Goal: Task Accomplishment & Management: Complete application form

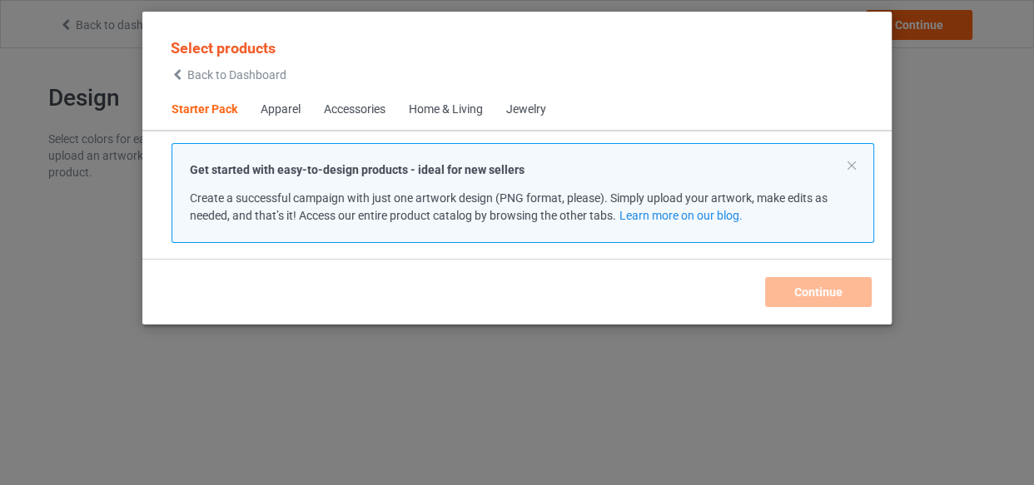
click at [429, 111] on div "Home & Living" at bounding box center [446, 110] width 74 height 17
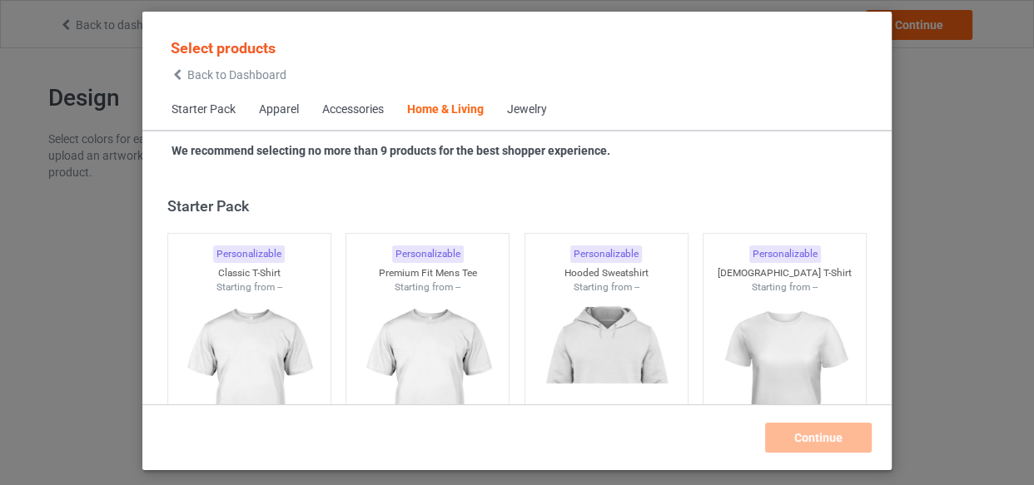
scroll to position [7509, 0]
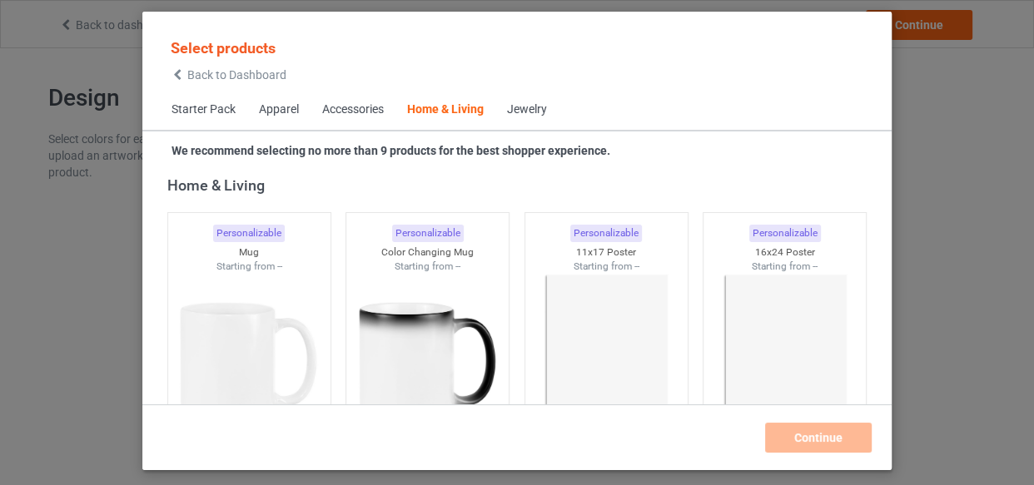
click at [233, 111] on span "Starter Pack" at bounding box center [203, 110] width 87 height 40
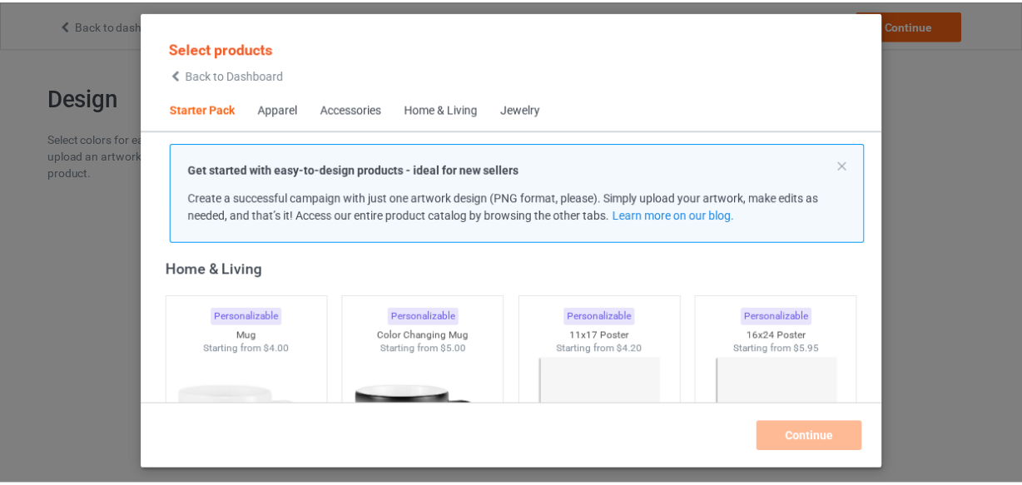
scroll to position [21, 0]
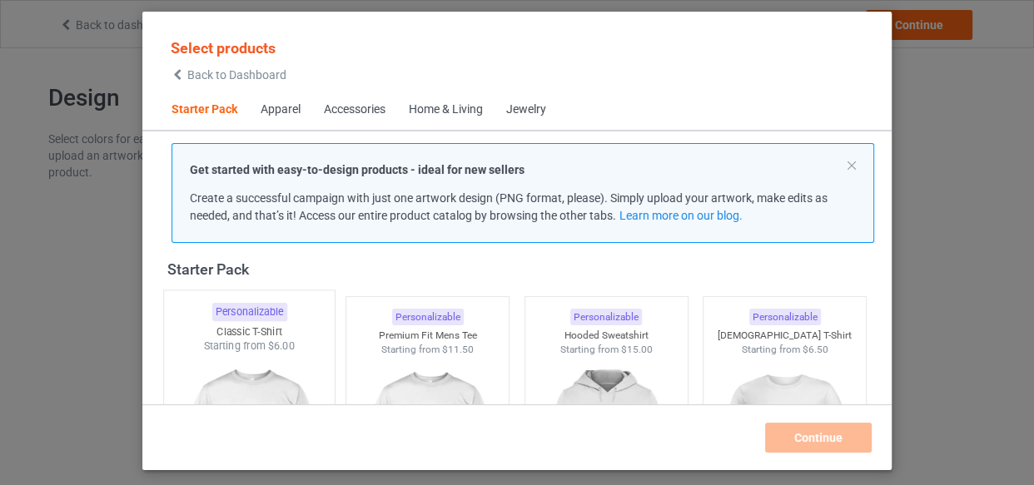
click at [261, 332] on div "Classic T-Shirt" at bounding box center [249, 332] width 171 height 14
click at [386, 343] on div "Starting from $11.50" at bounding box center [427, 350] width 162 height 14
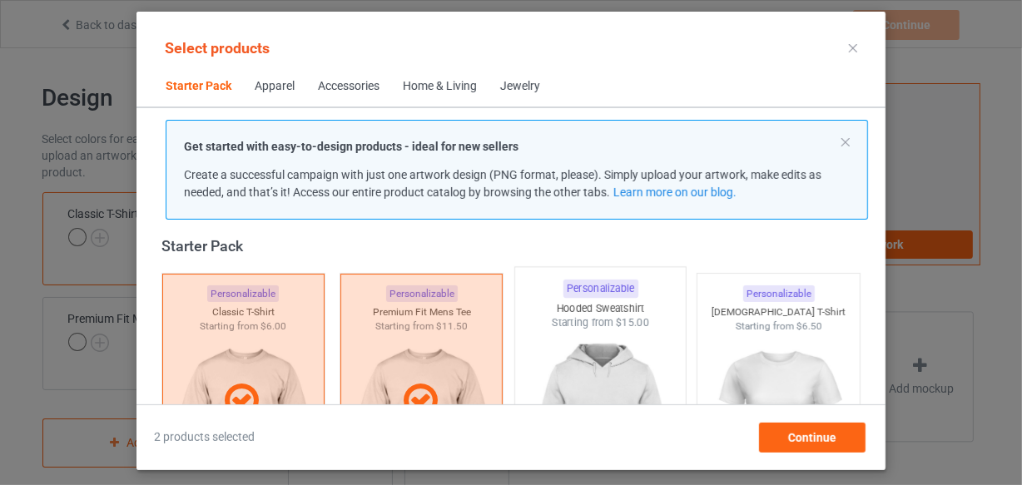
click at [538, 326] on div "Starting from $15.00" at bounding box center [600, 323] width 171 height 14
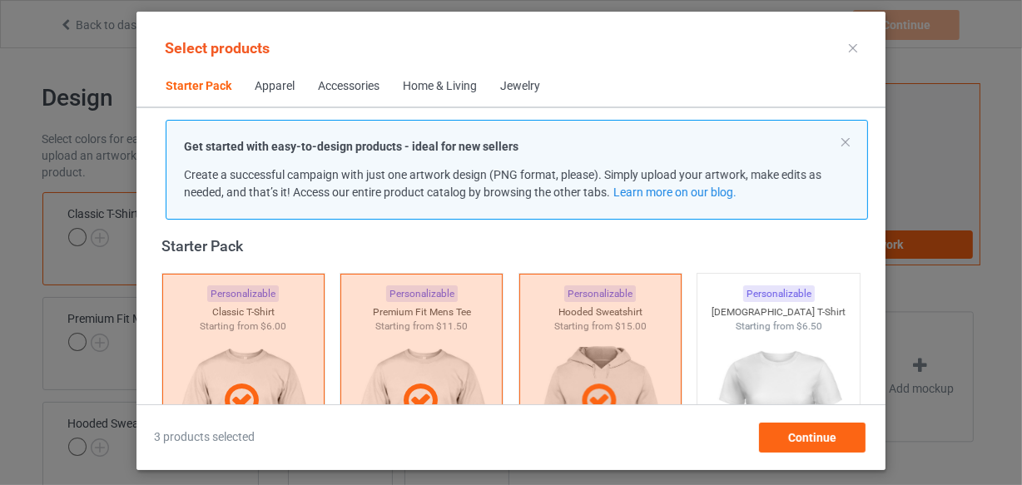
scroll to position [324, 0]
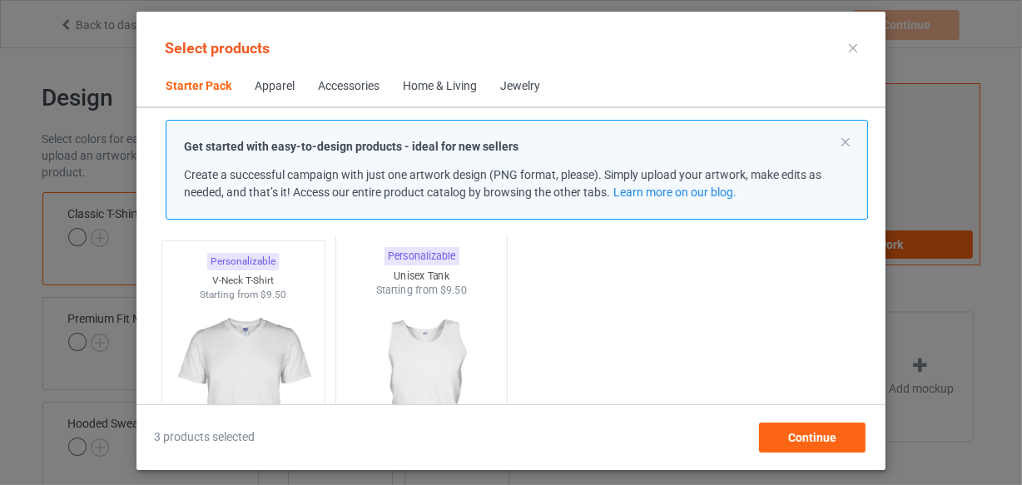
click at [281, 301] on img at bounding box center [243, 394] width 149 height 187
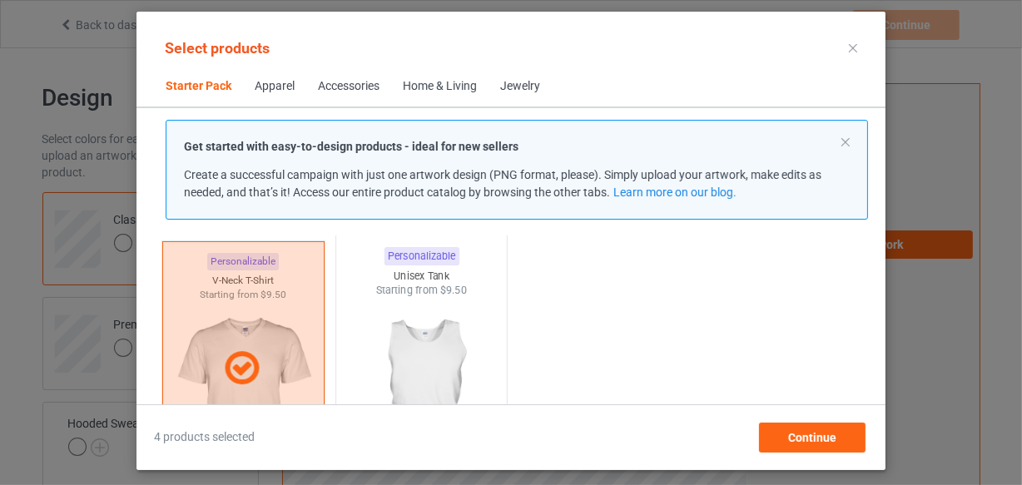
click at [415, 311] on img at bounding box center [422, 396] width 157 height 196
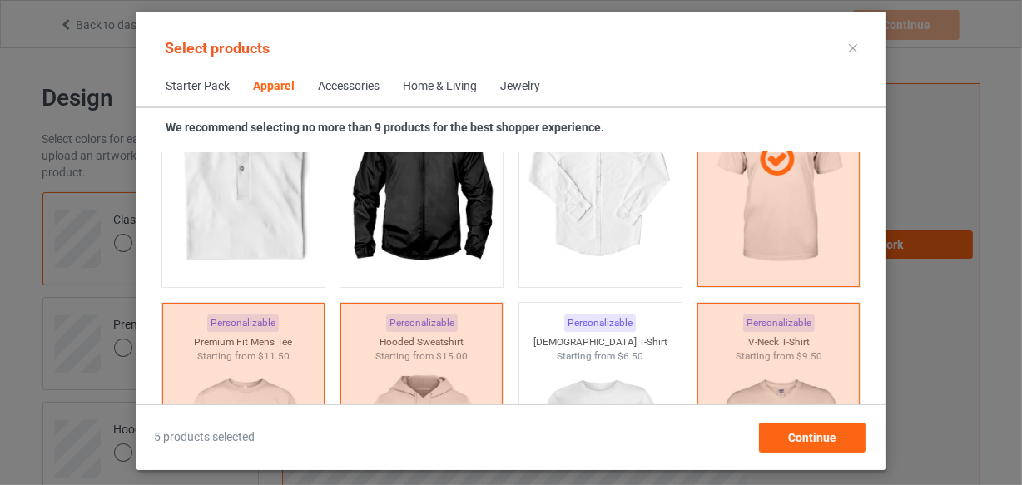
scroll to position [1232, 0]
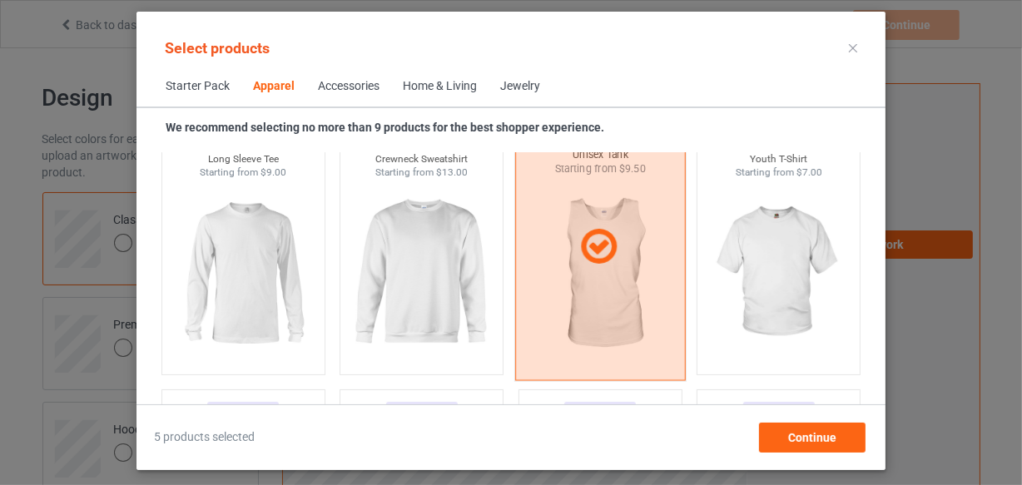
drag, startPoint x: 404, startPoint y: 296, endPoint x: 660, endPoint y: 282, distance: 256.8
click at [404, 296] on img at bounding box center [421, 273] width 149 height 187
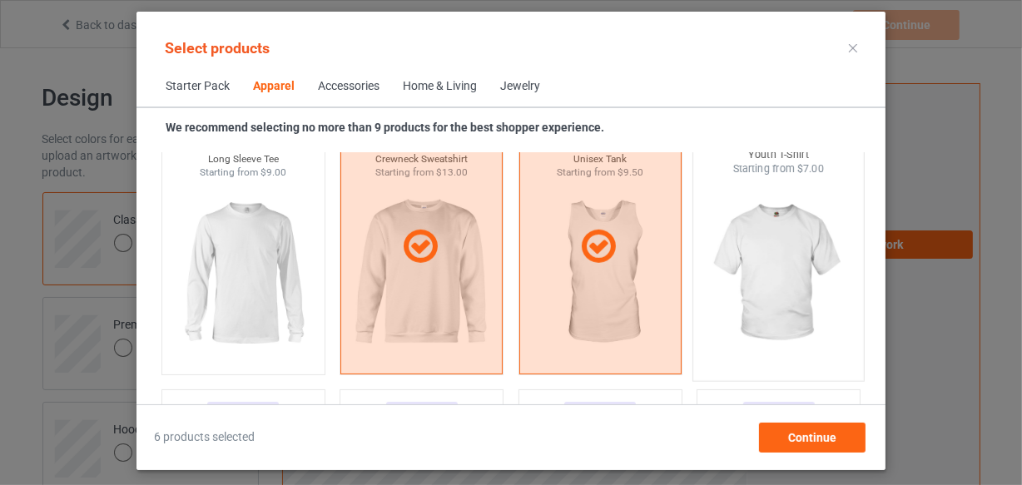
click at [723, 275] on img at bounding box center [779, 275] width 157 height 196
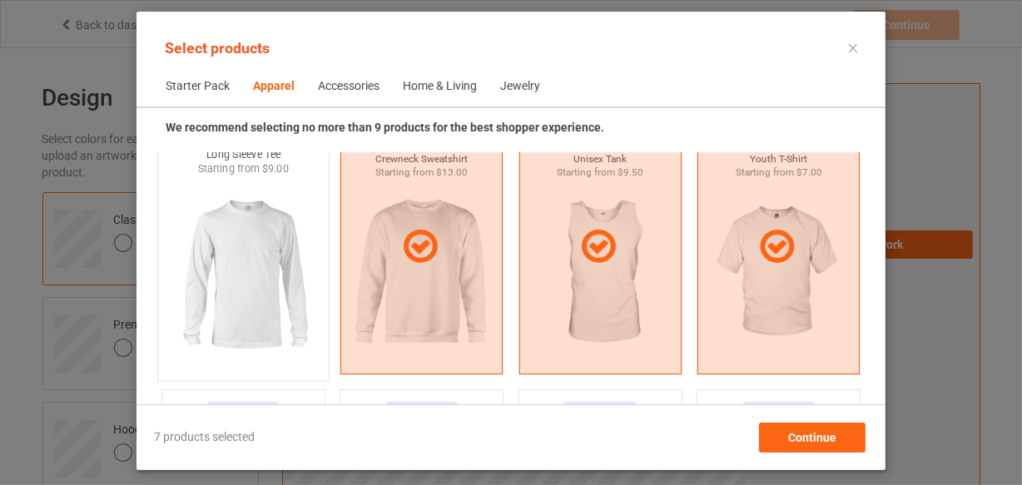
click at [194, 284] on img at bounding box center [243, 275] width 157 height 196
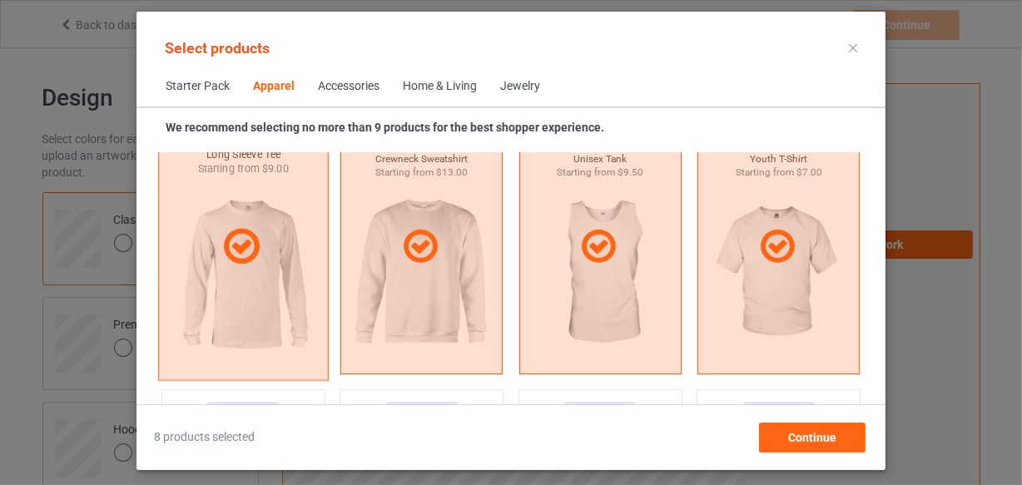
scroll to position [1459, 0]
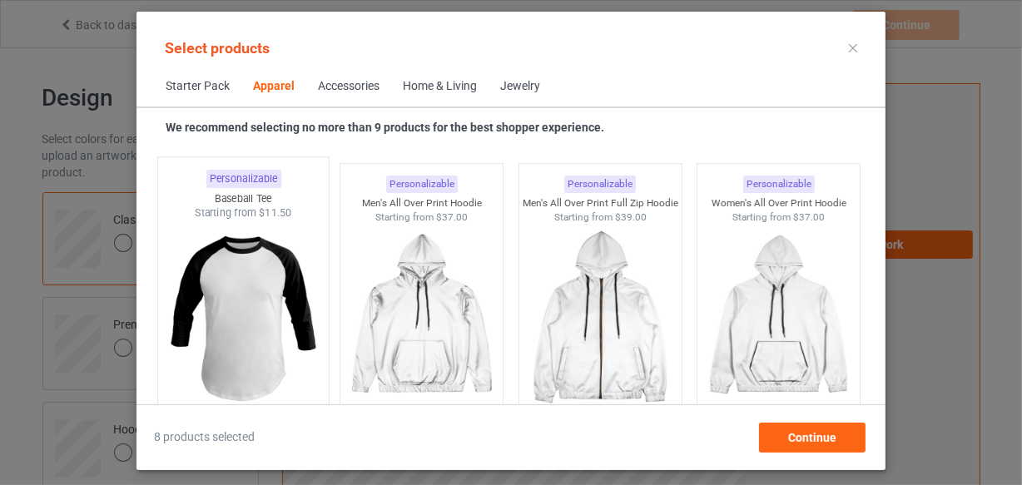
click at [258, 291] on img at bounding box center [243, 319] width 157 height 196
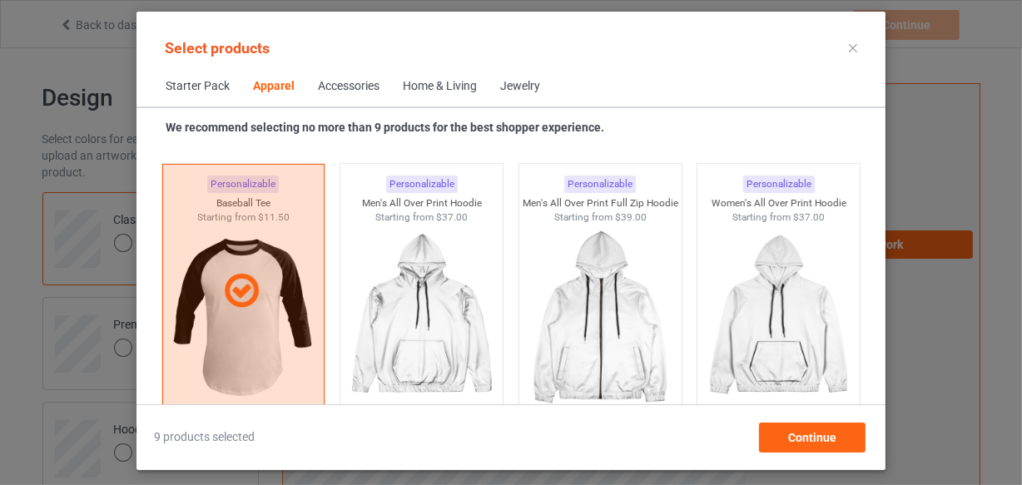
click at [420, 89] on div "Home & Living" at bounding box center [440, 86] width 74 height 17
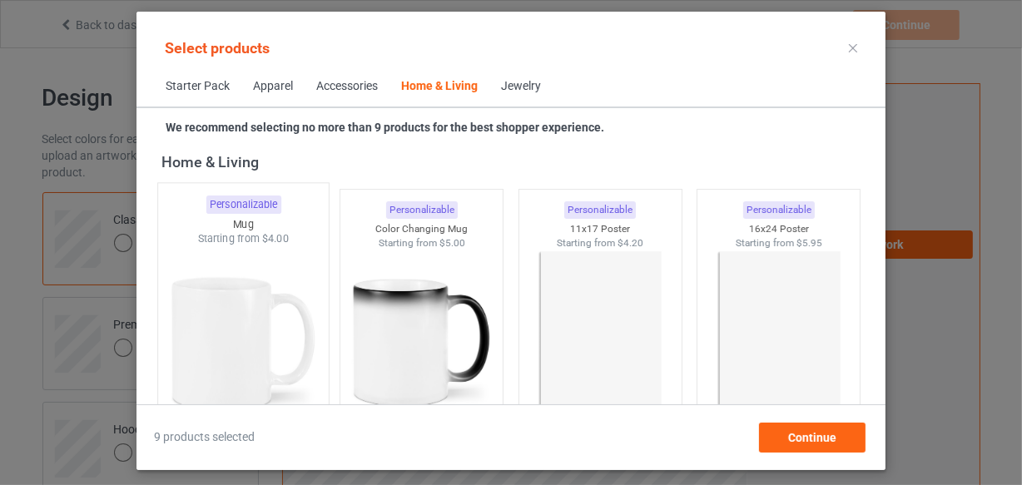
click at [273, 261] on img at bounding box center [243, 344] width 157 height 196
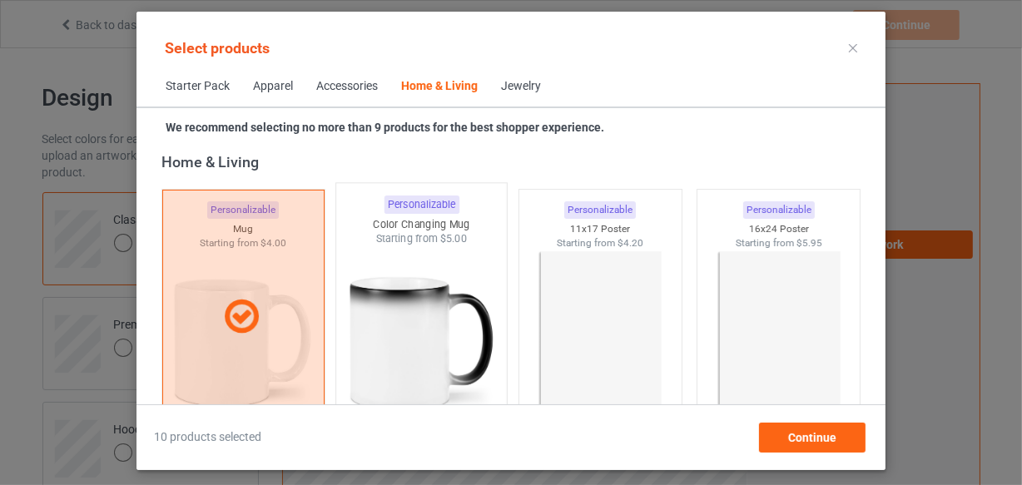
click at [405, 285] on img at bounding box center [422, 344] width 157 height 196
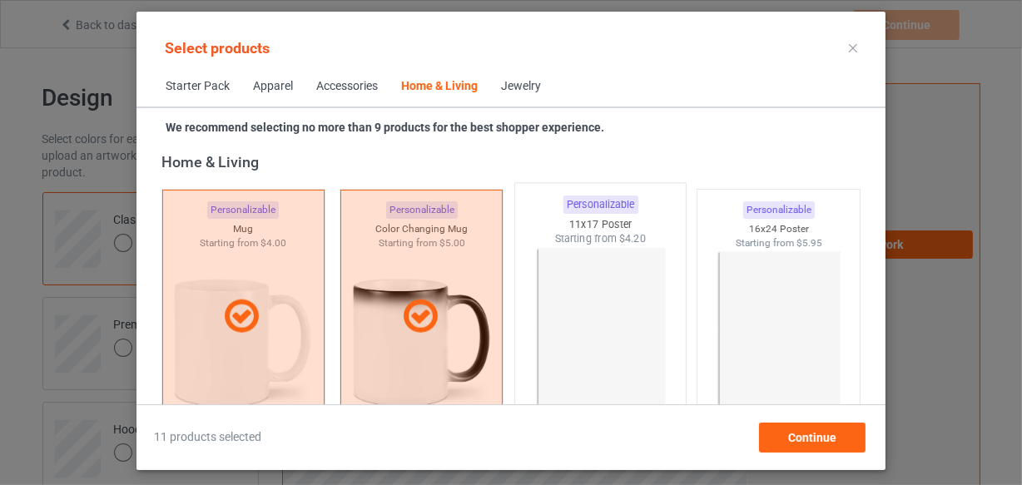
click at [570, 286] on img at bounding box center [600, 344] width 157 height 196
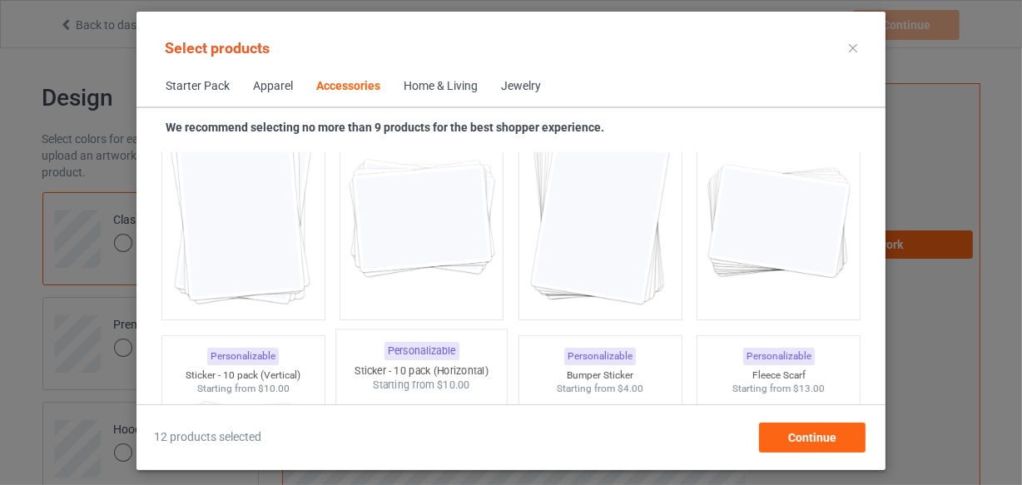
scroll to position [6449, 0]
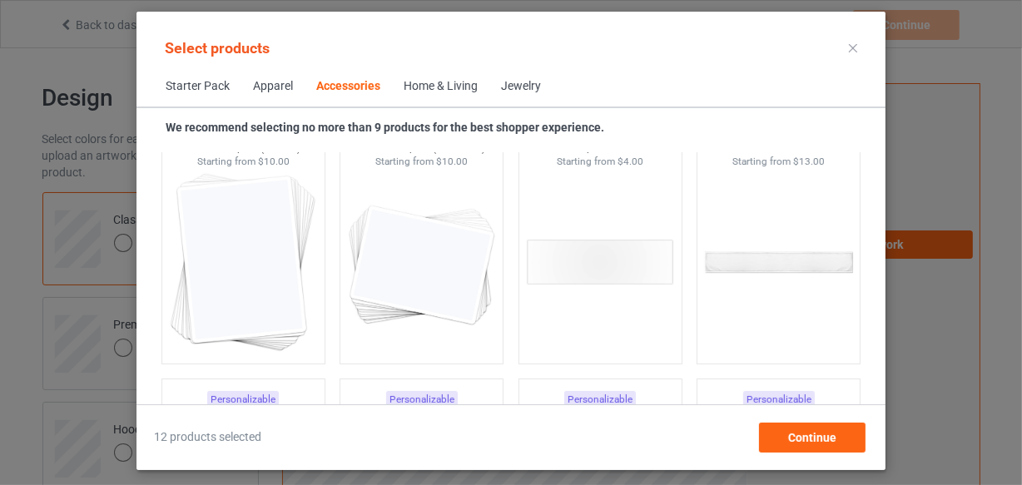
click at [399, 296] on img at bounding box center [421, 262] width 149 height 187
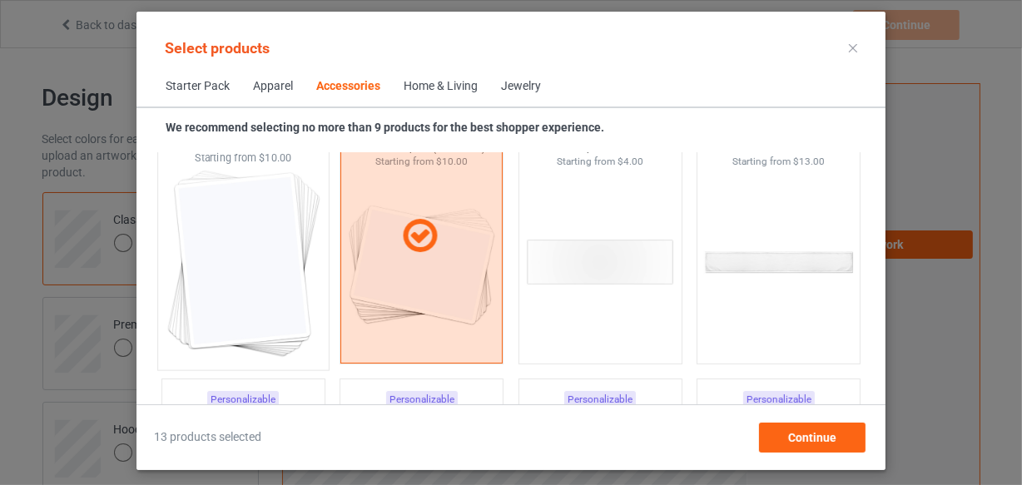
click at [304, 291] on img at bounding box center [243, 264] width 157 height 196
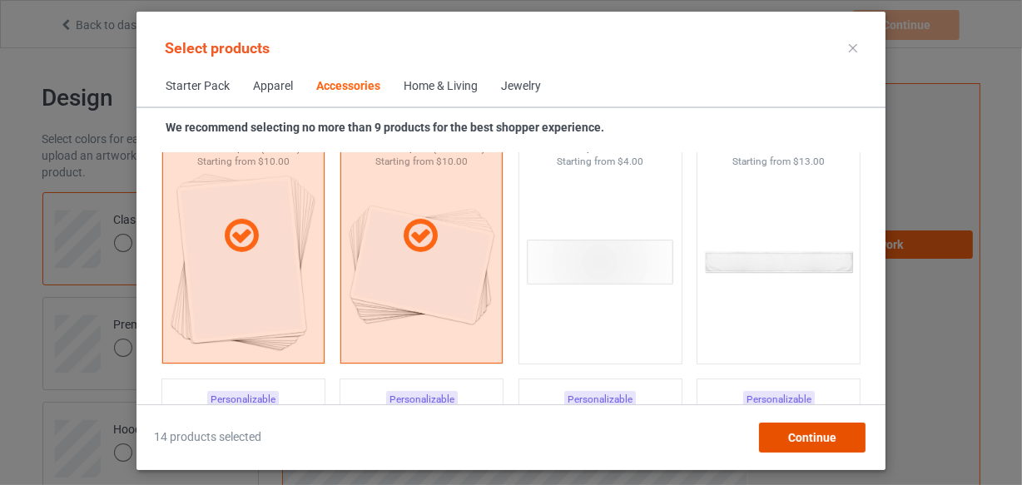
click at [811, 431] on span "Continue" at bounding box center [812, 437] width 48 height 13
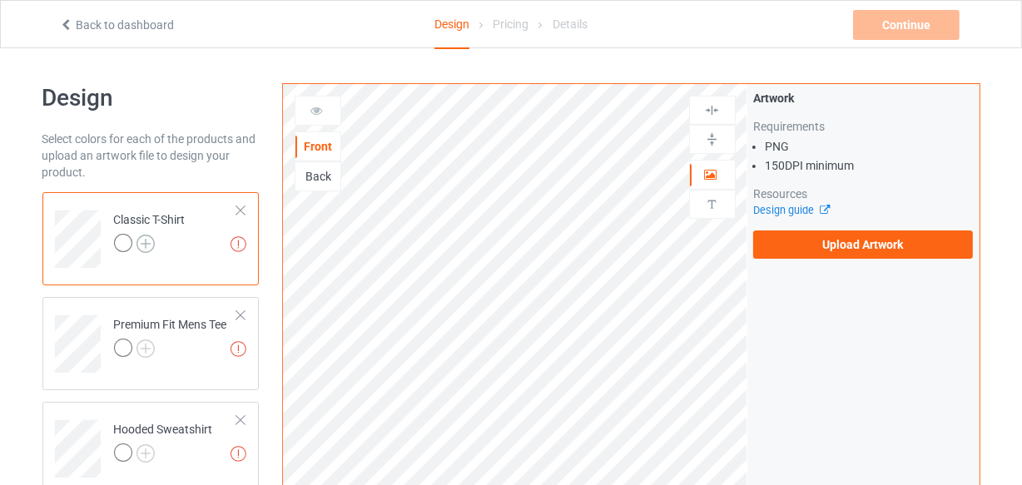
click at [145, 251] on img at bounding box center [146, 244] width 18 height 18
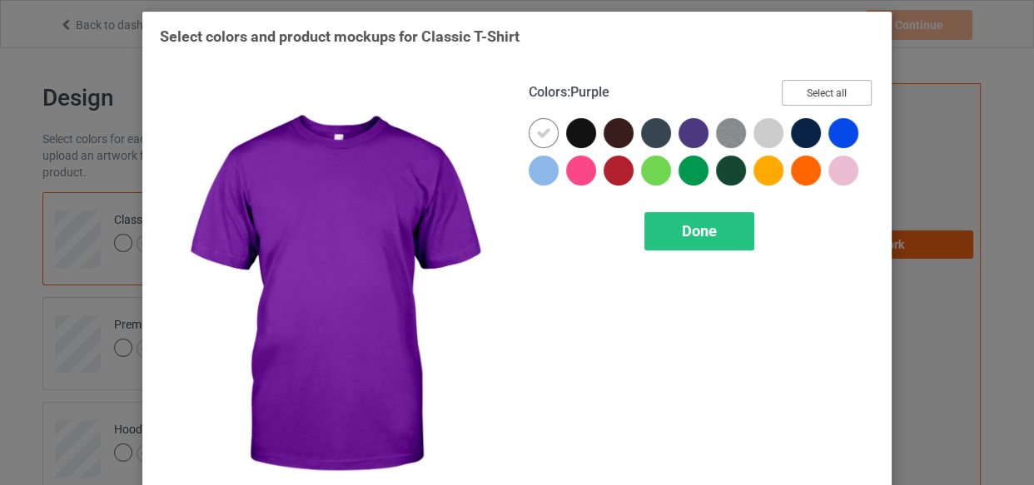
click at [802, 84] on button "Select all" at bounding box center [827, 93] width 90 height 26
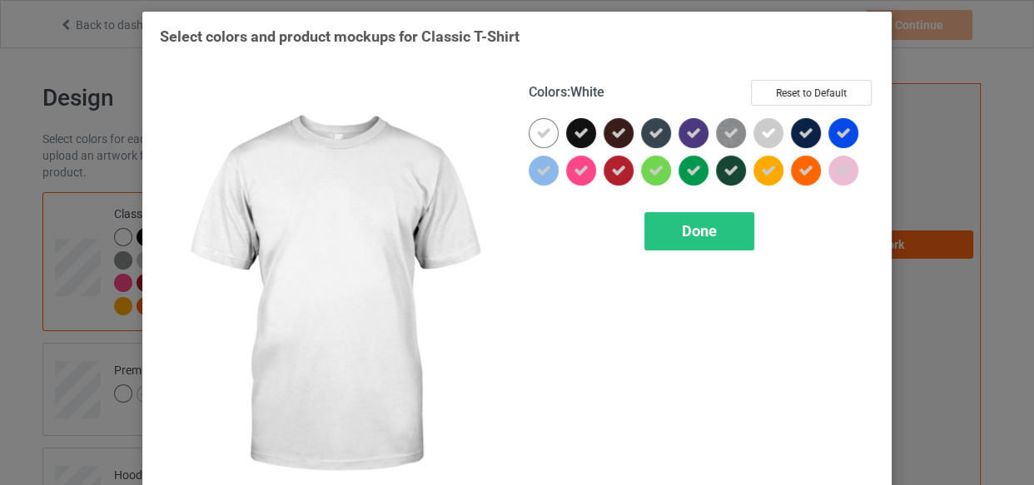
click at [538, 127] on icon at bounding box center [543, 133] width 15 height 15
click at [538, 133] on div at bounding box center [544, 133] width 30 height 30
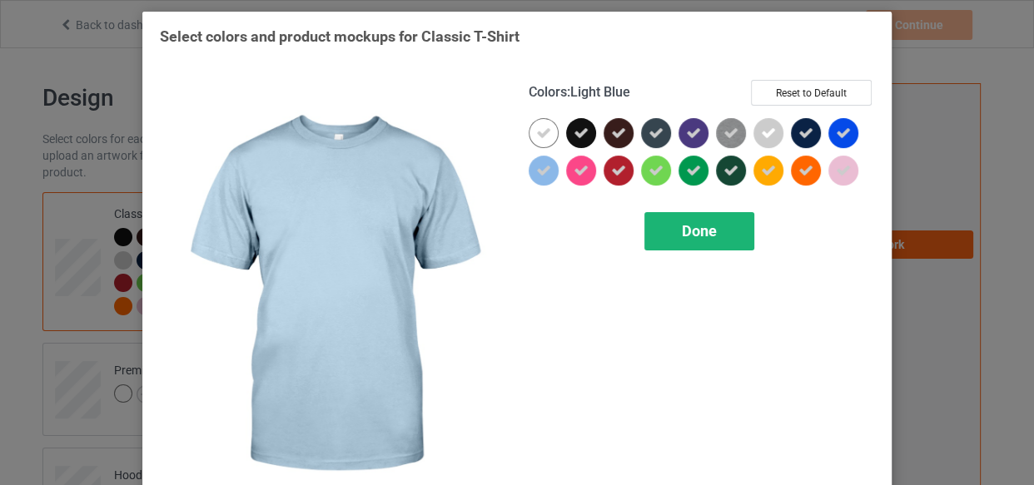
click at [691, 226] on span "Done" at bounding box center [699, 230] width 35 height 17
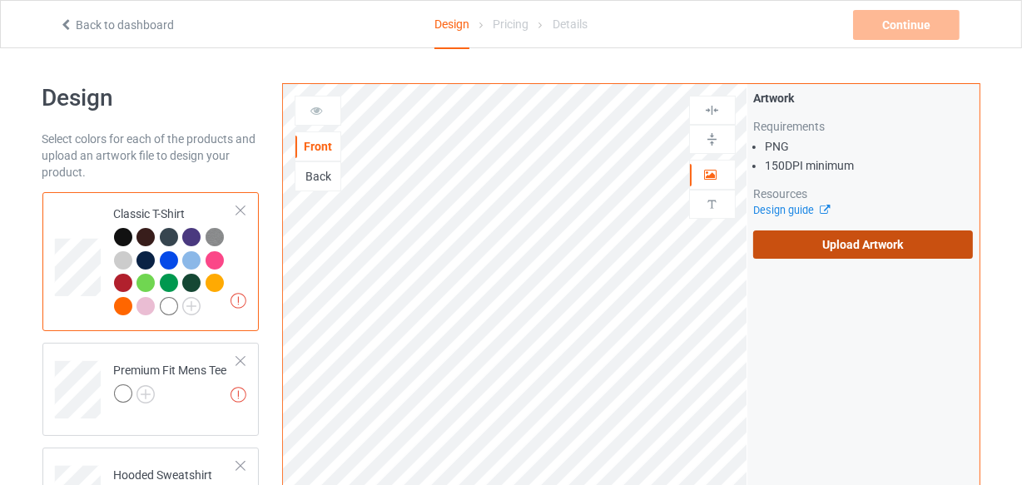
click at [858, 234] on label "Upload Artwork" at bounding box center [864, 245] width 221 height 28
click at [0, 0] on input "Upload Artwork" at bounding box center [0, 0] width 0 height 0
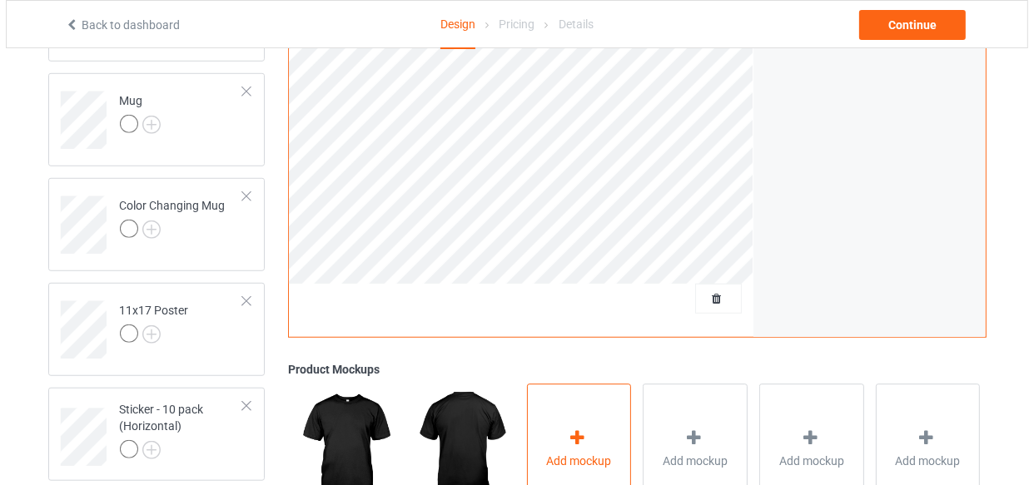
scroll to position [1135, 0]
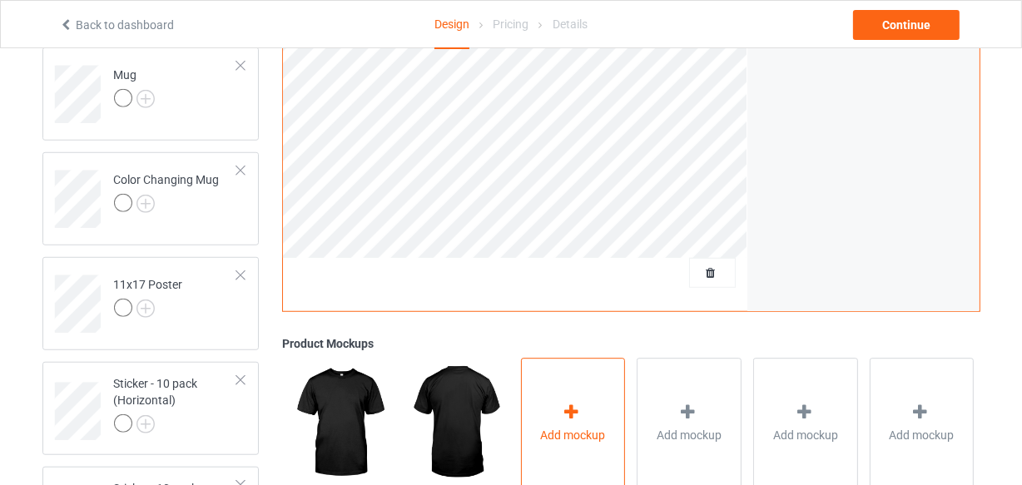
click at [578, 407] on icon at bounding box center [571, 413] width 21 height 17
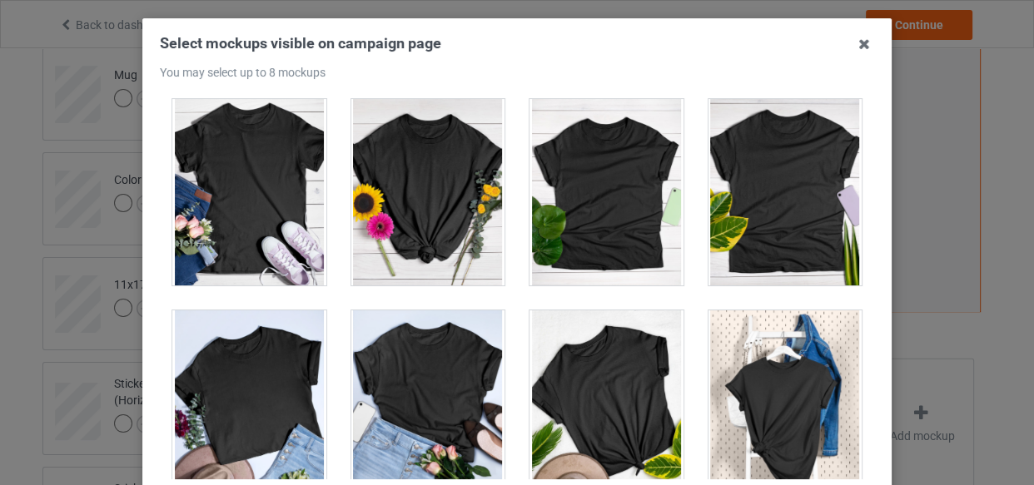
scroll to position [23307, 0]
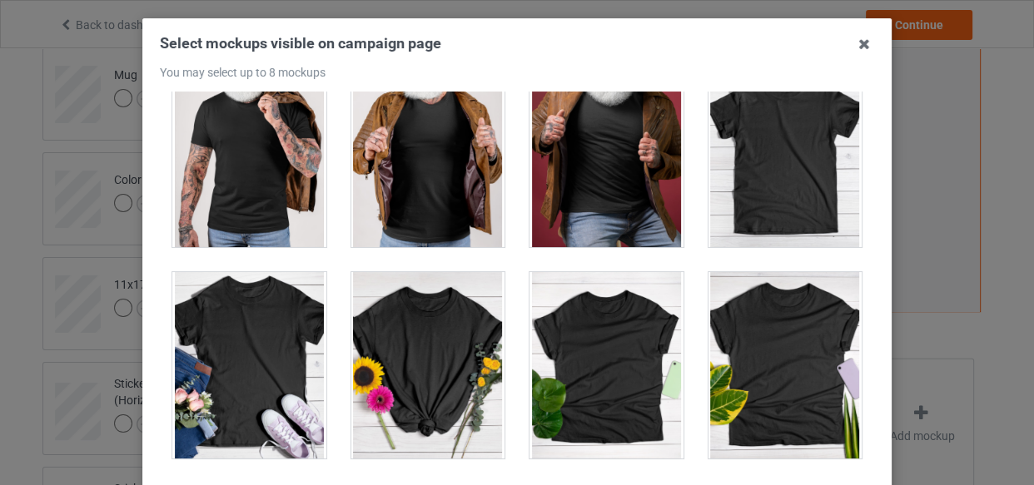
click at [790, 191] on div at bounding box center [786, 154] width 154 height 187
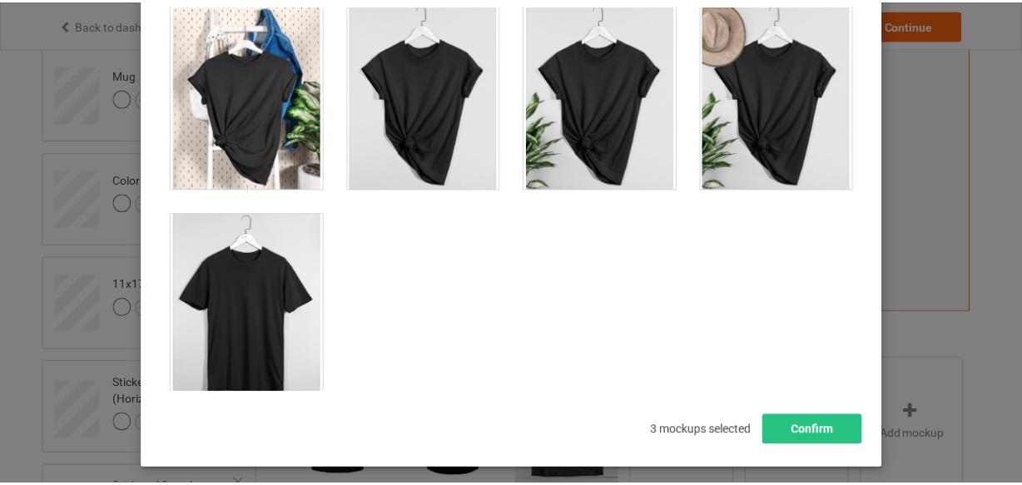
scroll to position [239, 0]
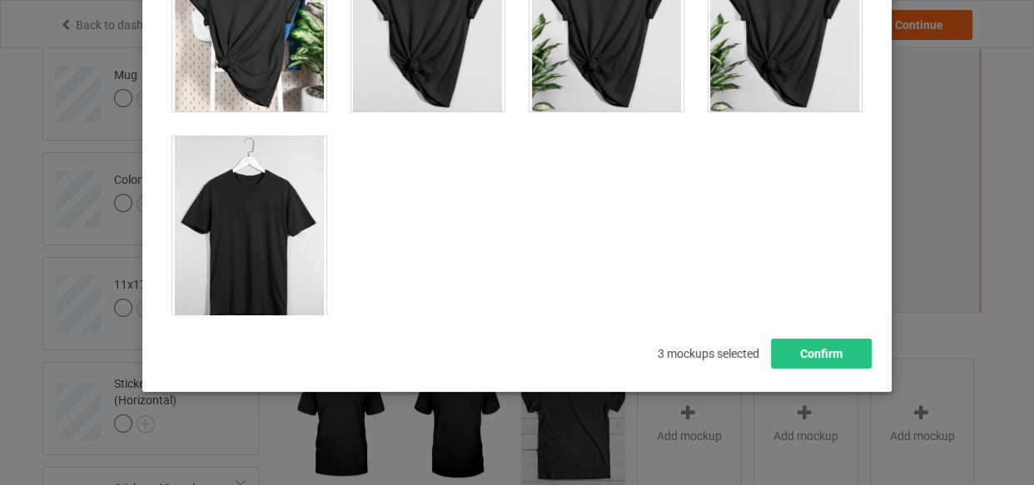
drag, startPoint x: 258, startPoint y: 266, endPoint x: 774, endPoint y: 325, distance: 518.7
click at [258, 266] on div at bounding box center [249, 230] width 154 height 187
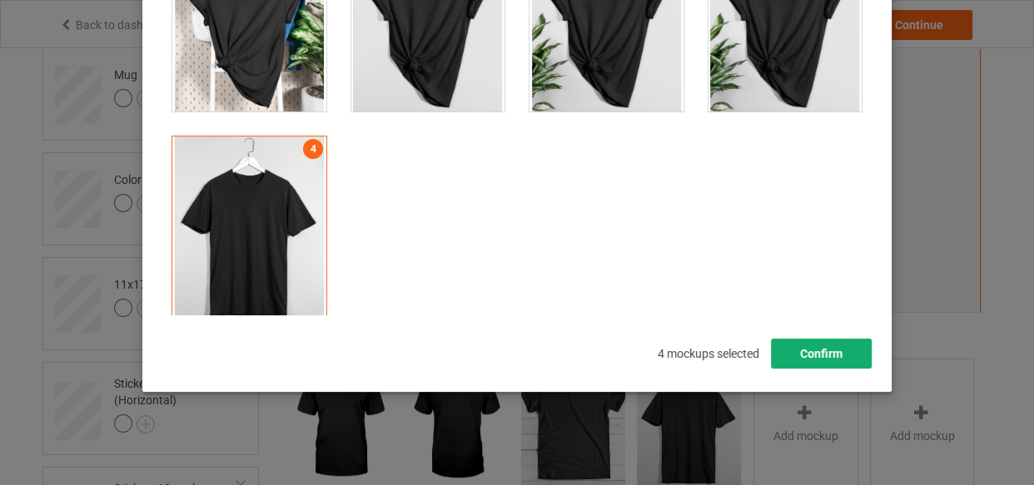
click at [815, 341] on button "Confirm" at bounding box center [821, 354] width 101 height 30
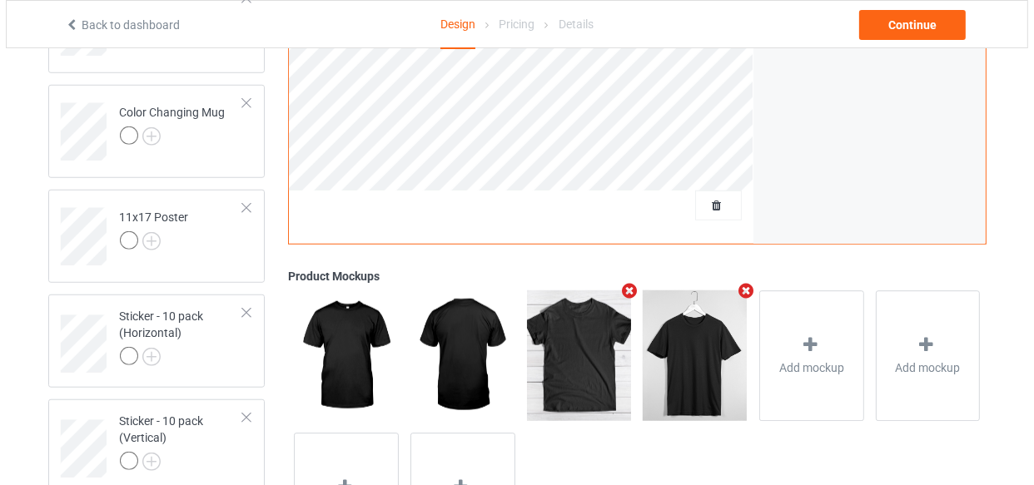
scroll to position [1322, 0]
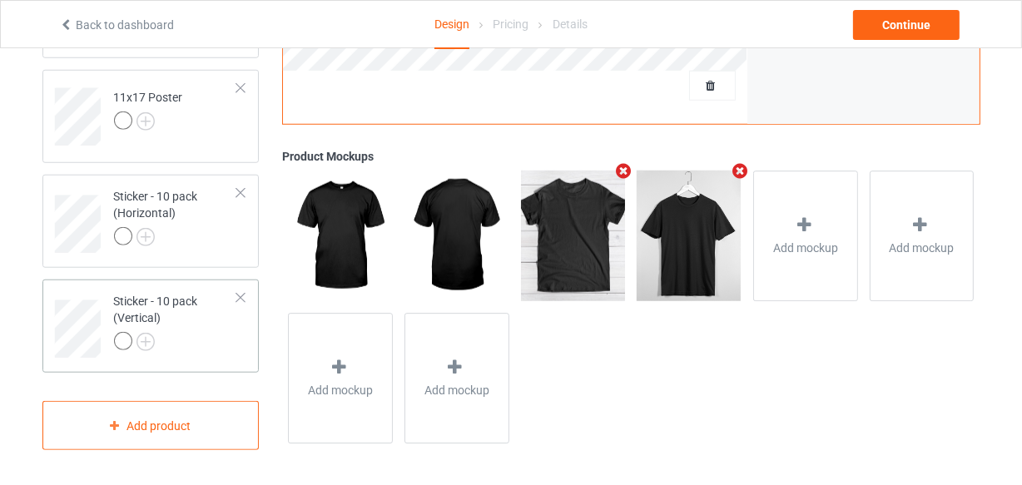
click at [206, 351] on div at bounding box center [176, 343] width 124 height 23
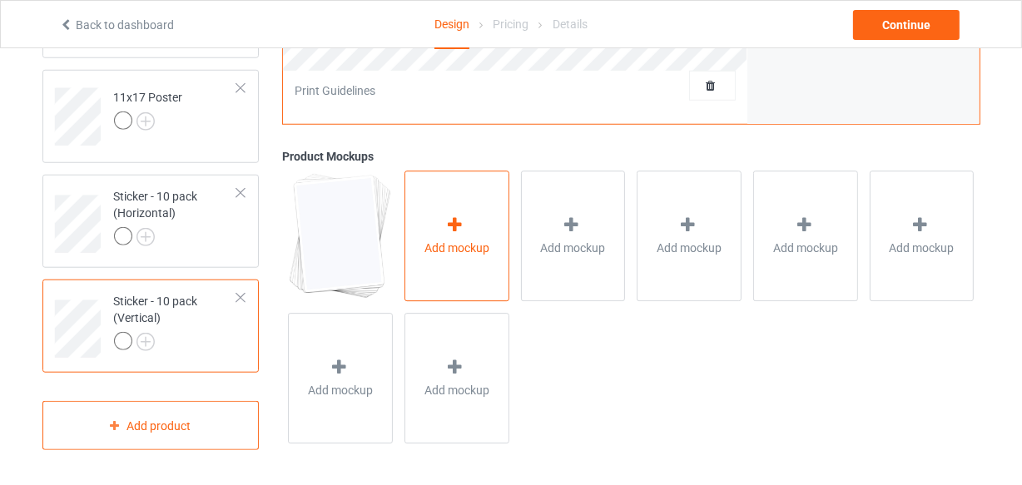
click at [466, 233] on div at bounding box center [456, 228] width 23 height 24
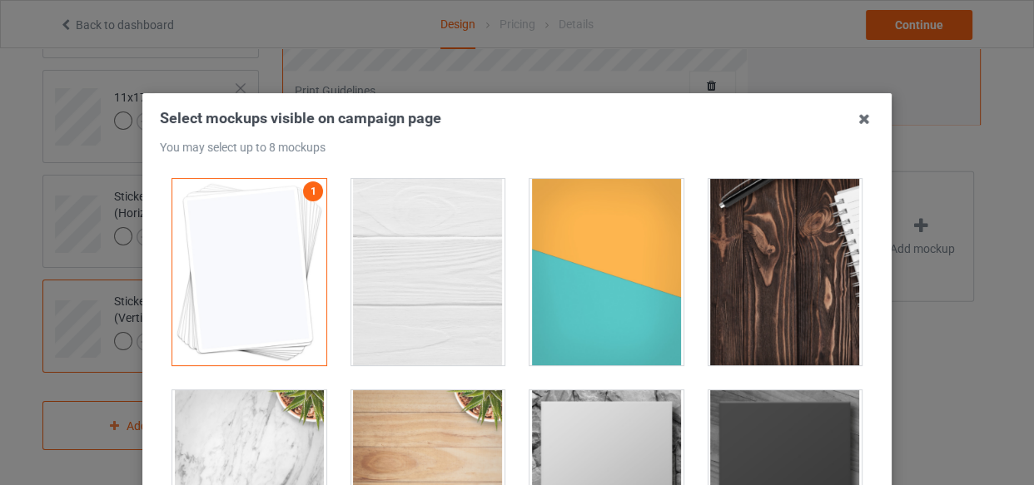
click at [434, 245] on div at bounding box center [428, 272] width 154 height 187
click at [573, 264] on div at bounding box center [607, 272] width 154 height 187
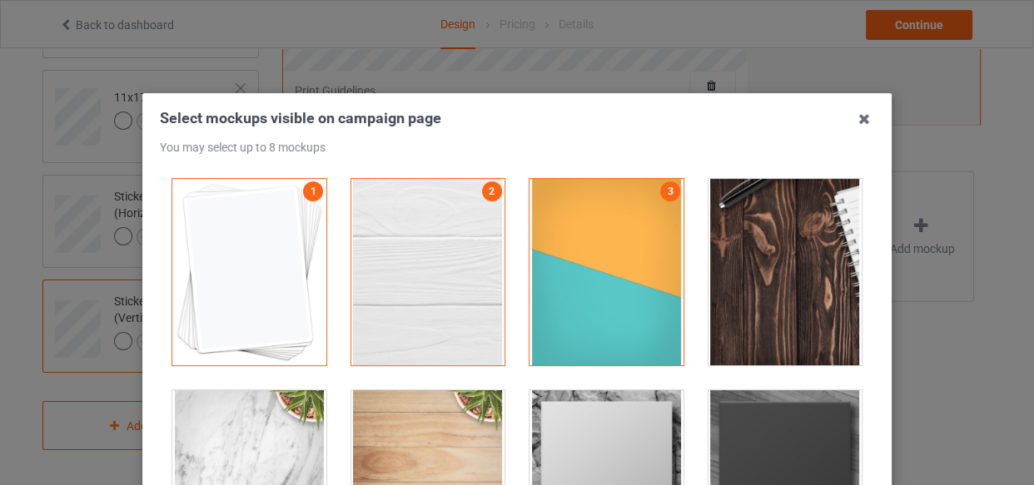
click at [727, 267] on div at bounding box center [786, 272] width 154 height 187
click at [554, 453] on div at bounding box center [607, 483] width 154 height 187
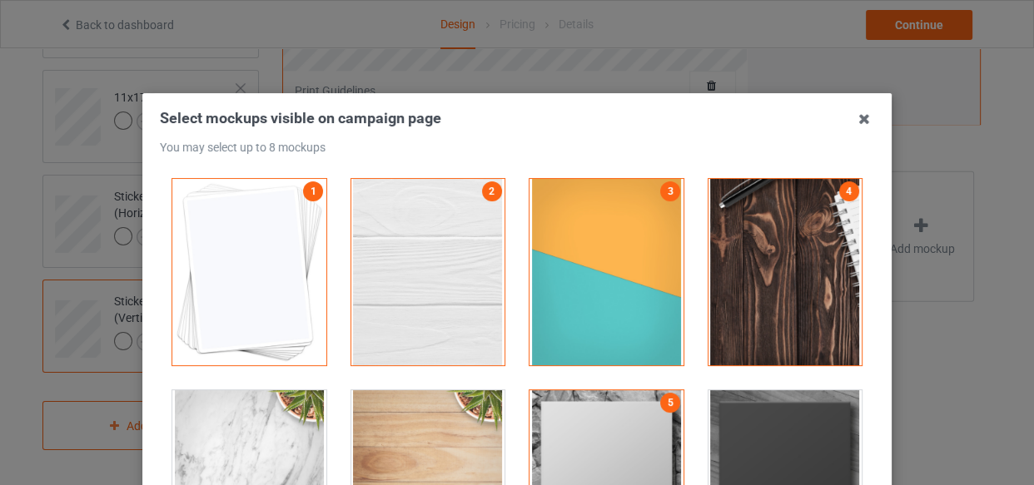
click at [815, 428] on div at bounding box center [786, 483] width 154 height 187
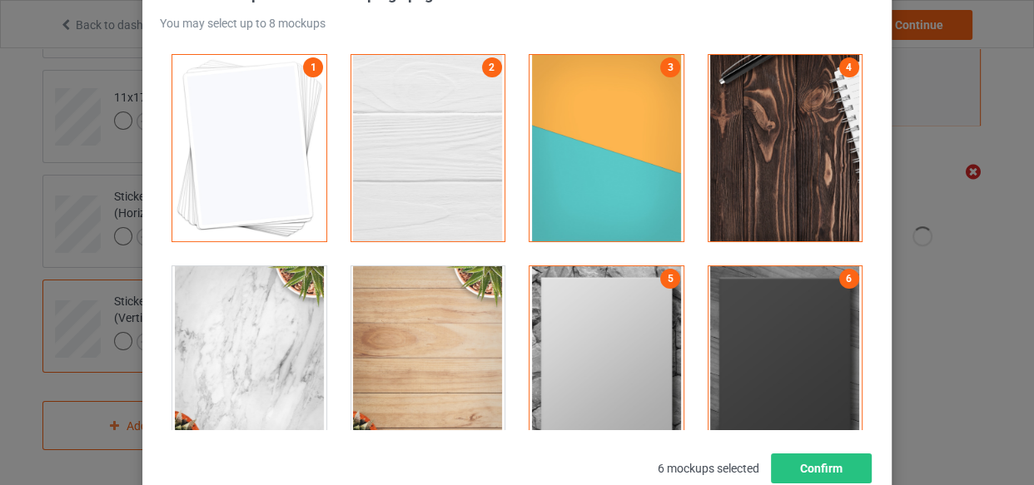
scroll to position [151, 0]
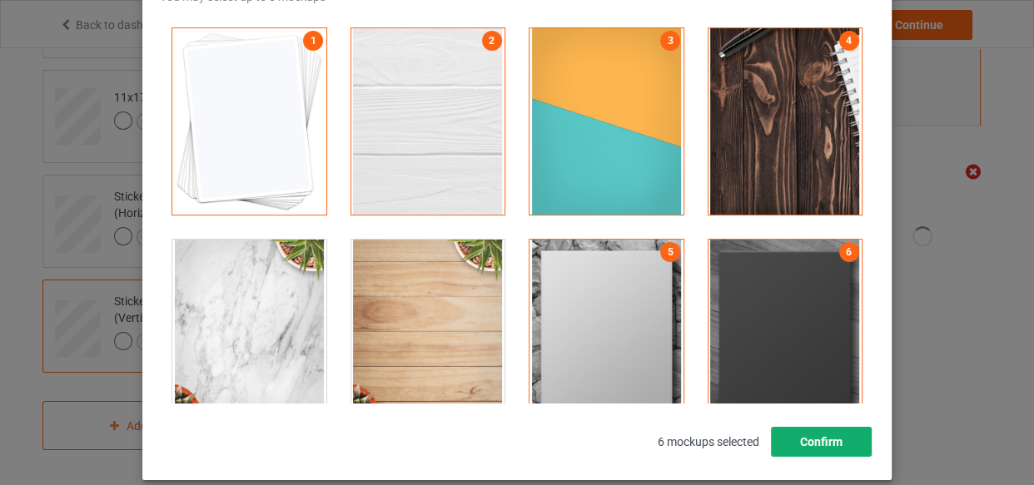
click at [798, 433] on button "Confirm" at bounding box center [821, 442] width 101 height 30
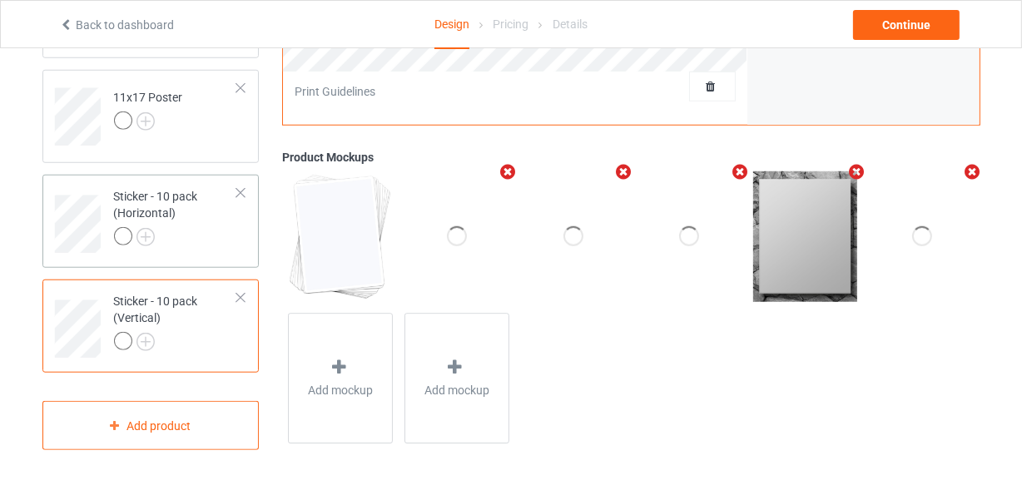
click at [221, 236] on div at bounding box center [176, 238] width 124 height 23
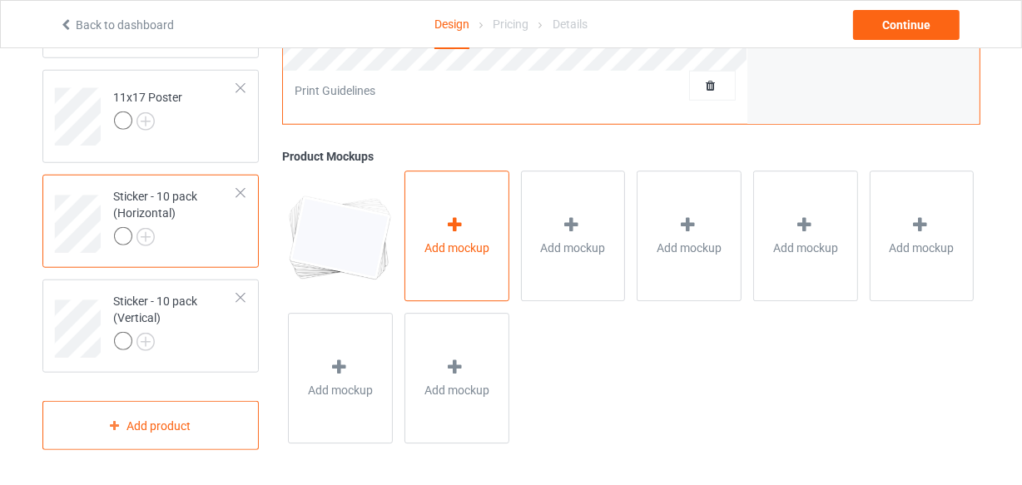
click at [463, 231] on icon at bounding box center [455, 225] width 21 height 17
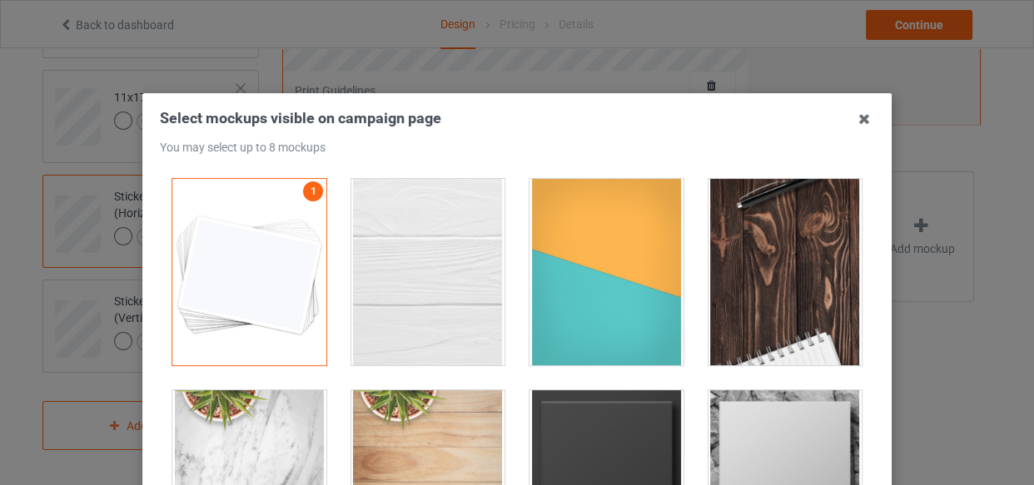
click at [422, 244] on div at bounding box center [428, 272] width 154 height 187
click at [557, 254] on div at bounding box center [607, 272] width 154 height 187
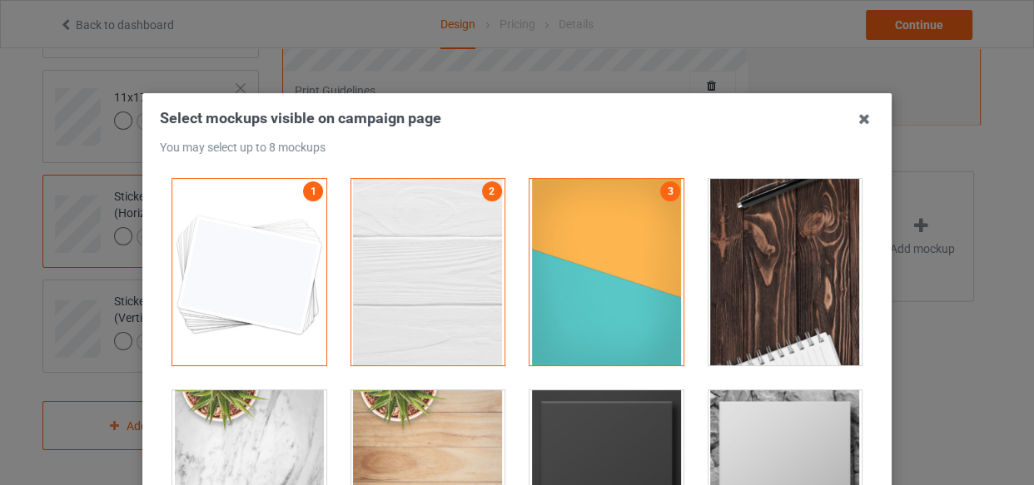
click at [831, 261] on div at bounding box center [786, 272] width 154 height 187
click at [571, 422] on div at bounding box center [607, 483] width 154 height 187
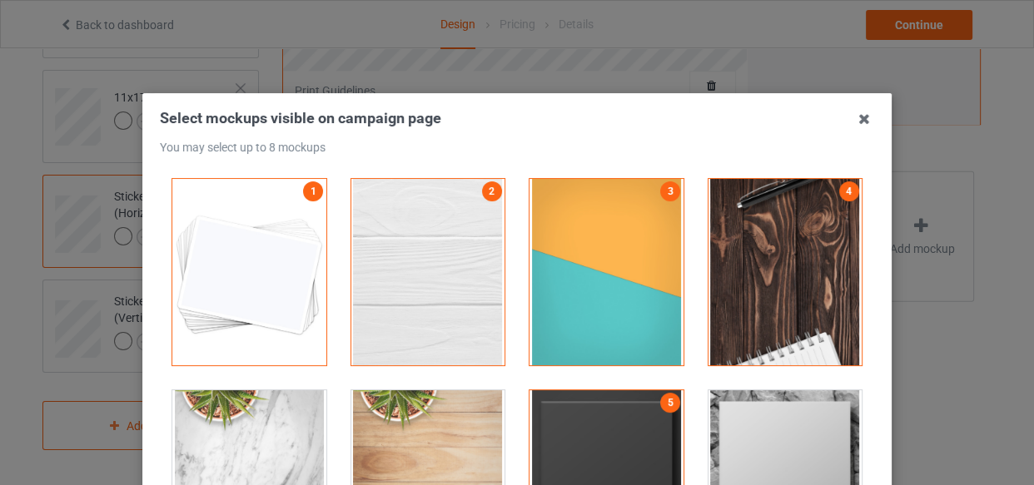
click at [724, 419] on div at bounding box center [786, 483] width 154 height 187
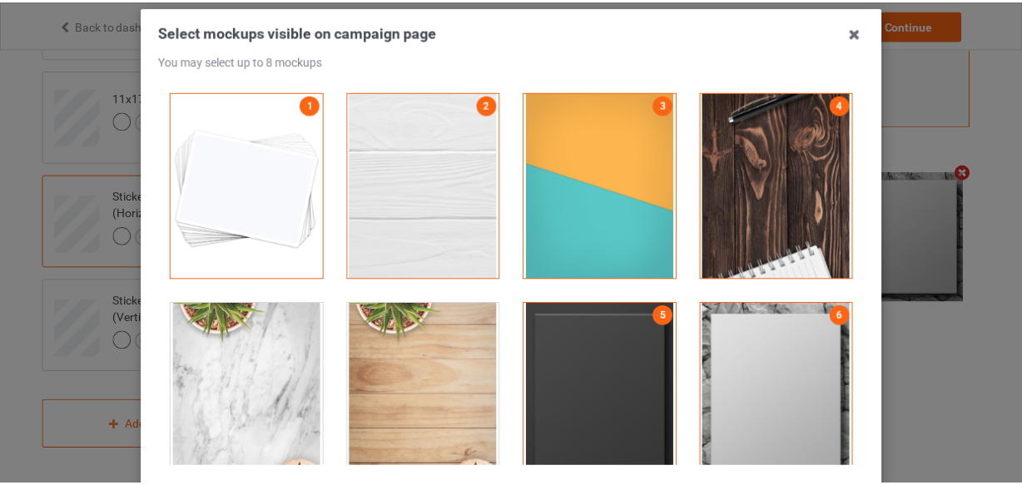
scroll to position [226, 0]
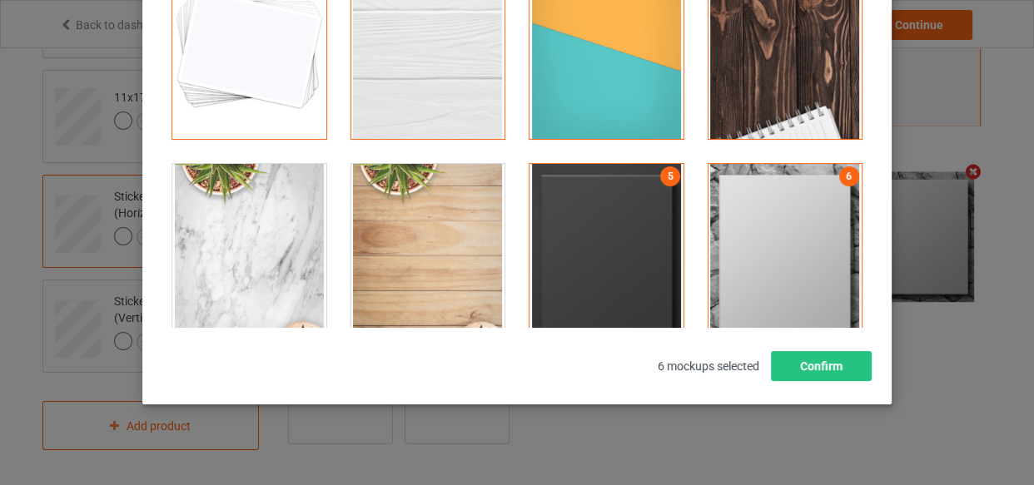
click at [843, 381] on div "Select mockups visible on campaign page You may select up to 8 mockups 1 2 3 4 …" at bounding box center [516, 136] width 749 height 538
click at [840, 368] on button "Confirm" at bounding box center [821, 366] width 101 height 30
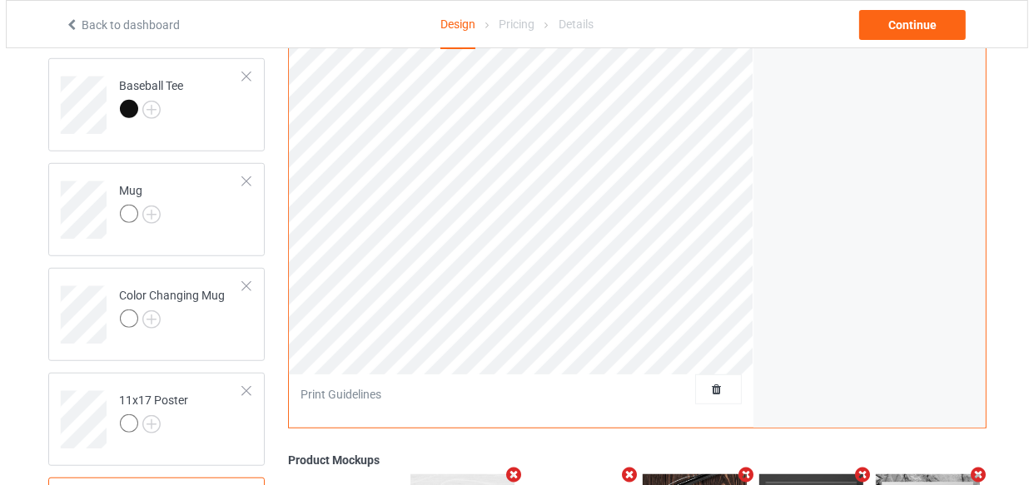
scroll to position [1095, 0]
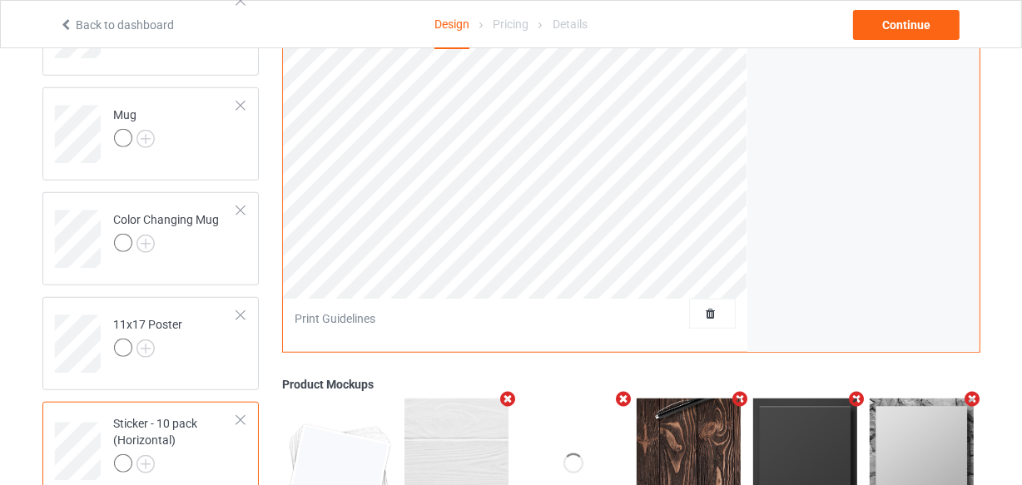
drag, startPoint x: 170, startPoint y: 356, endPoint x: 516, endPoint y: 301, distance: 350.8
click at [171, 356] on div at bounding box center [148, 350] width 69 height 23
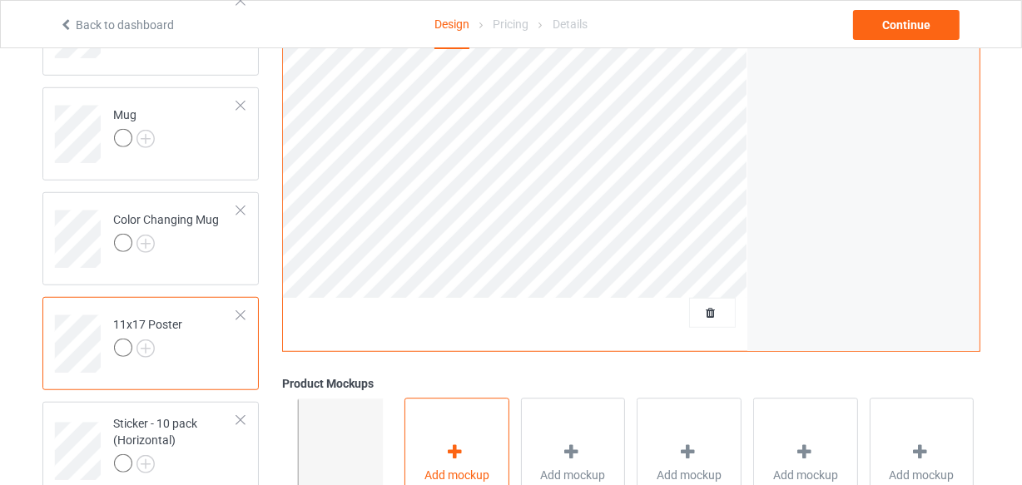
click at [482, 426] on div "Add mockup" at bounding box center [457, 464] width 105 height 131
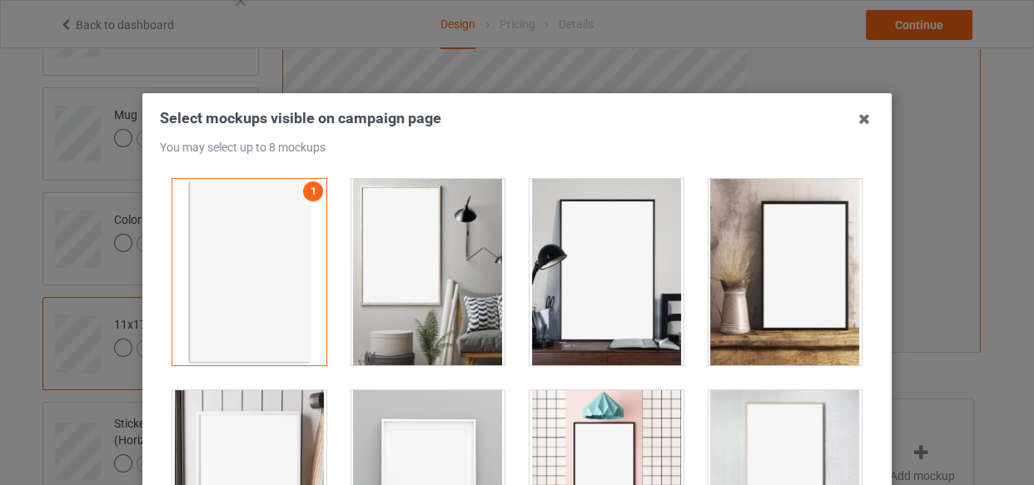
drag, startPoint x: 443, startPoint y: 318, endPoint x: 594, endPoint y: 316, distance: 150.7
click at [445, 317] on div at bounding box center [428, 272] width 154 height 187
click at [638, 314] on div at bounding box center [607, 272] width 154 height 187
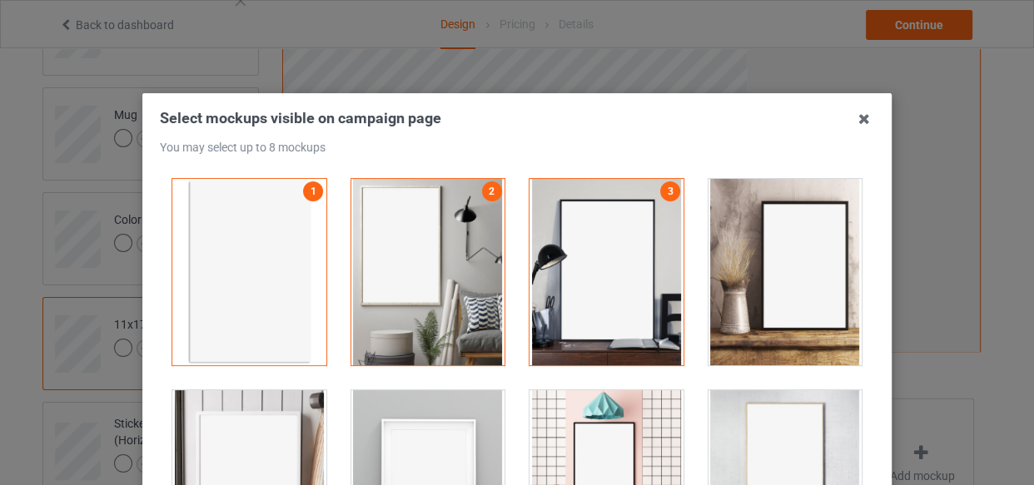
click at [414, 425] on div at bounding box center [428, 483] width 154 height 187
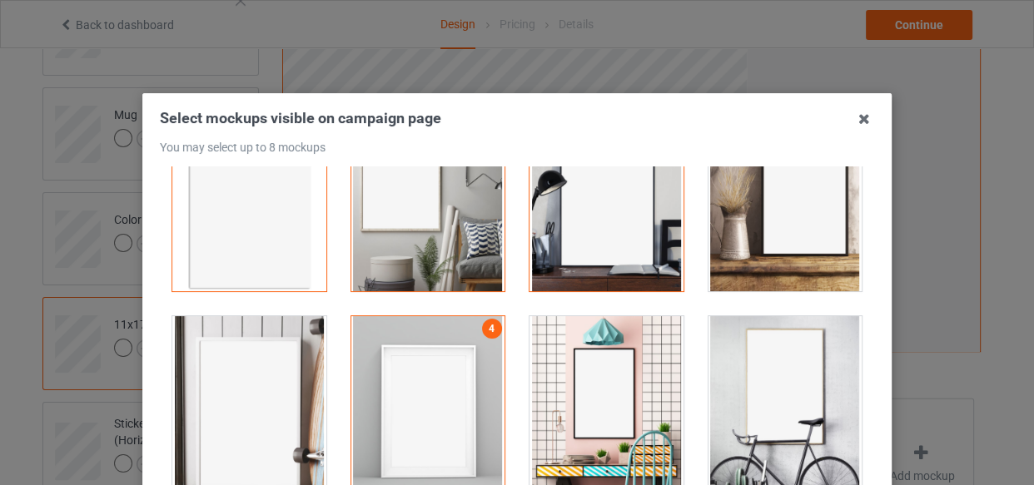
scroll to position [226, 0]
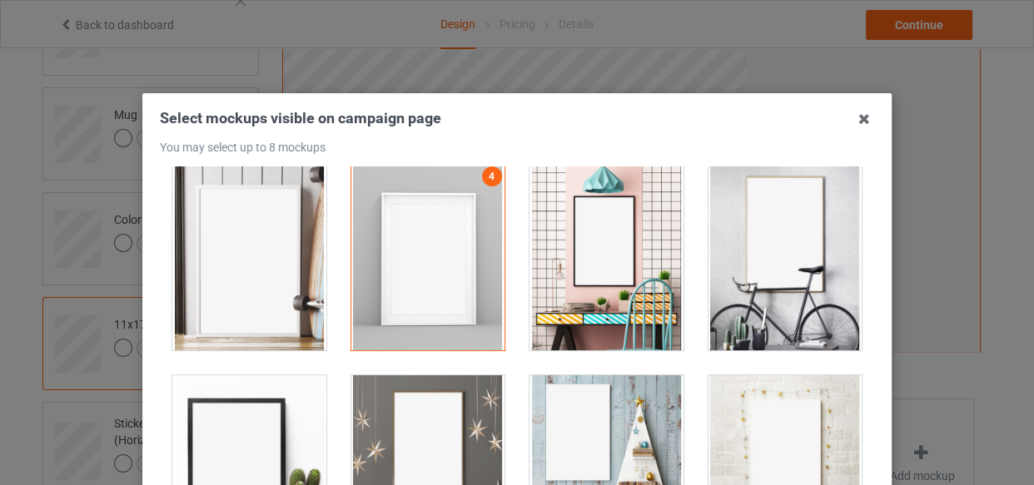
click at [441, 424] on div at bounding box center [428, 469] width 154 height 187
drag, startPoint x: 569, startPoint y: 430, endPoint x: 619, endPoint y: 421, distance: 50.6
click at [570, 430] on div at bounding box center [607, 469] width 154 height 187
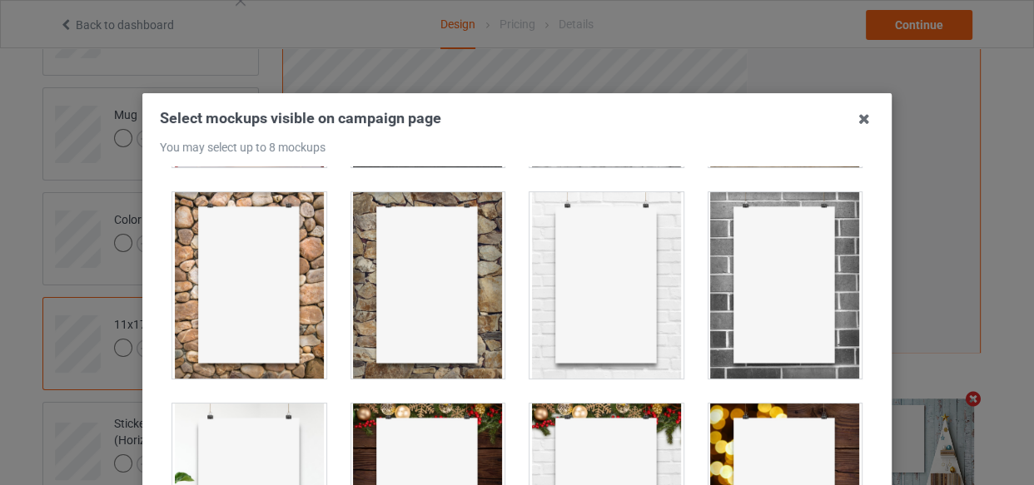
click at [774, 317] on div at bounding box center [786, 285] width 154 height 187
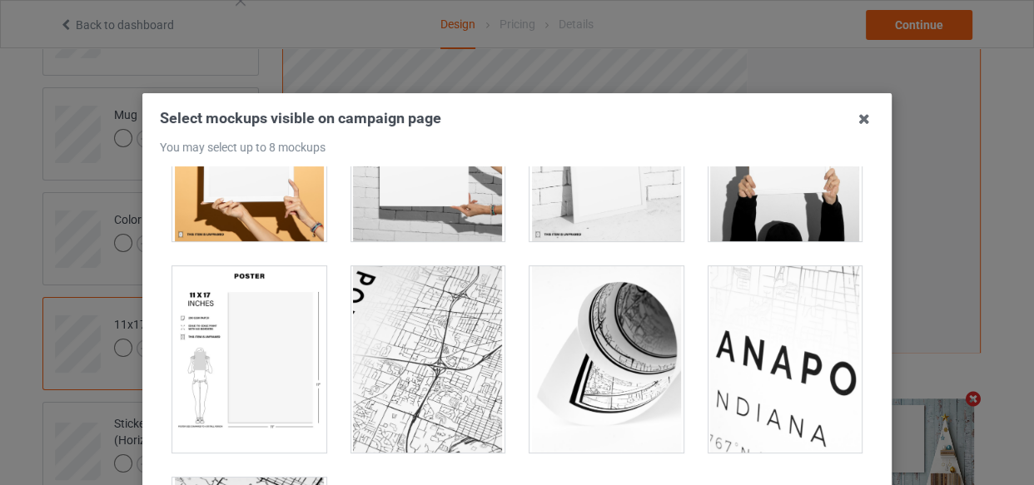
scroll to position [1665, 0]
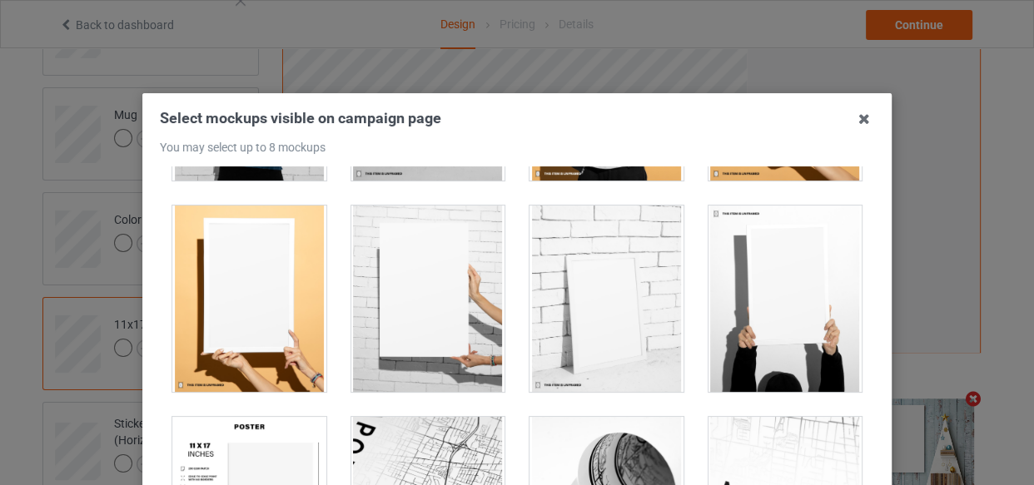
drag, startPoint x: 419, startPoint y: 367, endPoint x: 457, endPoint y: 356, distance: 40.0
click at [419, 366] on div at bounding box center [428, 299] width 154 height 187
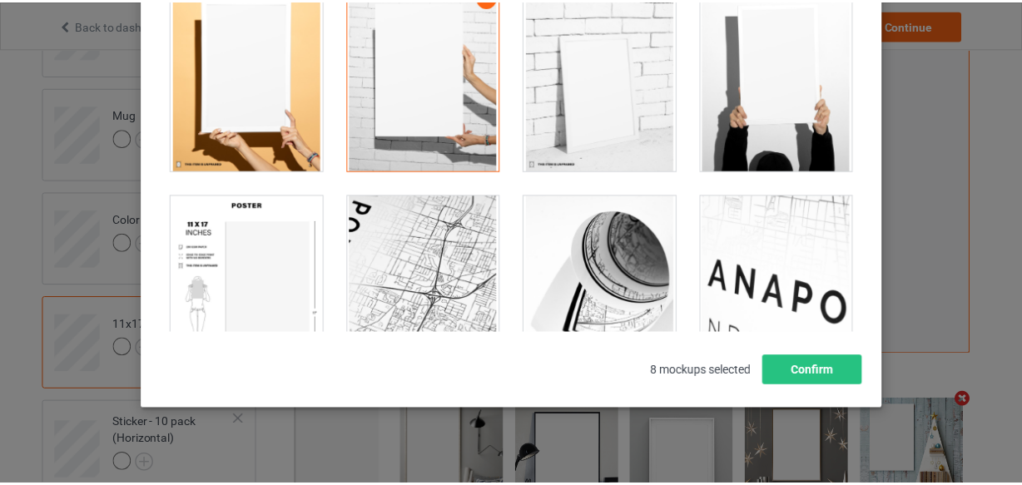
scroll to position [226, 0]
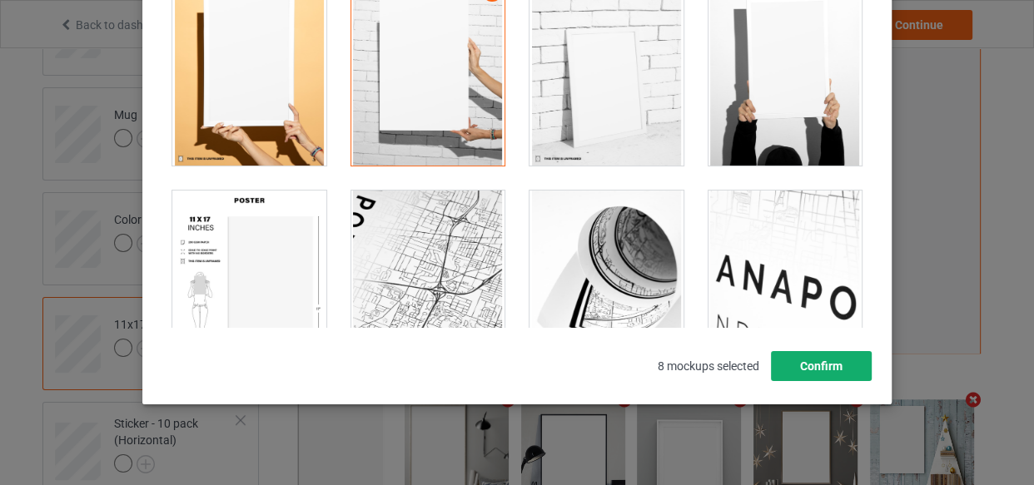
click at [823, 376] on button "Confirm" at bounding box center [821, 366] width 101 height 30
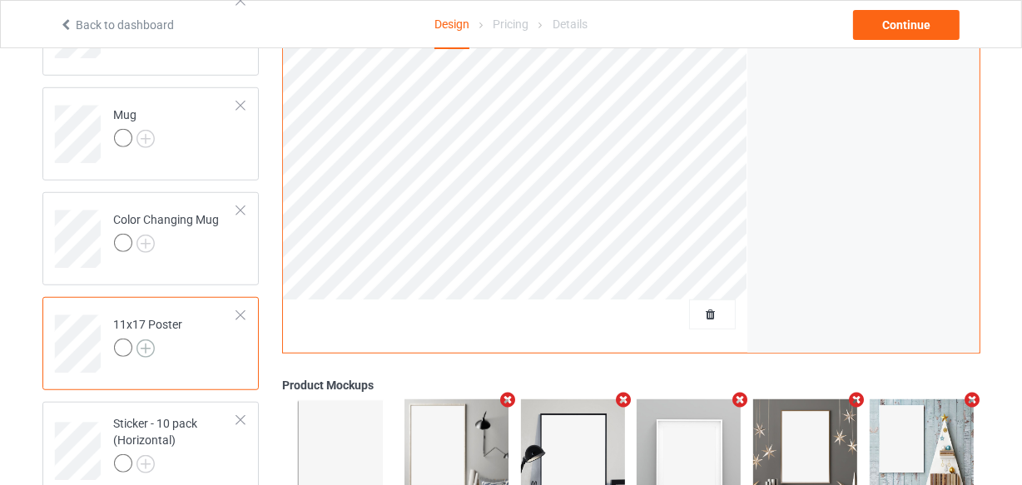
click at [149, 348] on img at bounding box center [146, 349] width 18 height 18
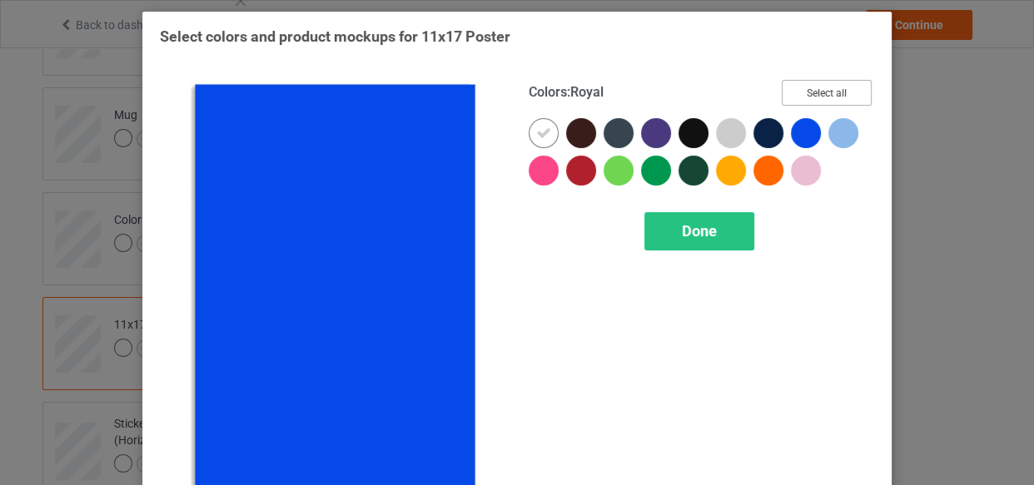
click at [814, 104] on button "Select all" at bounding box center [827, 93] width 90 height 26
click at [529, 126] on div at bounding box center [544, 133] width 30 height 30
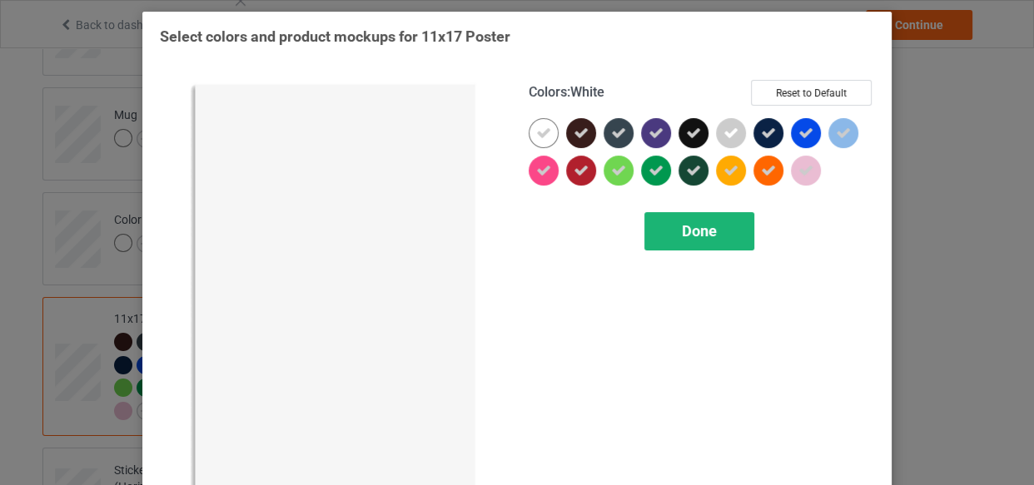
click at [694, 229] on span "Done" at bounding box center [699, 230] width 35 height 17
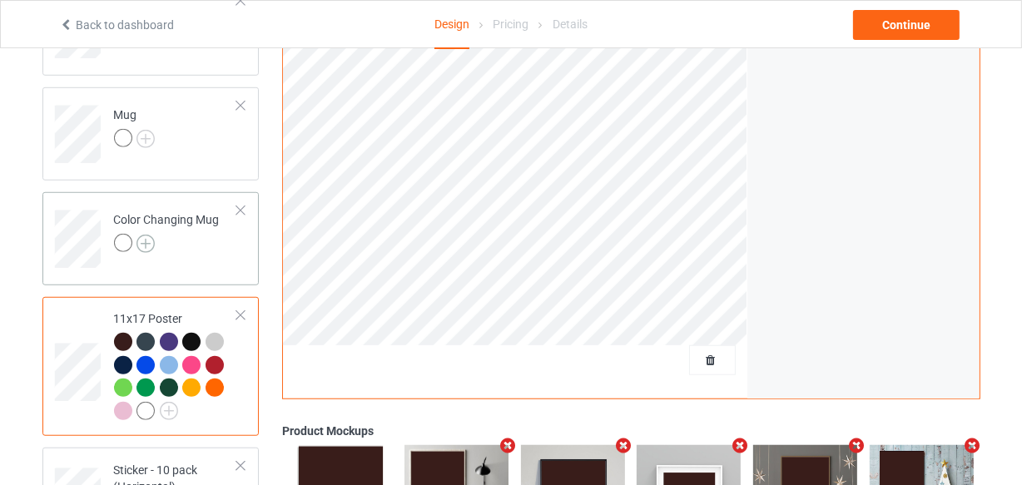
click at [147, 246] on img at bounding box center [146, 244] width 18 height 18
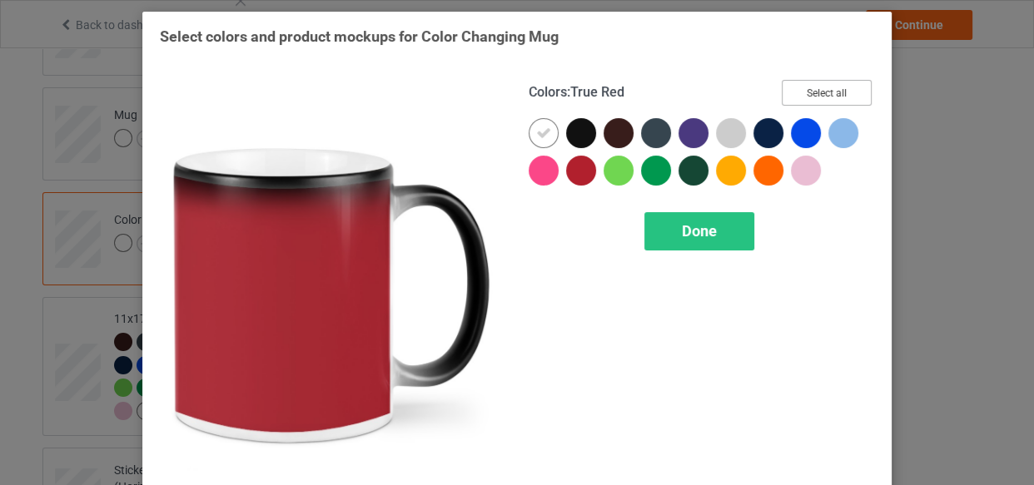
click at [837, 91] on button "Select all" at bounding box center [827, 93] width 90 height 26
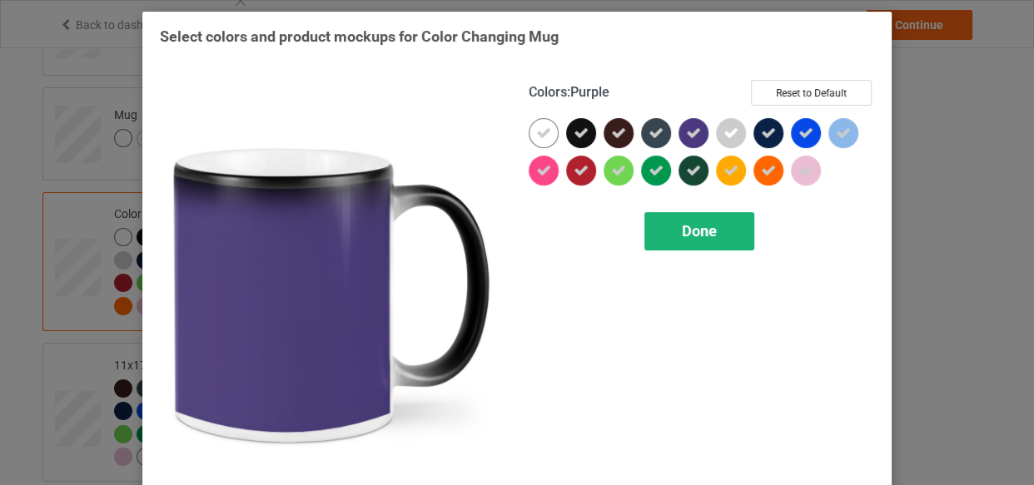
click at [674, 219] on div "Done" at bounding box center [699, 231] width 110 height 38
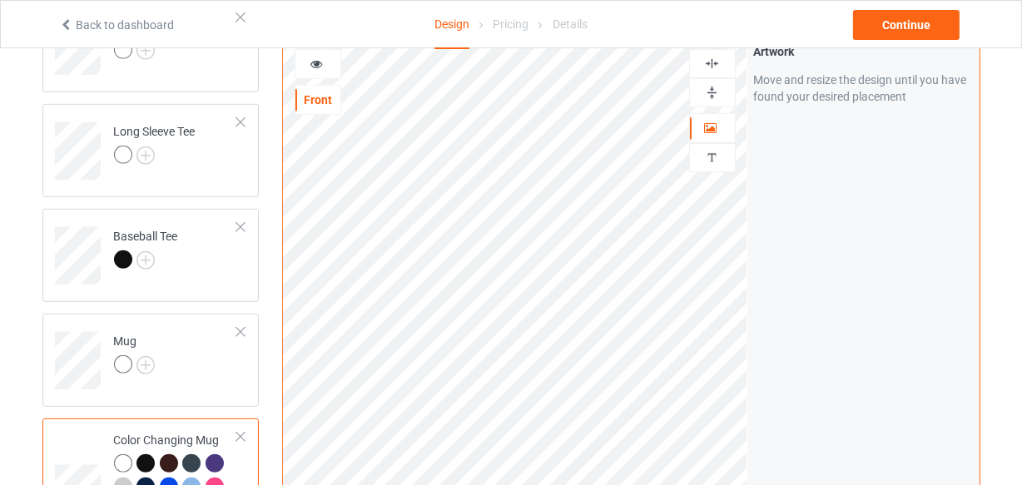
scroll to position [868, 0]
click at [720, 87] on div at bounding box center [712, 94] width 45 height 16
click at [333, 66] on div at bounding box center [318, 65] width 45 height 17
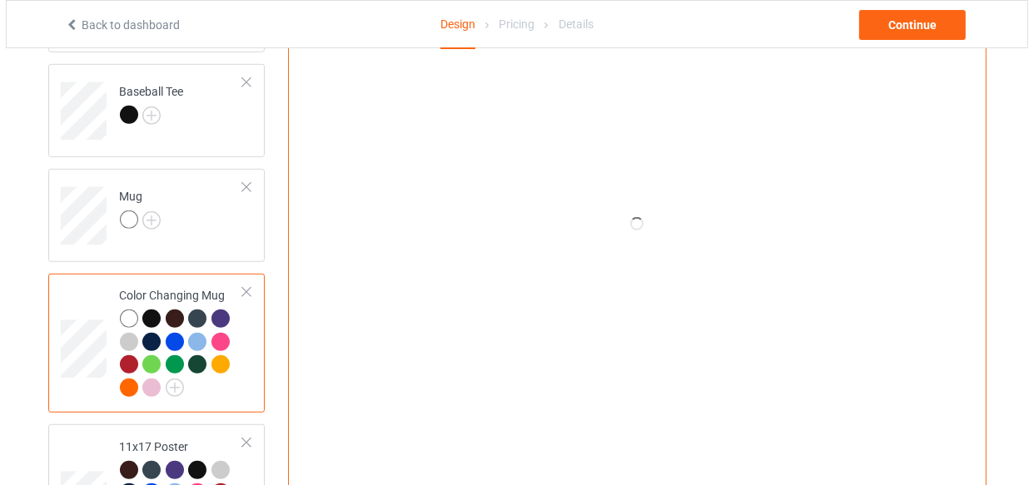
scroll to position [1246, 0]
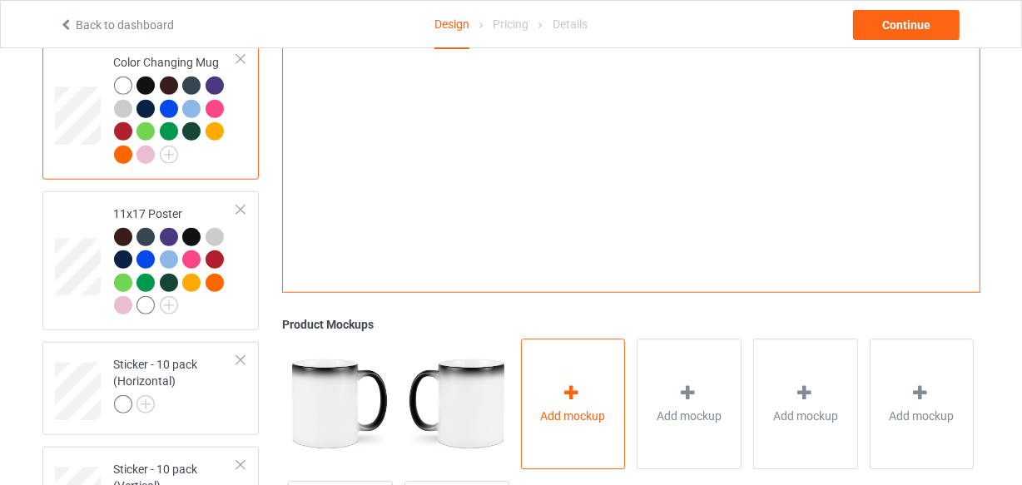
click at [544, 356] on div "Add mockup" at bounding box center [573, 404] width 105 height 131
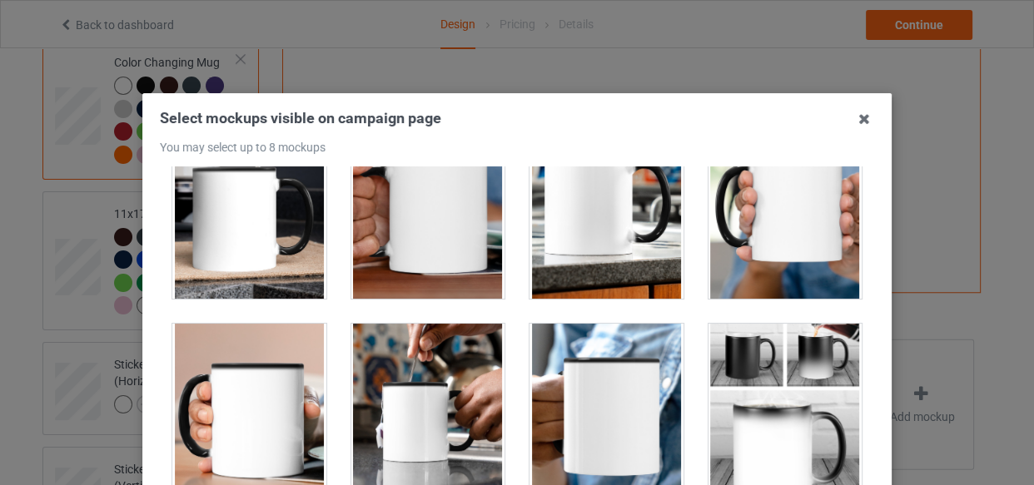
scroll to position [3103, 0]
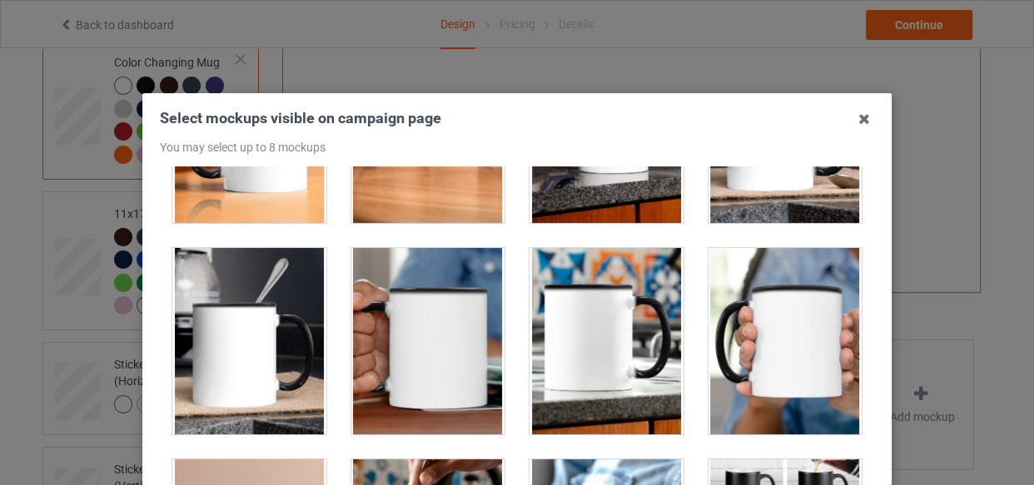
drag, startPoint x: 275, startPoint y: 187, endPoint x: 388, endPoint y: 184, distance: 113.3
click at [275, 186] on div at bounding box center [249, 130] width 154 height 187
click at [411, 184] on div at bounding box center [428, 130] width 154 height 187
drag, startPoint x: 599, startPoint y: 207, endPoint x: 724, endPoint y: 203, distance: 124.1
click at [600, 207] on div at bounding box center [607, 130] width 154 height 187
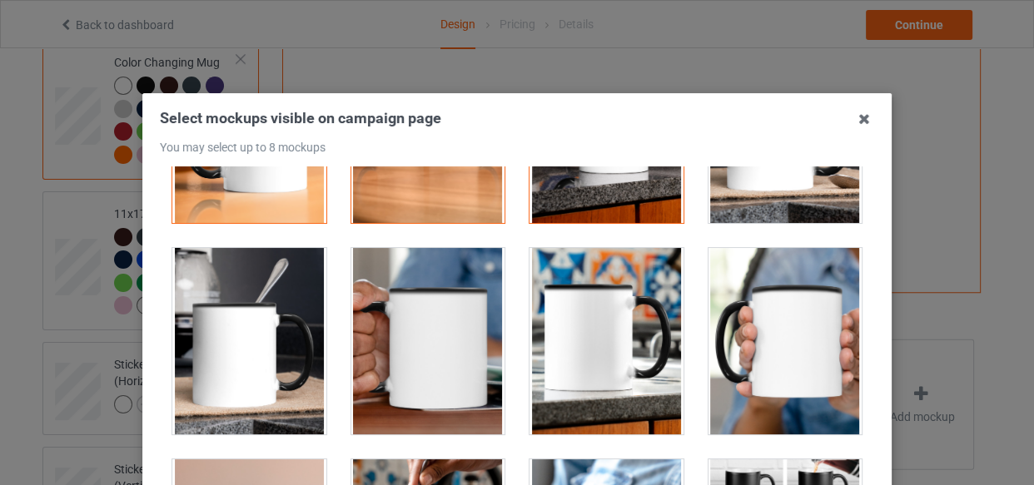
click at [788, 197] on div at bounding box center [786, 130] width 154 height 187
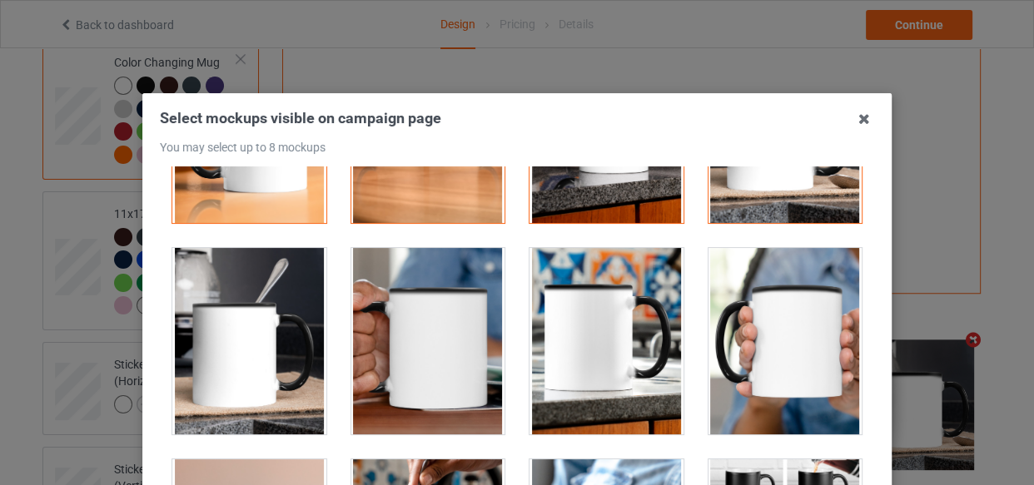
click at [231, 329] on div at bounding box center [249, 341] width 154 height 187
click at [730, 336] on div at bounding box center [786, 341] width 154 height 187
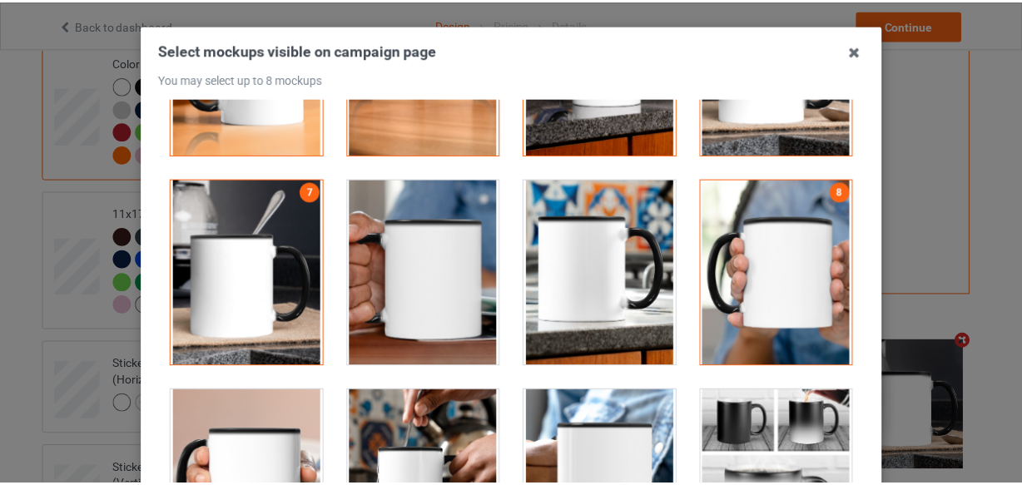
scroll to position [151, 0]
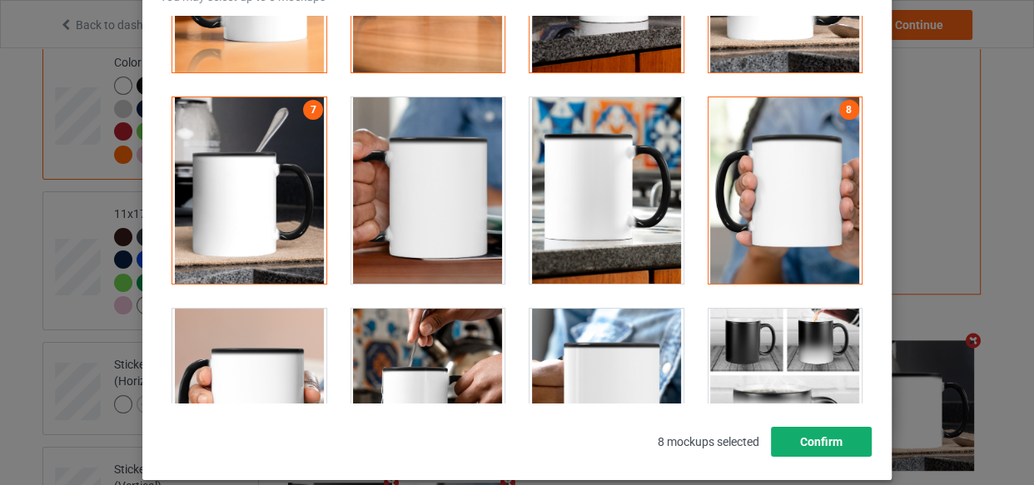
click at [822, 438] on button "Confirm" at bounding box center [821, 442] width 101 height 30
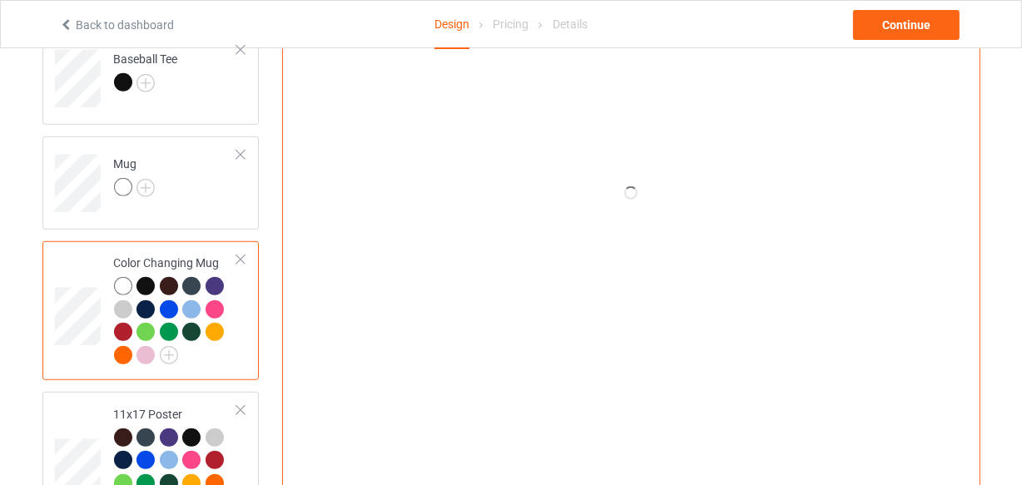
scroll to position [1019, 0]
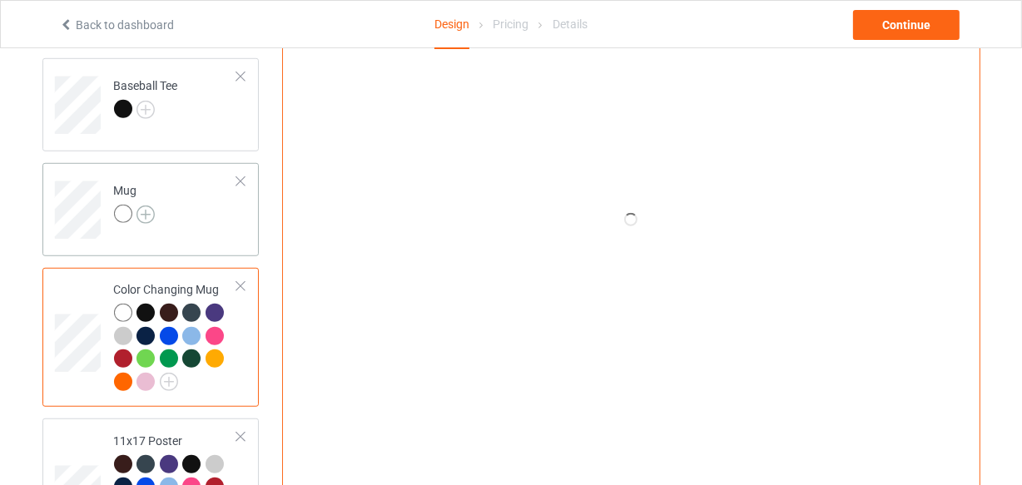
click at [150, 210] on img at bounding box center [146, 215] width 18 height 18
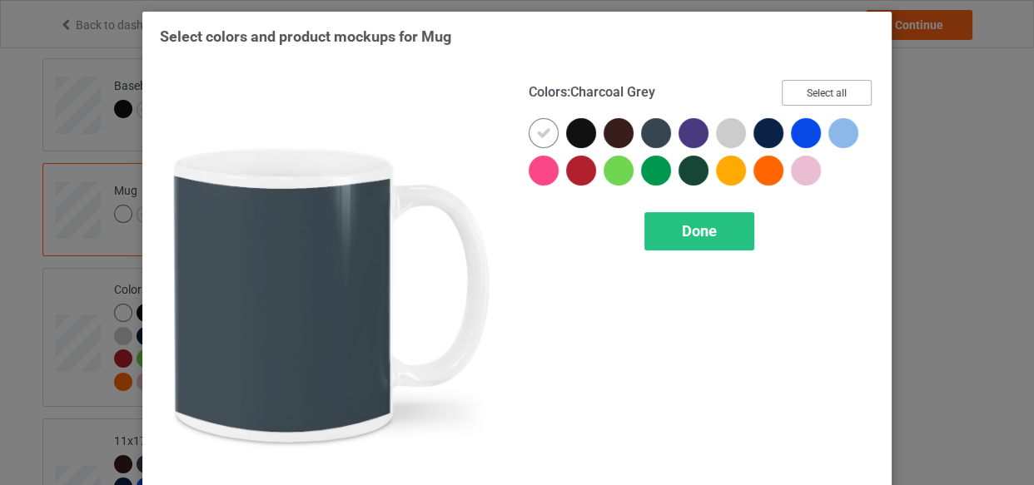
click at [826, 100] on button "Select all" at bounding box center [827, 93] width 90 height 26
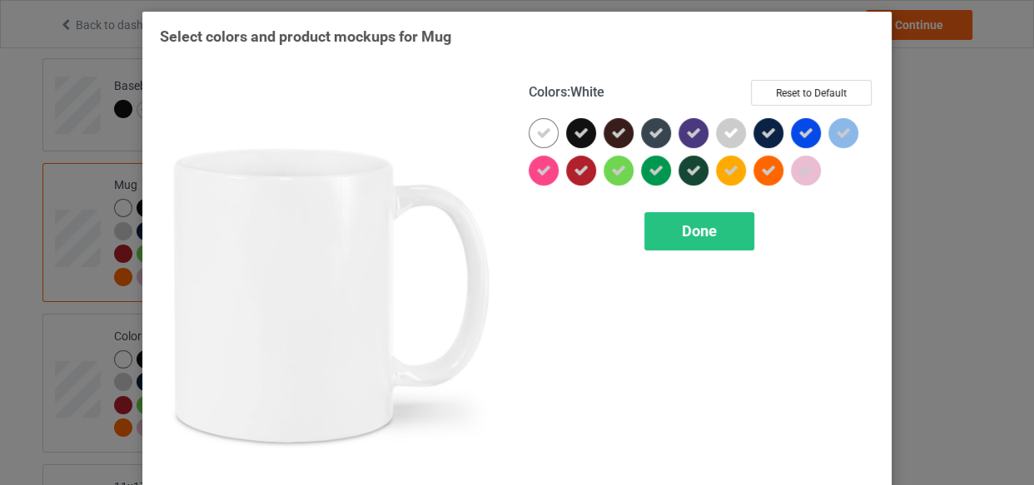
click at [536, 129] on icon at bounding box center [543, 133] width 15 height 15
click at [533, 129] on div at bounding box center [544, 133] width 30 height 30
click at [672, 235] on div "Done" at bounding box center [699, 231] width 110 height 38
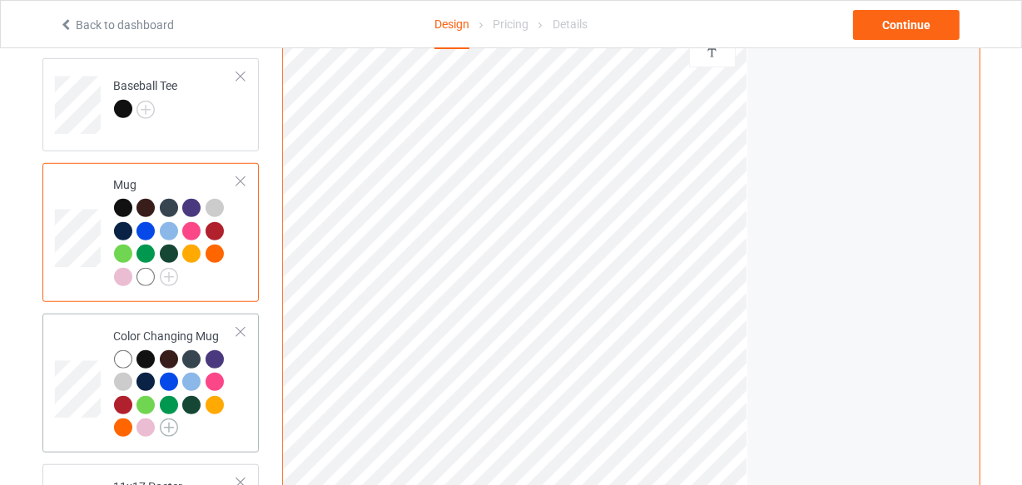
click at [164, 431] on img at bounding box center [169, 428] width 18 height 18
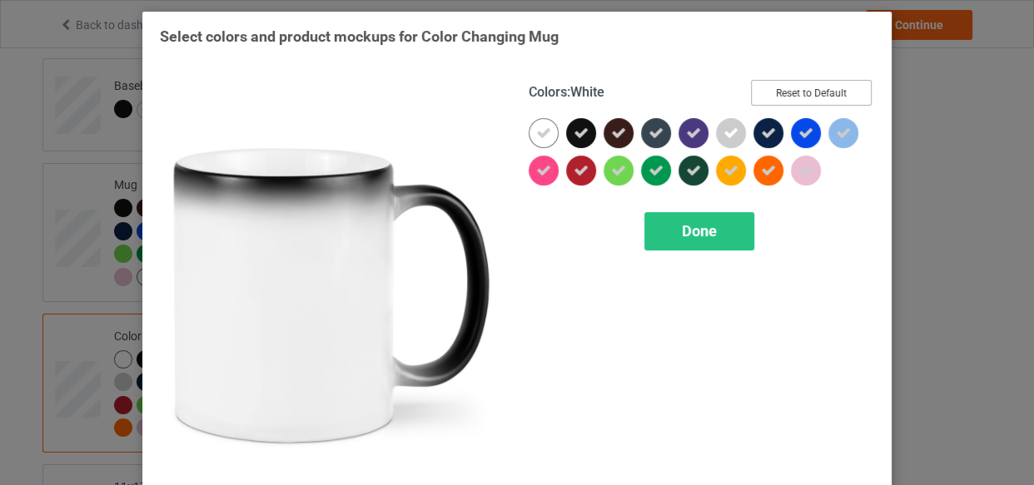
click at [822, 87] on button "Reset to Default" at bounding box center [811, 93] width 121 height 26
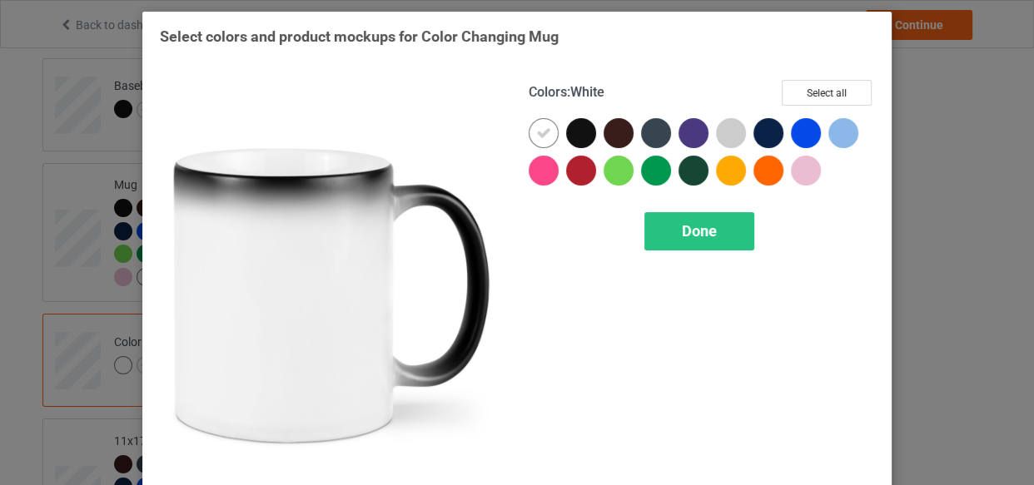
click at [536, 126] on icon at bounding box center [543, 133] width 15 height 15
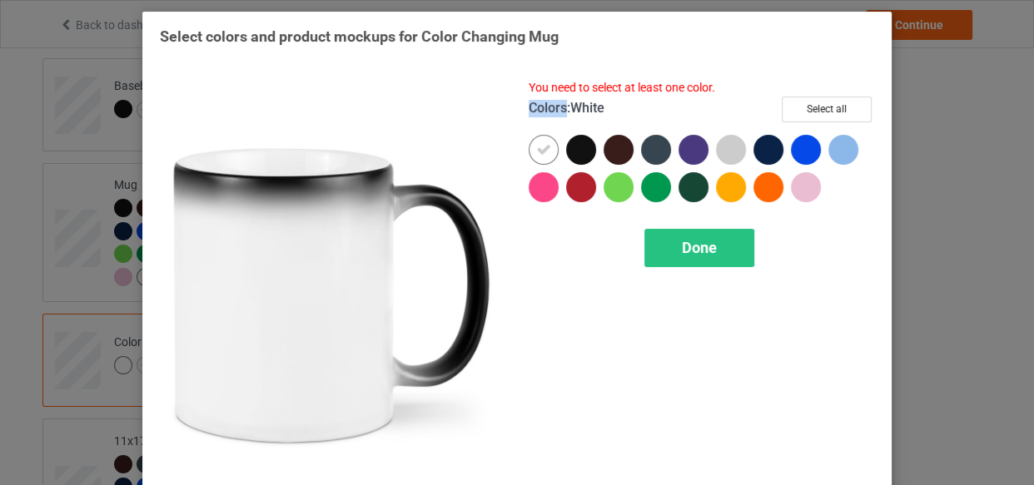
click at [535, 125] on div "Colors : White Select all" at bounding box center [702, 116] width 346 height 38
click at [529, 144] on div at bounding box center [544, 150] width 30 height 30
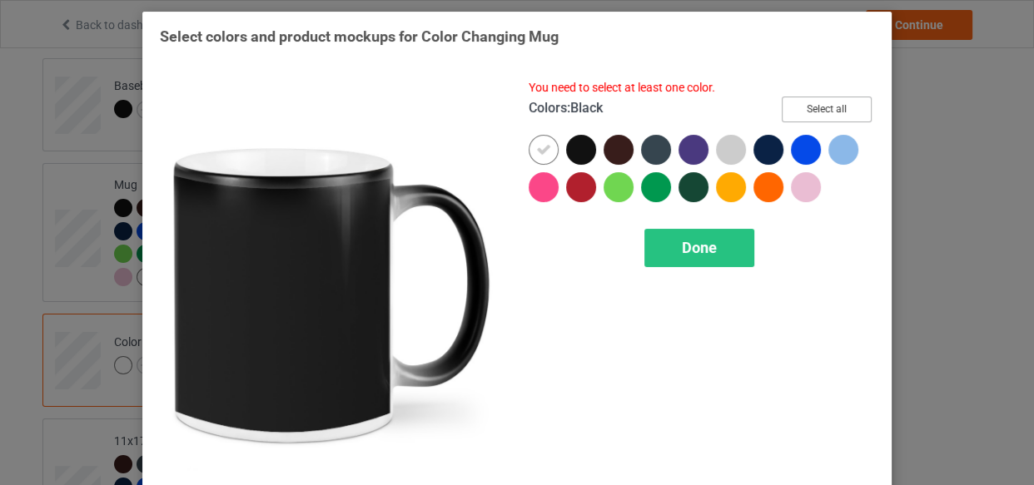
click at [803, 112] on button "Select all" at bounding box center [827, 110] width 90 height 26
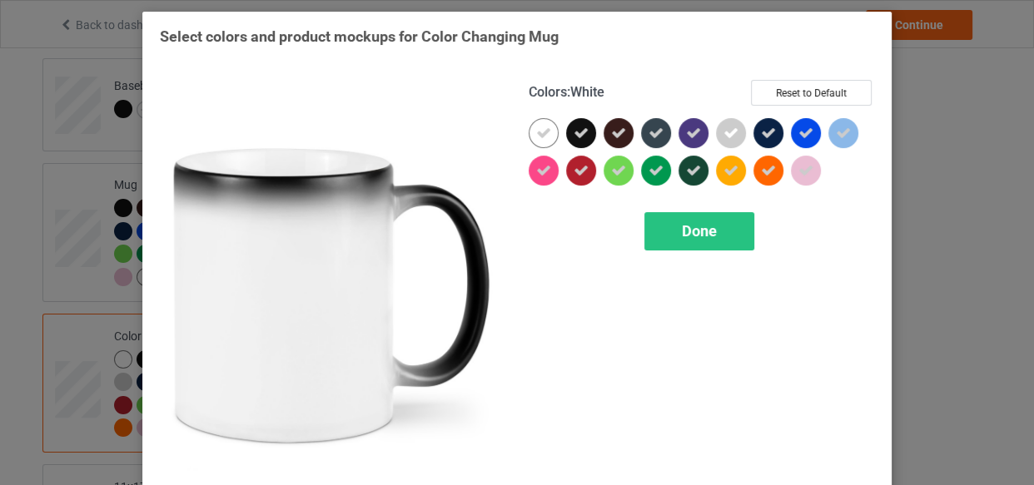
click at [530, 133] on div at bounding box center [544, 133] width 30 height 30
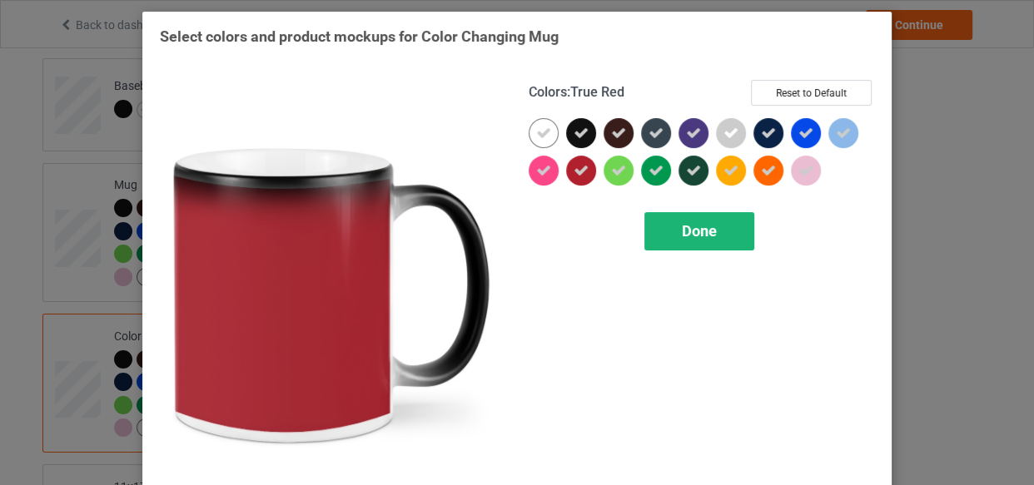
click at [672, 227] on div "Done" at bounding box center [699, 231] width 110 height 38
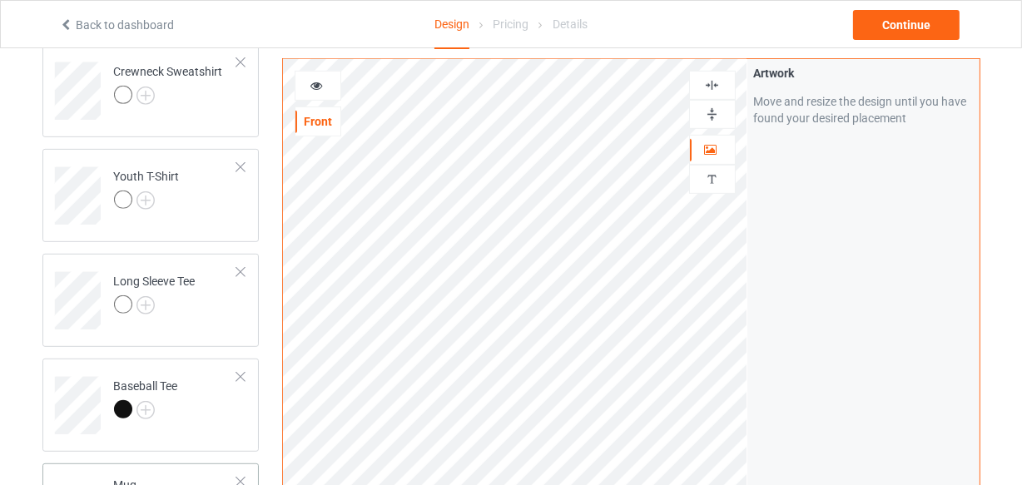
scroll to position [716, 0]
click at [147, 409] on img at bounding box center [146, 413] width 18 height 18
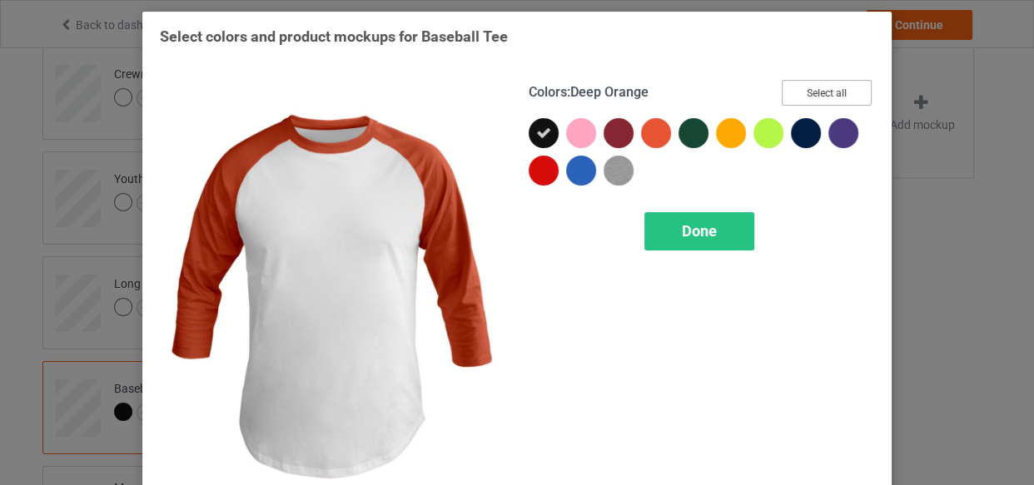
click at [859, 97] on button "Select all" at bounding box center [827, 93] width 90 height 26
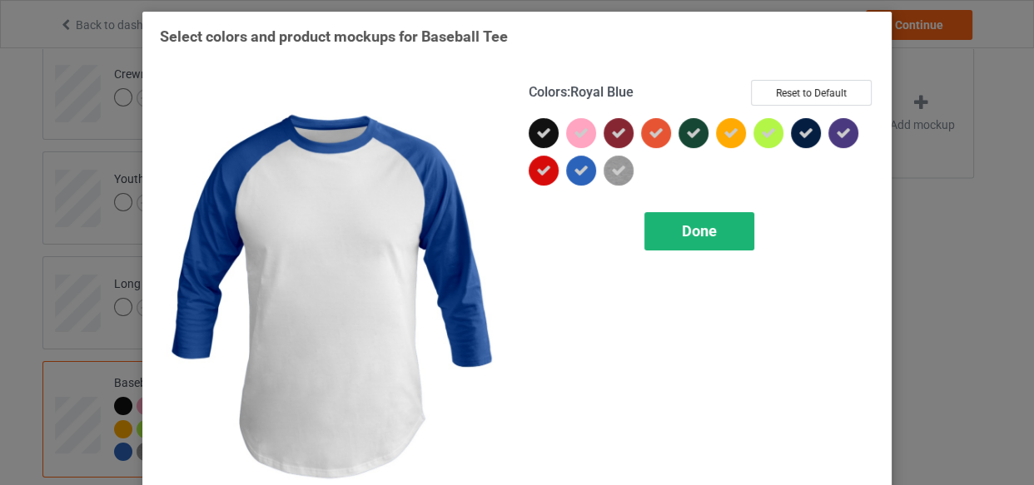
click at [665, 231] on div "Done" at bounding box center [699, 231] width 110 height 38
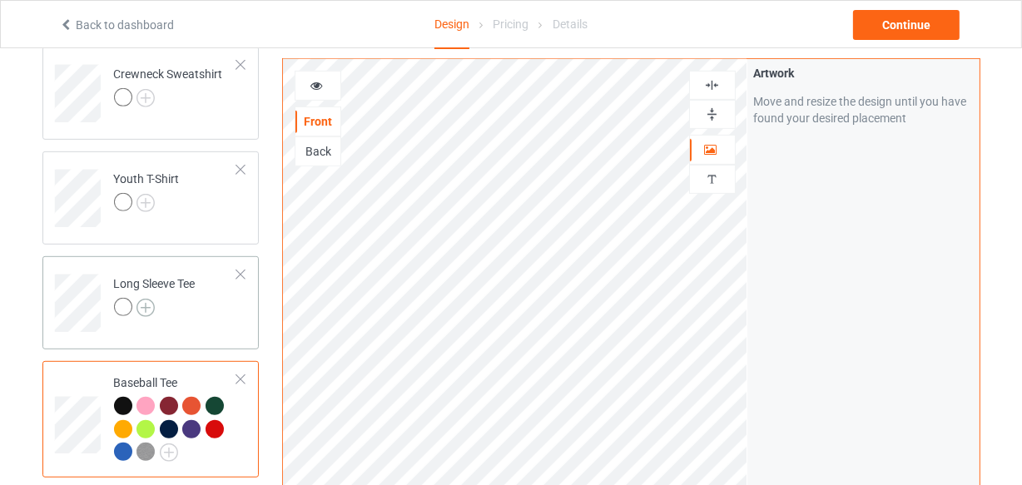
click at [145, 305] on img at bounding box center [146, 308] width 18 height 18
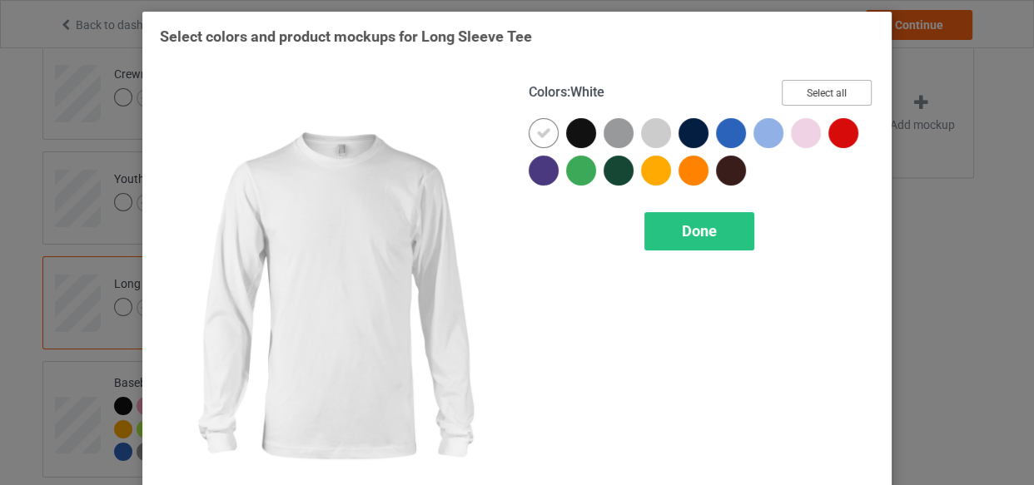
click at [818, 89] on button "Select all" at bounding box center [827, 93] width 90 height 26
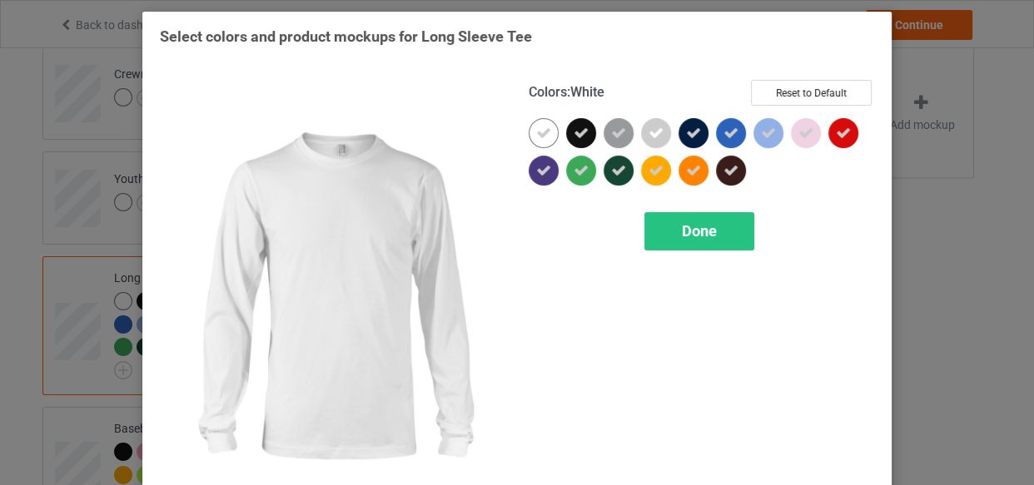
click at [545, 129] on icon at bounding box center [543, 133] width 15 height 15
click at [545, 129] on div at bounding box center [544, 133] width 30 height 30
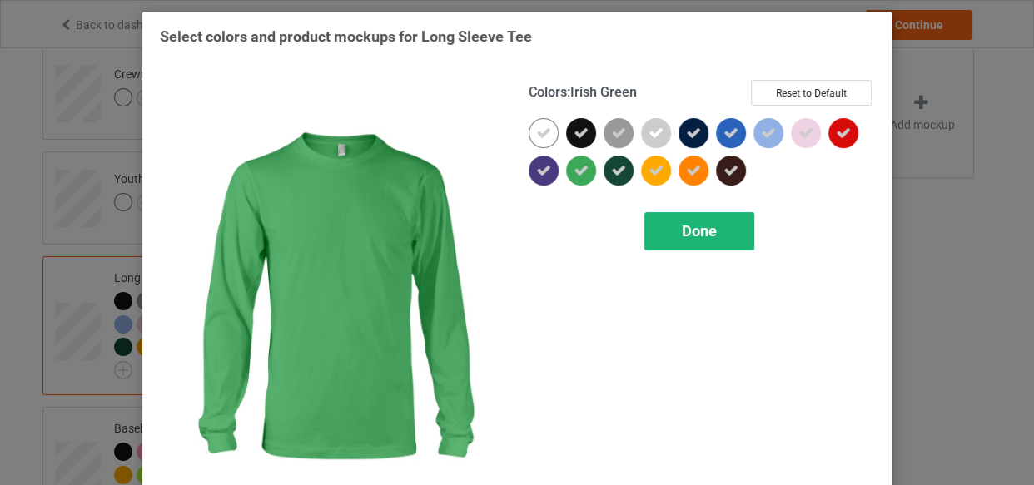
click at [679, 243] on div "Done" at bounding box center [699, 231] width 110 height 38
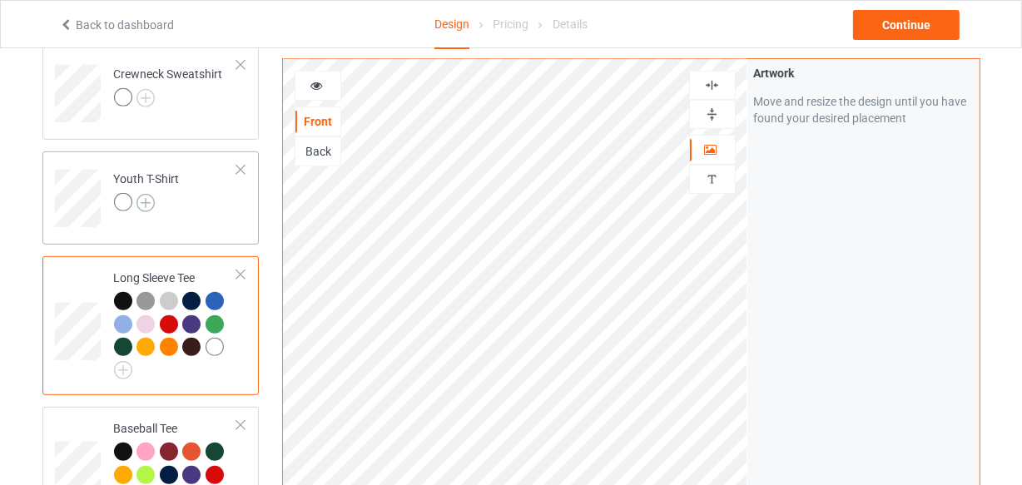
click at [149, 199] on img at bounding box center [146, 203] width 18 height 18
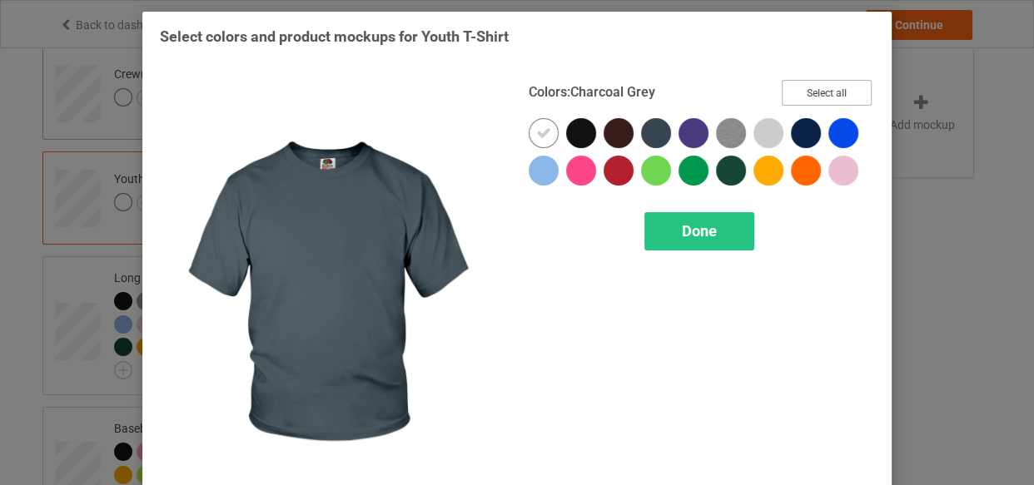
click at [805, 87] on button "Select all" at bounding box center [827, 93] width 90 height 26
click at [536, 126] on icon at bounding box center [543, 133] width 15 height 15
click at [530, 126] on div at bounding box center [544, 133] width 30 height 30
click at [665, 233] on div "Done" at bounding box center [699, 231] width 110 height 38
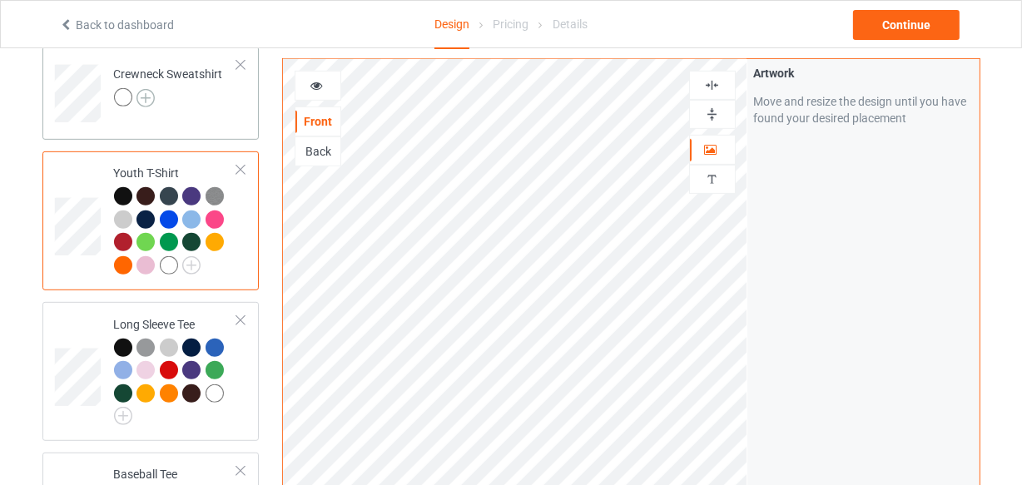
click at [142, 98] on img at bounding box center [146, 98] width 18 height 18
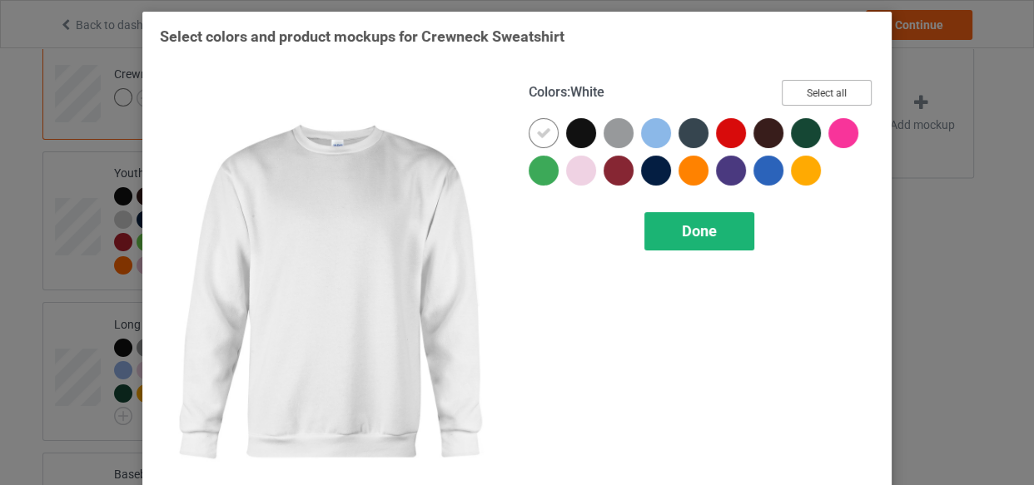
click at [782, 98] on button "Select all" at bounding box center [827, 93] width 90 height 26
click at [533, 120] on div at bounding box center [544, 133] width 30 height 30
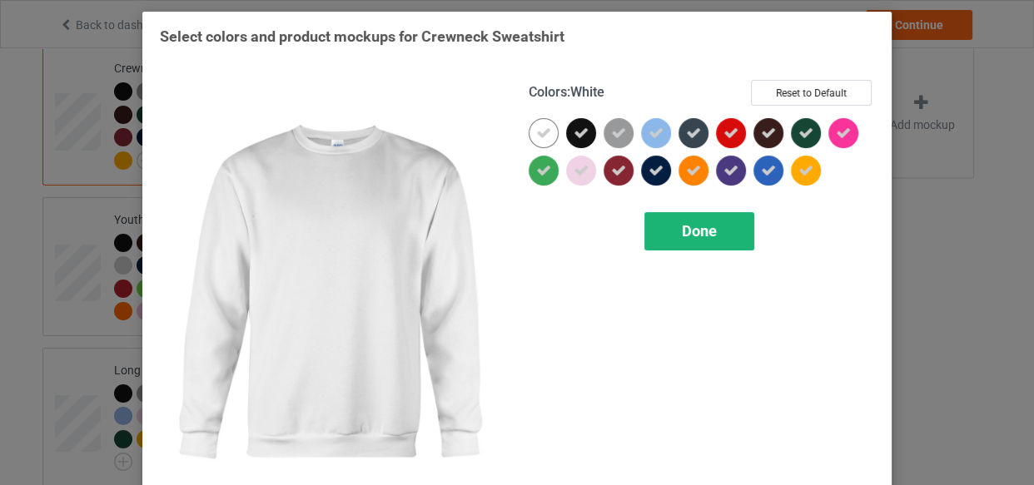
click at [709, 229] on span "Done" at bounding box center [699, 230] width 35 height 17
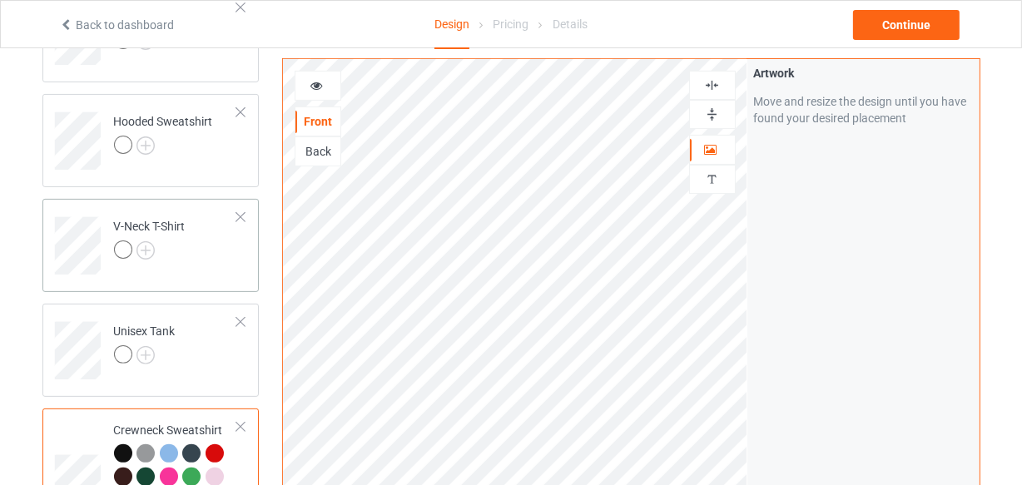
scroll to position [338, 0]
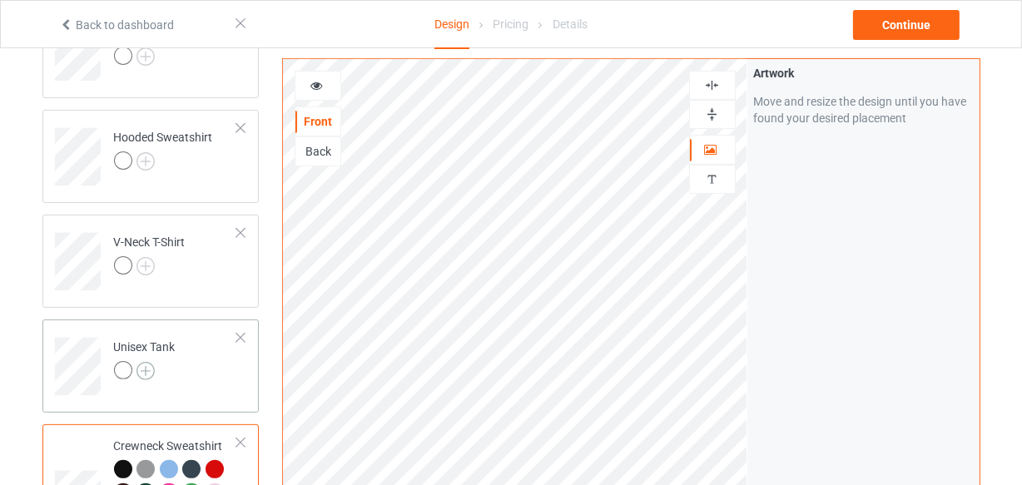
click at [148, 371] on img at bounding box center [146, 371] width 18 height 18
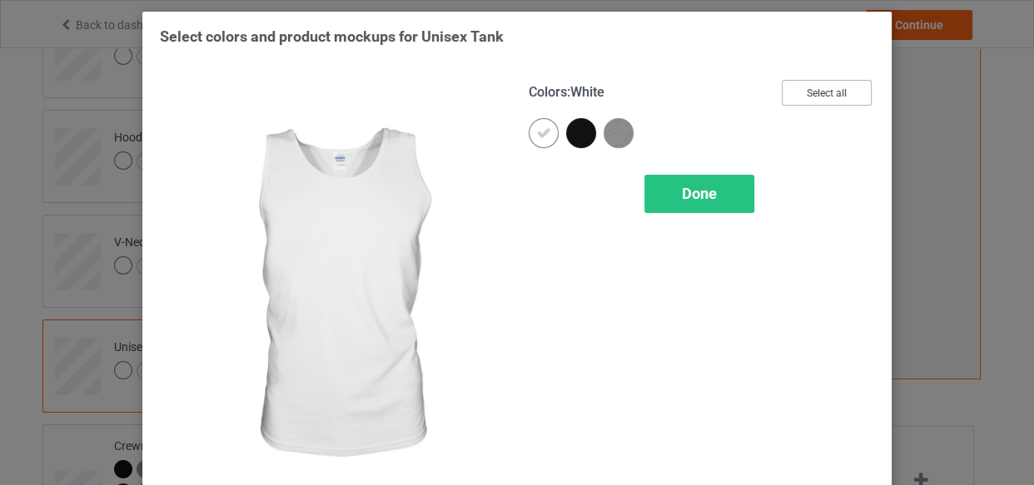
click at [804, 99] on button "Select all" at bounding box center [827, 93] width 90 height 26
click at [543, 126] on icon at bounding box center [543, 133] width 15 height 15
click at [543, 125] on div at bounding box center [544, 133] width 30 height 30
click at [669, 198] on div "Done" at bounding box center [699, 194] width 110 height 38
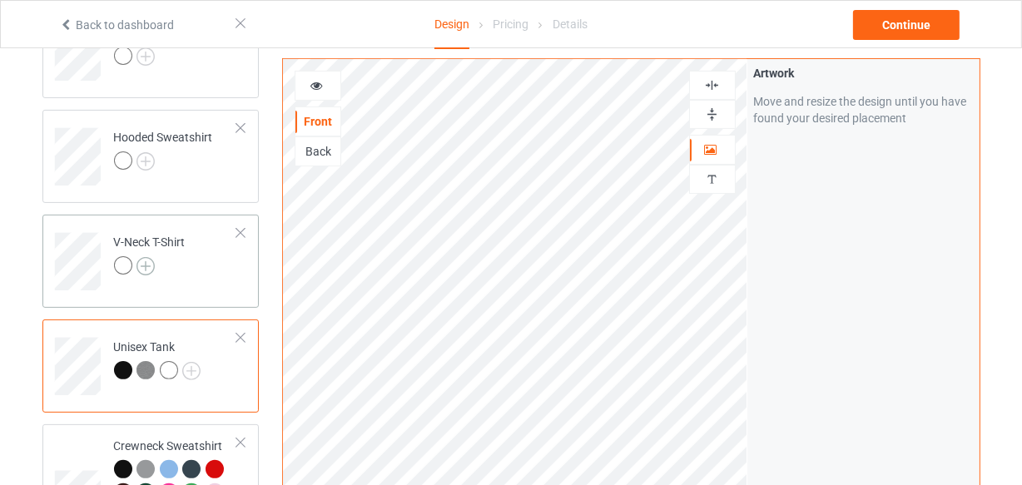
click at [148, 265] on img at bounding box center [146, 266] width 18 height 18
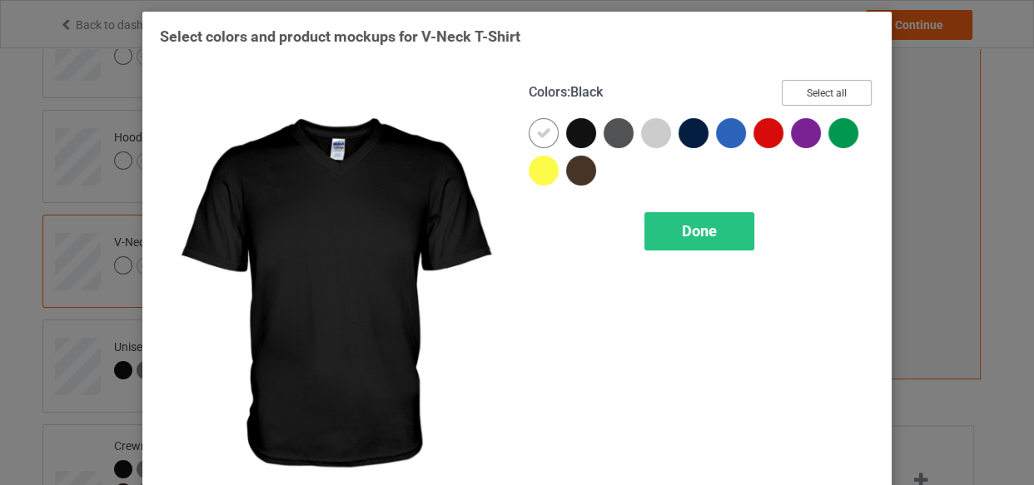
click at [863, 100] on button "Select all" at bounding box center [827, 93] width 90 height 26
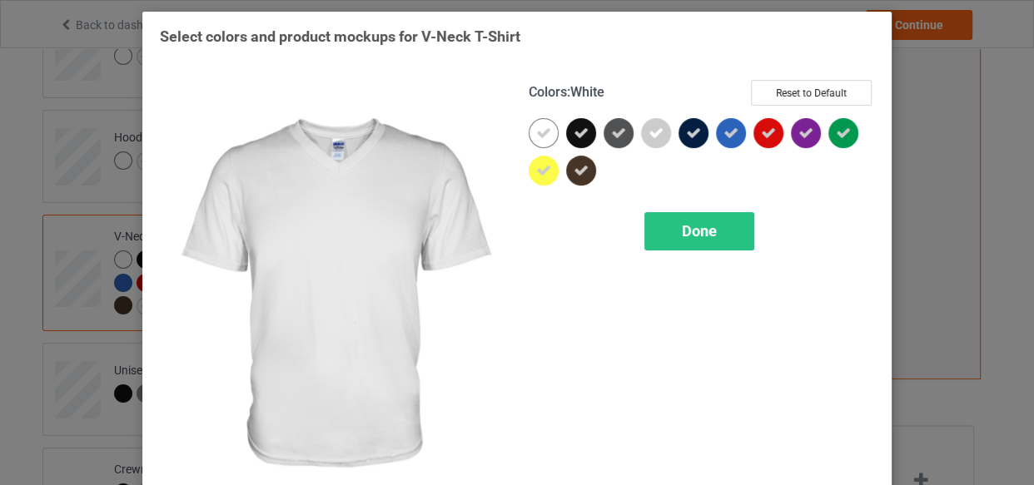
click at [549, 135] on div at bounding box center [544, 133] width 30 height 30
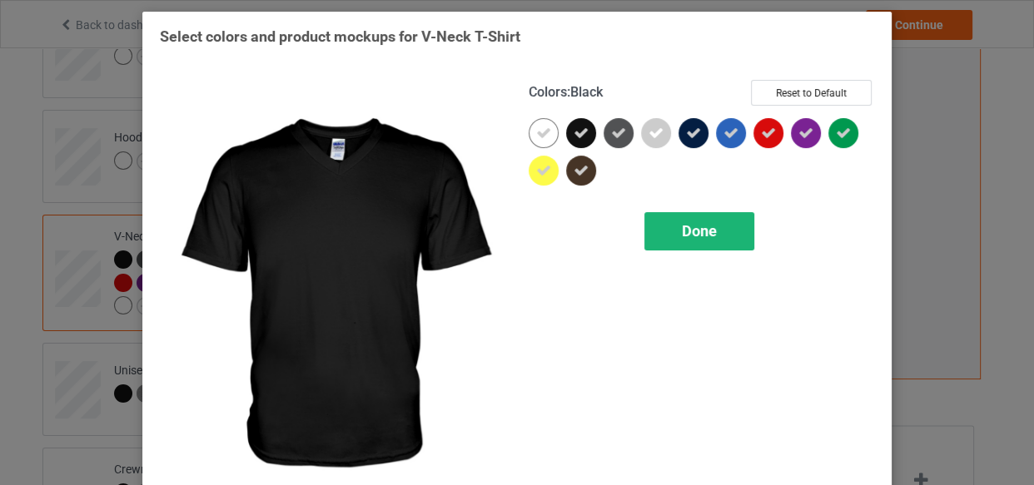
click at [656, 216] on div "Done" at bounding box center [699, 231] width 110 height 38
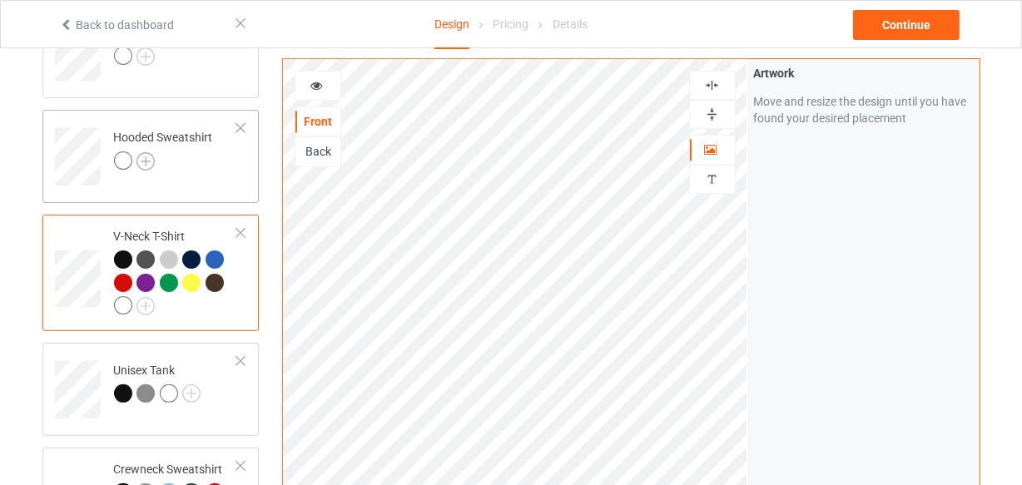
click at [147, 159] on img at bounding box center [146, 161] width 18 height 18
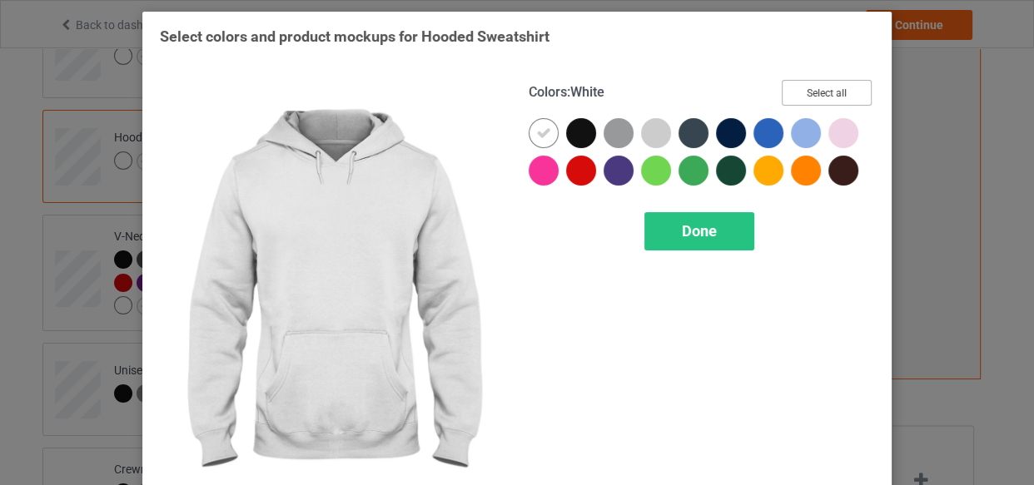
click at [806, 89] on button "Select all" at bounding box center [827, 93] width 90 height 26
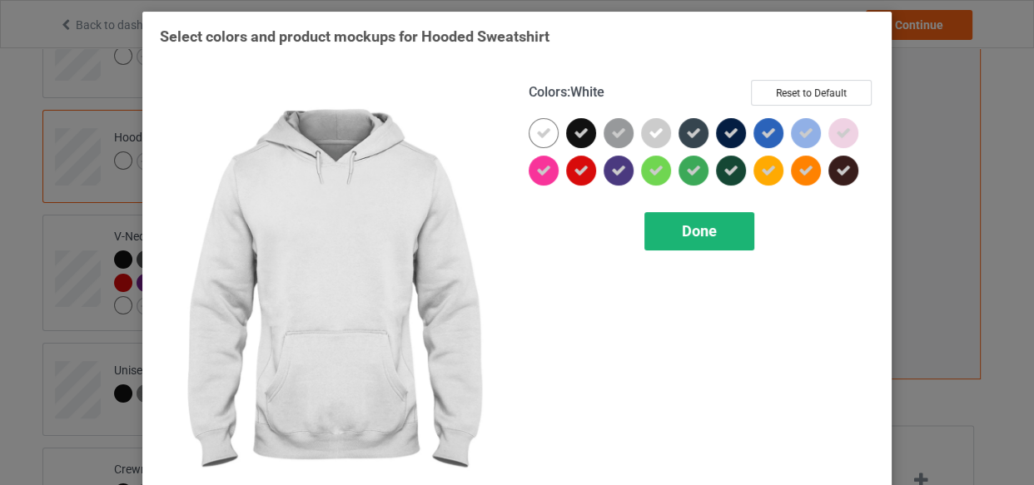
click at [536, 129] on icon at bounding box center [543, 133] width 15 height 15
click at [535, 129] on div at bounding box center [544, 133] width 30 height 30
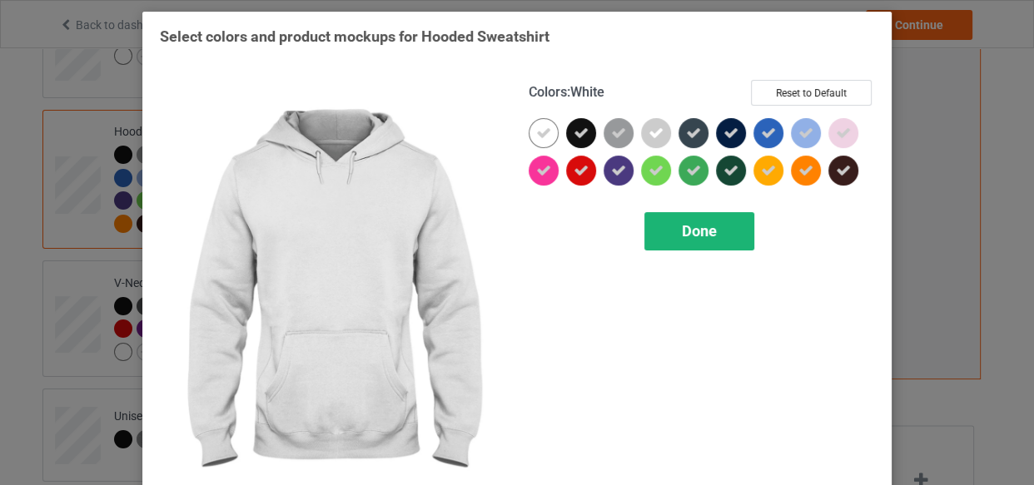
click at [689, 235] on span "Done" at bounding box center [699, 230] width 35 height 17
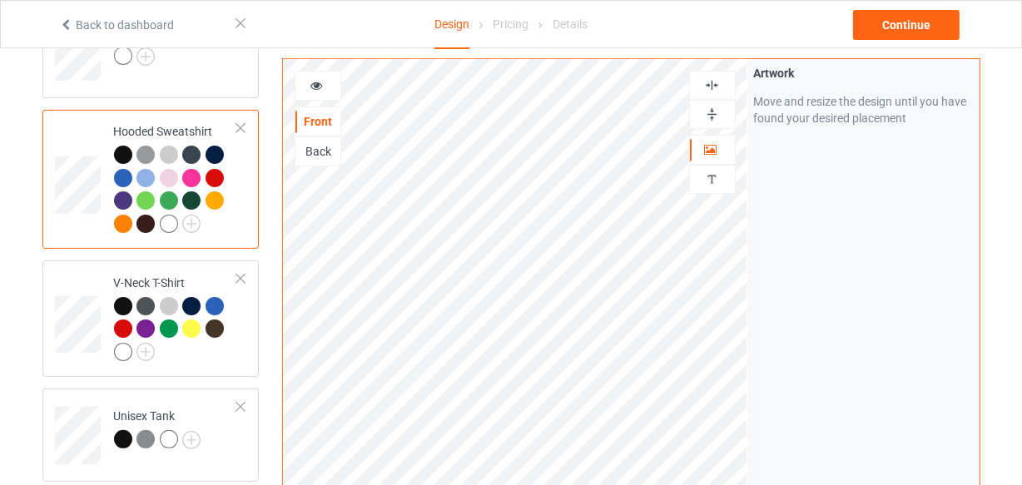
scroll to position [187, 0]
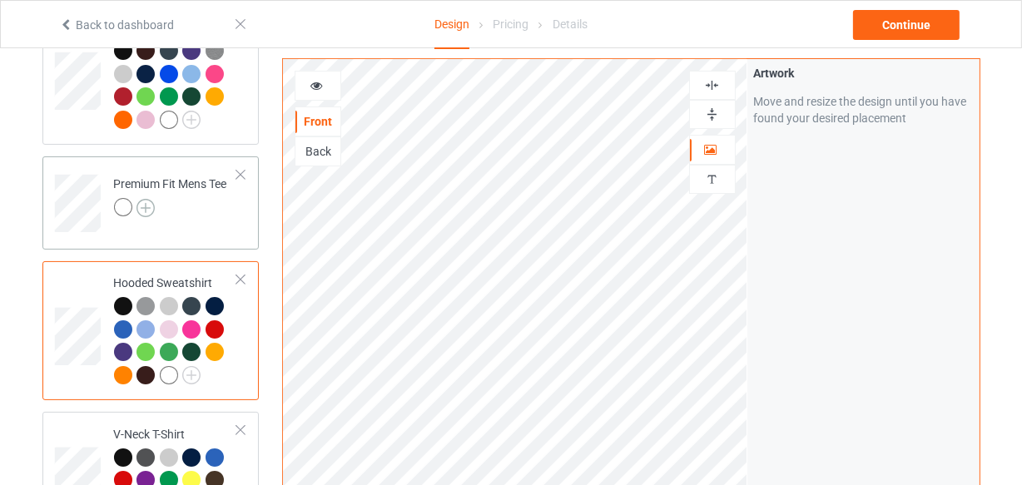
click at [152, 206] on img at bounding box center [146, 208] width 18 height 18
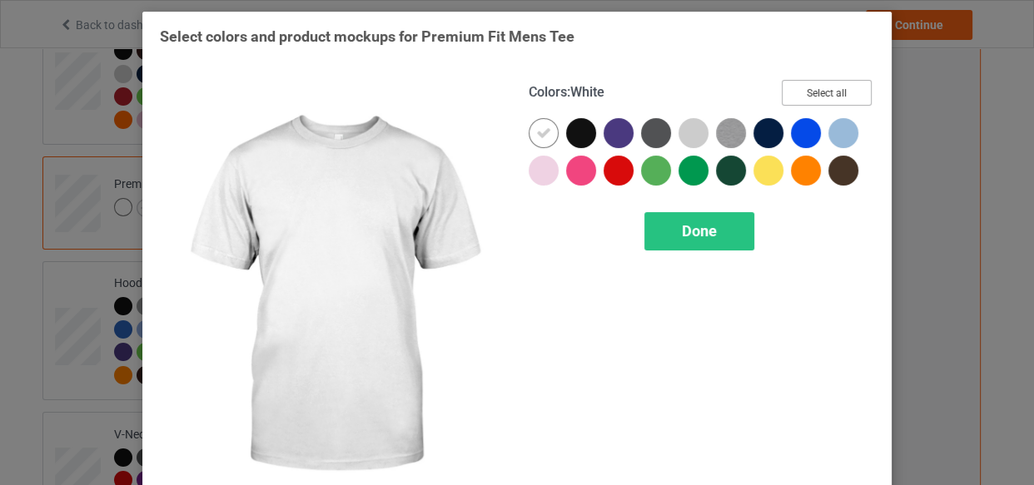
click at [809, 95] on button "Select all" at bounding box center [827, 93] width 90 height 26
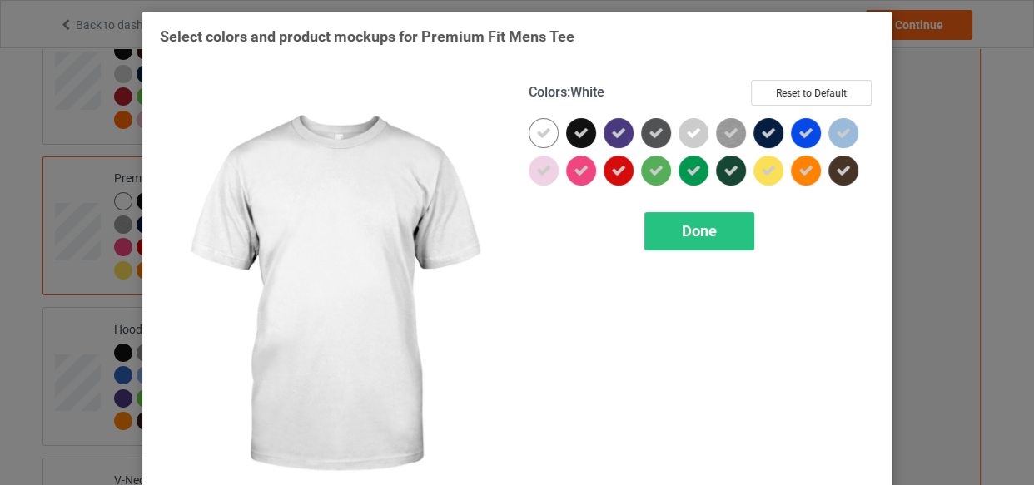
click at [536, 139] on icon at bounding box center [543, 133] width 15 height 15
click at [532, 139] on div at bounding box center [544, 133] width 30 height 30
click at [664, 234] on div "Done" at bounding box center [699, 231] width 110 height 38
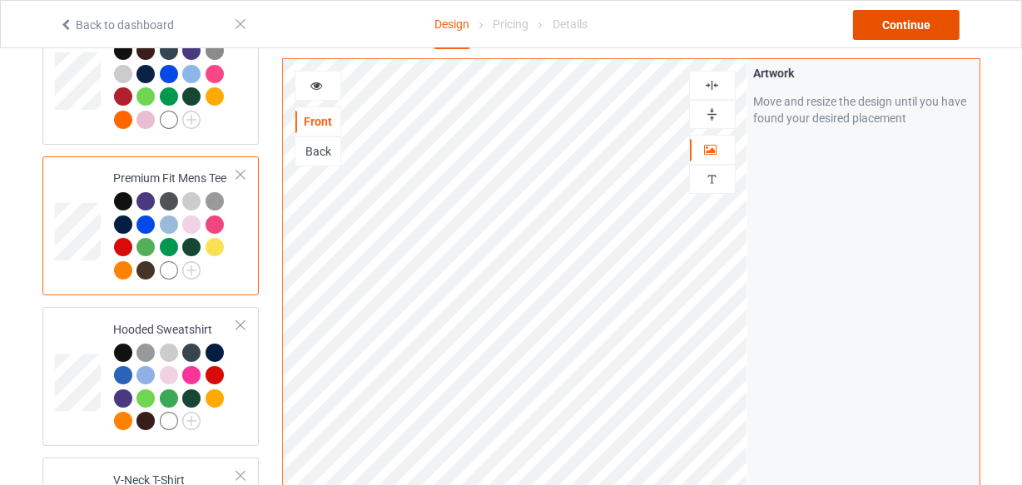
click at [894, 29] on div "Continue" at bounding box center [906, 25] width 107 height 30
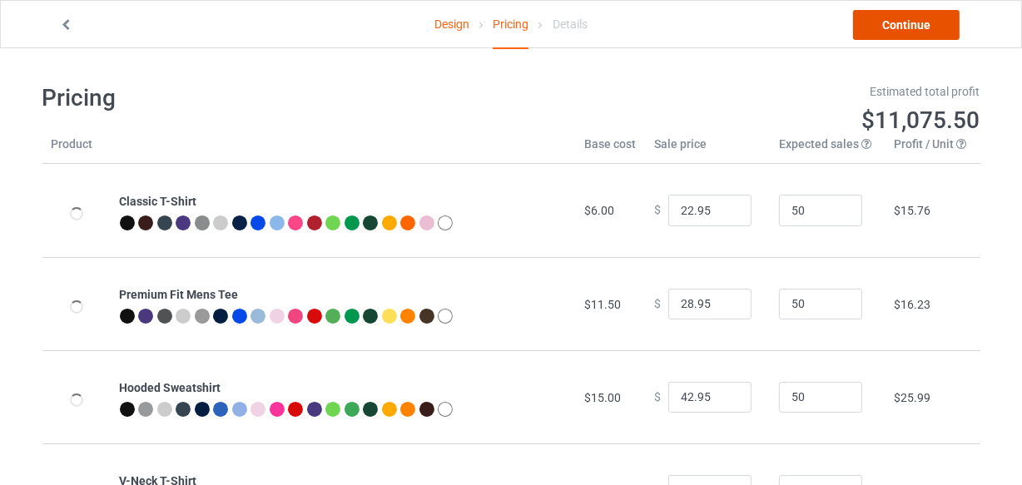
click at [891, 29] on link "Continue" at bounding box center [906, 25] width 107 height 30
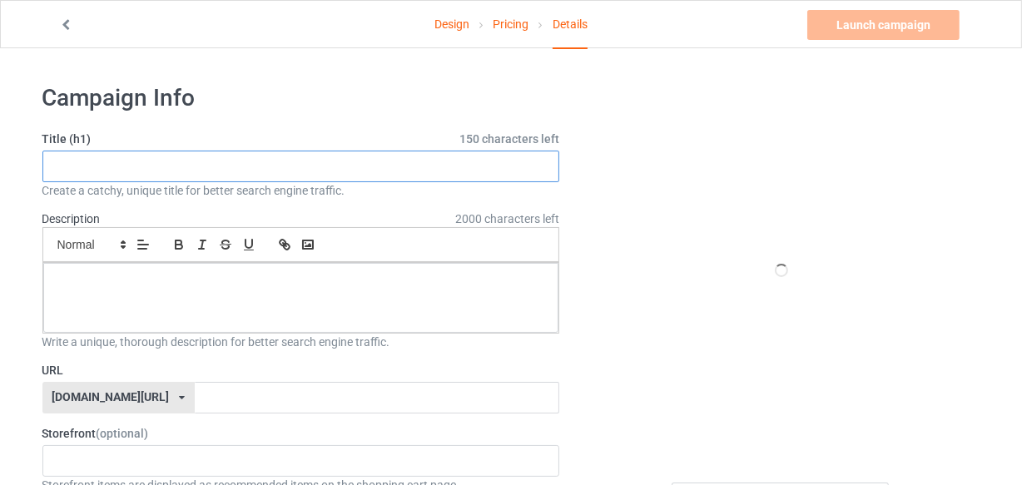
click at [399, 177] on input "text" at bounding box center [301, 167] width 518 height 32
paste input "Awesome gifts for english teacher lovers"
type input "Awesome gifts for english teacher lovers"
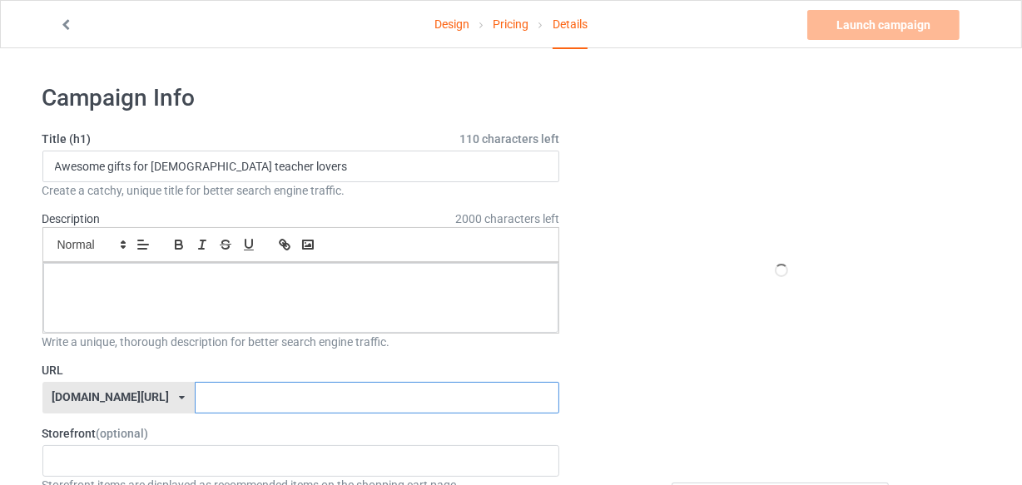
click at [325, 404] on input "text" at bounding box center [377, 398] width 365 height 32
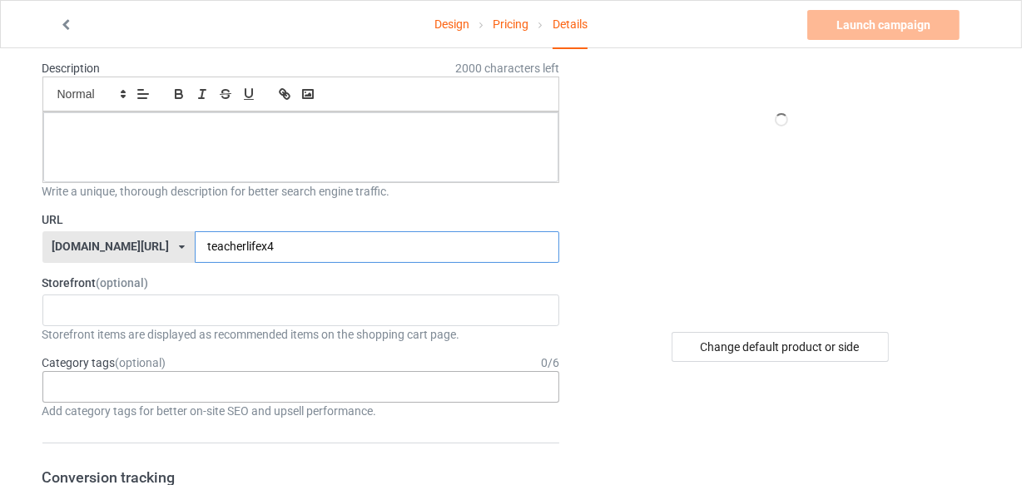
type input "teacherlifex4"
click at [316, 392] on div "Age > [DEMOGRAPHIC_DATA] > 1 Age > [DEMOGRAPHIC_DATA] Months > 1 Month Age > [D…" at bounding box center [301, 387] width 518 height 32
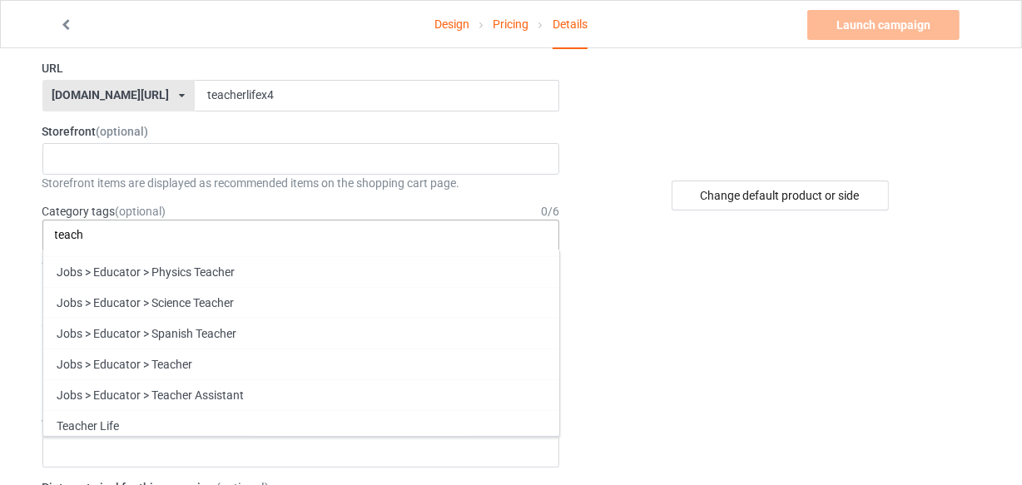
scroll to position [306, 0]
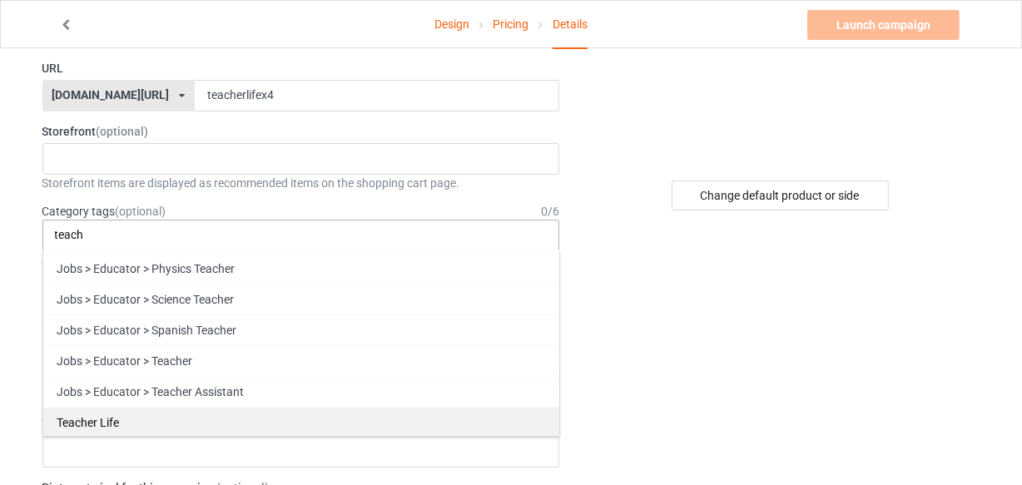
type input "teach"
click at [321, 411] on div "Teacher Life" at bounding box center [301, 422] width 516 height 31
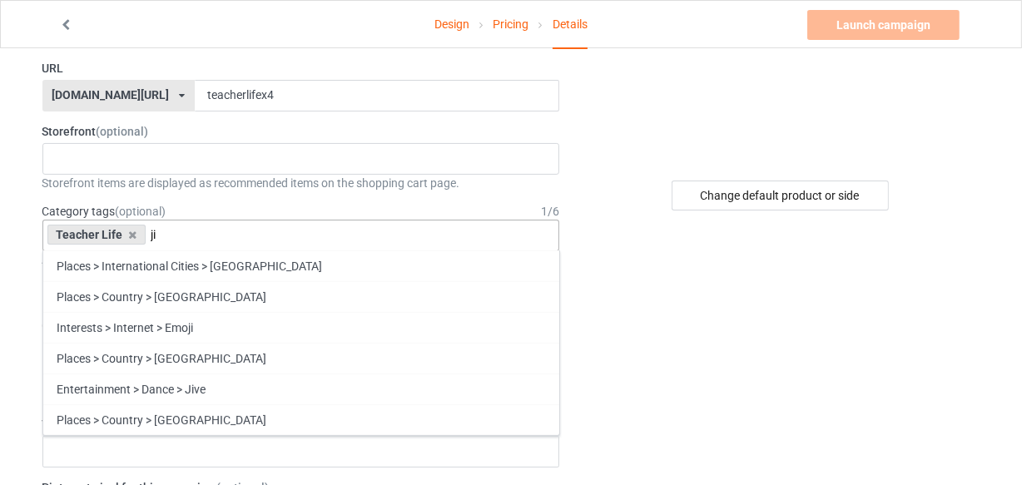
scroll to position [0, 0]
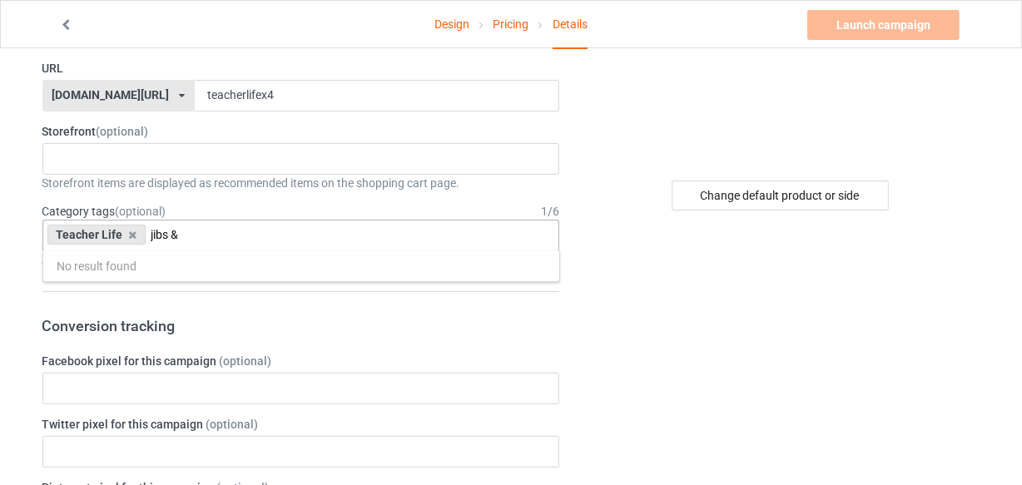
click at [153, 233] on input "jibs &" at bounding box center [177, 235] width 53 height 14
type input "jobs &"
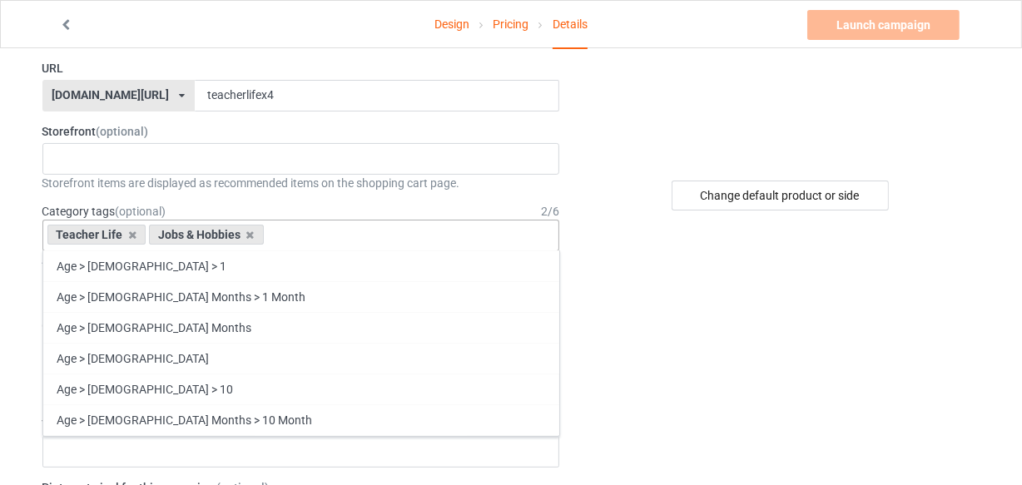
click at [296, 236] on div "Teacher Life Jobs & Hobbies Age > 1-19 > 1 Age > 1-12 Months > 1 Month Age > 1-…" at bounding box center [301, 236] width 518 height 32
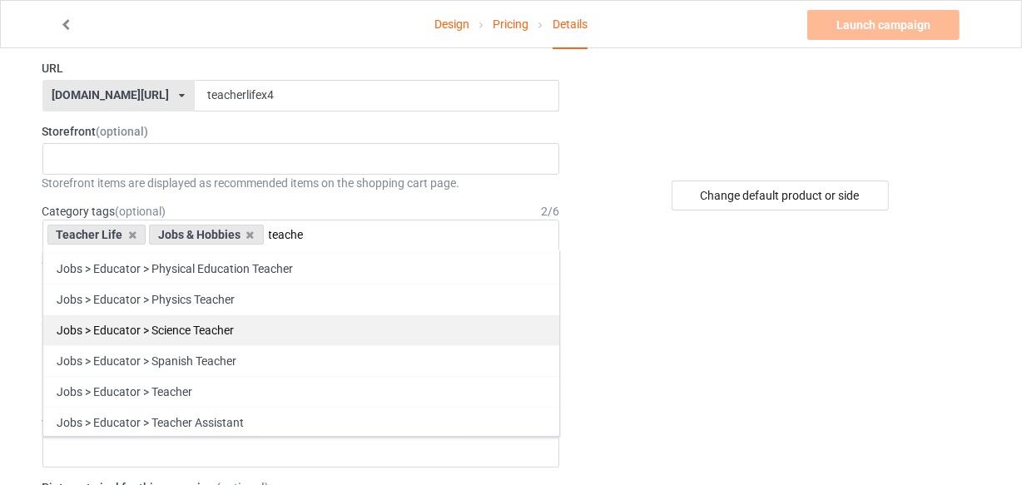
scroll to position [378, 0]
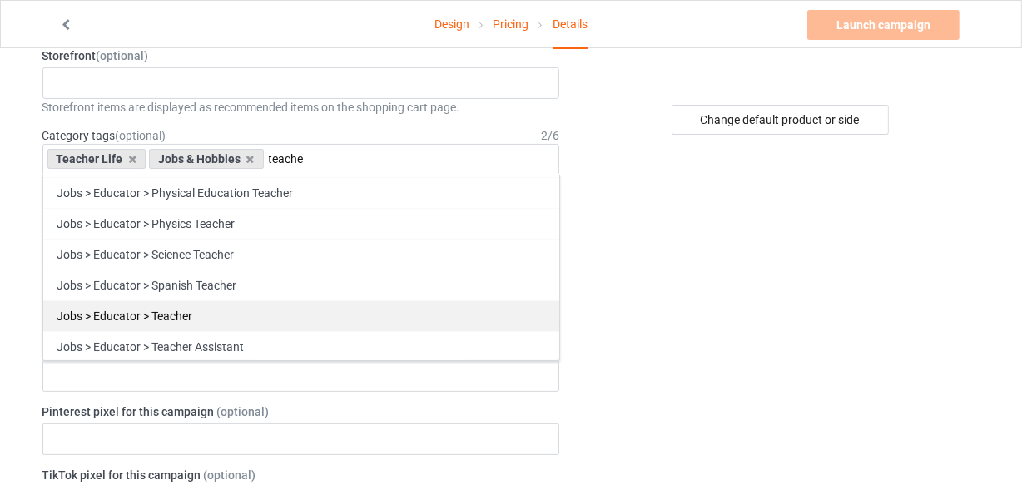
type input "teache"
click at [304, 314] on div "Jobs > Educator > Teacher" at bounding box center [301, 316] width 516 height 31
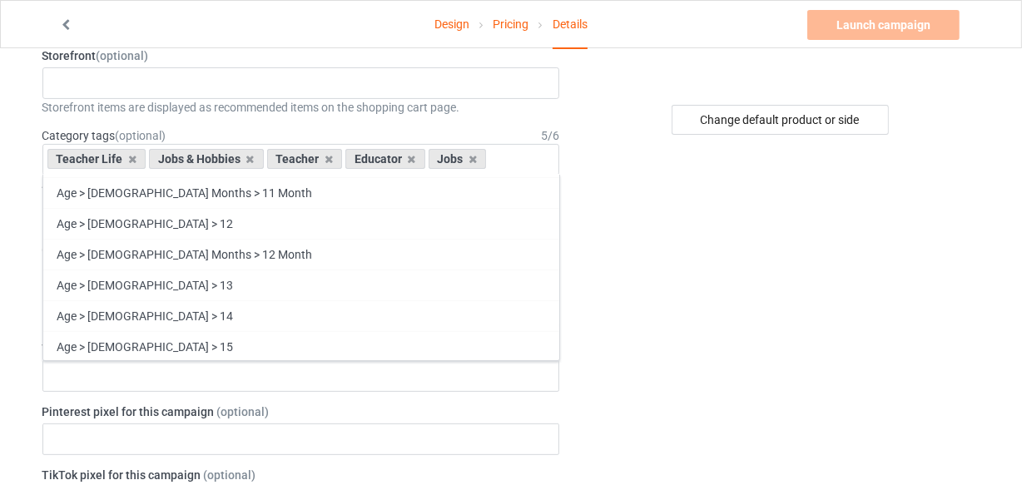
scroll to position [45565, 0]
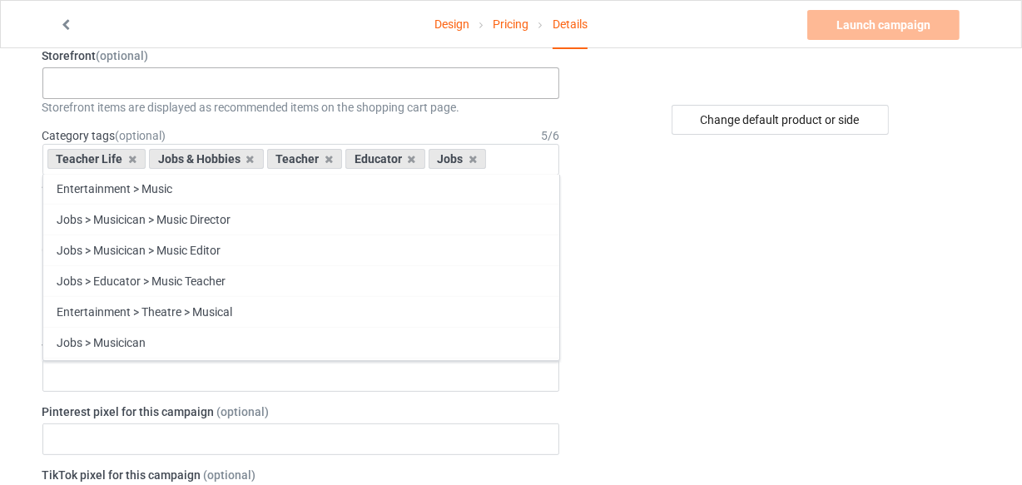
click at [266, 82] on div "Sport Fashion 67f1b36daeea31002e90f20b" at bounding box center [301, 83] width 518 height 32
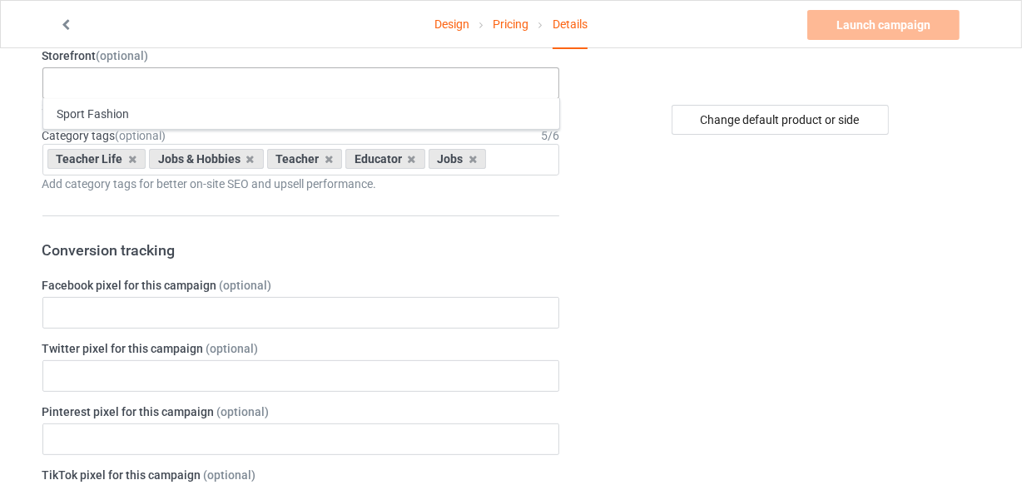
paste input "There their they're, This design with funny qoute english teacher gift for teac…"
type input "There their they're, This design with funny qoute english teacher gift for teac…"
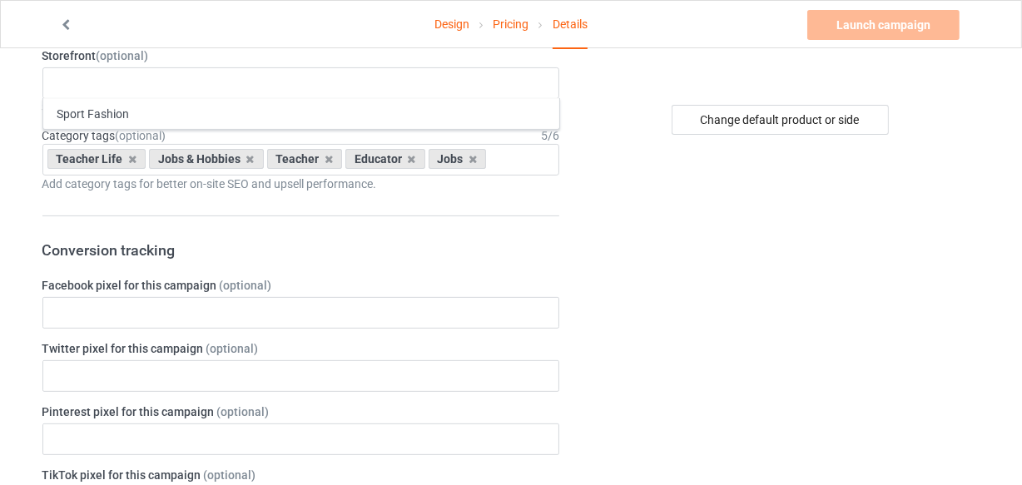
scroll to position [151, 0]
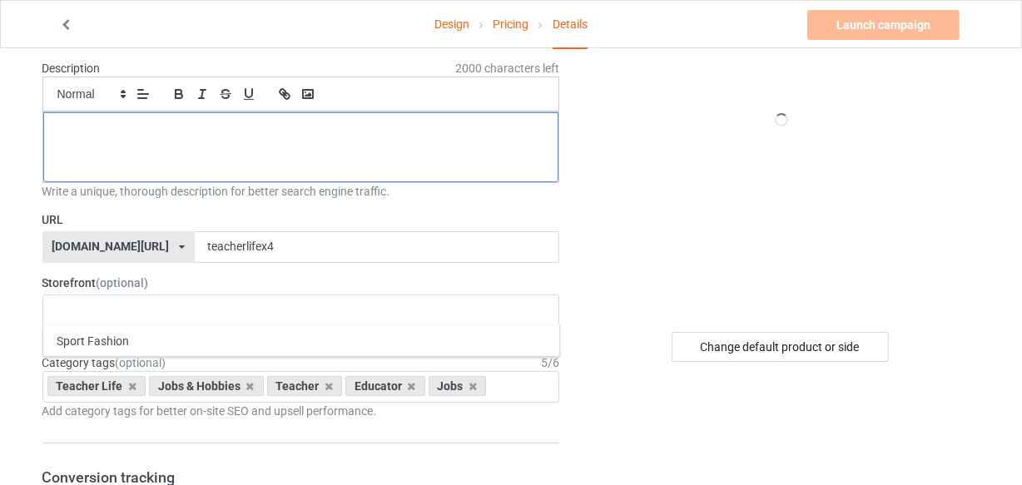
click at [269, 126] on p at bounding box center [302, 131] width 490 height 16
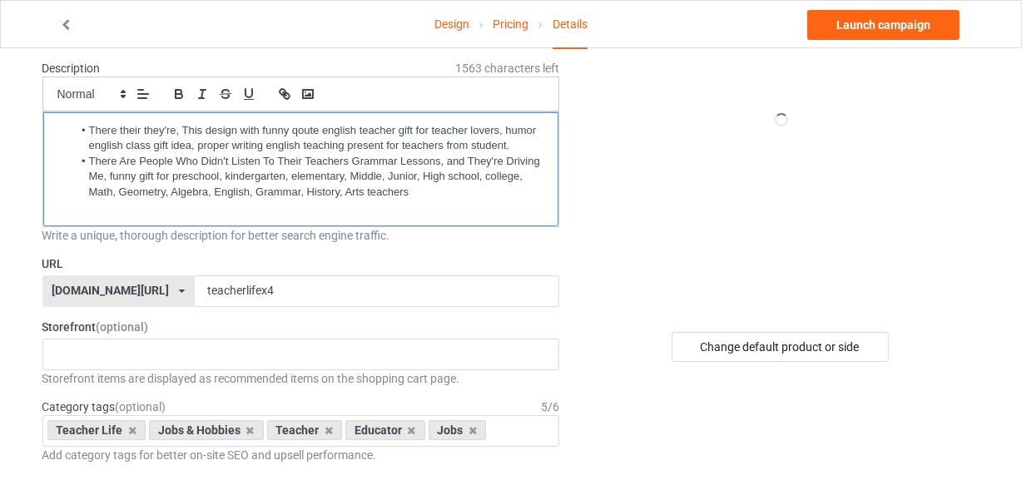
scroll to position [0, 0]
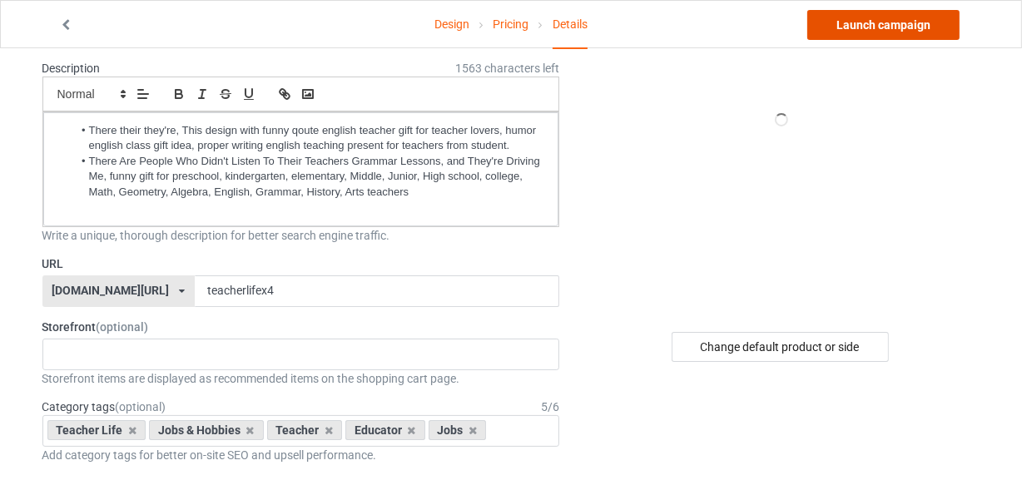
click at [880, 34] on link "Launch campaign" at bounding box center [884, 25] width 152 height 30
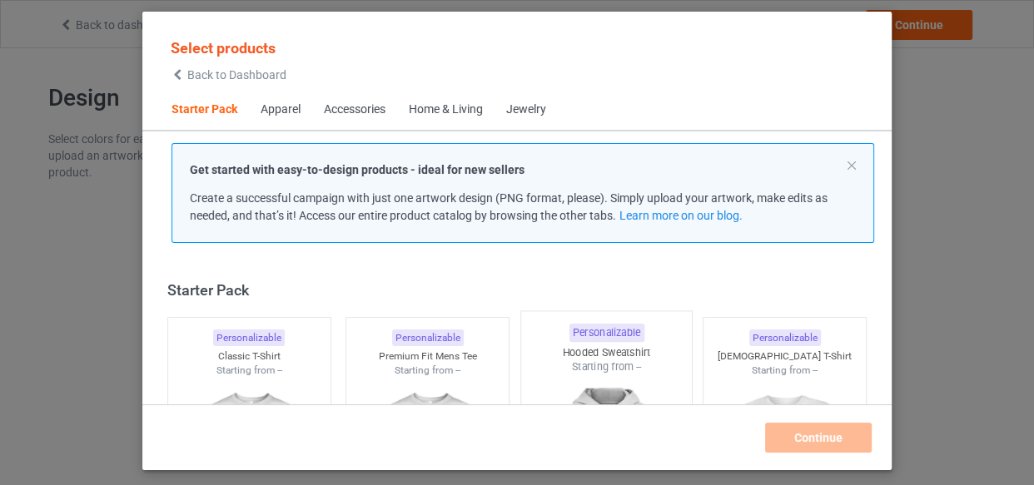
click at [242, 378] on div at bounding box center [249, 471] width 162 height 187
click at [424, 378] on div at bounding box center [427, 471] width 162 height 187
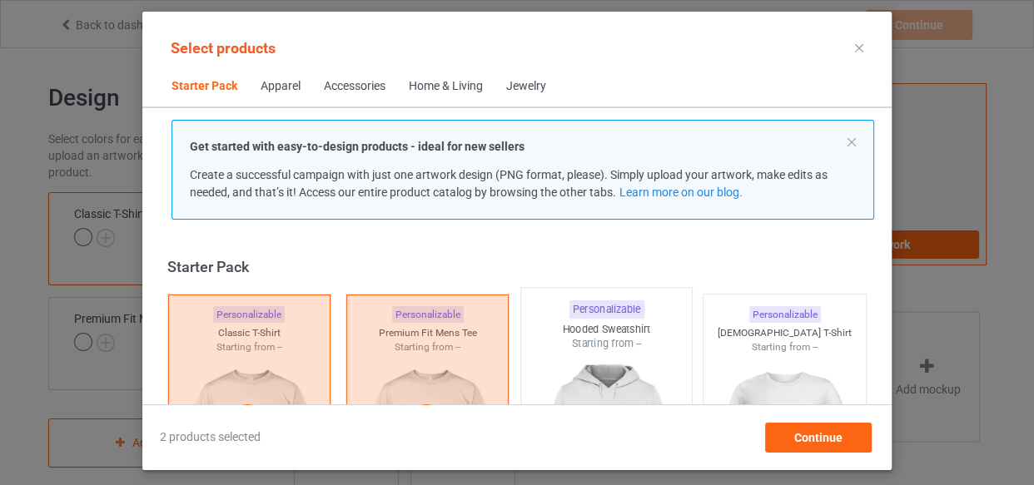
click at [608, 372] on div at bounding box center [606, 449] width 171 height 196
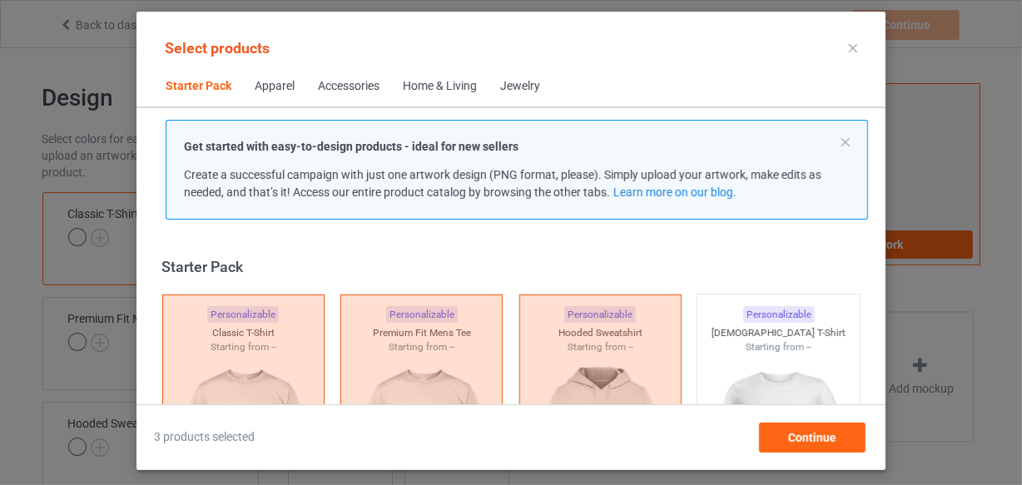
scroll to position [400, 0]
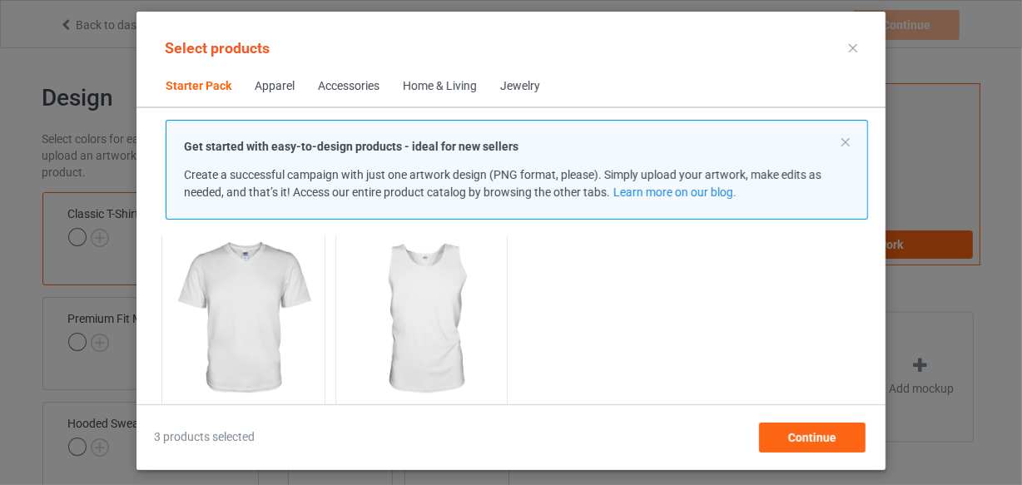
drag, startPoint x: 271, startPoint y: 350, endPoint x: 397, endPoint y: 358, distance: 126.8
click at [273, 350] on img at bounding box center [243, 319] width 149 height 187
click at [397, 358] on img at bounding box center [422, 320] width 157 height 196
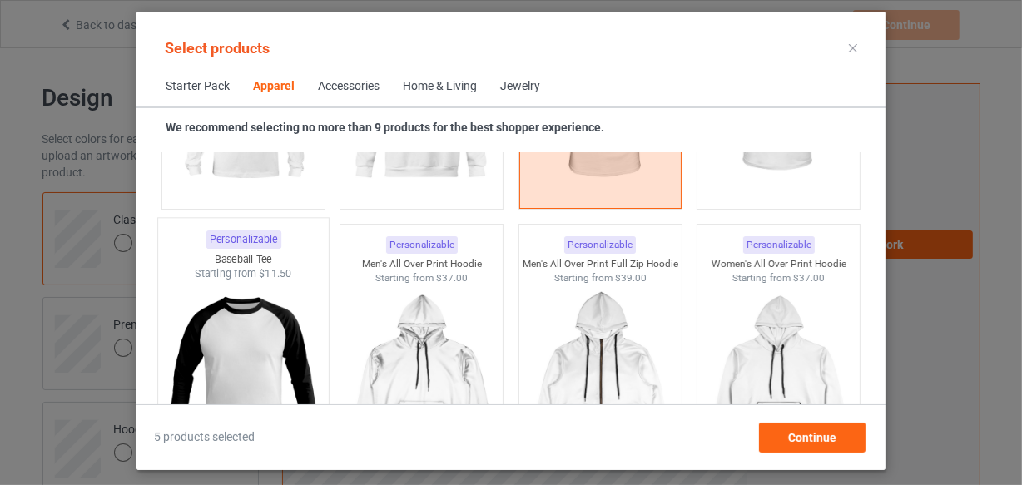
scroll to position [1307, 0]
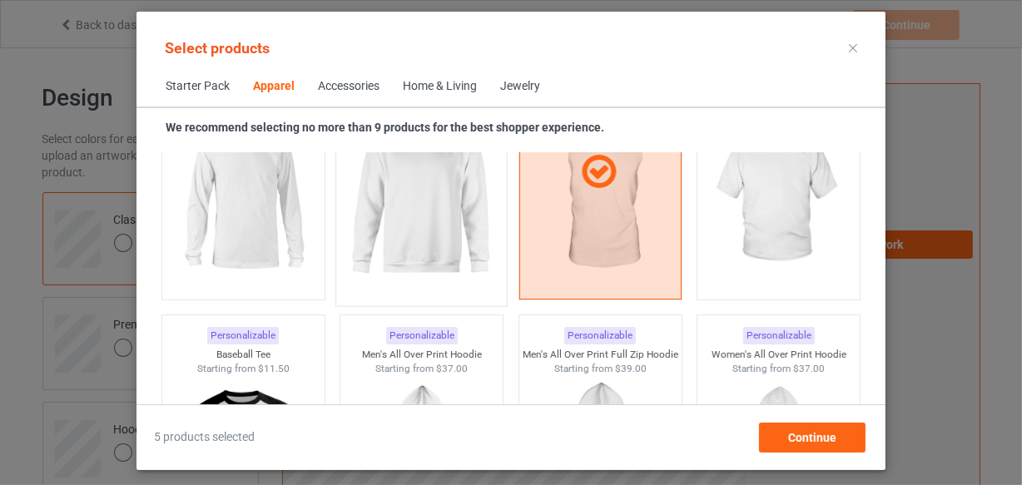
drag, startPoint x: 277, startPoint y: 276, endPoint x: 410, endPoint y: 271, distance: 132.5
click at [277, 275] on img at bounding box center [243, 198] width 149 height 187
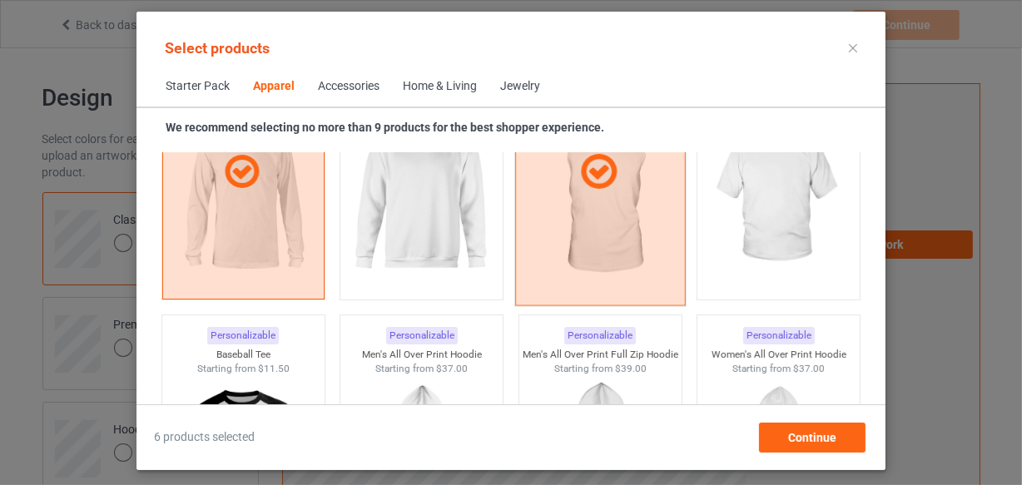
drag, startPoint x: 410, startPoint y: 271, endPoint x: 664, endPoint y: 256, distance: 254.4
click at [411, 270] on img at bounding box center [421, 198] width 149 height 187
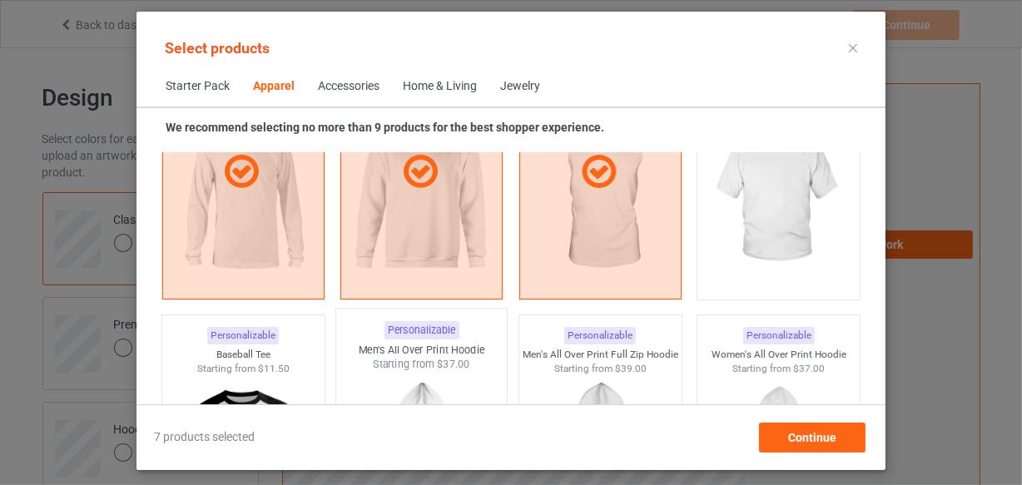
click at [712, 245] on img at bounding box center [778, 198] width 149 height 187
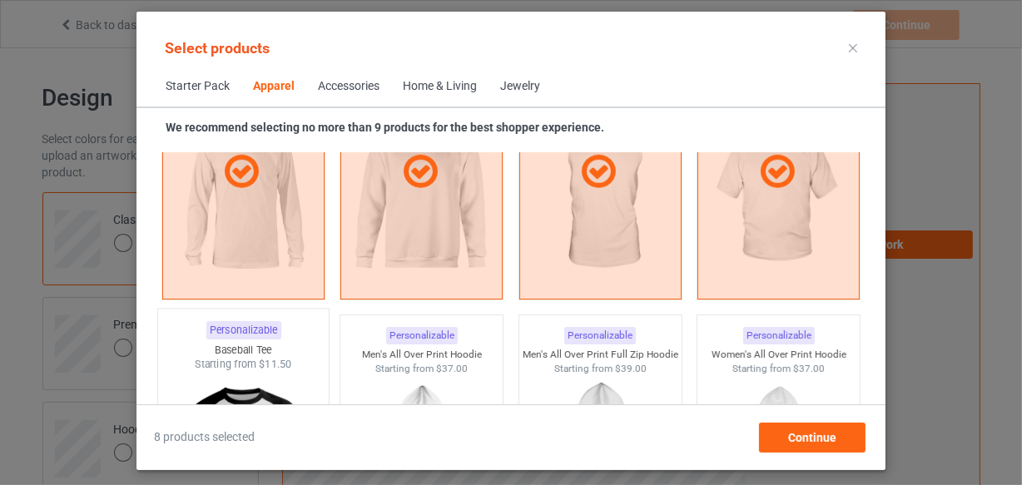
click at [296, 340] on div "Personalizable Baseball Tee Starting from $11.50" at bounding box center [243, 443] width 172 height 269
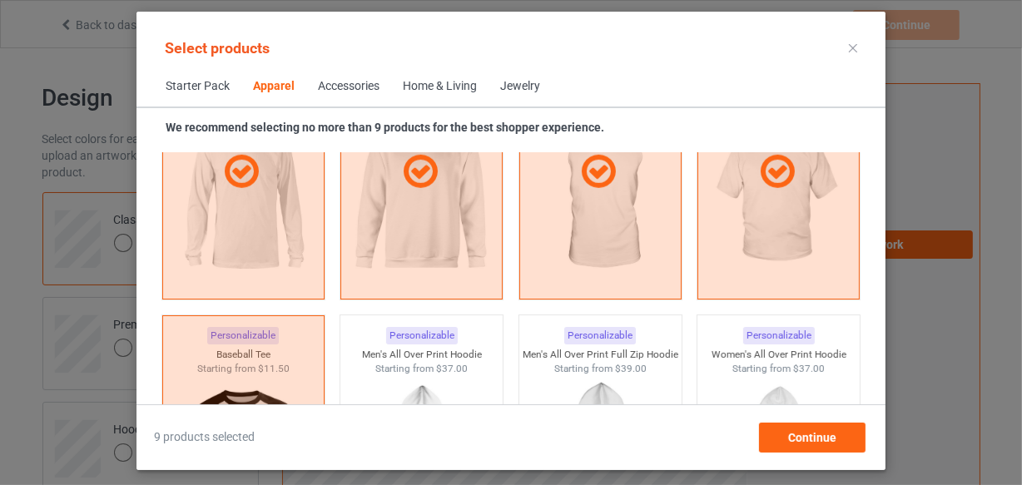
click at [460, 77] on span "Home & Living" at bounding box center [439, 87] width 97 height 40
click at [459, 82] on div "Home & Living" at bounding box center [439, 86] width 77 height 17
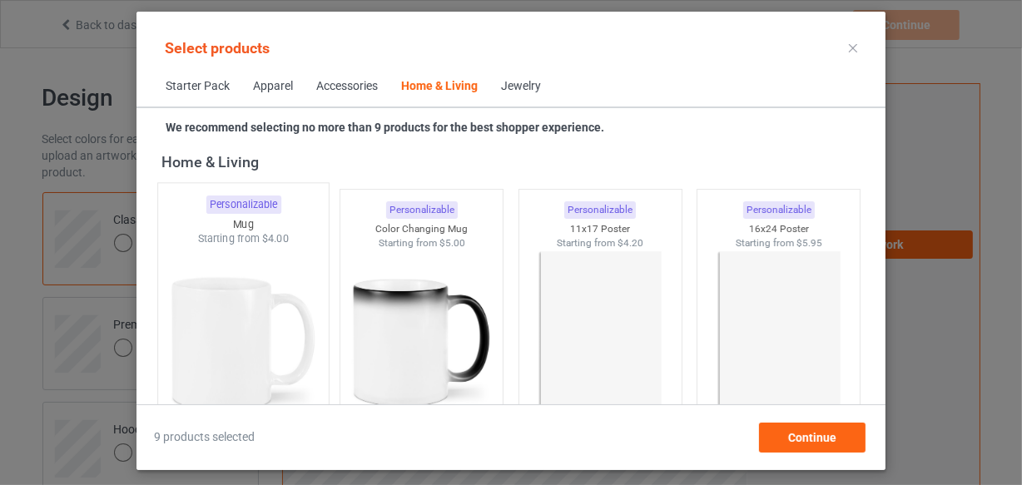
click at [227, 283] on img at bounding box center [243, 344] width 157 height 196
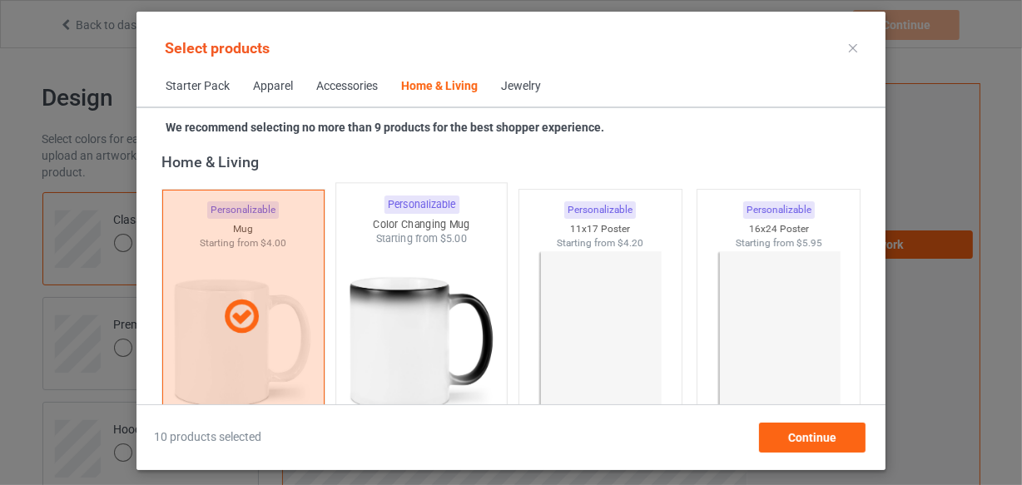
click at [342, 283] on div at bounding box center [421, 344] width 171 height 196
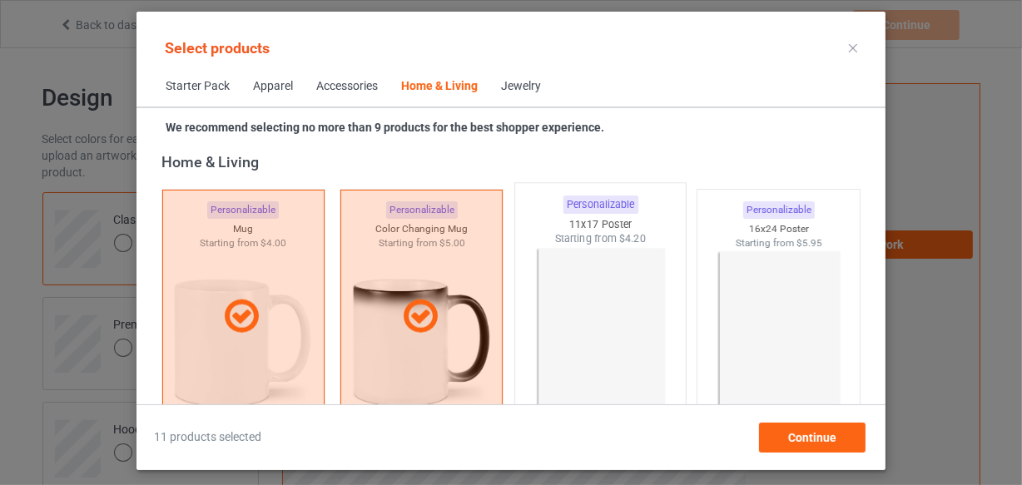
click at [590, 279] on img at bounding box center [600, 344] width 157 height 196
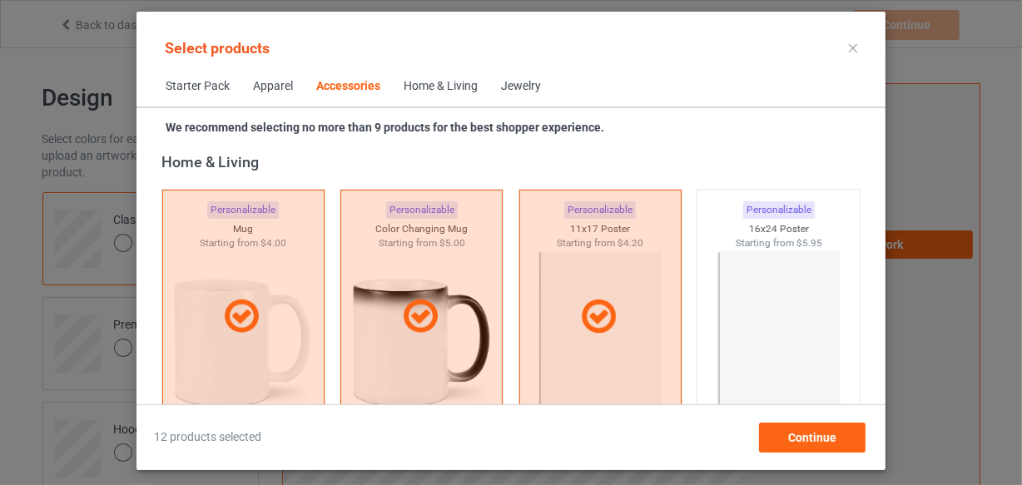
scroll to position [6525, 0]
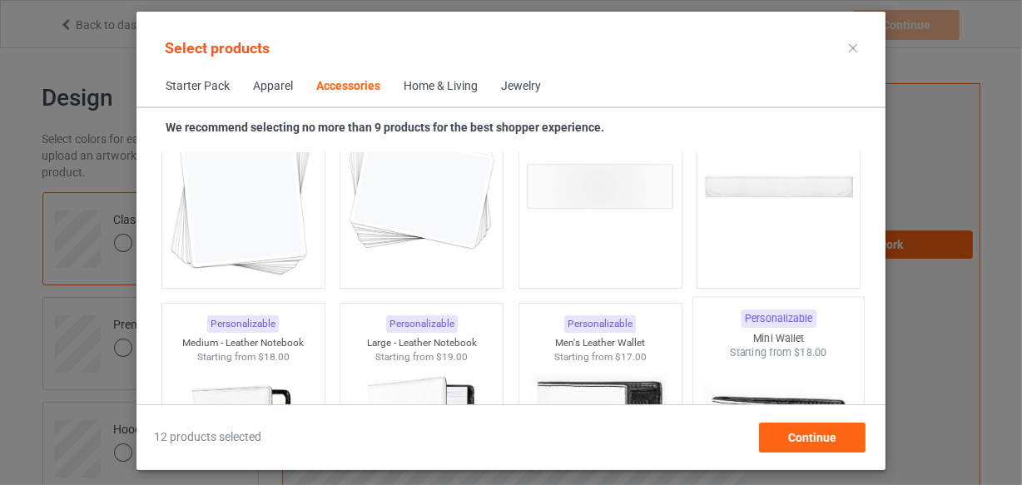
drag, startPoint x: 235, startPoint y: 251, endPoint x: 724, endPoint y: 399, distance: 511.5
click at [235, 249] on img at bounding box center [243, 186] width 149 height 187
click at [358, 249] on img at bounding box center [421, 186] width 149 height 187
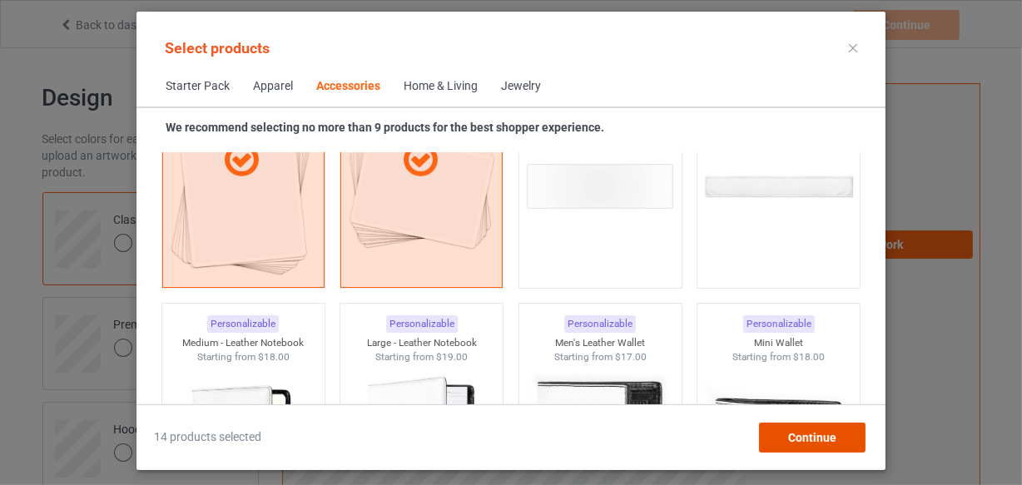
click at [778, 437] on div "Continue" at bounding box center [812, 438] width 107 height 30
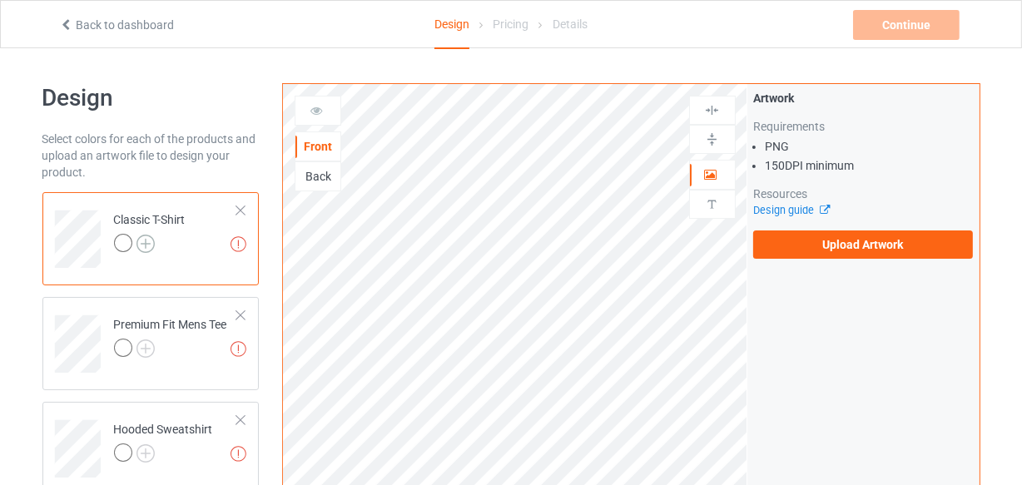
click at [147, 236] on img at bounding box center [146, 244] width 18 height 18
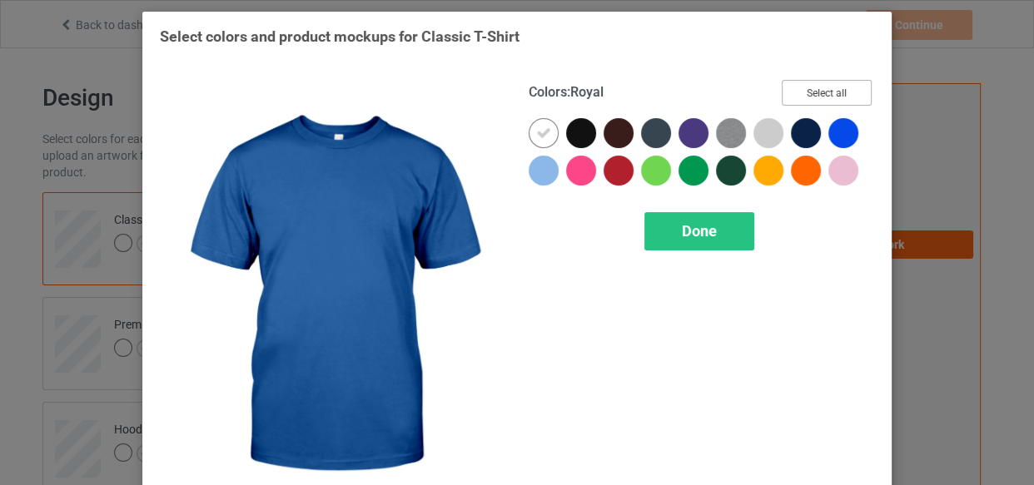
click at [823, 94] on button "Select all" at bounding box center [827, 93] width 90 height 26
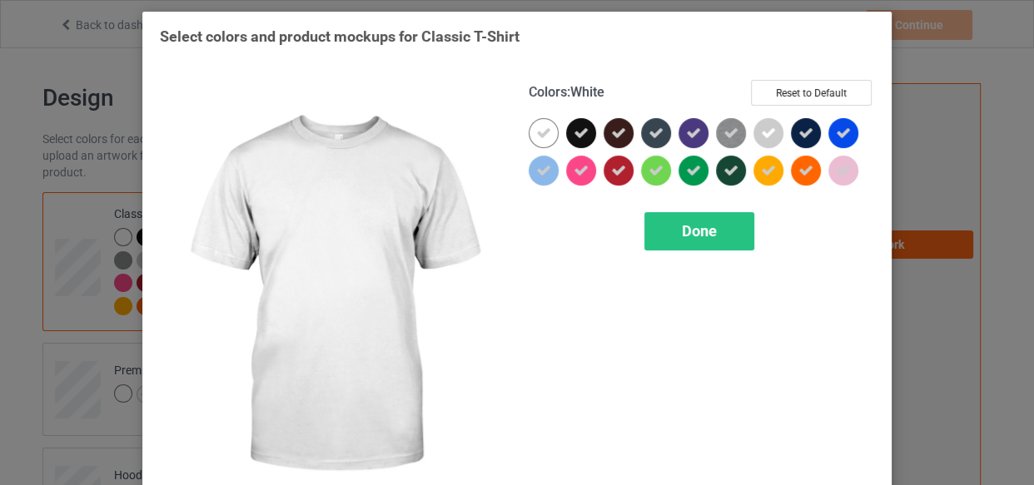
click at [538, 126] on icon at bounding box center [543, 133] width 15 height 15
click at [538, 126] on div at bounding box center [544, 133] width 30 height 30
click at [666, 235] on div "Done" at bounding box center [699, 231] width 110 height 38
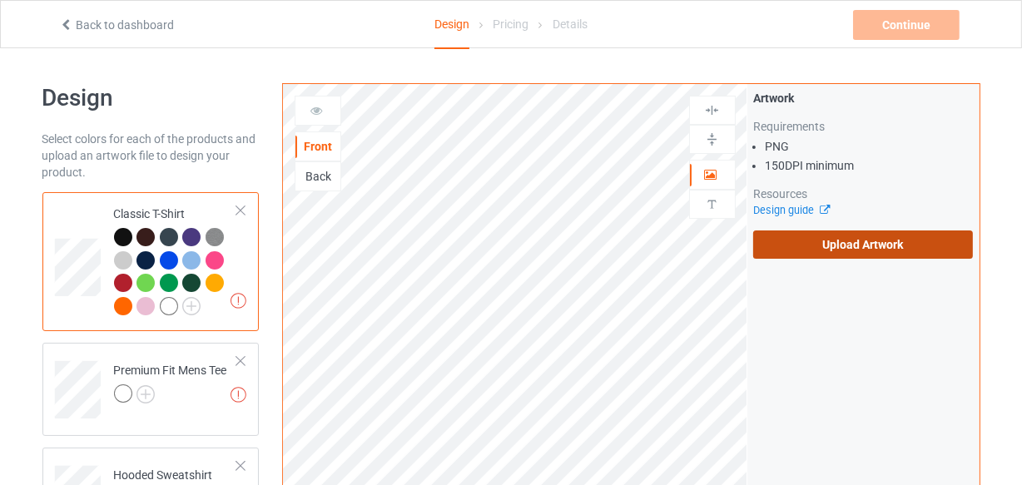
click at [883, 238] on label "Upload Artwork" at bounding box center [864, 245] width 221 height 28
click at [0, 0] on input "Upload Artwork" at bounding box center [0, 0] width 0 height 0
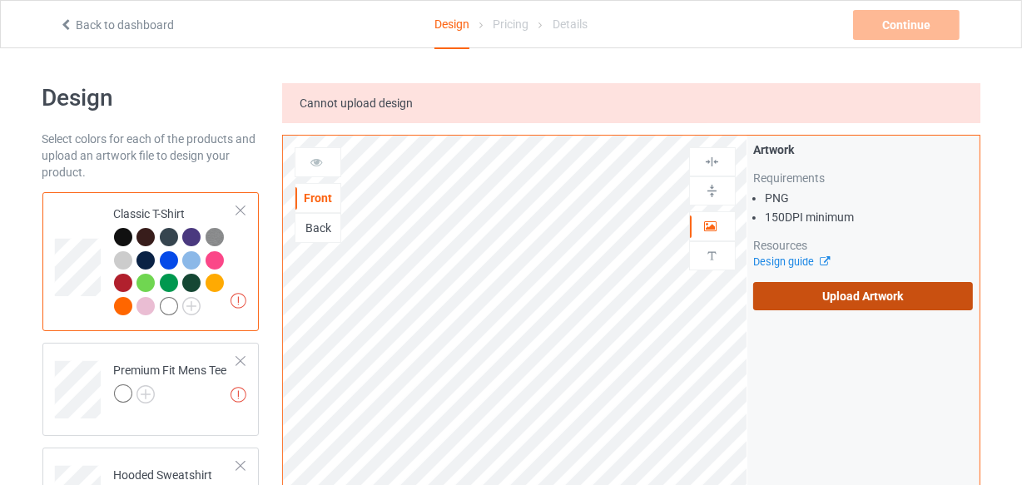
click at [833, 296] on label "Upload Artwork" at bounding box center [864, 296] width 221 height 28
click at [0, 0] on input "Upload Artwork" at bounding box center [0, 0] width 0 height 0
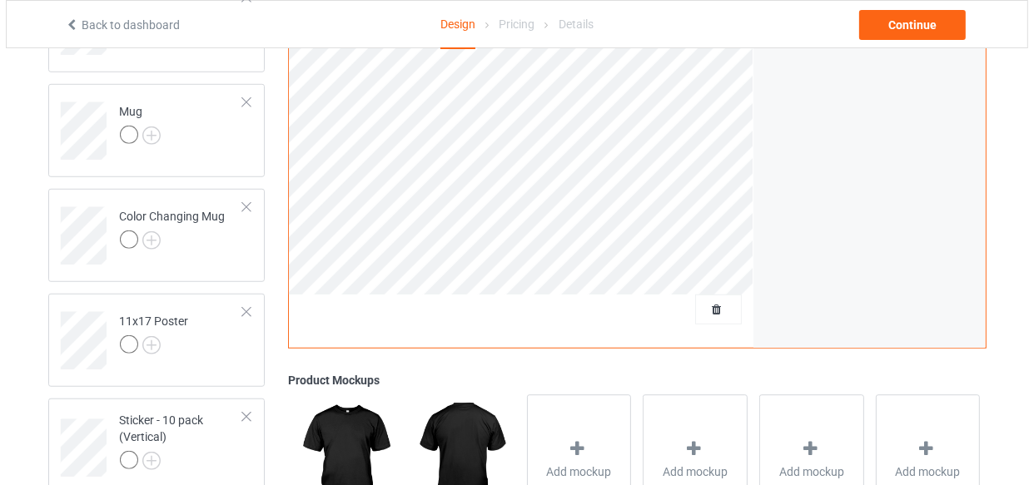
scroll to position [1322, 0]
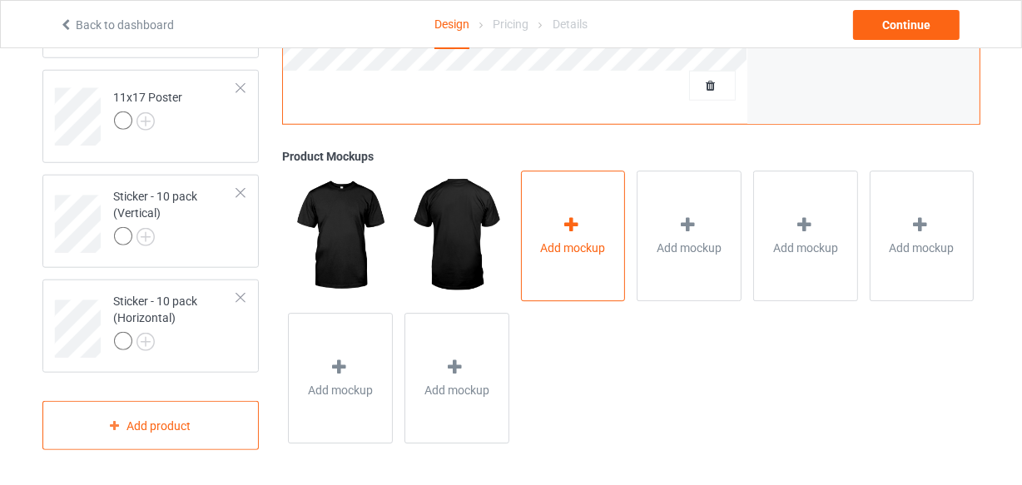
click at [582, 191] on div "Add mockup" at bounding box center [573, 237] width 105 height 131
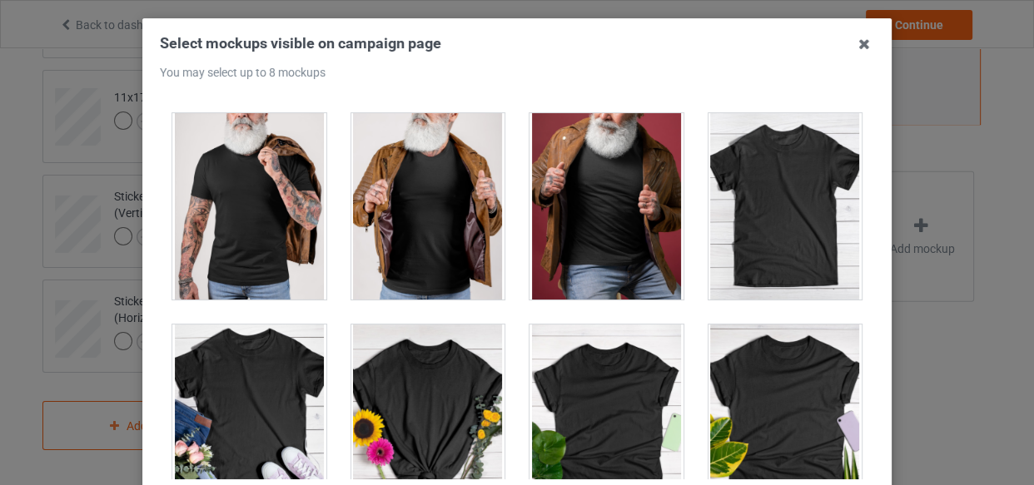
scroll to position [23080, 0]
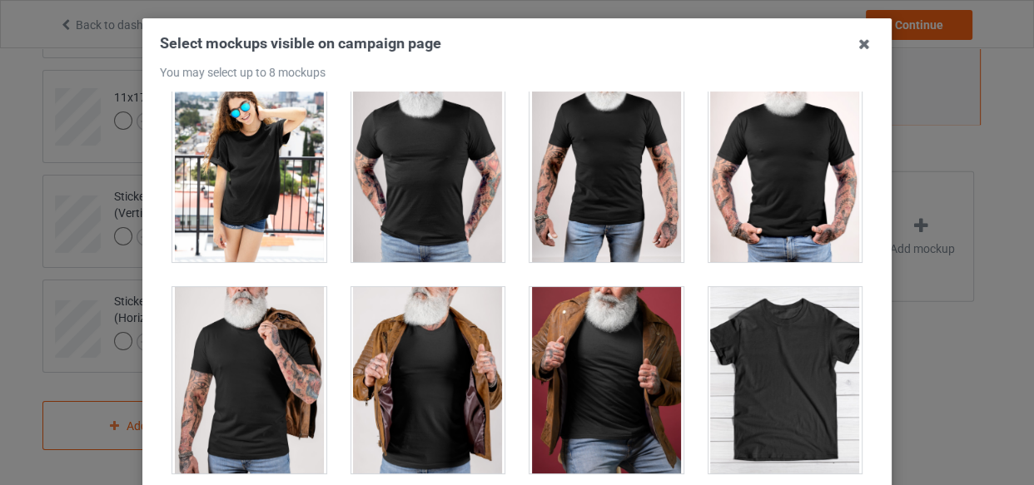
click at [779, 237] on div at bounding box center [786, 169] width 154 height 187
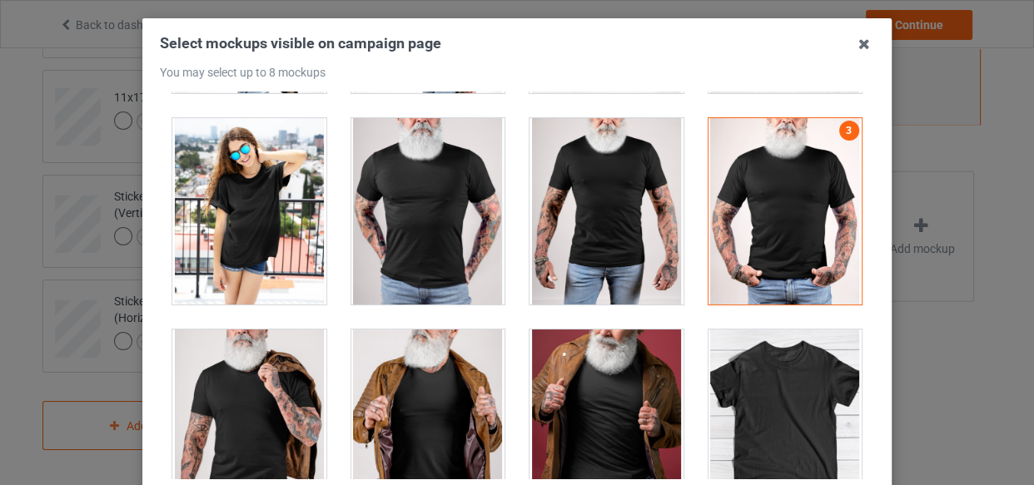
scroll to position [23004, 0]
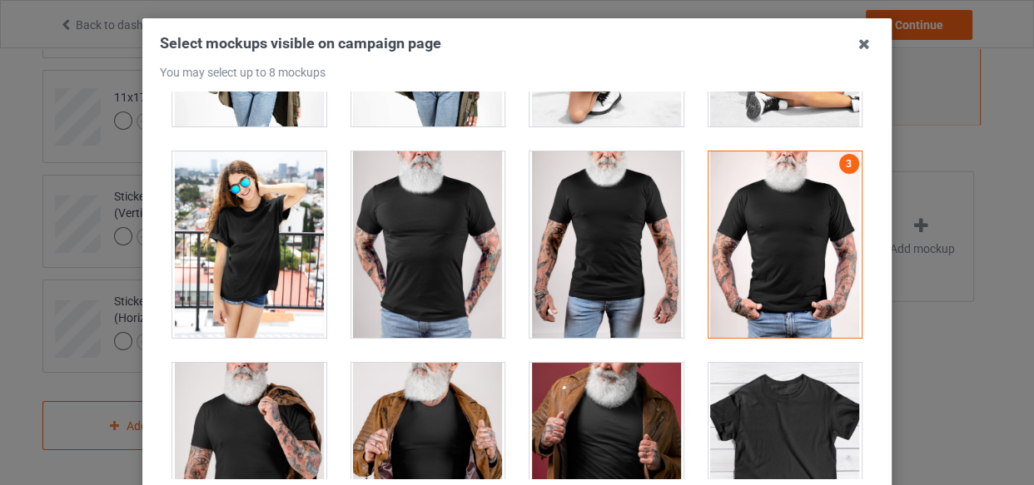
click at [779, 266] on div at bounding box center [786, 245] width 154 height 187
click at [789, 363] on div at bounding box center [786, 456] width 154 height 187
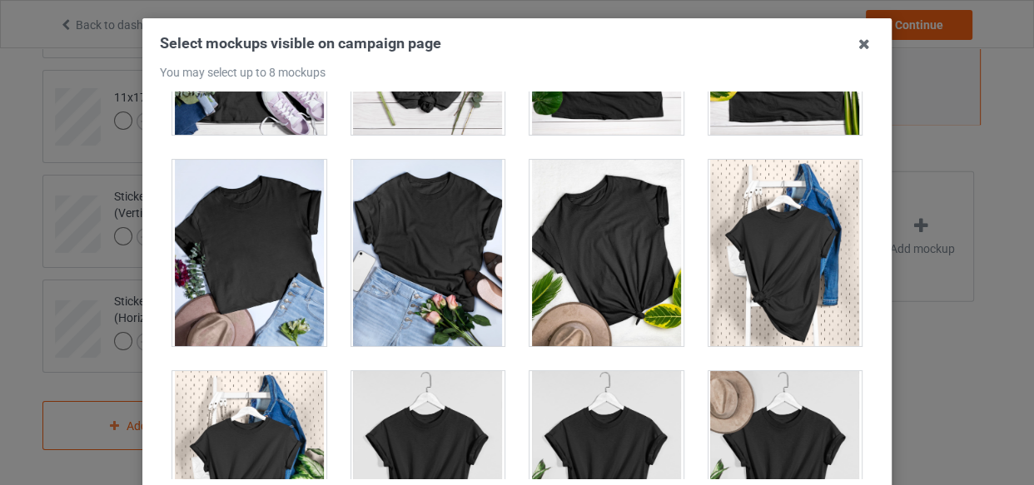
scroll to position [23837, 0]
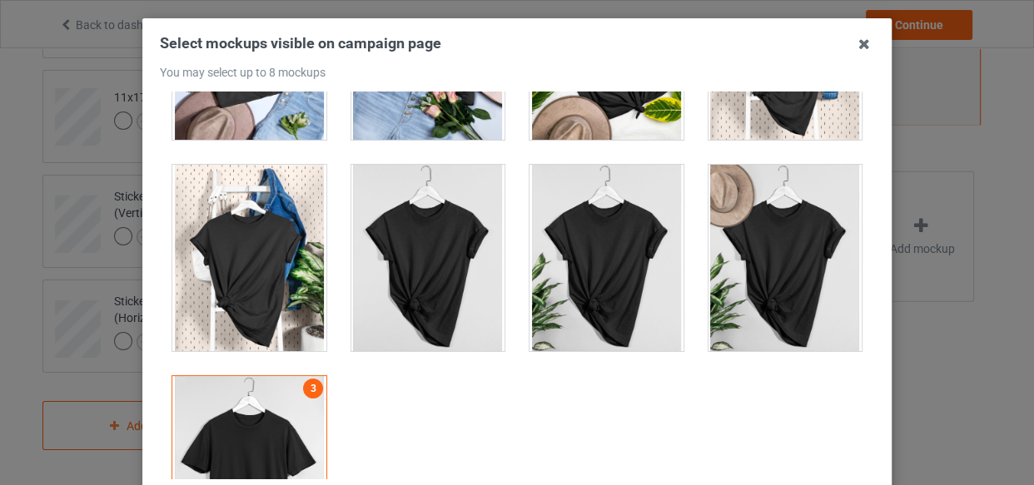
click at [296, 376] on div at bounding box center [249, 469] width 154 height 187
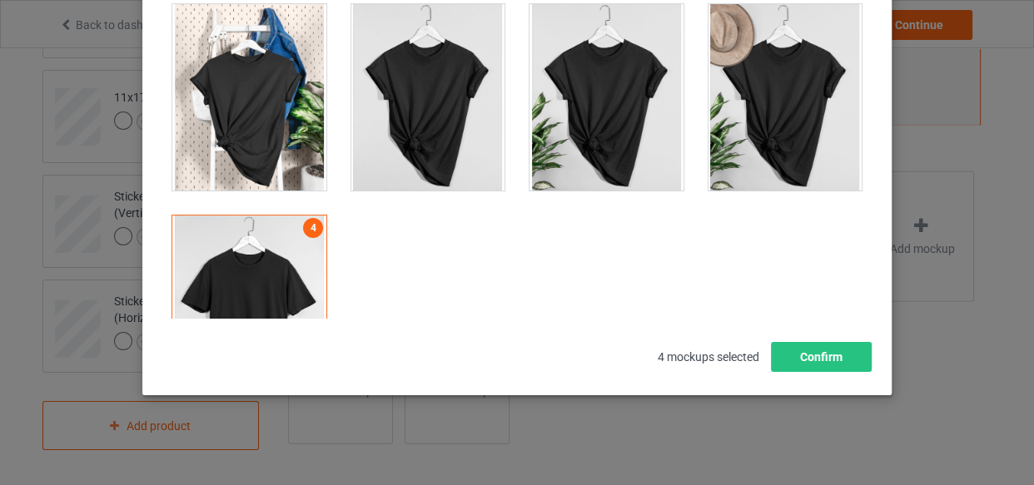
scroll to position [239, 0]
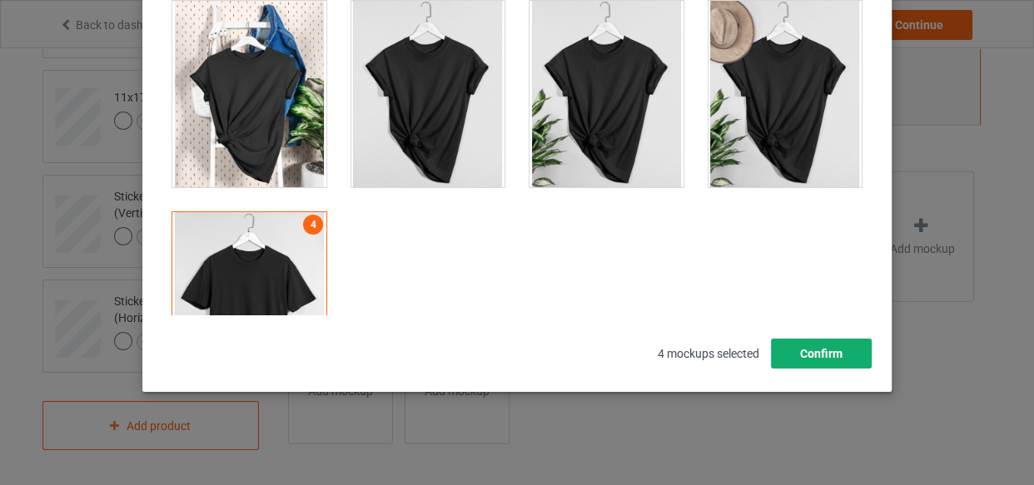
click at [825, 351] on button "Confirm" at bounding box center [821, 354] width 101 height 30
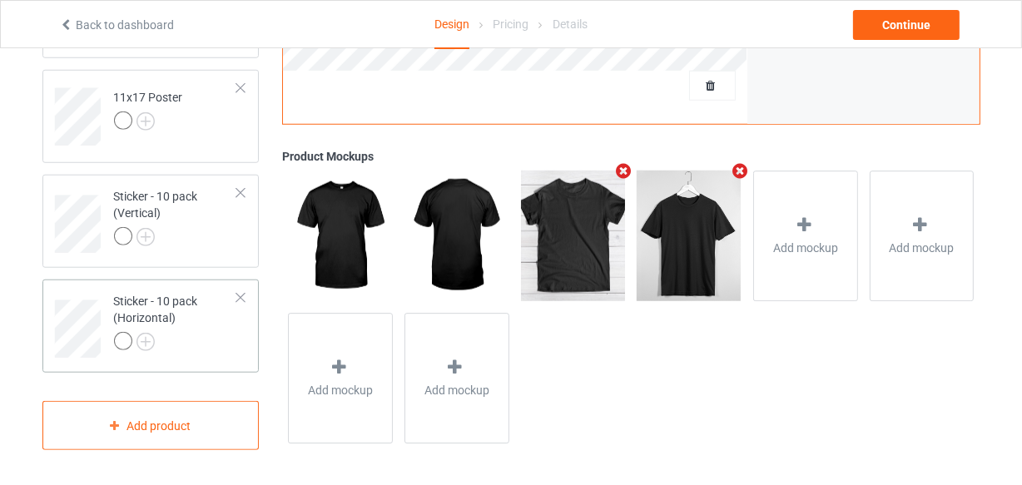
click at [219, 321] on div "Sticker - 10 pack (Horizontal)" at bounding box center [176, 321] width 124 height 57
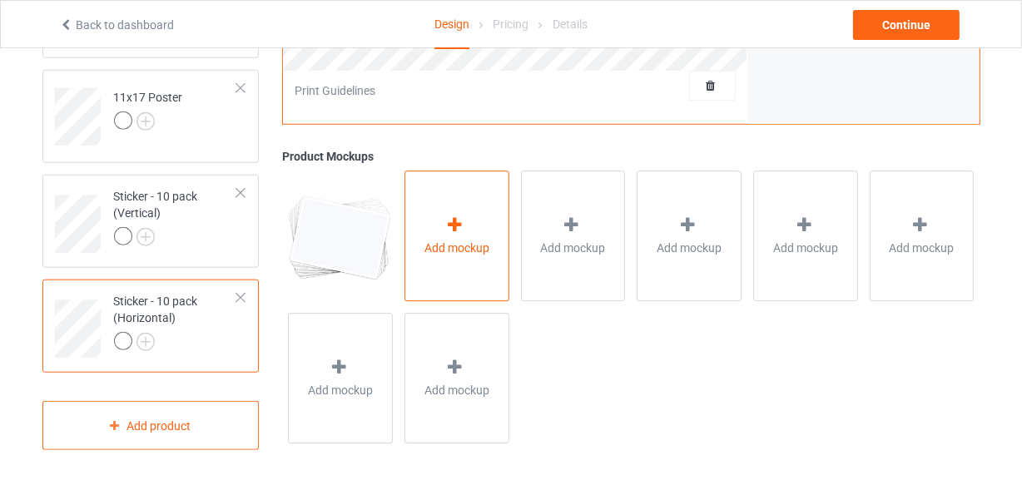
click at [500, 215] on div "Add mockup" at bounding box center [457, 237] width 105 height 131
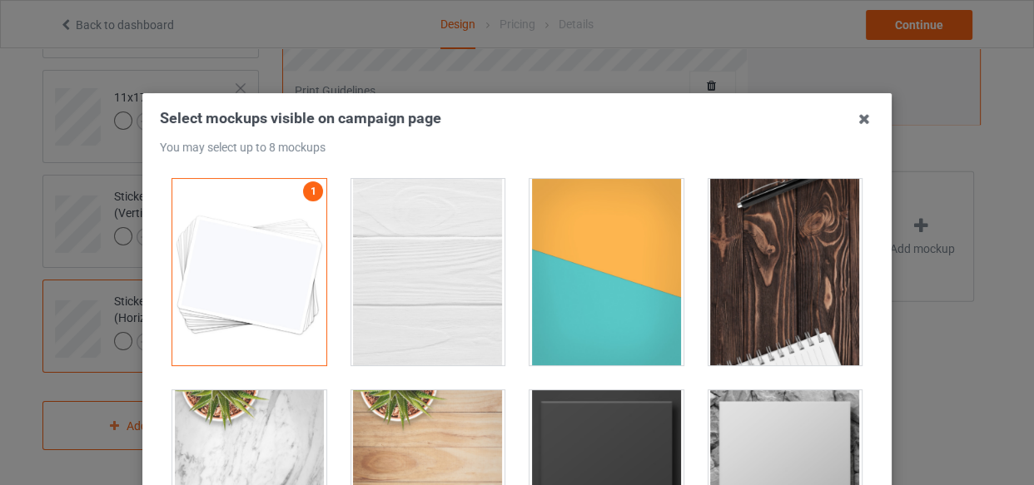
click at [458, 250] on div at bounding box center [428, 272] width 154 height 187
click at [533, 263] on div at bounding box center [607, 272] width 154 height 187
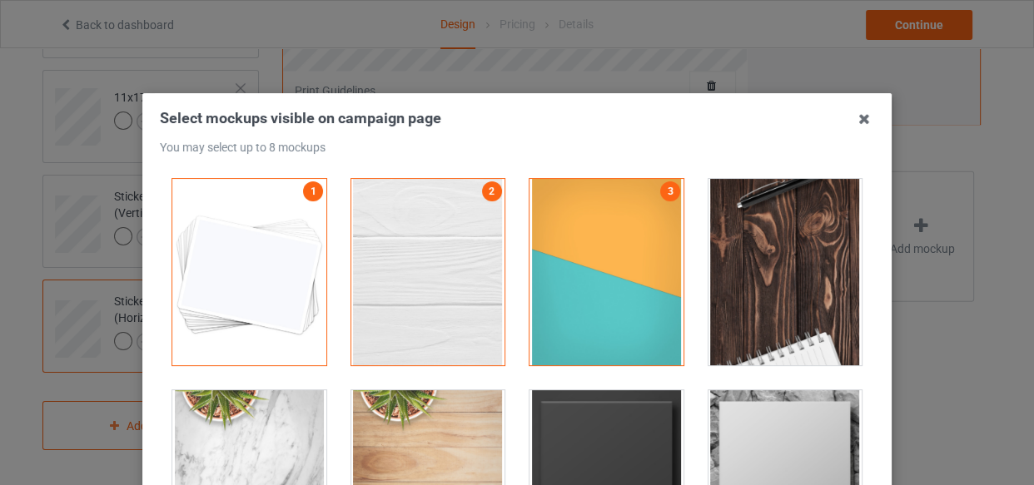
click at [771, 266] on div at bounding box center [786, 272] width 154 height 187
click at [623, 420] on div at bounding box center [607, 483] width 154 height 187
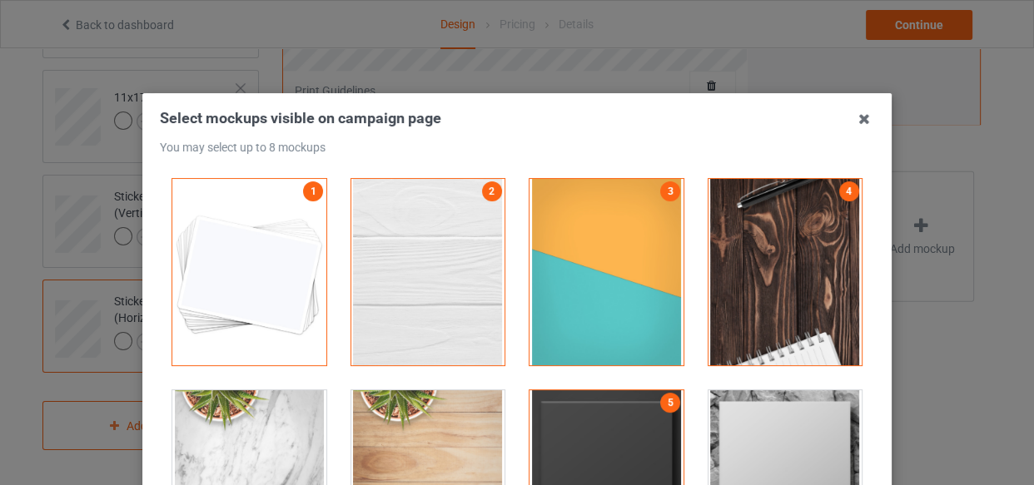
click at [741, 444] on div at bounding box center [786, 483] width 154 height 187
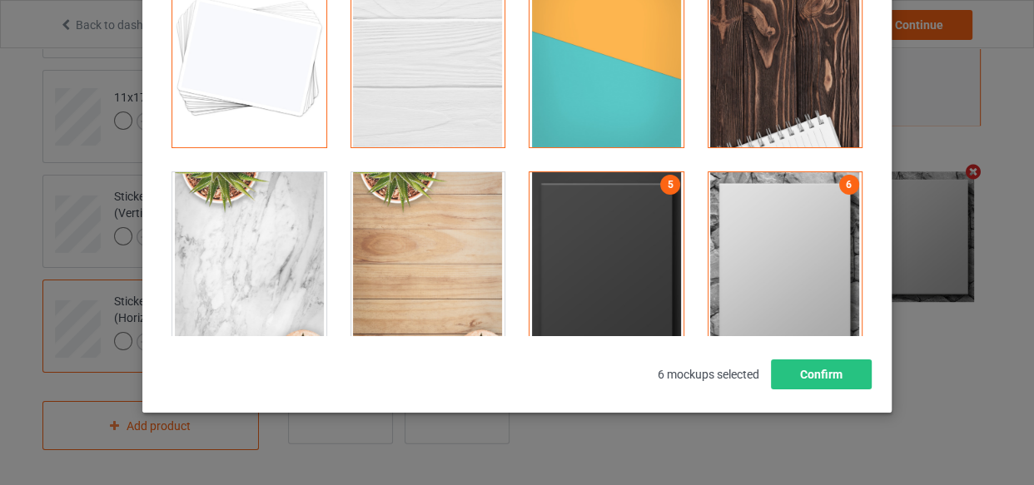
scroll to position [226, 0]
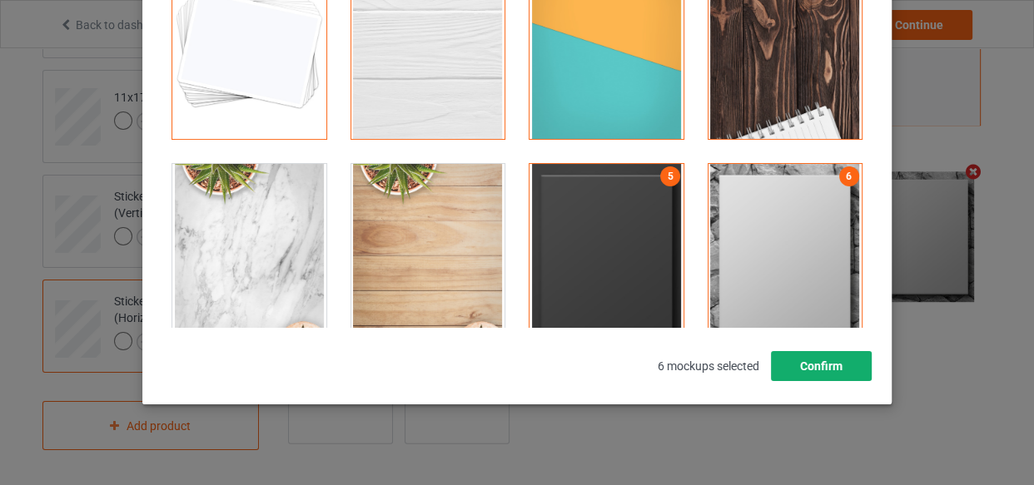
click at [812, 374] on button "Confirm" at bounding box center [821, 366] width 101 height 30
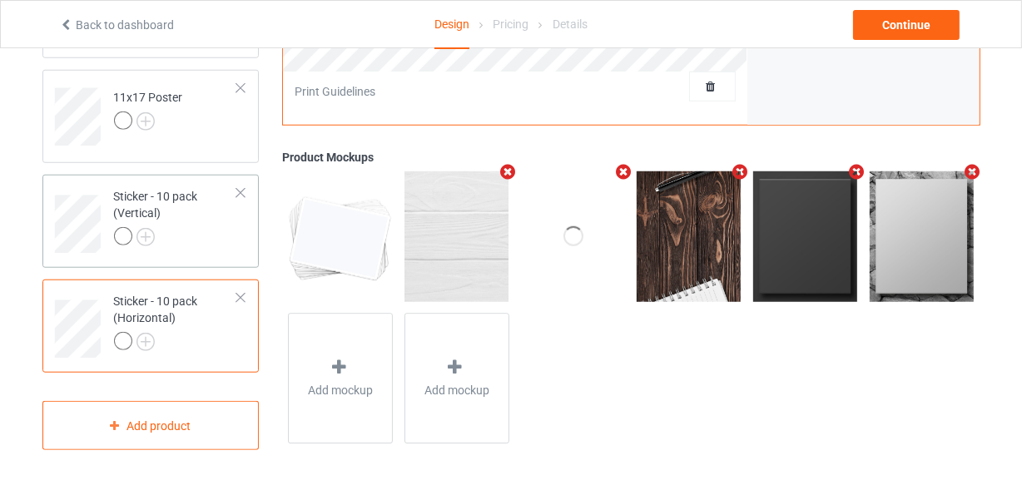
click at [233, 246] on div at bounding box center [176, 238] width 124 height 23
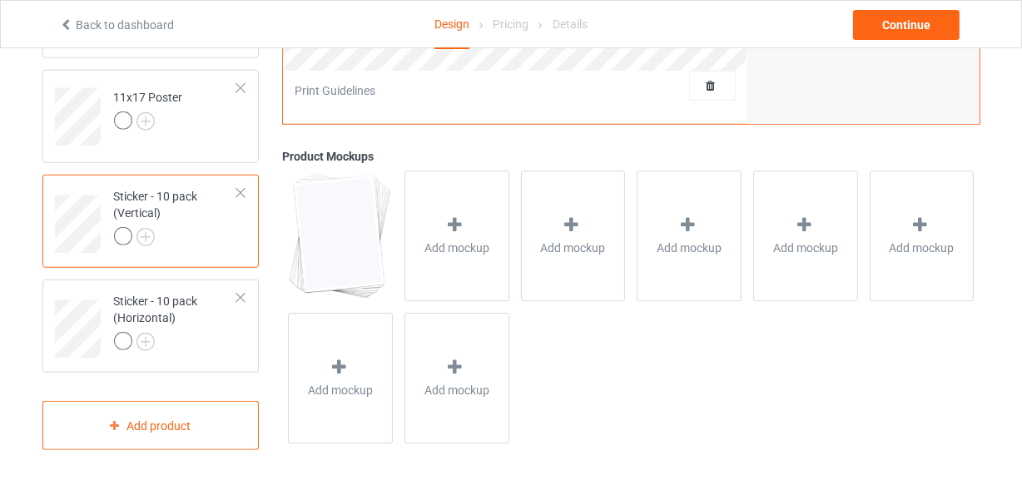
click at [472, 244] on span "Add mockup" at bounding box center [457, 249] width 65 height 17
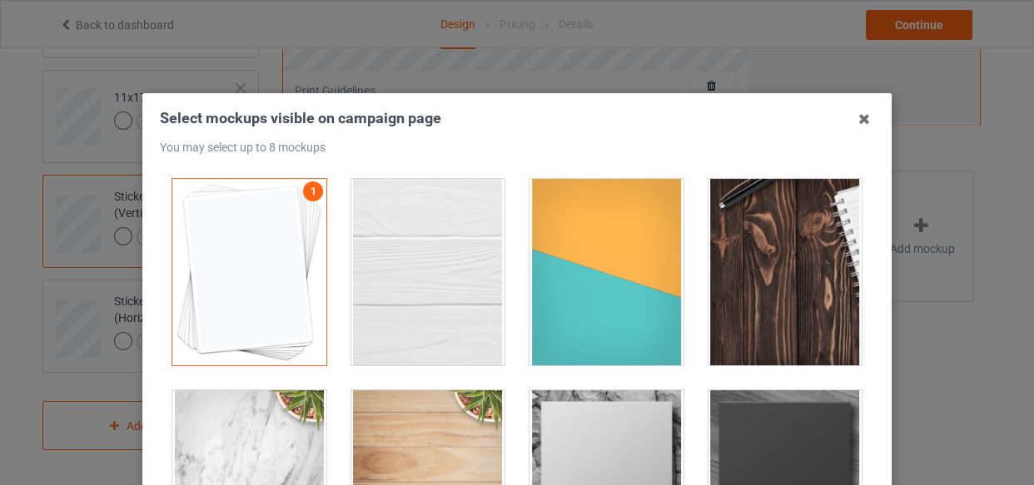
click at [472, 244] on div at bounding box center [428, 272] width 154 height 187
click at [576, 255] on div at bounding box center [607, 272] width 154 height 187
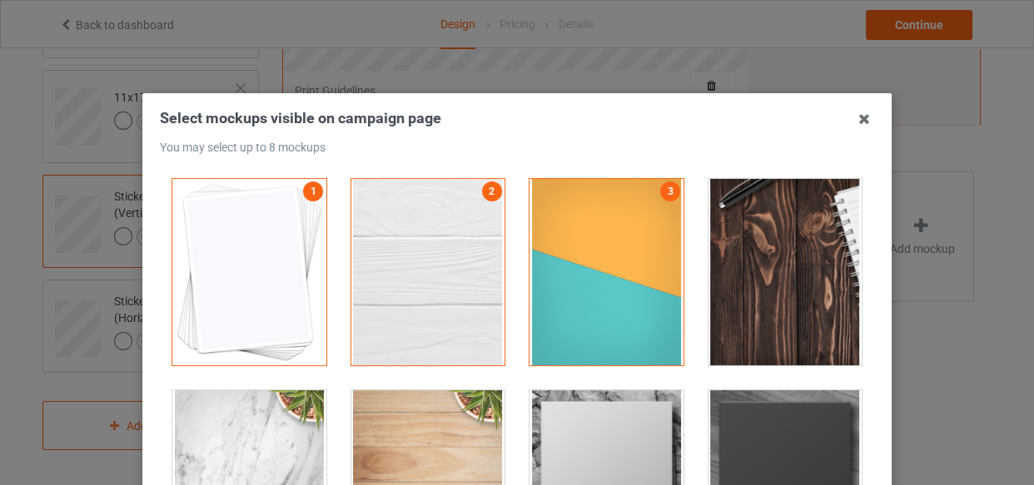
click at [748, 264] on div at bounding box center [786, 272] width 154 height 187
click at [566, 422] on div at bounding box center [607, 483] width 154 height 187
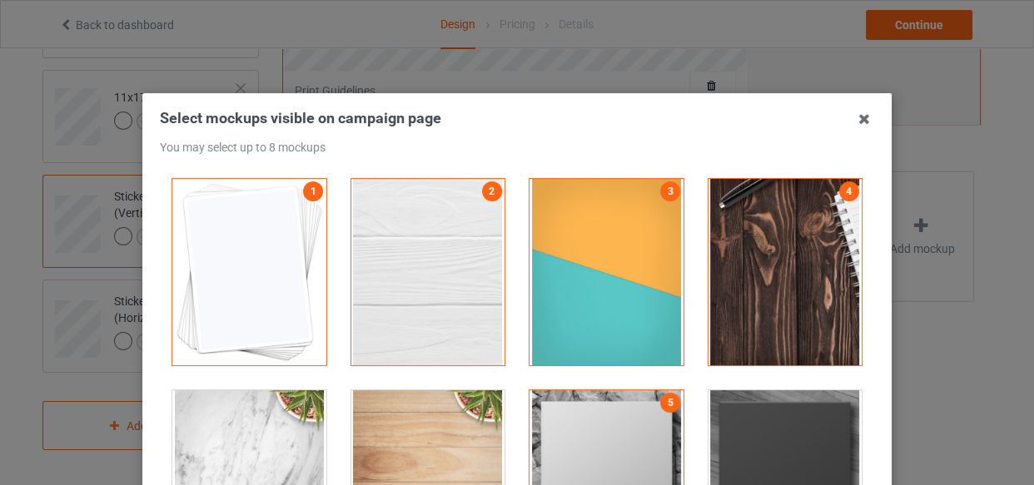
click at [735, 447] on div at bounding box center [786, 483] width 154 height 187
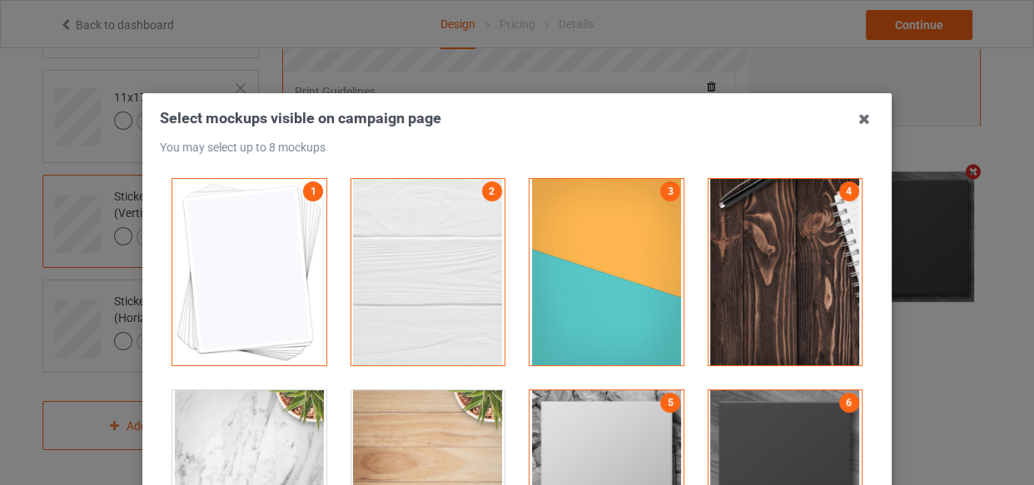
scroll to position [226, 0]
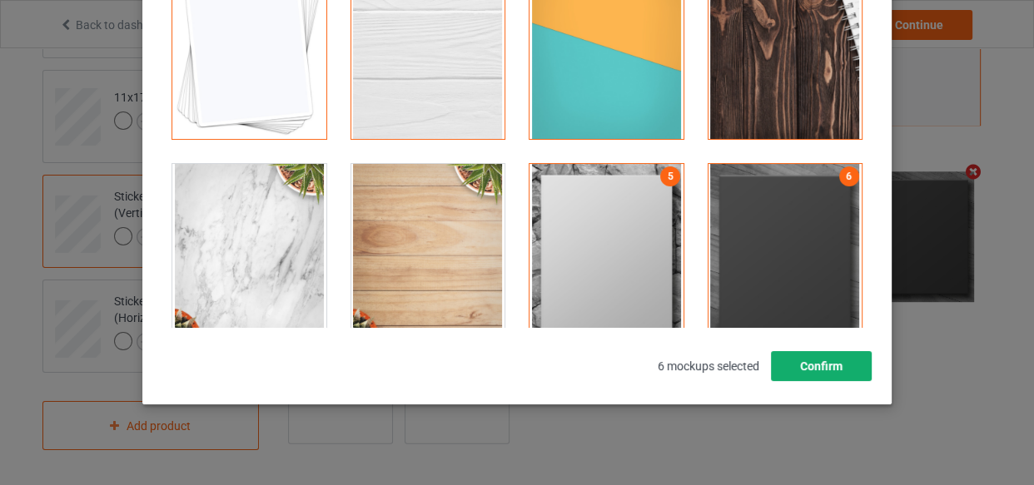
click at [828, 357] on button "Confirm" at bounding box center [821, 366] width 101 height 30
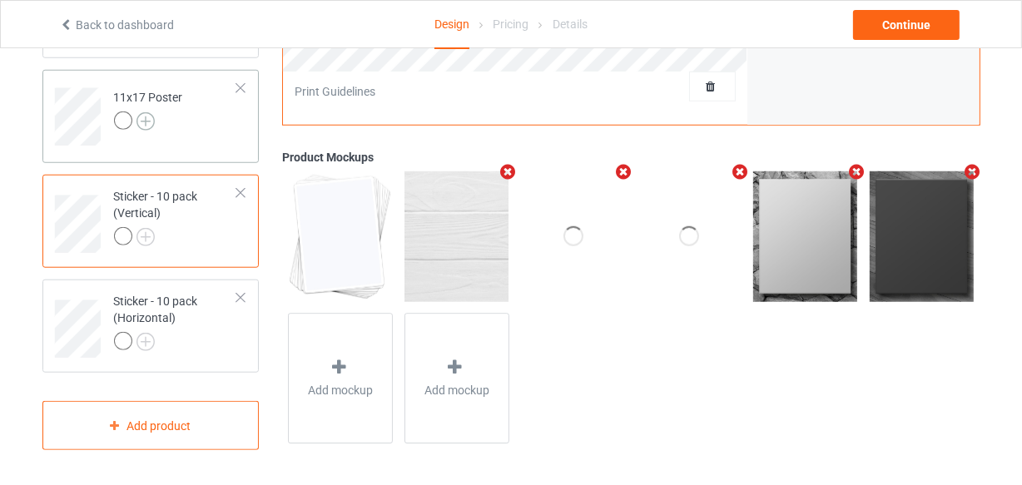
click at [143, 117] on img at bounding box center [146, 121] width 18 height 18
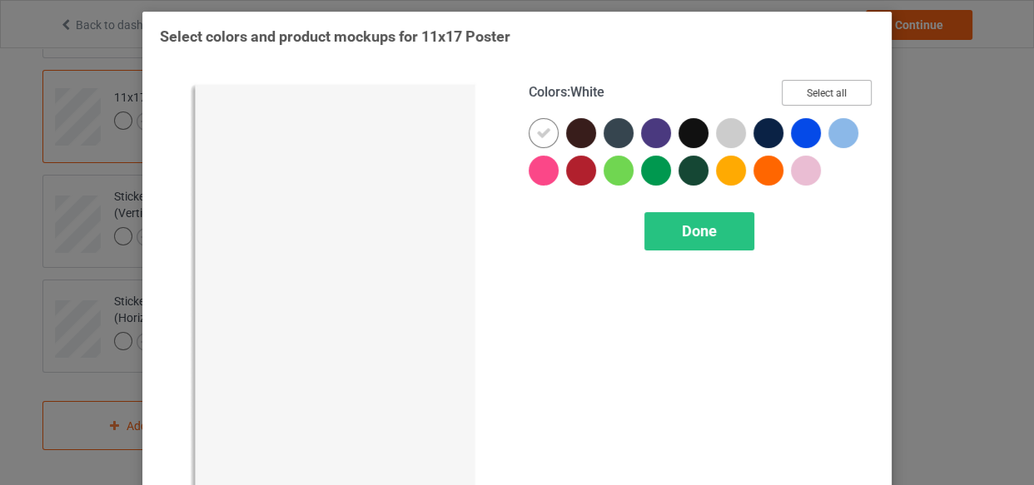
click at [790, 89] on button "Select all" at bounding box center [827, 93] width 90 height 26
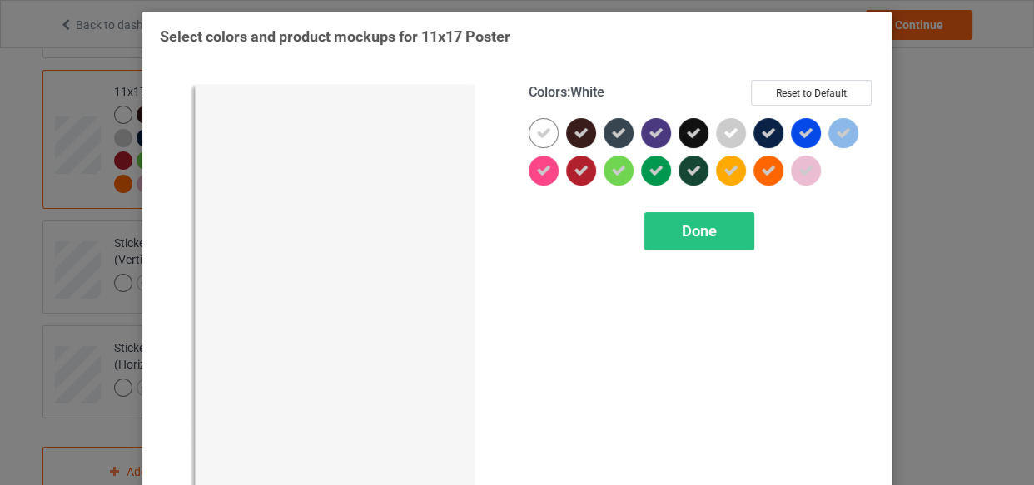
click at [549, 125] on div at bounding box center [544, 133] width 30 height 30
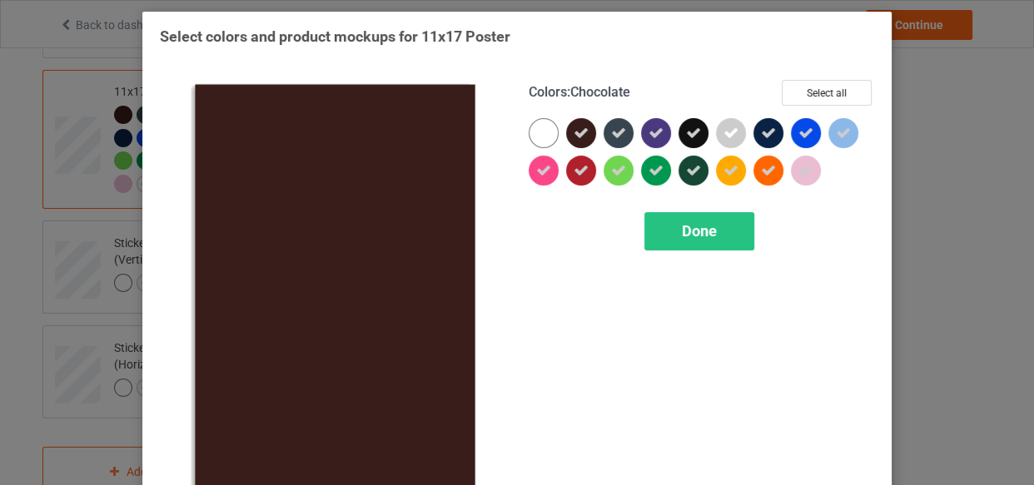
click at [566, 128] on div at bounding box center [581, 133] width 30 height 30
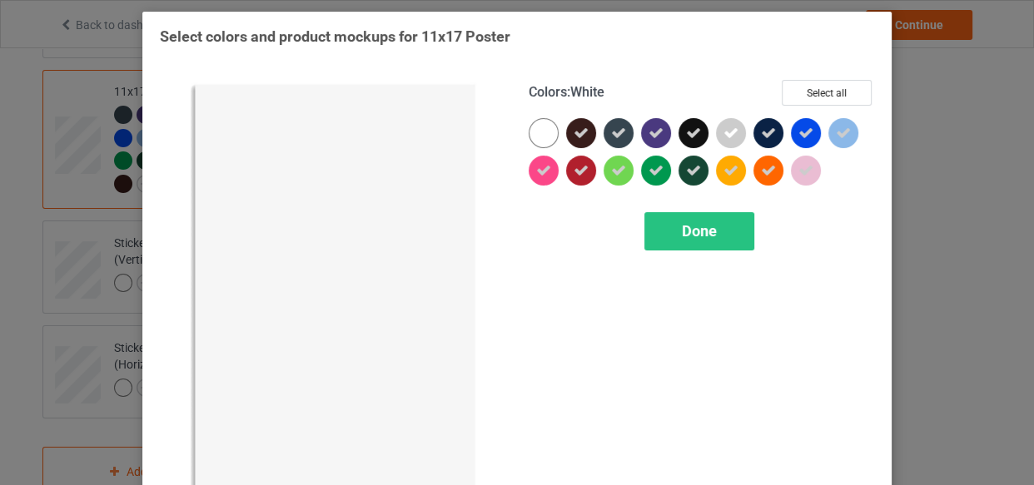
click at [536, 128] on div at bounding box center [544, 133] width 30 height 30
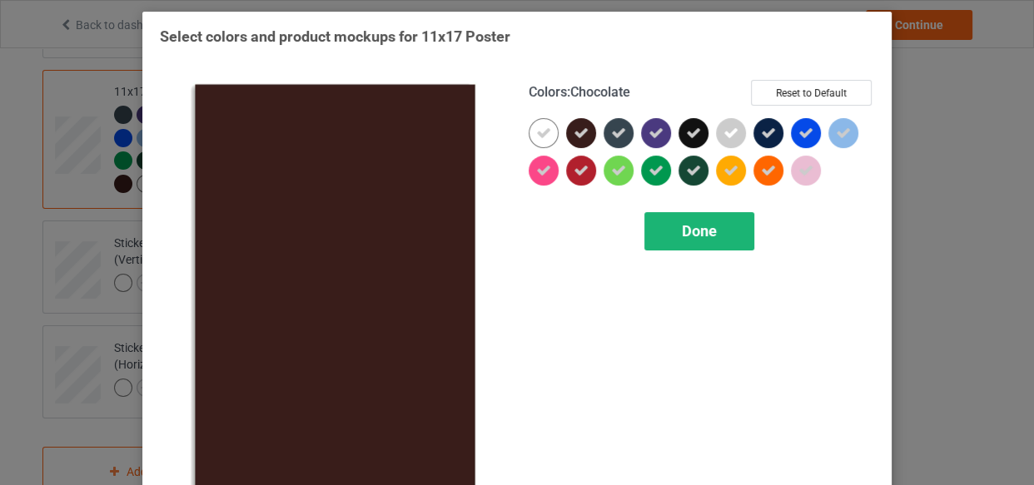
click at [692, 231] on span "Done" at bounding box center [699, 230] width 35 height 17
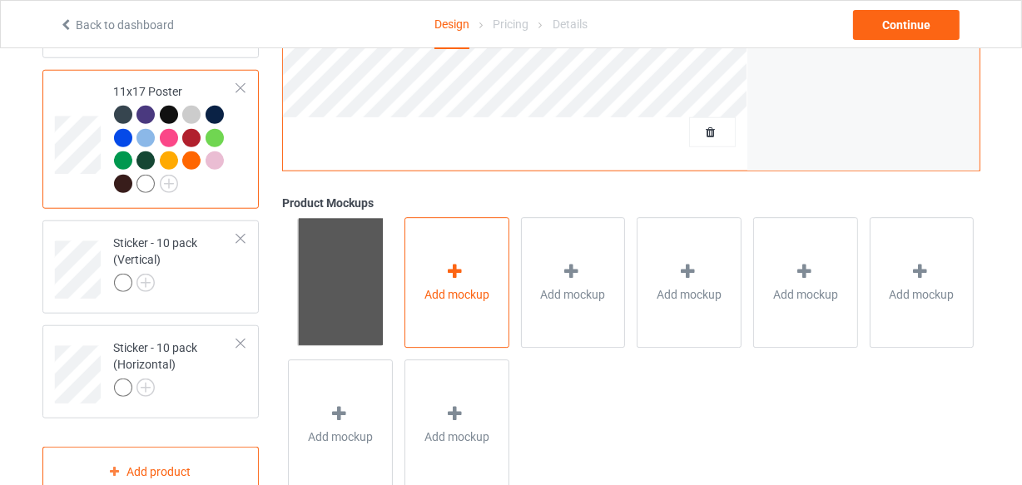
click at [410, 249] on div "Add mockup" at bounding box center [457, 282] width 105 height 131
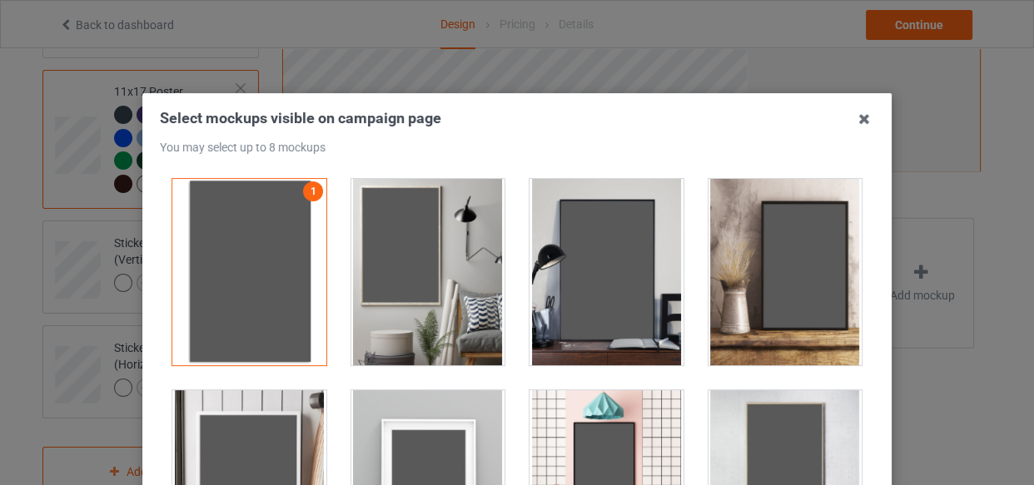
click at [410, 249] on div at bounding box center [428, 272] width 154 height 187
click at [571, 271] on div at bounding box center [607, 272] width 154 height 187
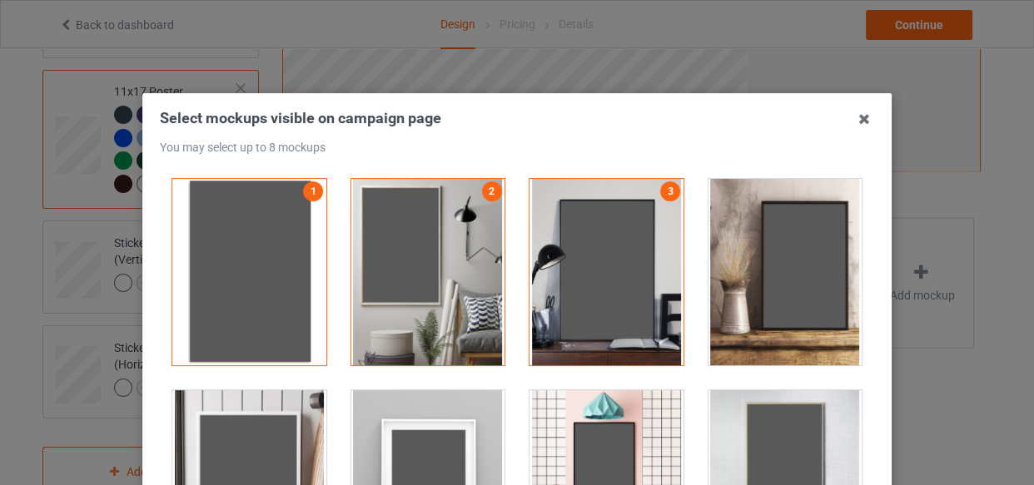
click at [450, 404] on div at bounding box center [428, 483] width 154 height 187
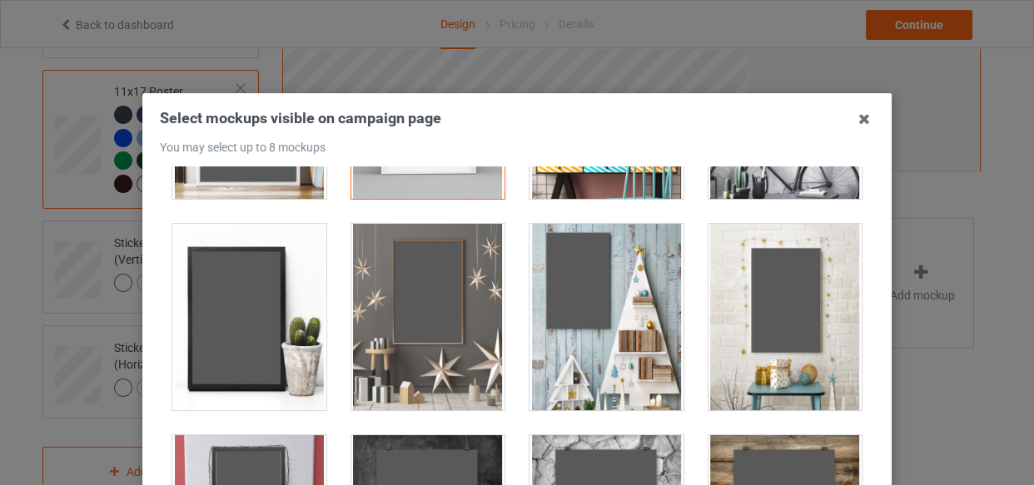
click at [446, 324] on div at bounding box center [428, 317] width 154 height 187
click at [599, 325] on div at bounding box center [607, 317] width 154 height 187
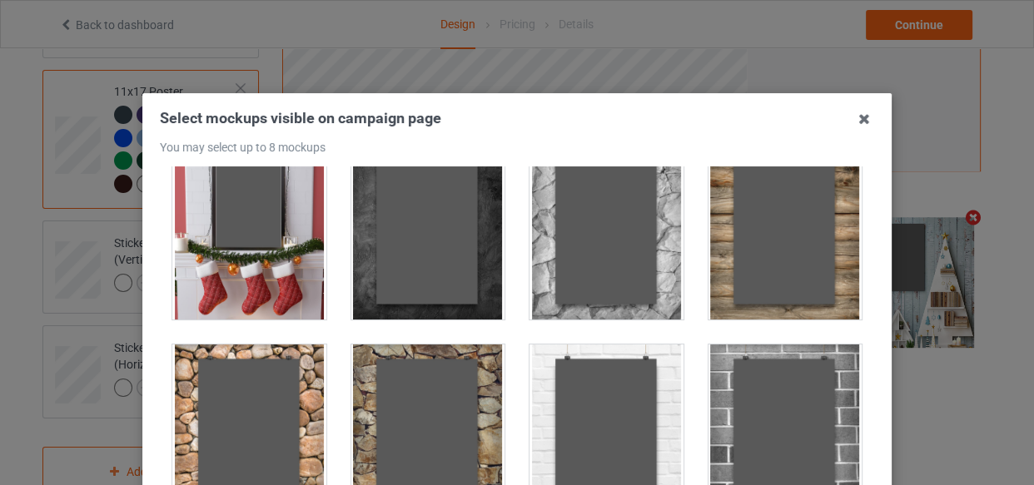
scroll to position [681, 0]
click at [769, 375] on div at bounding box center [786, 437] width 154 height 187
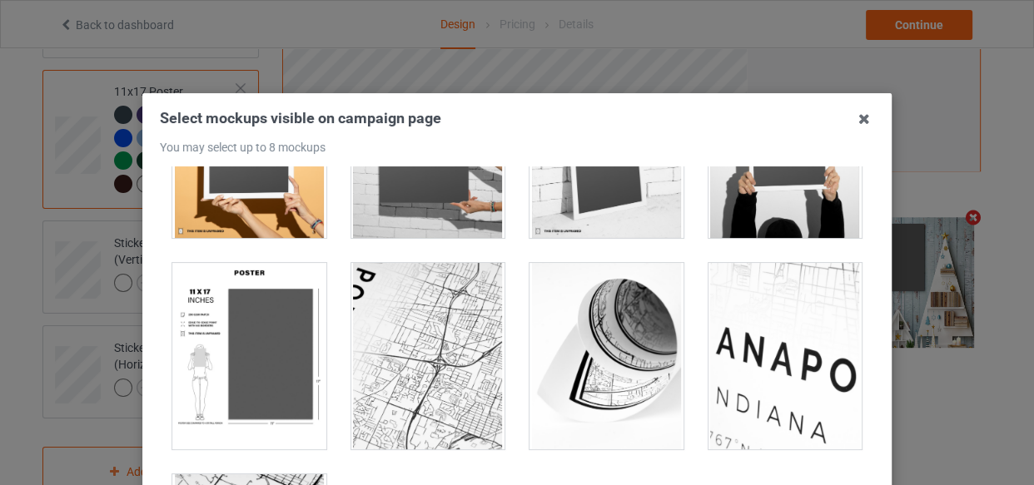
scroll to position [1709, 0]
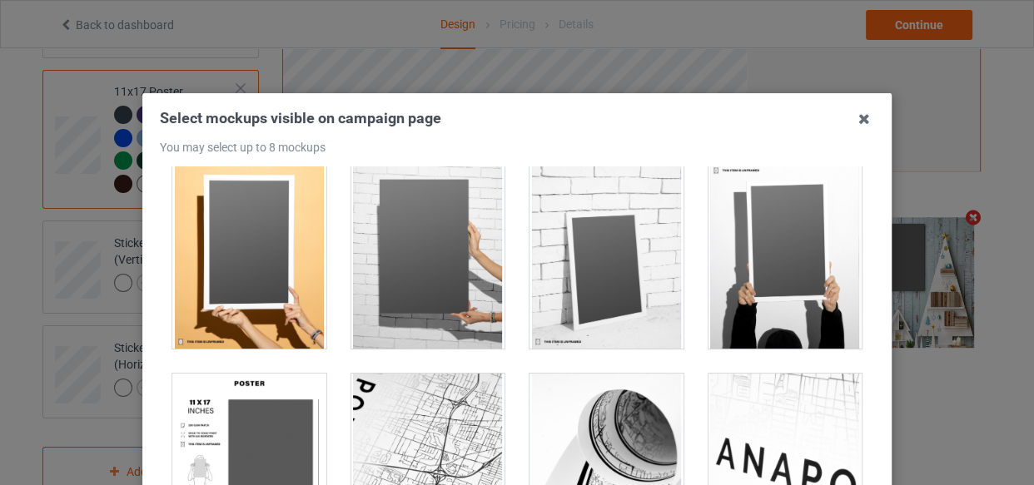
drag, startPoint x: 399, startPoint y: 263, endPoint x: 498, endPoint y: 272, distance: 99.5
click at [399, 262] on div at bounding box center [428, 255] width 154 height 187
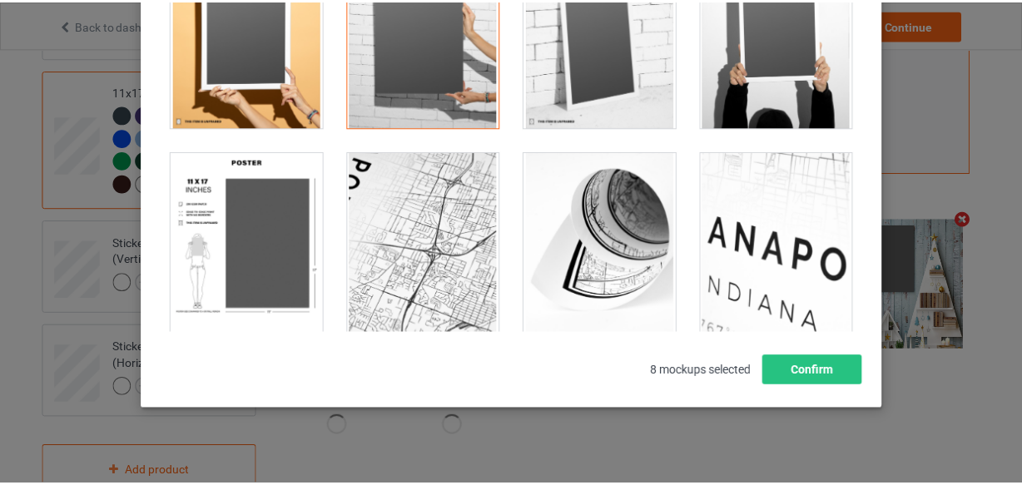
scroll to position [226, 0]
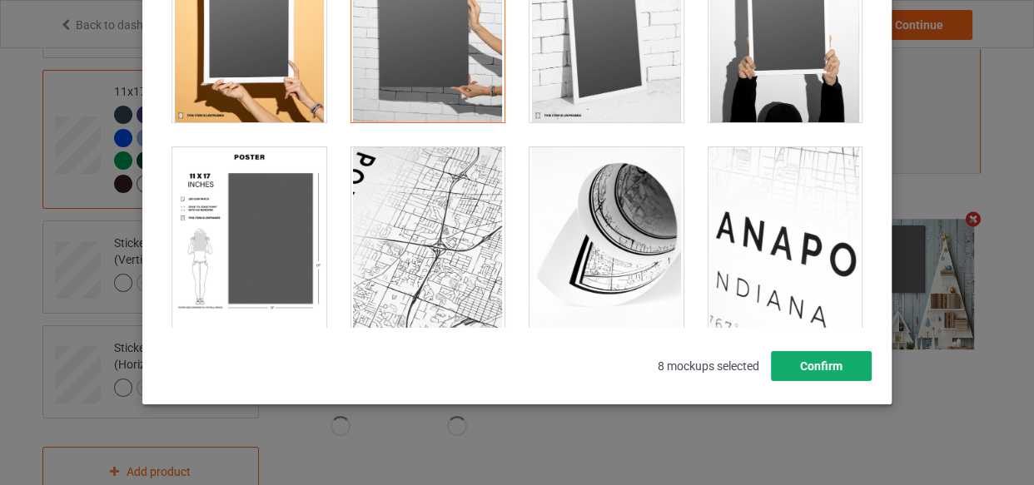
click at [836, 357] on button "Confirm" at bounding box center [821, 366] width 101 height 30
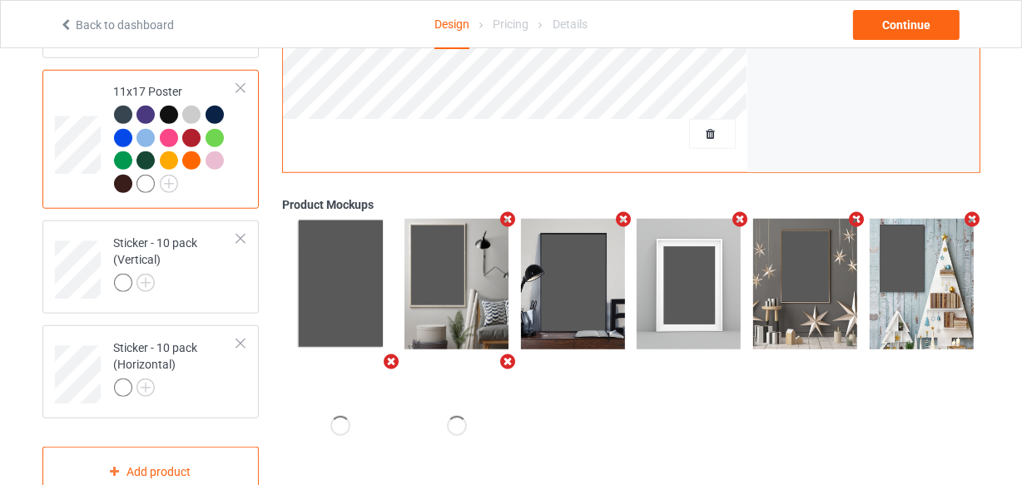
scroll to position [1171, 0]
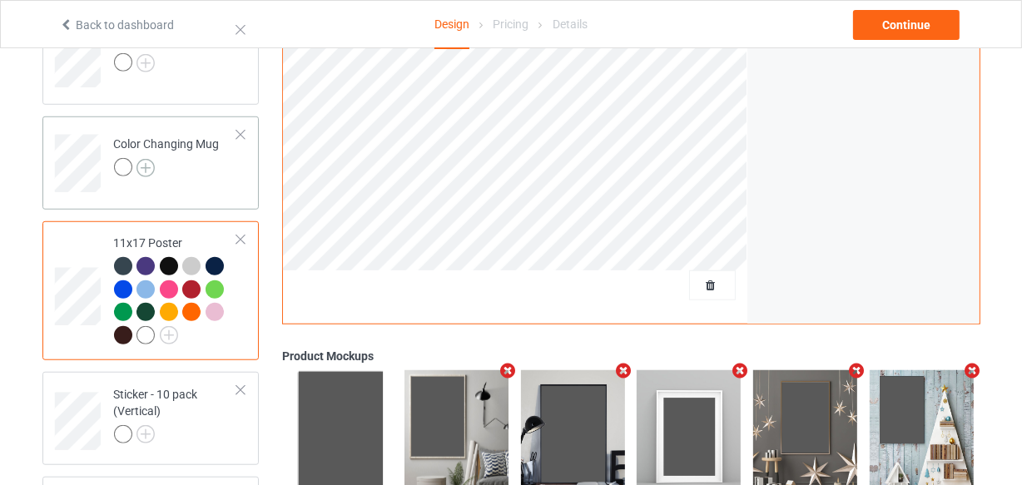
click at [144, 170] on img at bounding box center [146, 168] width 18 height 18
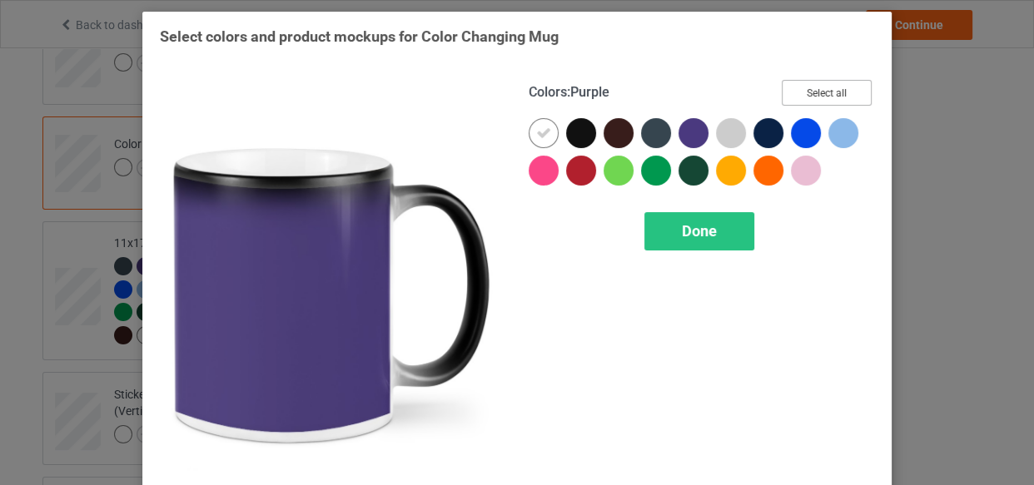
drag, startPoint x: 805, startPoint y: 91, endPoint x: 593, endPoint y: 117, distance: 214.0
click at [806, 91] on button "Select all" at bounding box center [827, 93] width 90 height 26
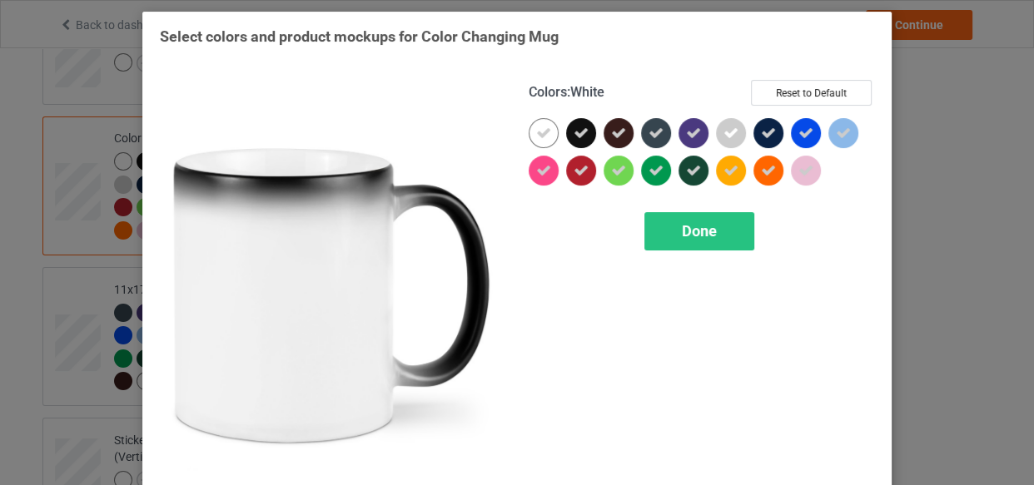
click at [536, 126] on icon at bounding box center [543, 133] width 15 height 15
click at [535, 126] on div at bounding box center [544, 133] width 30 height 30
click at [663, 225] on div "Done" at bounding box center [699, 231] width 110 height 38
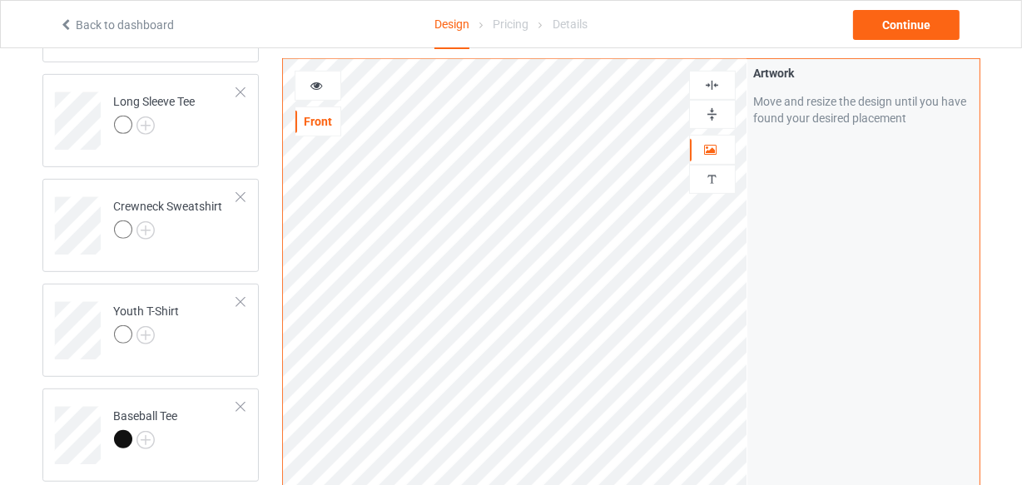
scroll to position [641, 0]
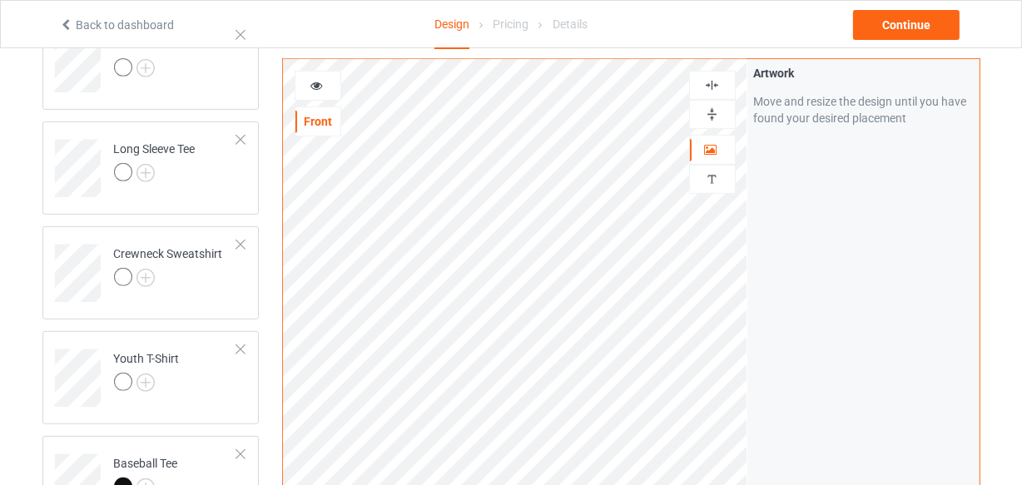
click at [699, 114] on div at bounding box center [712, 115] width 45 height 16
click at [706, 113] on img at bounding box center [712, 115] width 16 height 16
click at [331, 84] on div at bounding box center [318, 85] width 45 height 17
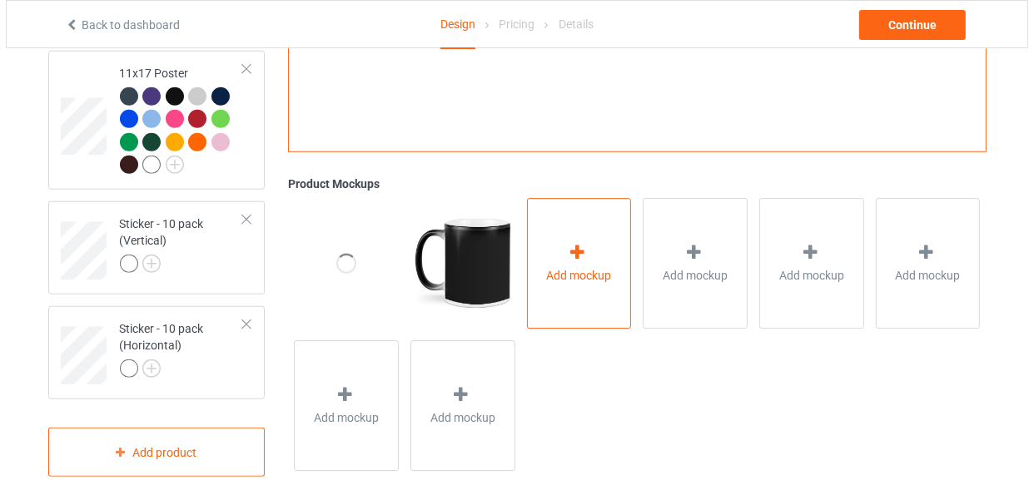
scroll to position [1398, 0]
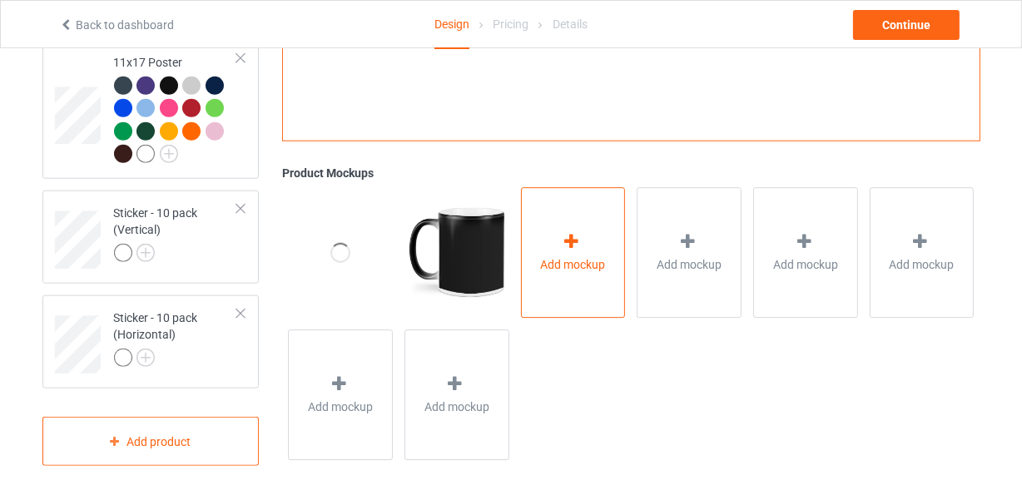
click at [571, 251] on div at bounding box center [572, 244] width 23 height 24
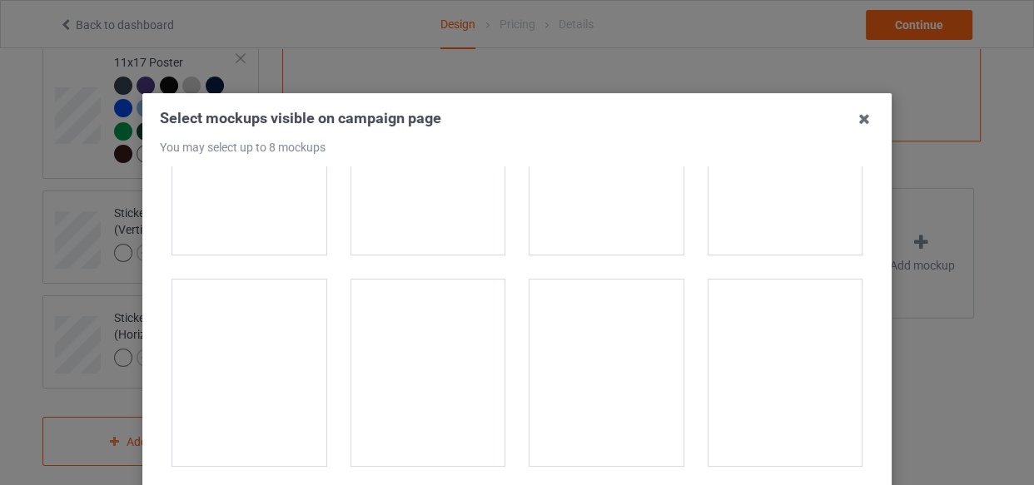
scroll to position [3103, 0]
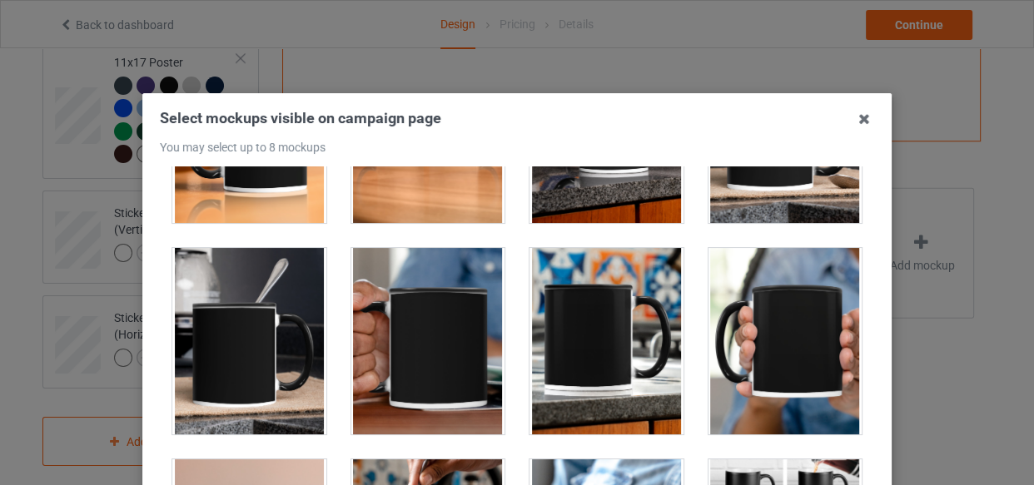
drag, startPoint x: 276, startPoint y: 206, endPoint x: 382, endPoint y: 211, distance: 105.9
click at [277, 206] on div at bounding box center [249, 130] width 154 height 187
click at [382, 211] on div at bounding box center [428, 130] width 154 height 187
click at [571, 197] on div at bounding box center [607, 130] width 154 height 187
click at [709, 195] on div at bounding box center [786, 130] width 154 height 187
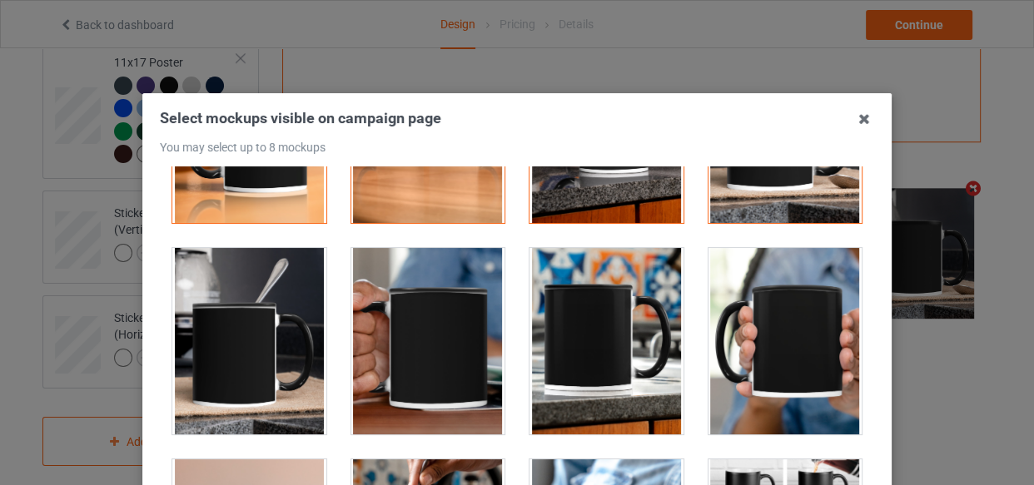
click at [238, 311] on div at bounding box center [249, 341] width 154 height 187
click at [755, 308] on div at bounding box center [786, 341] width 154 height 187
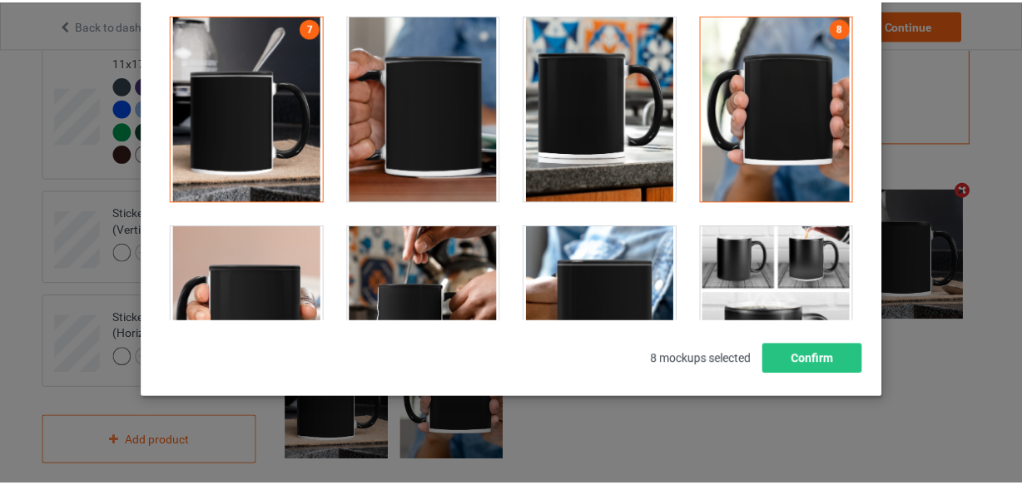
scroll to position [239, 0]
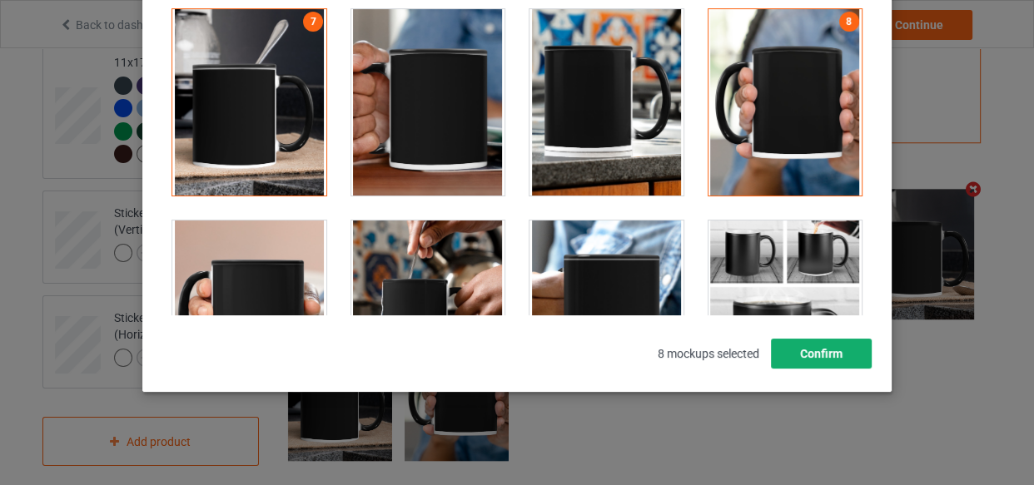
click at [832, 340] on button "Confirm" at bounding box center [821, 354] width 101 height 30
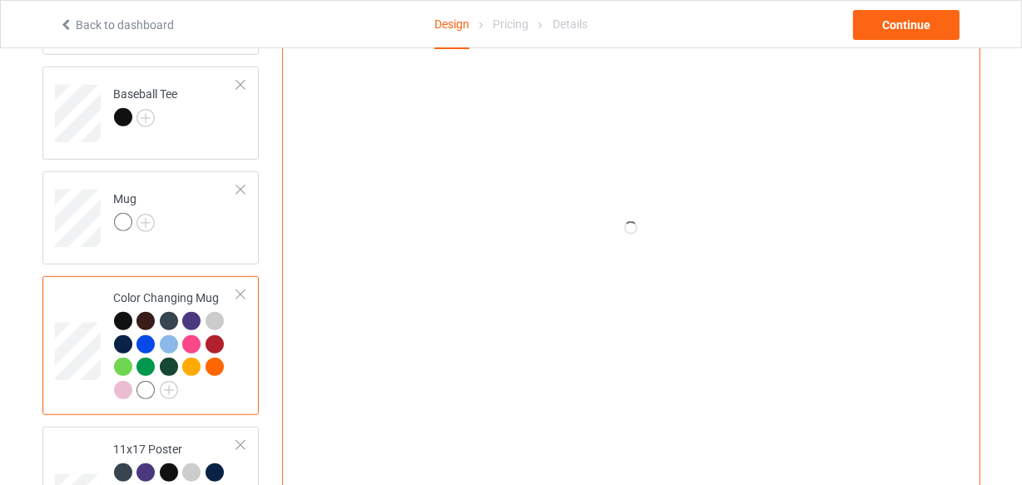
scroll to position [943, 0]
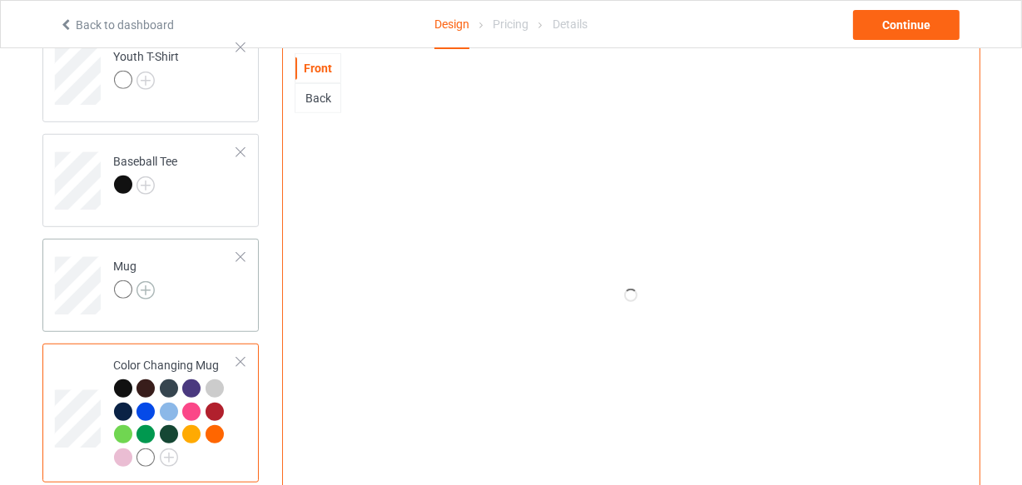
click at [139, 288] on img at bounding box center [146, 290] width 18 height 18
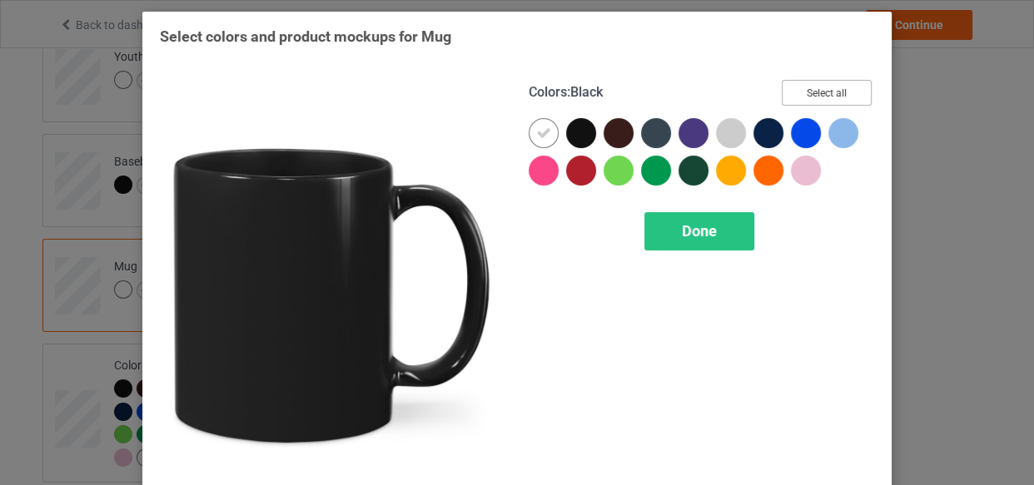
click at [810, 88] on button "Select all" at bounding box center [827, 93] width 90 height 26
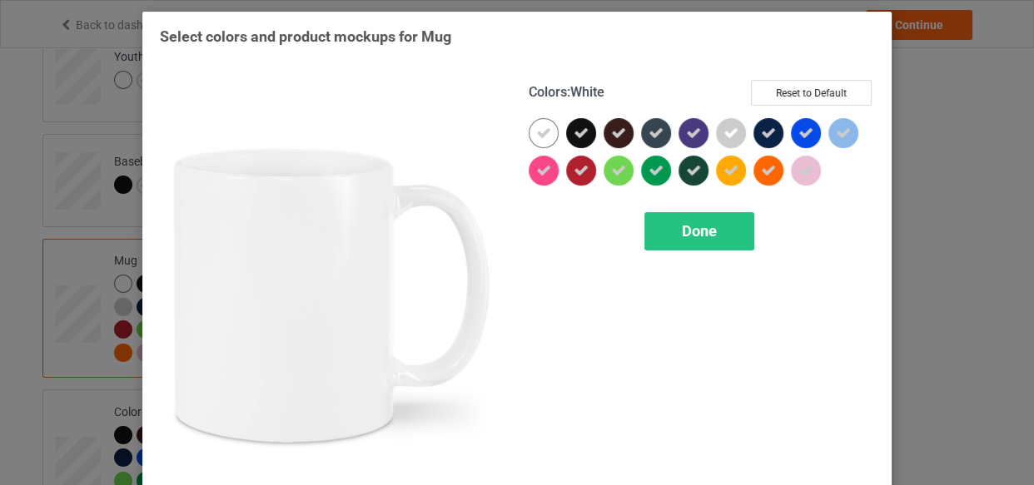
click at [538, 133] on icon at bounding box center [543, 133] width 15 height 15
click at [538, 133] on div at bounding box center [544, 133] width 30 height 30
click at [653, 225] on div "Done" at bounding box center [699, 231] width 110 height 38
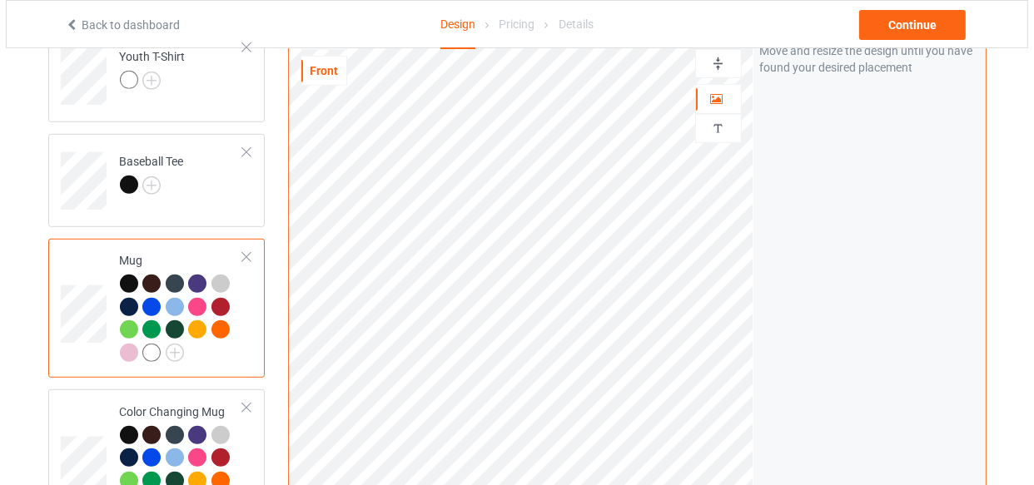
scroll to position [1322, 0]
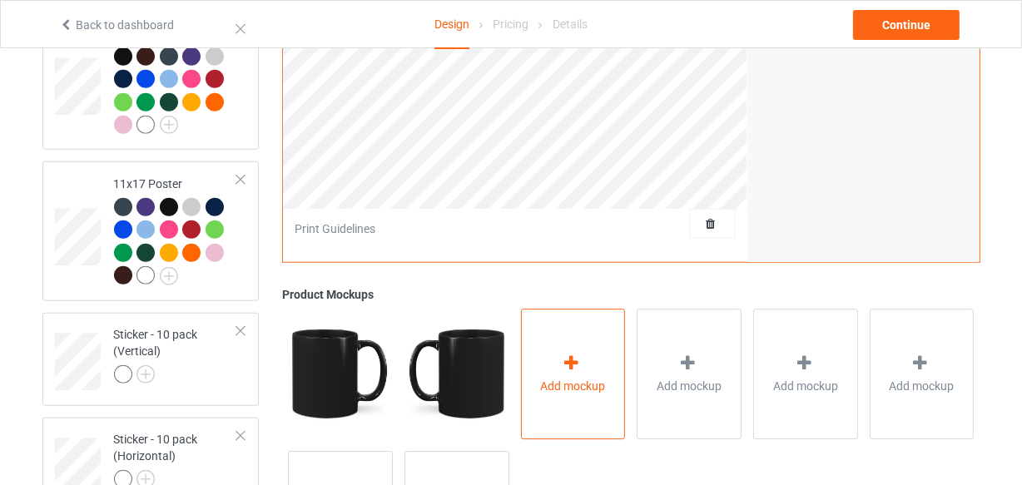
click at [545, 330] on div "Add mockup" at bounding box center [573, 374] width 105 height 131
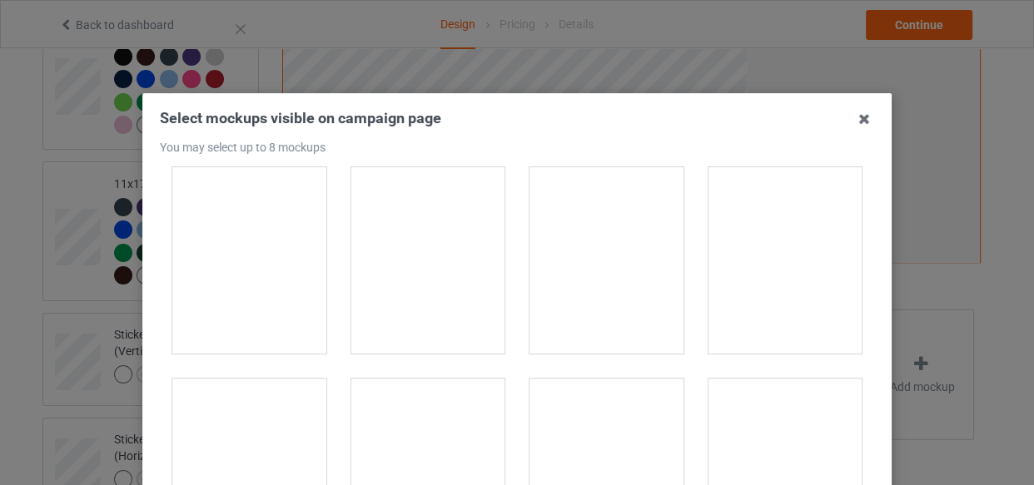
scroll to position [2724, 0]
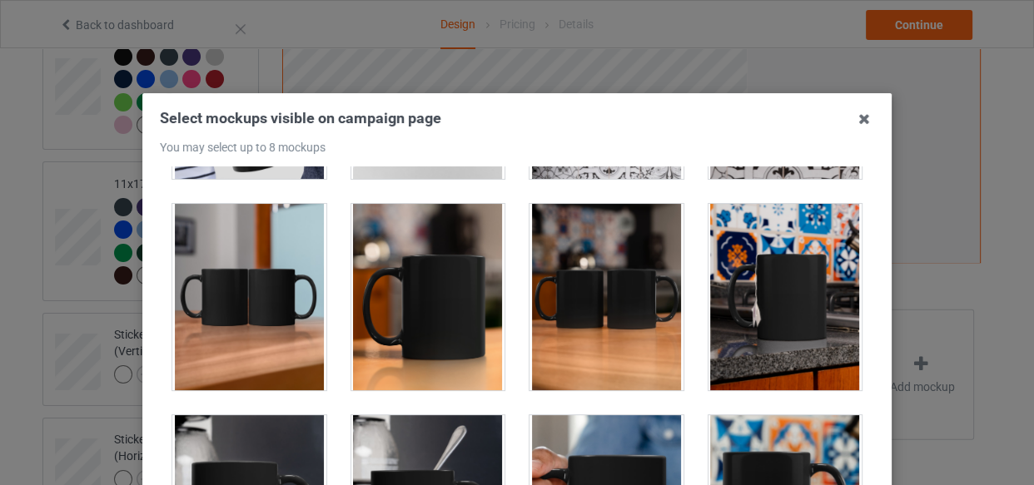
click at [453, 252] on div at bounding box center [428, 297] width 154 height 187
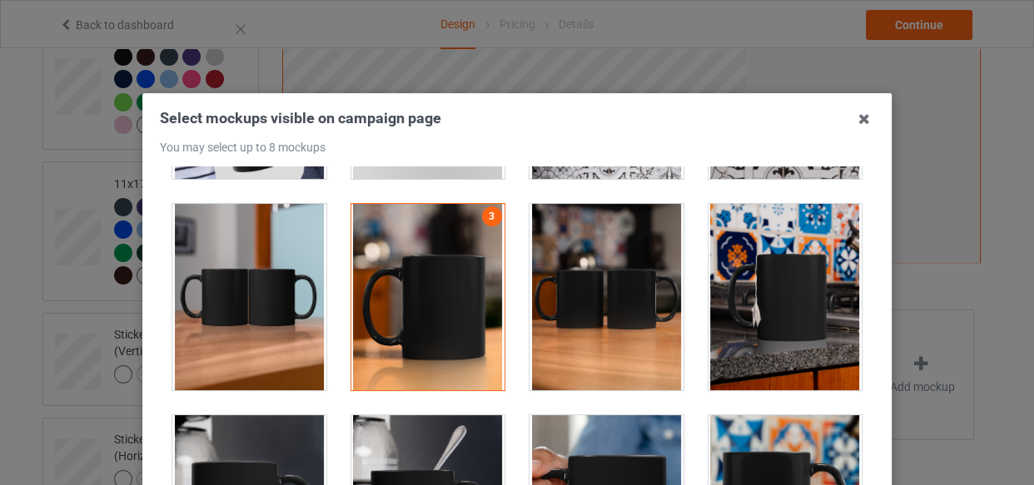
click at [610, 167] on div at bounding box center [607, 86] width 154 height 187
click at [726, 219] on div at bounding box center [786, 297] width 154 height 187
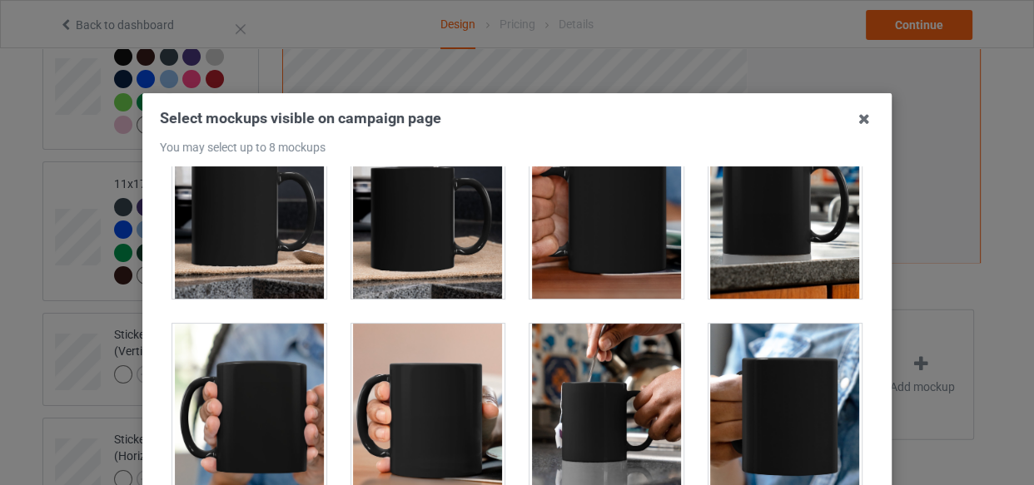
scroll to position [2876, 0]
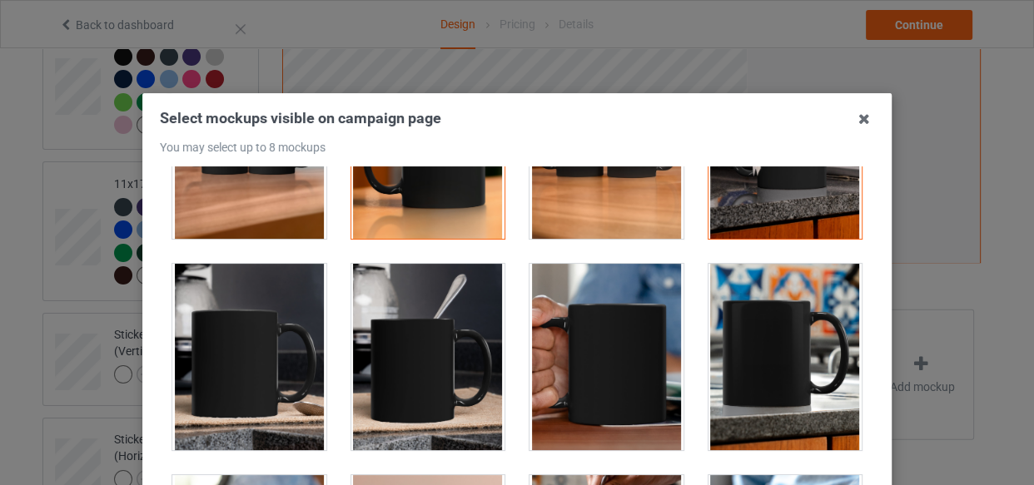
click at [532, 328] on div at bounding box center [607, 357] width 154 height 187
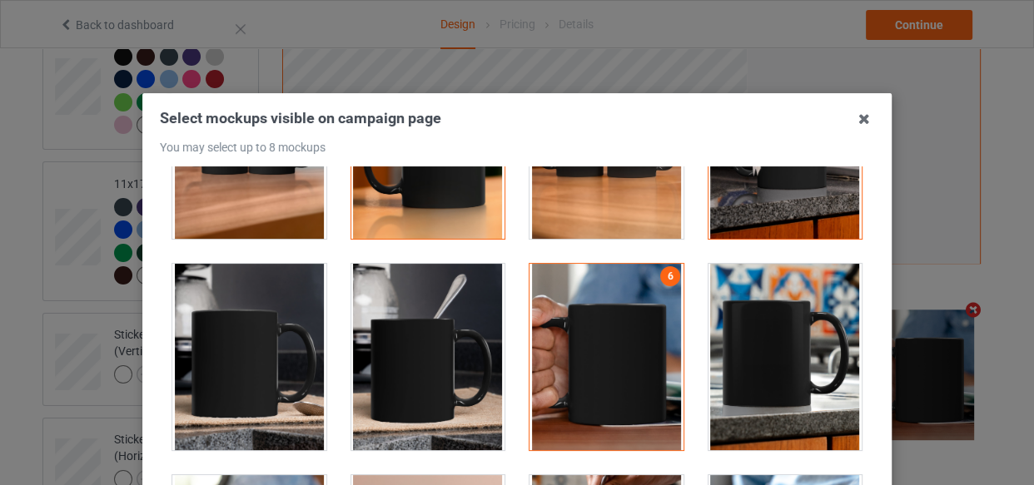
click at [749, 330] on div at bounding box center [786, 357] width 154 height 187
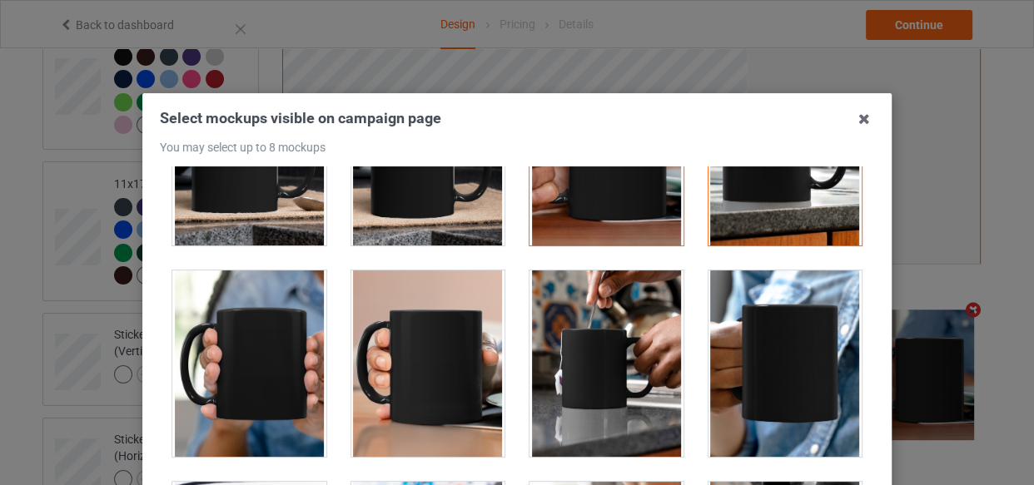
scroll to position [3103, 0]
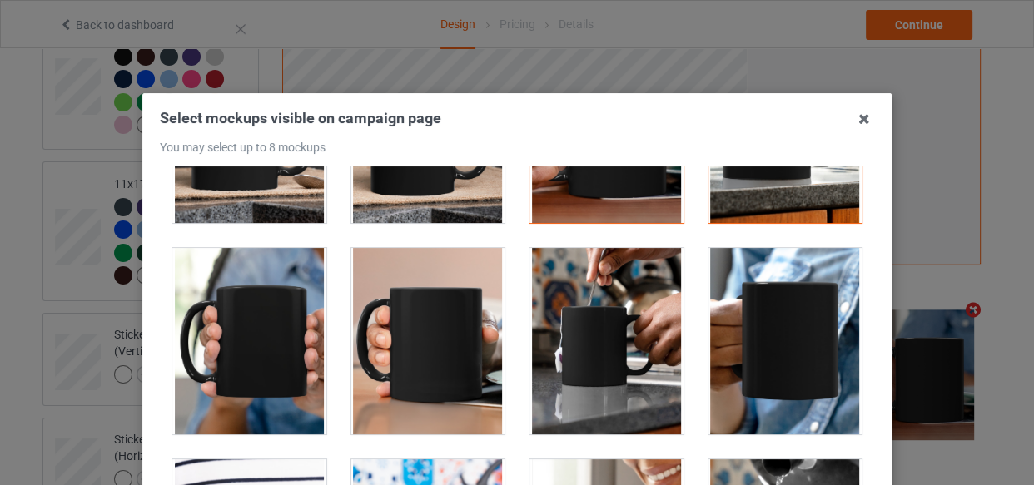
click at [565, 341] on div at bounding box center [607, 341] width 154 height 187
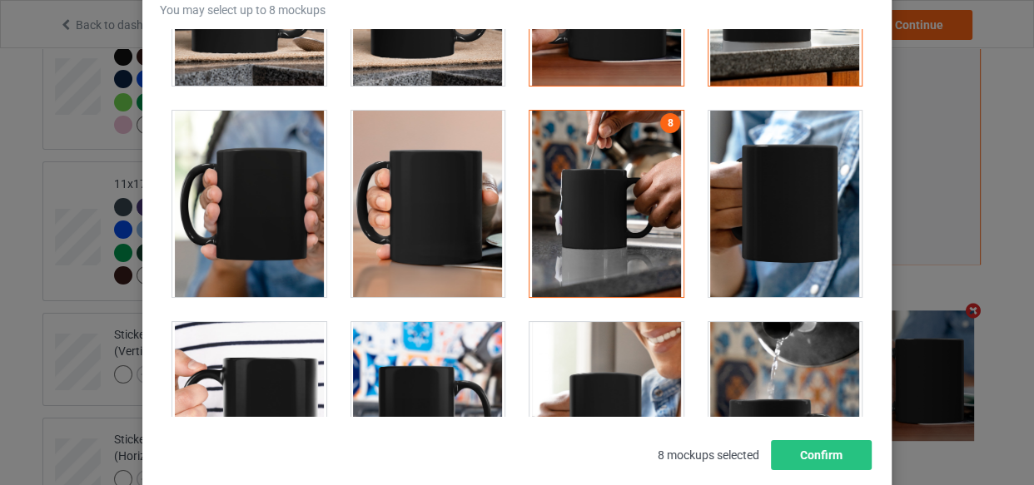
scroll to position [151, 0]
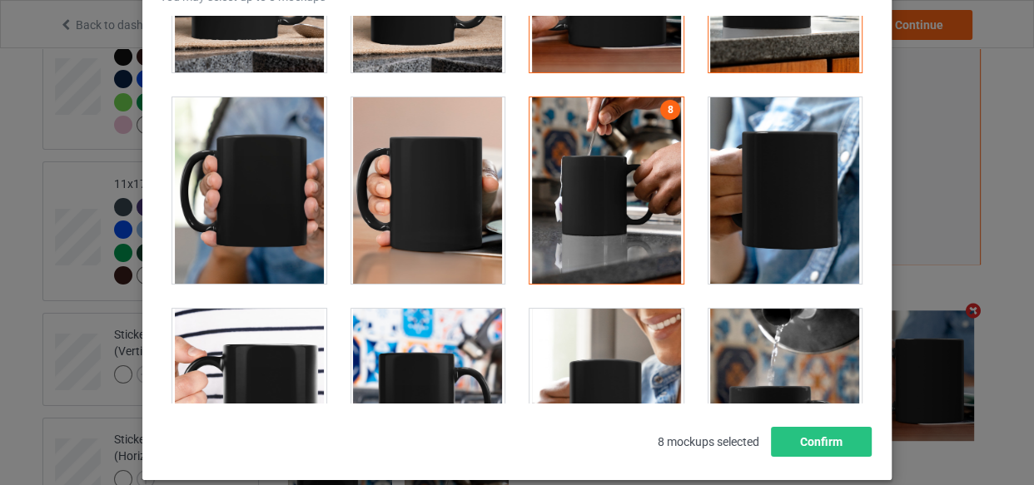
click at [530, 190] on div at bounding box center [607, 190] width 154 height 187
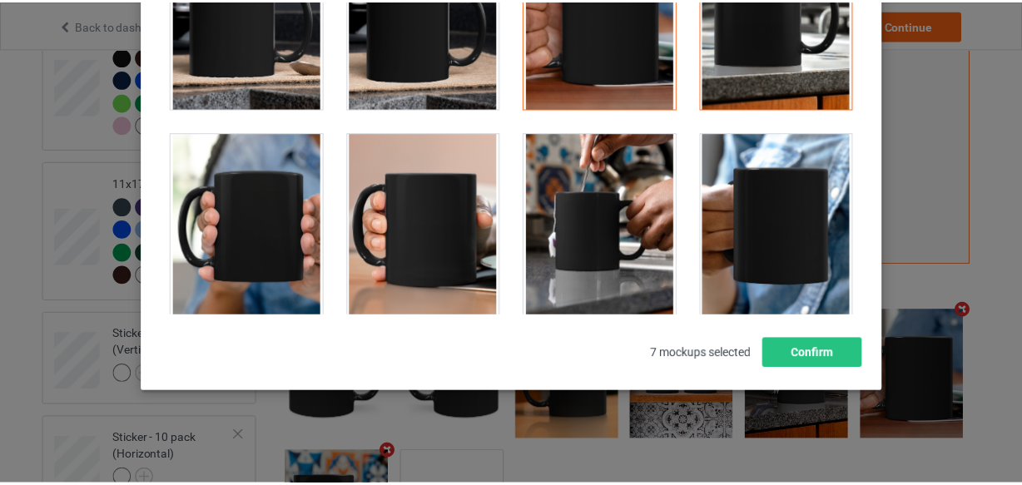
scroll to position [2971, 0]
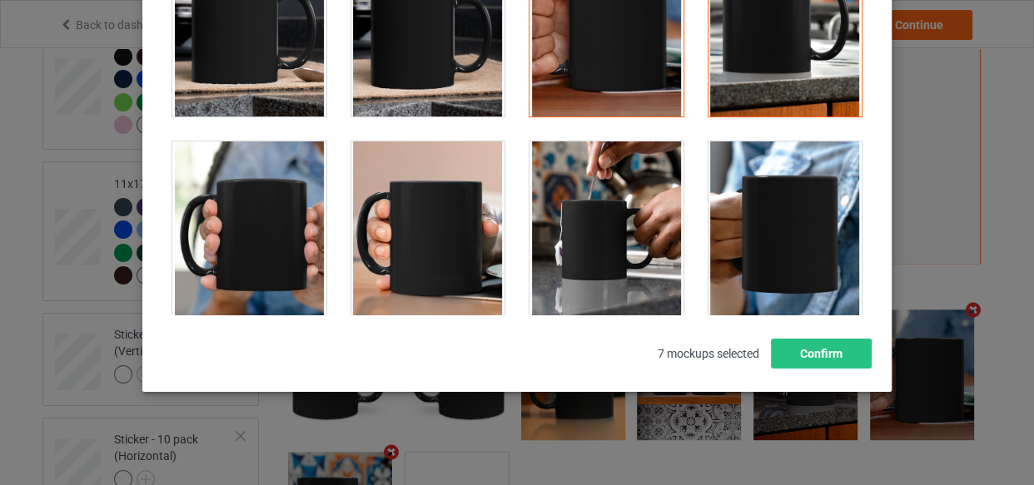
click at [457, 180] on div at bounding box center [428, 235] width 154 height 187
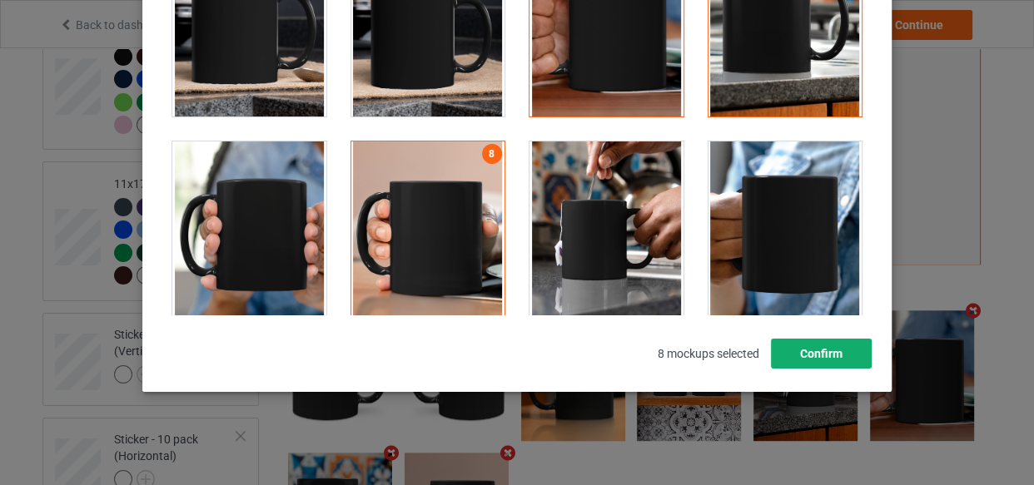
click at [798, 346] on button "Confirm" at bounding box center [821, 354] width 101 height 30
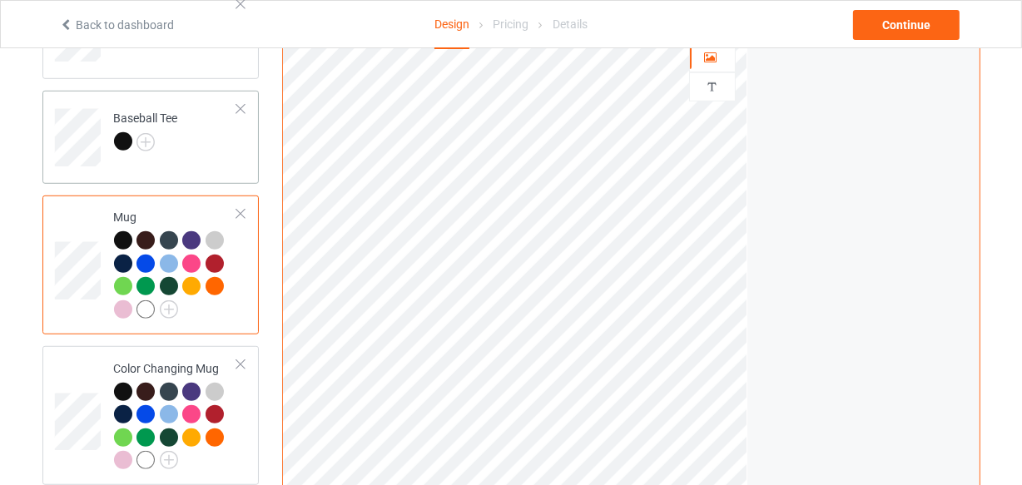
scroll to position [868, 0]
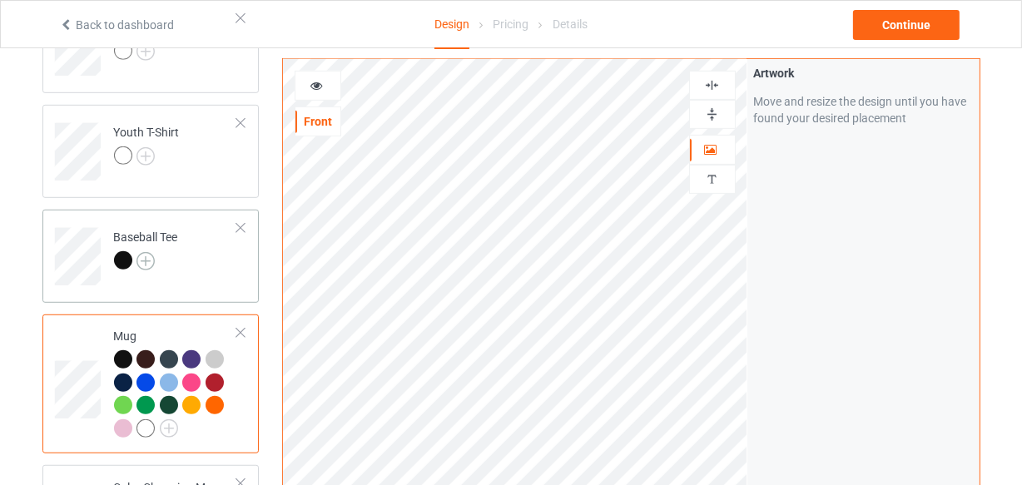
click at [151, 258] on img at bounding box center [146, 261] width 18 height 18
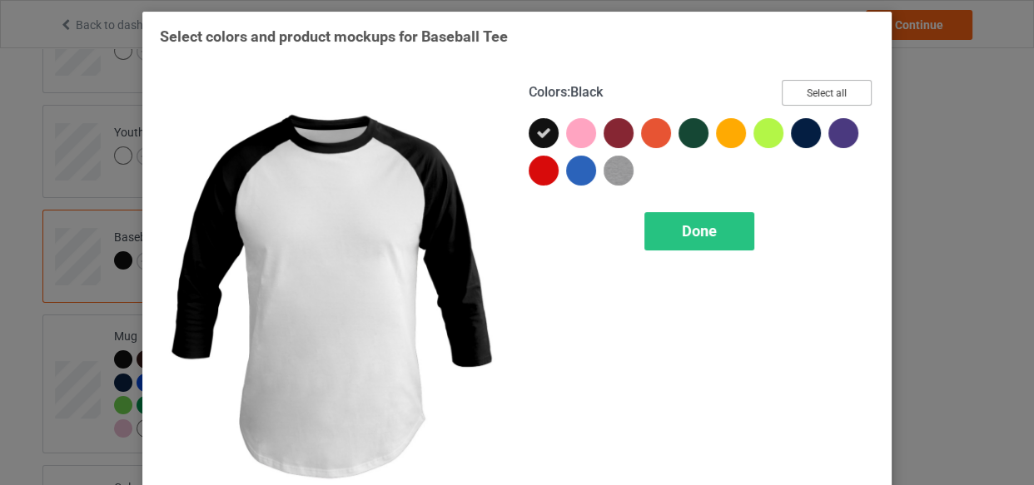
click at [798, 92] on button "Select all" at bounding box center [827, 93] width 90 height 26
click at [684, 240] on div "Done" at bounding box center [699, 231] width 110 height 38
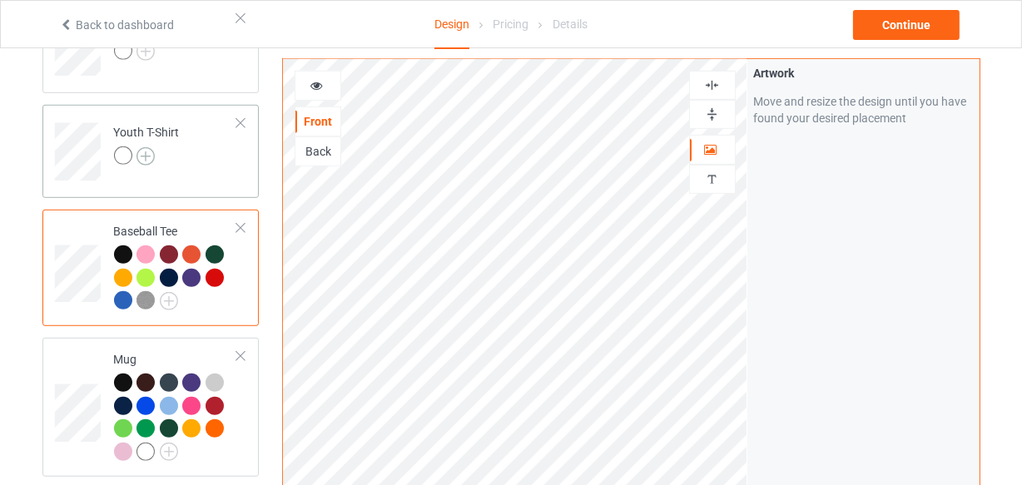
click at [152, 151] on img at bounding box center [146, 156] width 18 height 18
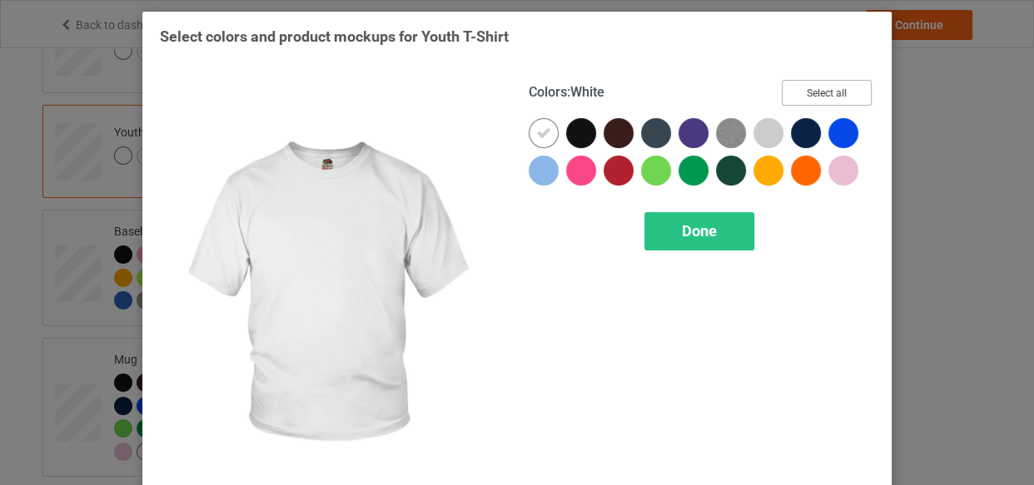
click at [826, 91] on button "Select all" at bounding box center [827, 93] width 90 height 26
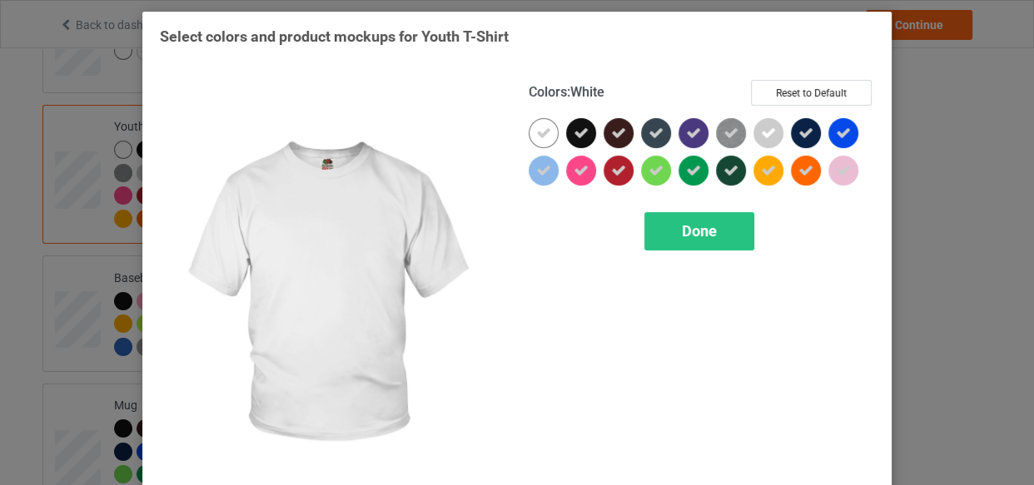
click at [536, 134] on icon at bounding box center [543, 133] width 15 height 15
click at [533, 134] on div at bounding box center [544, 133] width 30 height 30
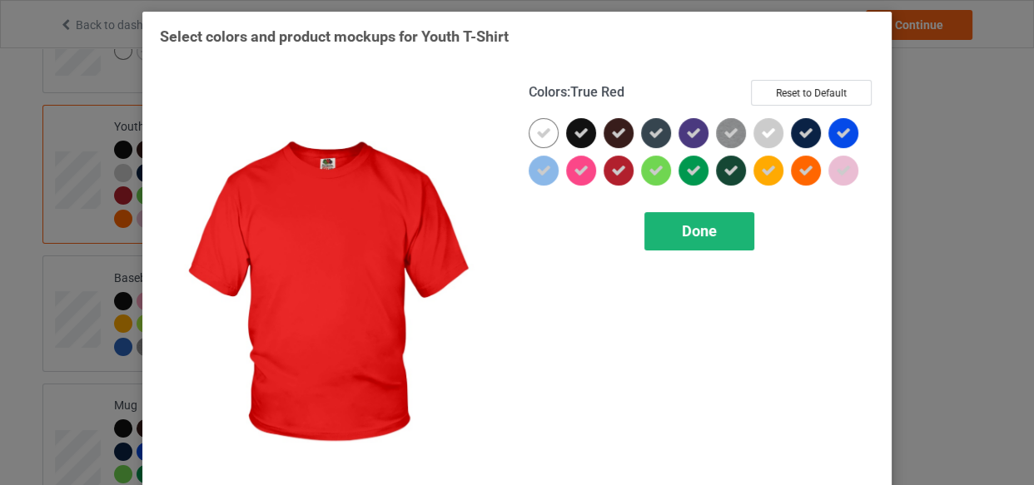
click at [661, 222] on div "Done" at bounding box center [699, 231] width 110 height 38
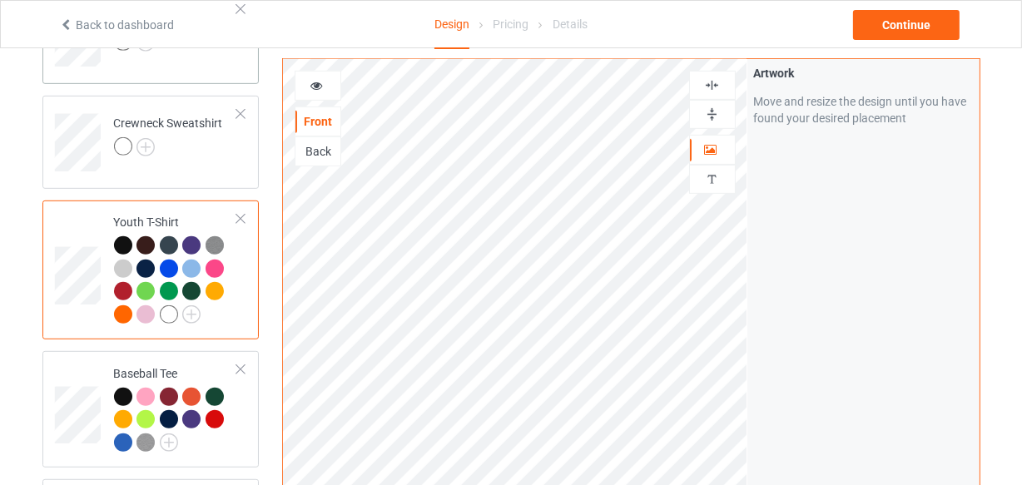
scroll to position [641, 0]
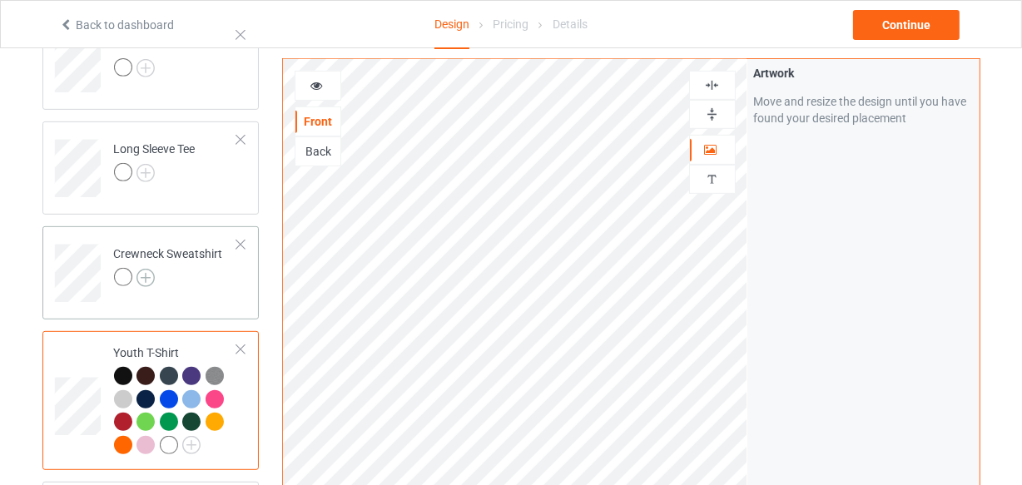
click at [142, 278] on img at bounding box center [146, 278] width 18 height 18
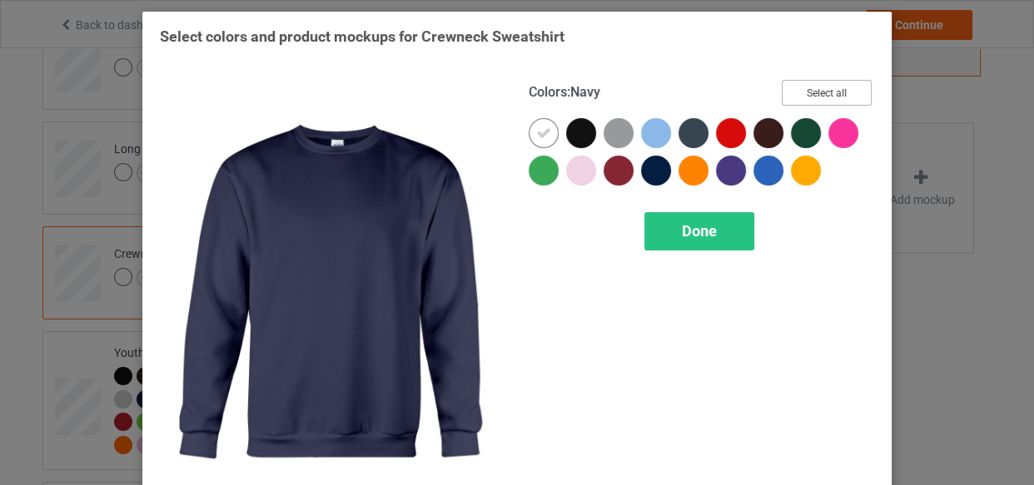
click at [815, 90] on button "Select all" at bounding box center [827, 93] width 90 height 26
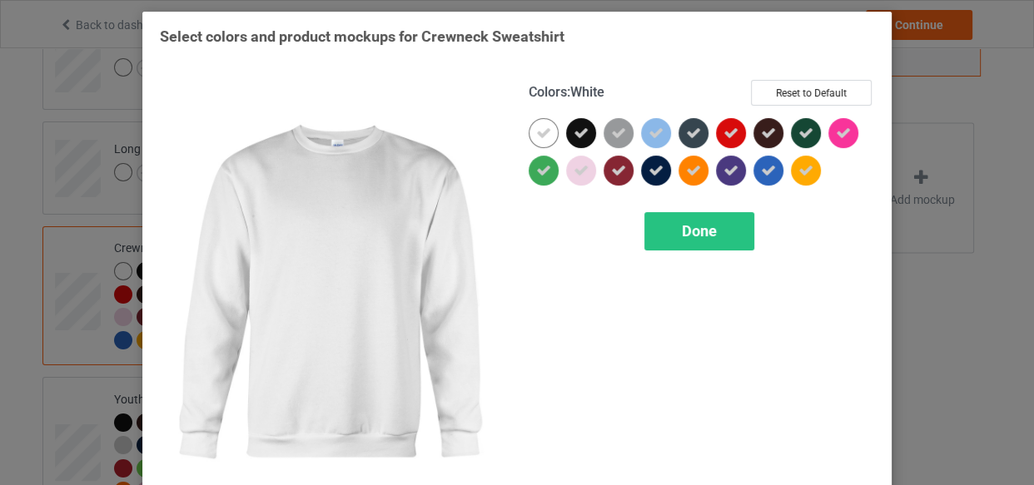
click at [539, 133] on icon at bounding box center [543, 133] width 15 height 15
drag, startPoint x: 539, startPoint y: 133, endPoint x: 767, endPoint y: 251, distance: 257.0
click at [539, 133] on div at bounding box center [544, 133] width 30 height 30
click at [720, 231] on div "Done" at bounding box center [699, 231] width 110 height 38
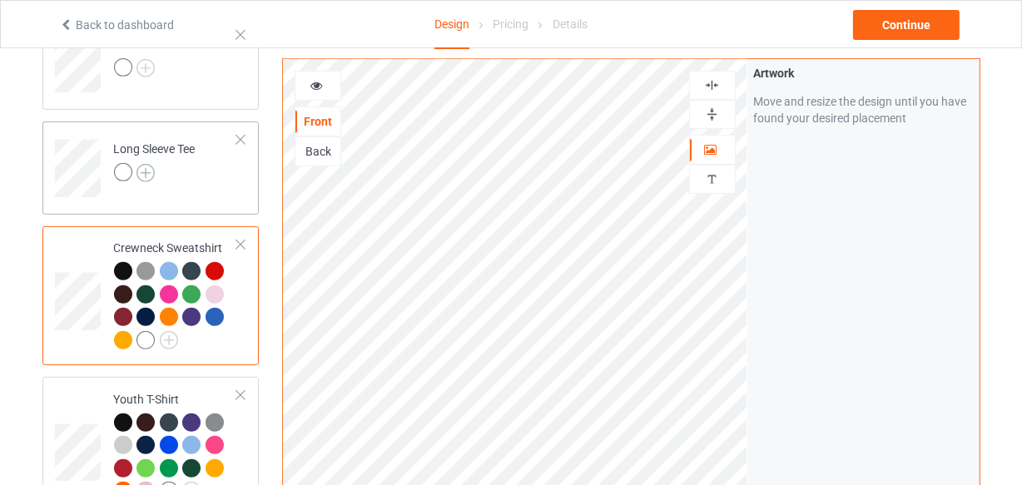
click at [150, 171] on img at bounding box center [146, 173] width 18 height 18
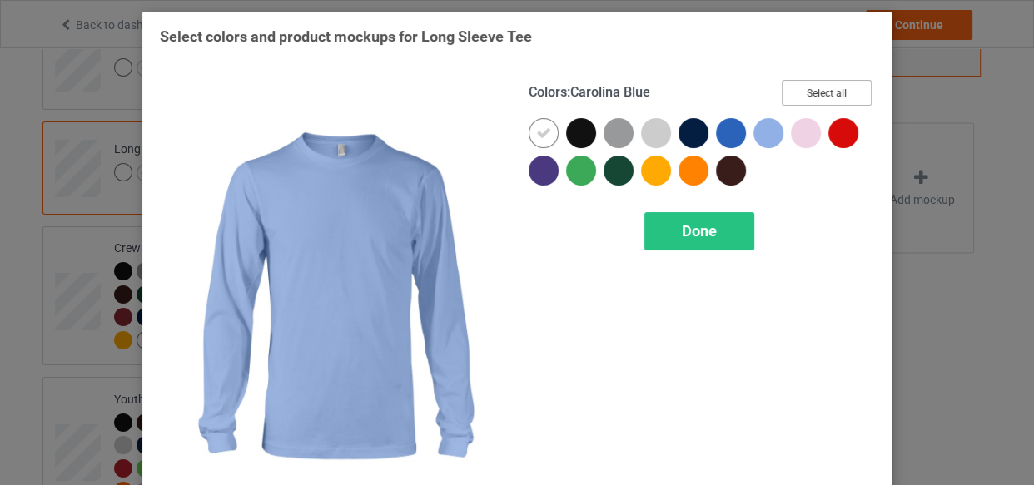
click at [786, 91] on button "Select all" at bounding box center [827, 93] width 90 height 26
click at [536, 126] on icon at bounding box center [543, 133] width 15 height 15
click at [534, 125] on div at bounding box center [544, 133] width 30 height 30
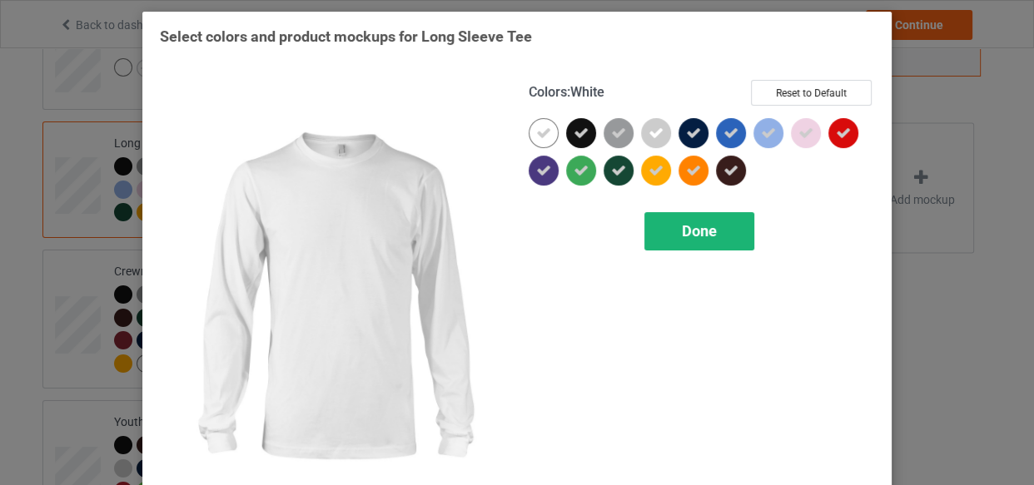
click at [684, 244] on div "Done" at bounding box center [699, 231] width 110 height 38
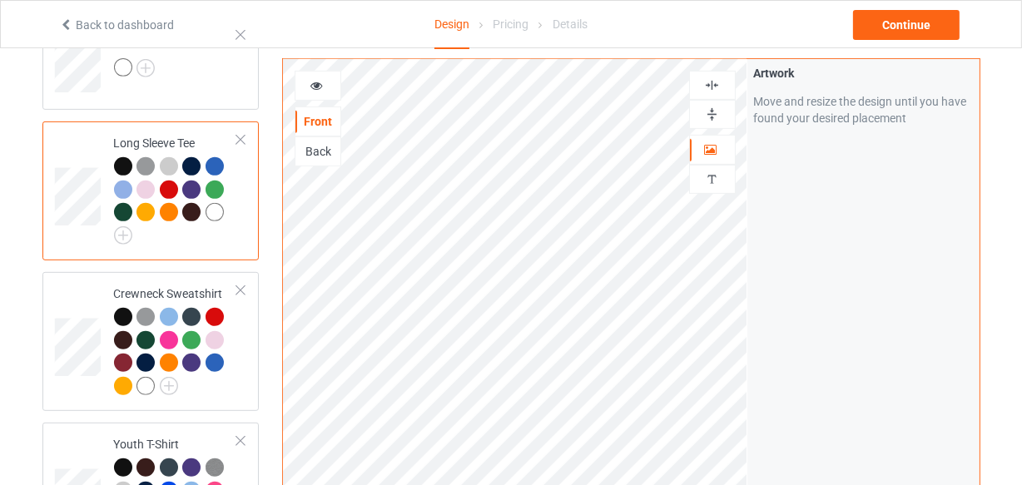
scroll to position [338, 0]
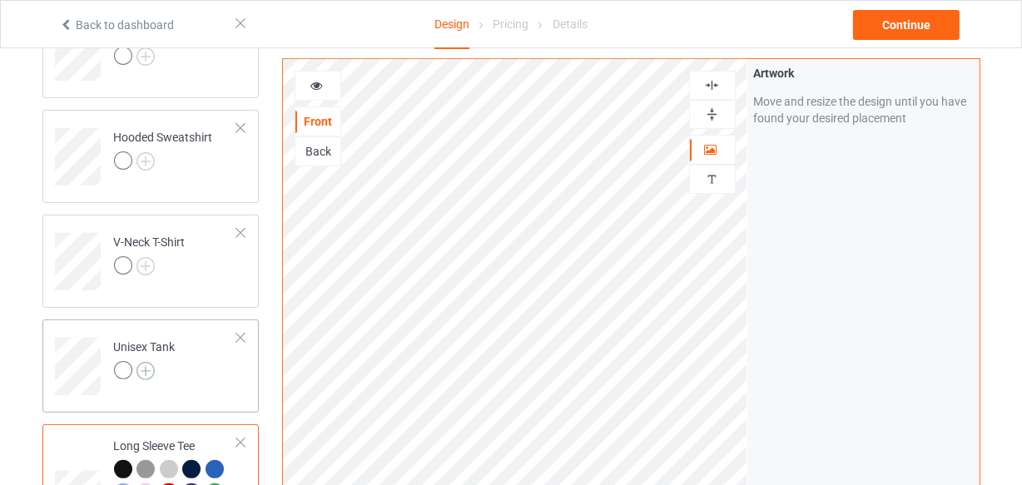
click at [147, 366] on img at bounding box center [146, 371] width 18 height 18
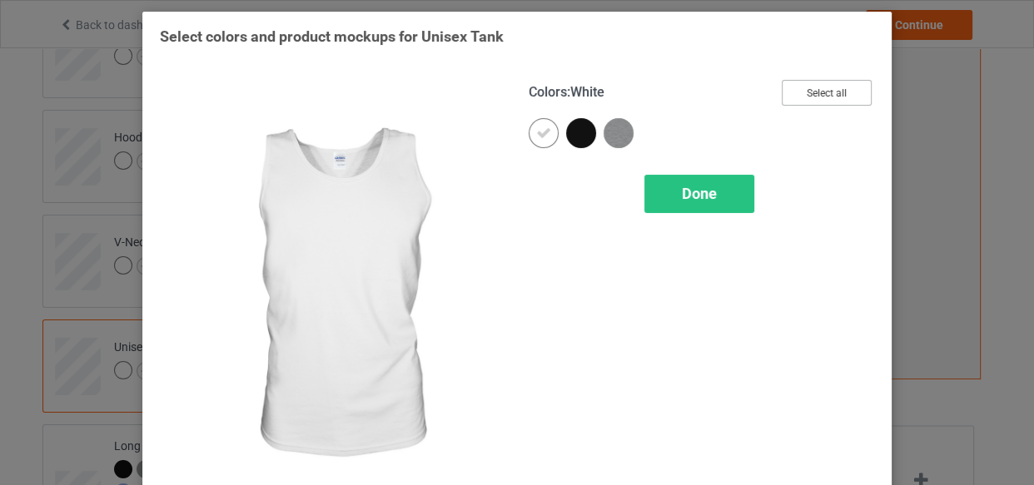
click at [790, 99] on button "Select all" at bounding box center [827, 93] width 90 height 26
click at [544, 133] on icon at bounding box center [543, 133] width 15 height 15
click at [544, 133] on div at bounding box center [544, 133] width 30 height 30
click at [682, 198] on span "Done" at bounding box center [699, 193] width 35 height 17
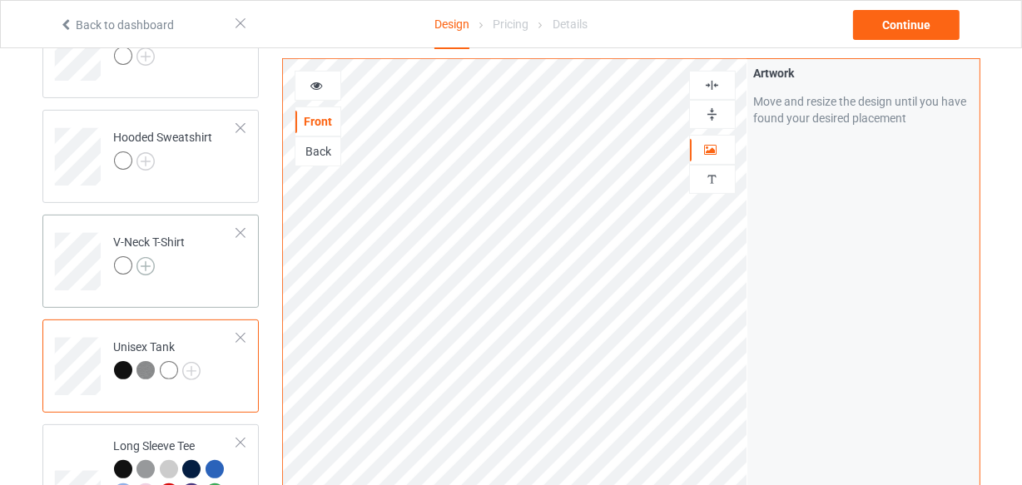
click at [150, 258] on img at bounding box center [146, 266] width 18 height 18
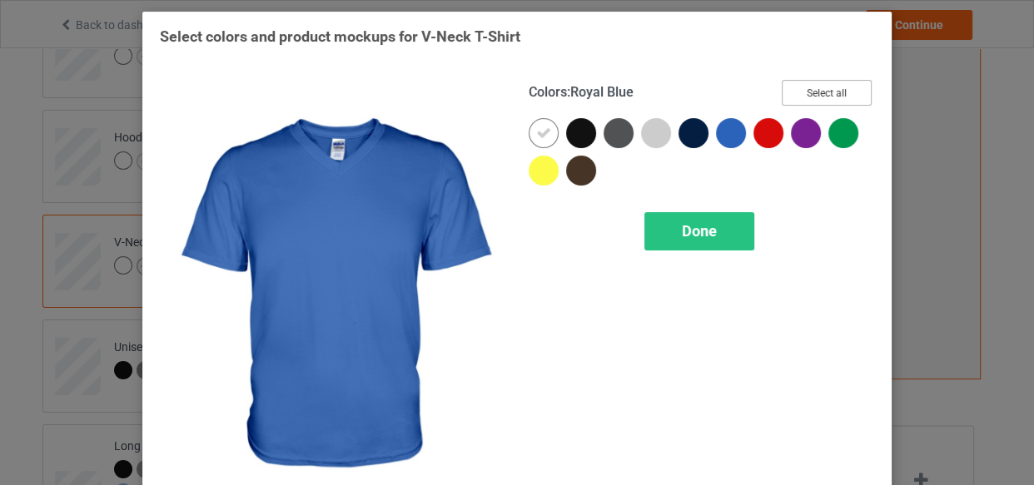
click at [807, 95] on button "Select all" at bounding box center [827, 93] width 90 height 26
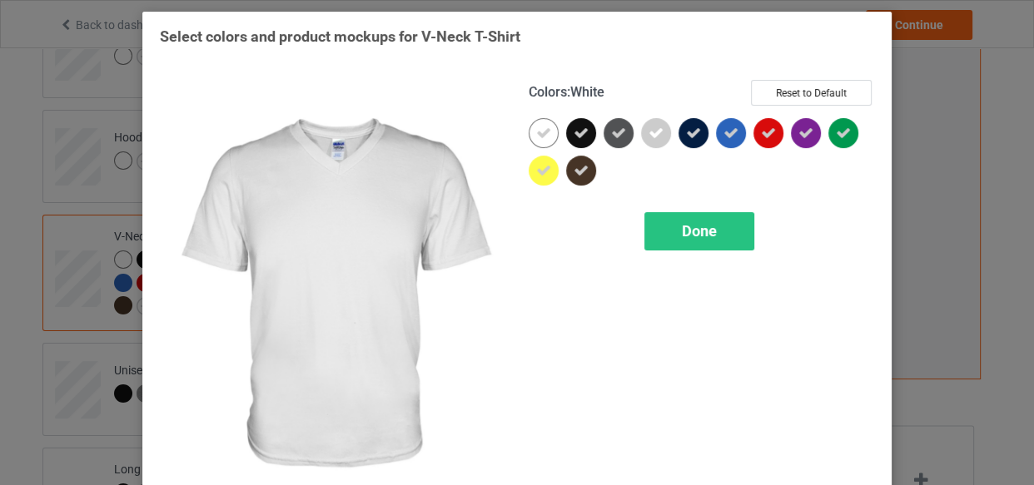
click at [548, 133] on div at bounding box center [544, 133] width 30 height 30
click at [654, 226] on div "Done" at bounding box center [699, 231] width 110 height 38
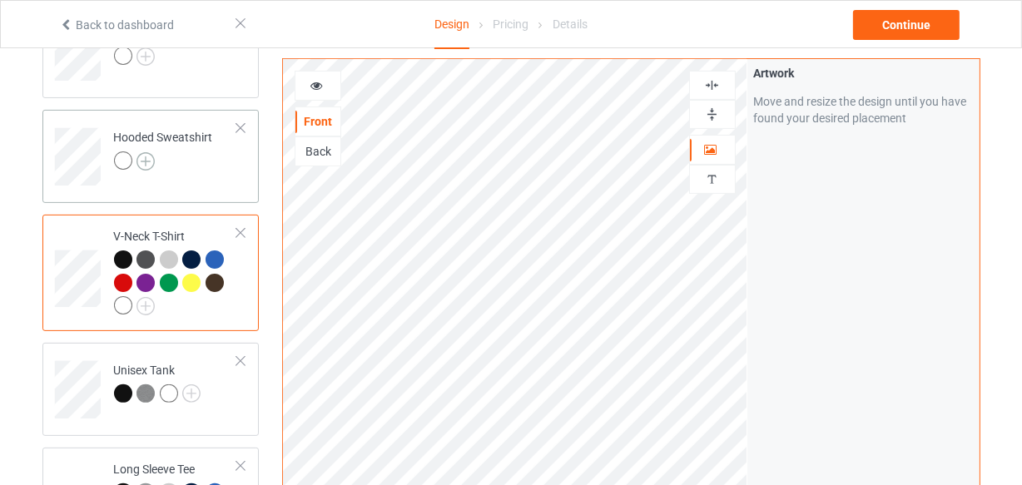
click at [144, 162] on img at bounding box center [146, 161] width 18 height 18
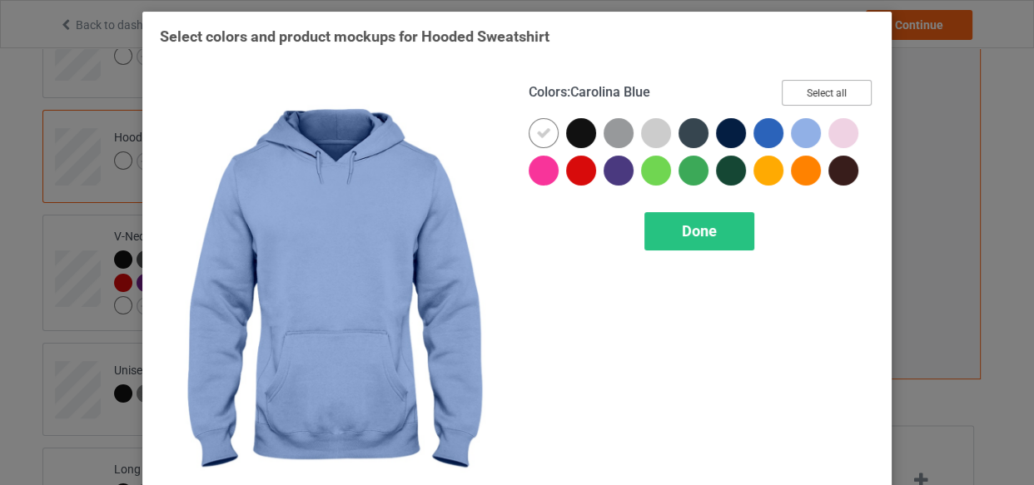
click at [832, 95] on button "Select all" at bounding box center [827, 93] width 90 height 26
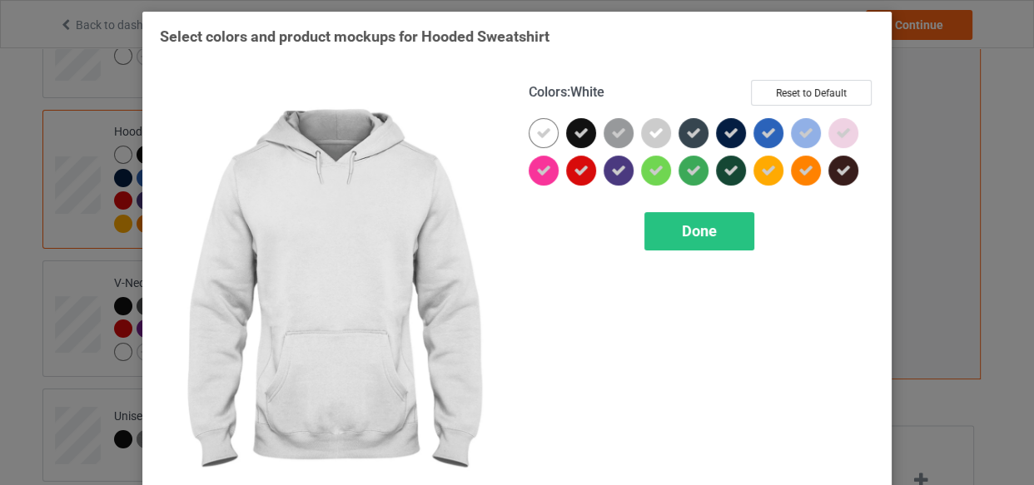
click at [540, 133] on icon at bounding box center [543, 133] width 15 height 15
click at [540, 133] on div at bounding box center [544, 133] width 30 height 30
click at [649, 227] on div "Done" at bounding box center [699, 231] width 110 height 38
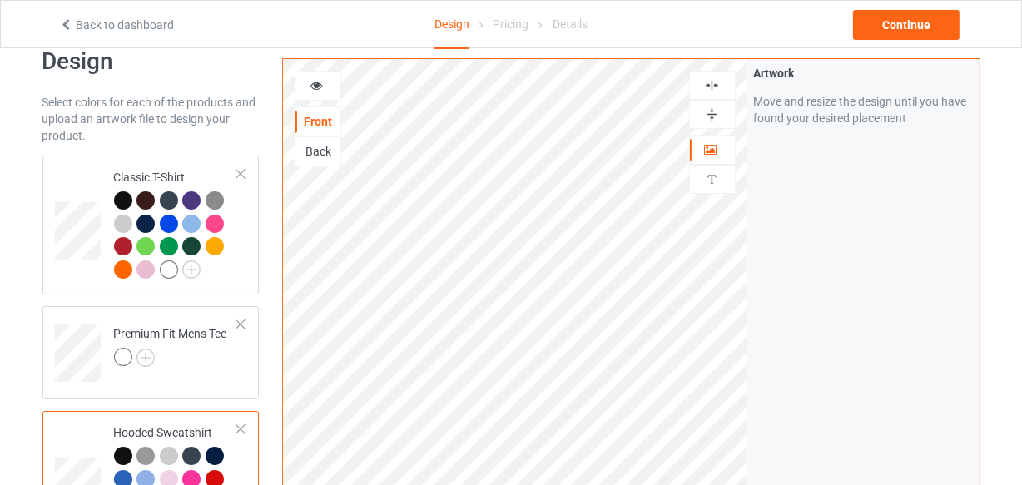
scroll to position [35, 0]
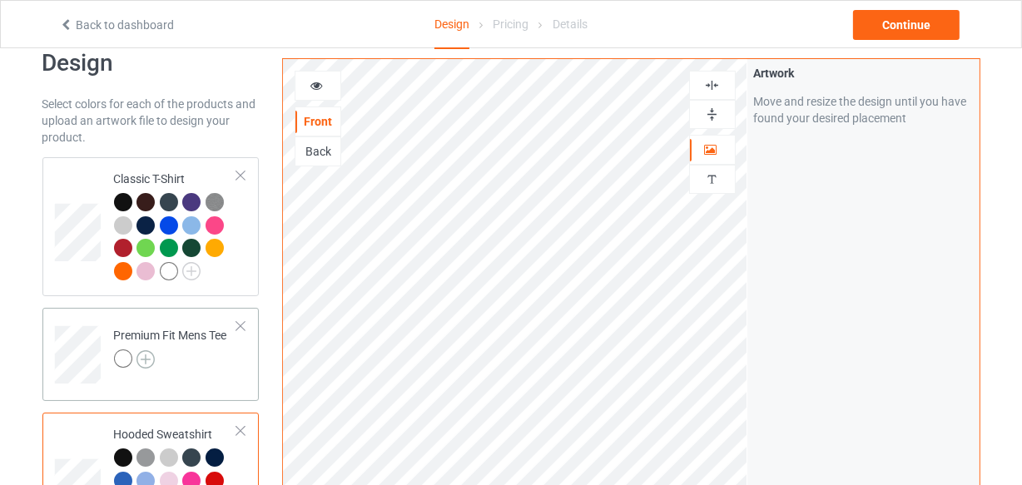
click at [149, 353] on img at bounding box center [146, 360] width 18 height 18
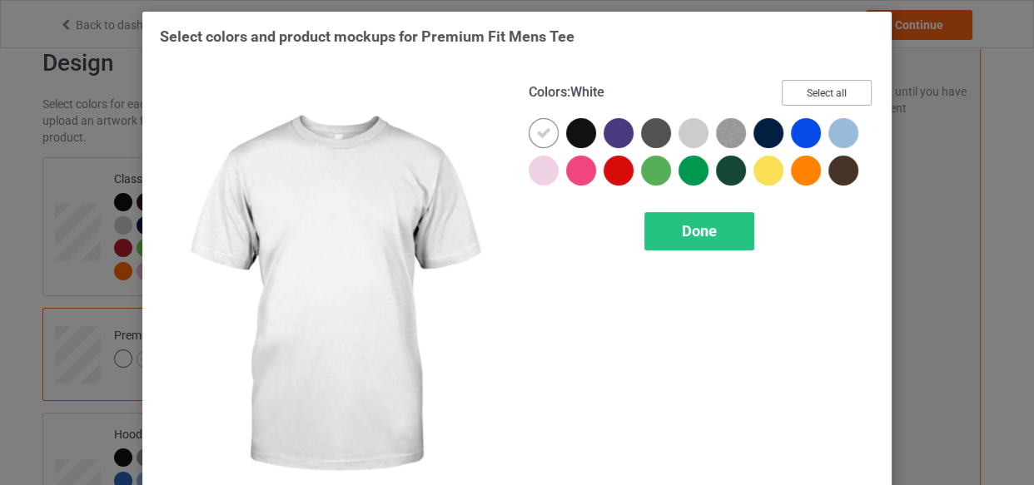
drag, startPoint x: 149, startPoint y: 353, endPoint x: 550, endPoint y: 133, distance: 457.6
click at [811, 91] on button "Select all" at bounding box center [827, 93] width 90 height 26
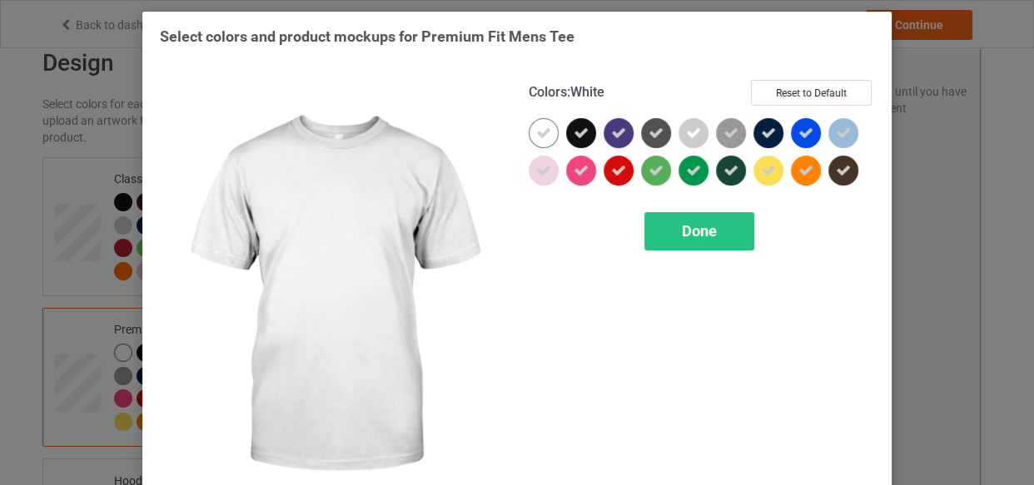
click at [542, 133] on icon at bounding box center [543, 133] width 15 height 15
click at [542, 133] on div at bounding box center [544, 133] width 30 height 30
click at [685, 237] on span "Done" at bounding box center [699, 230] width 35 height 17
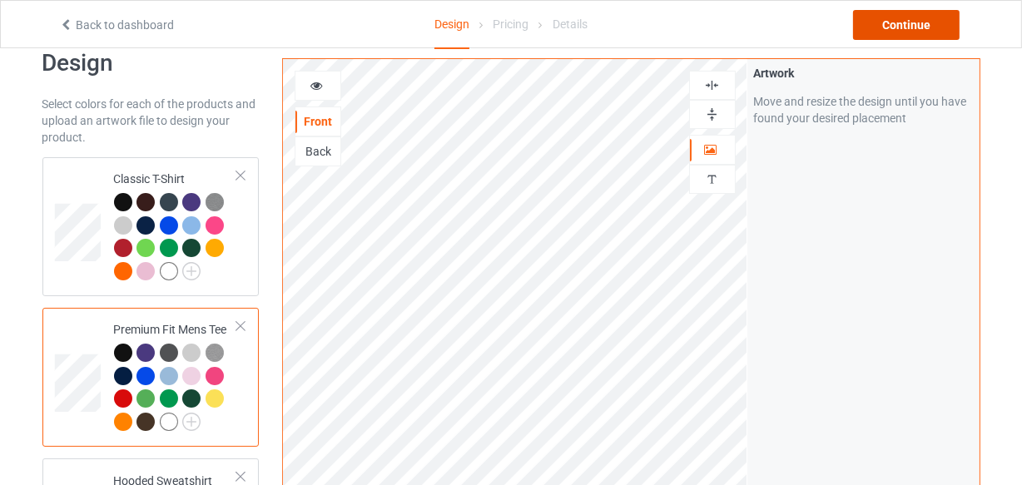
click at [923, 23] on div "Continue" at bounding box center [906, 25] width 107 height 30
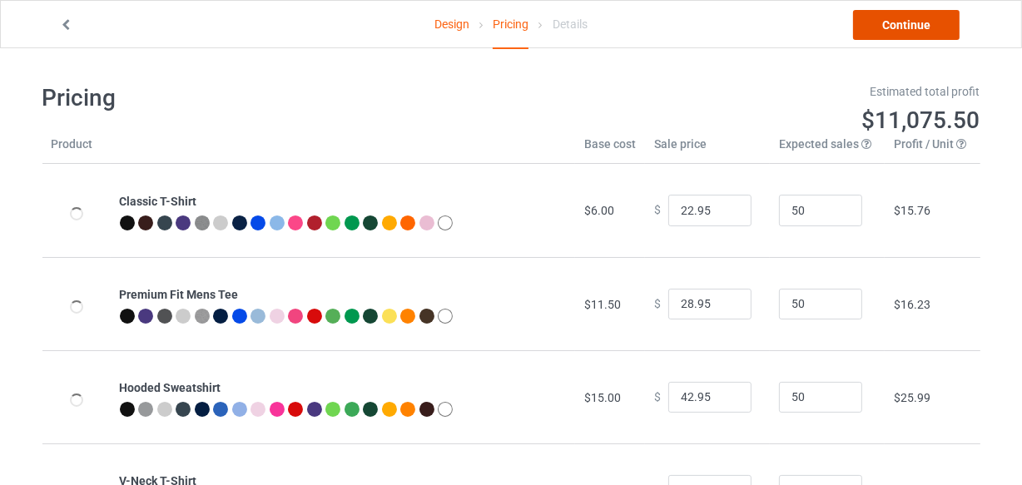
click at [923, 23] on link "Continue" at bounding box center [906, 25] width 107 height 30
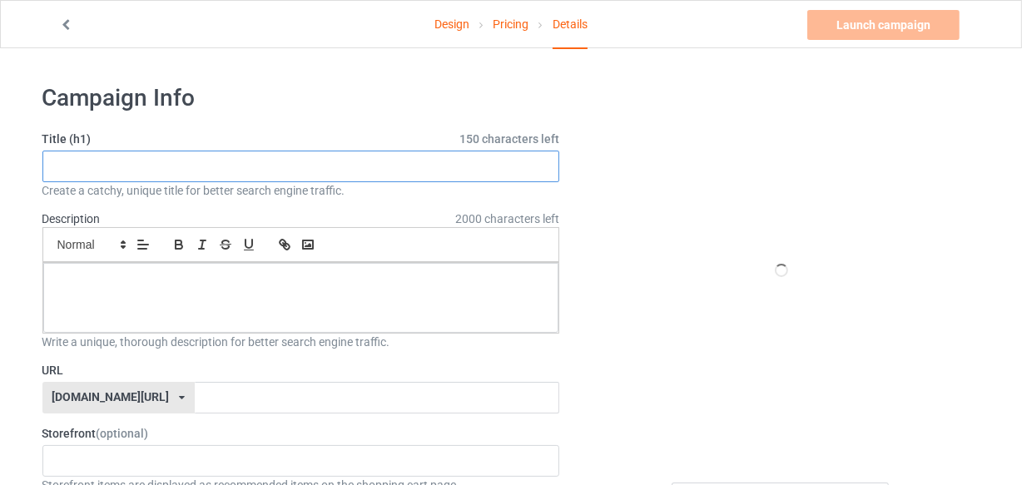
click at [435, 172] on input "text" at bounding box center [301, 167] width 518 height 32
paste input "Inspirational Teacher Coffee Lovers Apparel"
type input "Inspirational Teacher Coffee Lovers Apparel"
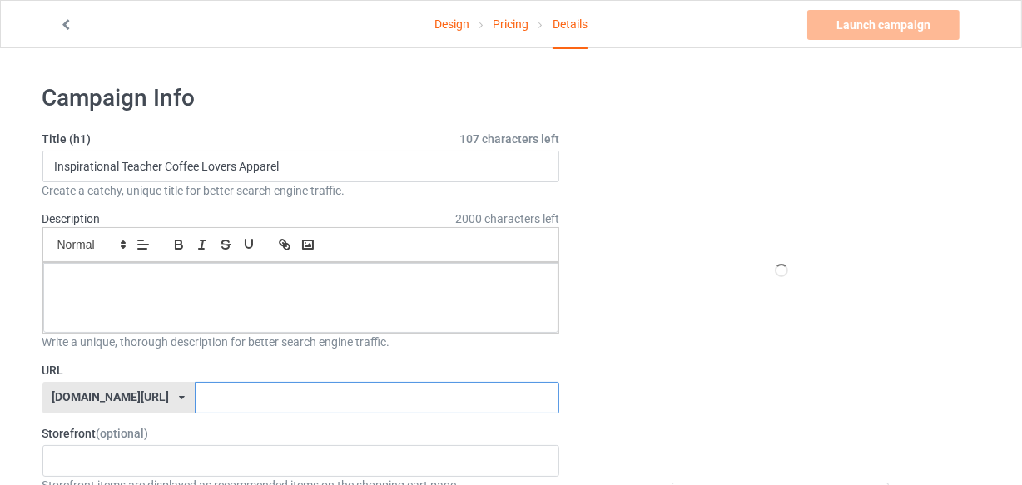
click at [351, 400] on input "text" at bounding box center [377, 398] width 365 height 32
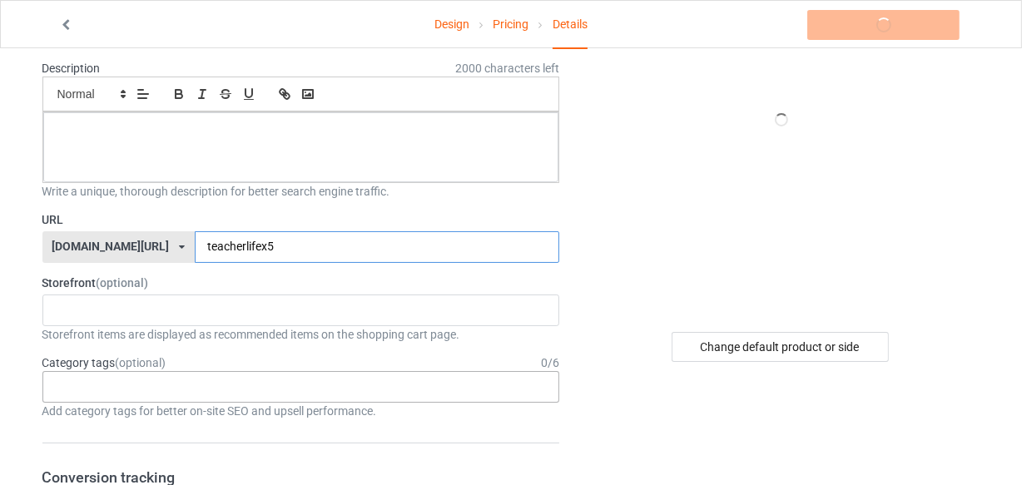
type input "teacherlifex5"
click at [350, 383] on div "Age > [DEMOGRAPHIC_DATA] > 1 Age > [DEMOGRAPHIC_DATA] Months > 1 Month Age > [D…" at bounding box center [301, 387] width 518 height 32
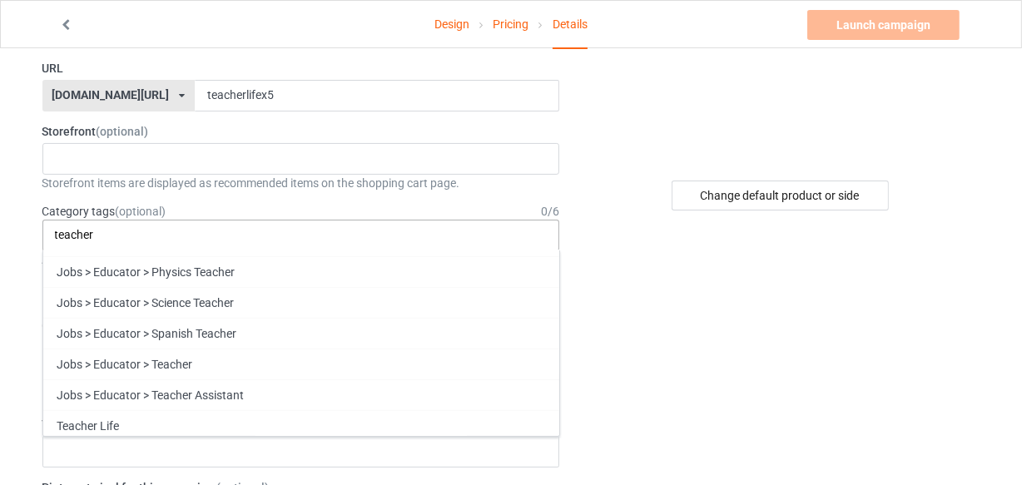
scroll to position [306, 0]
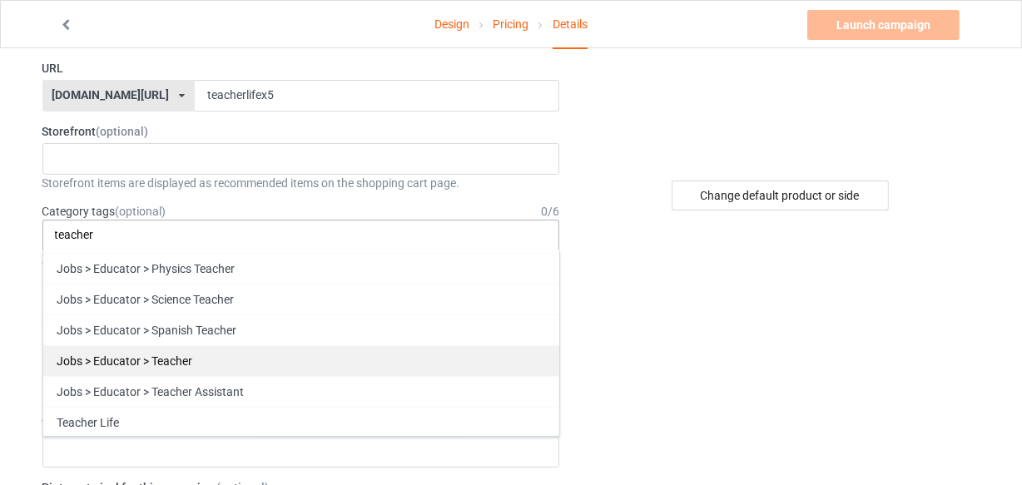
type input "teacher"
click at [401, 359] on div "Jobs > Educator > Teacher" at bounding box center [301, 361] width 516 height 31
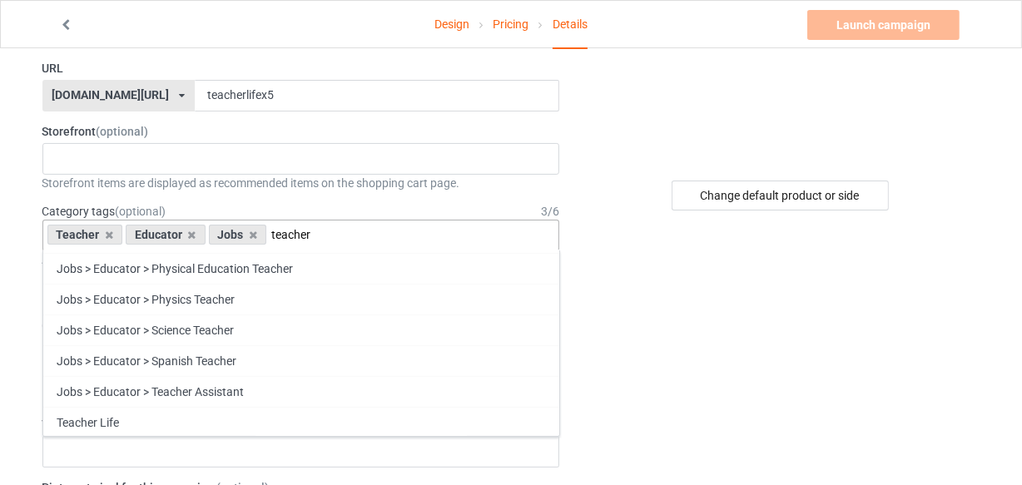
scroll to position [0, 0]
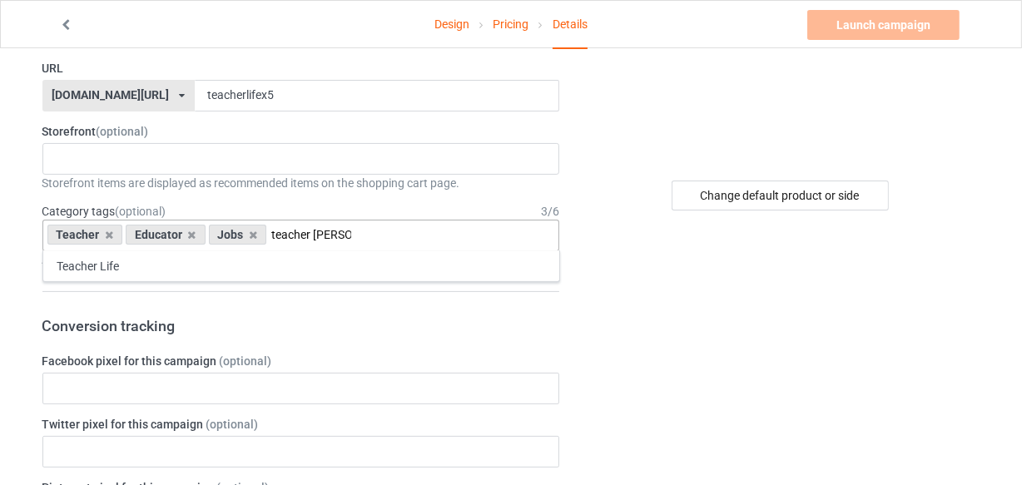
type input "teacher li"
type input "jobs &"
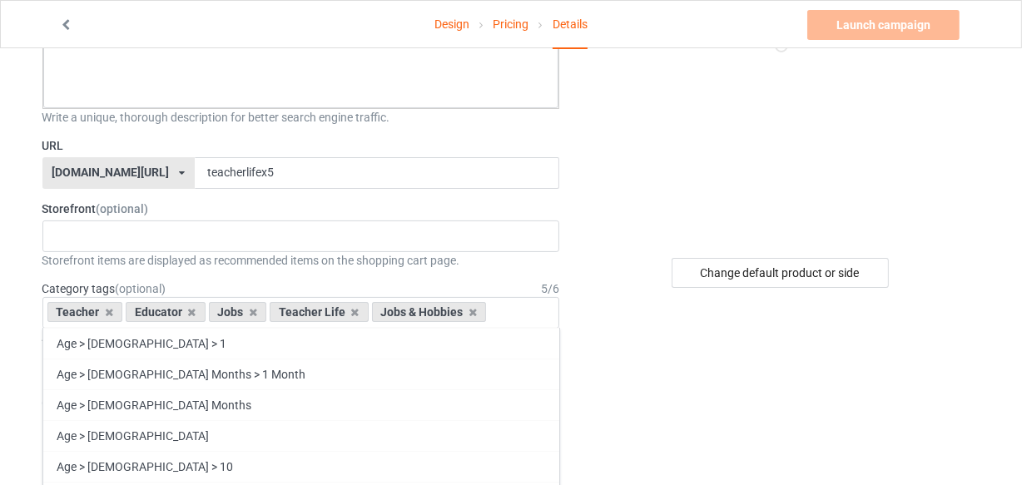
scroll to position [75, 0]
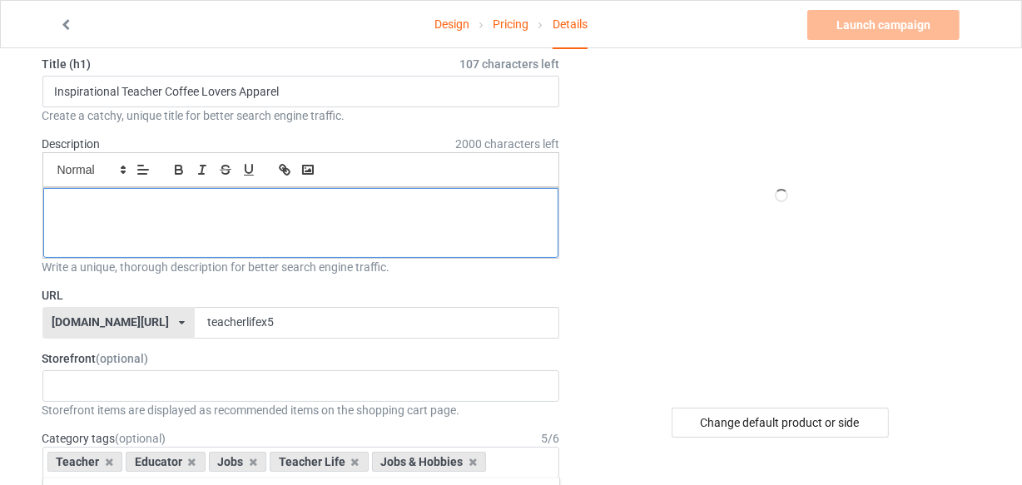
click at [272, 226] on div at bounding box center [301, 223] width 516 height 70
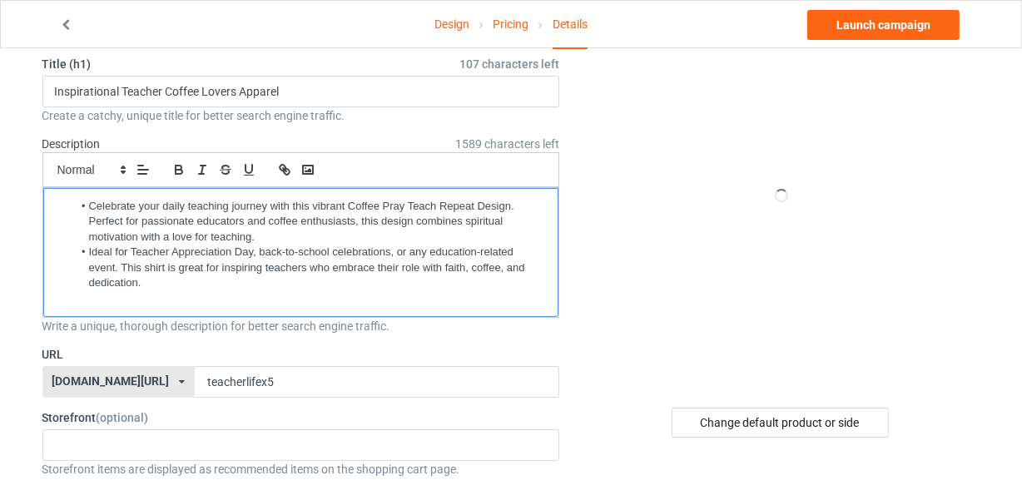
scroll to position [0, 0]
click at [900, 23] on link "Launch campaign" at bounding box center [884, 25] width 152 height 30
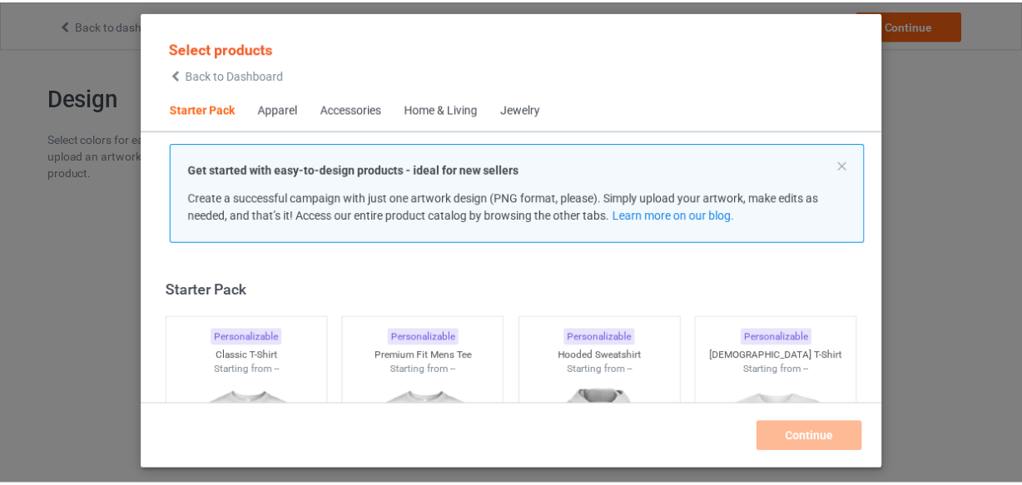
scroll to position [21, 0]
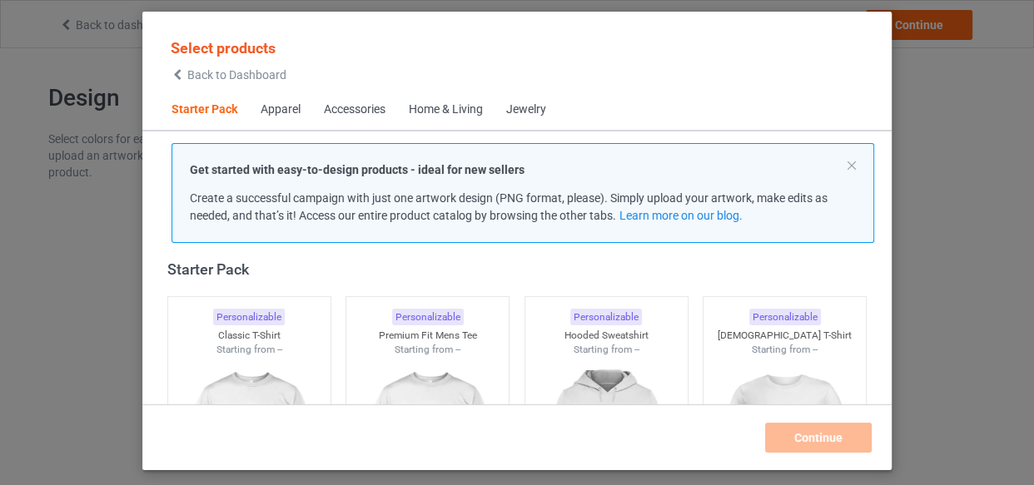
click at [214, 374] on div at bounding box center [249, 450] width 162 height 187
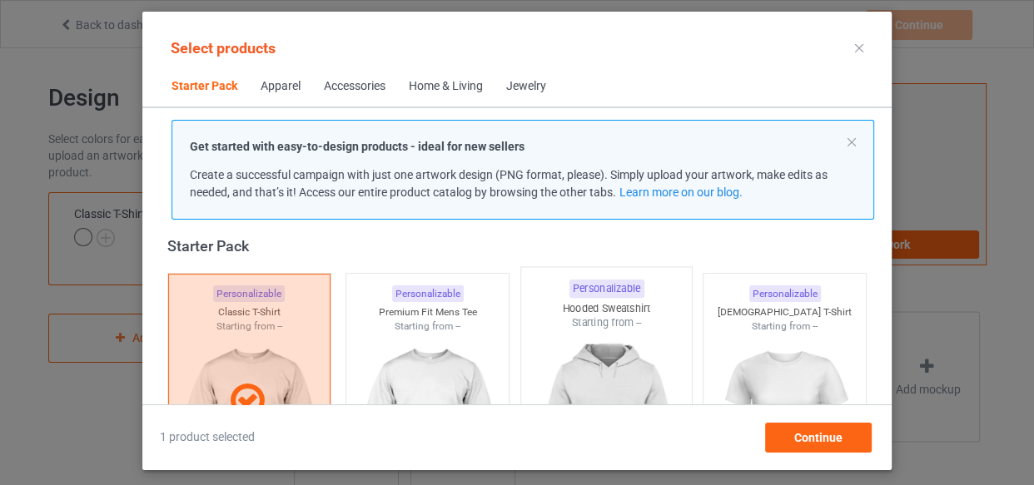
drag, startPoint x: 382, startPoint y: 363, endPoint x: 574, endPoint y: 348, distance: 192.1
click at [382, 363] on img at bounding box center [427, 427] width 149 height 187
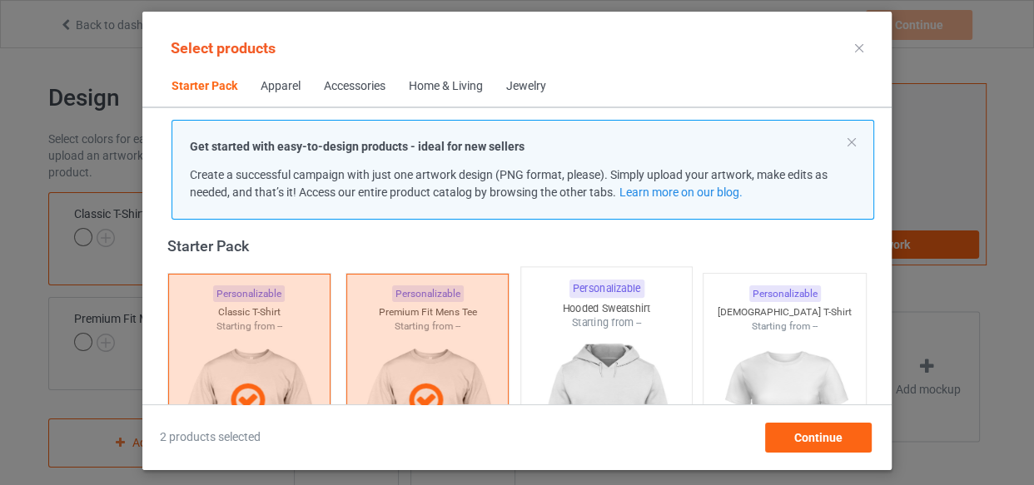
click at [574, 348] on img at bounding box center [606, 429] width 157 height 196
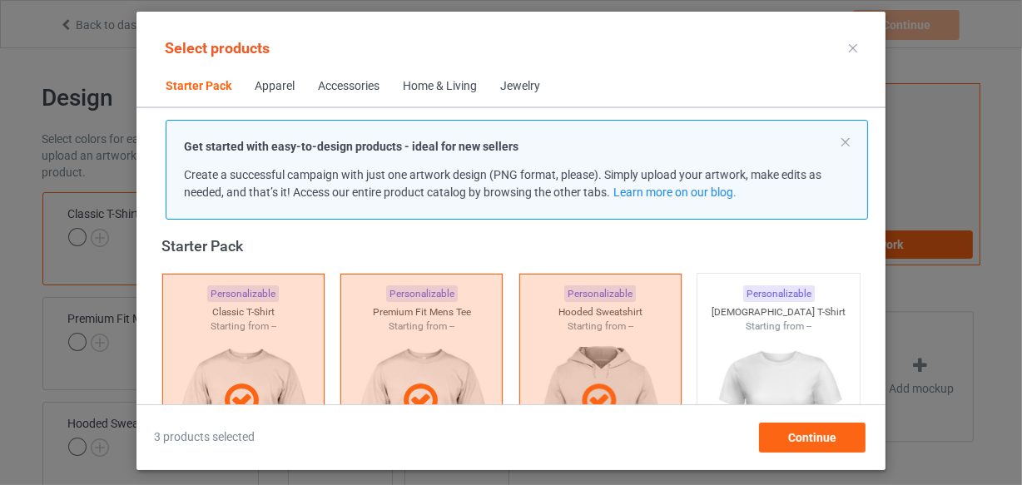
scroll to position [248, 0]
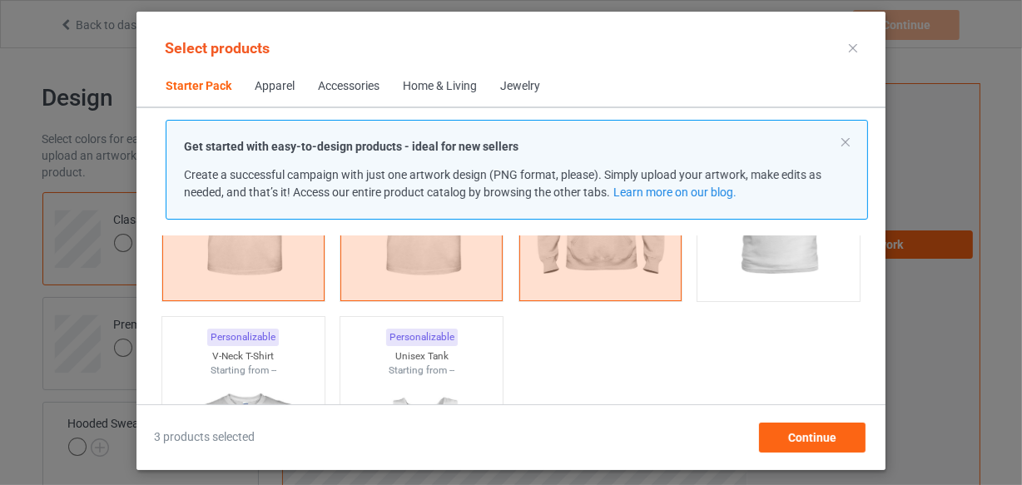
click at [266, 364] on div "Starting from --" at bounding box center [243, 371] width 162 height 14
click at [385, 366] on div "Starting from --" at bounding box center [422, 371] width 162 height 14
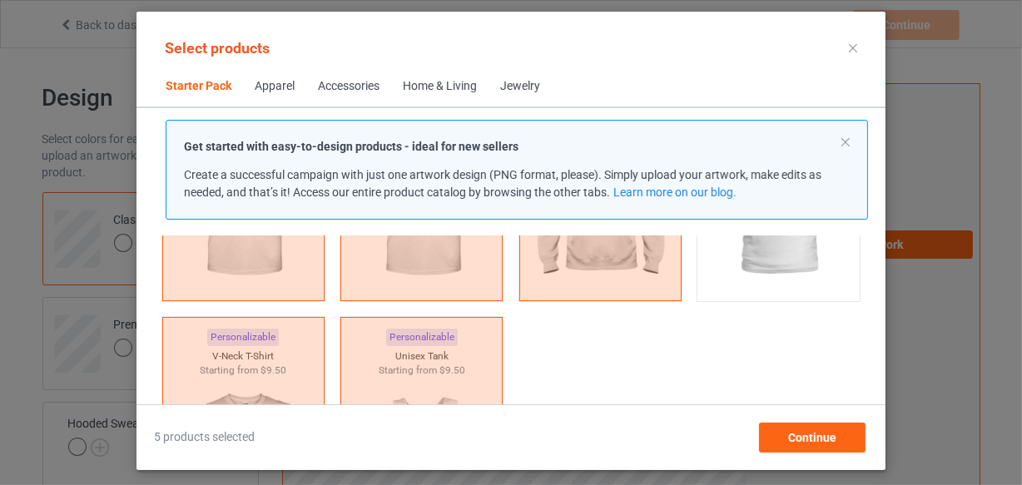
scroll to position [475, 0]
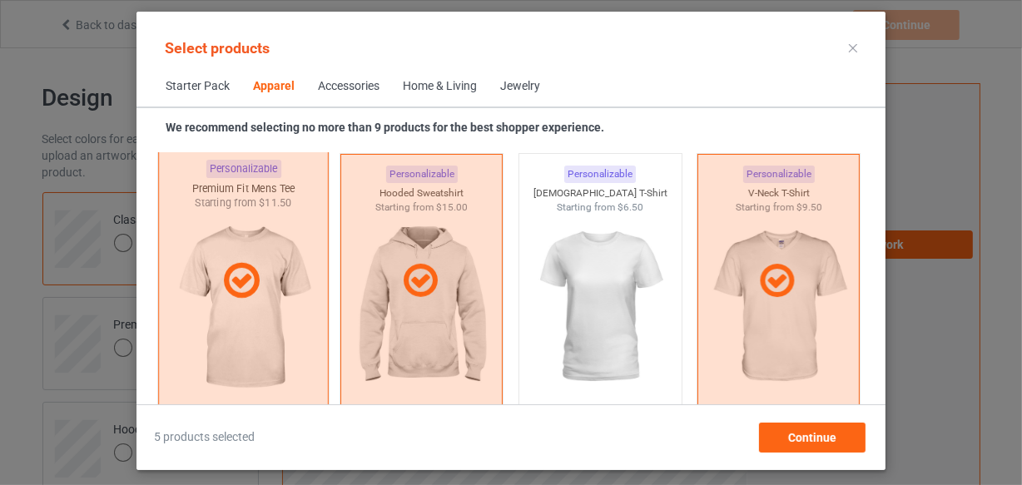
scroll to position [1005, 0]
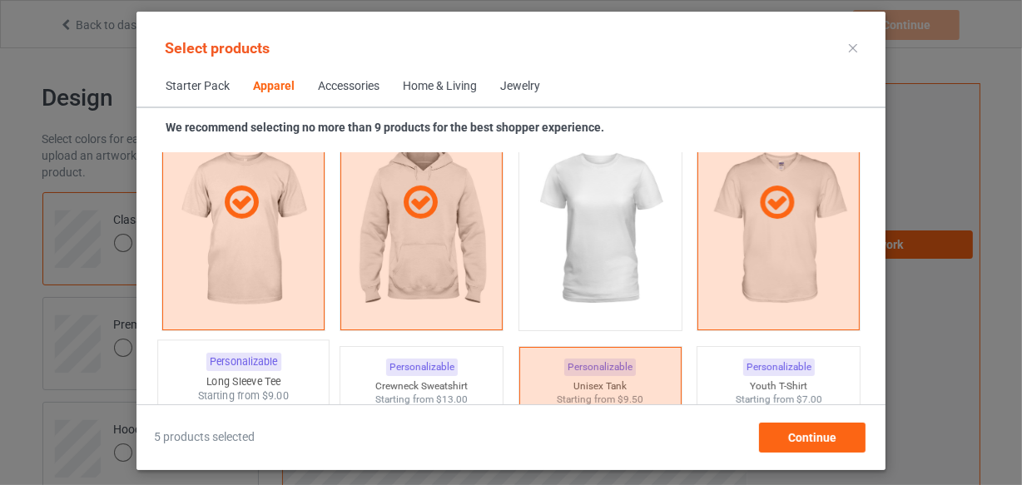
click at [295, 359] on div "Personalizable Long Sleeve Tee Starting from $9.00" at bounding box center [243, 474] width 172 height 269
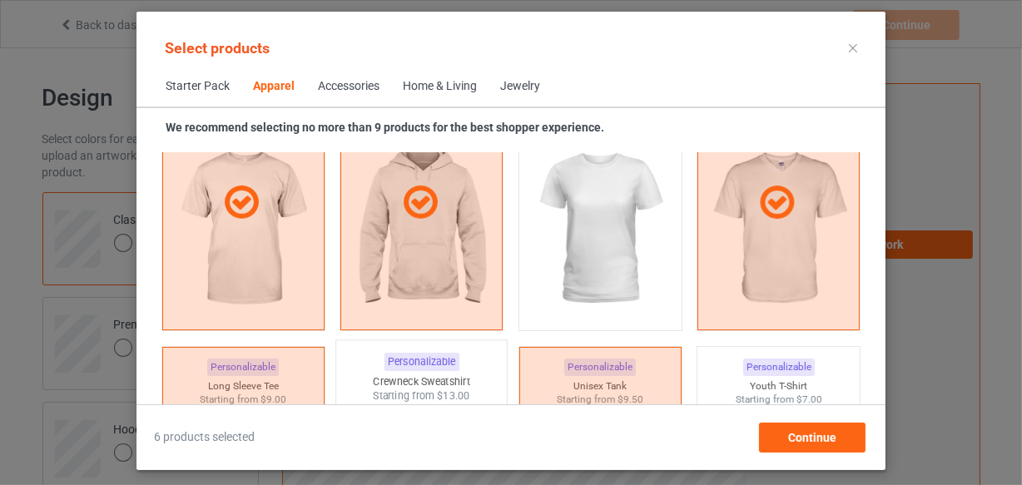
click at [386, 374] on div "Personalizable Crewneck Sweatshirt Starting from $13.00" at bounding box center [422, 474] width 172 height 269
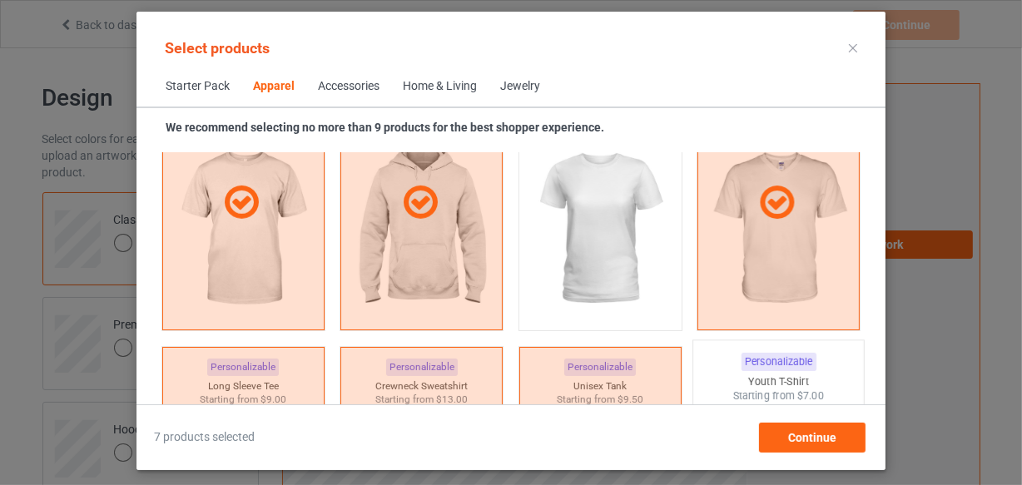
click at [724, 376] on div "Youth T-Shirt" at bounding box center [779, 382] width 171 height 14
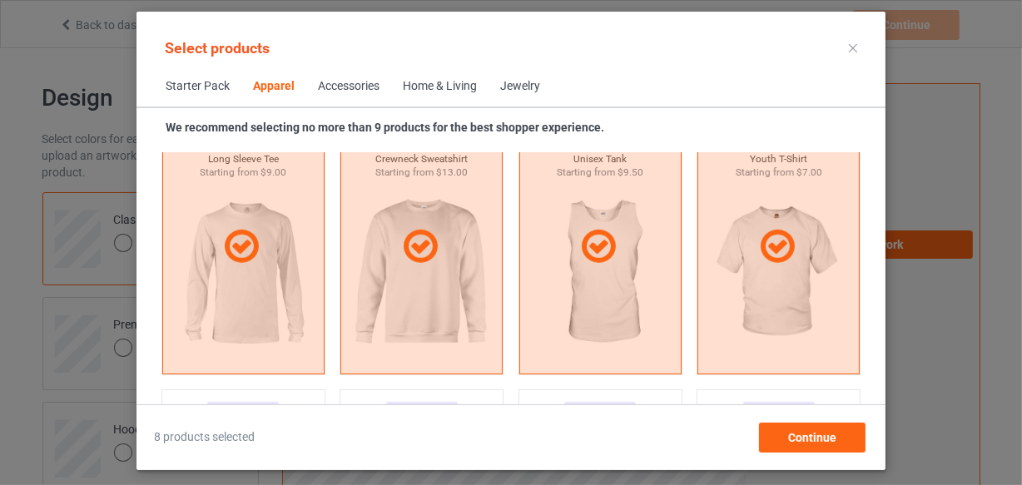
scroll to position [1459, 0]
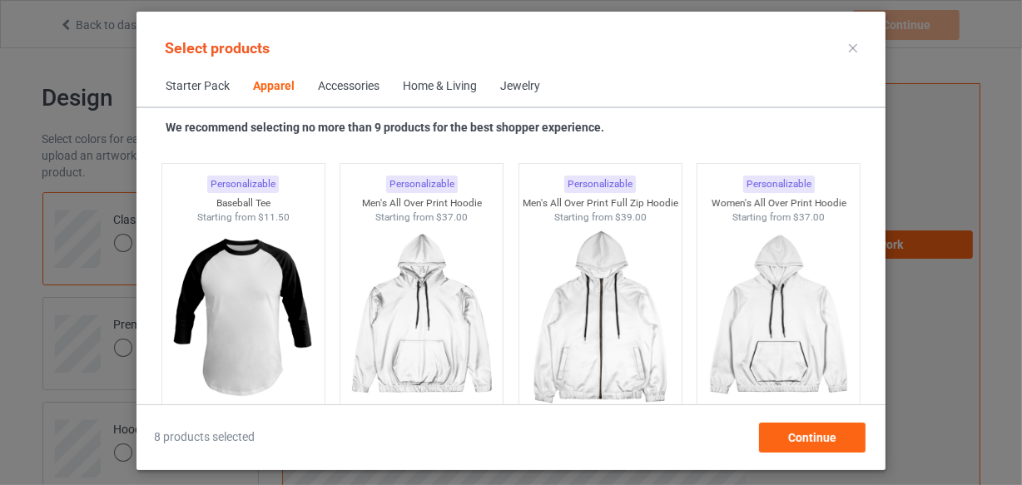
drag, startPoint x: 306, startPoint y: 291, endPoint x: 412, endPoint y: 150, distance: 176.7
click at [306, 291] on img at bounding box center [243, 317] width 149 height 187
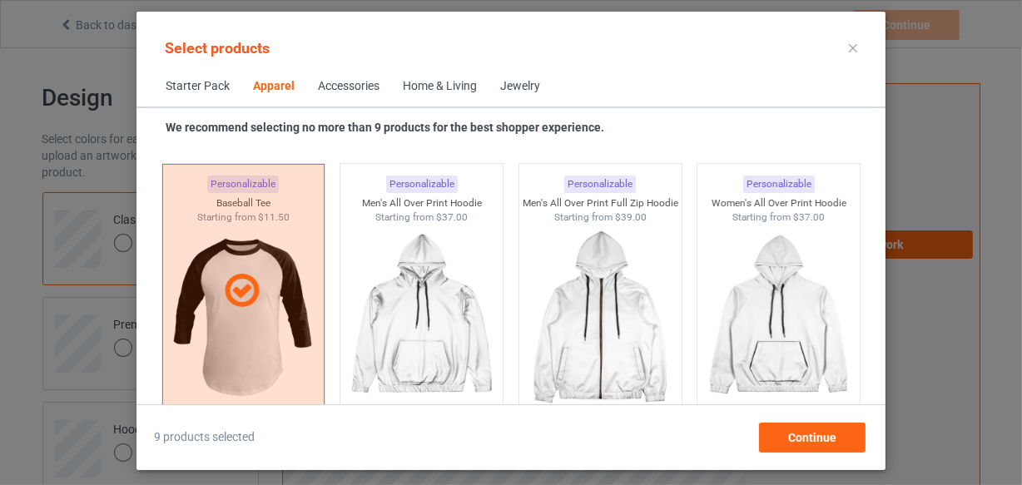
drag, startPoint x: 438, startPoint y: 87, endPoint x: 486, endPoint y: 197, distance: 120.8
click at [439, 87] on div "Home & Living" at bounding box center [440, 86] width 74 height 17
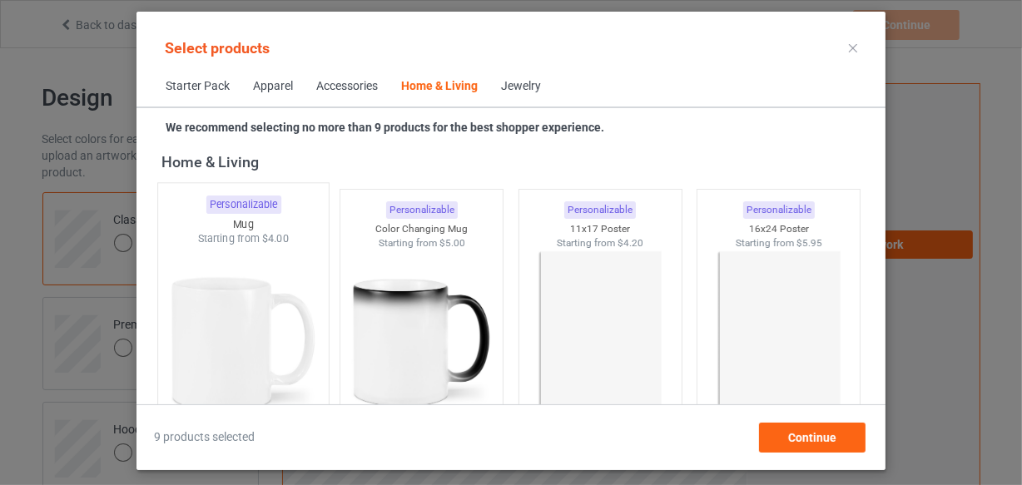
click at [281, 263] on img at bounding box center [243, 344] width 157 height 196
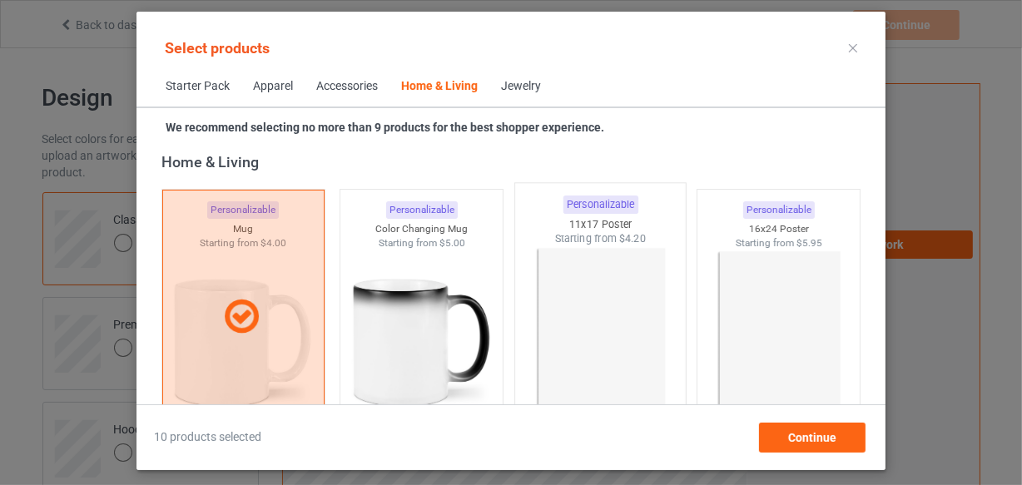
drag, startPoint x: 424, startPoint y: 277, endPoint x: 575, endPoint y: 283, distance: 150.8
click at [425, 277] on img at bounding box center [421, 343] width 149 height 187
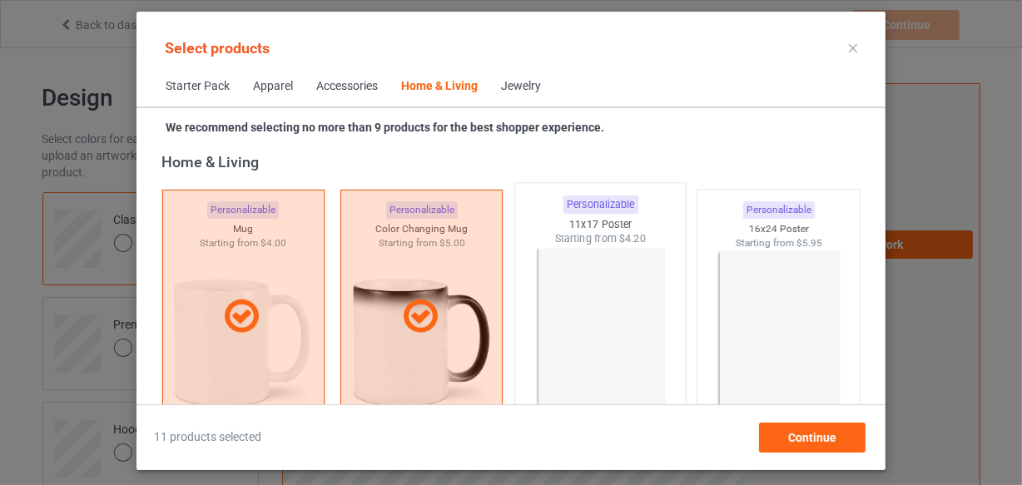
click at [575, 283] on img at bounding box center [600, 344] width 157 height 196
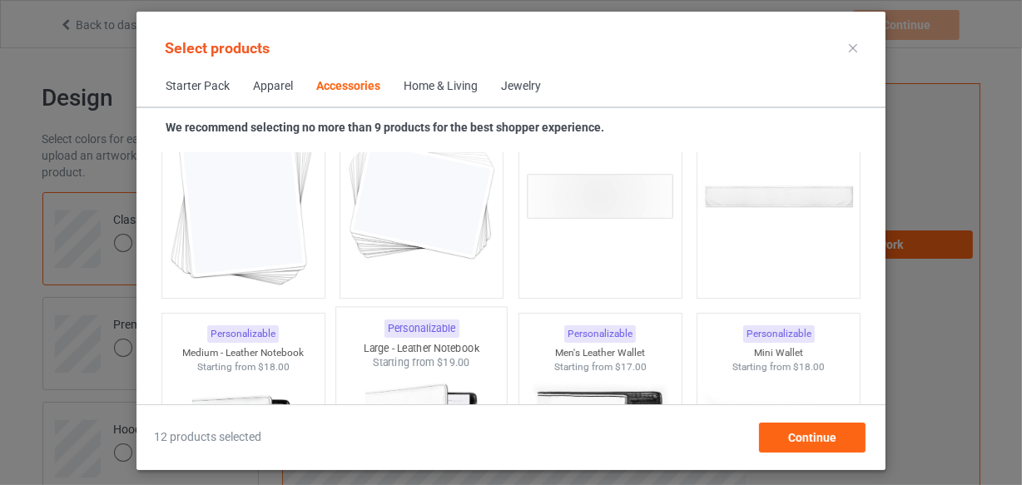
scroll to position [6449, 0]
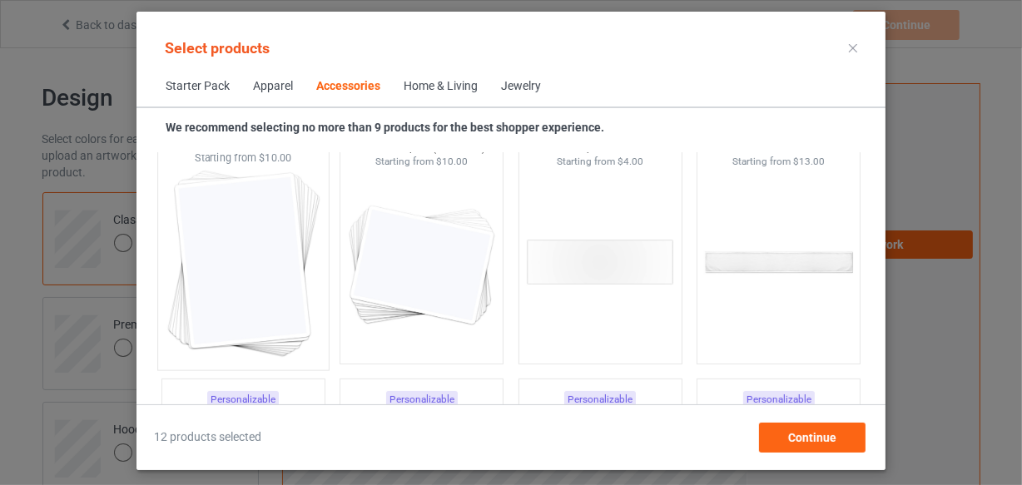
click at [278, 293] on img at bounding box center [243, 264] width 157 height 196
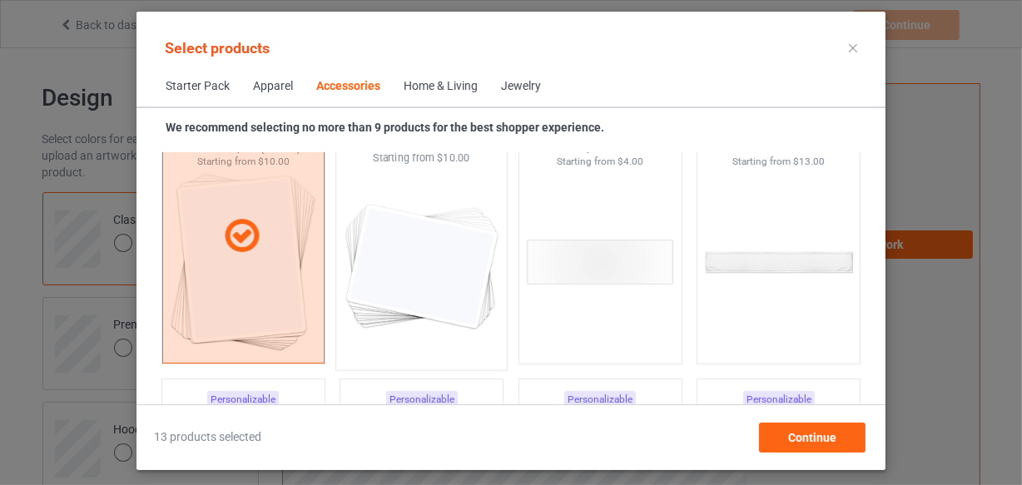
click at [382, 295] on img at bounding box center [422, 264] width 157 height 196
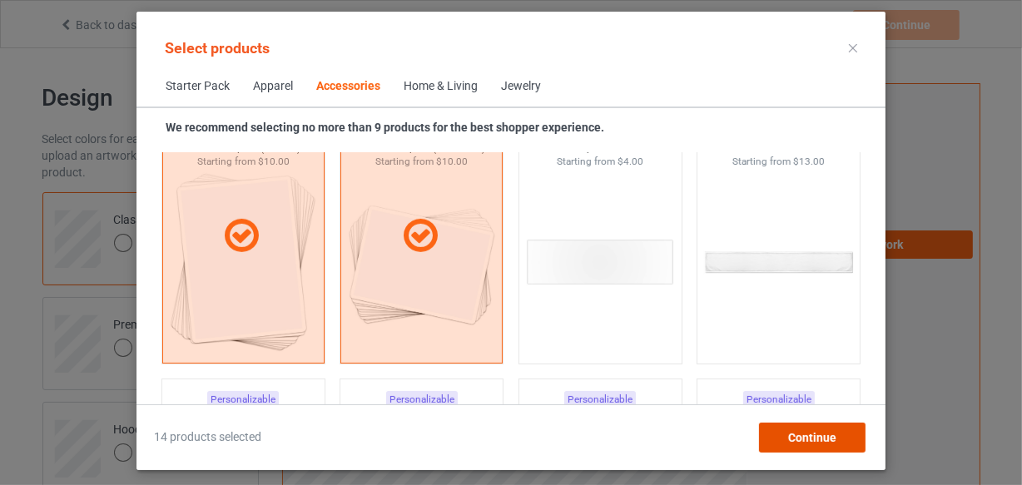
click at [779, 436] on div "Continue" at bounding box center [812, 438] width 107 height 30
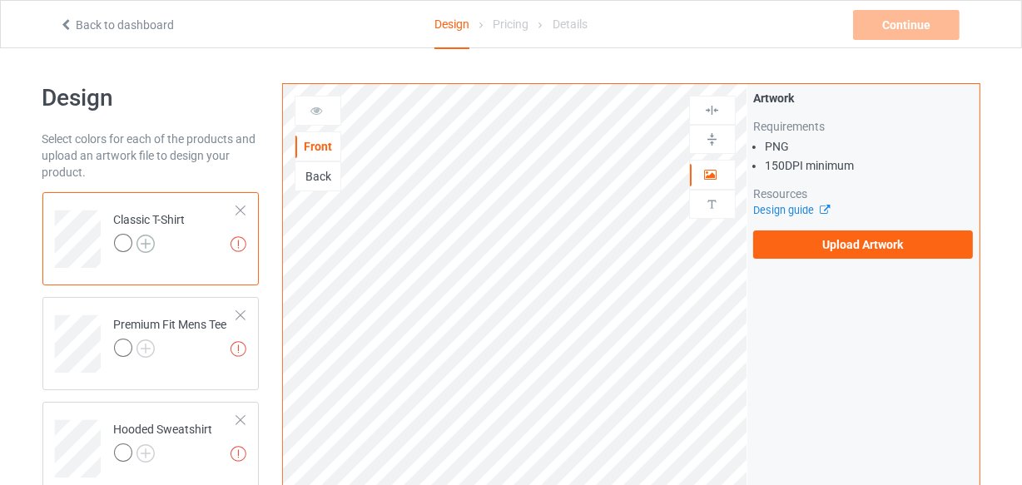
click at [138, 243] on img at bounding box center [146, 244] width 18 height 18
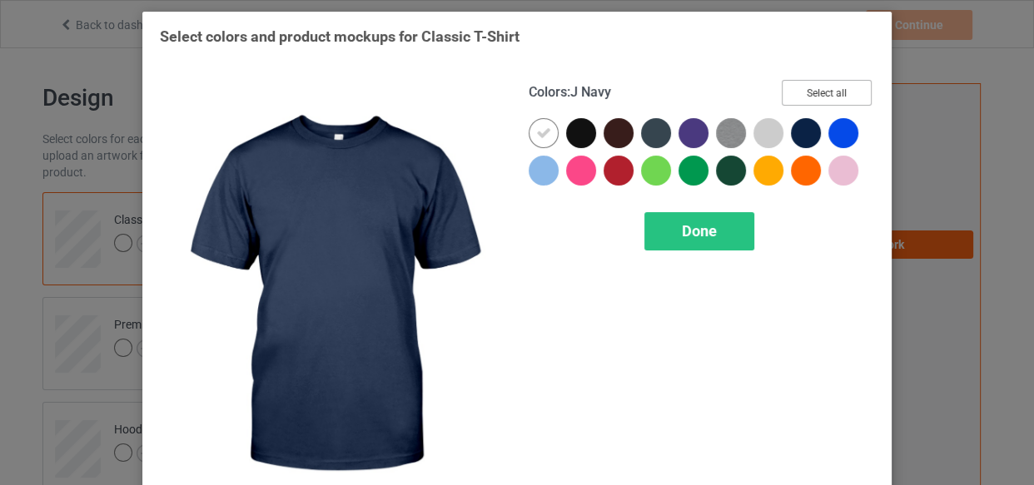
click at [823, 98] on button "Select all" at bounding box center [827, 93] width 90 height 26
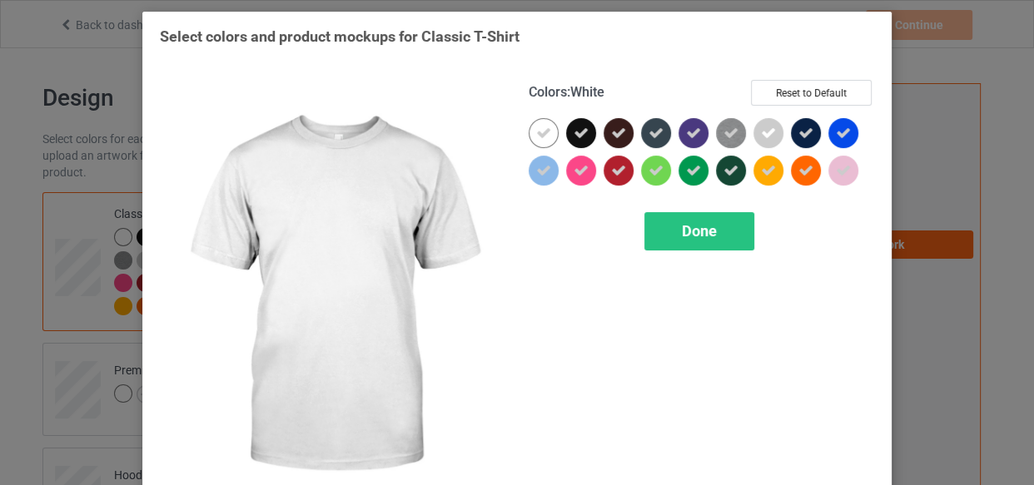
click at [546, 138] on div at bounding box center [544, 133] width 30 height 30
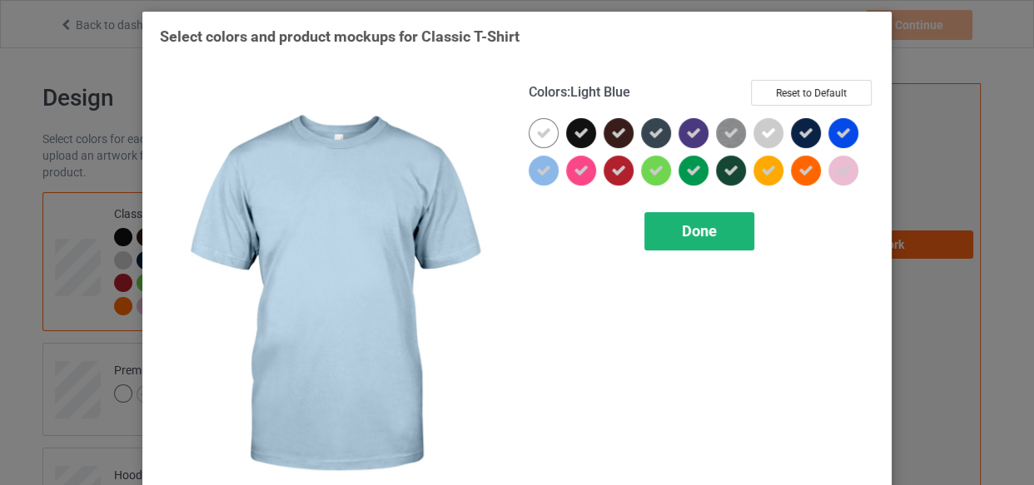
click at [698, 224] on span "Done" at bounding box center [699, 230] width 35 height 17
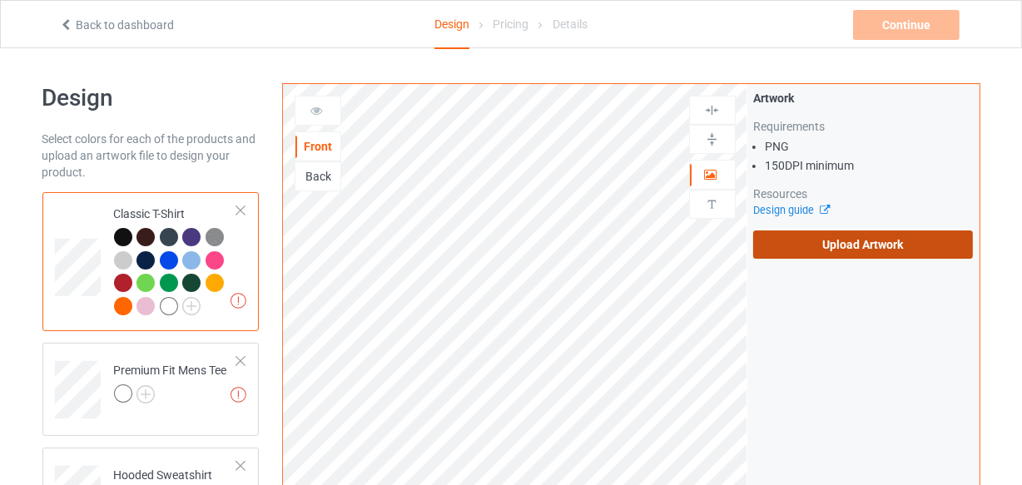
click at [807, 243] on label "Upload Artwork" at bounding box center [864, 245] width 221 height 28
click at [0, 0] on input "Upload Artwork" at bounding box center [0, 0] width 0 height 0
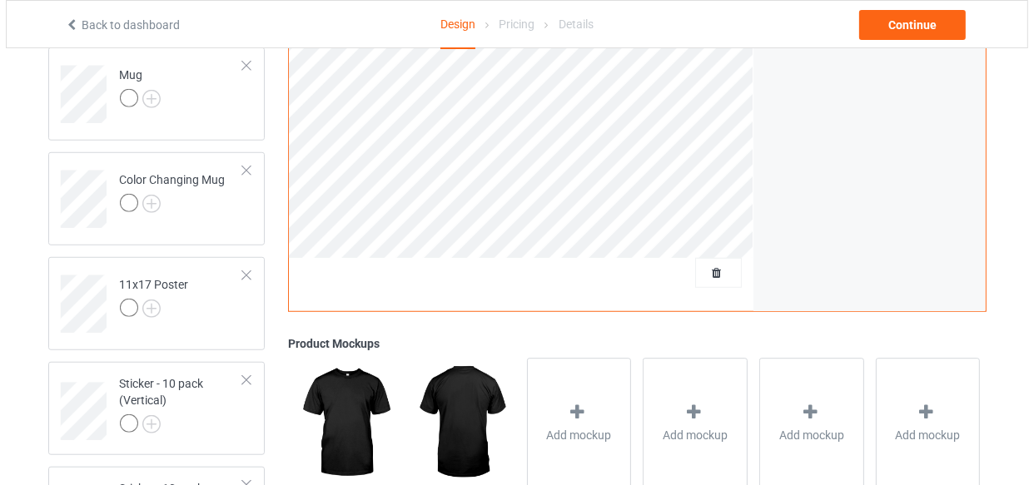
scroll to position [1322, 0]
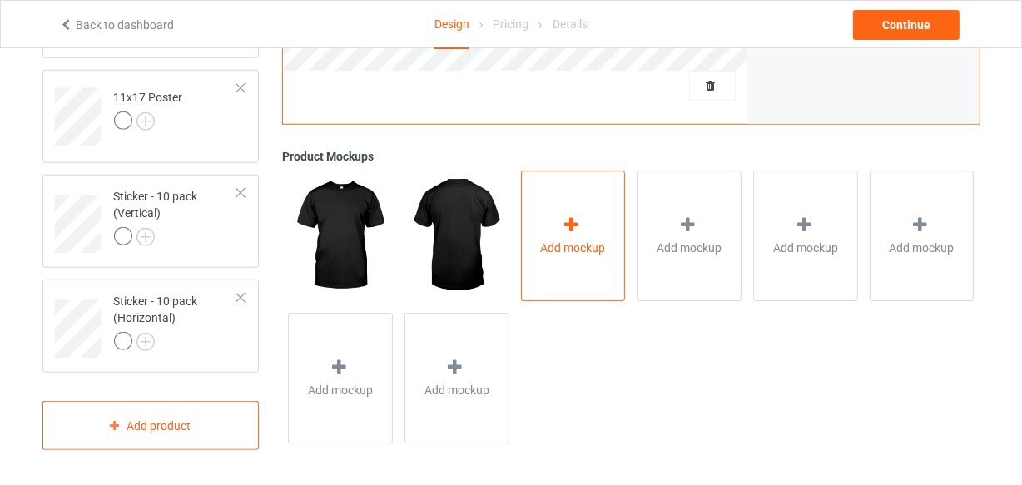
click at [552, 241] on span "Add mockup" at bounding box center [573, 249] width 65 height 17
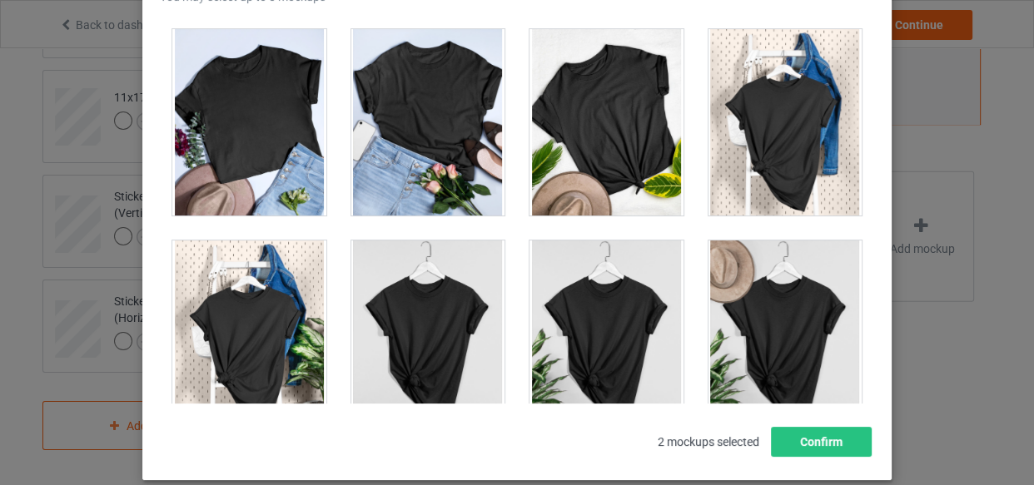
scroll to position [23382, 0]
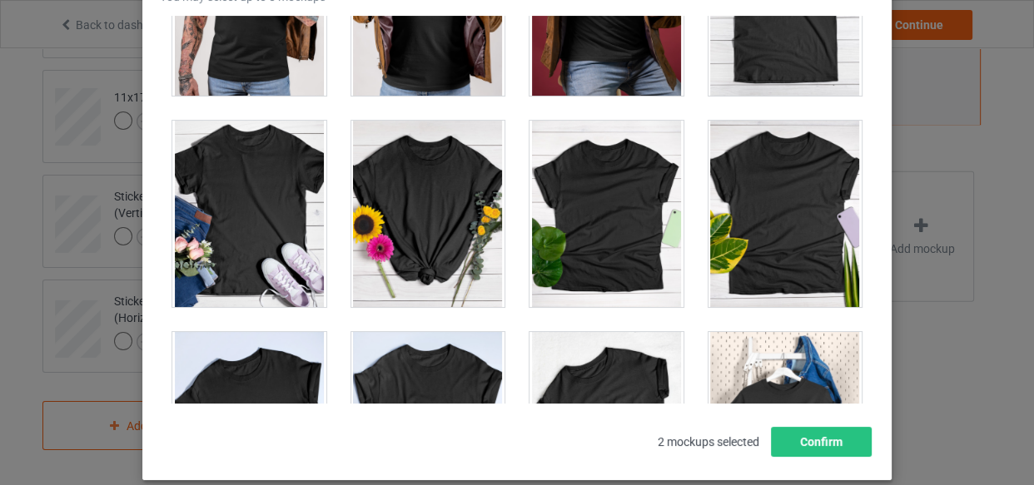
click at [782, 67] on div at bounding box center [786, 2] width 154 height 187
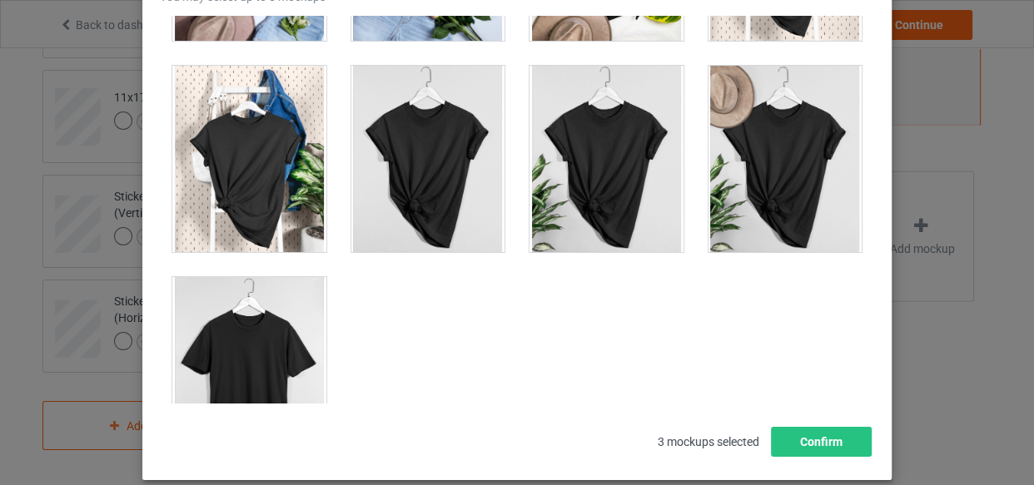
scroll to position [23913, 0]
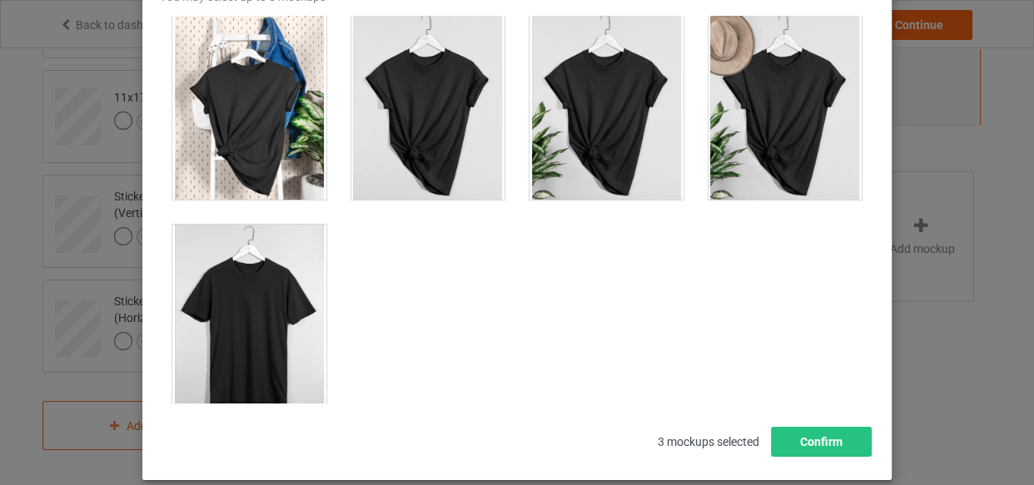
click at [271, 294] on div at bounding box center [249, 318] width 154 height 187
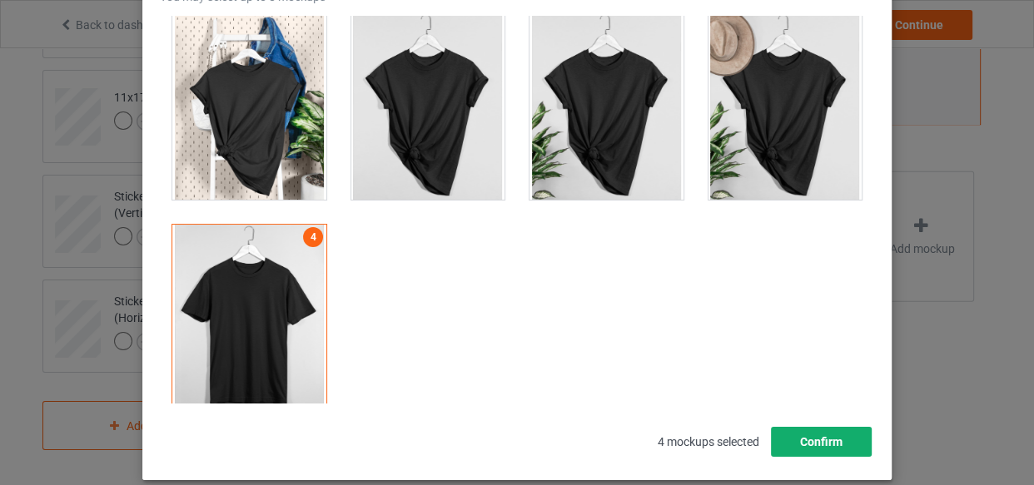
click at [804, 455] on button "Confirm" at bounding box center [821, 442] width 101 height 30
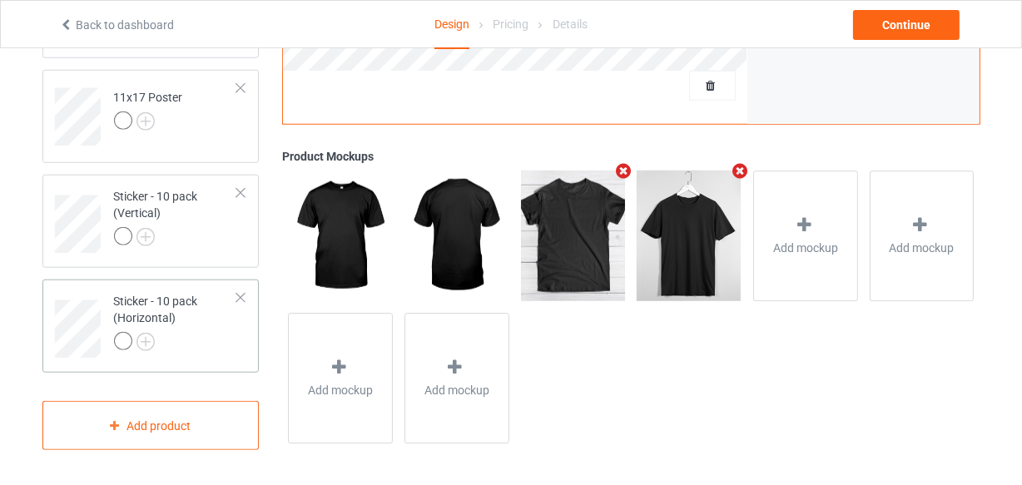
click at [221, 325] on div "Sticker - 10 pack (Horizontal)" at bounding box center [176, 321] width 124 height 57
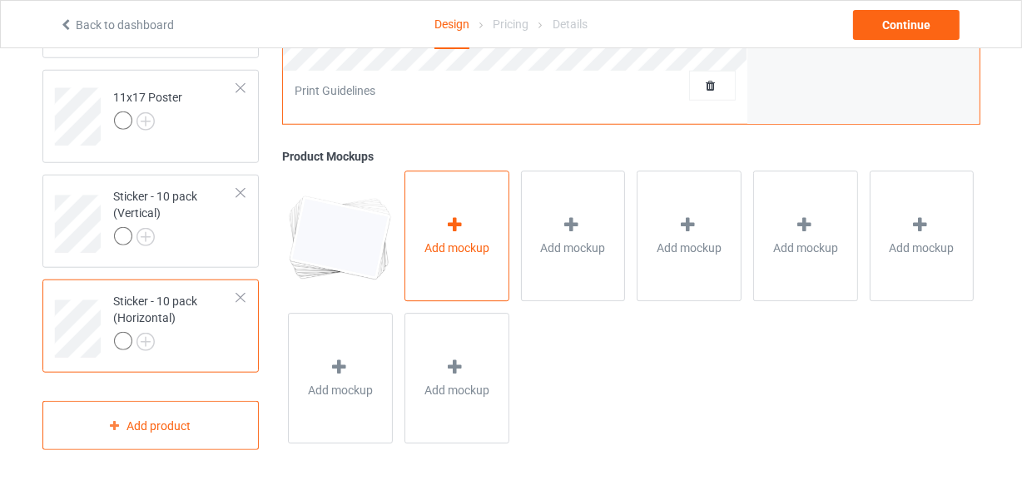
click at [441, 252] on span "Add mockup" at bounding box center [457, 249] width 65 height 17
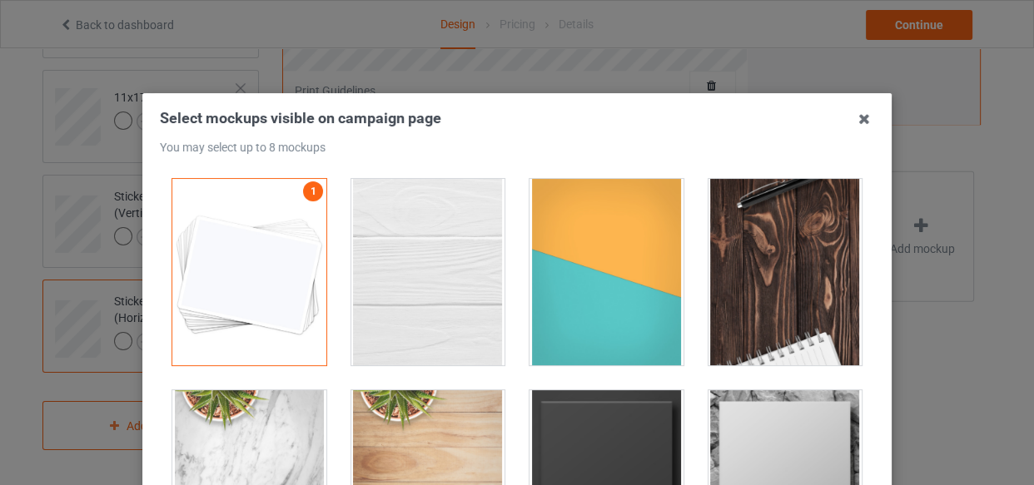
click at [400, 252] on div at bounding box center [428, 272] width 154 height 187
click at [594, 281] on div at bounding box center [607, 272] width 154 height 187
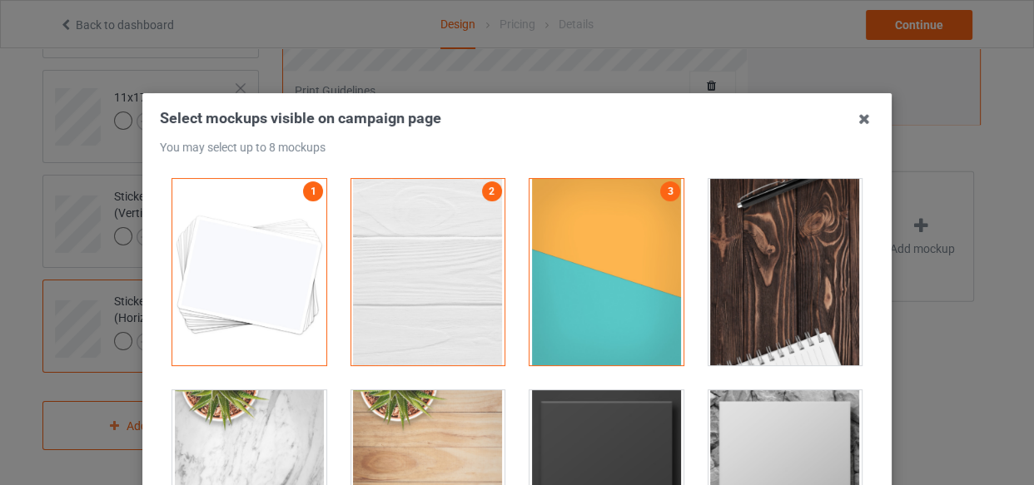
click at [725, 281] on div at bounding box center [786, 272] width 154 height 187
click at [624, 399] on div at bounding box center [607, 483] width 154 height 187
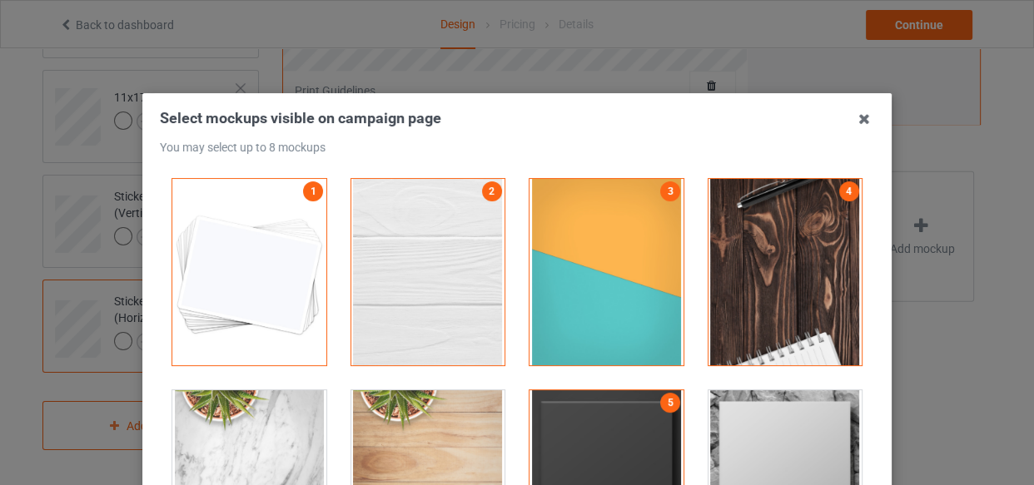
click at [713, 415] on div at bounding box center [786, 483] width 154 height 187
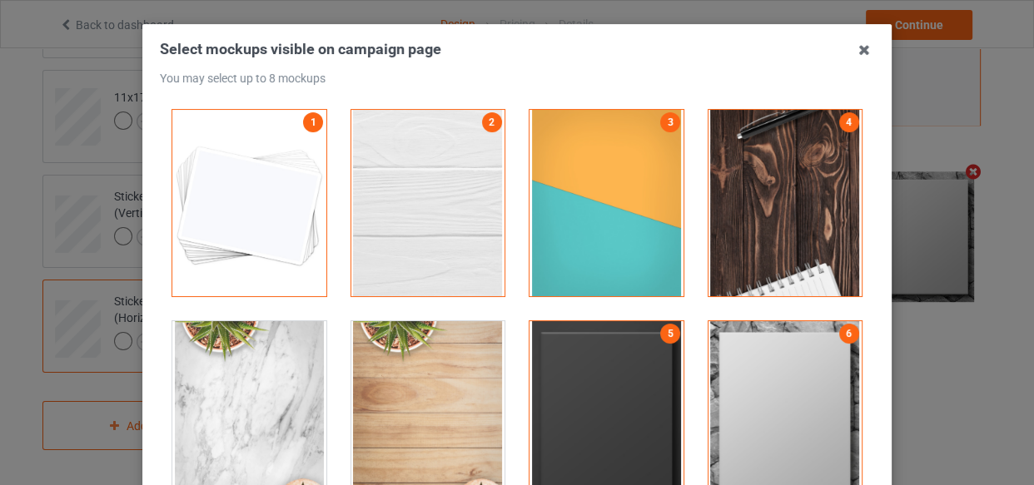
scroll to position [151, 0]
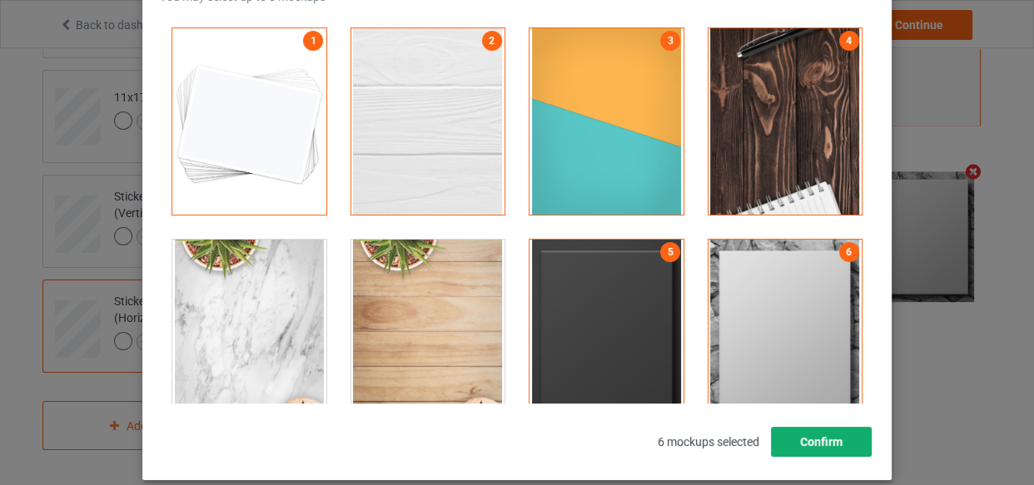
click at [818, 438] on button "Confirm" at bounding box center [821, 442] width 101 height 30
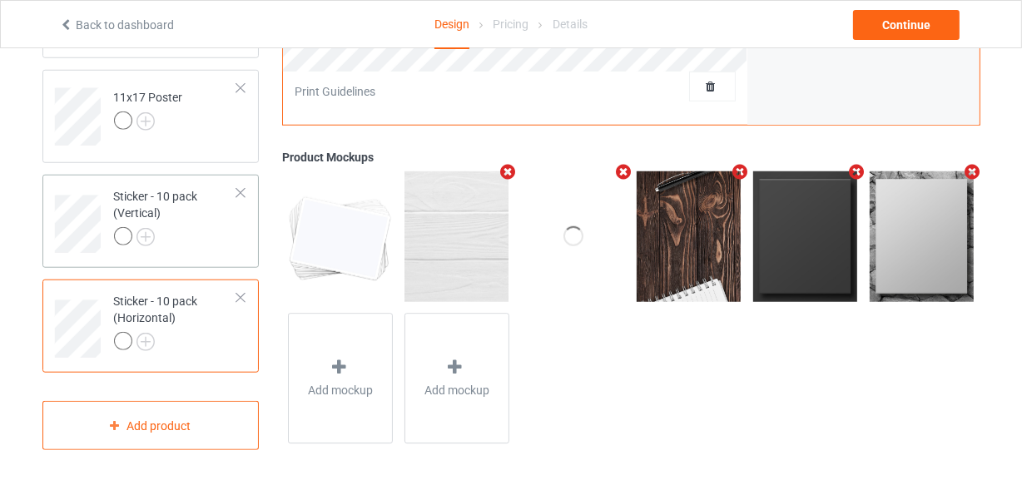
click at [228, 233] on div at bounding box center [176, 238] width 124 height 23
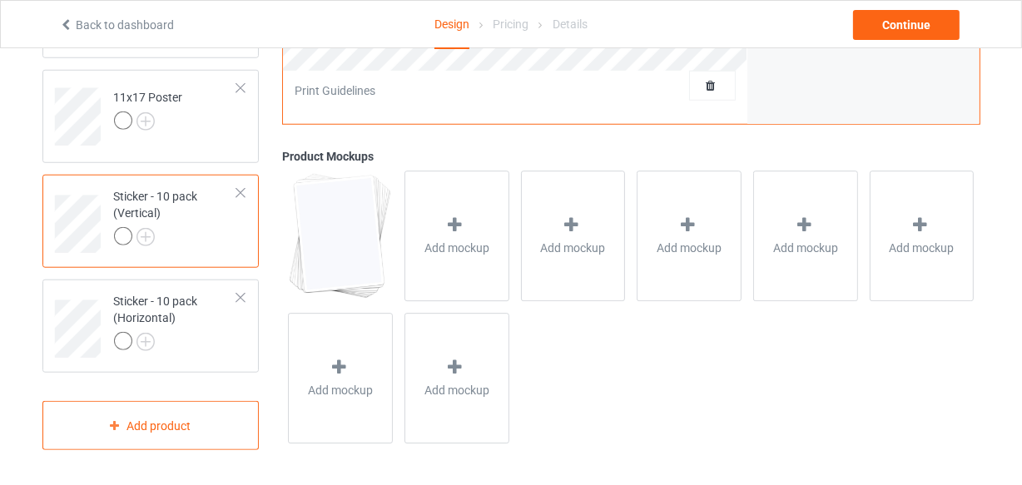
click at [434, 228] on div "Add mockup" at bounding box center [457, 237] width 105 height 131
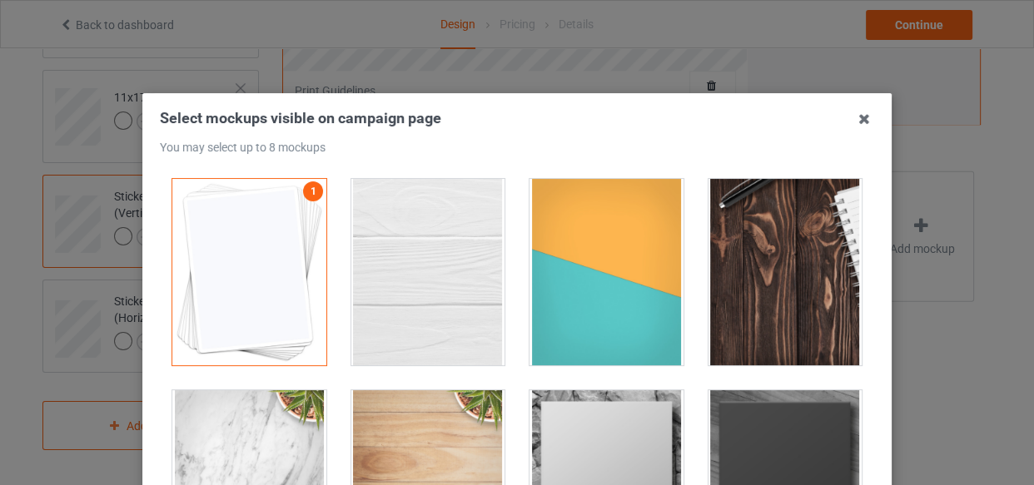
click at [445, 241] on div at bounding box center [428, 272] width 154 height 187
click at [568, 248] on div at bounding box center [607, 272] width 154 height 187
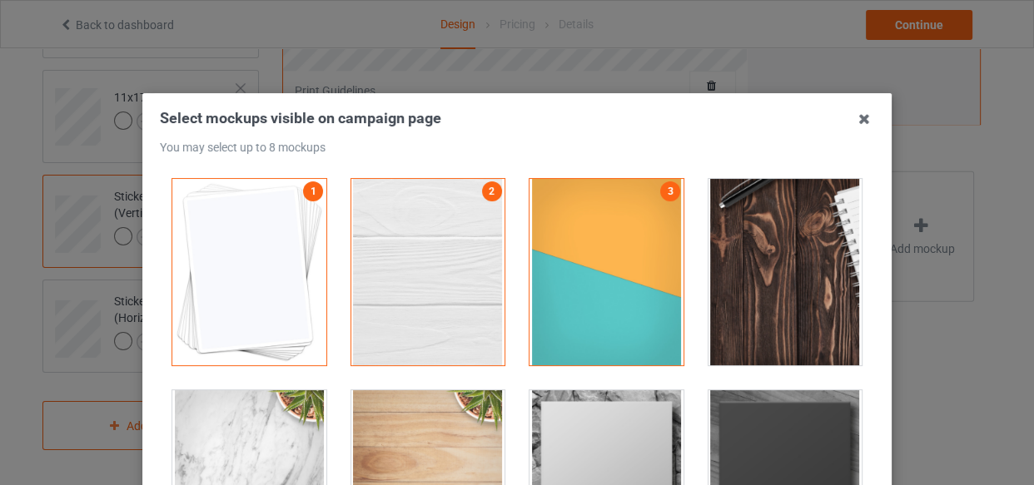
click at [735, 248] on div at bounding box center [786, 272] width 154 height 187
click at [652, 394] on div at bounding box center [607, 483] width 154 height 187
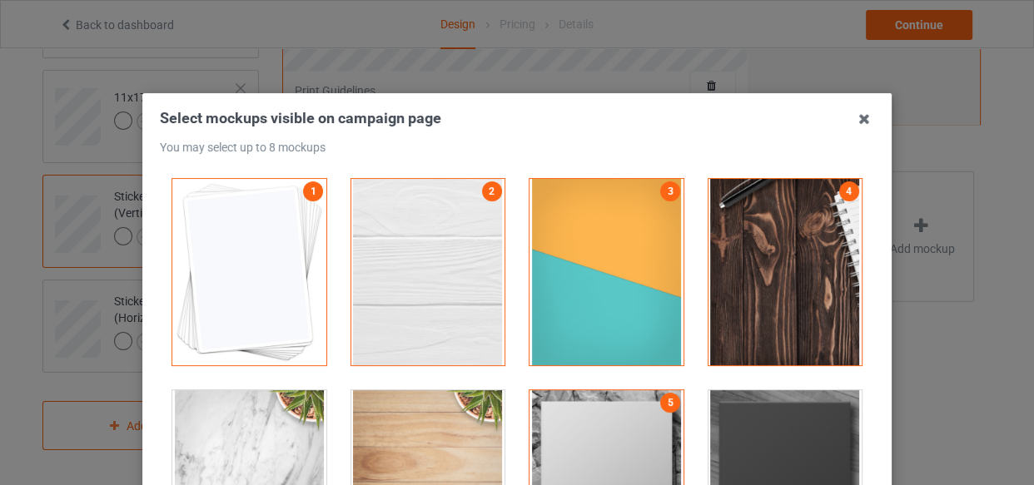
click at [728, 399] on div at bounding box center [786, 483] width 154 height 187
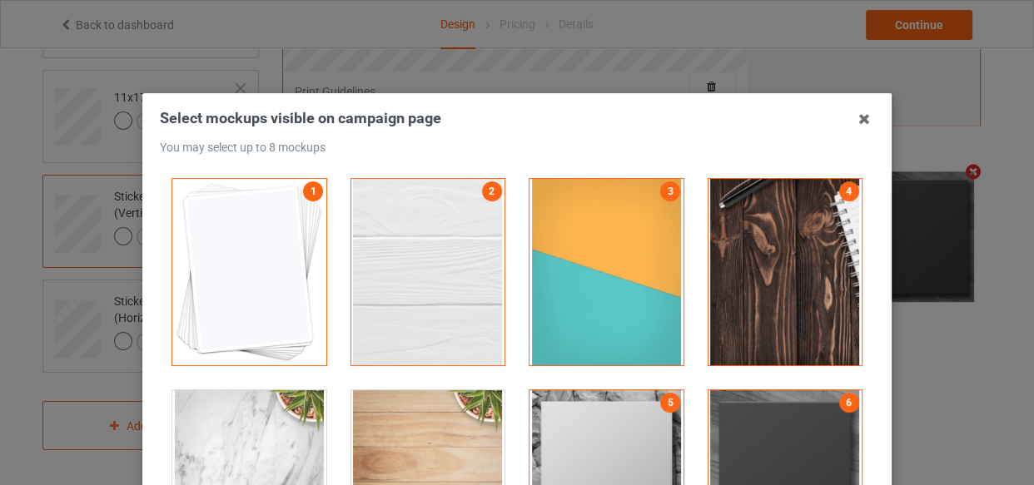
scroll to position [151, 0]
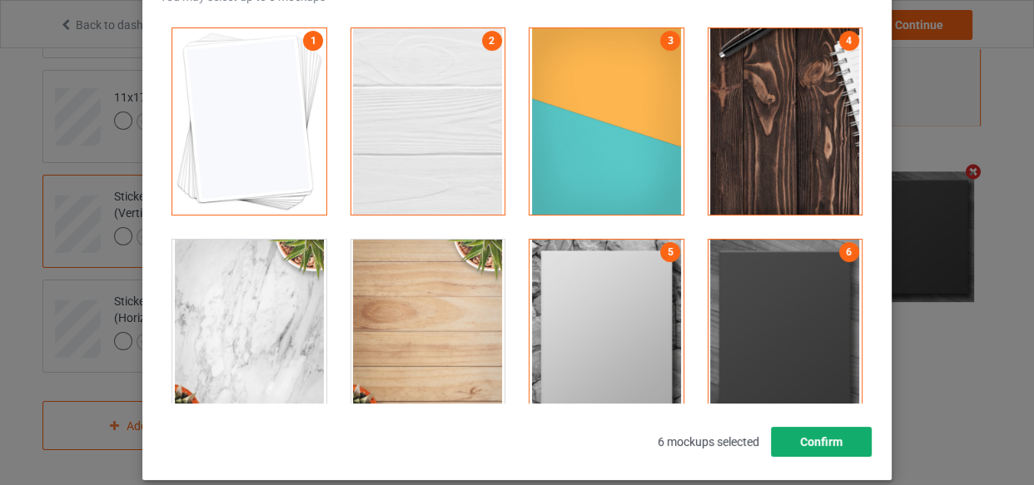
click at [842, 435] on button "Confirm" at bounding box center [821, 442] width 101 height 30
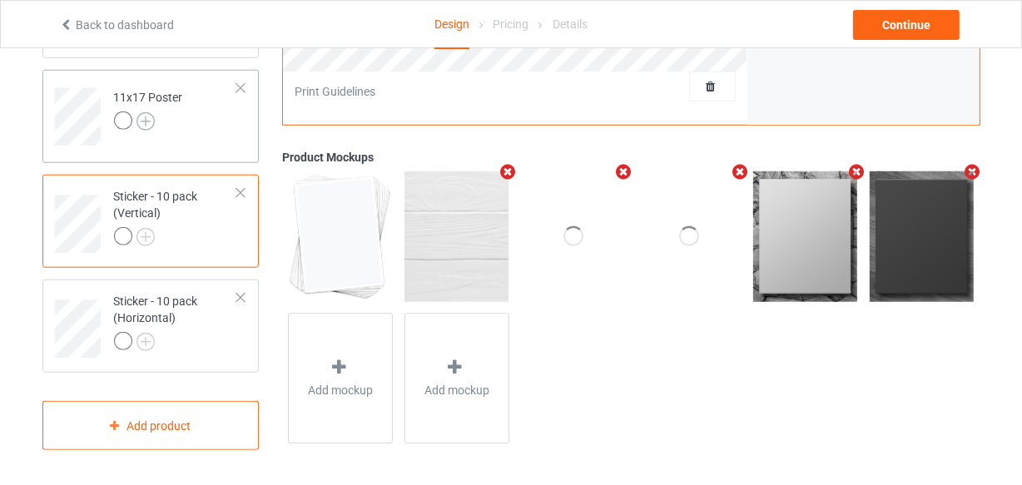
click at [141, 122] on img at bounding box center [146, 121] width 18 height 18
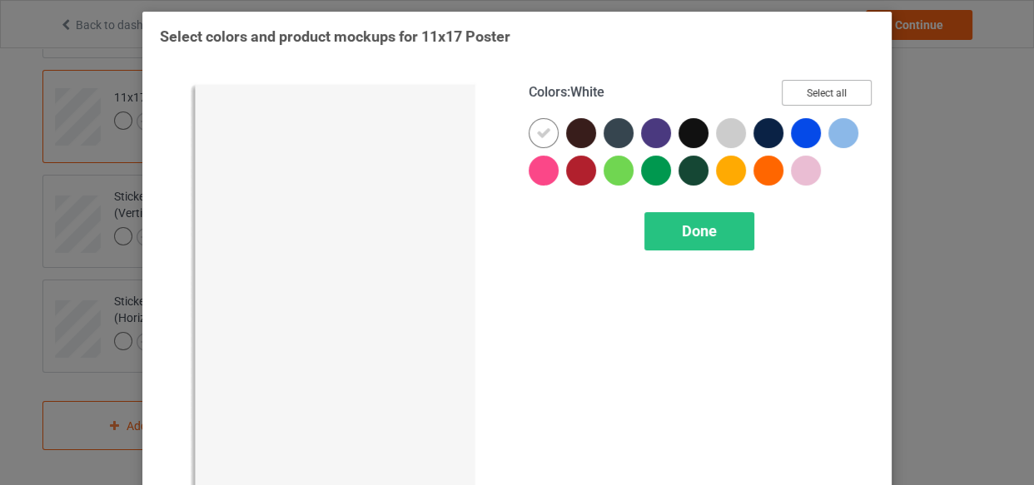
click at [823, 97] on button "Select all" at bounding box center [827, 93] width 90 height 26
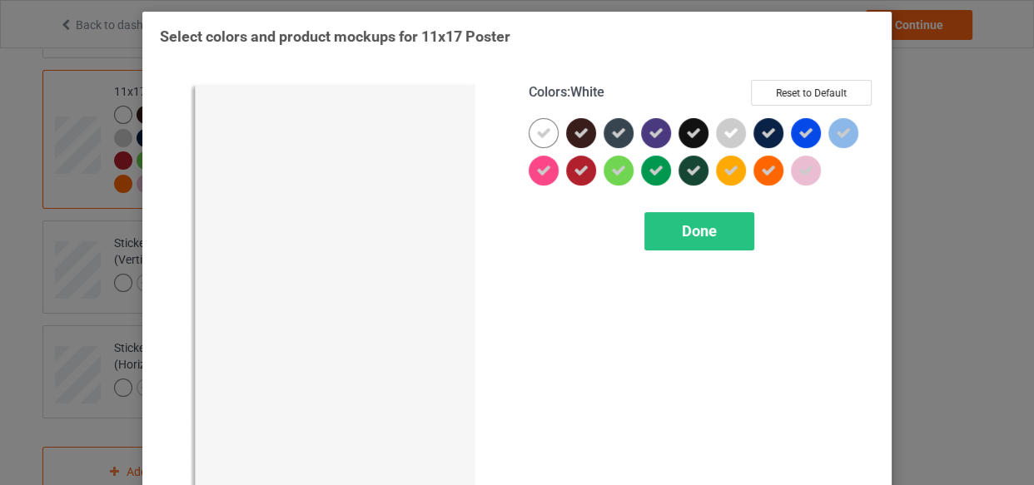
click at [536, 132] on icon at bounding box center [543, 133] width 15 height 15
click at [532, 132] on div at bounding box center [544, 133] width 30 height 30
click at [670, 241] on div "Done" at bounding box center [699, 231] width 110 height 38
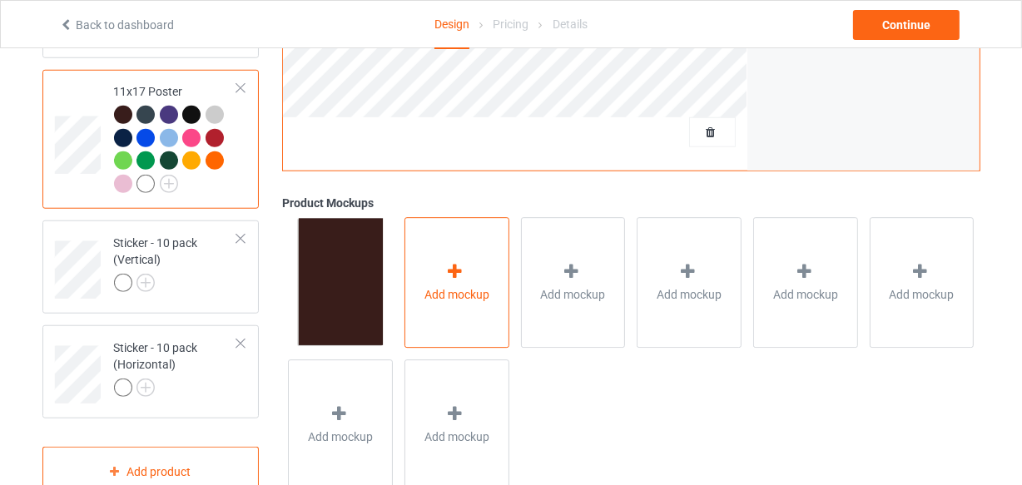
click at [435, 261] on div "Add mockup" at bounding box center [457, 282] width 105 height 131
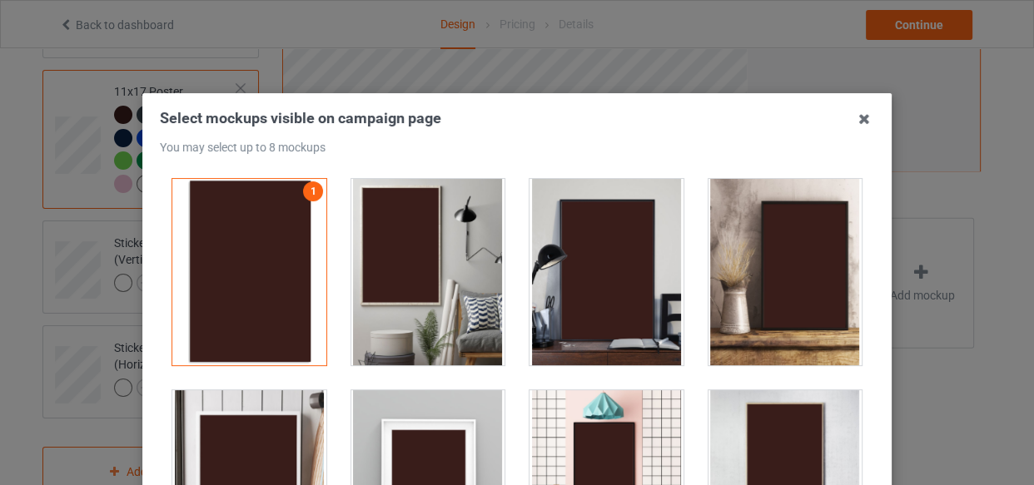
click at [450, 250] on div at bounding box center [428, 272] width 154 height 187
click at [565, 269] on div at bounding box center [607, 272] width 154 height 187
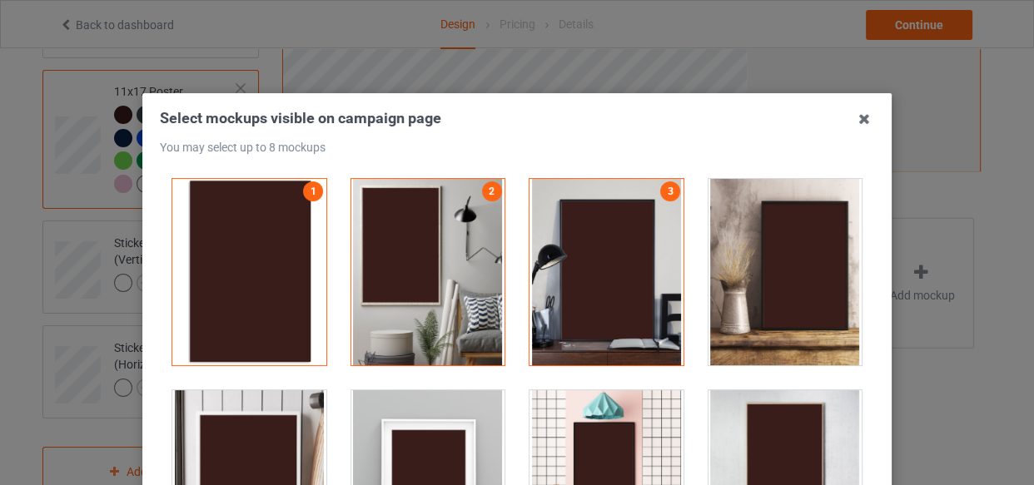
click at [440, 403] on div at bounding box center [428, 483] width 154 height 187
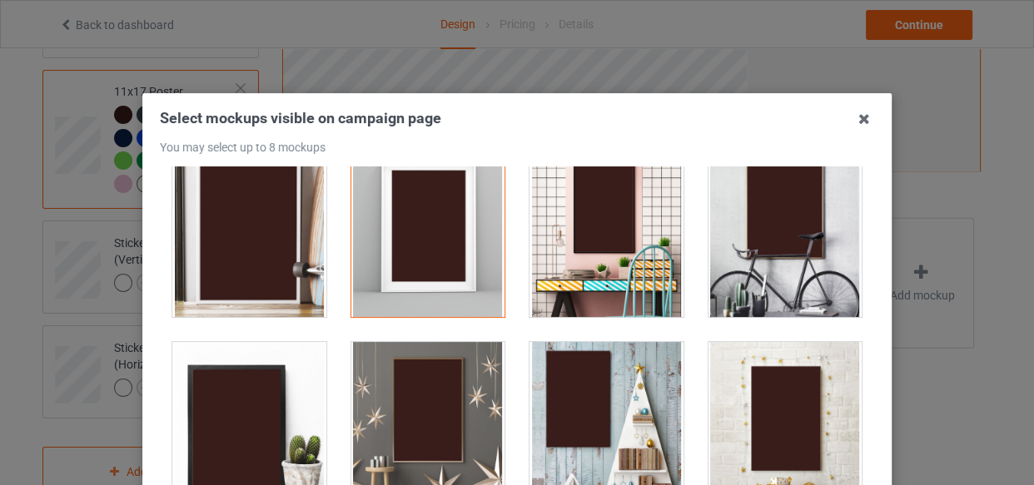
scroll to position [302, 0]
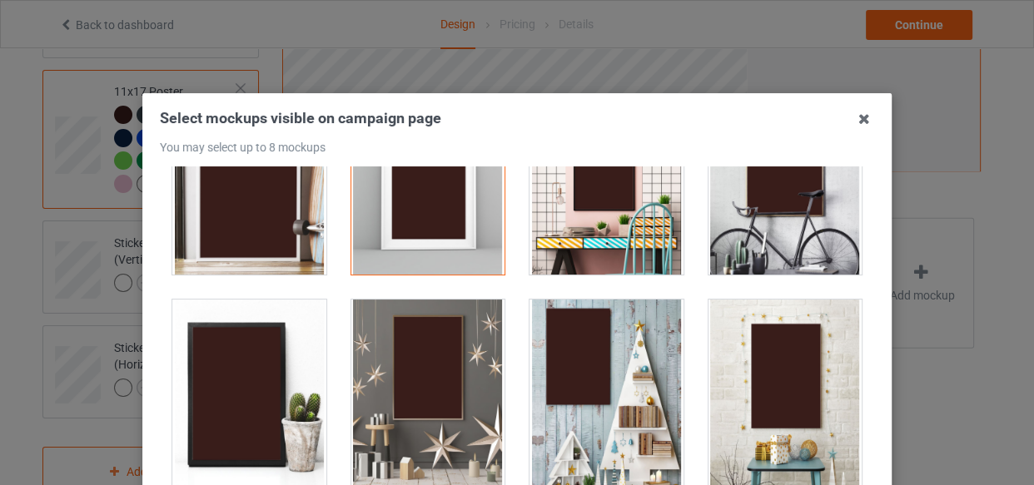
click at [450, 392] on div at bounding box center [428, 393] width 154 height 187
click at [577, 390] on div at bounding box center [607, 393] width 154 height 187
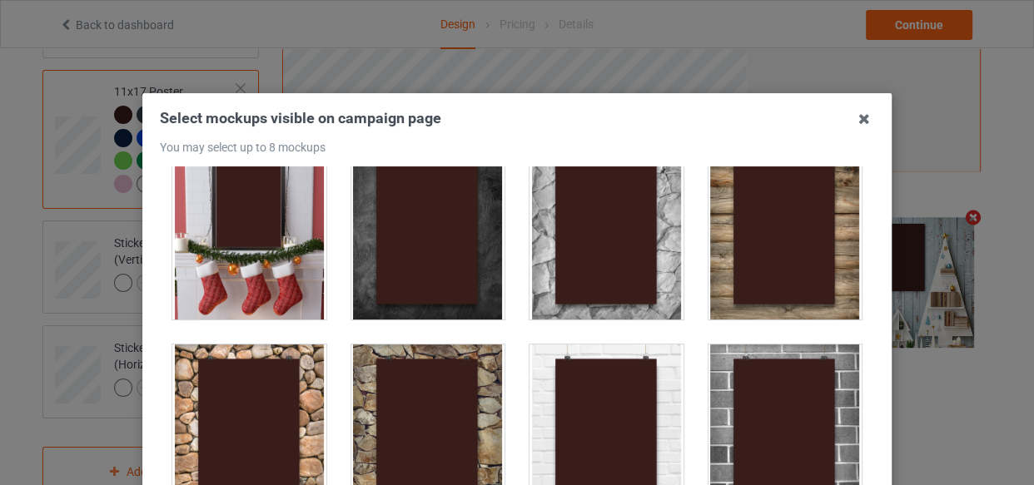
scroll to position [681, 0]
click at [788, 354] on div at bounding box center [786, 437] width 154 height 187
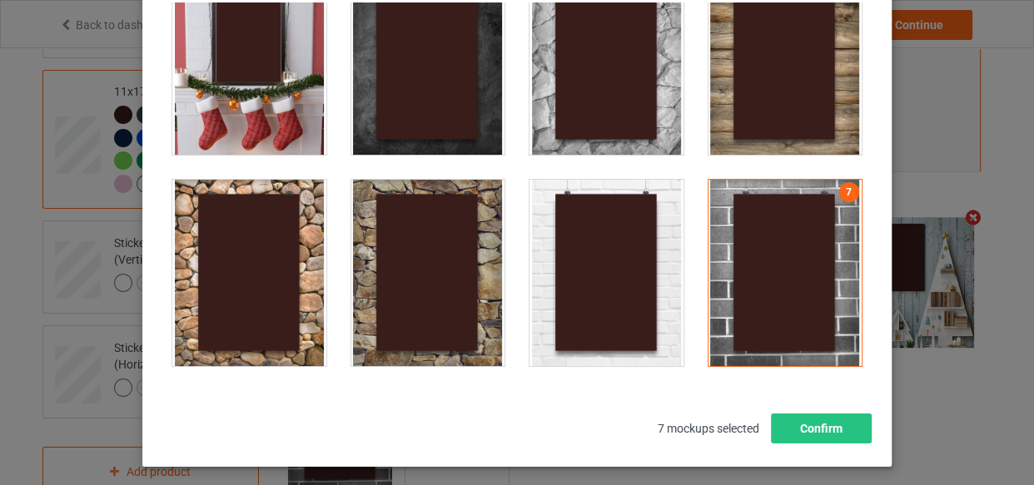
scroll to position [226, 0]
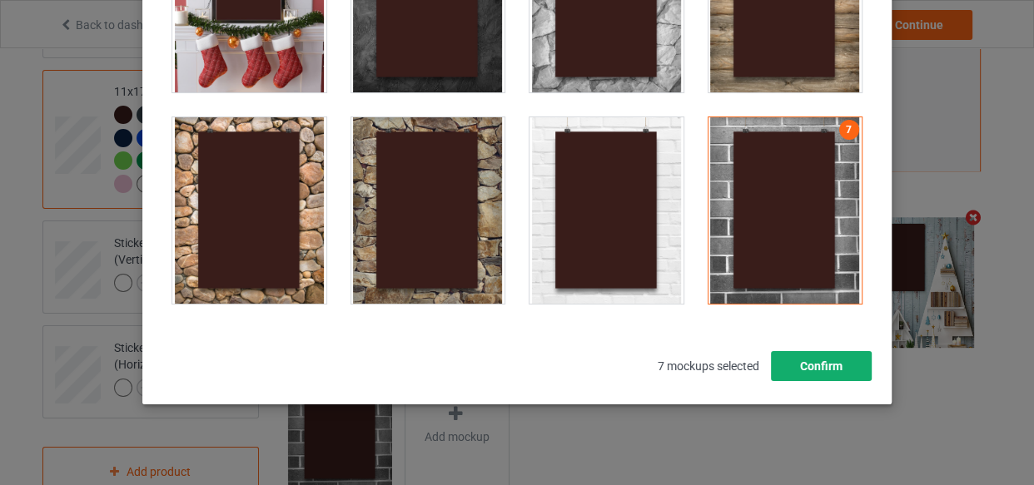
click at [839, 366] on button "Confirm" at bounding box center [821, 366] width 101 height 30
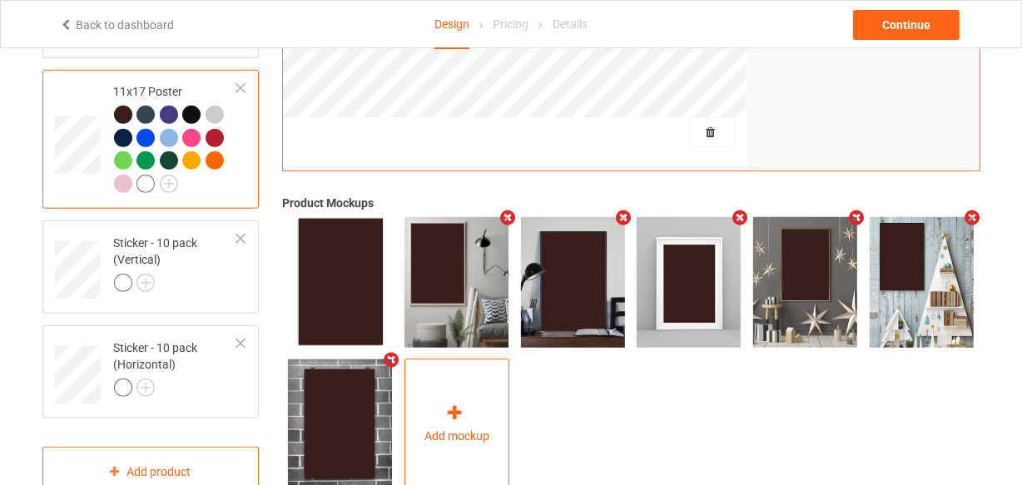
click at [445, 381] on div "Add mockup" at bounding box center [457, 425] width 105 height 131
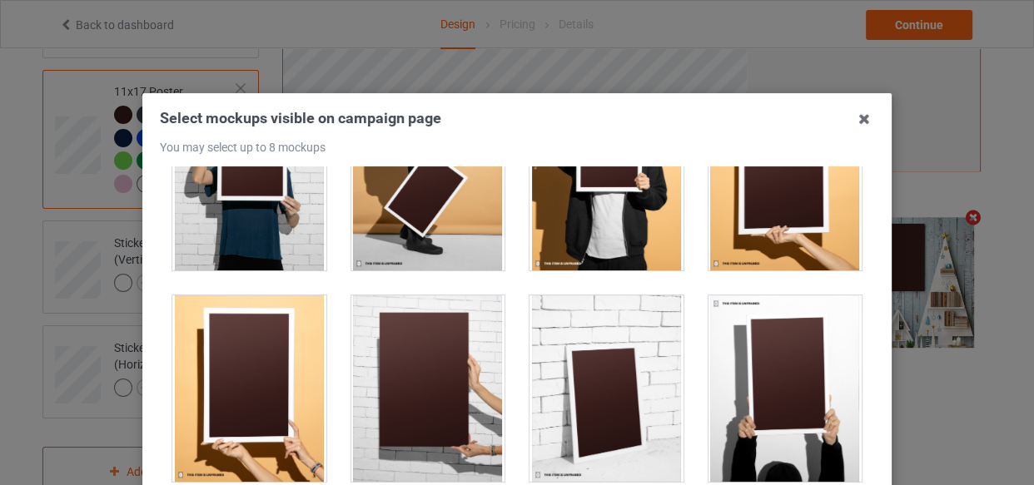
scroll to position [1665, 0]
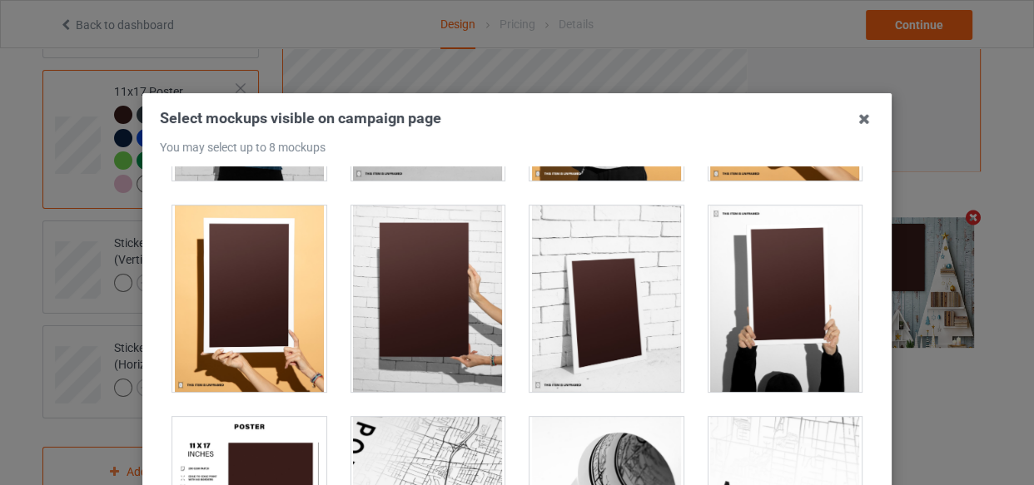
click at [436, 273] on div at bounding box center [428, 299] width 154 height 187
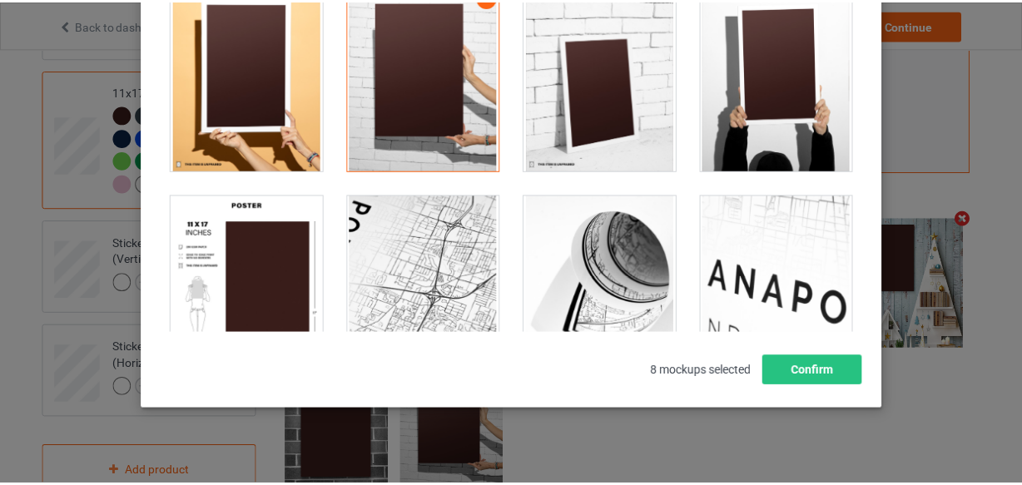
scroll to position [226, 0]
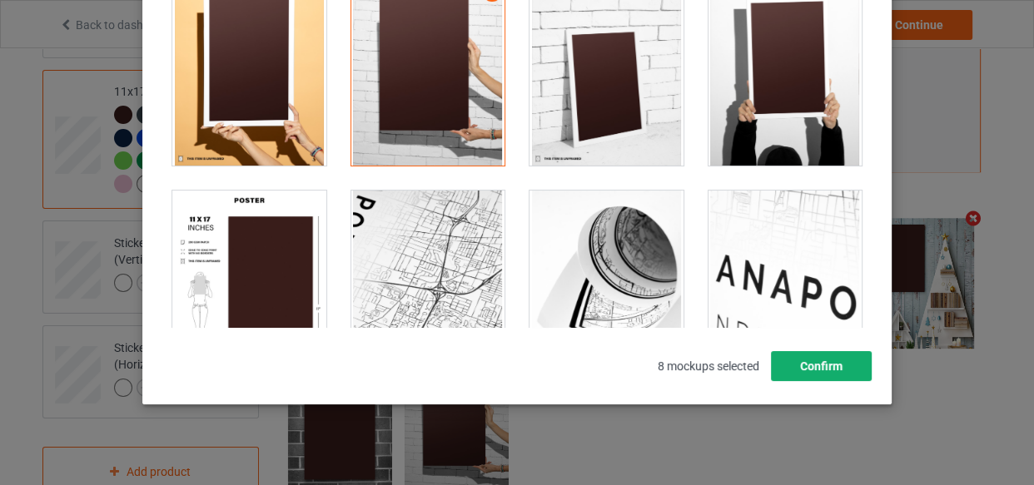
click at [852, 367] on button "Confirm" at bounding box center [821, 366] width 101 height 30
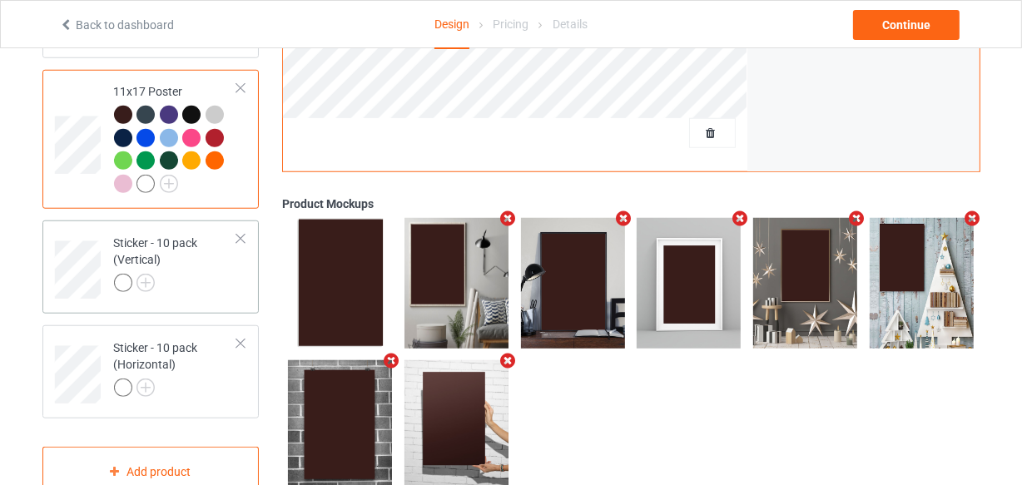
scroll to position [1095, 0]
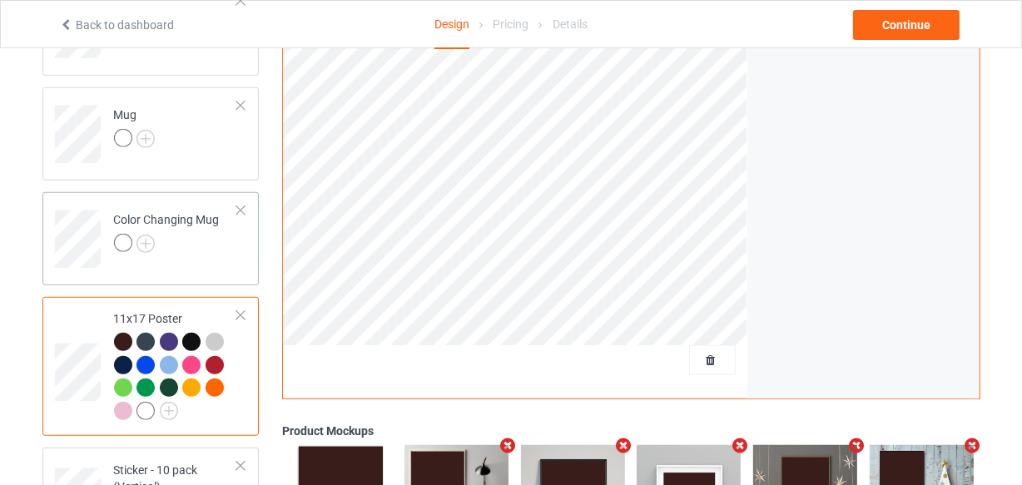
click at [183, 249] on div at bounding box center [167, 245] width 106 height 23
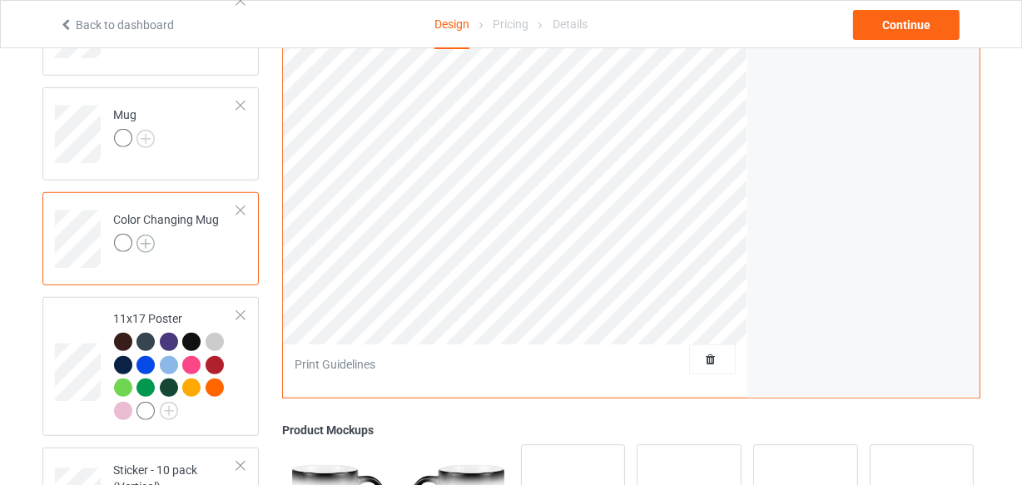
click at [152, 237] on img at bounding box center [146, 244] width 18 height 18
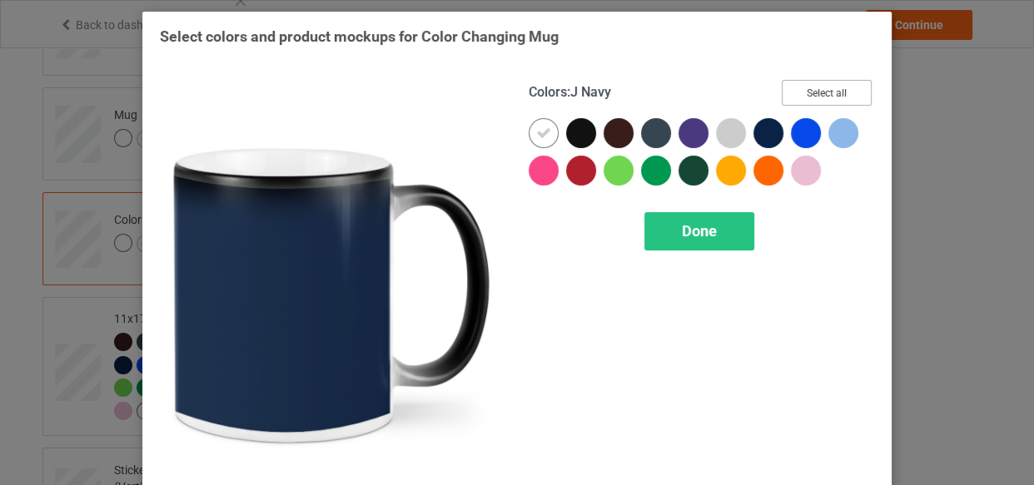
click at [793, 98] on button "Select all" at bounding box center [827, 93] width 90 height 26
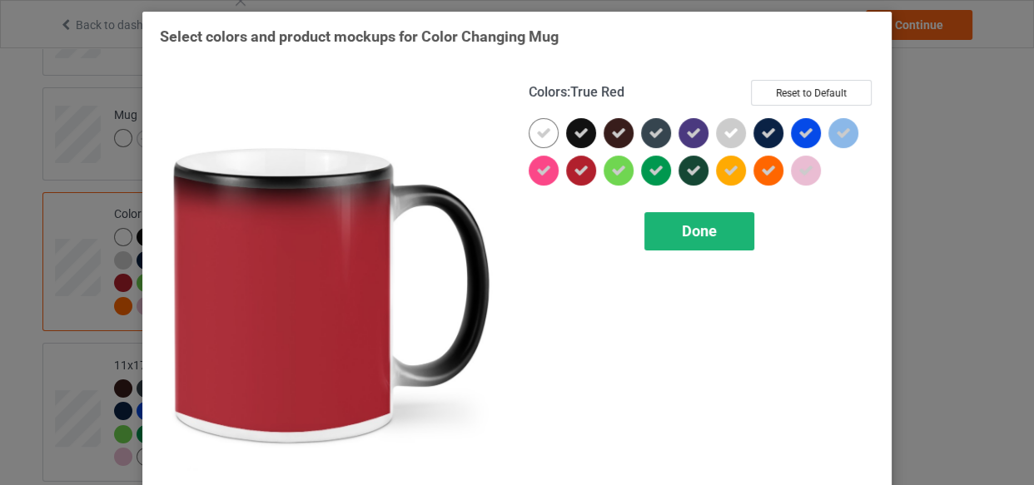
click at [682, 222] on span "Done" at bounding box center [699, 230] width 35 height 17
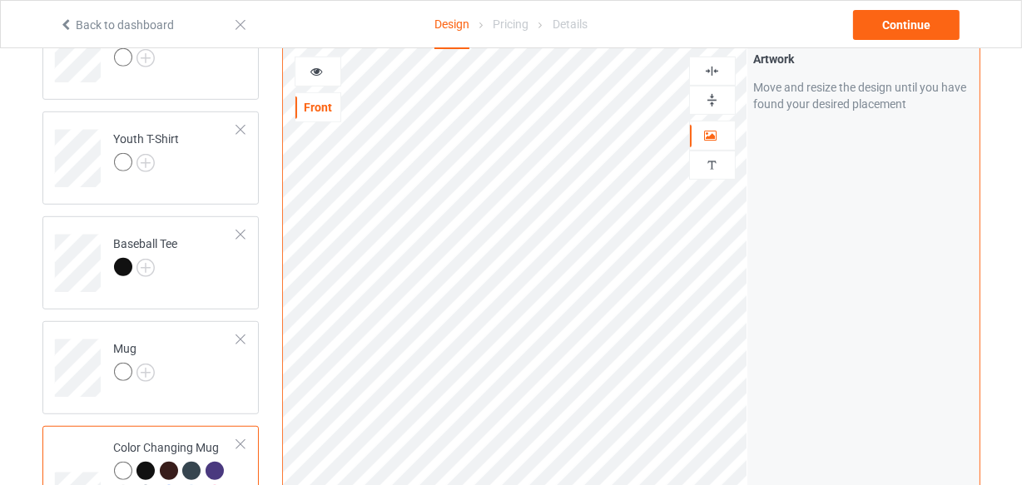
scroll to position [792, 0]
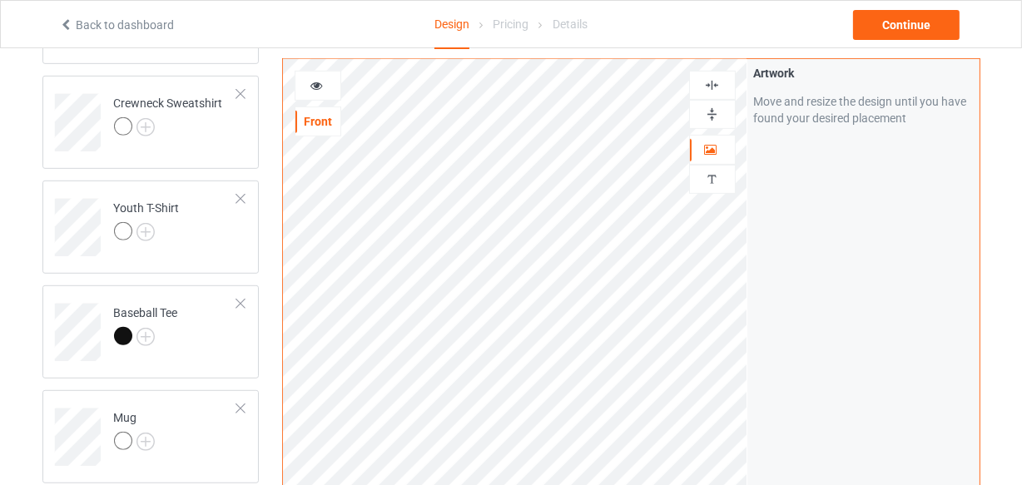
click at [714, 105] on div at bounding box center [712, 114] width 47 height 29
click at [691, 114] on div at bounding box center [712, 115] width 45 height 16
click at [321, 88] on icon at bounding box center [317, 83] width 14 height 12
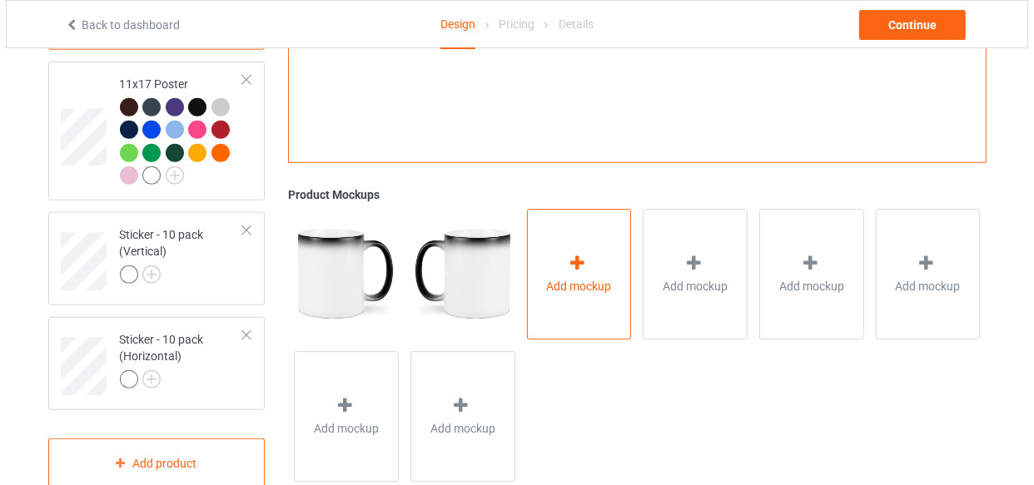
scroll to position [1415, 0]
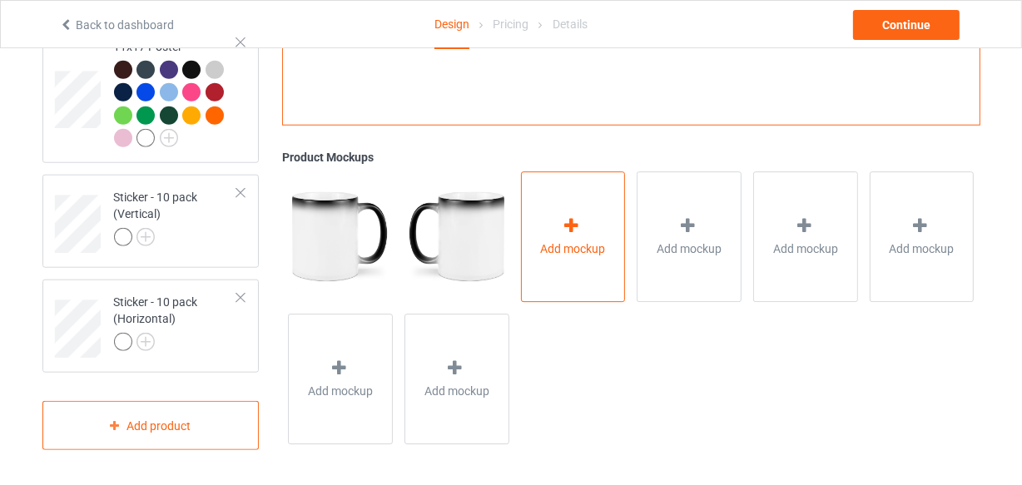
click at [551, 241] on span "Add mockup" at bounding box center [573, 249] width 65 height 17
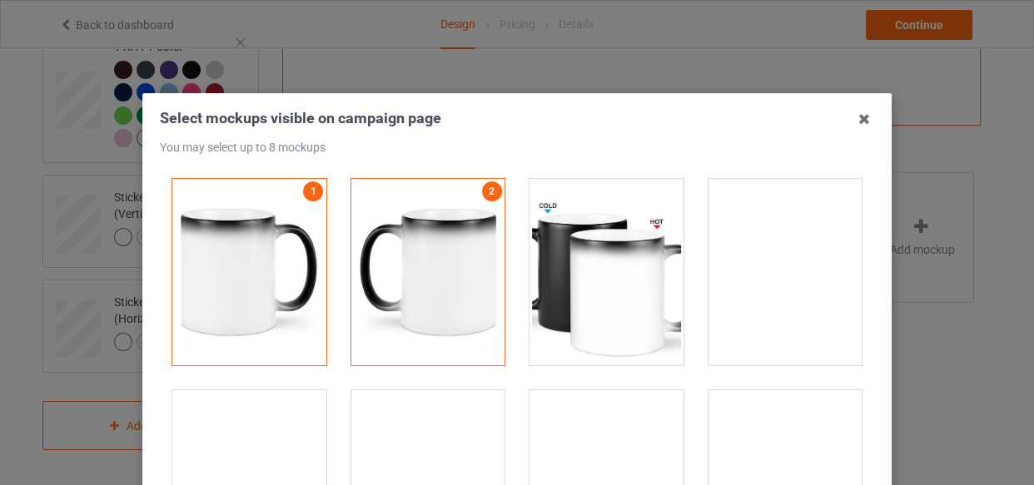
scroll to position [3027, 0]
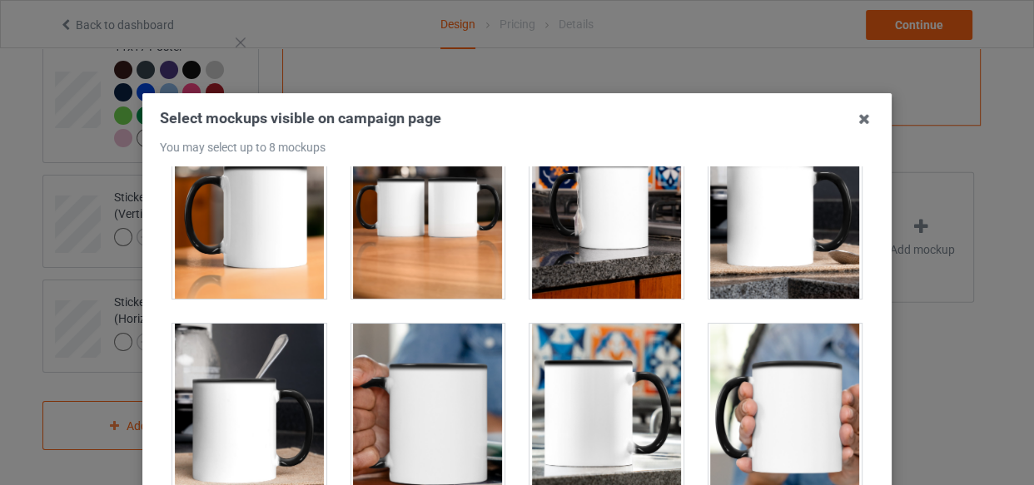
drag, startPoint x: 283, startPoint y: 238, endPoint x: 366, endPoint y: 241, distance: 82.5
click at [286, 238] on div at bounding box center [249, 205] width 154 height 187
click at [367, 241] on div at bounding box center [428, 205] width 154 height 187
click at [594, 252] on div at bounding box center [607, 205] width 154 height 187
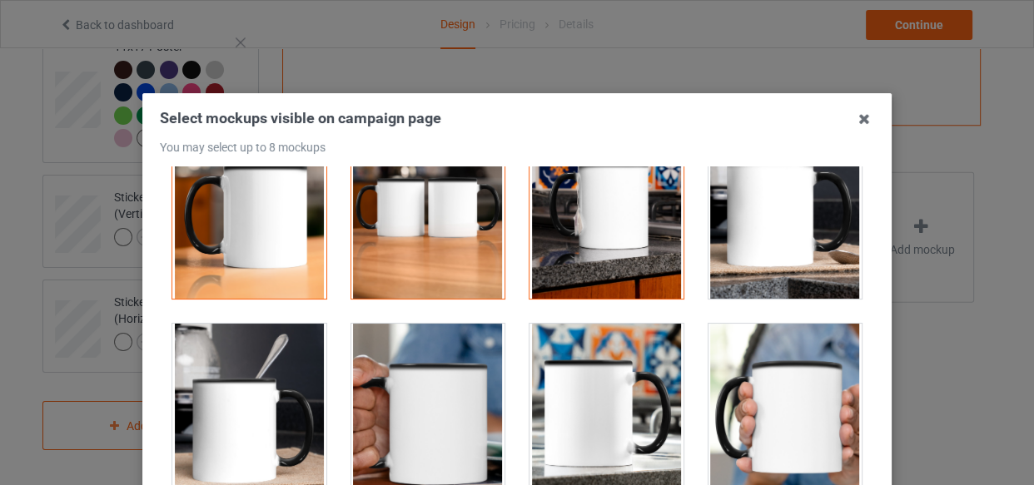
click at [731, 250] on div at bounding box center [786, 205] width 154 height 187
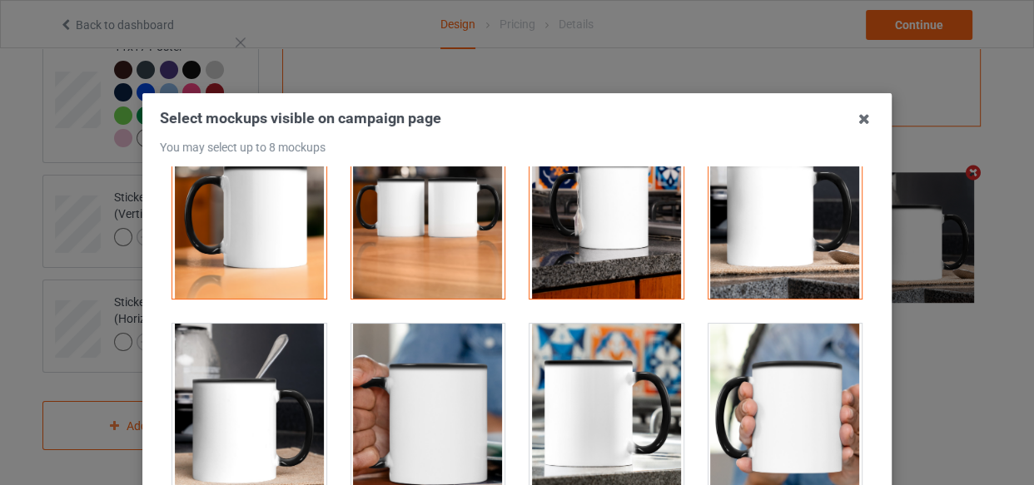
click at [295, 374] on div at bounding box center [249, 417] width 154 height 187
click at [807, 371] on div at bounding box center [786, 417] width 154 height 187
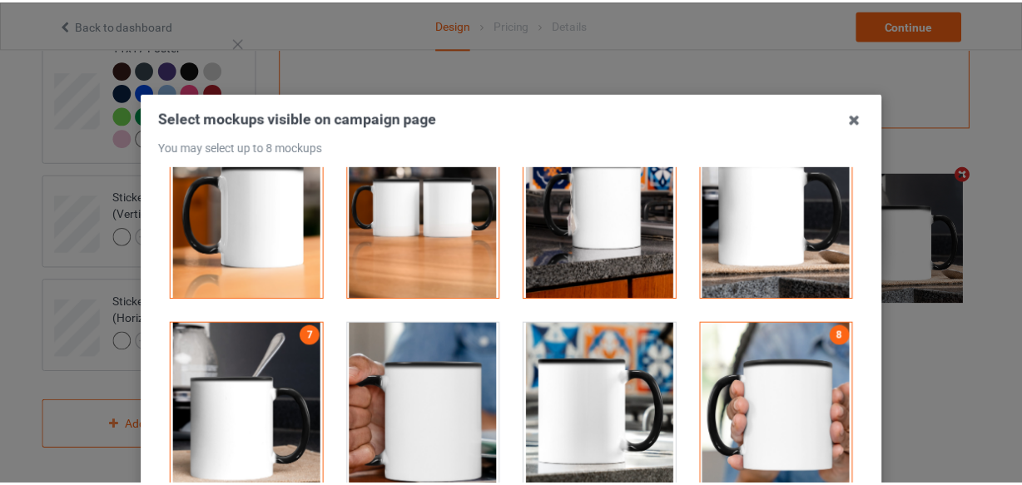
scroll to position [226, 0]
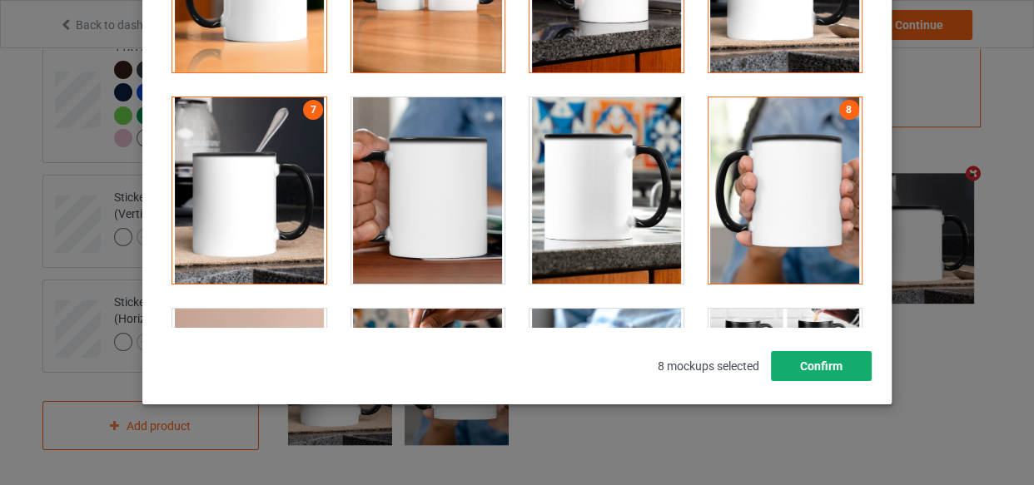
click at [802, 371] on button "Confirm" at bounding box center [821, 366] width 101 height 30
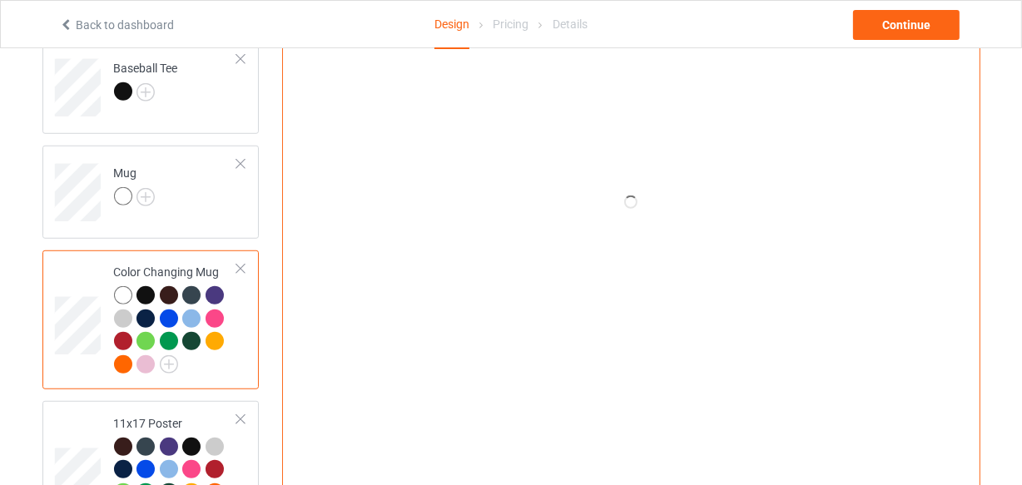
scroll to position [1036, 0]
click at [143, 195] on img at bounding box center [146, 198] width 18 height 18
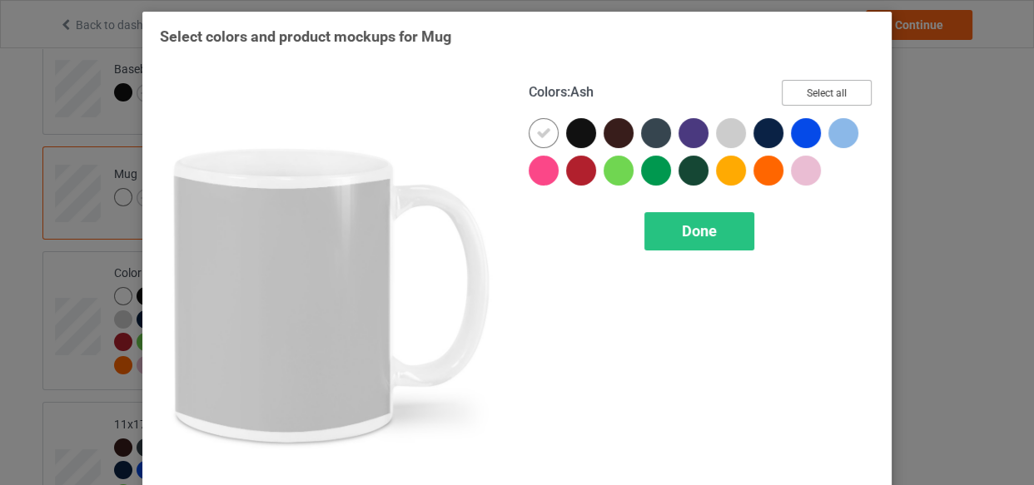
click at [832, 97] on button "Select all" at bounding box center [827, 93] width 90 height 26
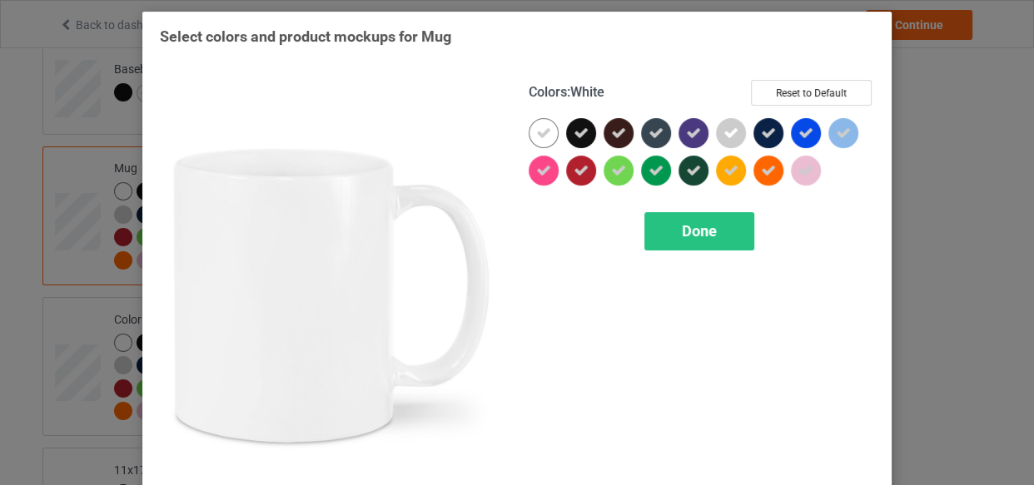
click at [529, 136] on div at bounding box center [544, 133] width 30 height 30
click at [682, 234] on span "Done" at bounding box center [699, 230] width 35 height 17
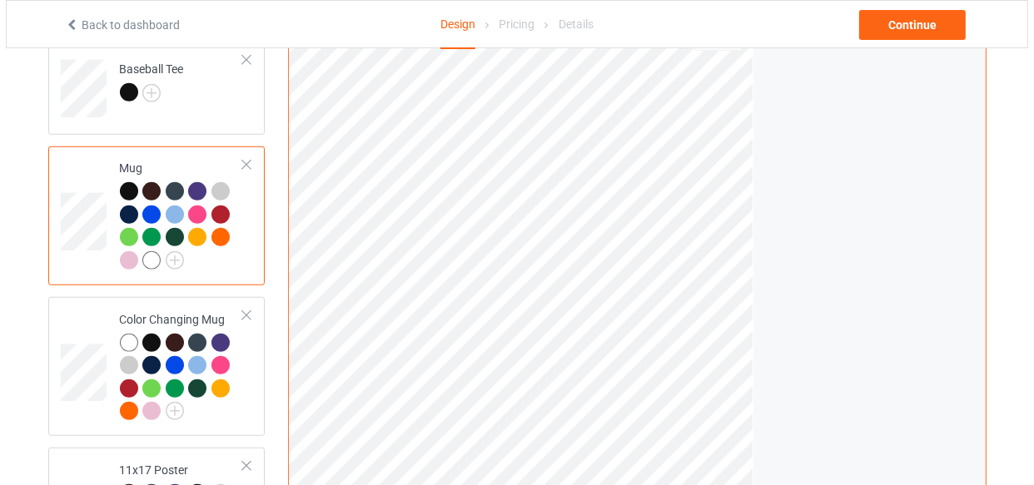
scroll to position [1415, 0]
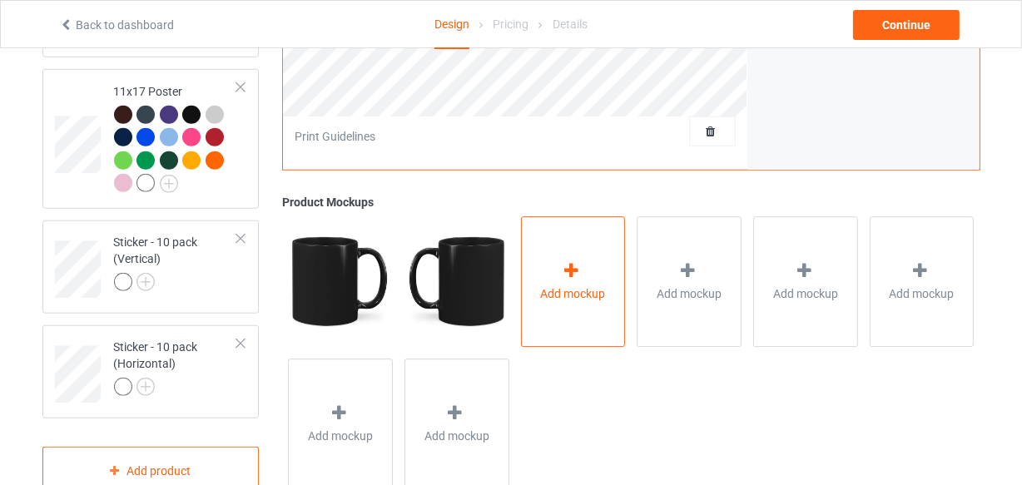
click at [562, 256] on div "Add mockup" at bounding box center [573, 281] width 105 height 131
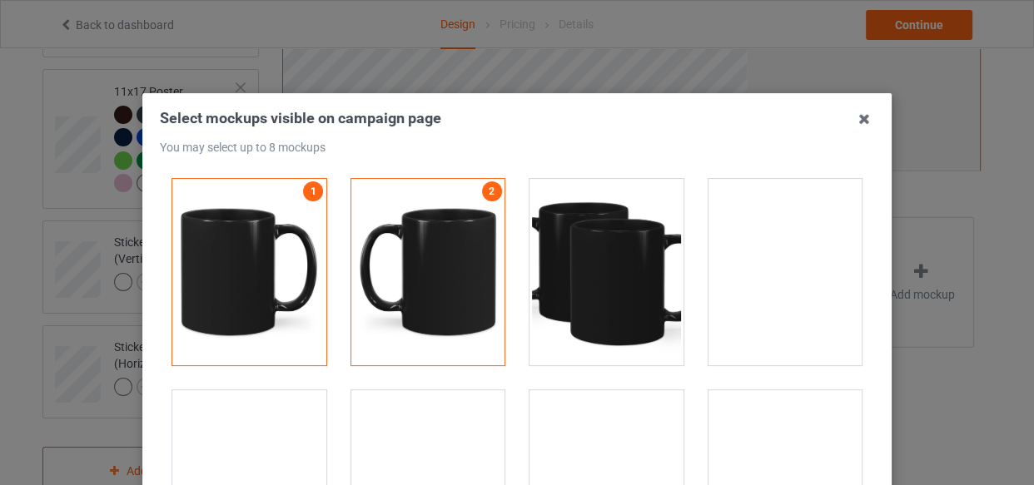
scroll to position [2649, 0]
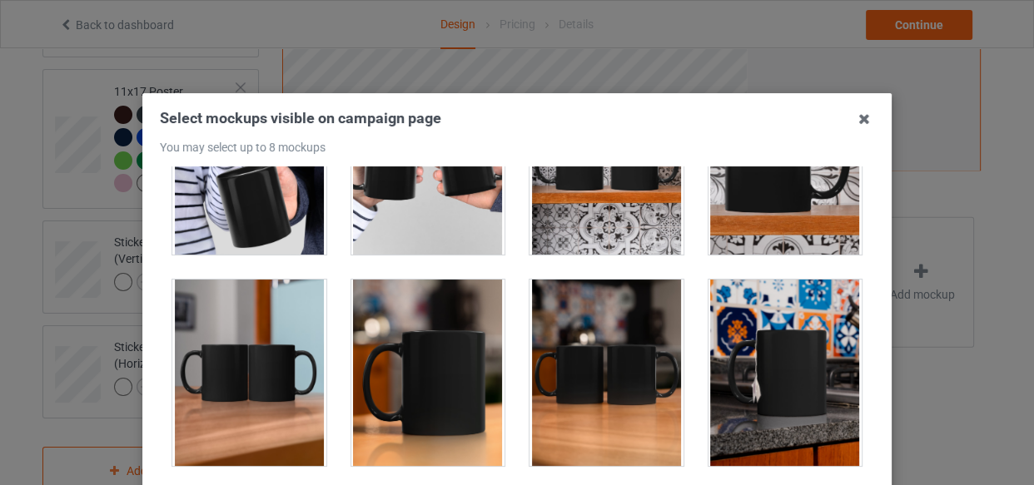
click at [425, 351] on div at bounding box center [428, 373] width 154 height 187
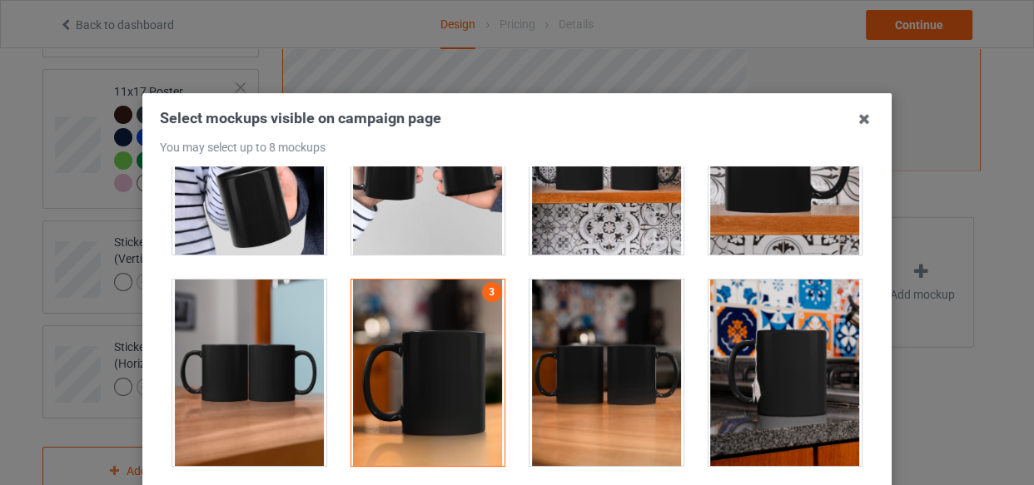
drag, startPoint x: 609, startPoint y: 199, endPoint x: 679, endPoint y: 266, distance: 97.2
click at [609, 199] on div at bounding box center [607, 161] width 154 height 187
click at [714, 314] on div at bounding box center [786, 373] width 154 height 187
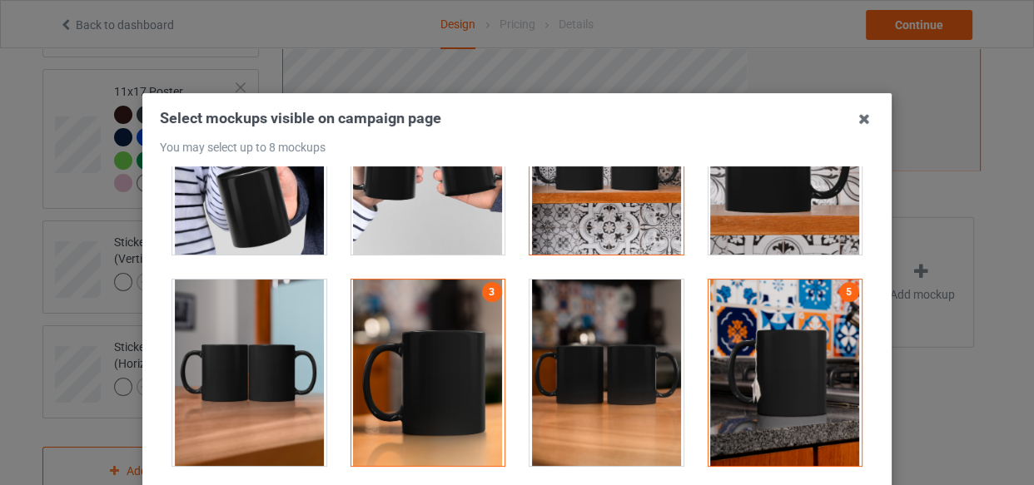
scroll to position [2800, 0]
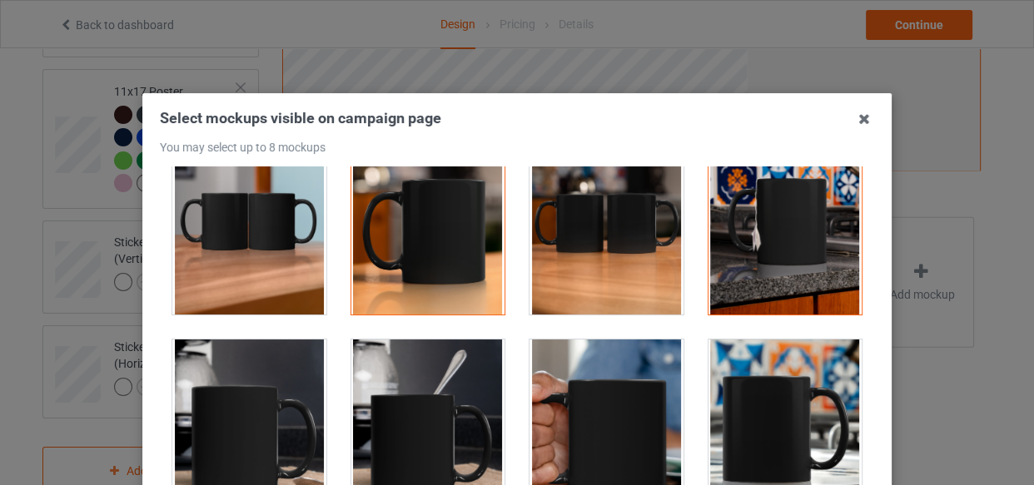
click at [606, 379] on div at bounding box center [607, 433] width 154 height 187
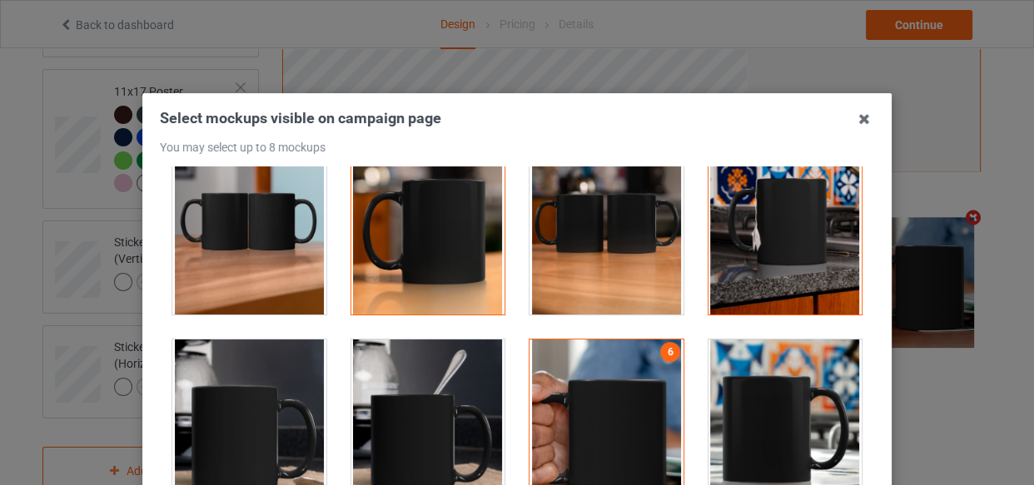
click at [749, 381] on div at bounding box center [786, 433] width 154 height 187
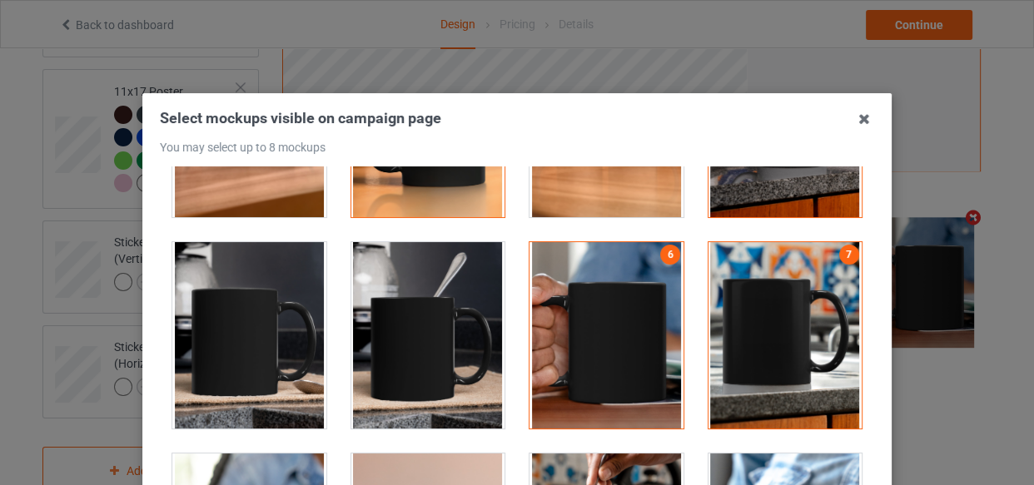
scroll to position [3103, 0]
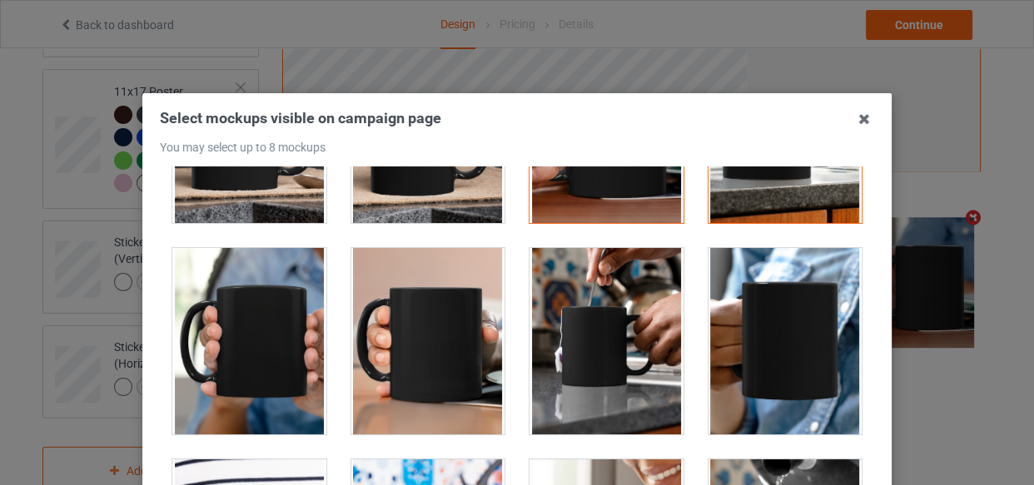
drag, startPoint x: 456, startPoint y: 352, endPoint x: 575, endPoint y: 370, distance: 119.5
click at [455, 352] on div at bounding box center [428, 341] width 154 height 187
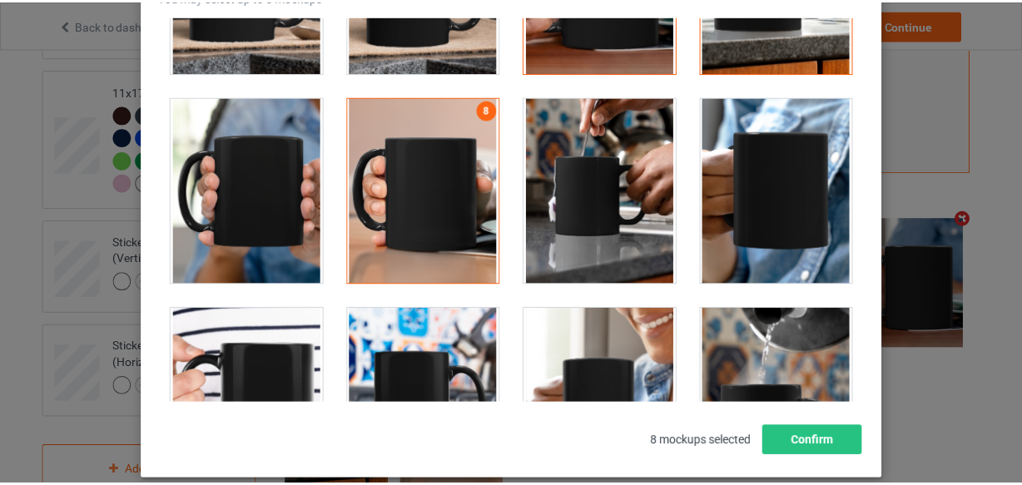
scroll to position [3027, 0]
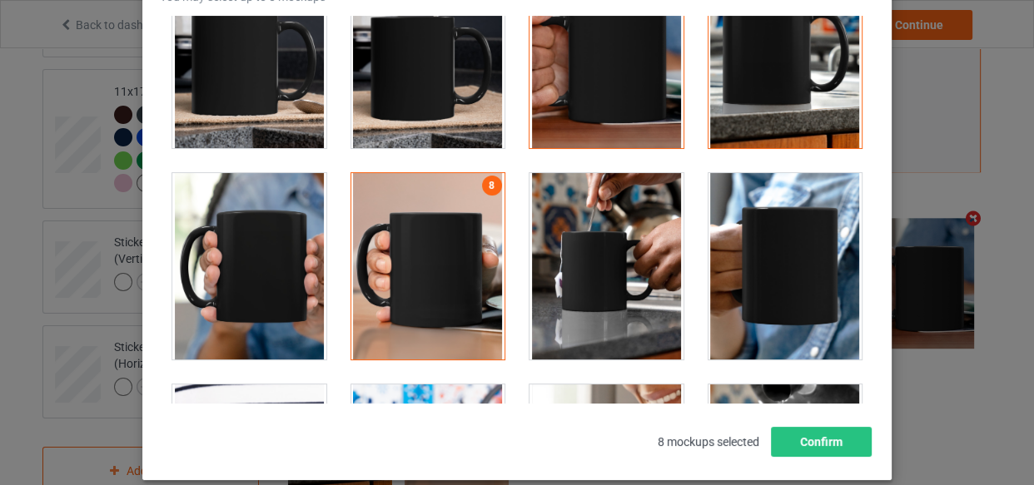
click at [607, 108] on div at bounding box center [607, 55] width 154 height 187
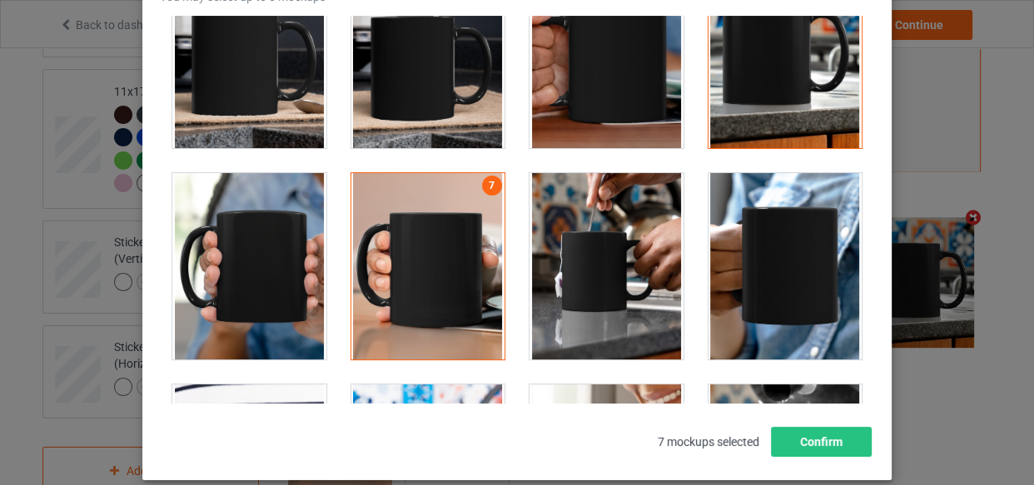
click at [566, 248] on div at bounding box center [607, 266] width 154 height 187
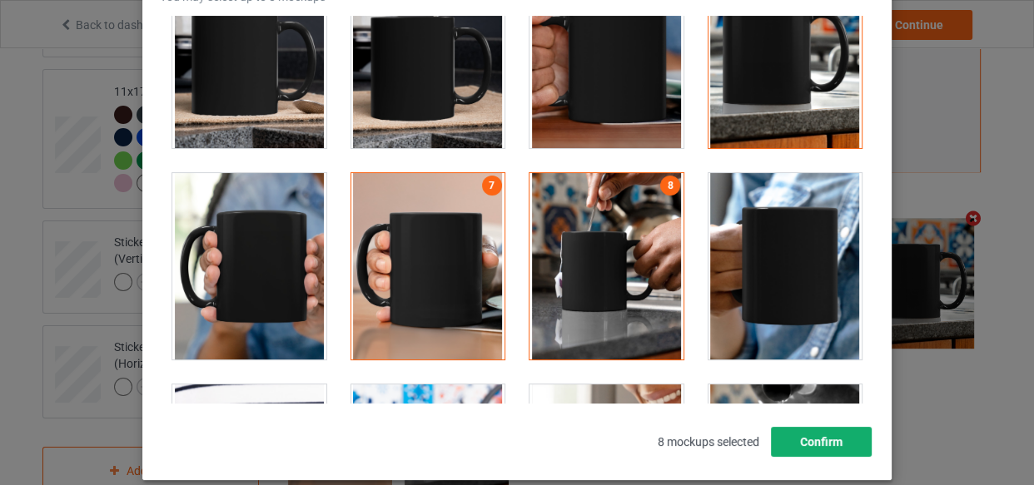
click at [785, 433] on button "Confirm" at bounding box center [821, 442] width 101 height 30
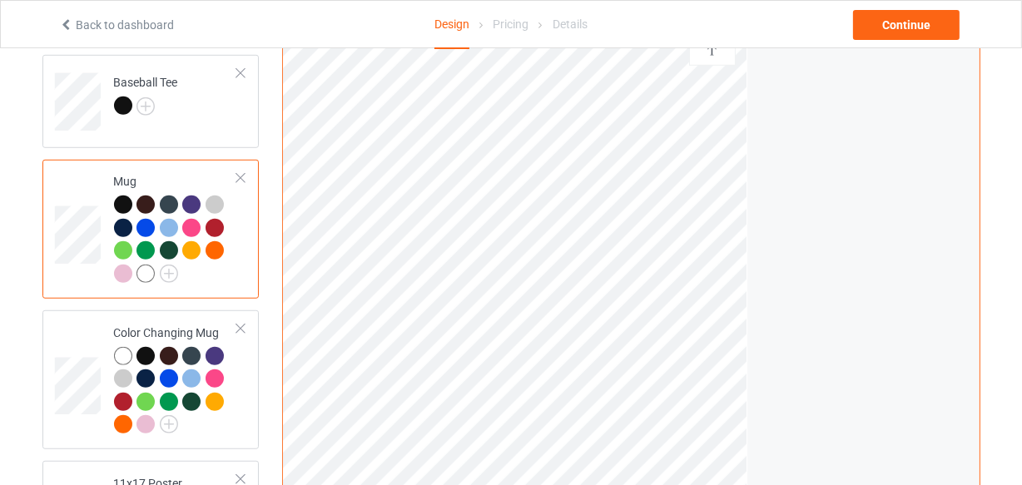
scroll to position [808, 0]
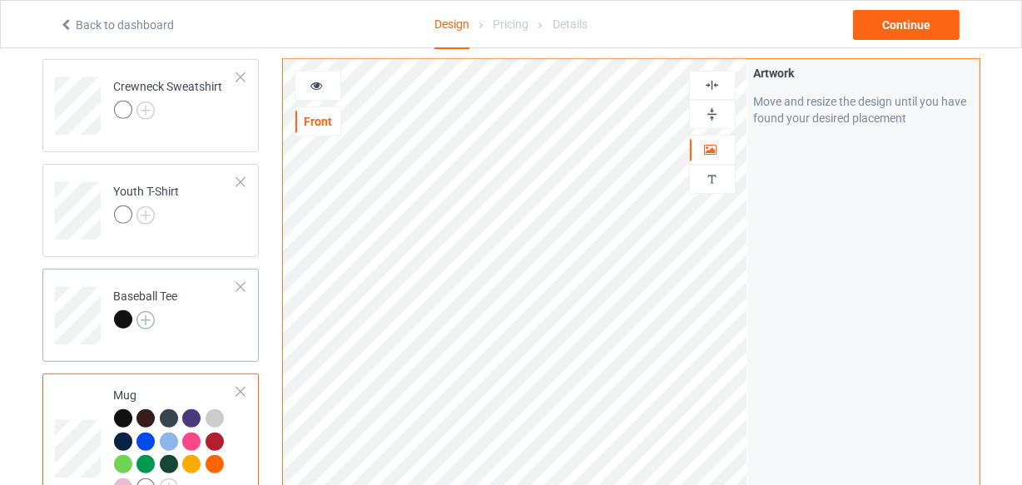
click at [152, 317] on img at bounding box center [146, 320] width 18 height 18
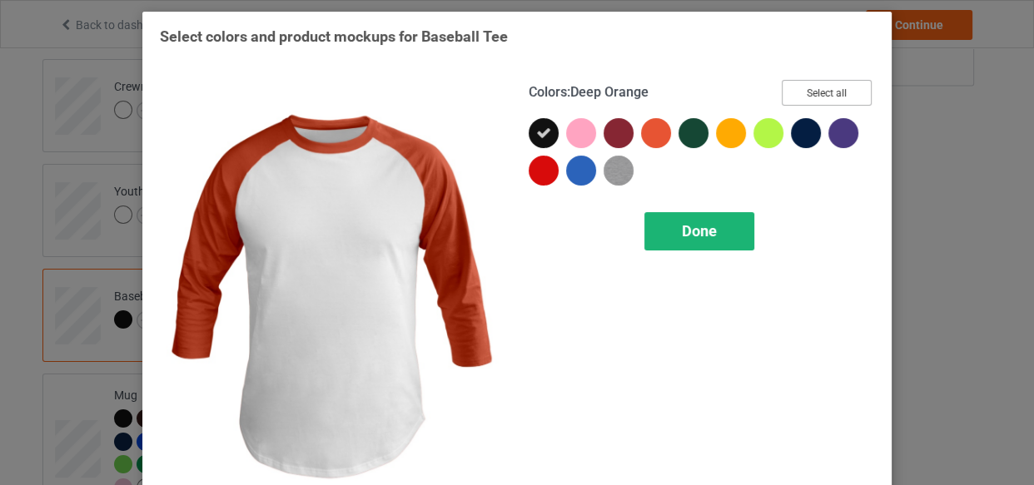
click at [832, 98] on button "Select all" at bounding box center [827, 93] width 90 height 26
click at [682, 231] on span "Done" at bounding box center [699, 230] width 35 height 17
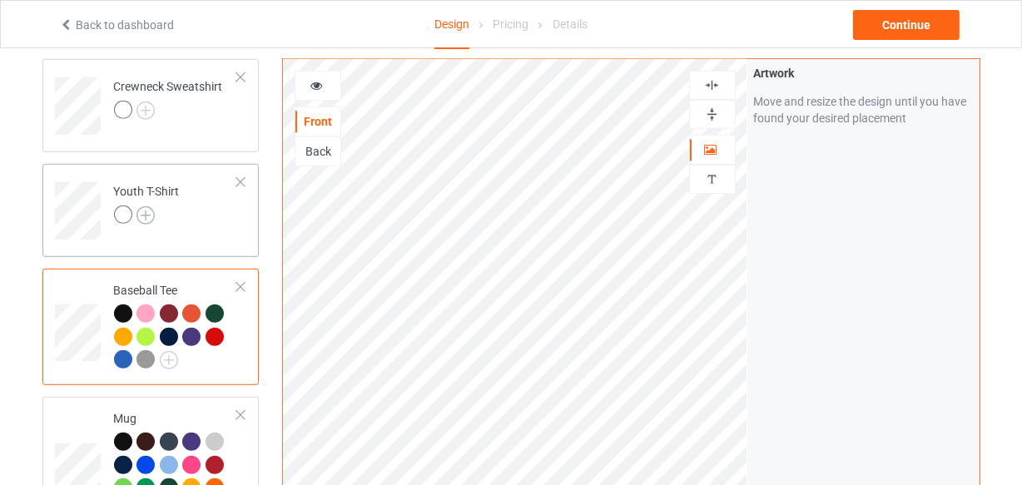
click at [139, 213] on img at bounding box center [146, 215] width 18 height 18
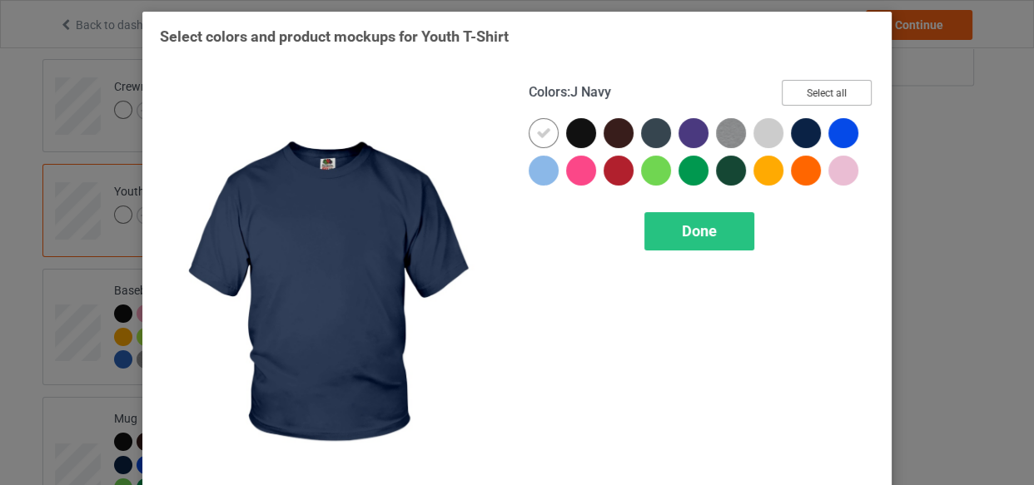
click at [823, 96] on button "Select all" at bounding box center [827, 93] width 90 height 26
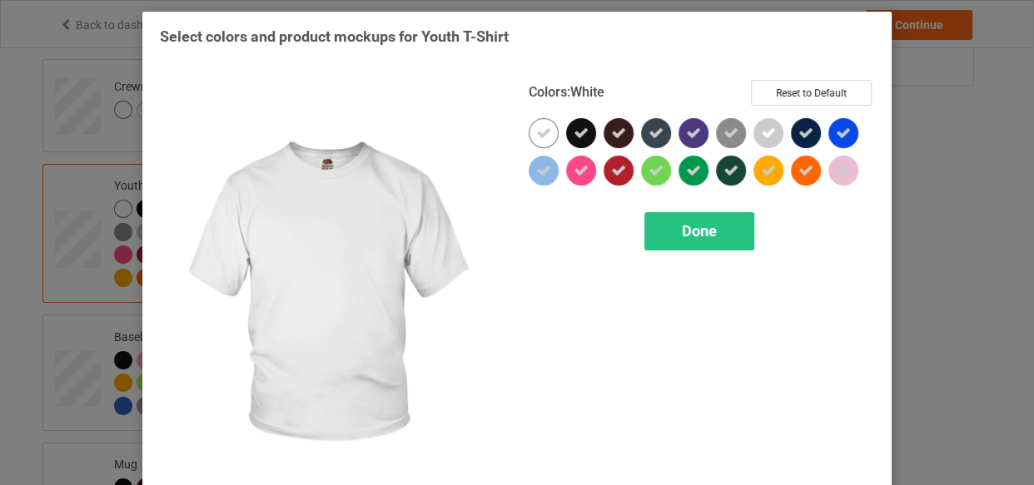
click at [536, 129] on icon at bounding box center [543, 133] width 15 height 15
click at [533, 129] on div at bounding box center [544, 133] width 30 height 30
click at [696, 229] on span "Done" at bounding box center [699, 230] width 35 height 17
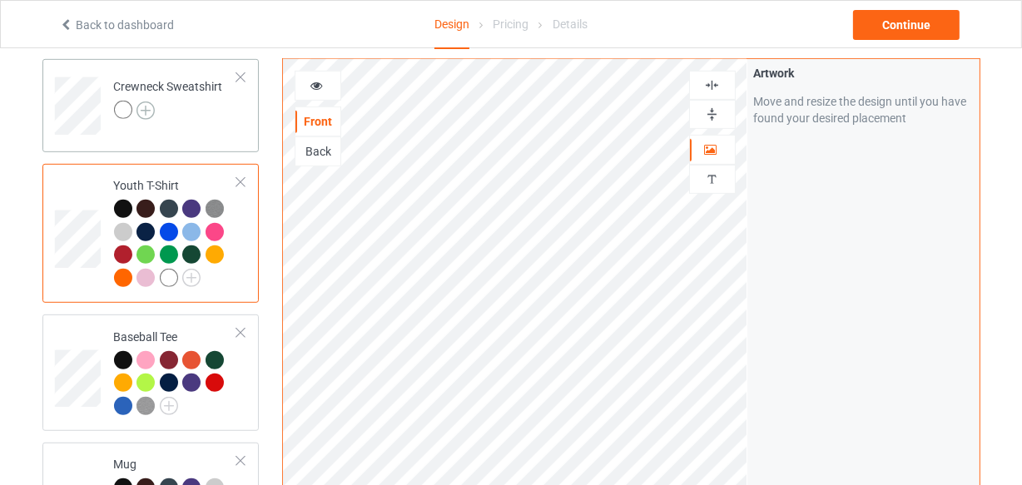
click at [149, 109] on img at bounding box center [146, 111] width 18 height 18
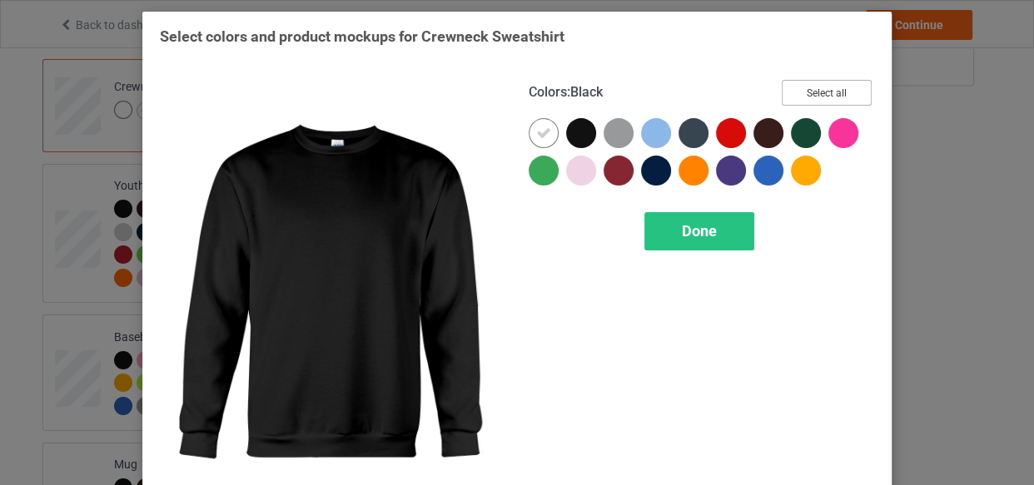
click at [830, 92] on button "Select all" at bounding box center [827, 93] width 90 height 26
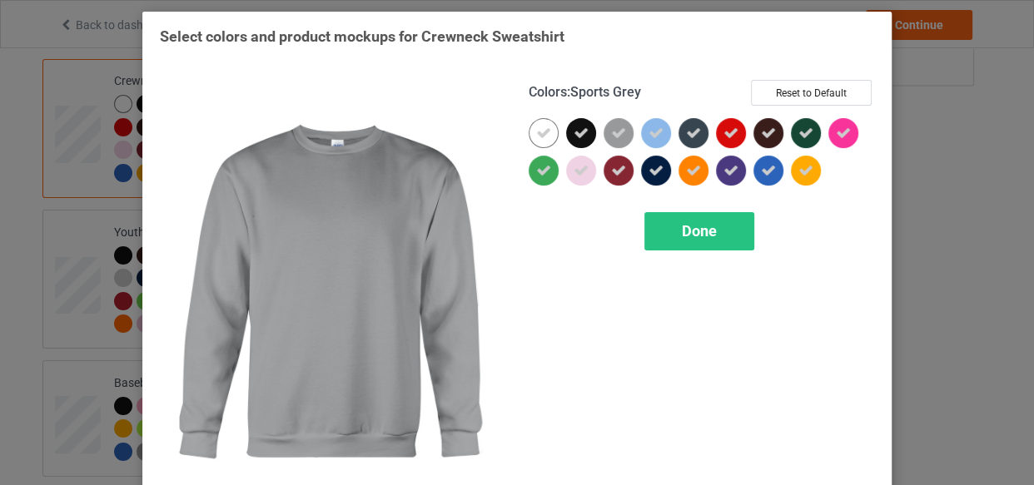
click at [536, 134] on icon at bounding box center [543, 133] width 15 height 15
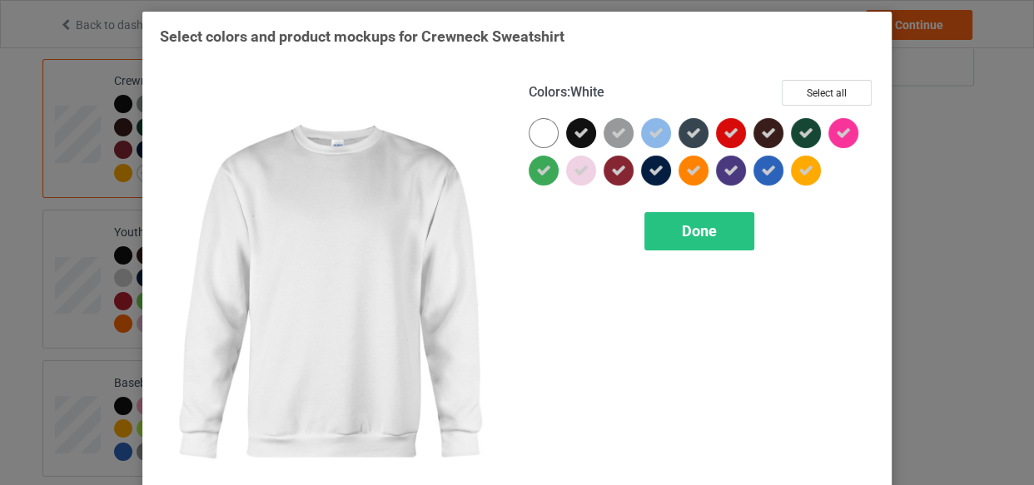
click at [533, 132] on div at bounding box center [544, 133] width 30 height 30
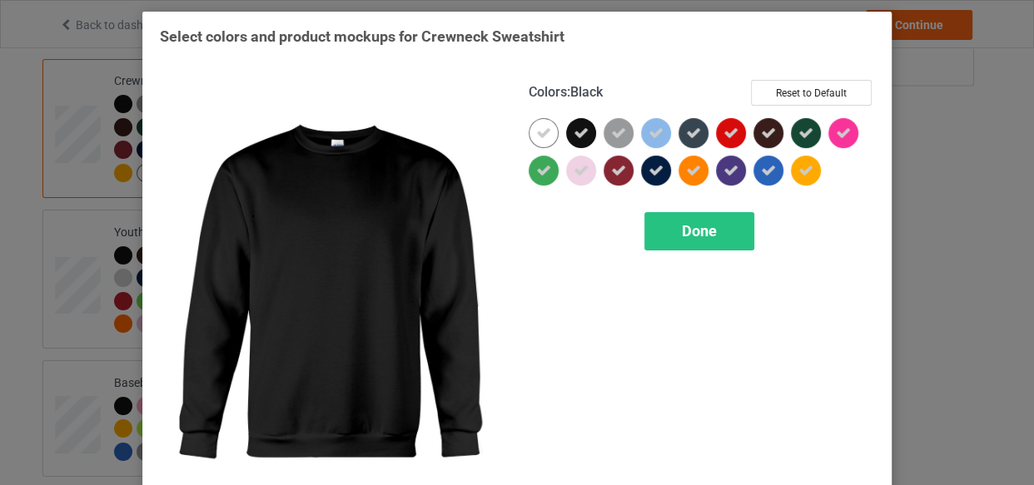
drag, startPoint x: 661, startPoint y: 227, endPoint x: 271, endPoint y: 236, distance: 389.8
click at [662, 227] on div "Done" at bounding box center [699, 231] width 110 height 38
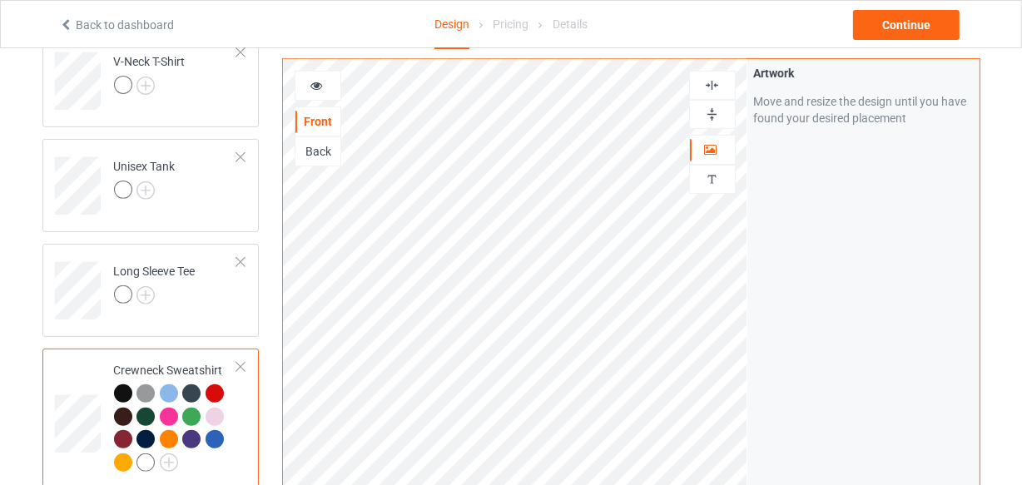
scroll to position [506, 0]
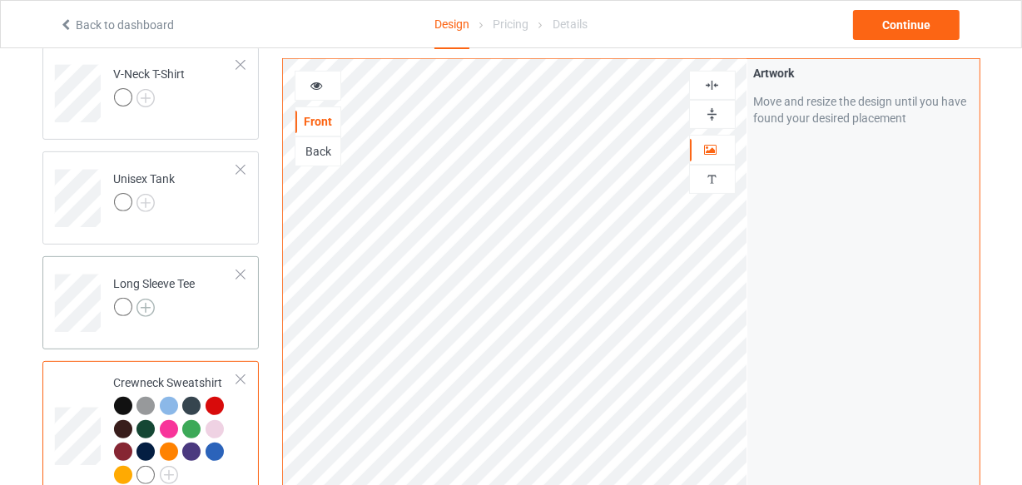
click at [148, 304] on img at bounding box center [146, 308] width 18 height 18
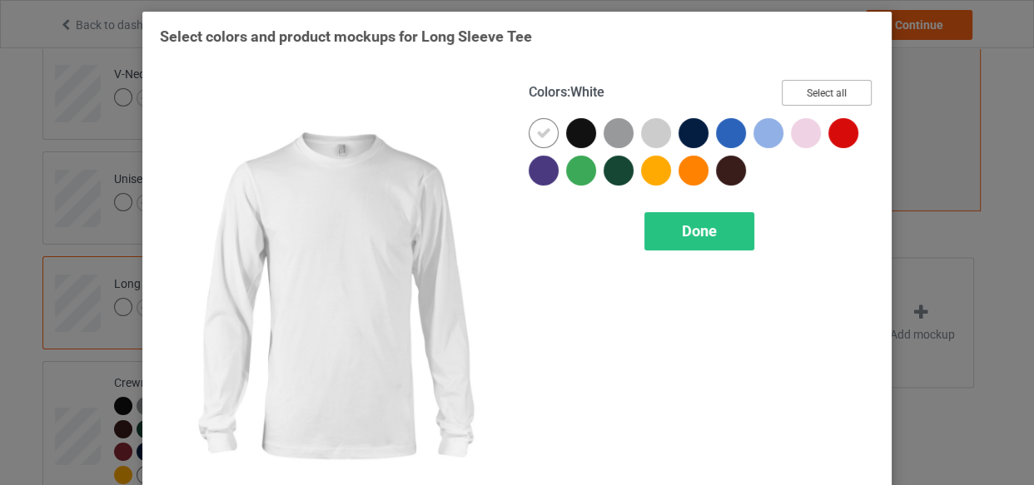
drag, startPoint x: 807, startPoint y: 80, endPoint x: 620, endPoint y: 115, distance: 189.8
click at [807, 80] on button "Select all" at bounding box center [827, 93] width 90 height 26
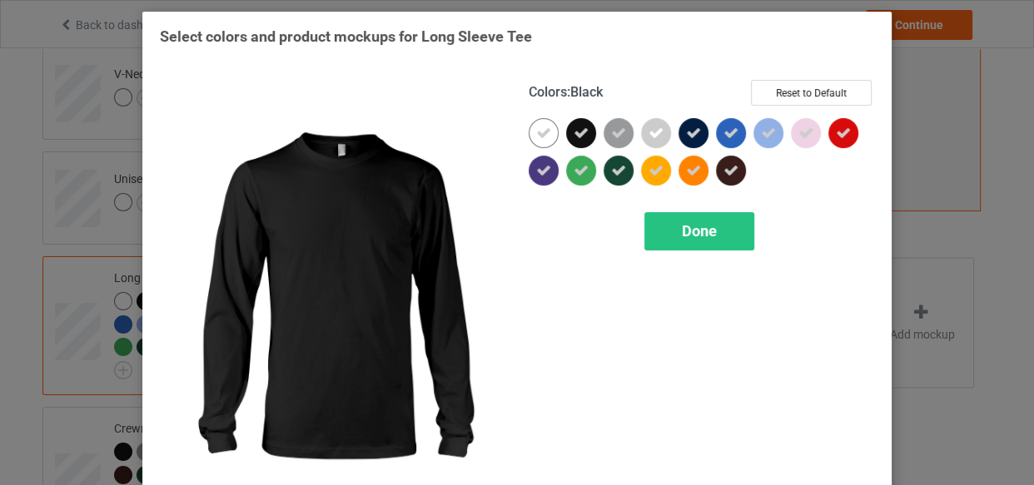
click at [548, 127] on div at bounding box center [544, 133] width 30 height 30
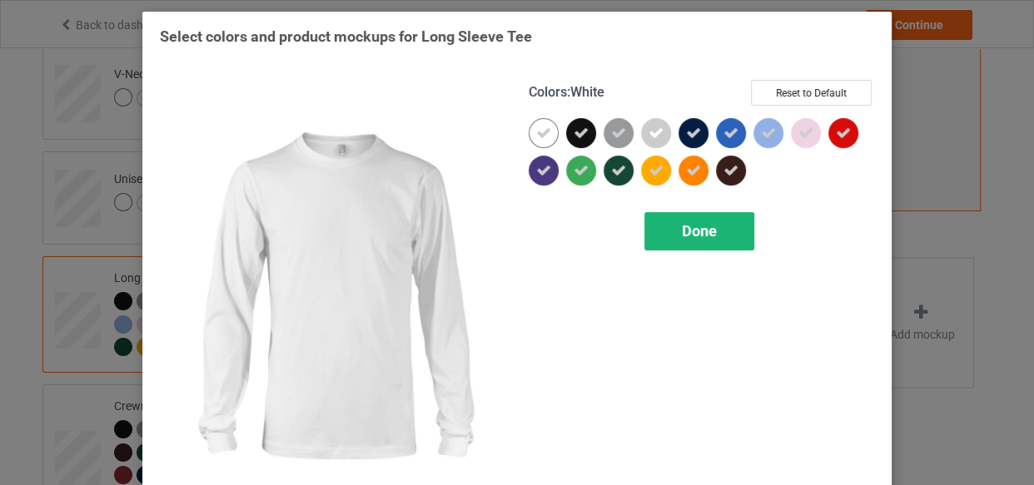
click at [649, 212] on div "Done" at bounding box center [699, 231] width 110 height 38
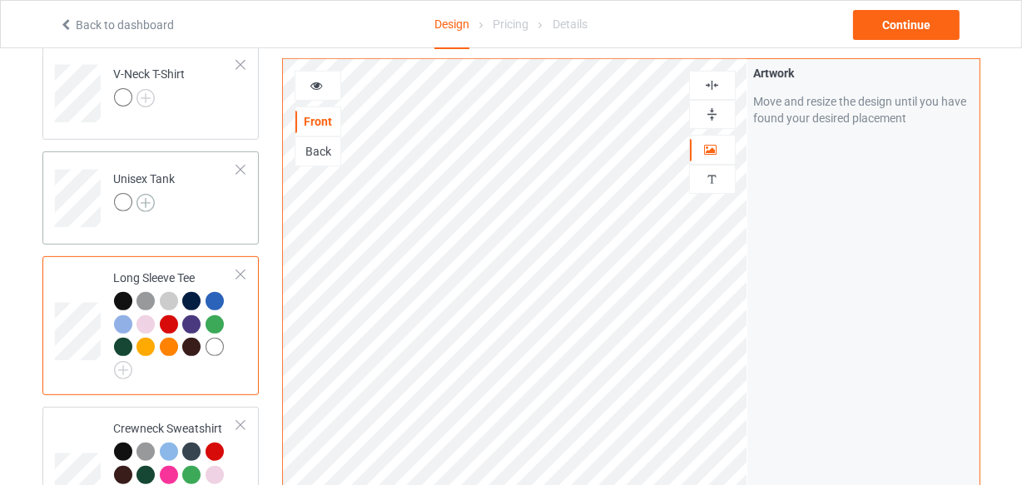
click at [147, 201] on img at bounding box center [146, 203] width 18 height 18
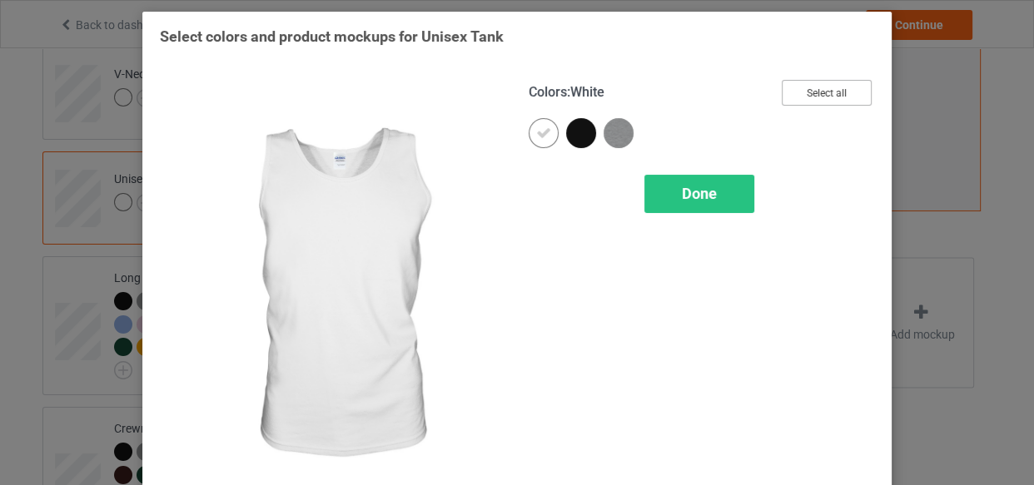
click at [833, 89] on button "Select all" at bounding box center [827, 93] width 90 height 26
click at [675, 200] on div "Done" at bounding box center [699, 194] width 110 height 38
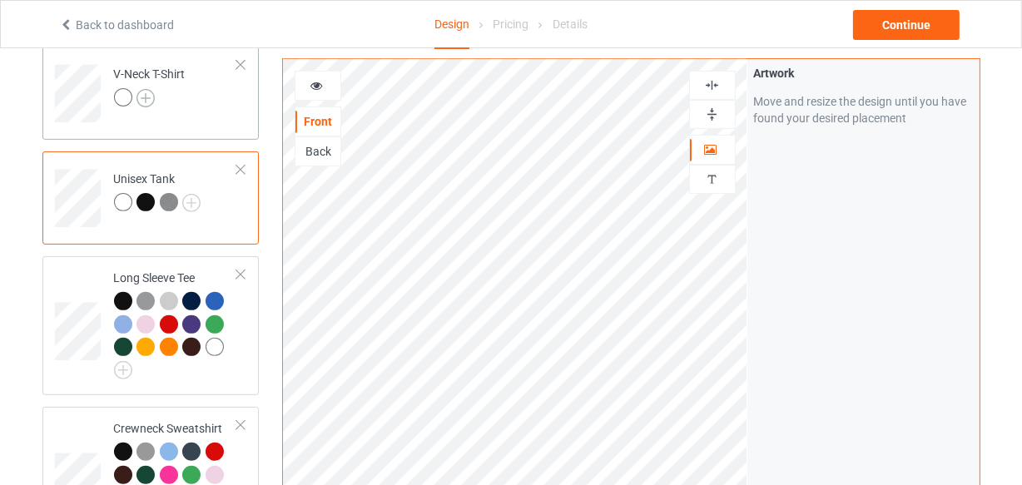
click at [142, 97] on img at bounding box center [146, 98] width 18 height 18
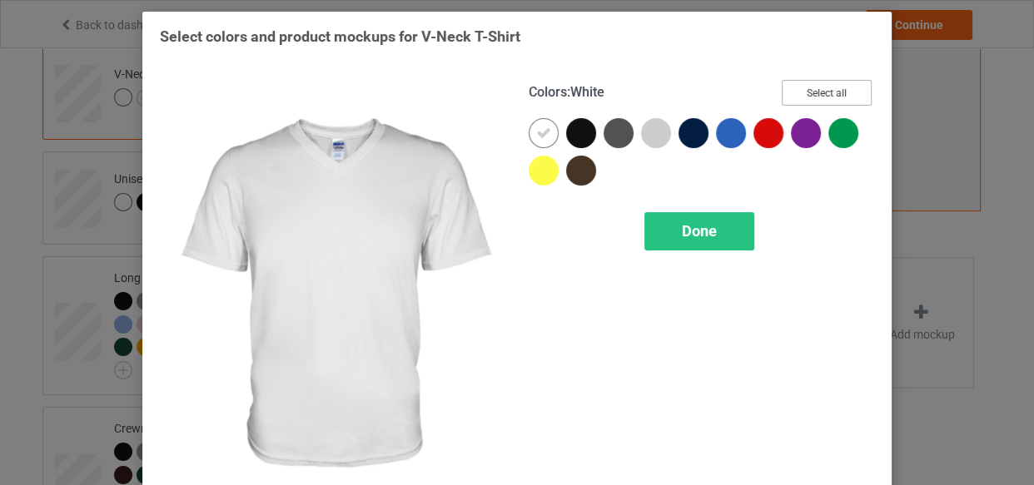
click at [814, 85] on button "Select all" at bounding box center [827, 93] width 90 height 26
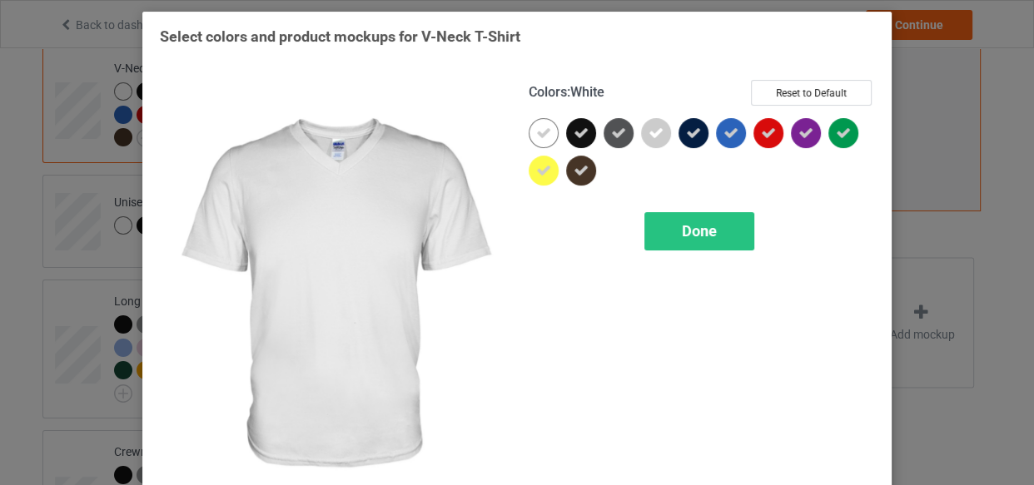
click at [541, 128] on icon at bounding box center [543, 133] width 15 height 15
click at [541, 128] on div at bounding box center [544, 133] width 30 height 30
click at [663, 210] on div "Colors : White Reset to Default Done" at bounding box center [701, 295] width 369 height 455
click at [645, 231] on div "Done" at bounding box center [699, 231] width 110 height 38
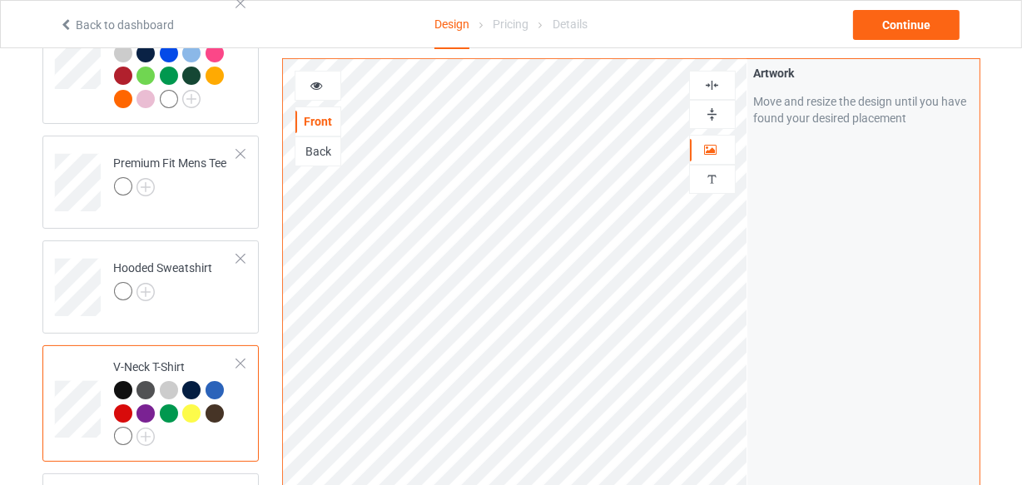
scroll to position [203, 0]
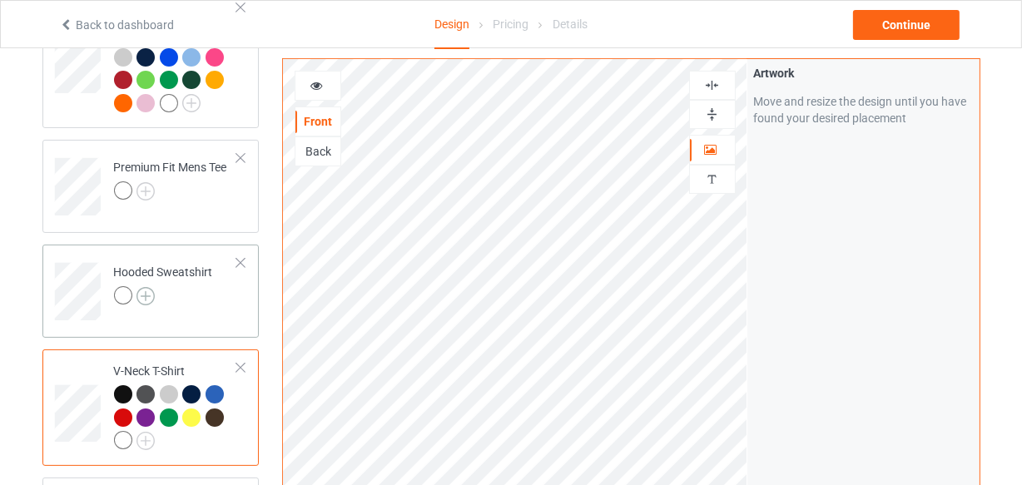
click at [146, 300] on img at bounding box center [146, 296] width 18 height 18
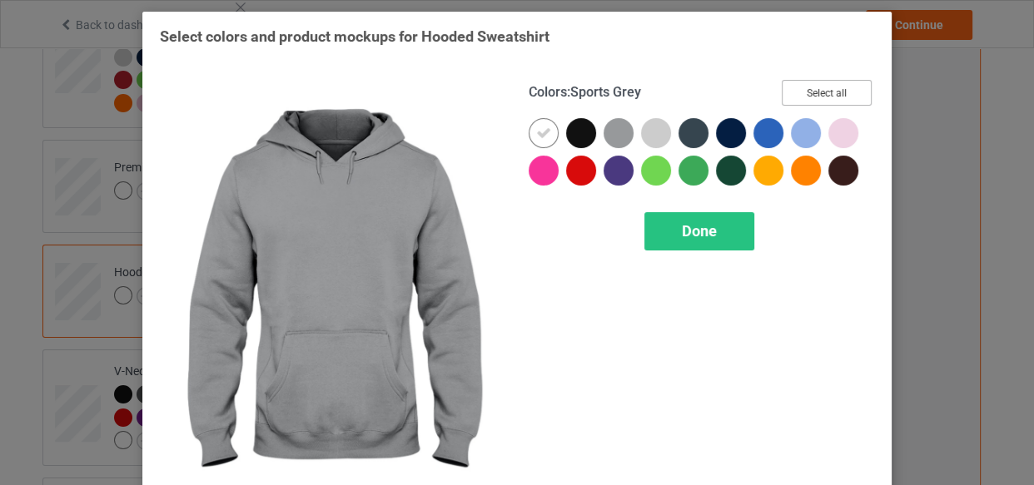
click at [857, 99] on button "Select all" at bounding box center [827, 93] width 90 height 26
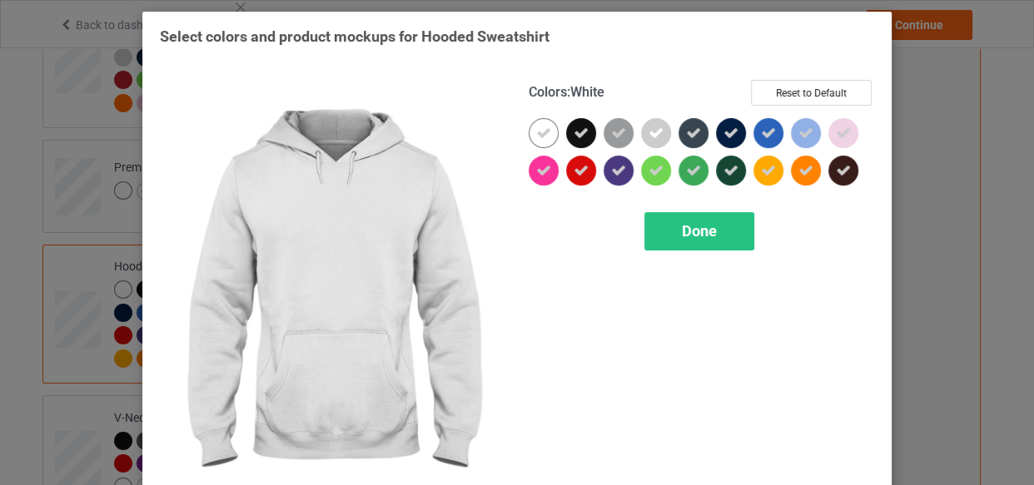
click at [541, 121] on div at bounding box center [544, 133] width 30 height 30
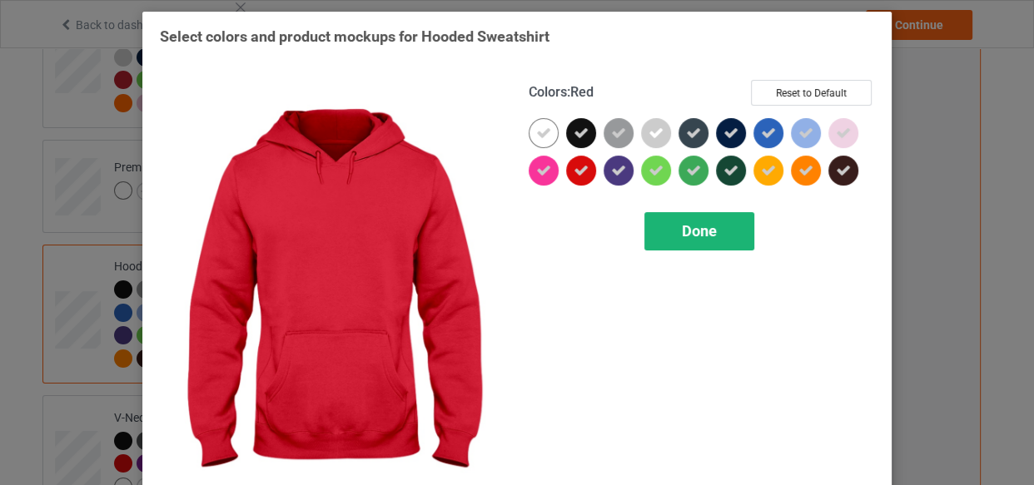
click at [683, 222] on span "Done" at bounding box center [699, 230] width 35 height 17
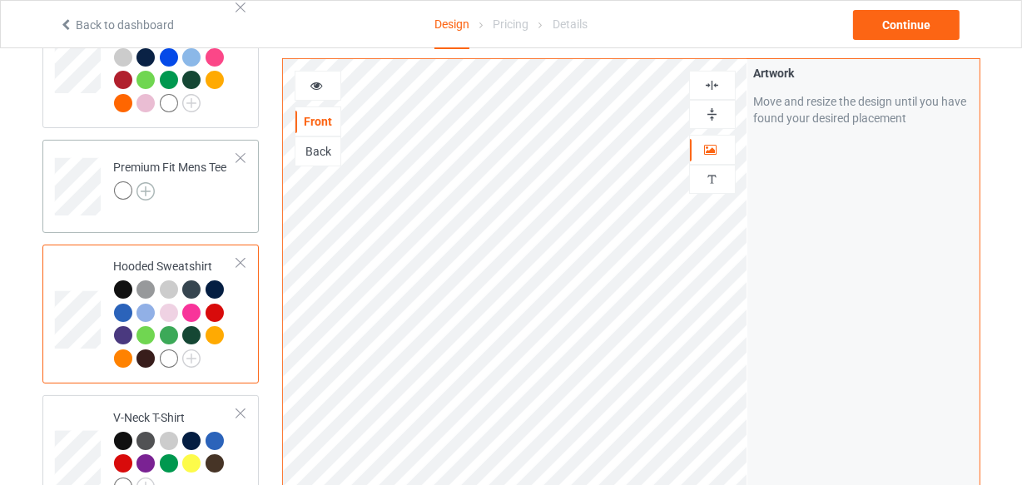
click at [147, 188] on img at bounding box center [146, 191] width 18 height 18
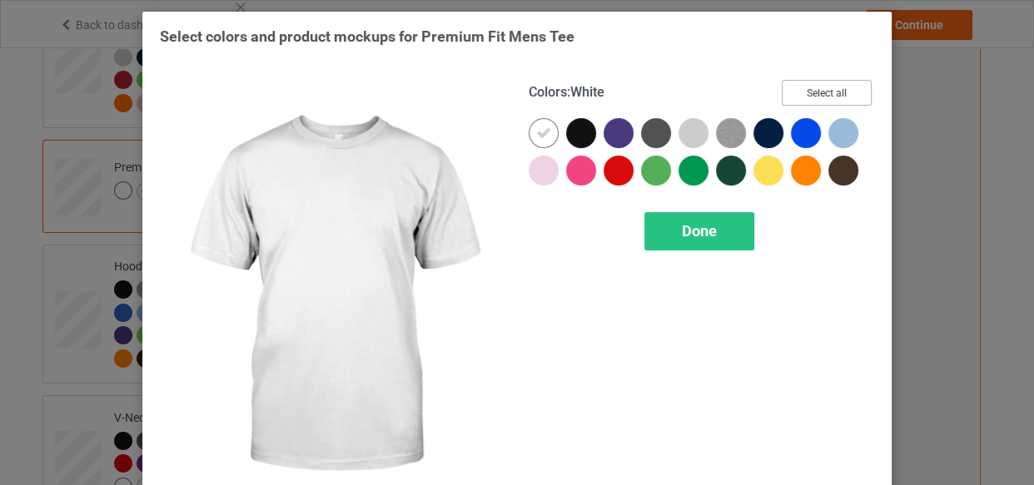
click at [810, 91] on button "Select all" at bounding box center [827, 93] width 90 height 26
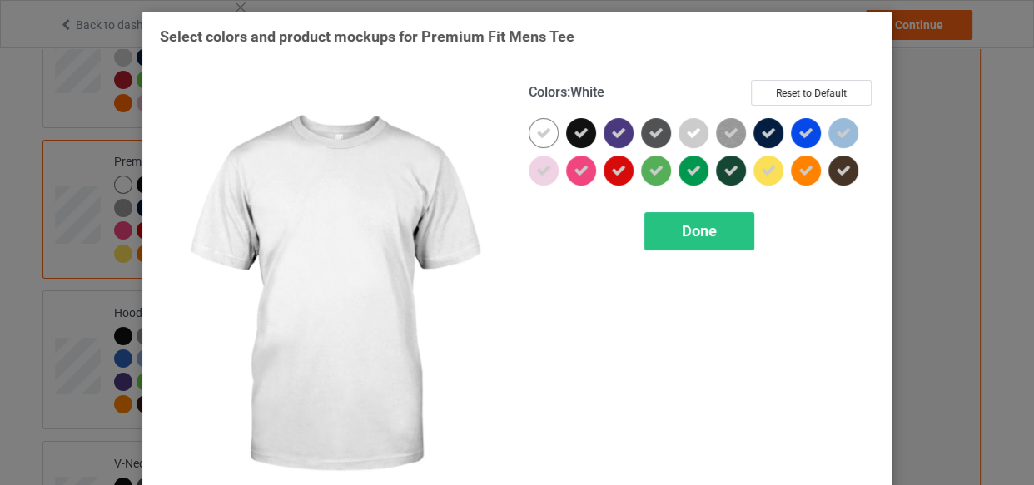
click at [539, 126] on icon at bounding box center [543, 133] width 15 height 15
drag, startPoint x: 539, startPoint y: 125, endPoint x: 687, endPoint y: 216, distance: 173.8
click at [540, 126] on div at bounding box center [544, 133] width 30 height 30
click at [702, 230] on span "Done" at bounding box center [699, 230] width 35 height 17
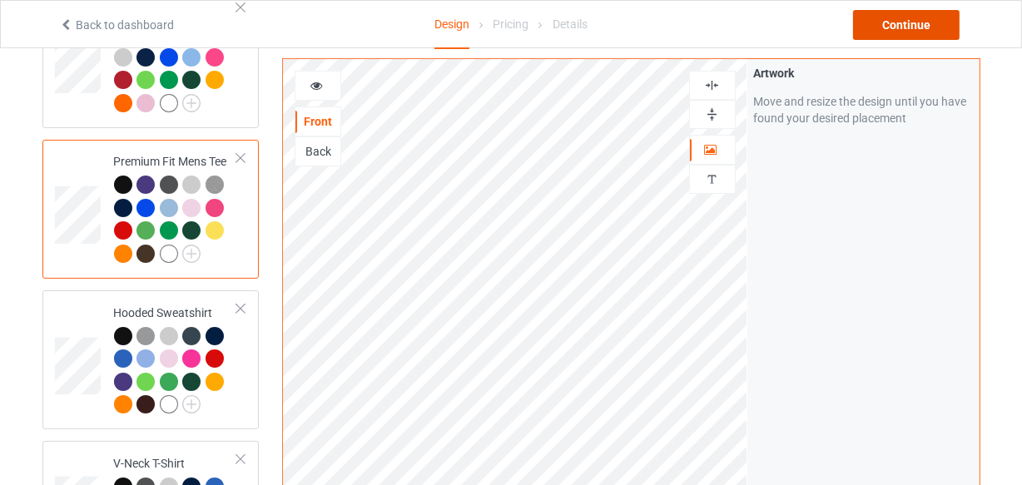
click at [910, 12] on div "Continue" at bounding box center [906, 25] width 107 height 30
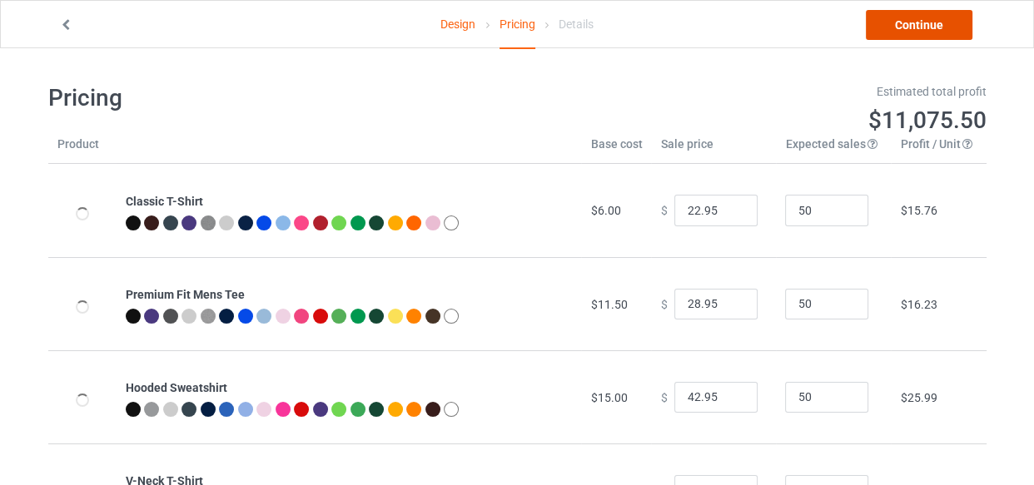
click at [918, 27] on link "Continue" at bounding box center [919, 25] width 107 height 30
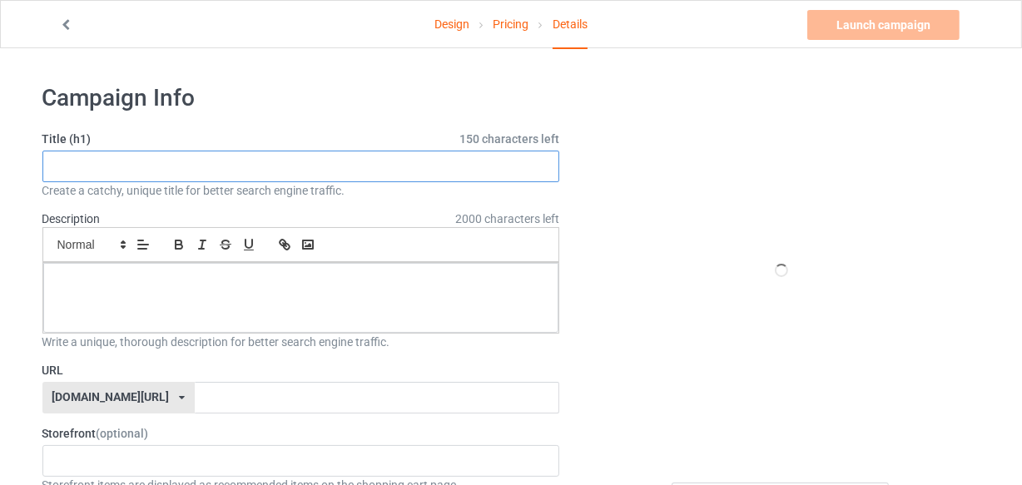
click at [318, 156] on input "text" at bounding box center [301, 167] width 518 height 32
paste input "Happy Friday Funny Weekend Teacher"
type input "Happy Friday Funny Weekend Teacher"
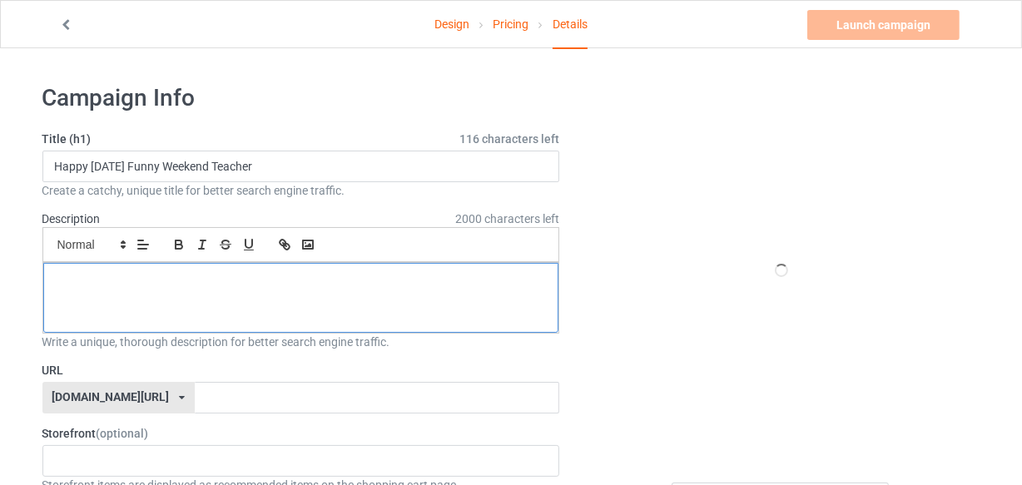
click at [251, 288] on p at bounding box center [302, 282] width 490 height 16
click at [228, 351] on div "Write a unique, thorough description for better search engine traffic." at bounding box center [301, 342] width 518 height 17
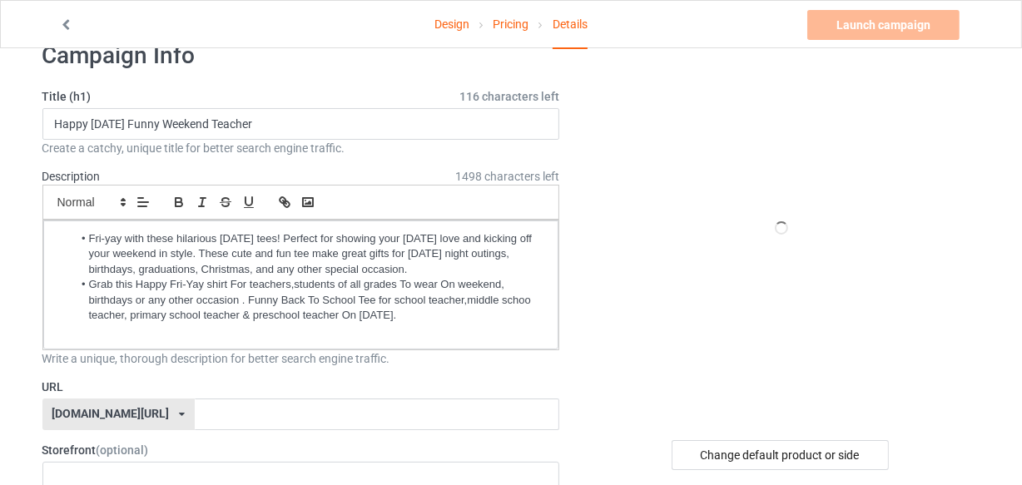
scroll to position [75, 0]
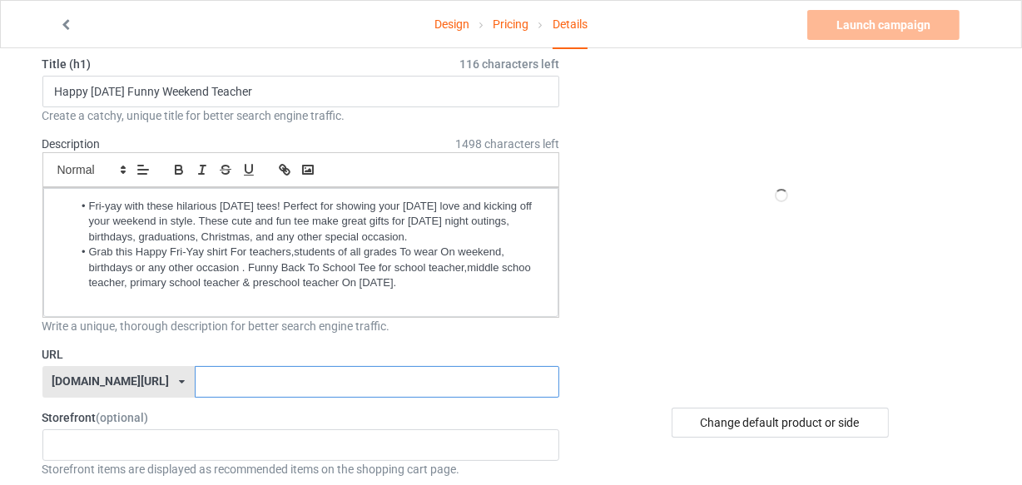
click at [258, 390] on input "text" at bounding box center [377, 382] width 365 height 32
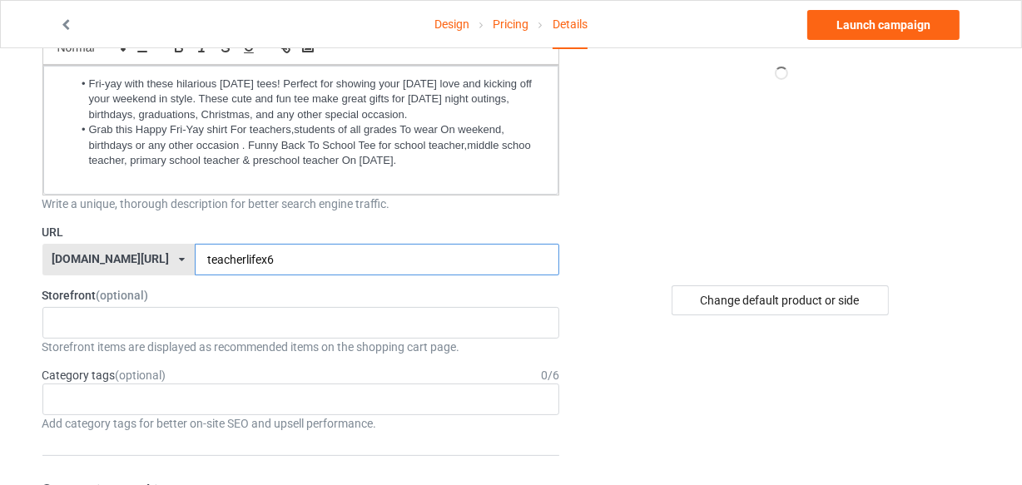
scroll to position [378, 0]
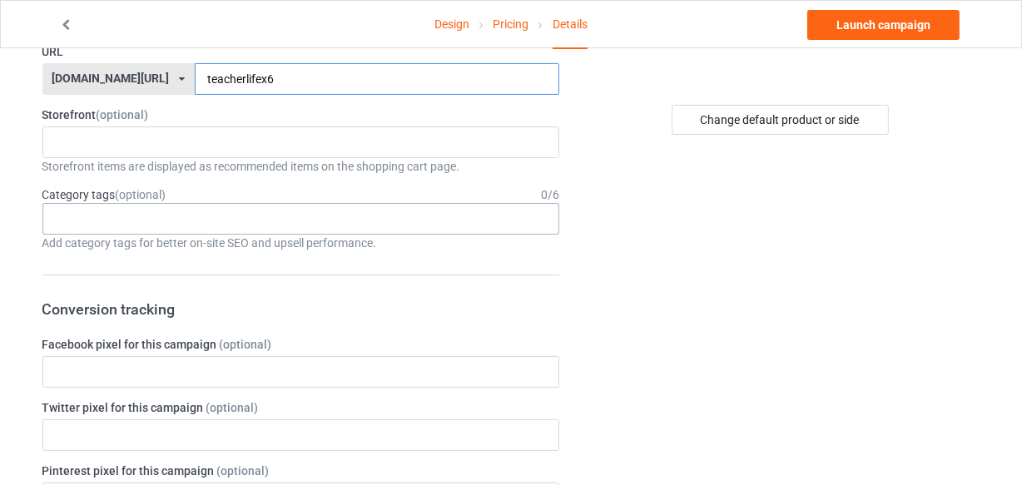
type input "teacherlifex6"
click at [275, 222] on div "Age > [DEMOGRAPHIC_DATA] > 1 Age > [DEMOGRAPHIC_DATA] Months > 1 Month Age > [D…" at bounding box center [301, 219] width 518 height 32
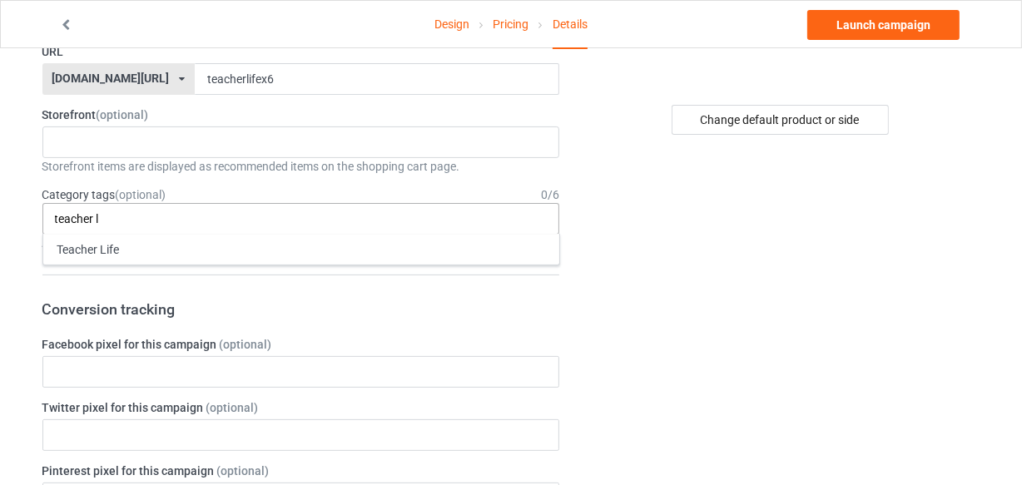
type input "teacher l"
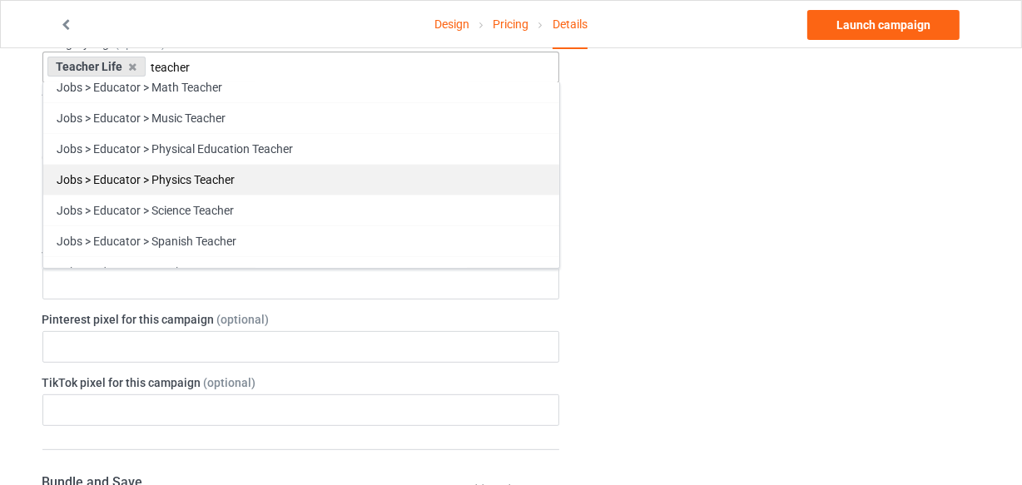
scroll to position [275, 0]
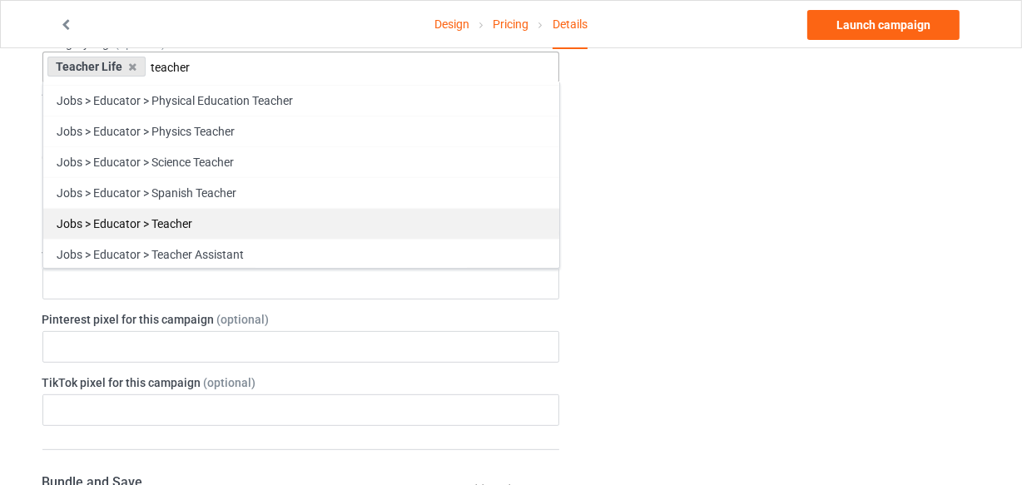
type input "teacher"
click at [282, 219] on div "Jobs > Educator > Teacher" at bounding box center [301, 223] width 516 height 31
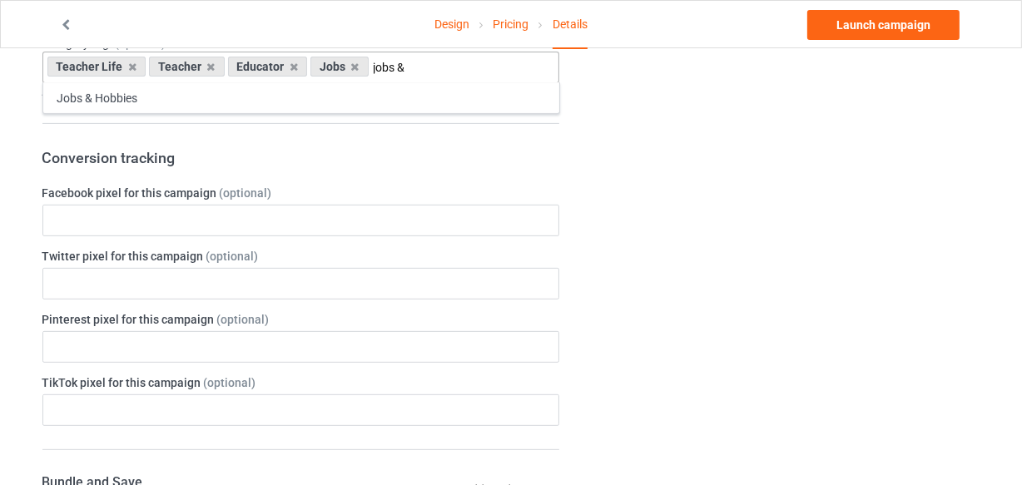
scroll to position [0, 0]
type input "jobs &"
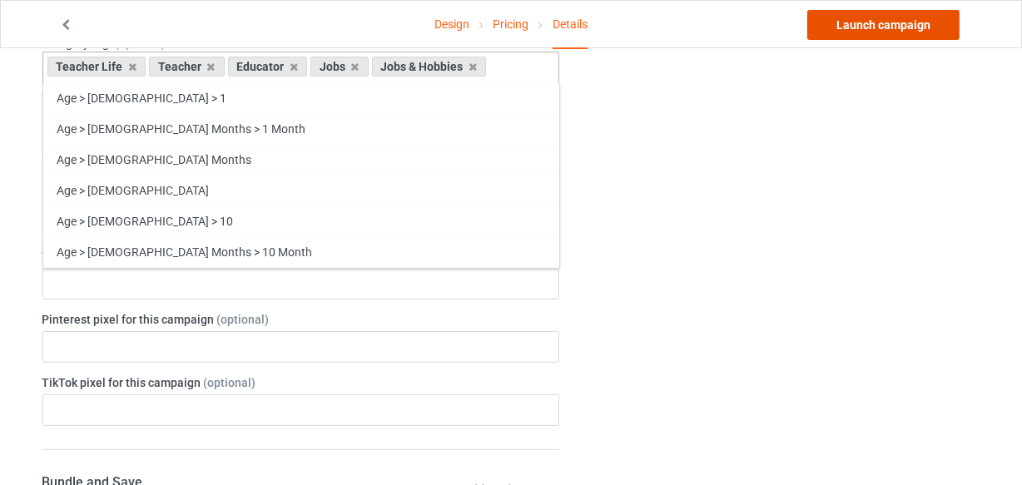
click at [883, 18] on link "Launch campaign" at bounding box center [884, 25] width 152 height 30
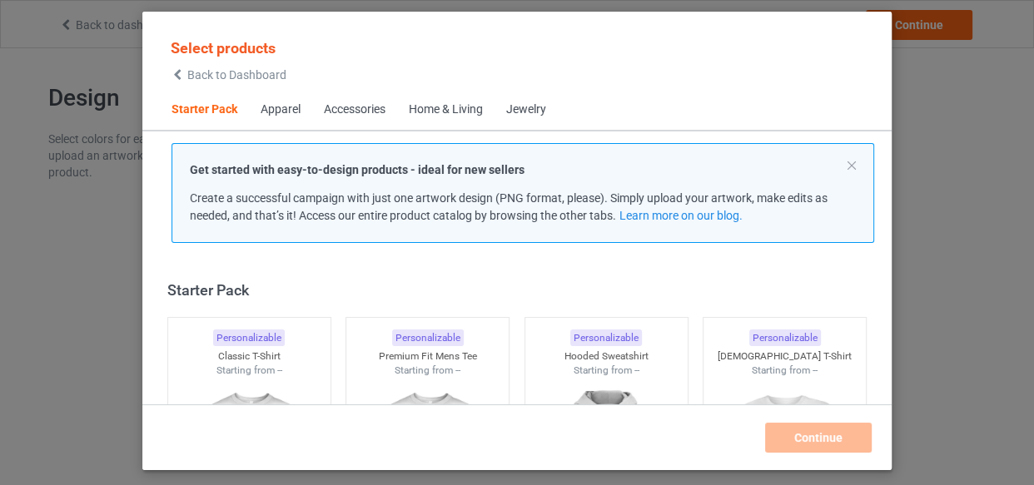
click at [216, 364] on div "Starting from --" at bounding box center [249, 371] width 162 height 14
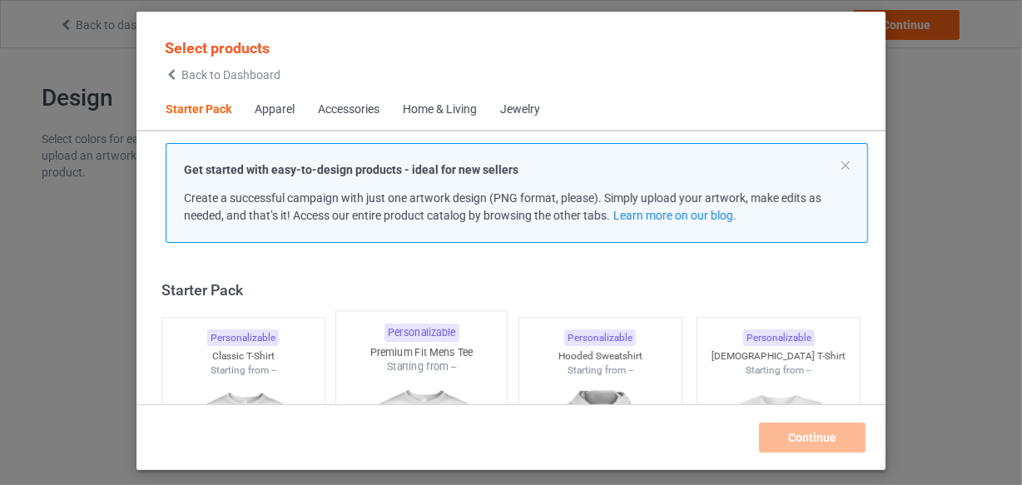
scroll to position [21, 0]
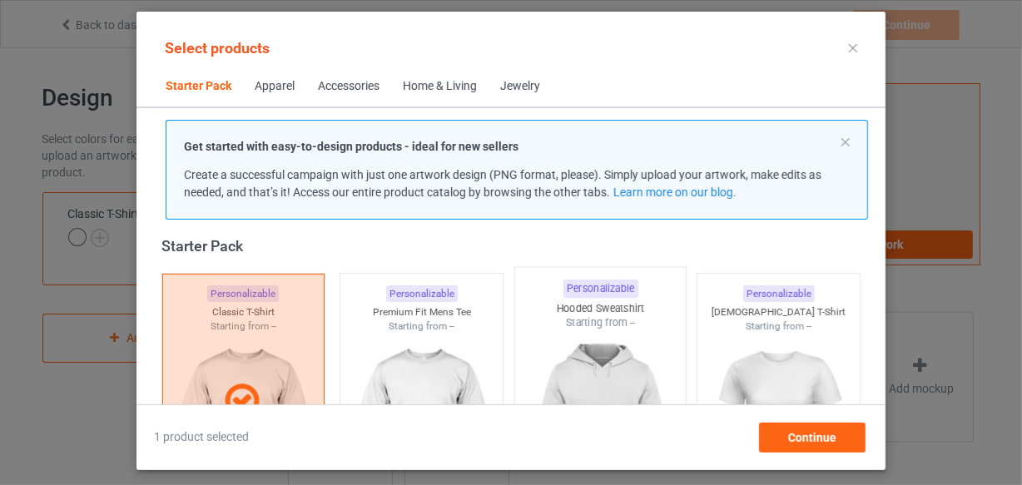
click at [414, 356] on img at bounding box center [421, 427] width 149 height 187
click at [512, 349] on div "Personalizable Hooded Sweatshirt Starting from --" at bounding box center [600, 401] width 179 height 271
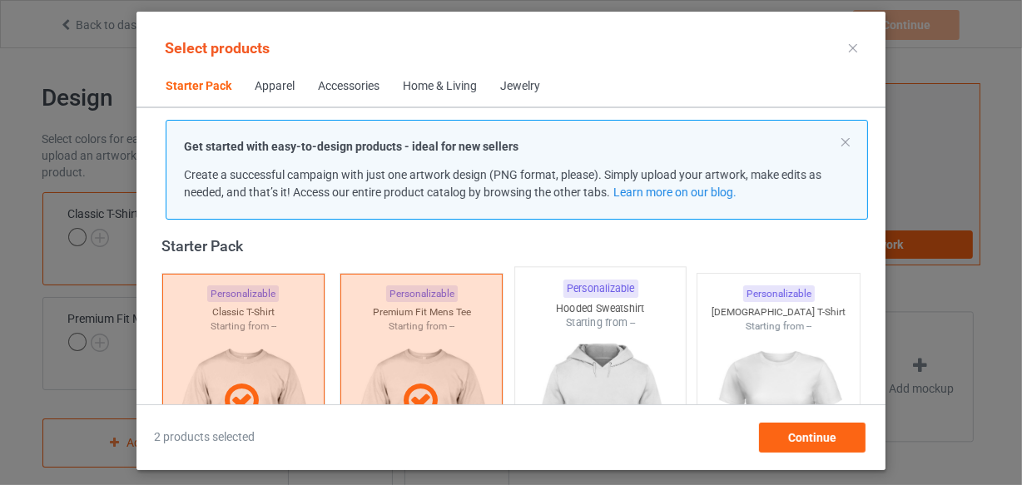
click at [534, 353] on img at bounding box center [600, 429] width 157 height 196
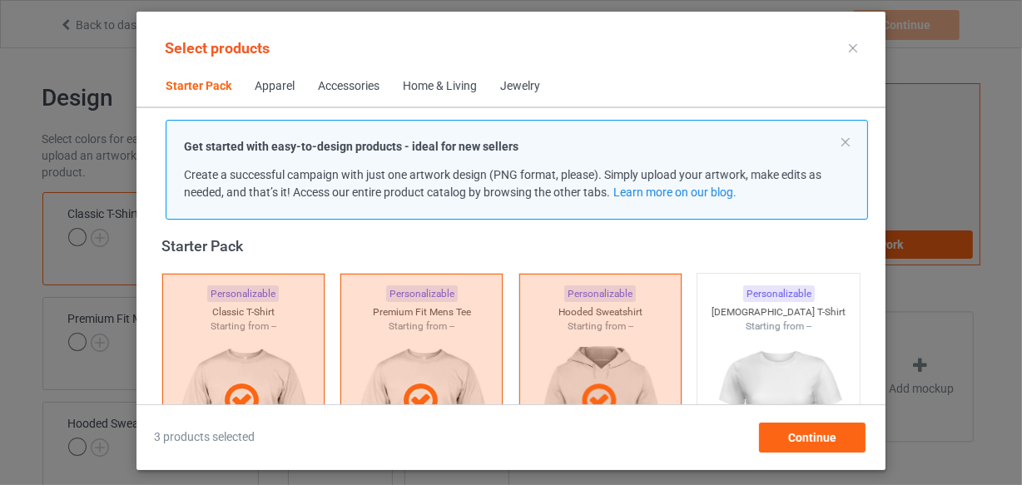
scroll to position [550, 0]
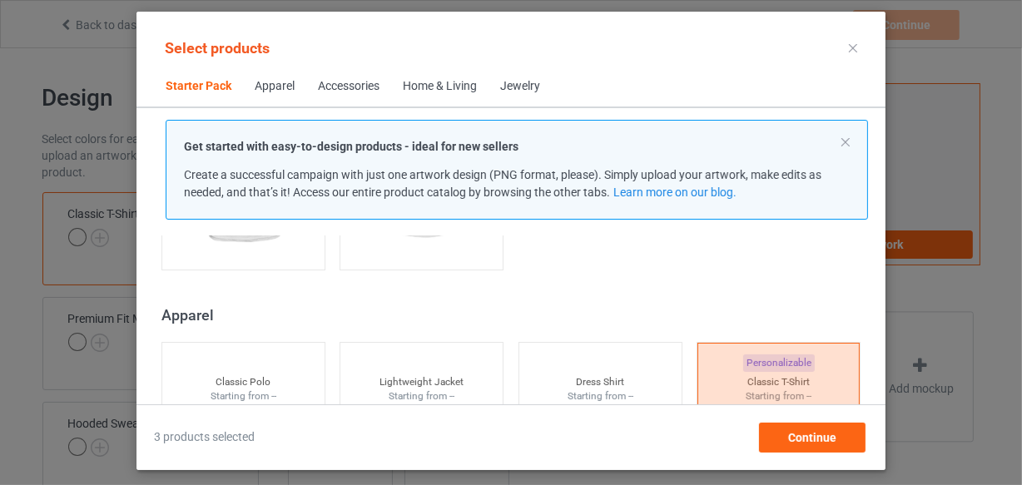
click at [266, 226] on div "Select products Starter Pack Apparel Accessories Home & Living Jewelry Get star…" at bounding box center [511, 241] width 749 height 424
click at [272, 243] on img at bounding box center [243, 168] width 149 height 187
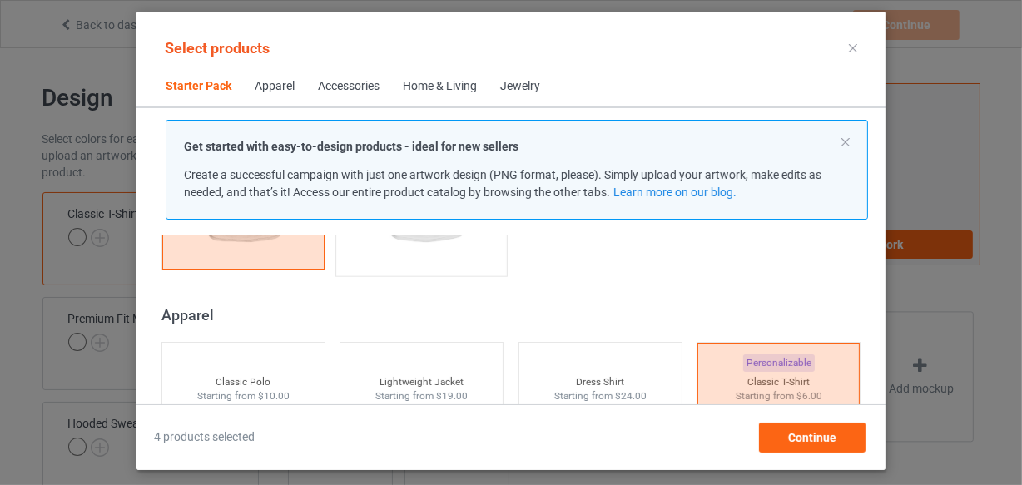
click at [456, 260] on div "Personalizable Unisex Tank Starting from $9.50" at bounding box center [422, 142] width 172 height 269
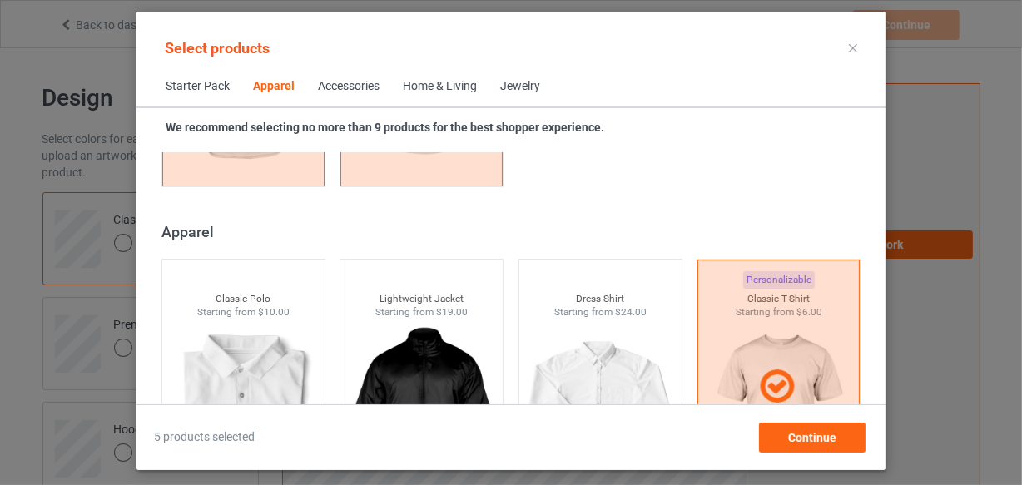
scroll to position [1232, 0]
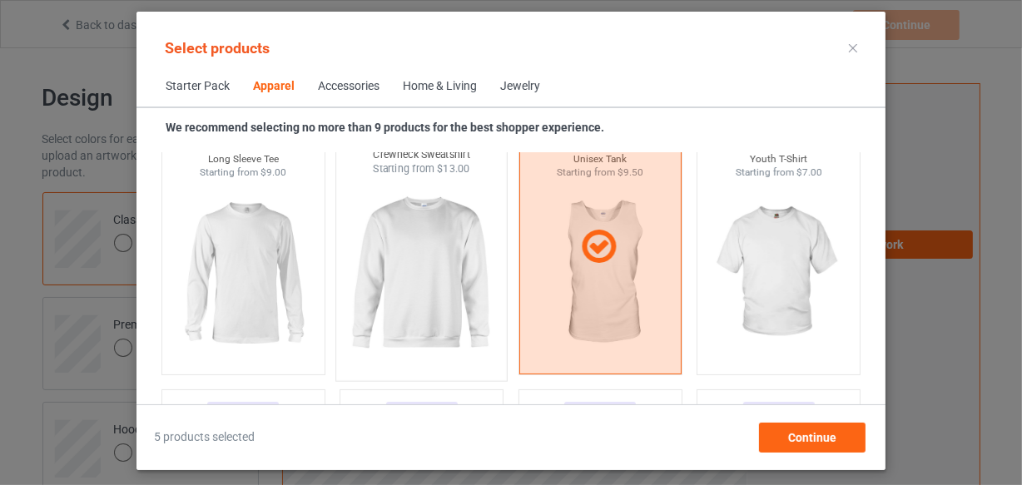
click at [247, 291] on img at bounding box center [243, 273] width 149 height 187
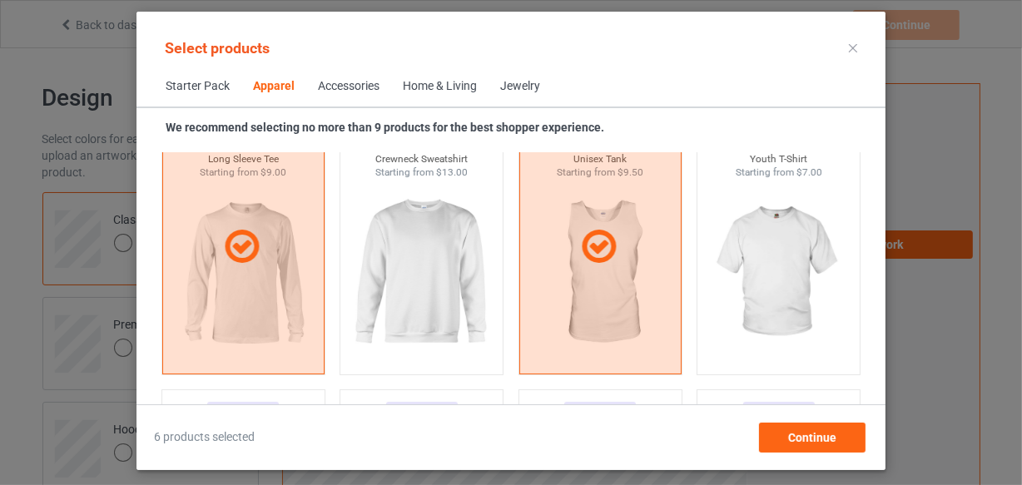
drag, startPoint x: 366, startPoint y: 295, endPoint x: 674, endPoint y: 284, distance: 309.1
click at [366, 295] on img at bounding box center [421, 273] width 149 height 187
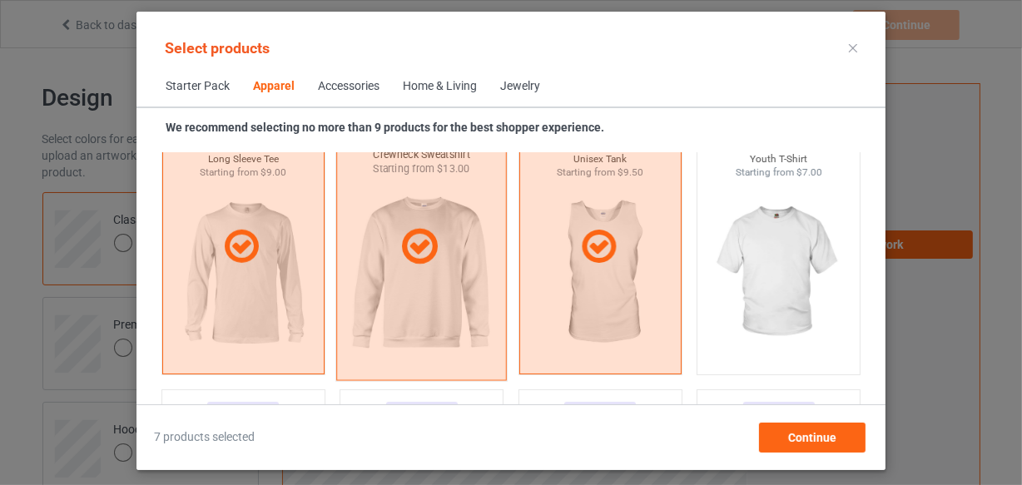
click at [734, 281] on img at bounding box center [778, 273] width 149 height 187
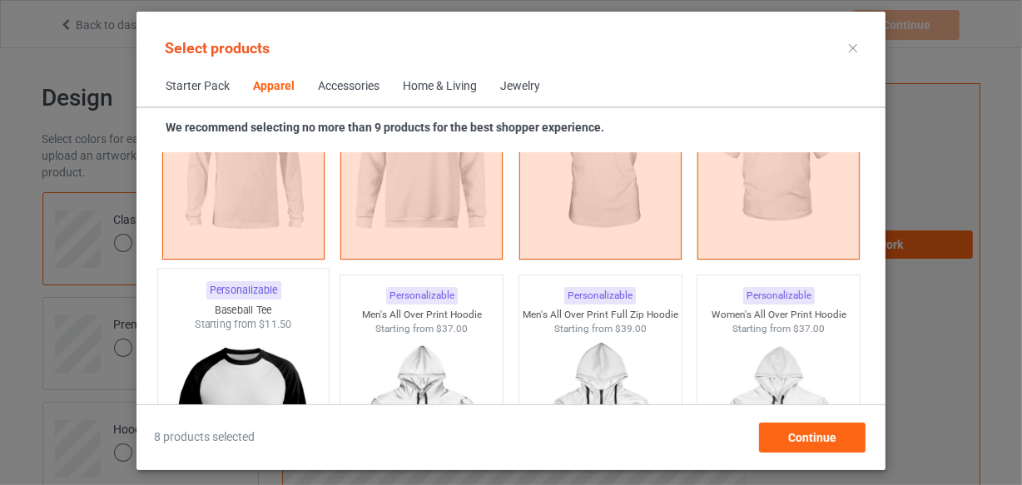
scroll to position [1383, 0]
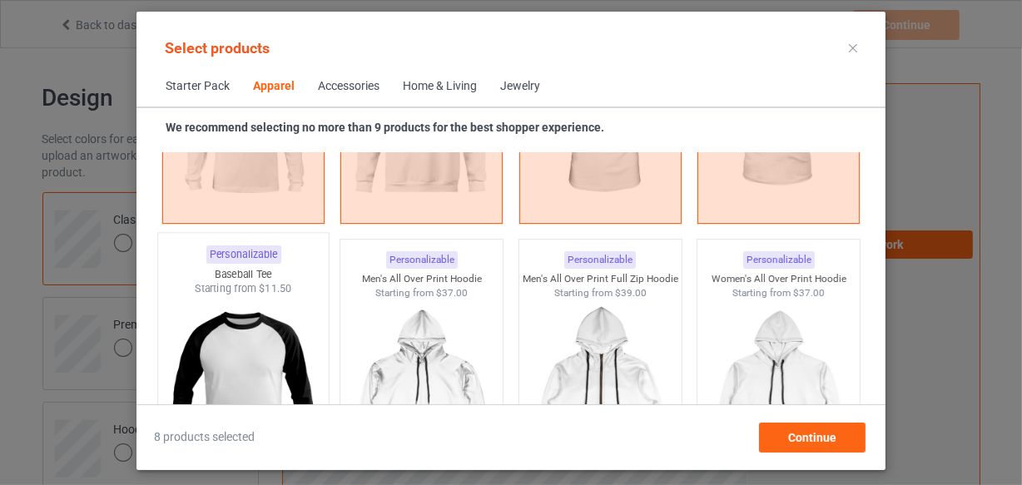
click at [253, 324] on img at bounding box center [243, 394] width 157 height 196
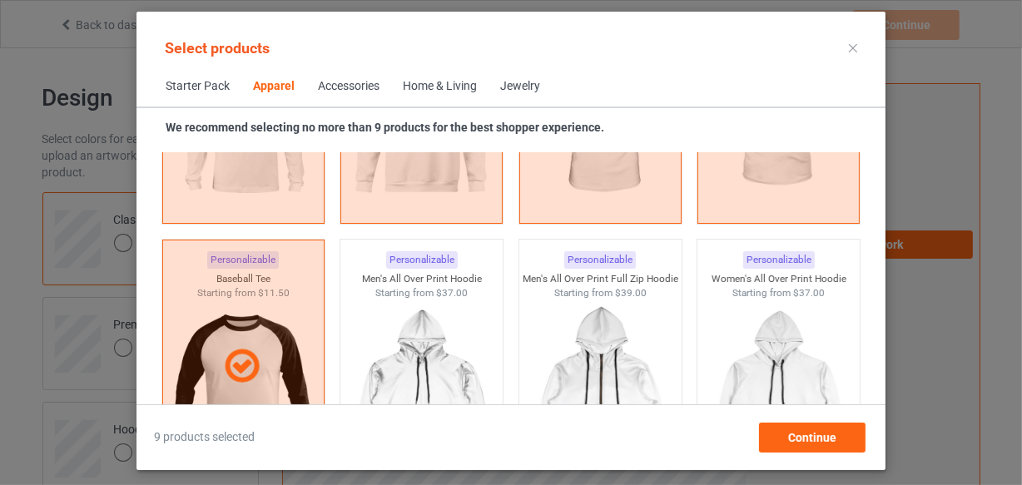
click at [419, 88] on div "Home & Living" at bounding box center [440, 86] width 74 height 17
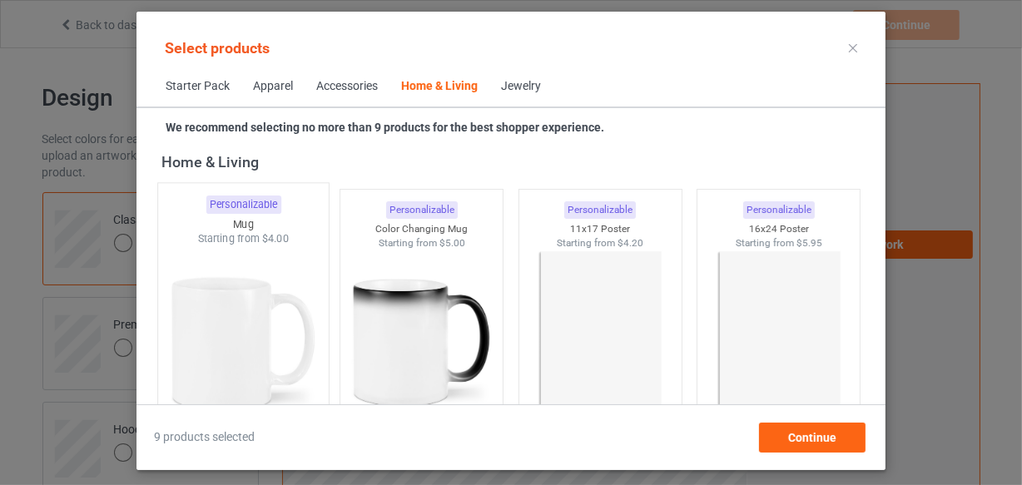
click at [266, 260] on img at bounding box center [243, 344] width 157 height 196
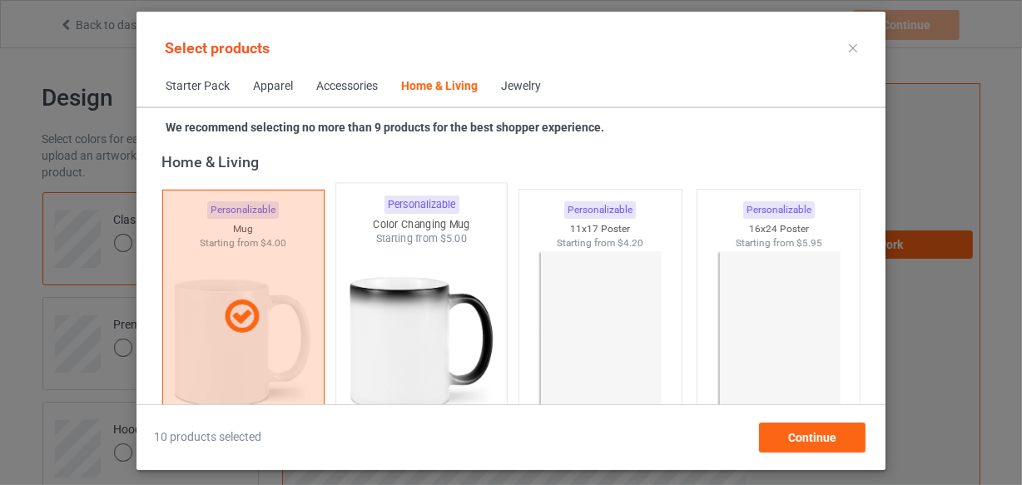
click at [404, 283] on img at bounding box center [422, 344] width 157 height 196
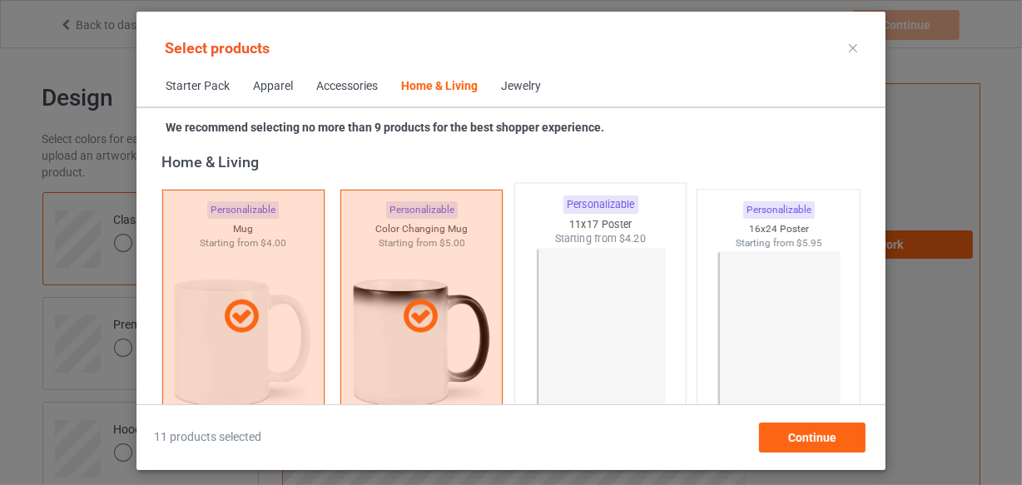
click at [527, 296] on img at bounding box center [600, 344] width 157 height 196
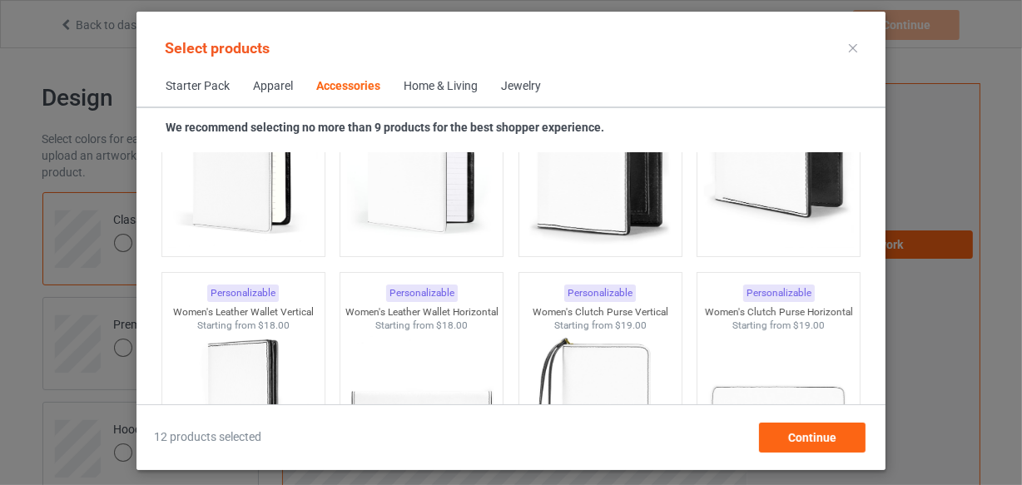
scroll to position [6525, 0]
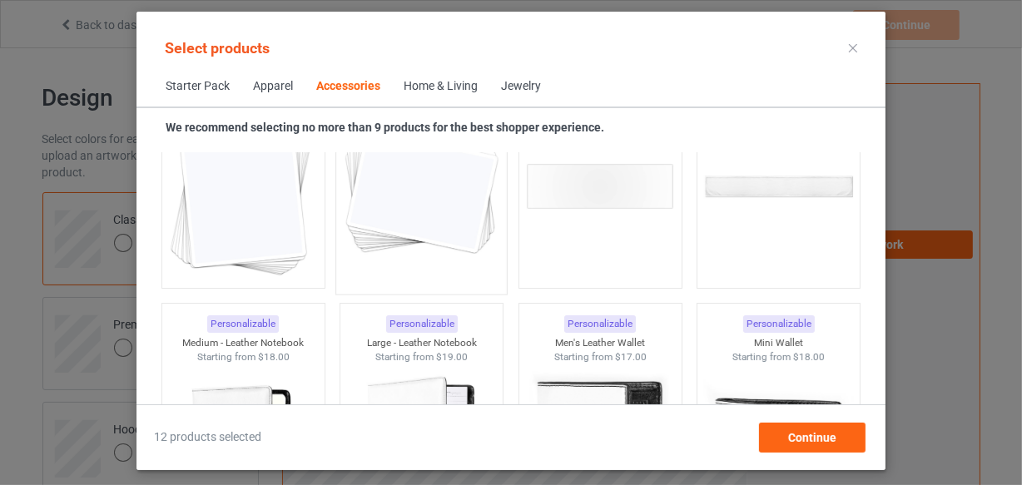
drag, startPoint x: 253, startPoint y: 252, endPoint x: 396, endPoint y: 262, distance: 143.6
click at [253, 251] on img at bounding box center [243, 186] width 149 height 187
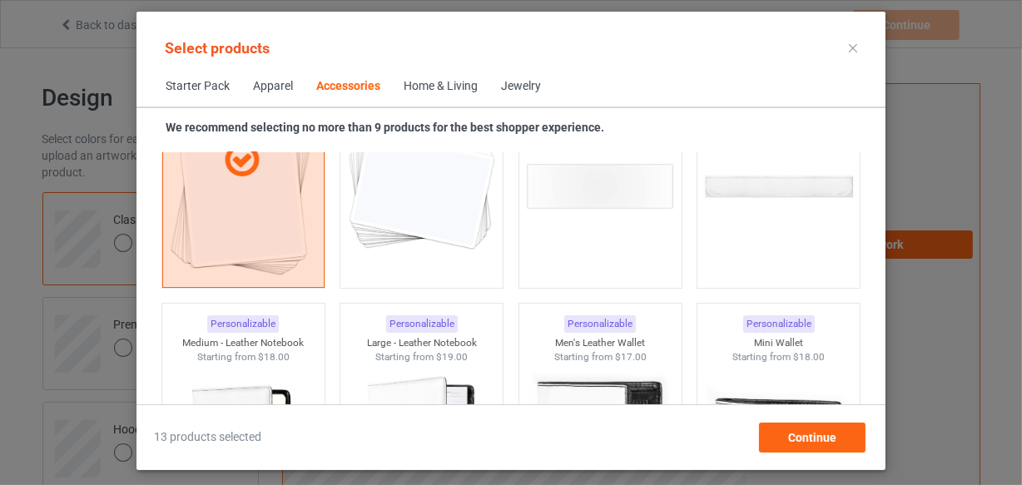
click at [400, 262] on img at bounding box center [421, 186] width 149 height 187
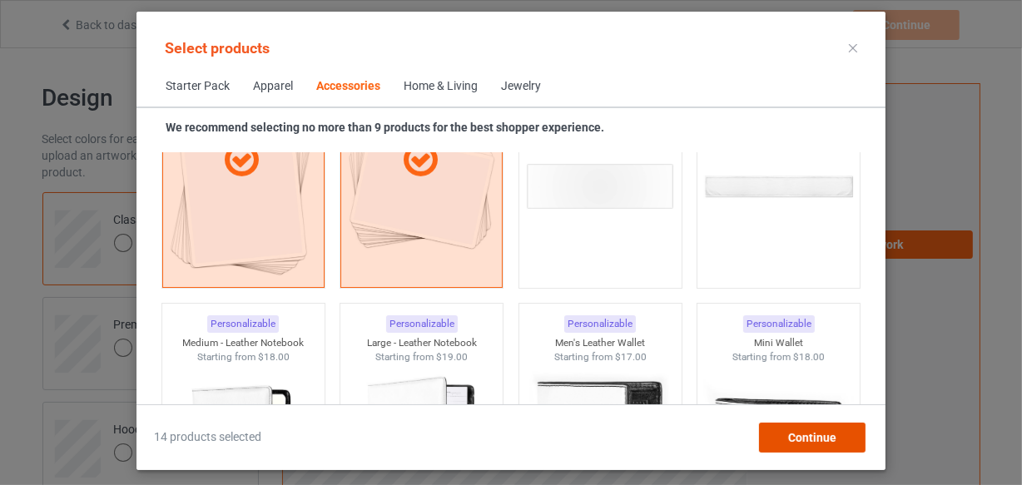
click at [782, 435] on div "Continue" at bounding box center [812, 438] width 107 height 30
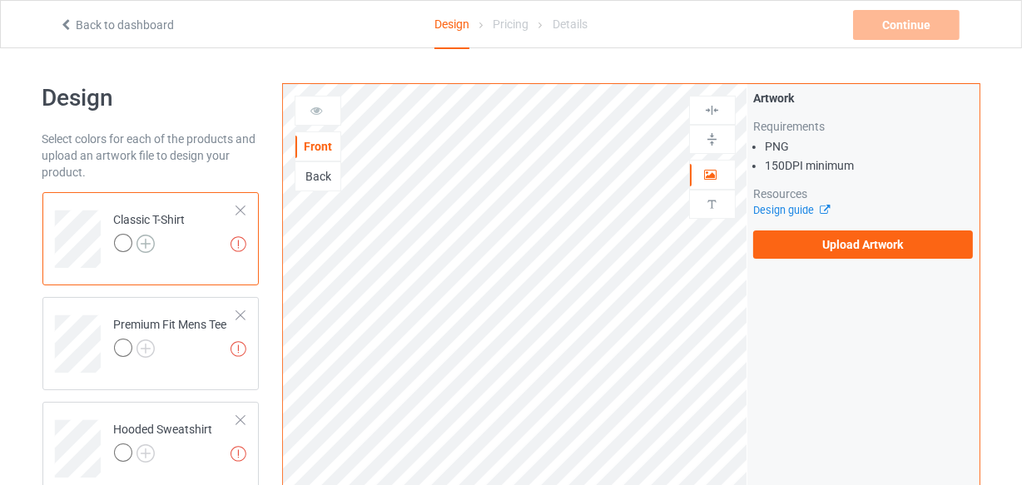
click at [147, 246] on img at bounding box center [146, 244] width 18 height 18
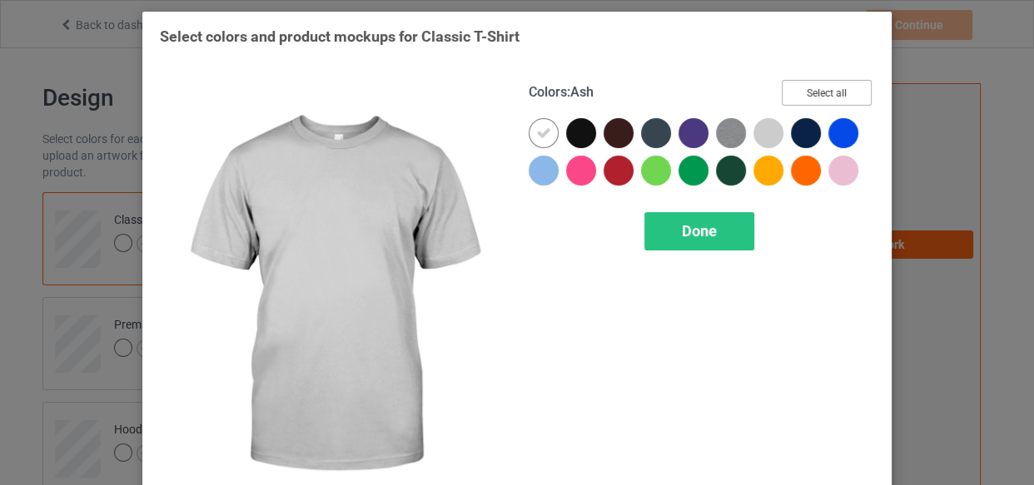
click at [836, 99] on button "Select all" at bounding box center [827, 93] width 90 height 26
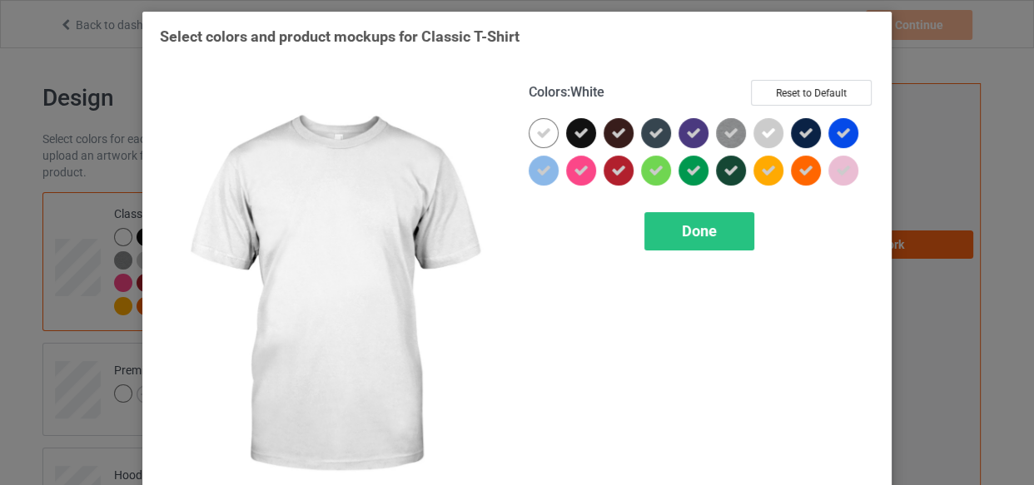
click at [536, 132] on icon at bounding box center [543, 133] width 15 height 15
click at [536, 132] on div at bounding box center [544, 133] width 30 height 30
click at [685, 217] on div "Done" at bounding box center [699, 231] width 110 height 38
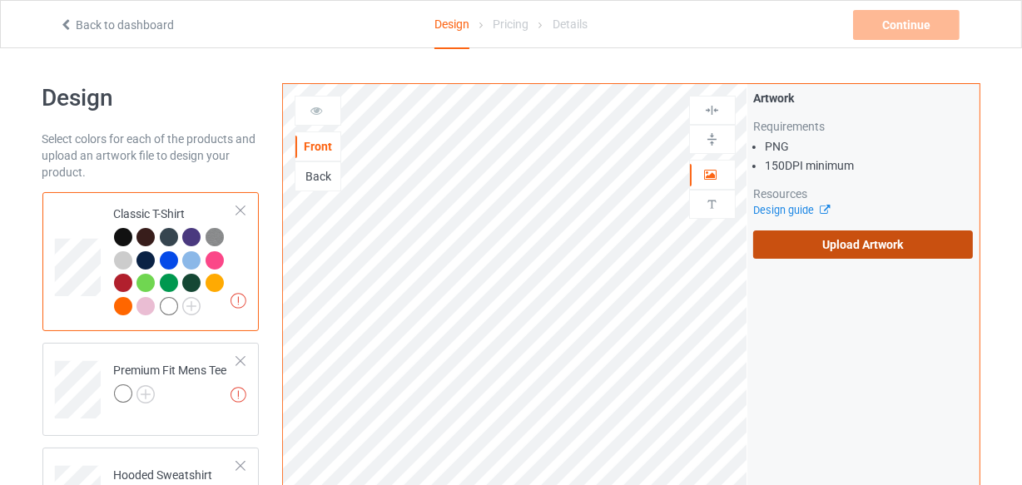
click at [837, 246] on label "Upload Artwork" at bounding box center [864, 245] width 221 height 28
click at [0, 0] on input "Upload Artwork" at bounding box center [0, 0] width 0 height 0
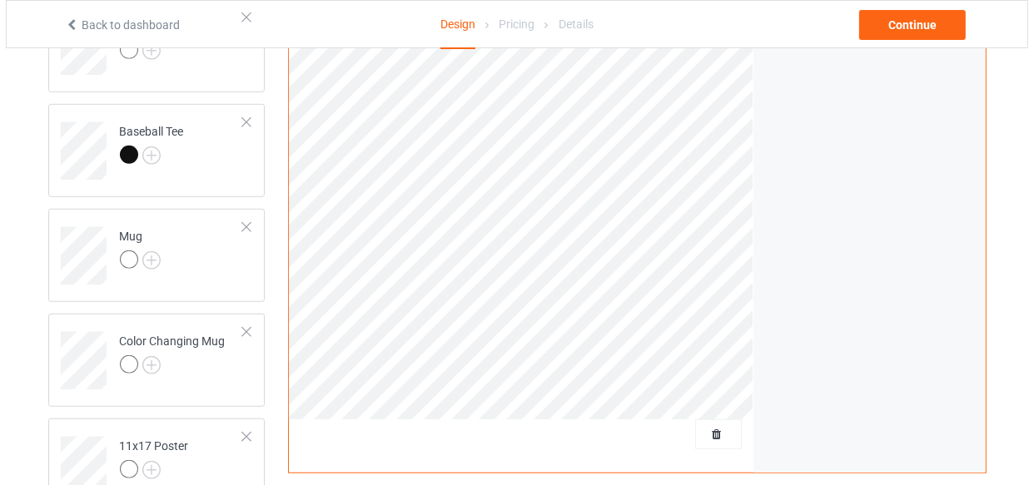
scroll to position [1135, 0]
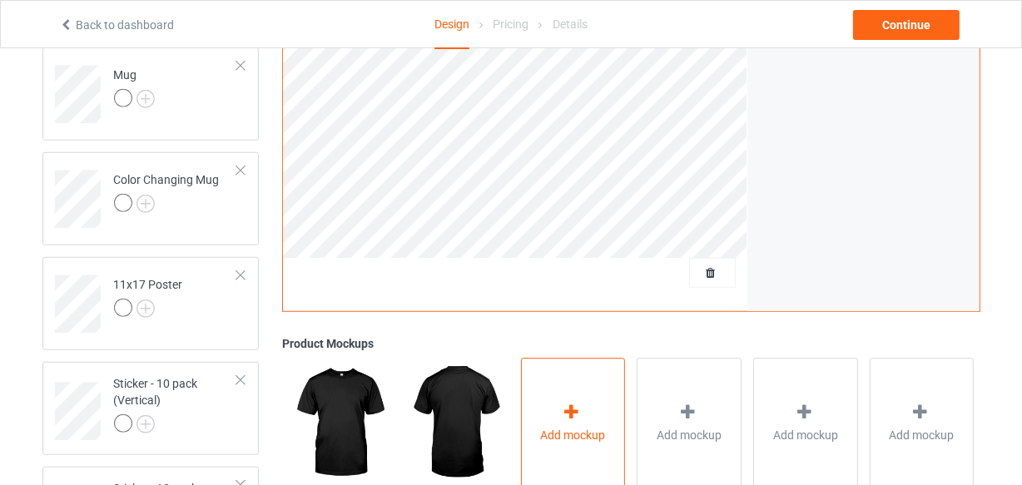
click at [551, 397] on div "Add mockup" at bounding box center [573, 424] width 105 height 131
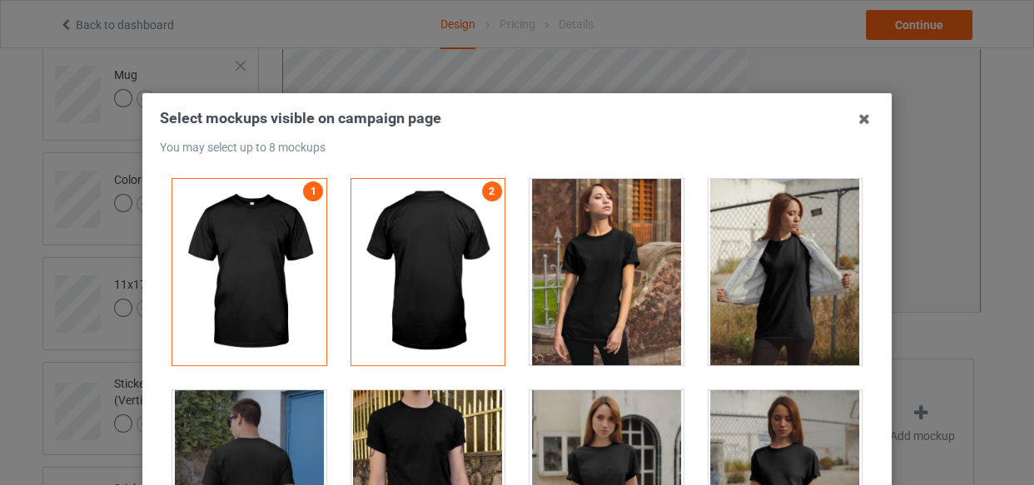
click at [549, 255] on div at bounding box center [607, 272] width 154 height 187
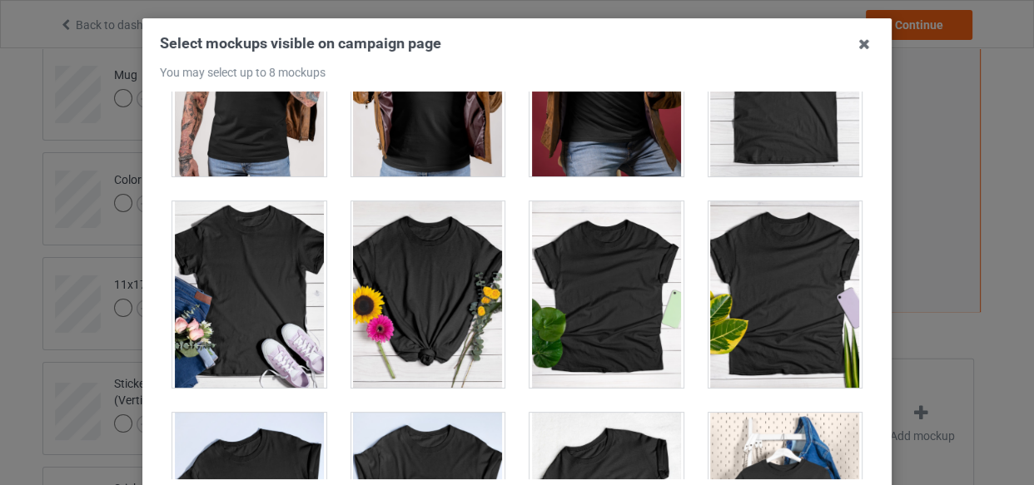
scroll to position [23355, 0]
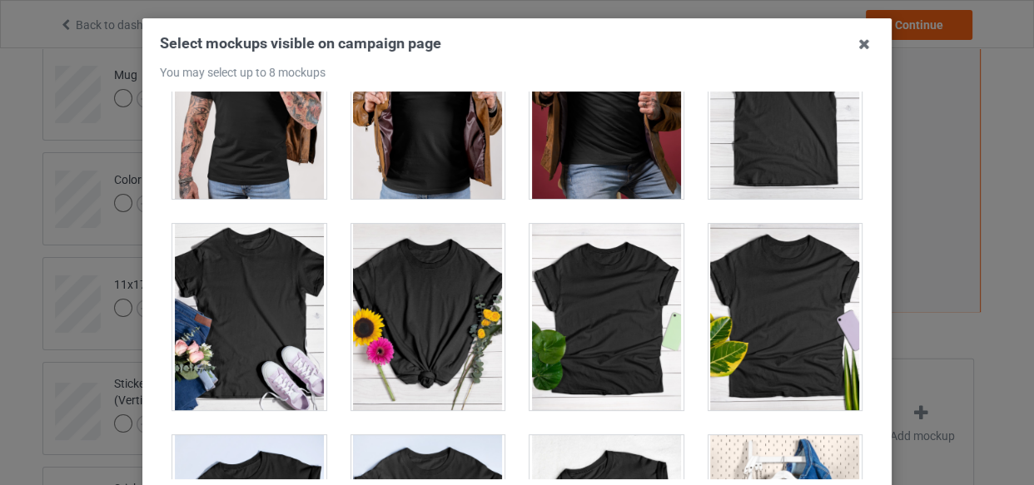
click at [744, 152] on div at bounding box center [786, 105] width 154 height 187
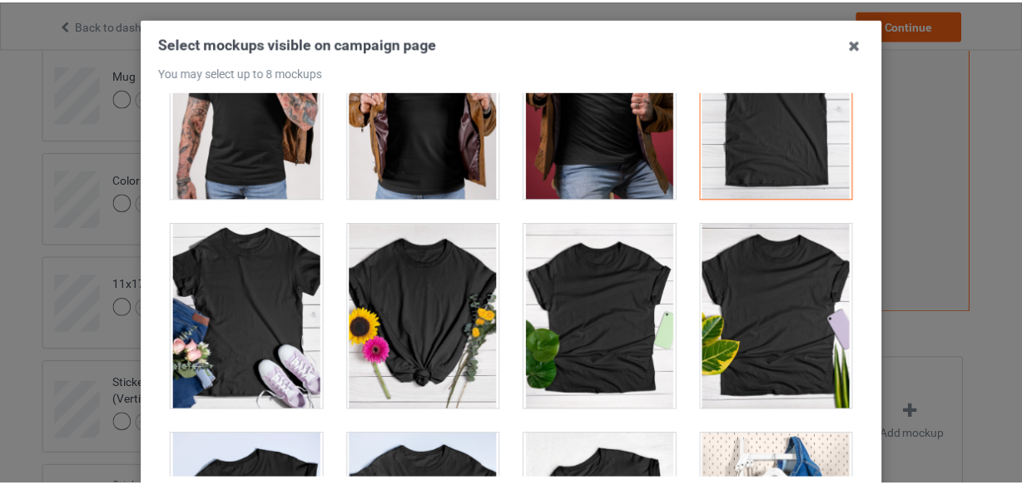
scroll to position [23913, 0]
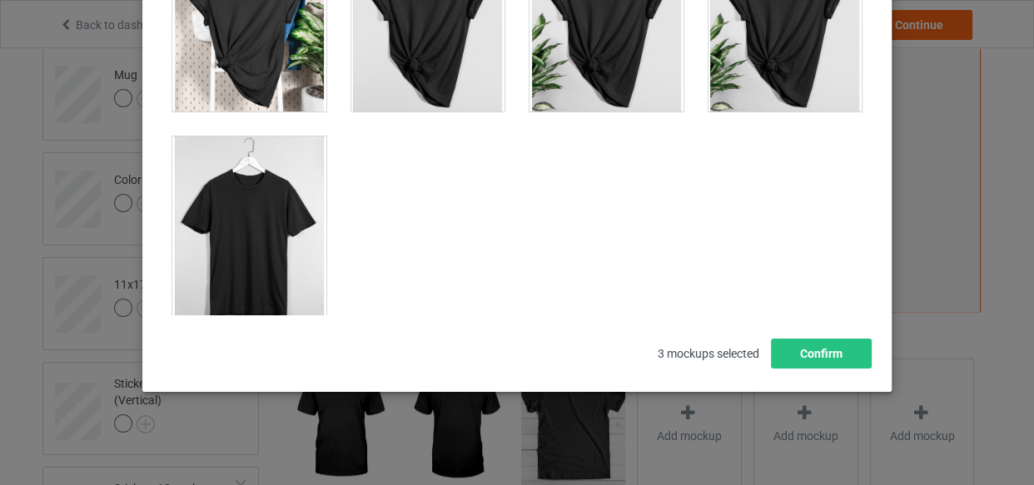
click at [286, 224] on div at bounding box center [249, 230] width 154 height 187
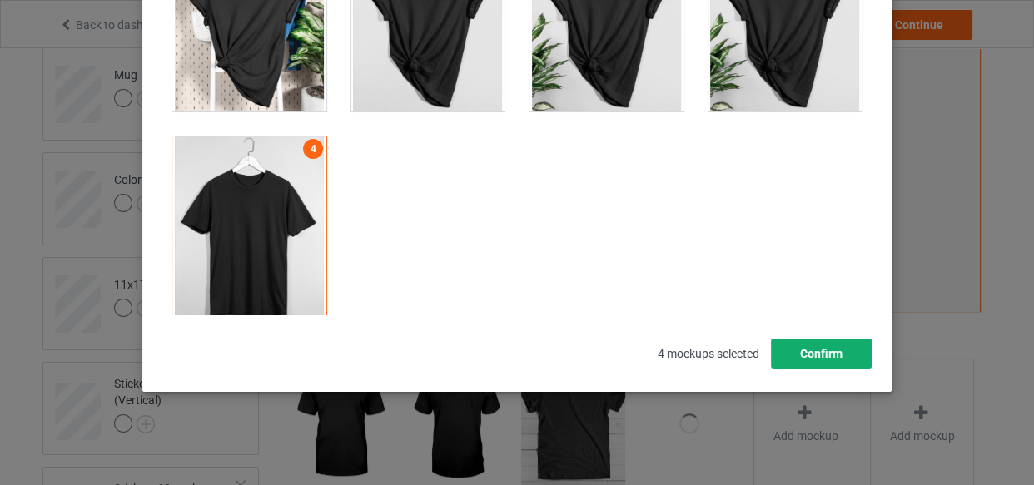
click at [829, 362] on button "Confirm" at bounding box center [821, 354] width 101 height 30
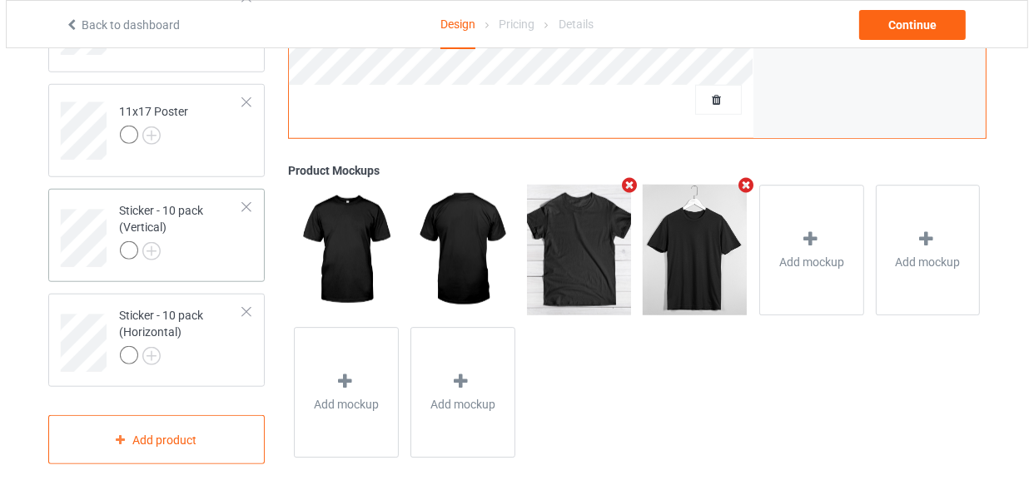
scroll to position [1322, 0]
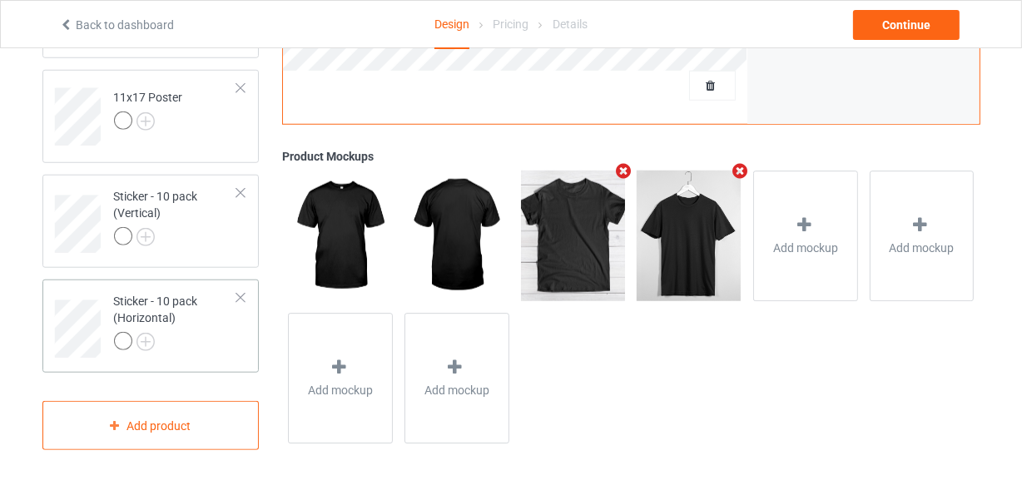
click at [195, 334] on div at bounding box center [176, 343] width 124 height 23
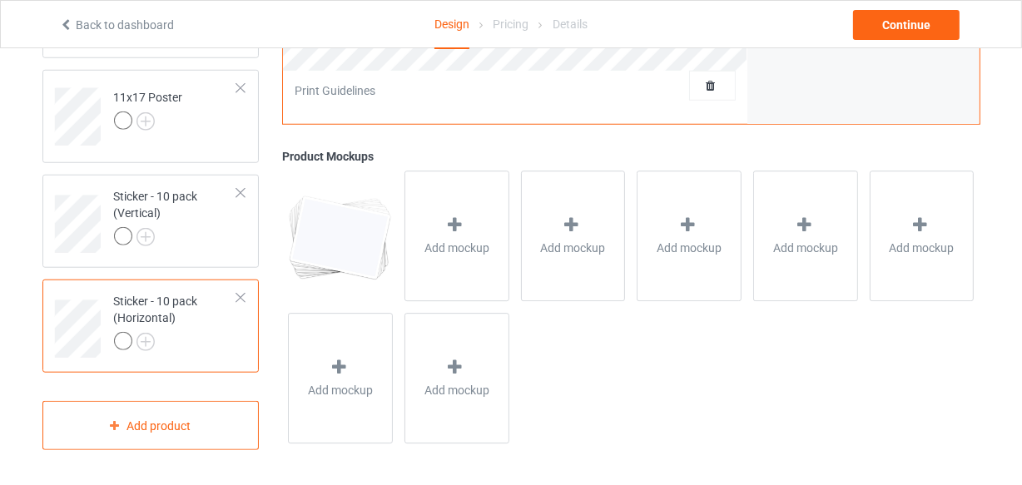
click at [476, 228] on div "Add mockup" at bounding box center [457, 237] width 105 height 131
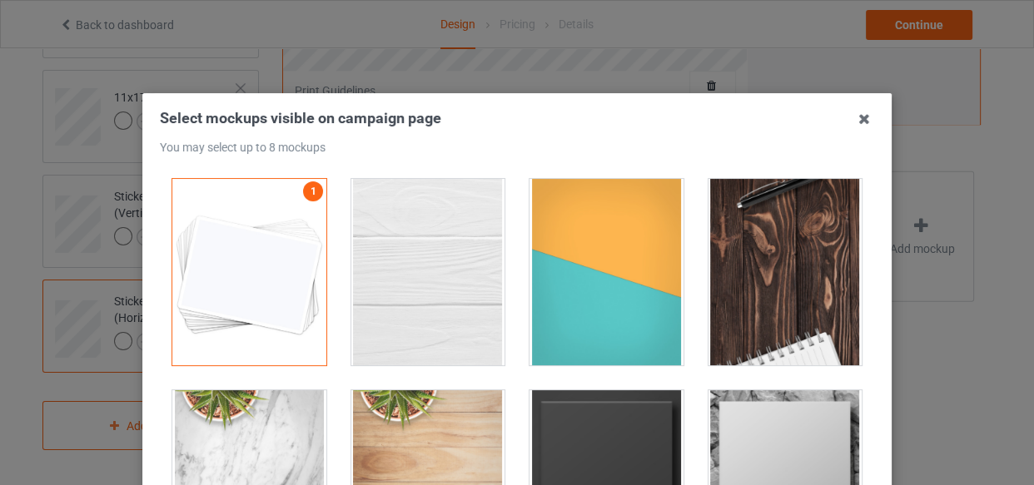
drag, startPoint x: 435, startPoint y: 209, endPoint x: 700, endPoint y: 311, distance: 284.4
click at [435, 209] on div at bounding box center [428, 272] width 154 height 187
click at [598, 291] on div at bounding box center [607, 272] width 154 height 187
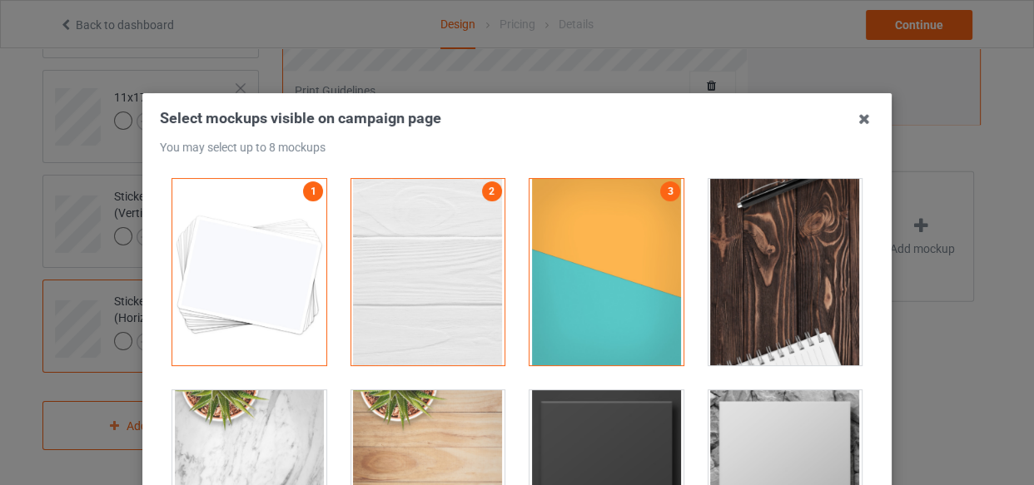
click at [783, 296] on div at bounding box center [786, 272] width 154 height 187
click at [622, 441] on div at bounding box center [607, 483] width 154 height 187
click at [730, 441] on div at bounding box center [786, 483] width 154 height 187
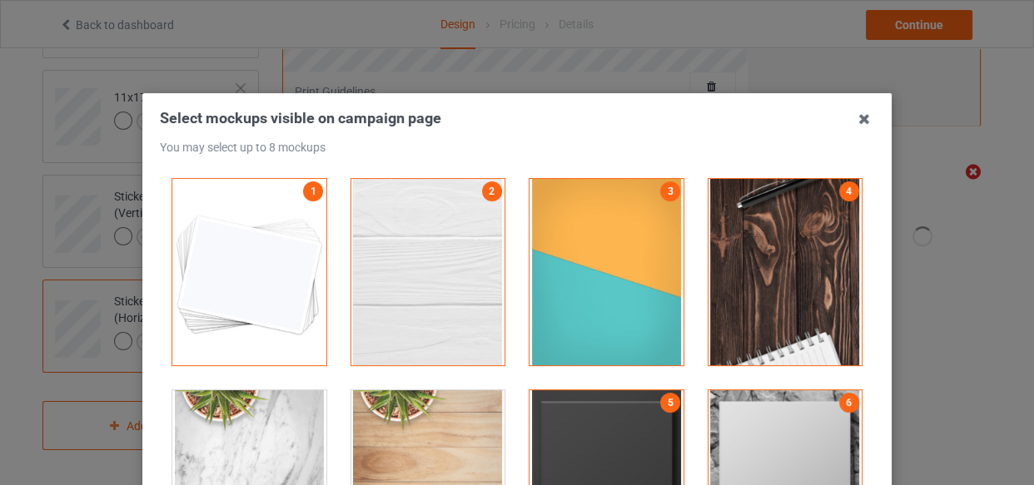
scroll to position [226, 0]
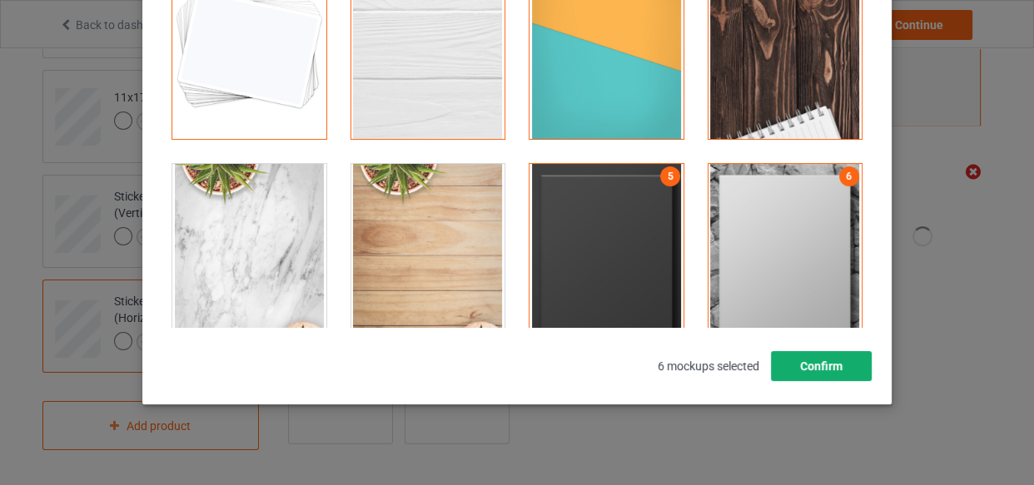
click at [803, 370] on button "Confirm" at bounding box center [821, 366] width 101 height 30
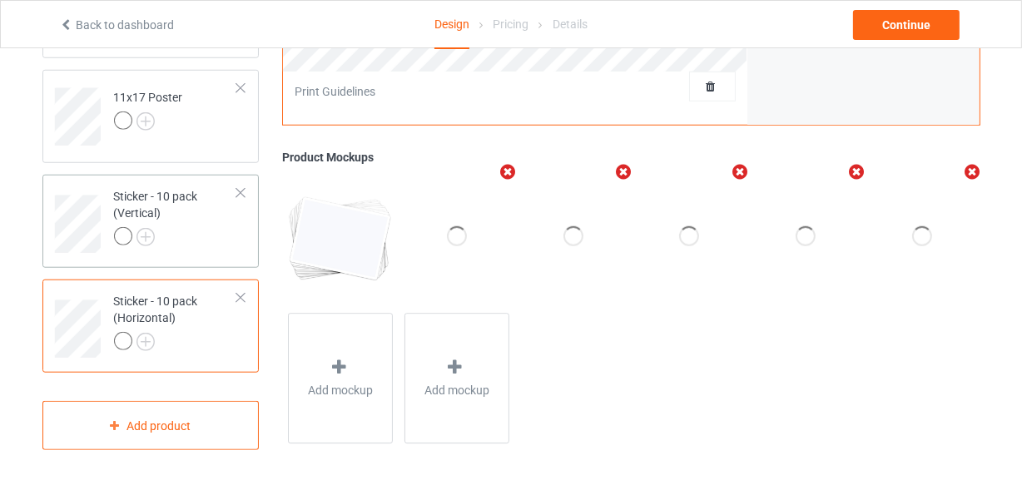
click at [211, 246] on div at bounding box center [176, 238] width 124 height 23
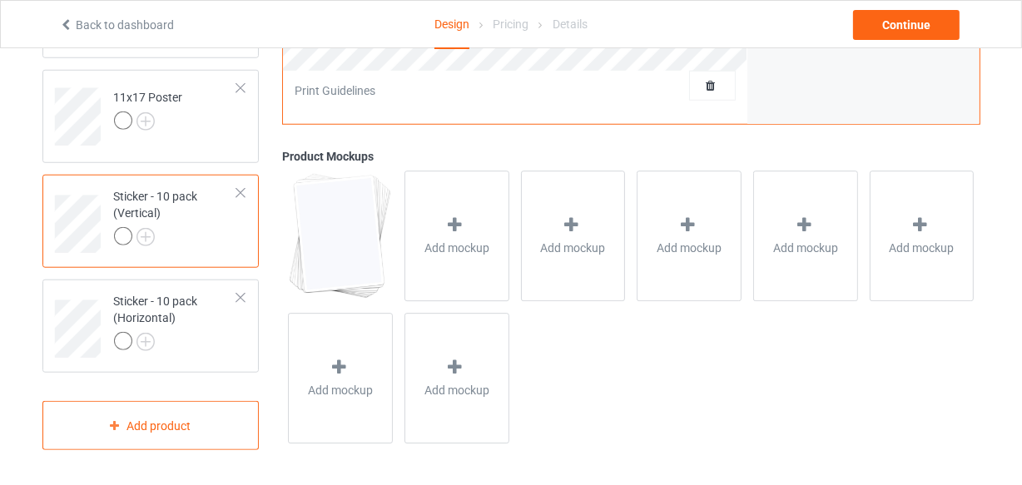
click at [460, 241] on span "Add mockup" at bounding box center [457, 249] width 65 height 17
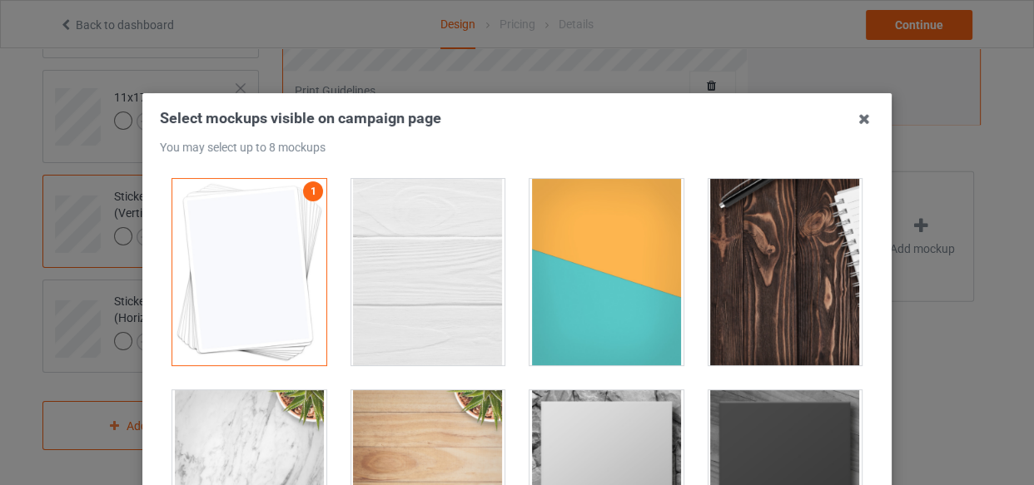
click at [459, 241] on div at bounding box center [428, 272] width 154 height 187
click at [594, 267] on div at bounding box center [607, 272] width 154 height 187
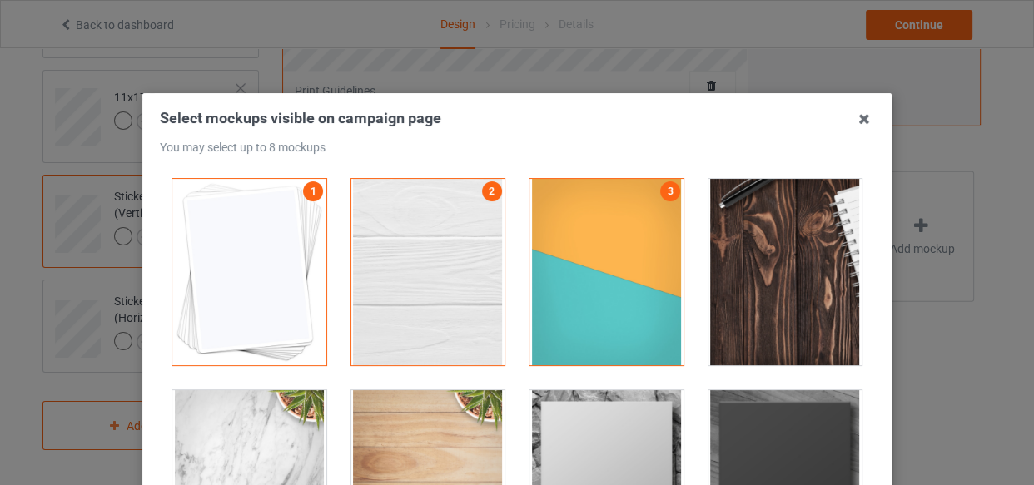
click at [766, 271] on div at bounding box center [786, 272] width 154 height 187
click at [636, 415] on div at bounding box center [607, 483] width 154 height 187
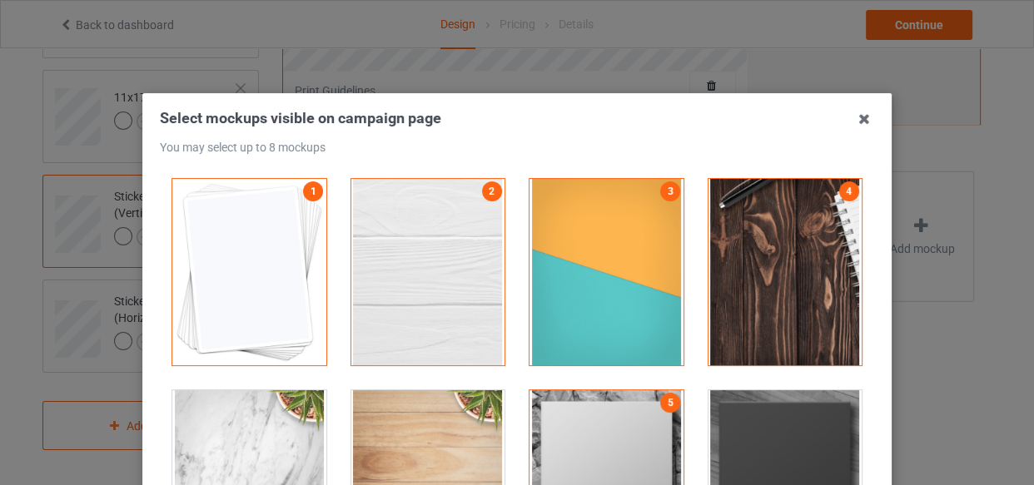
drag, startPoint x: 778, startPoint y: 415, endPoint x: 1011, endPoint y: 368, distance: 236.9
click at [781, 415] on div at bounding box center [786, 483] width 154 height 187
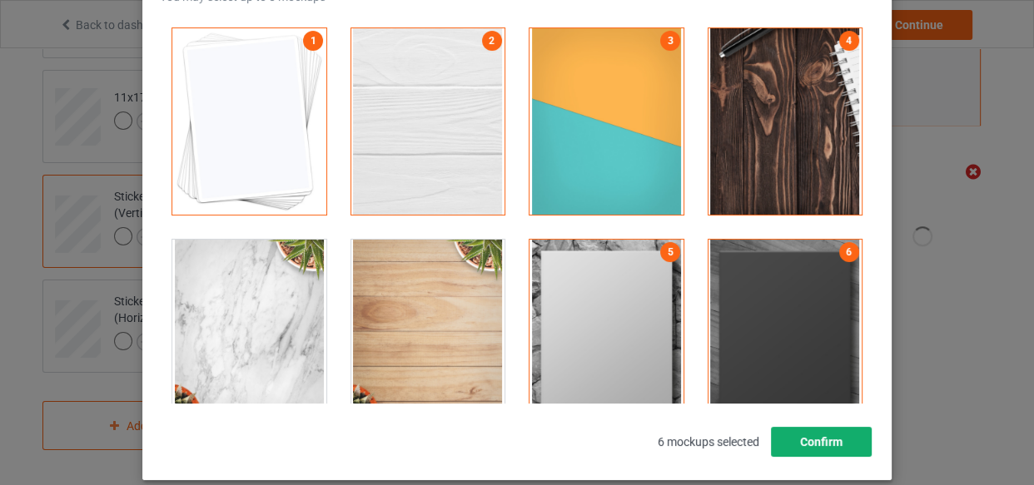
click at [817, 427] on button "Confirm" at bounding box center [821, 442] width 101 height 30
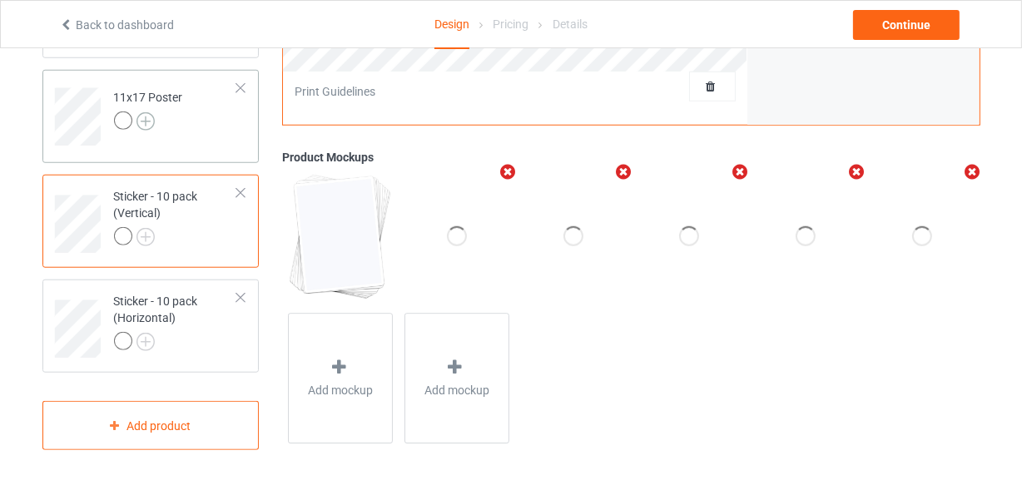
click at [144, 122] on img at bounding box center [146, 121] width 18 height 18
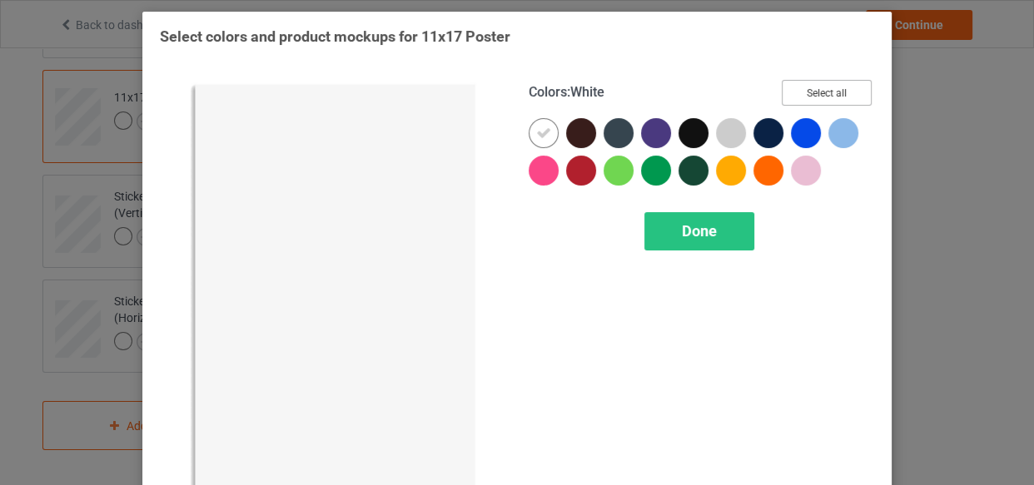
drag, startPoint x: 831, startPoint y: 94, endPoint x: 481, endPoint y: 125, distance: 351.1
click at [832, 94] on button "Select all" at bounding box center [827, 93] width 90 height 26
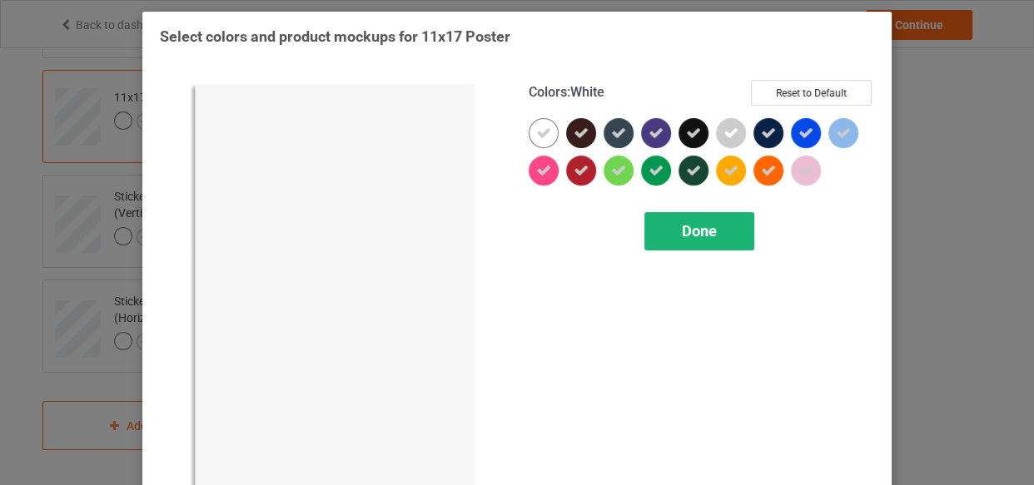
click at [536, 134] on icon at bounding box center [543, 133] width 15 height 15
click at [530, 134] on div at bounding box center [544, 133] width 30 height 30
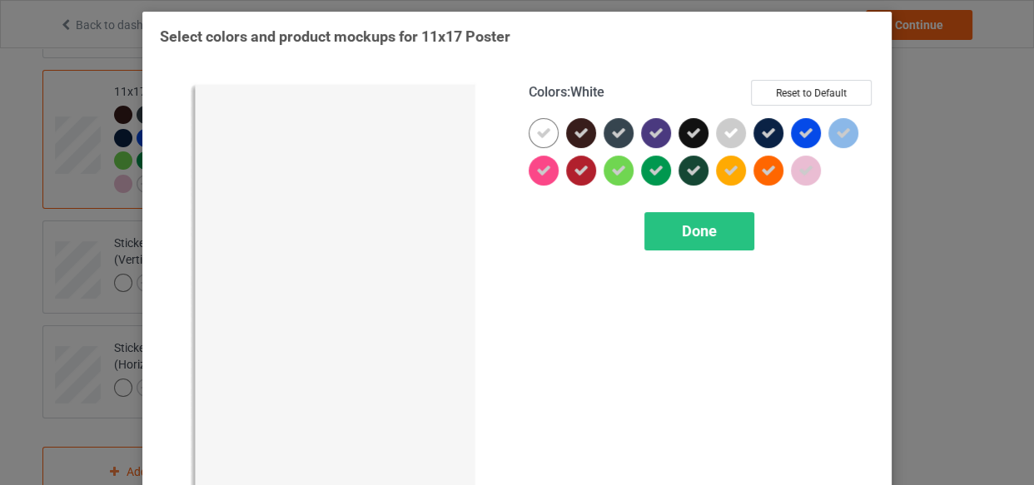
drag, startPoint x: 688, startPoint y: 218, endPoint x: 181, endPoint y: 216, distance: 507.1
click at [689, 218] on div "Done" at bounding box center [699, 231] width 110 height 38
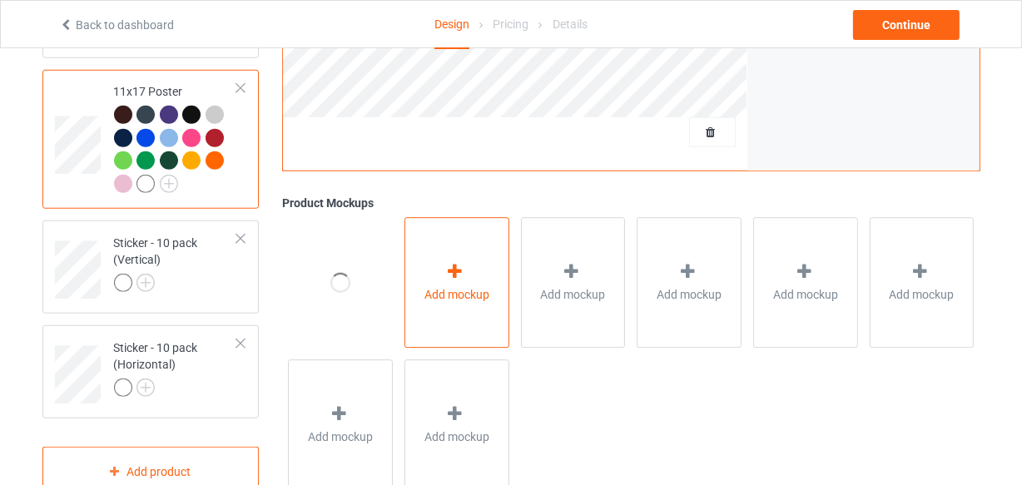
click at [452, 265] on icon at bounding box center [455, 271] width 21 height 17
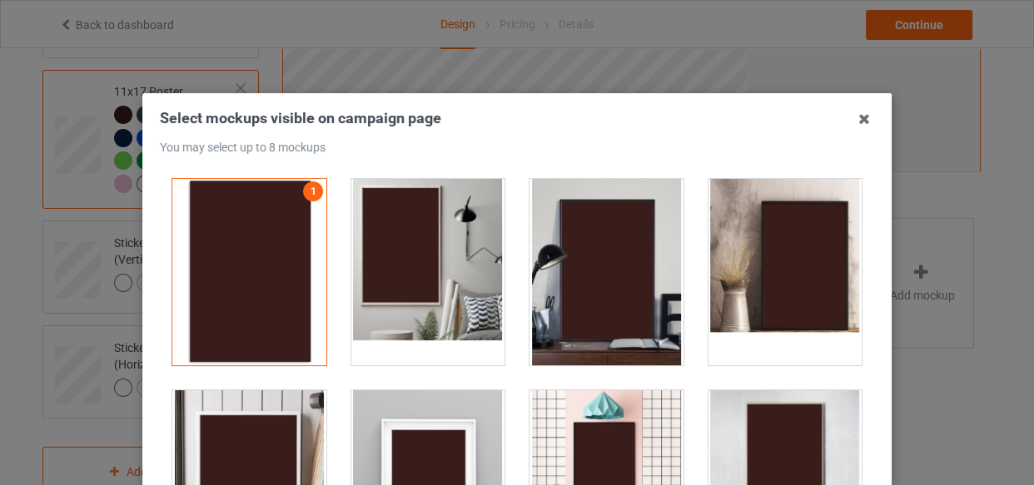
drag, startPoint x: 452, startPoint y: 265, endPoint x: 409, endPoint y: 263, distance: 43.3
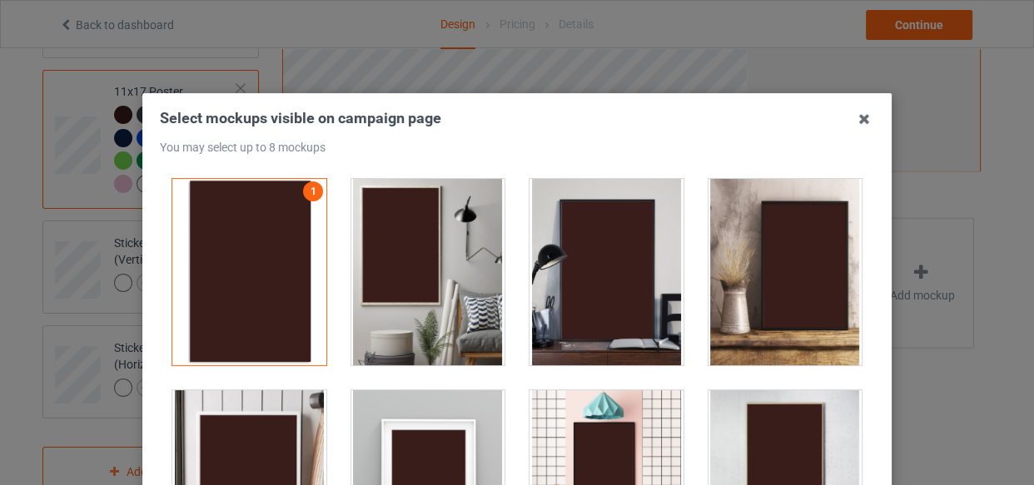
click at [409, 263] on div at bounding box center [428, 272] width 154 height 187
click at [555, 266] on div at bounding box center [607, 272] width 154 height 187
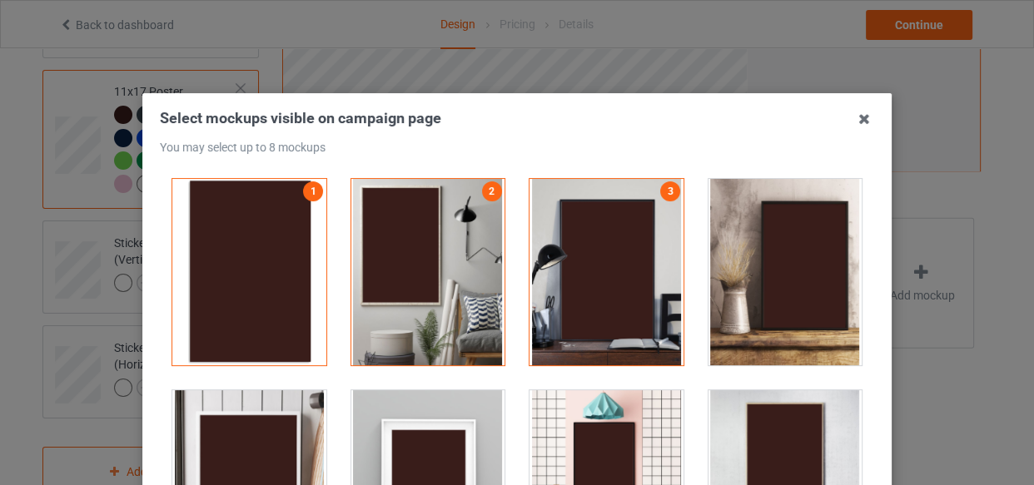
click at [421, 416] on div at bounding box center [428, 483] width 154 height 187
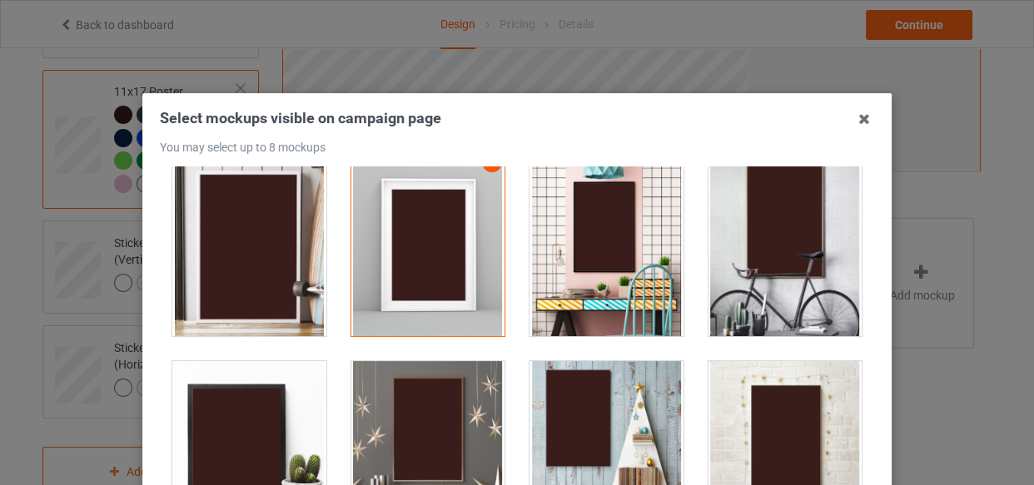
scroll to position [302, 0]
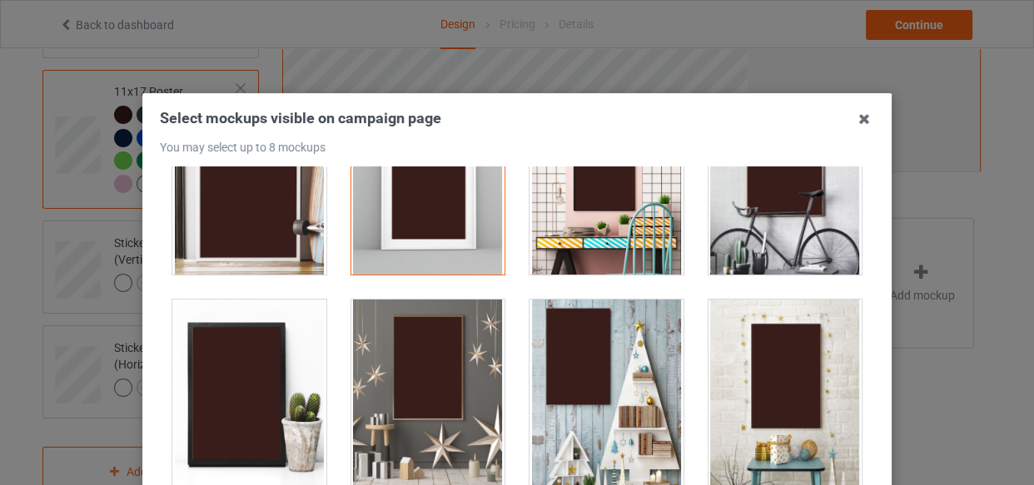
click at [442, 333] on div at bounding box center [428, 393] width 154 height 187
click at [558, 355] on div at bounding box center [607, 393] width 154 height 187
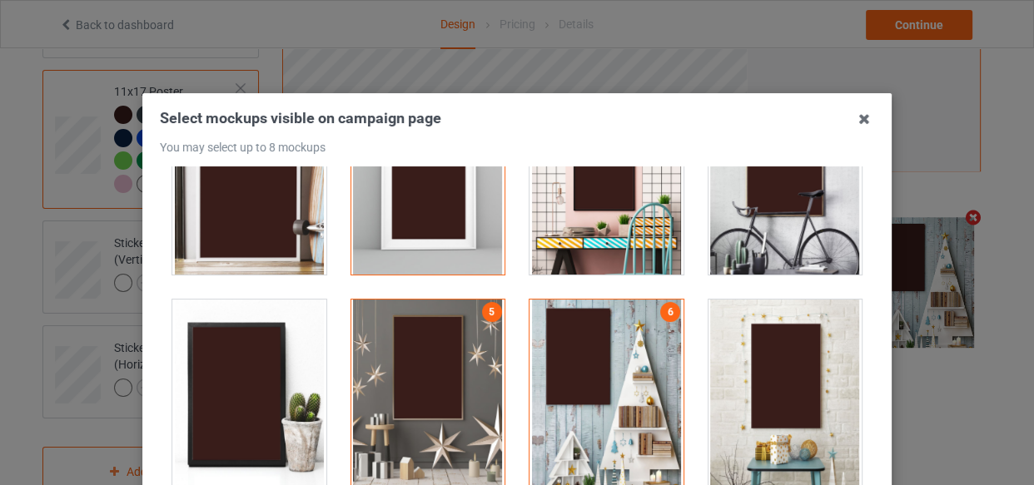
scroll to position [681, 0]
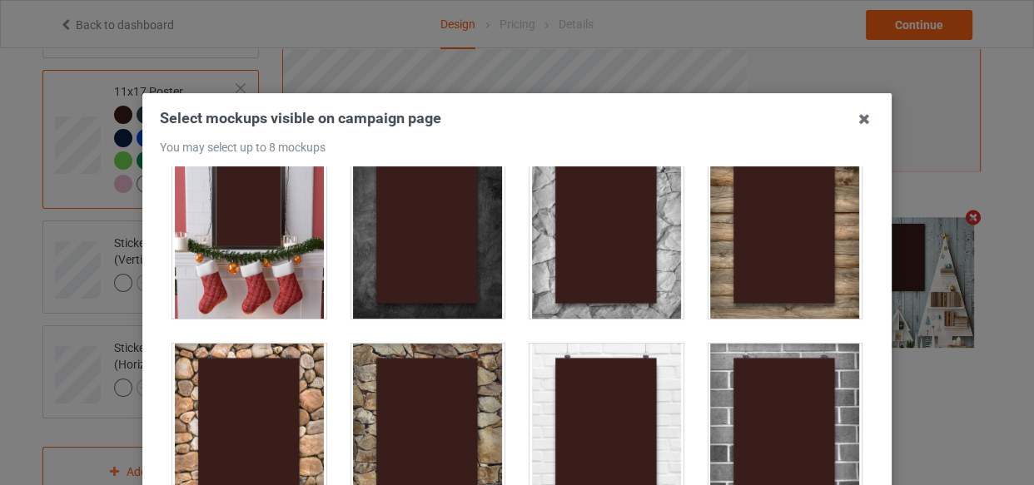
click at [779, 365] on div at bounding box center [786, 437] width 154 height 187
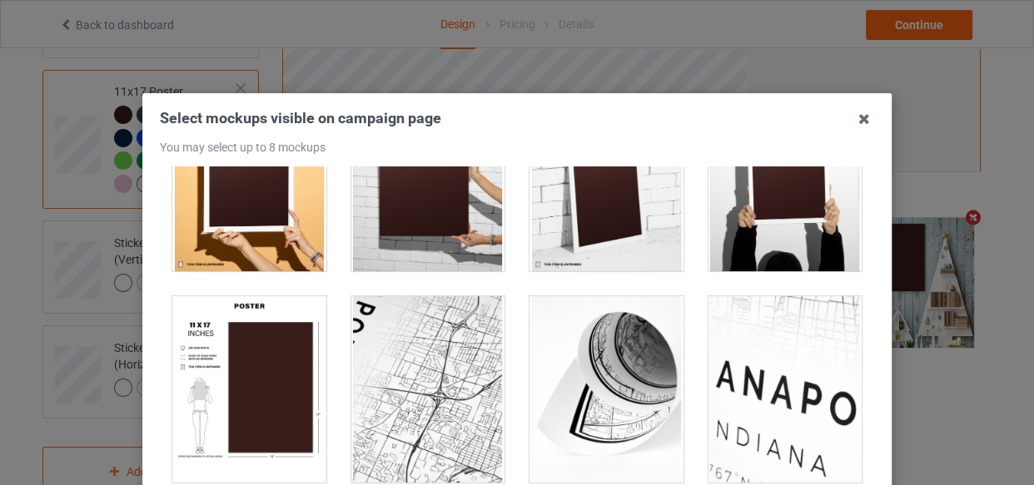
scroll to position [1784, 0]
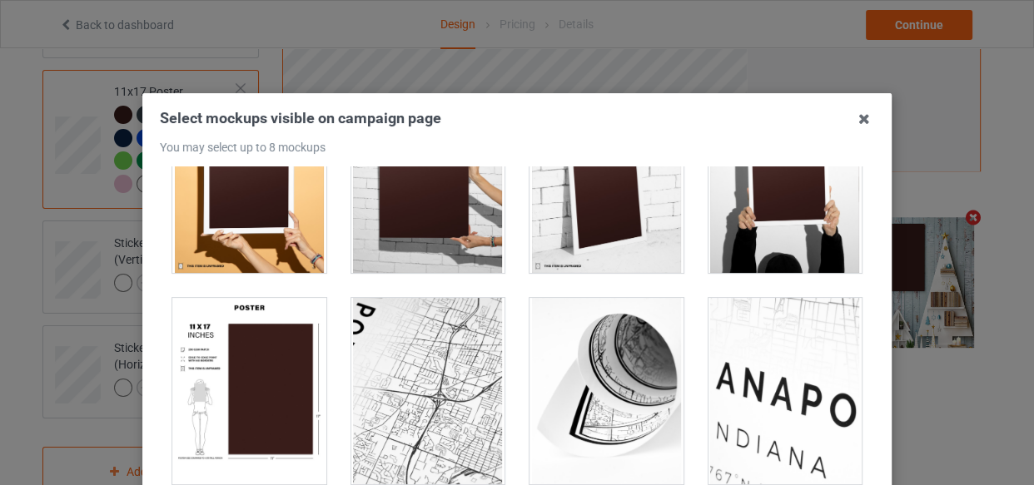
drag, startPoint x: 395, startPoint y: 236, endPoint x: 534, endPoint y: 257, distance: 140.7
click at [396, 235] on div at bounding box center [428, 180] width 154 height 187
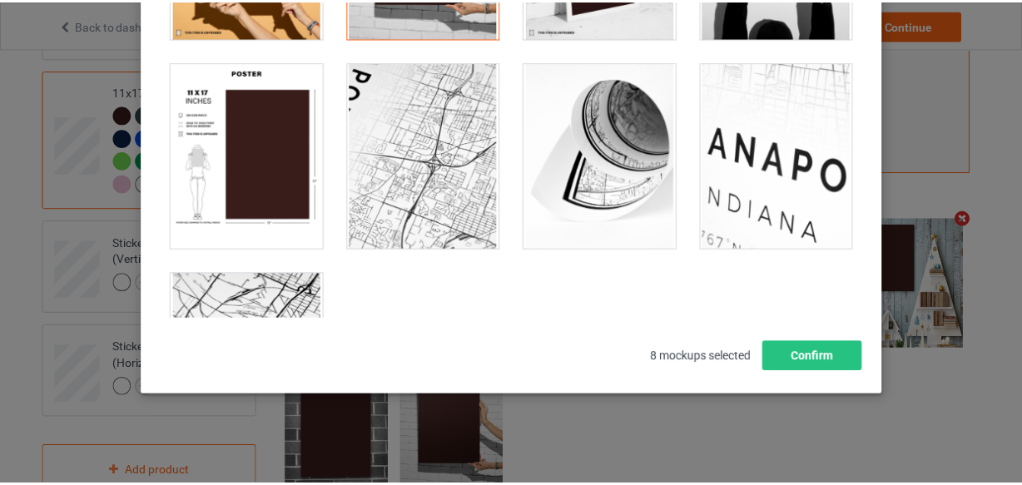
scroll to position [239, 0]
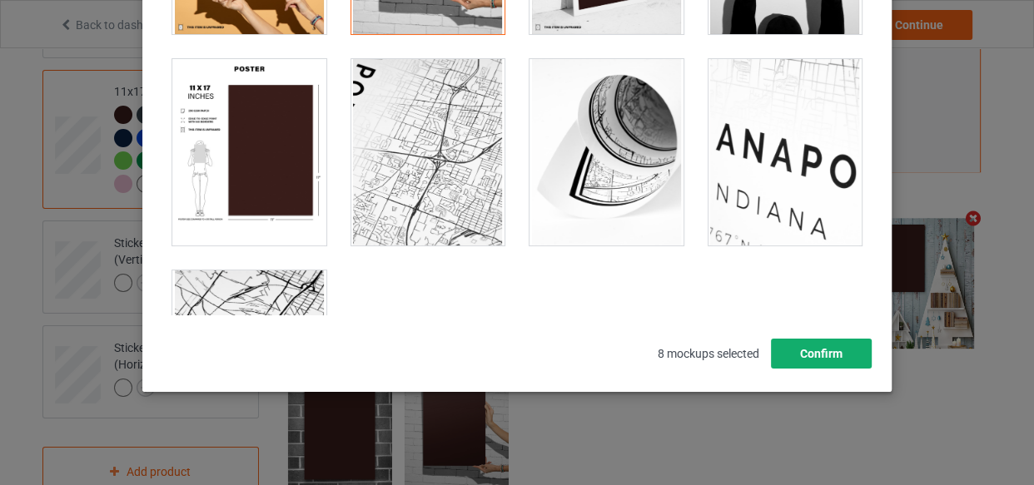
click at [833, 344] on button "Confirm" at bounding box center [821, 354] width 101 height 30
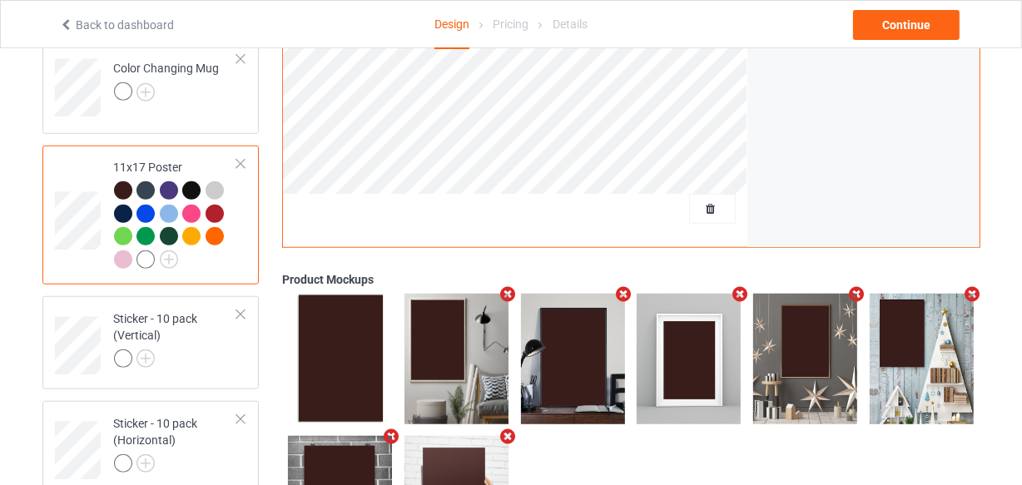
scroll to position [1095, 0]
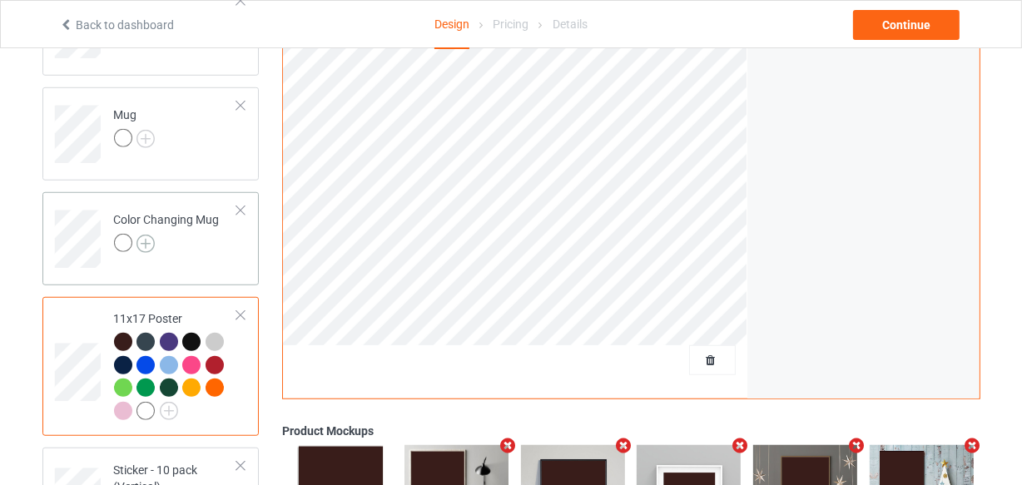
click at [141, 241] on img at bounding box center [146, 244] width 18 height 18
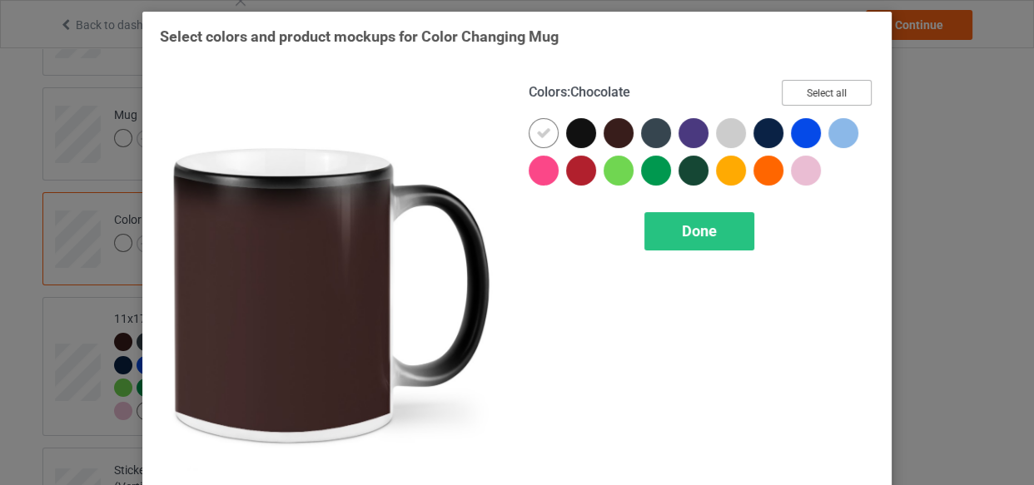
click at [791, 90] on button "Select all" at bounding box center [827, 93] width 90 height 26
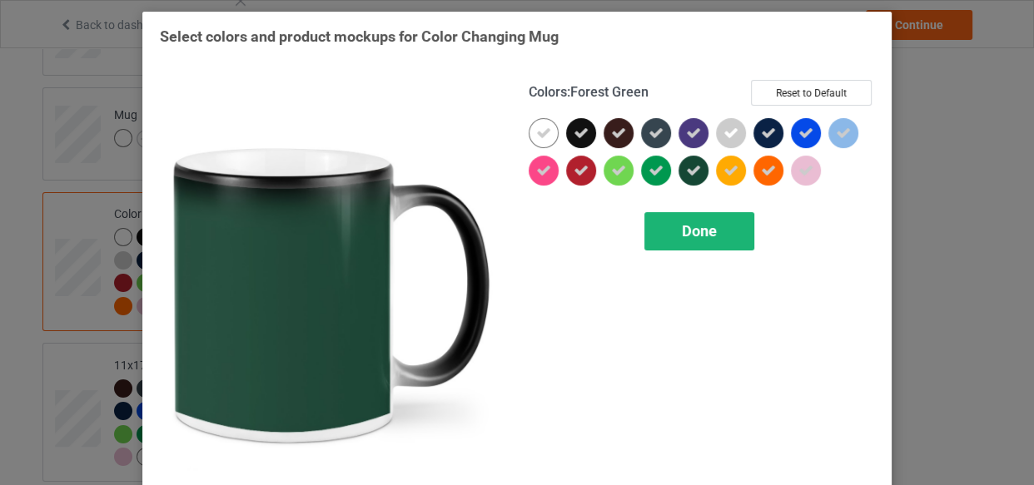
click at [682, 222] on span "Done" at bounding box center [699, 230] width 35 height 17
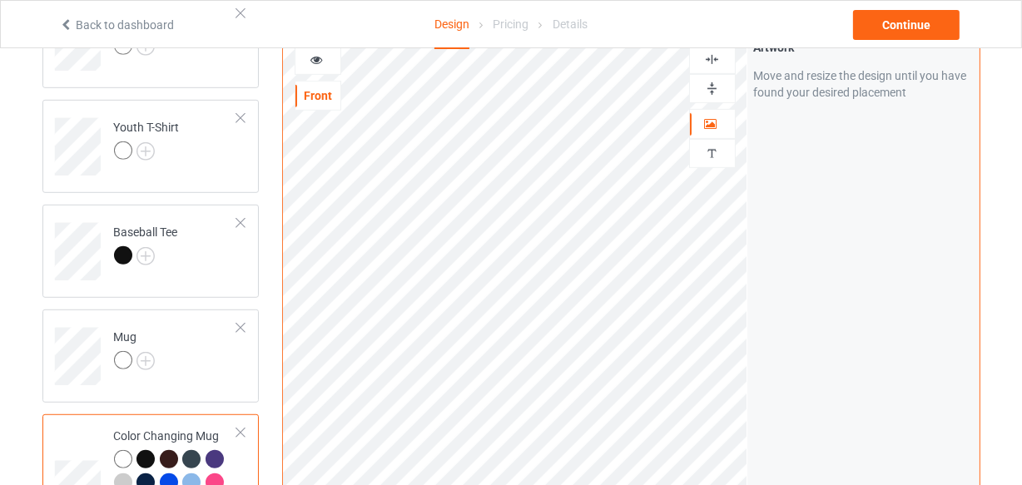
scroll to position [868, 0]
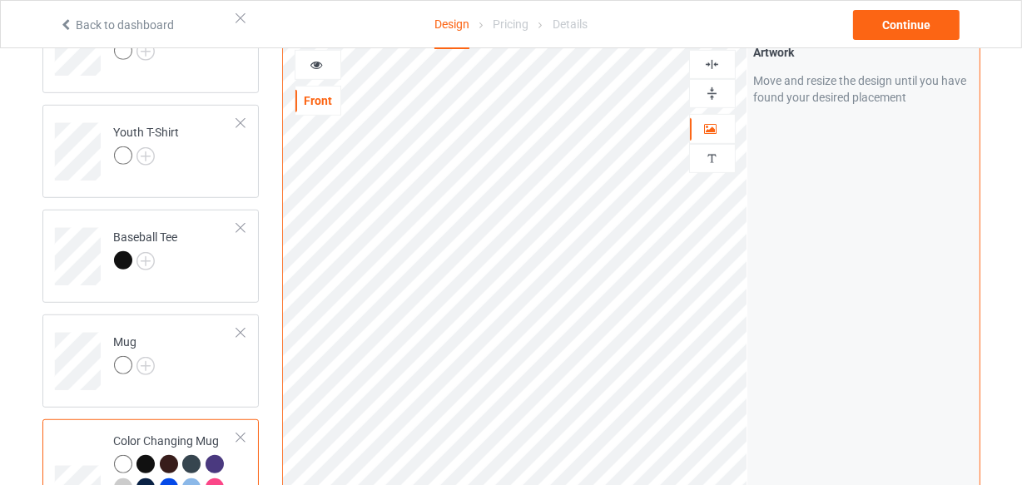
click at [701, 86] on div at bounding box center [712, 94] width 45 height 16
click at [320, 64] on icon at bounding box center [317, 63] width 14 height 12
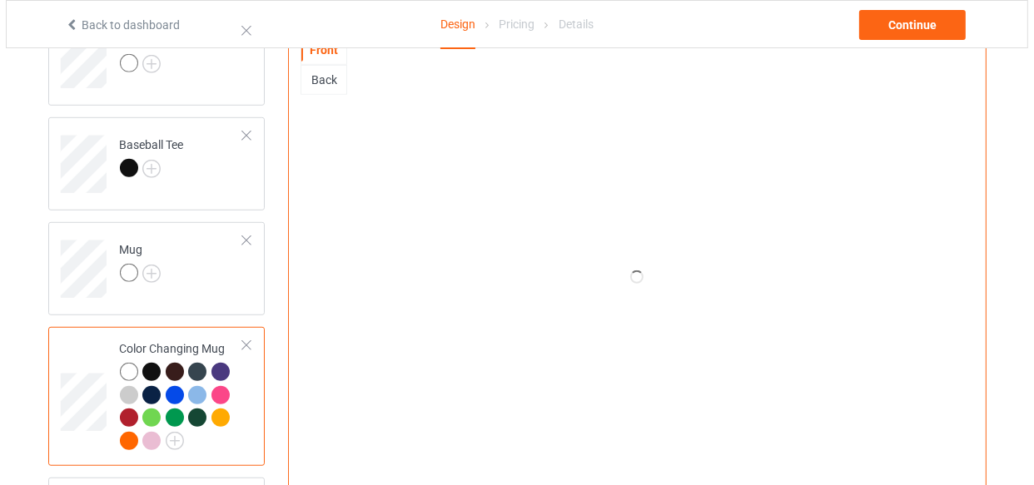
scroll to position [1171, 0]
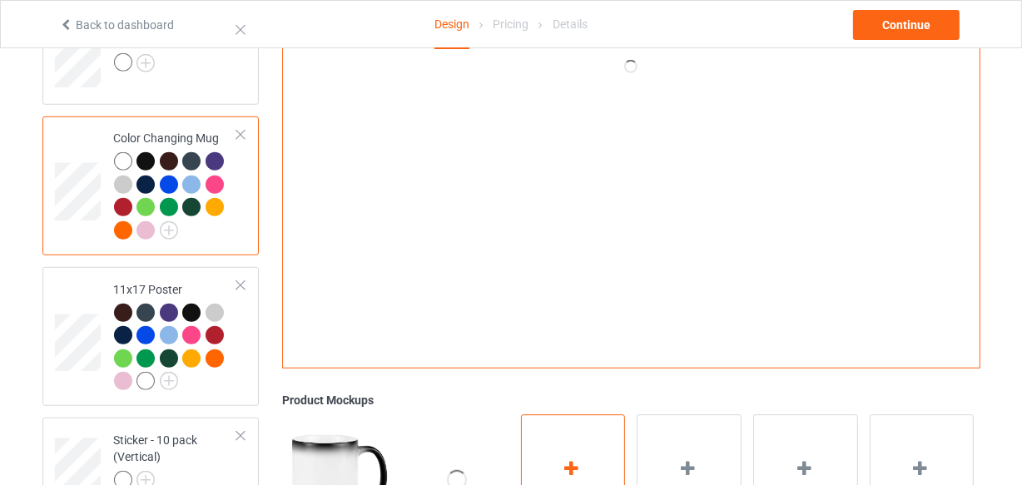
click at [566, 427] on div "Add mockup" at bounding box center [573, 480] width 105 height 131
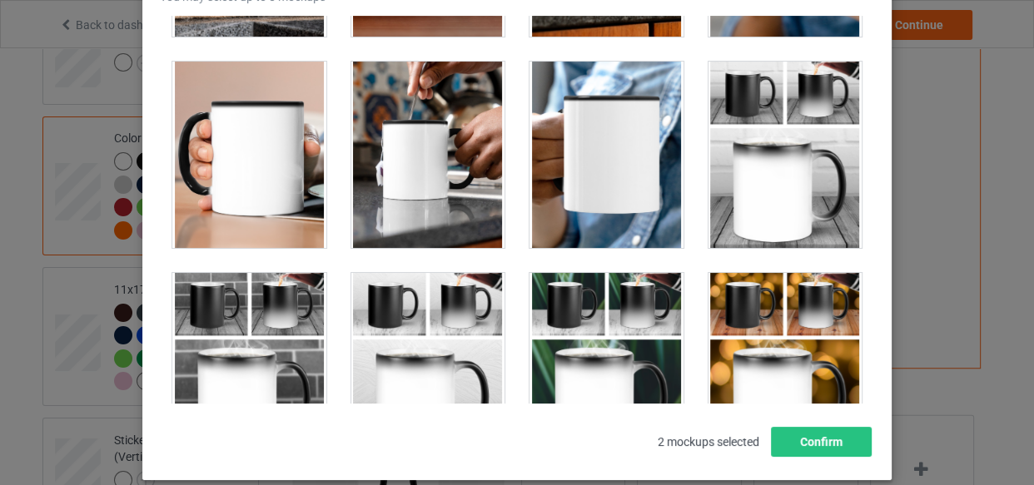
scroll to position [3255, 0]
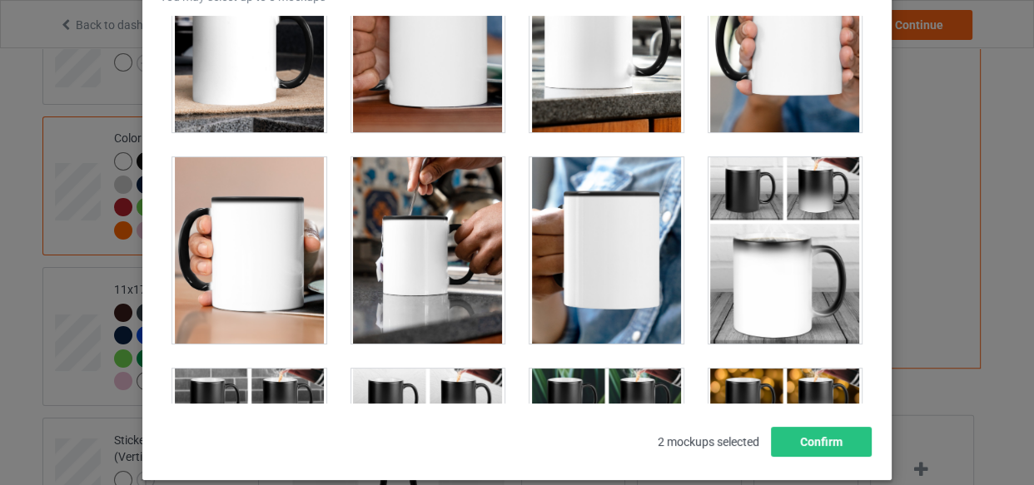
click at [260, 226] on div at bounding box center [249, 250] width 154 height 187
click at [386, 234] on div at bounding box center [428, 250] width 154 height 187
click at [541, 230] on div at bounding box center [607, 250] width 154 height 187
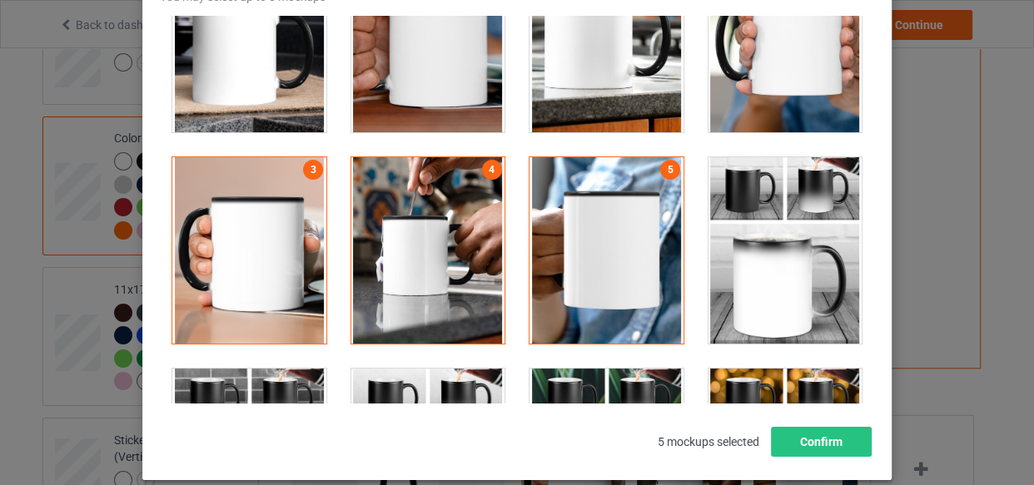
click at [245, 256] on div at bounding box center [249, 250] width 154 height 187
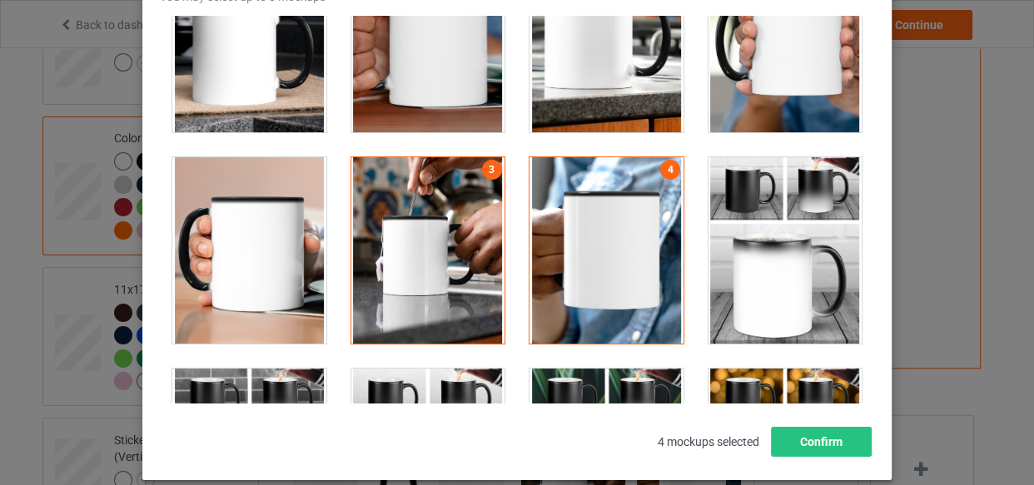
click at [386, 251] on div at bounding box center [428, 250] width 154 height 187
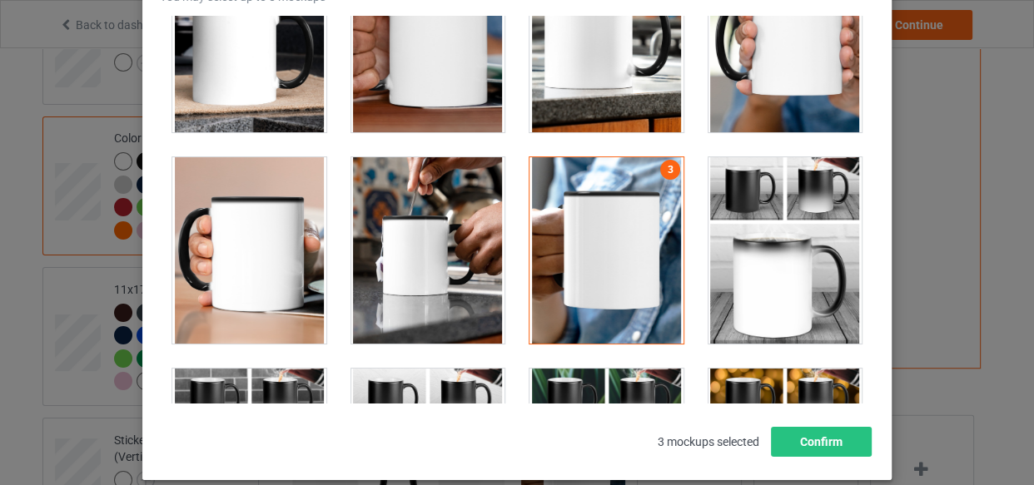
click at [603, 243] on div at bounding box center [607, 250] width 154 height 187
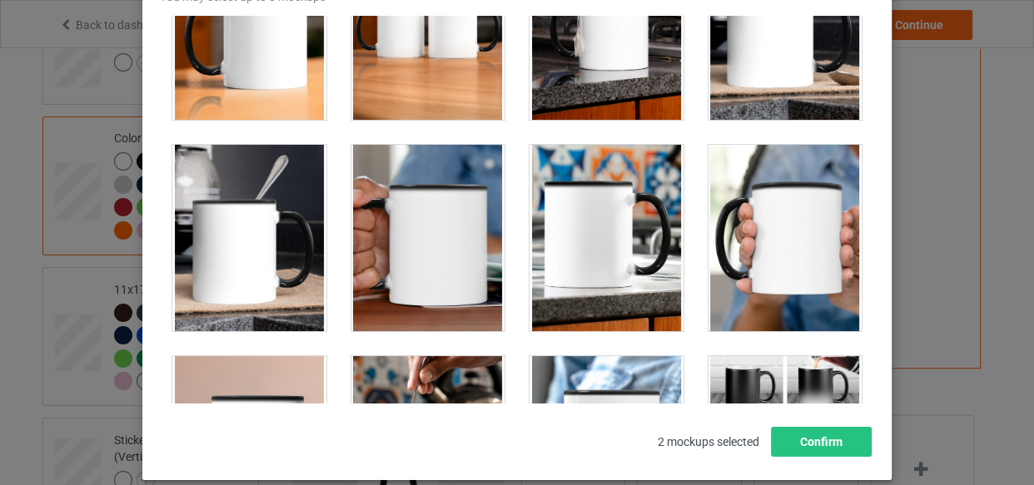
scroll to position [2876, 0]
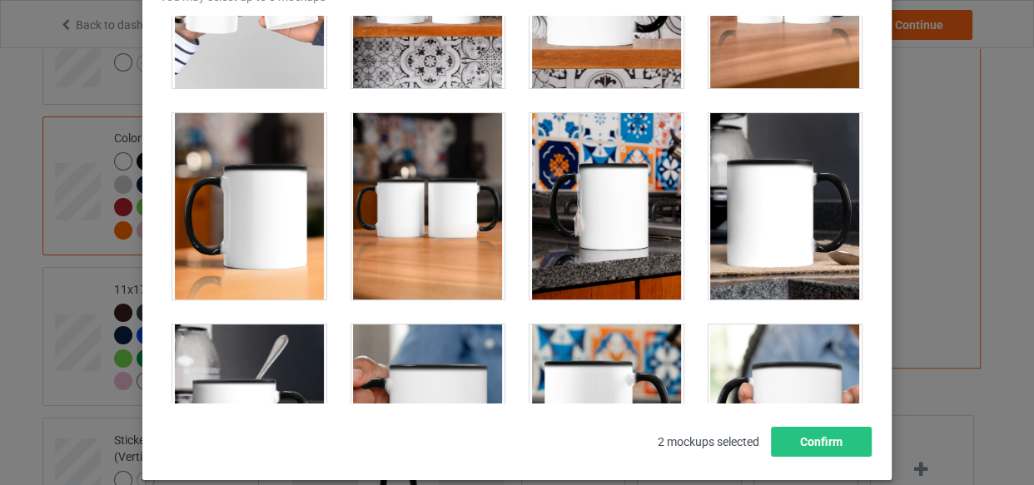
drag, startPoint x: 248, startPoint y: 193, endPoint x: 431, endPoint y: 196, distance: 183.2
click at [250, 193] on div at bounding box center [249, 206] width 154 height 187
click at [431, 196] on div at bounding box center [428, 206] width 154 height 187
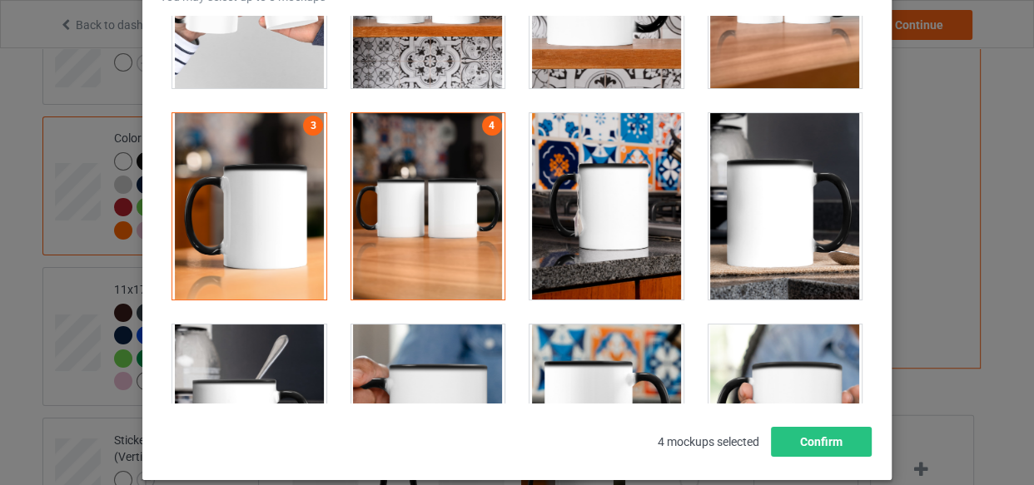
click at [634, 196] on div at bounding box center [607, 206] width 154 height 187
click at [747, 197] on div at bounding box center [786, 206] width 154 height 187
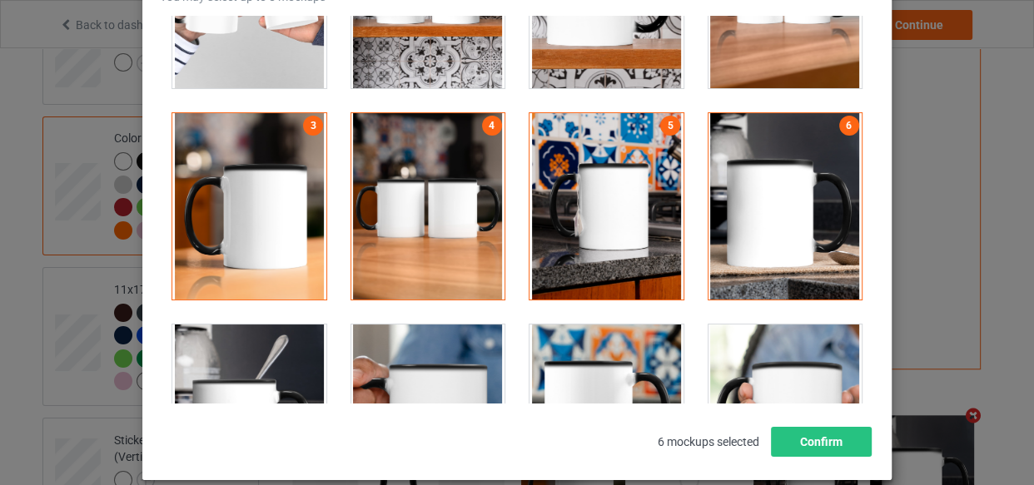
click at [280, 381] on div at bounding box center [249, 418] width 154 height 187
click at [435, 365] on div at bounding box center [428, 418] width 154 height 187
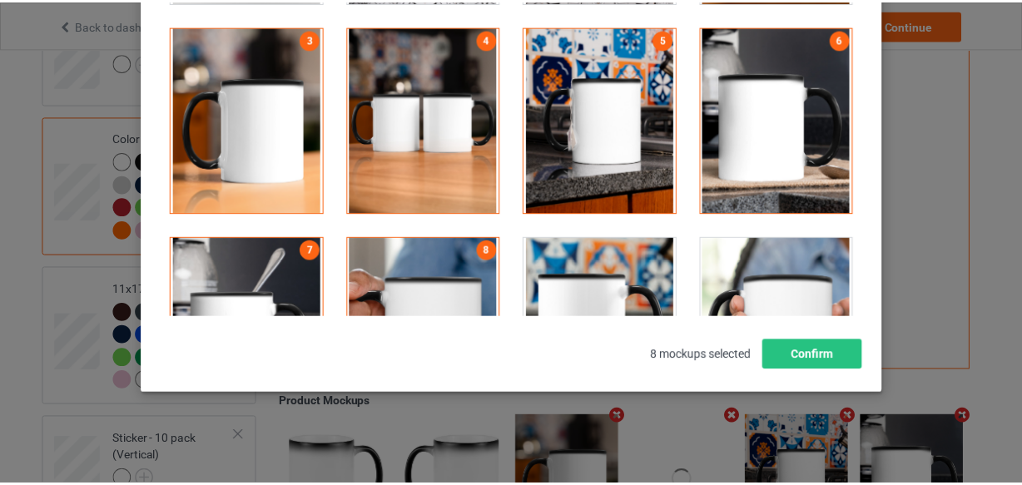
scroll to position [239, 0]
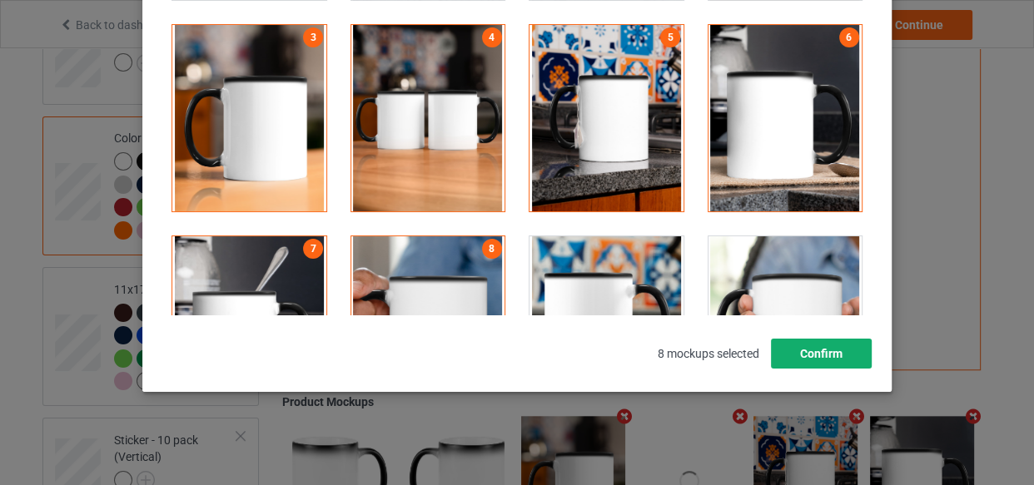
click at [820, 348] on button "Confirm" at bounding box center [821, 354] width 101 height 30
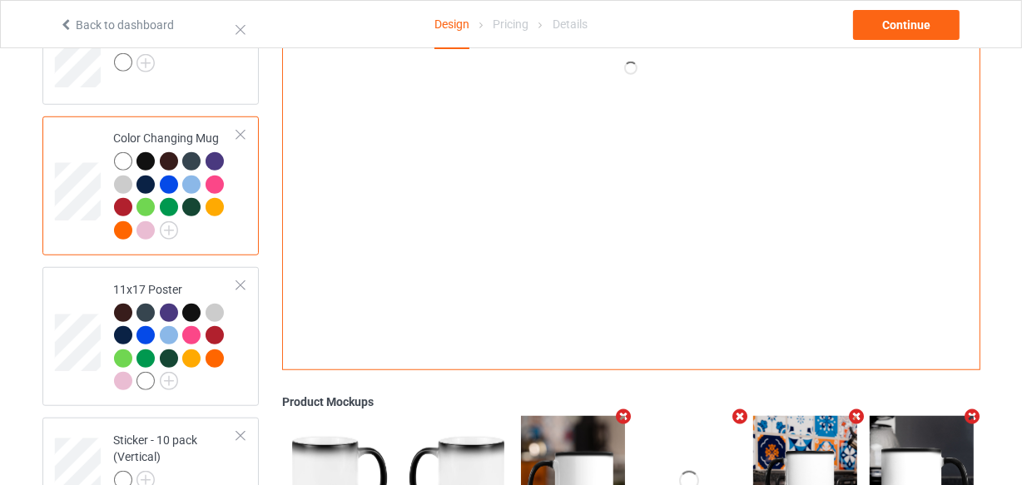
scroll to position [943, 0]
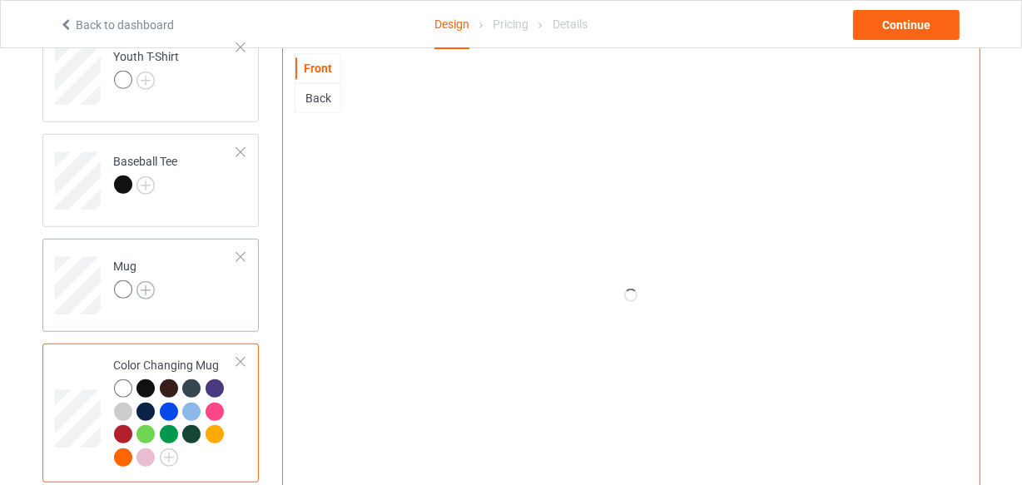
click at [150, 291] on img at bounding box center [146, 290] width 18 height 18
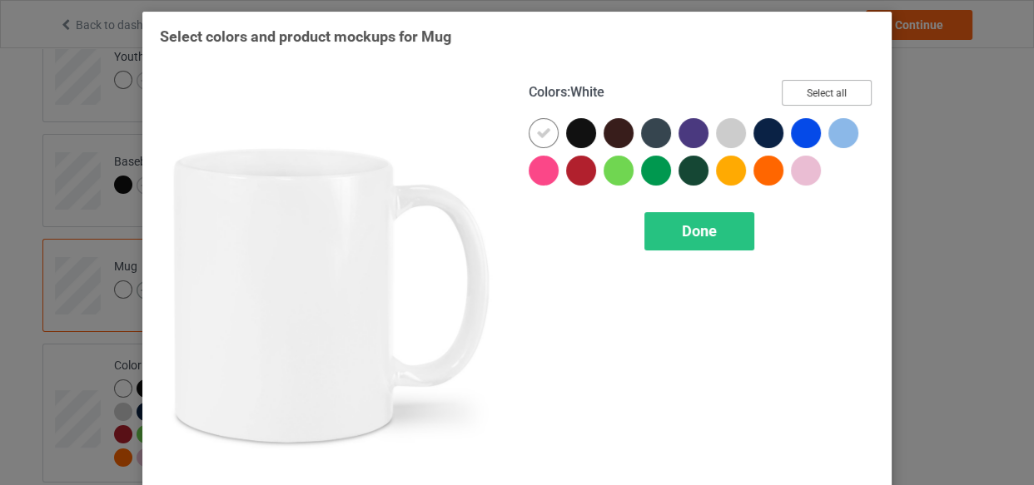
click at [808, 97] on button "Select all" at bounding box center [827, 93] width 90 height 26
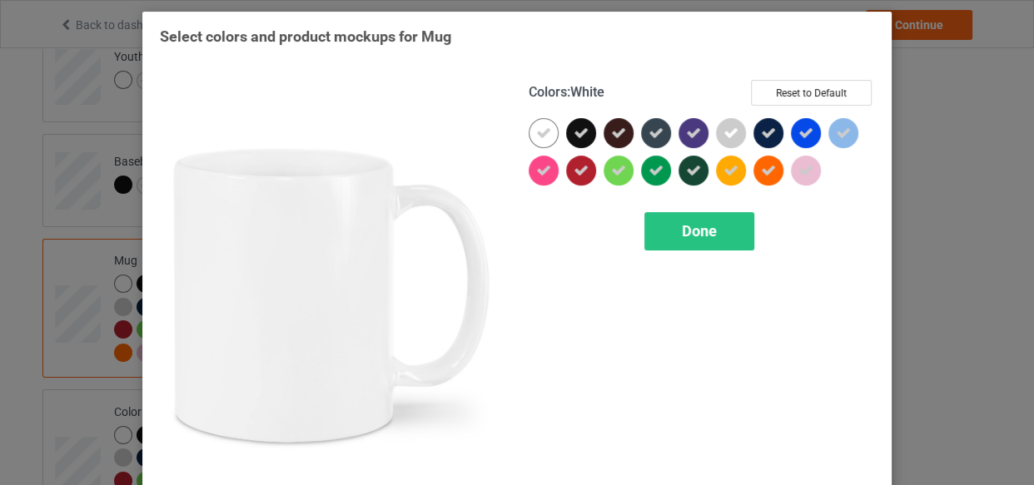
click at [545, 127] on icon at bounding box center [543, 133] width 15 height 15
click at [545, 127] on div at bounding box center [544, 133] width 30 height 30
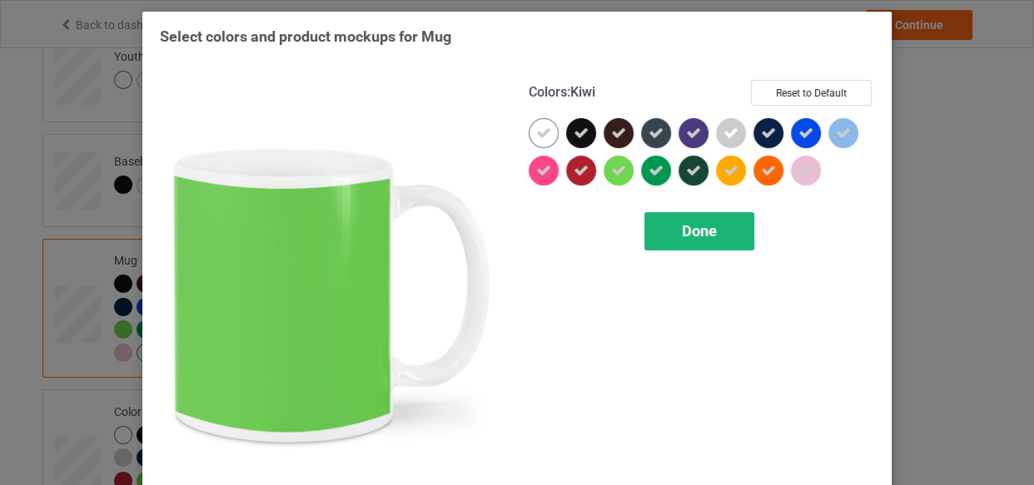
click at [674, 216] on div "Done" at bounding box center [699, 231] width 110 height 38
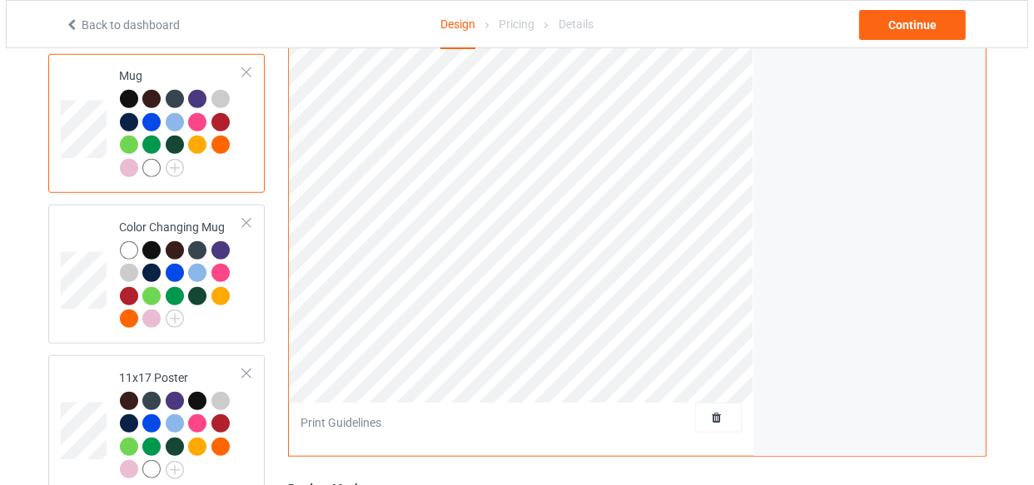
scroll to position [1246, 0]
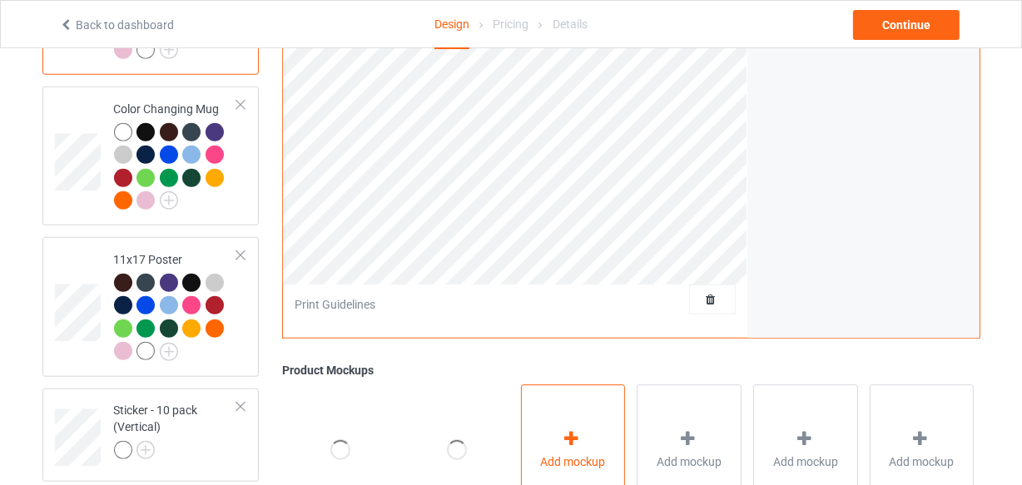
click at [591, 411] on div "Add mockup" at bounding box center [573, 450] width 105 height 131
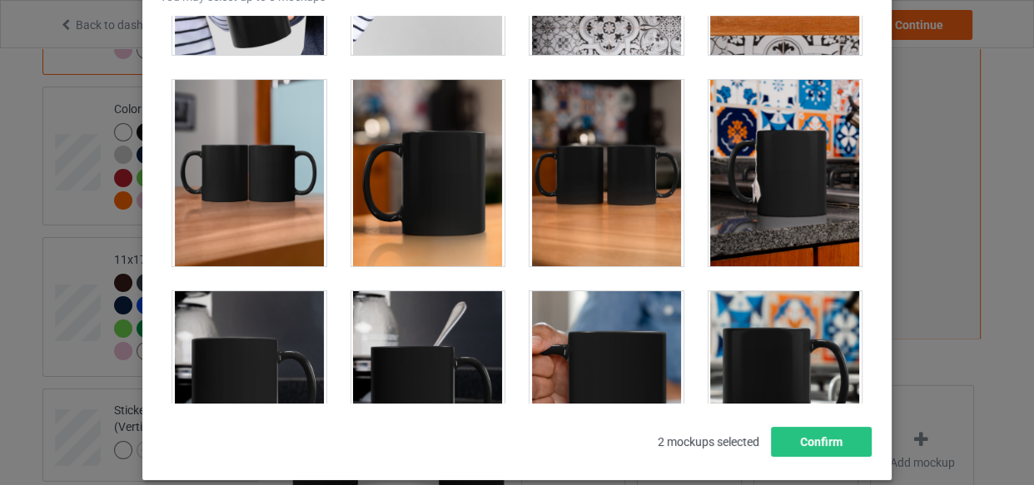
scroll to position [2573, 0]
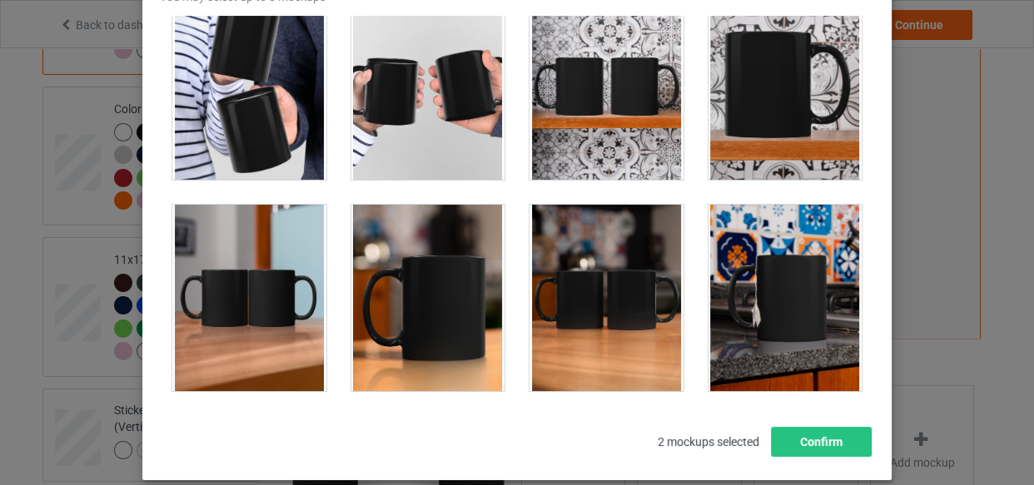
click at [442, 233] on div at bounding box center [428, 298] width 154 height 187
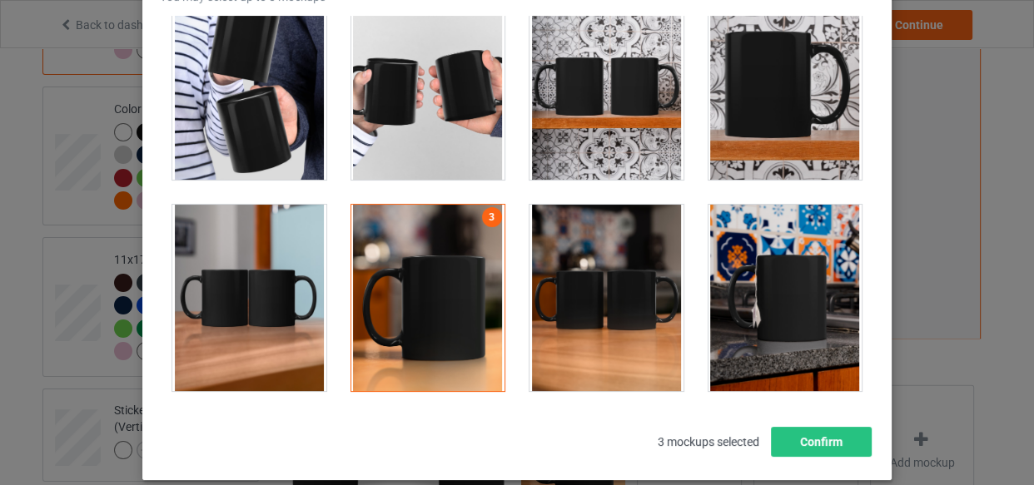
click at [582, 135] on div at bounding box center [607, 86] width 154 height 187
click at [824, 274] on div at bounding box center [786, 298] width 154 height 187
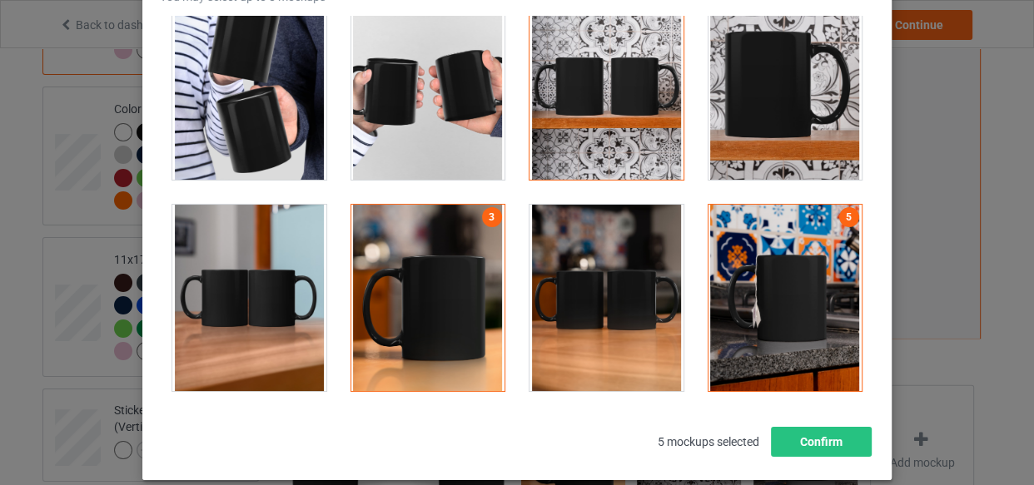
scroll to position [2876, 0]
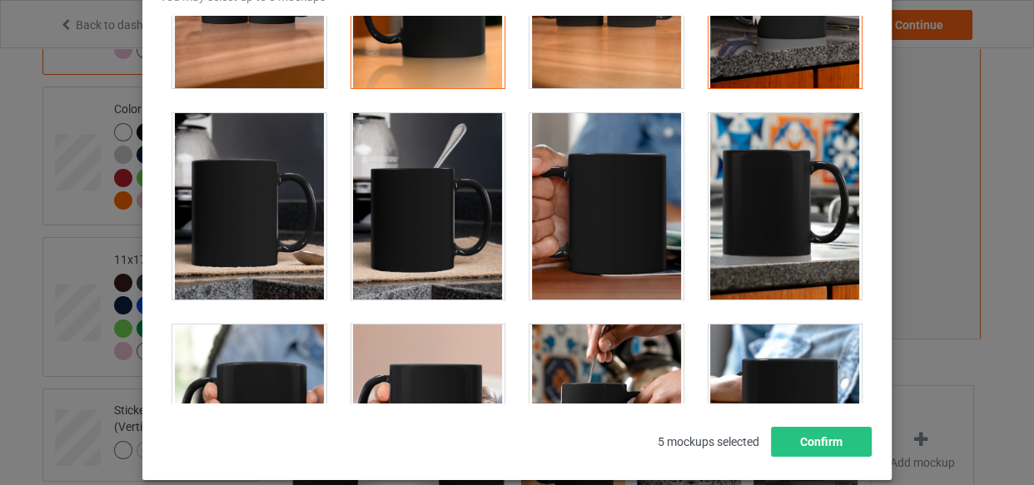
click at [558, 214] on div at bounding box center [607, 206] width 154 height 187
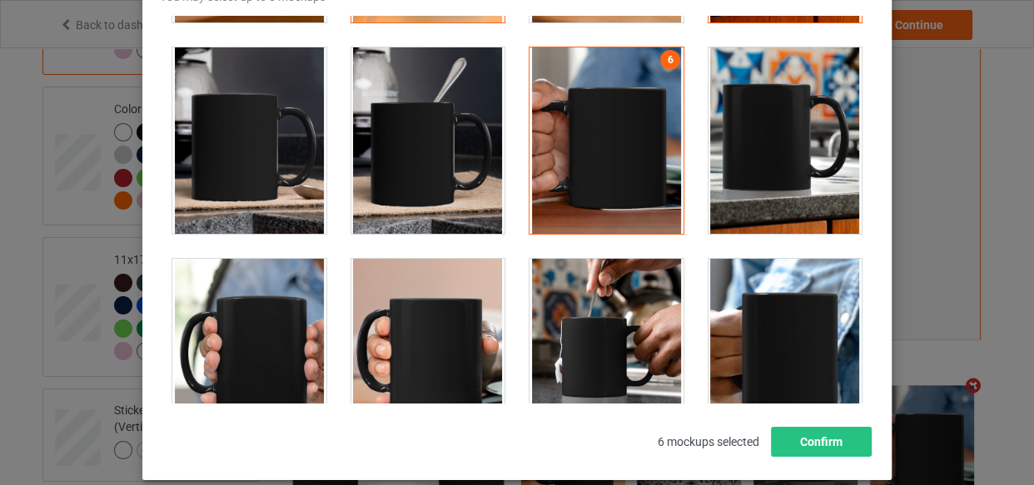
scroll to position [3027, 0]
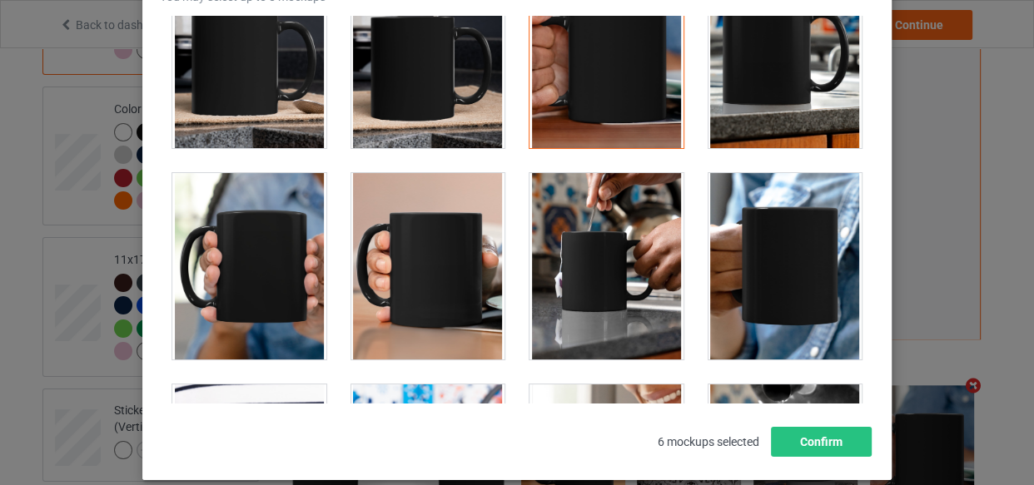
click at [633, 116] on div at bounding box center [607, 55] width 154 height 187
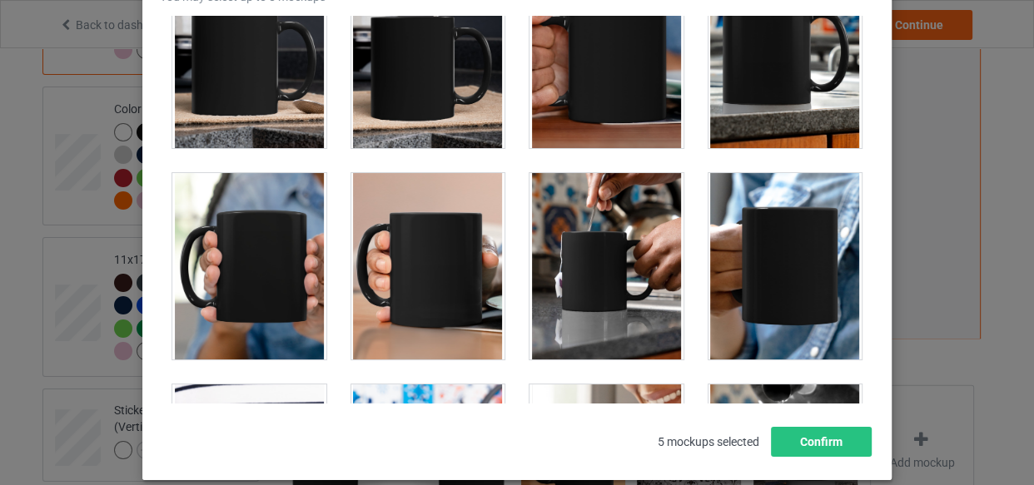
click at [458, 92] on div at bounding box center [428, 55] width 154 height 187
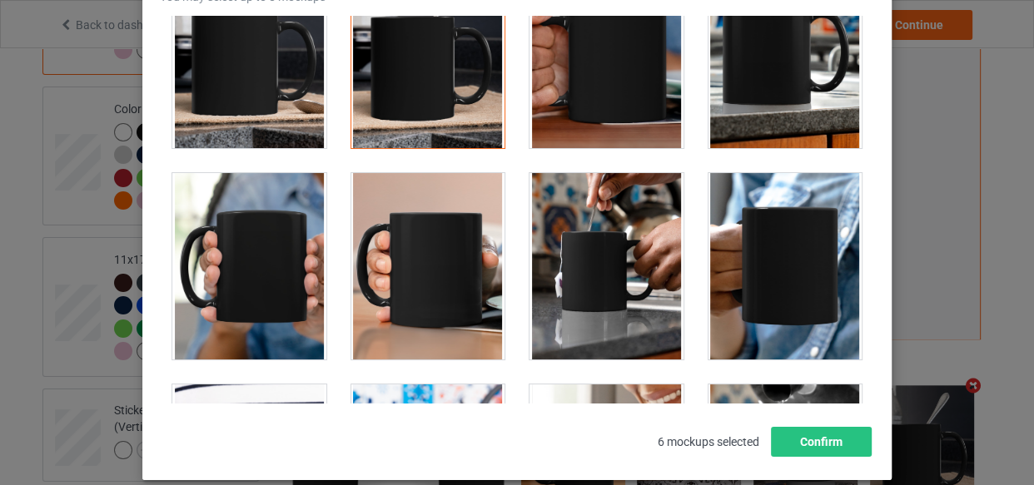
drag, startPoint x: 724, startPoint y: 91, endPoint x: 648, endPoint y: 188, distance: 123.4
click at [724, 91] on div at bounding box center [786, 55] width 154 height 187
click at [639, 200] on div at bounding box center [607, 266] width 154 height 187
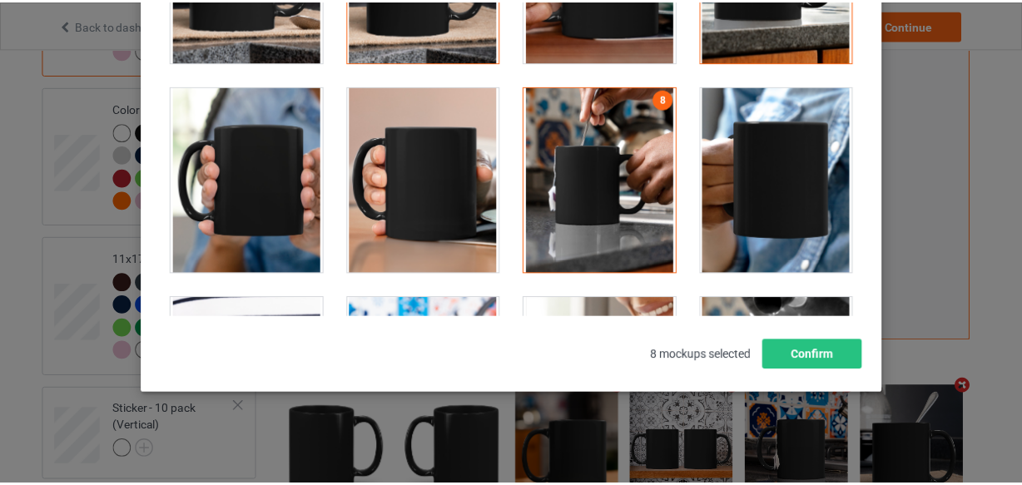
scroll to position [239, 0]
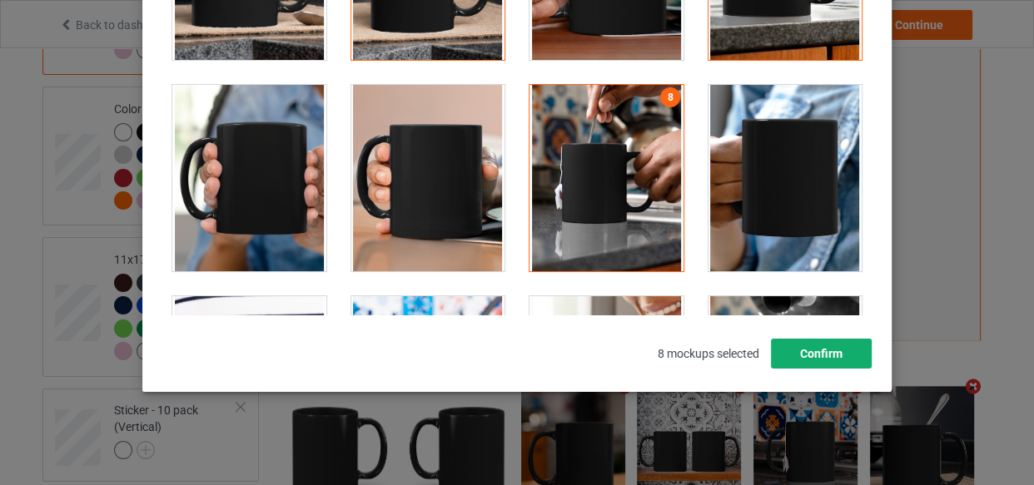
click at [840, 361] on button "Confirm" at bounding box center [821, 354] width 101 height 30
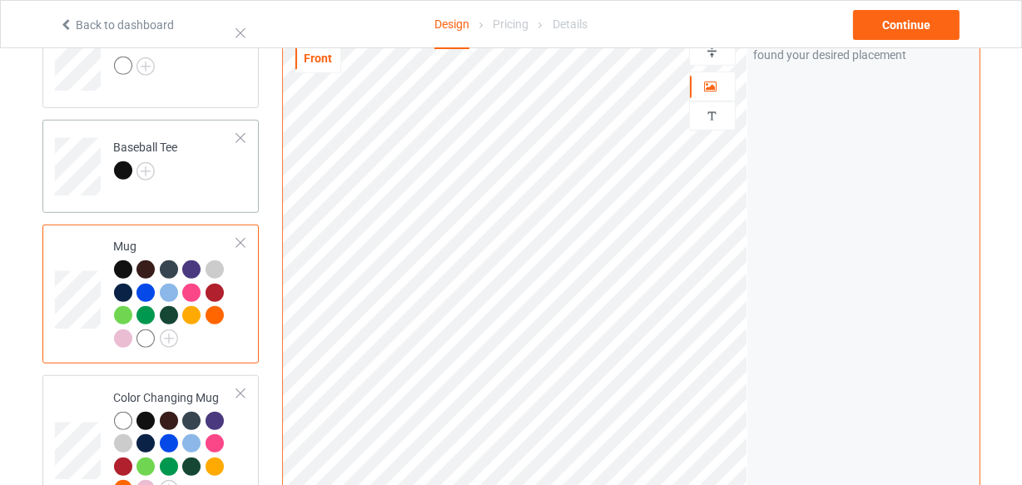
scroll to position [931, 0]
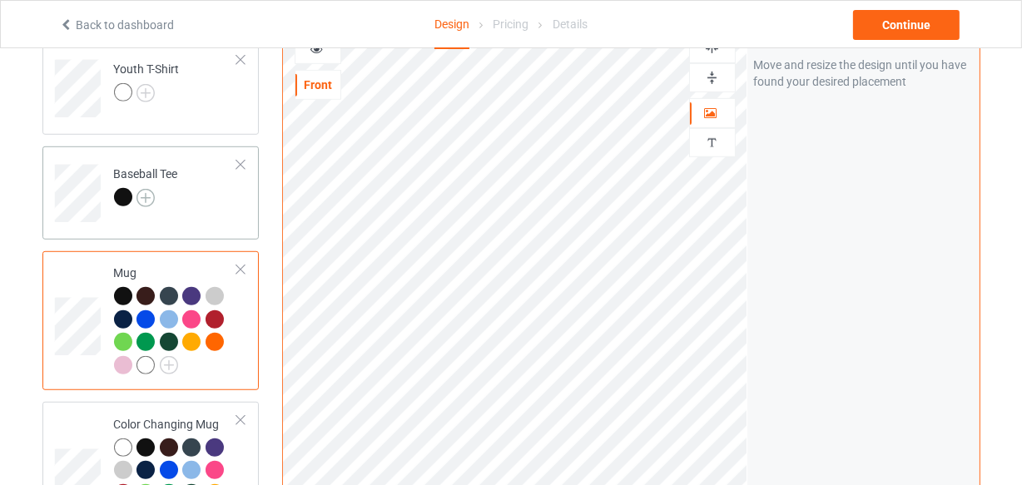
click at [142, 198] on img at bounding box center [146, 198] width 18 height 18
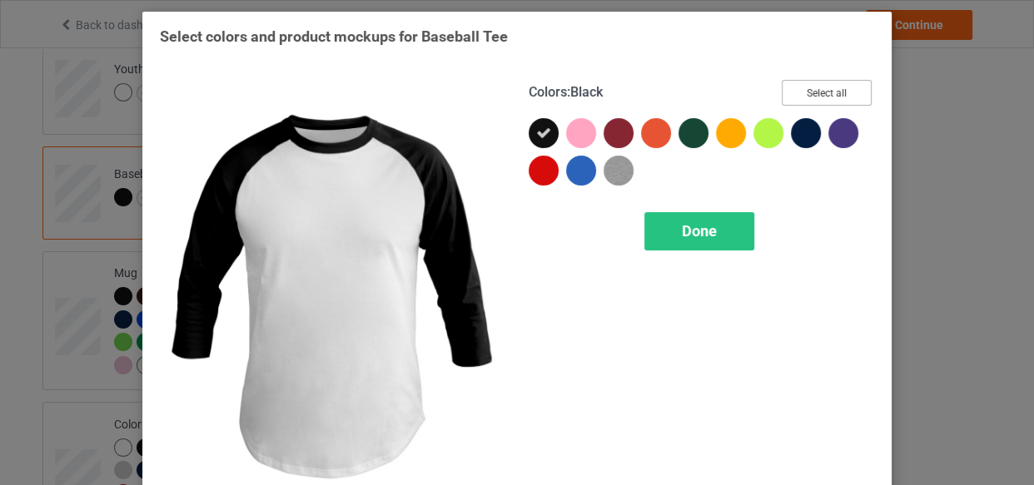
click at [811, 82] on button "Select all" at bounding box center [827, 93] width 90 height 26
click at [704, 230] on span "Done" at bounding box center [699, 230] width 35 height 17
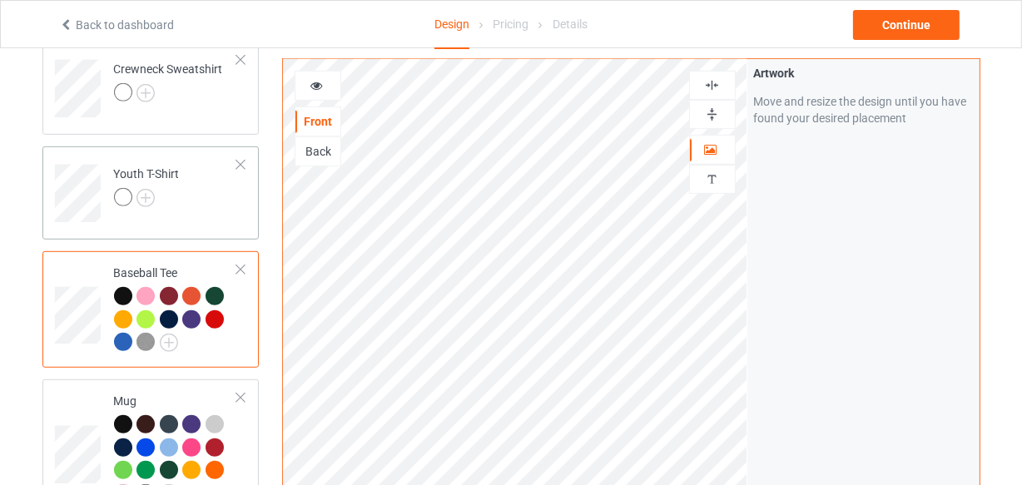
scroll to position [704, 0]
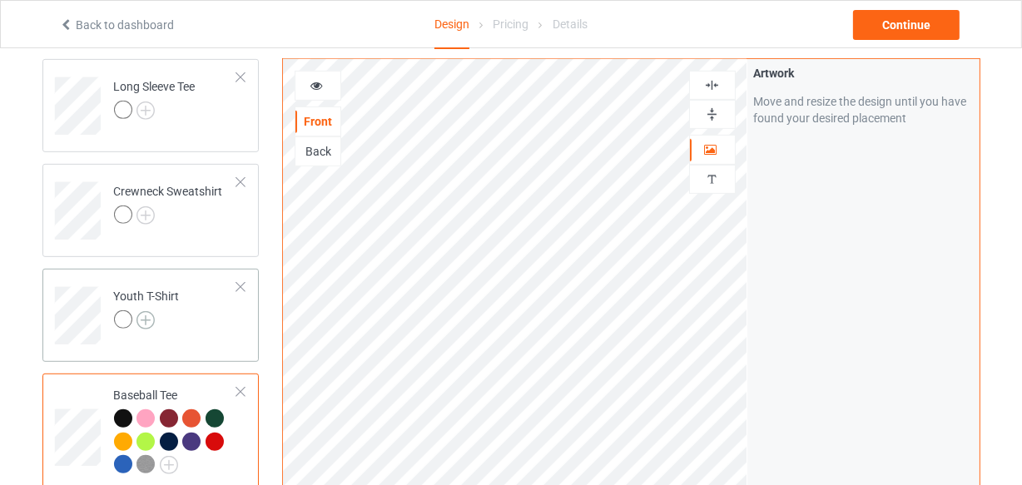
click at [141, 316] on img at bounding box center [146, 320] width 18 height 18
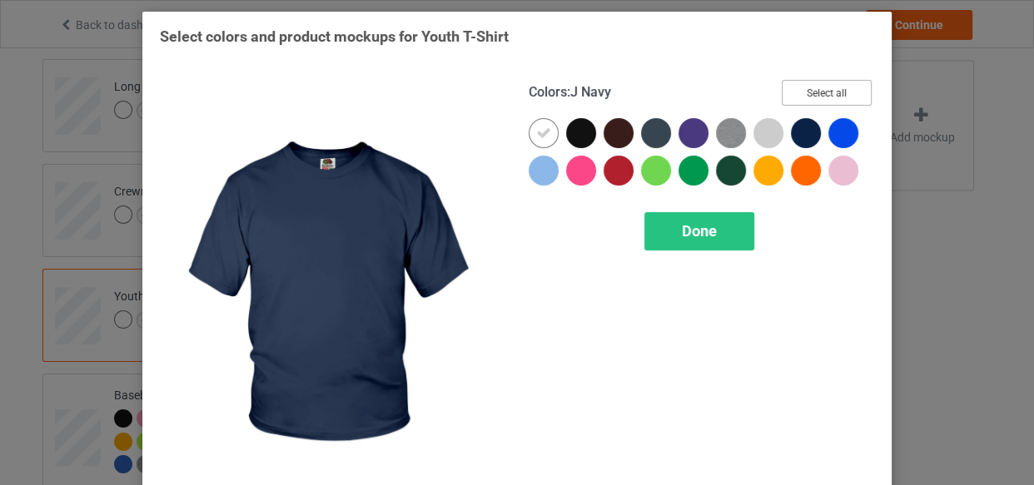
click at [815, 91] on button "Select all" at bounding box center [827, 93] width 90 height 26
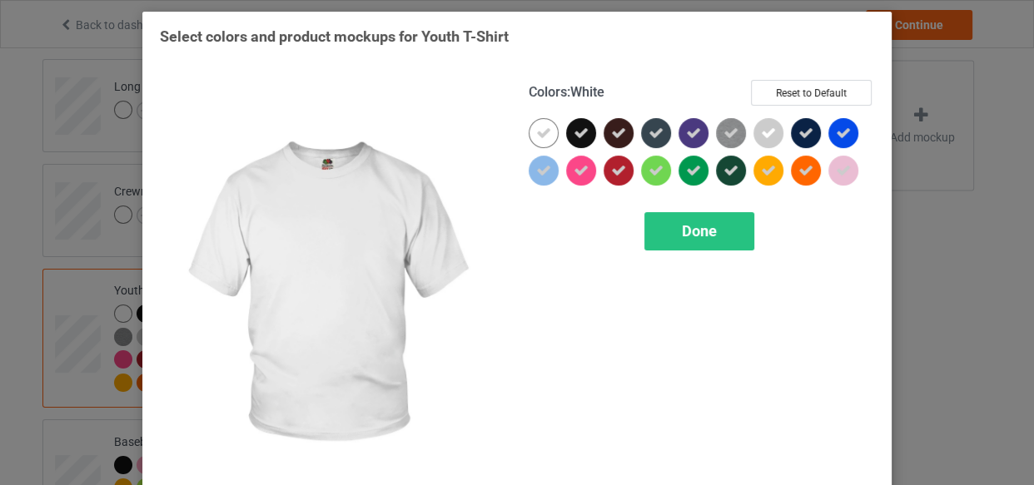
click at [536, 127] on icon at bounding box center [543, 133] width 15 height 15
click at [534, 127] on div at bounding box center [544, 133] width 30 height 30
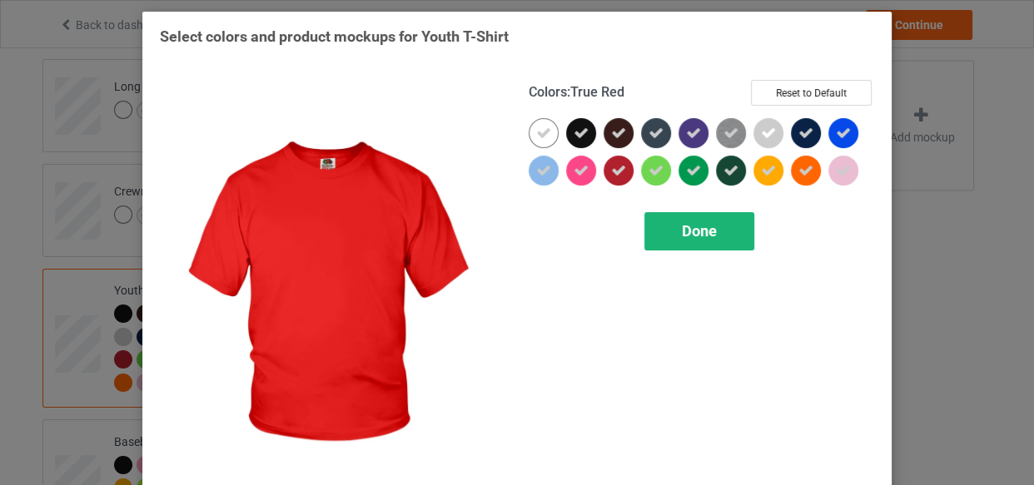
click at [713, 241] on div "Done" at bounding box center [699, 231] width 110 height 38
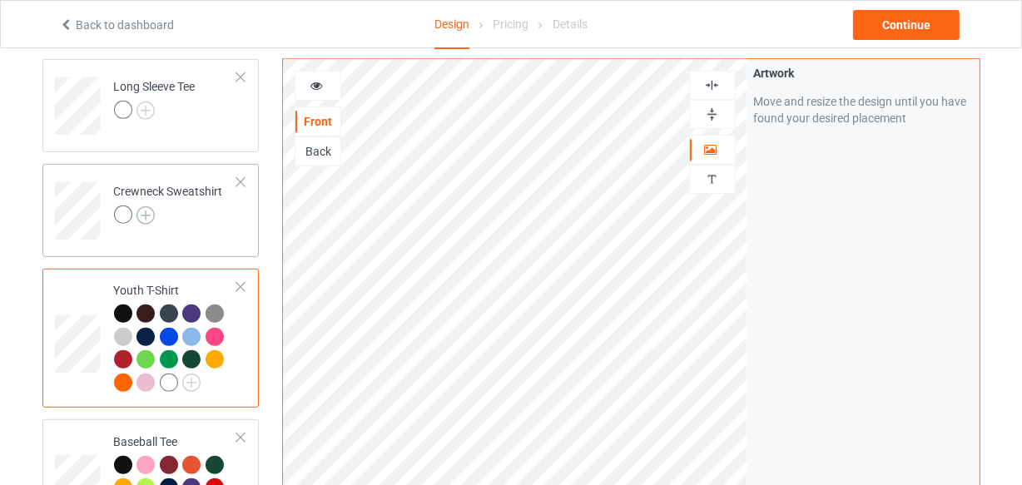
click at [146, 211] on img at bounding box center [146, 215] width 18 height 18
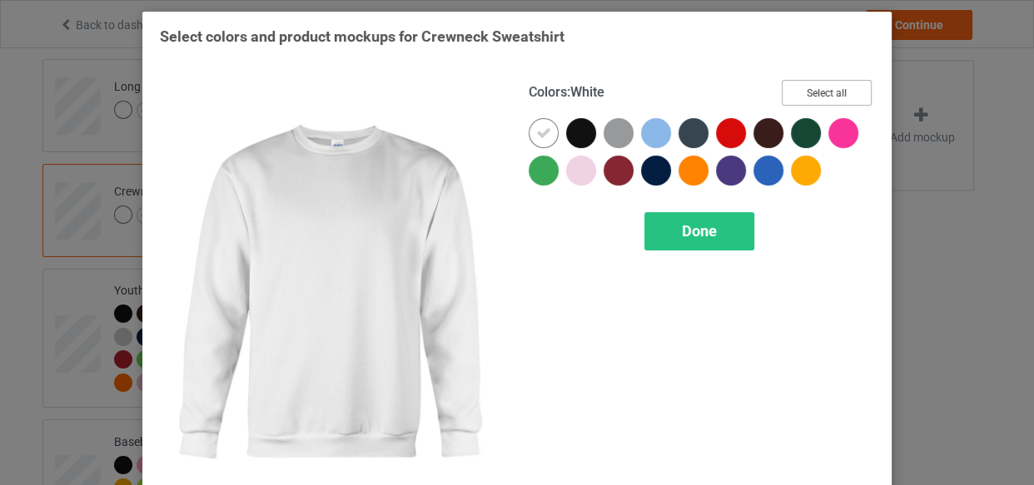
click at [790, 92] on button "Select all" at bounding box center [827, 93] width 90 height 26
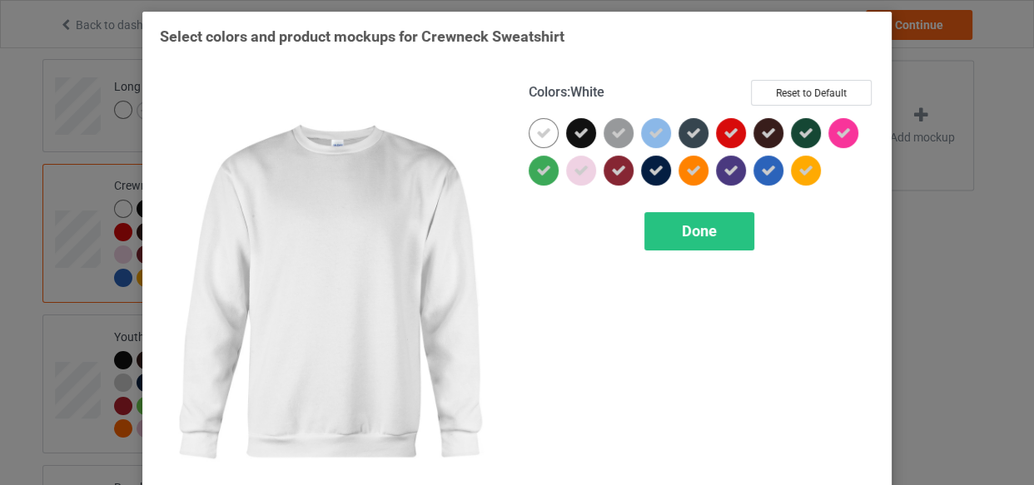
click at [544, 133] on icon at bounding box center [543, 133] width 15 height 15
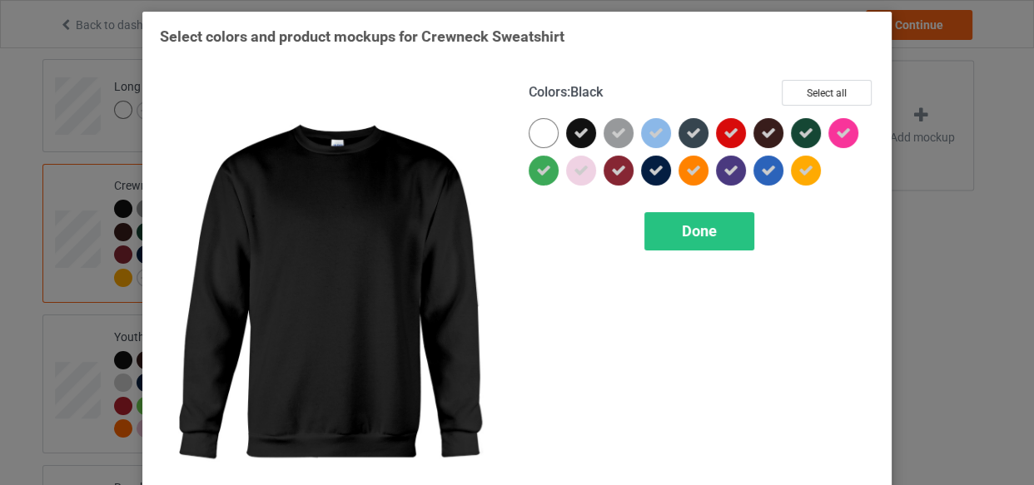
click at [566, 133] on div at bounding box center [581, 133] width 30 height 30
click at [532, 133] on div at bounding box center [544, 133] width 30 height 30
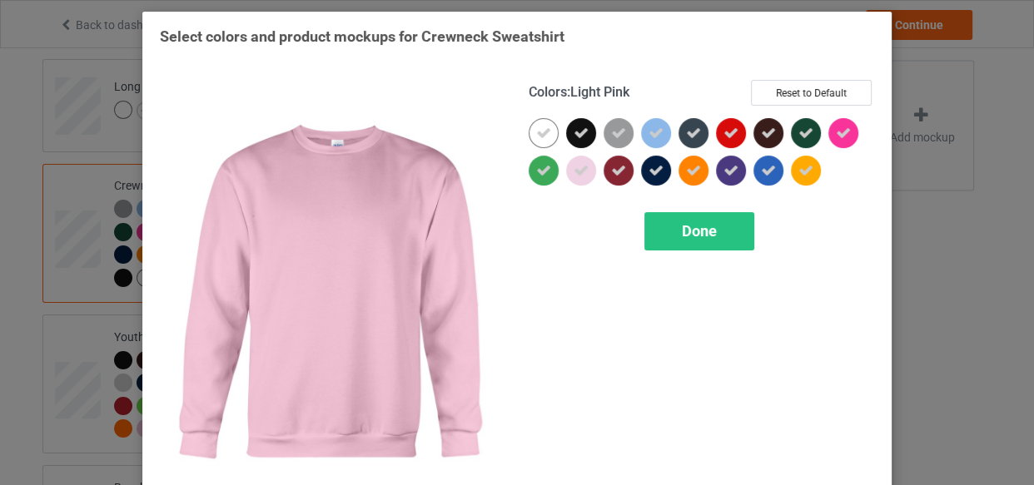
drag, startPoint x: 657, startPoint y: 216, endPoint x: 196, endPoint y: 171, distance: 462.7
click at [658, 216] on div "Done" at bounding box center [699, 231] width 110 height 38
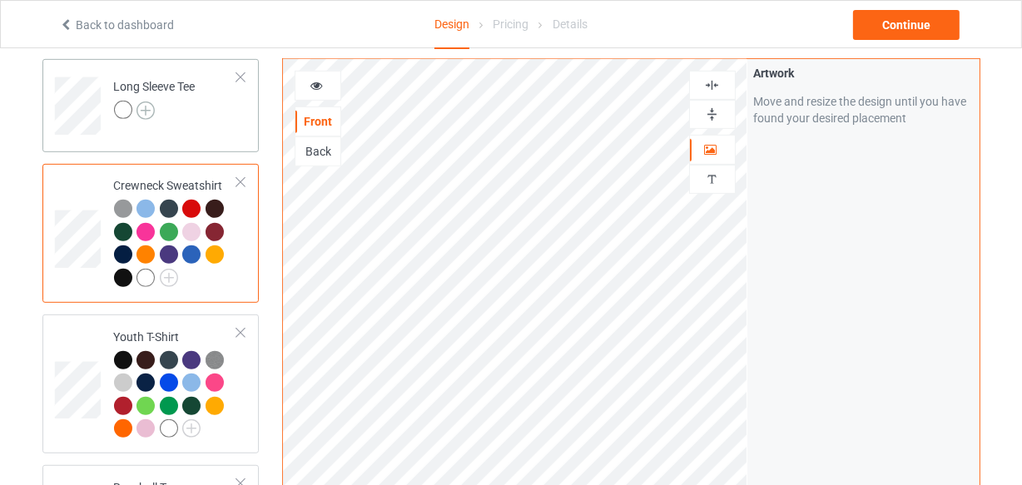
click at [148, 118] on img at bounding box center [146, 111] width 18 height 18
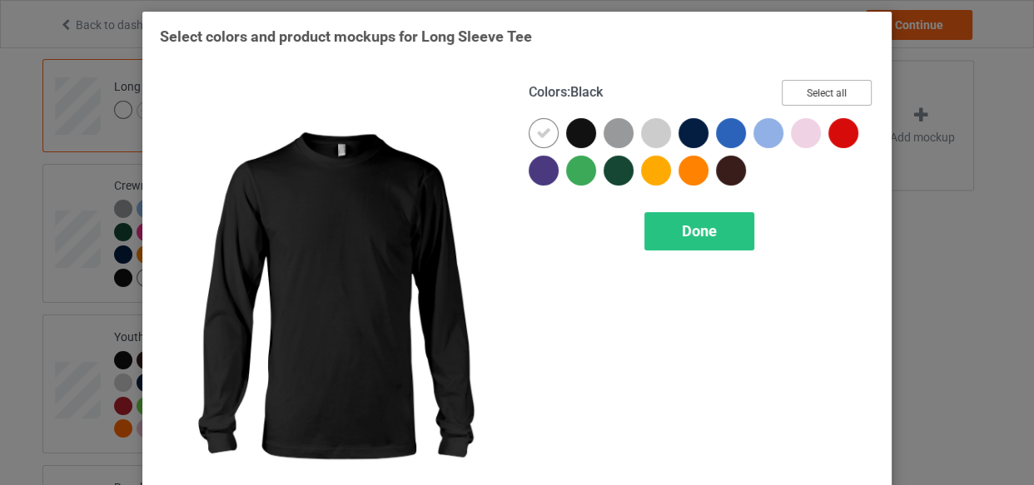
click at [806, 80] on button "Select all" at bounding box center [827, 93] width 90 height 26
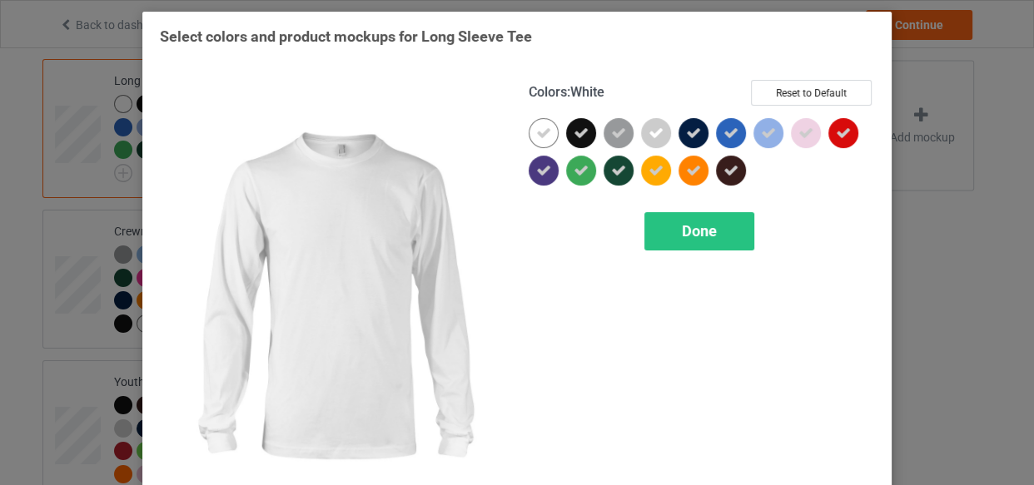
click at [539, 128] on icon at bounding box center [543, 133] width 15 height 15
click at [539, 128] on div at bounding box center [544, 133] width 30 height 30
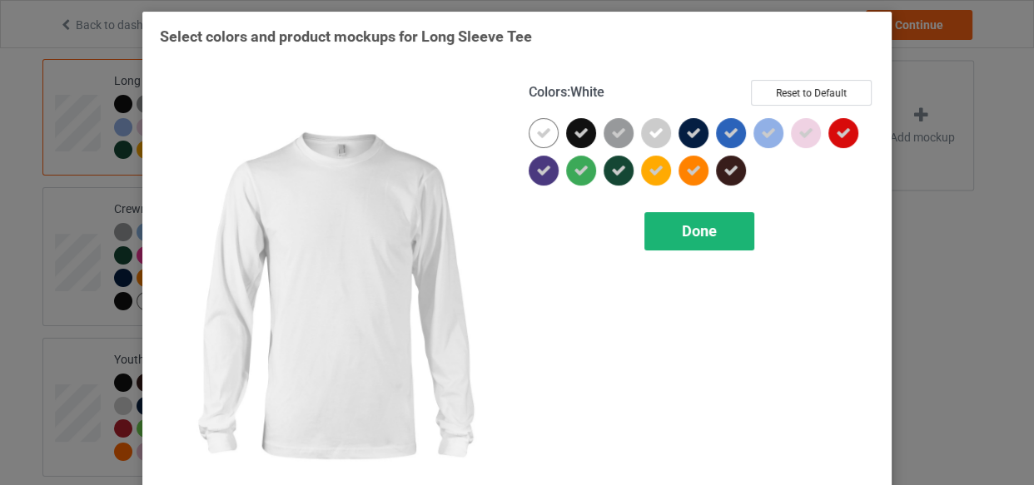
click at [673, 231] on div "Done" at bounding box center [699, 231] width 110 height 38
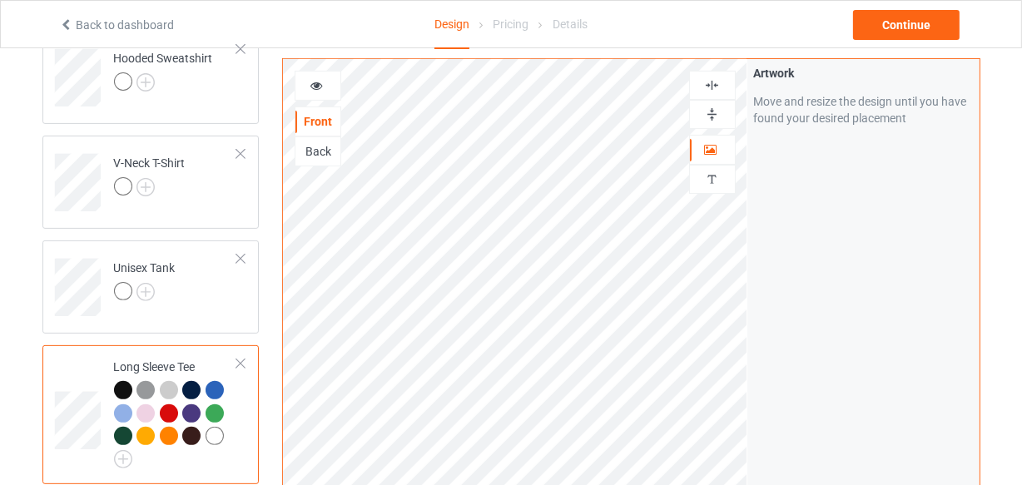
scroll to position [400, 0]
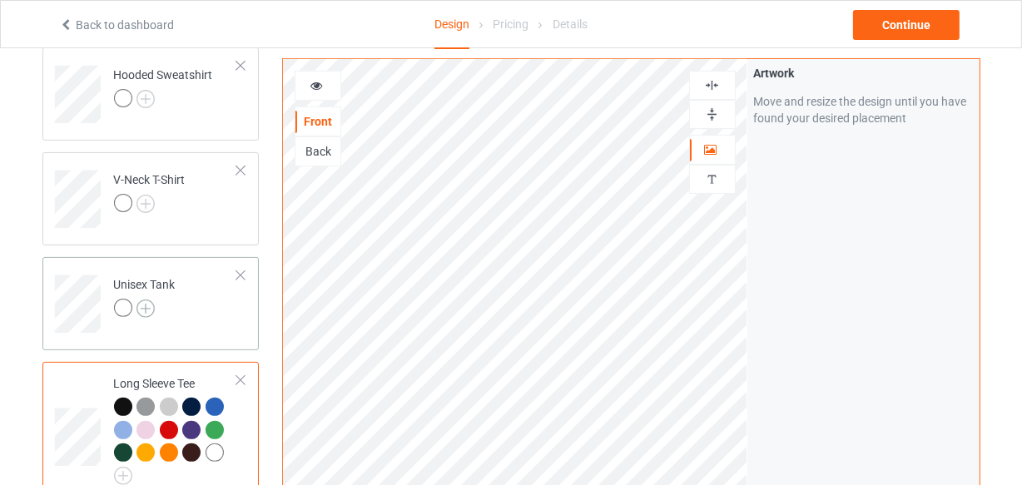
click at [143, 307] on img at bounding box center [146, 309] width 18 height 18
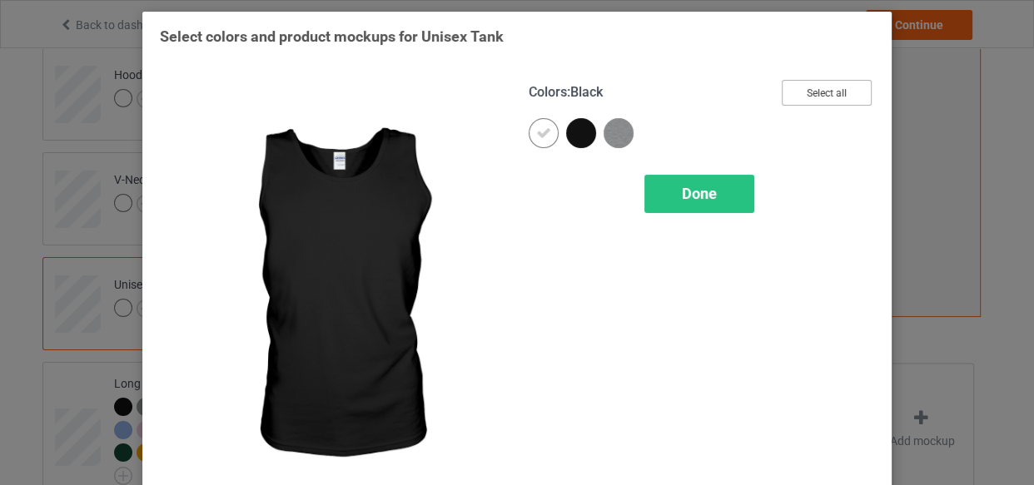
click at [810, 89] on button "Select all" at bounding box center [827, 93] width 90 height 26
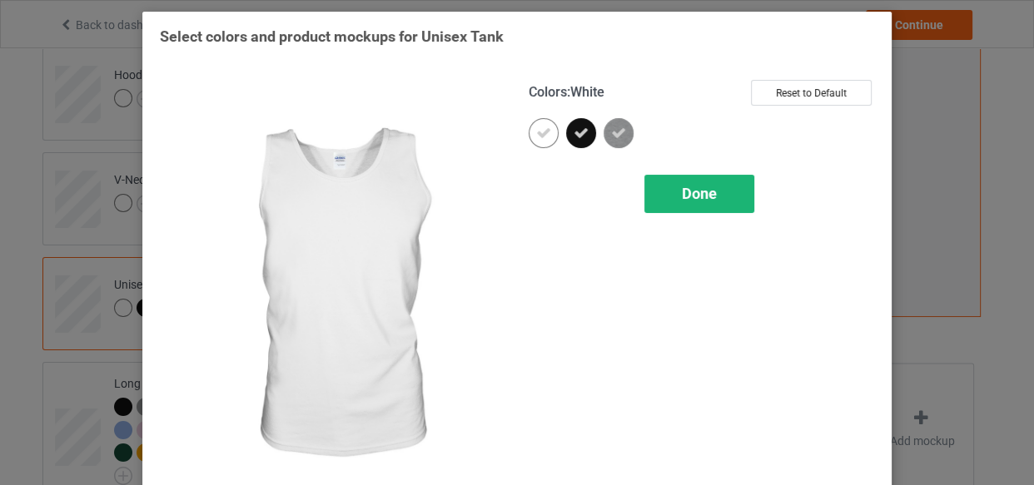
click at [659, 187] on div "Done" at bounding box center [699, 194] width 110 height 38
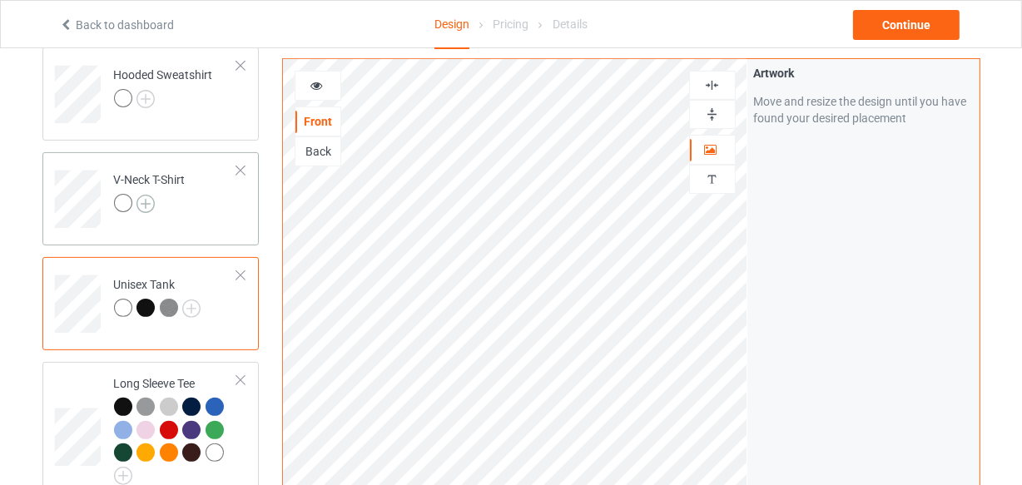
click at [150, 201] on img at bounding box center [146, 204] width 18 height 18
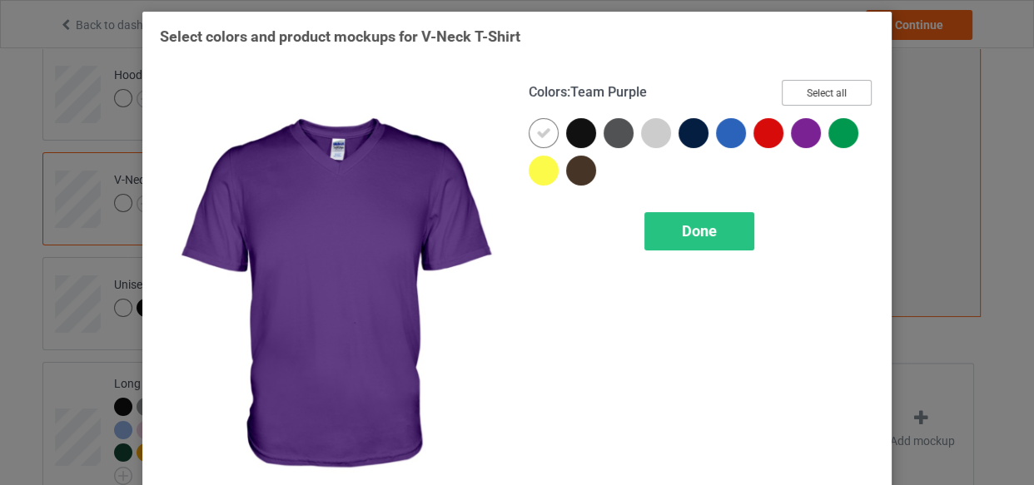
click at [817, 92] on button "Select all" at bounding box center [827, 93] width 90 height 26
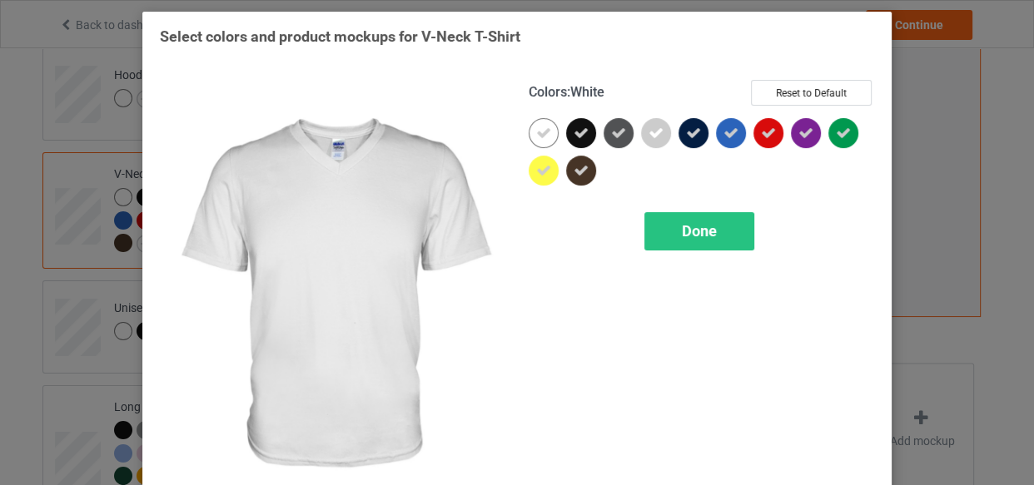
drag, startPoint x: 533, startPoint y: 133, endPoint x: 566, endPoint y: 135, distance: 33.3
click at [536, 133] on icon at bounding box center [543, 133] width 15 height 15
click at [566, 135] on div at bounding box center [581, 133] width 30 height 30
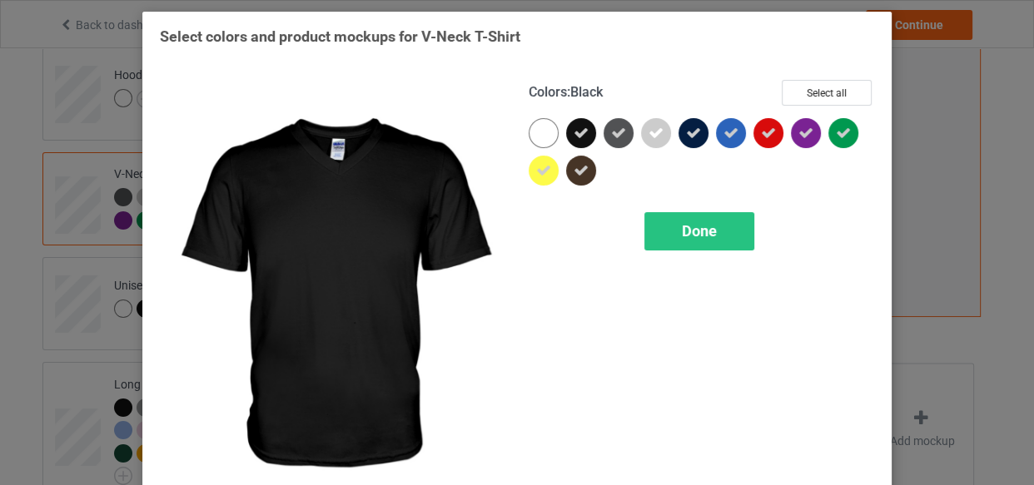
click at [545, 135] on div at bounding box center [544, 133] width 30 height 30
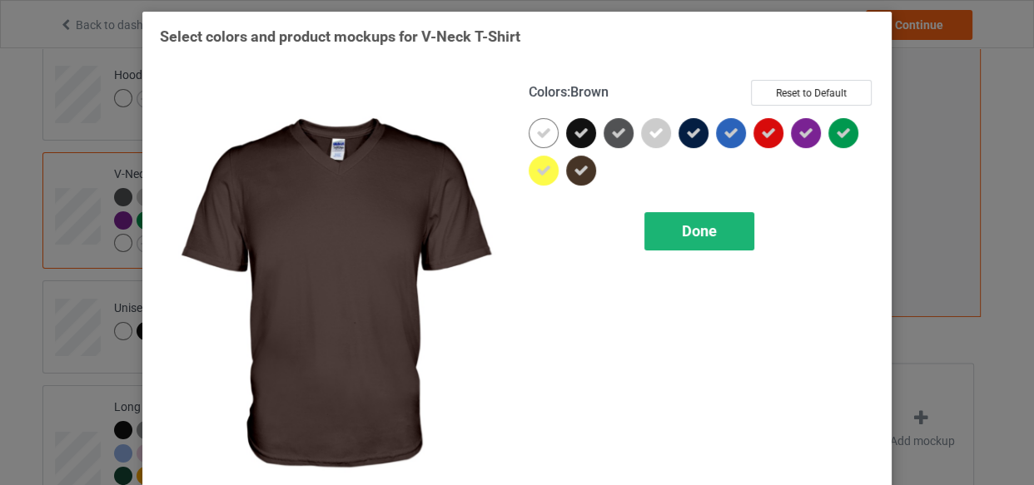
click at [664, 222] on div "Done" at bounding box center [699, 231] width 110 height 38
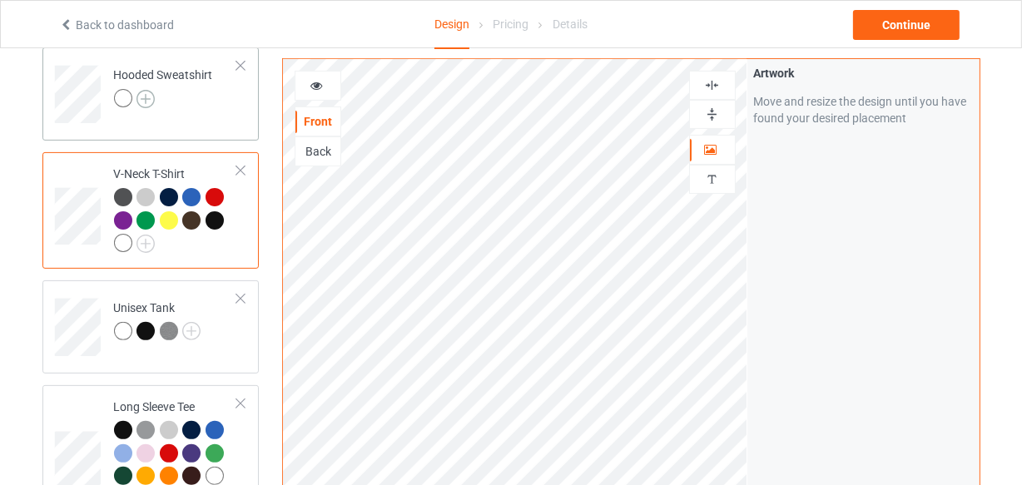
click at [151, 97] on img at bounding box center [146, 99] width 18 height 18
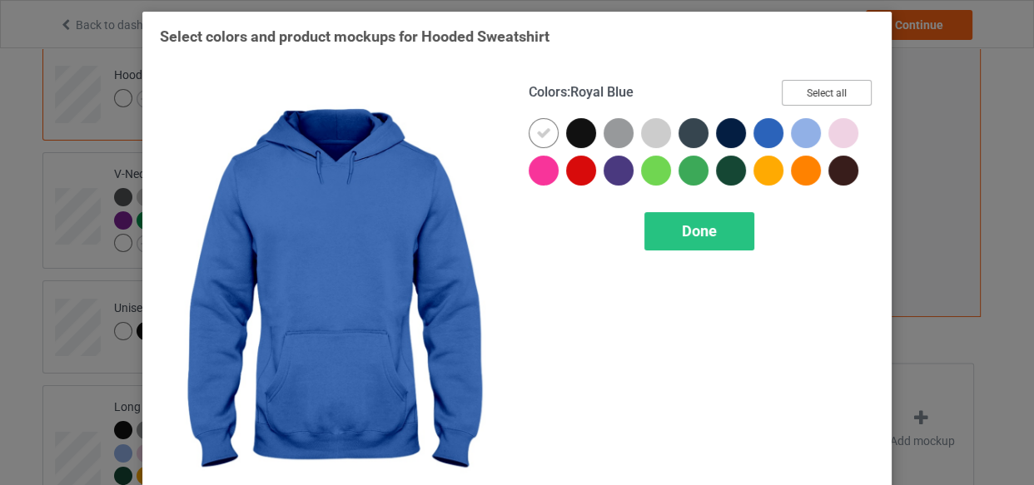
click at [807, 93] on button "Select all" at bounding box center [827, 93] width 90 height 26
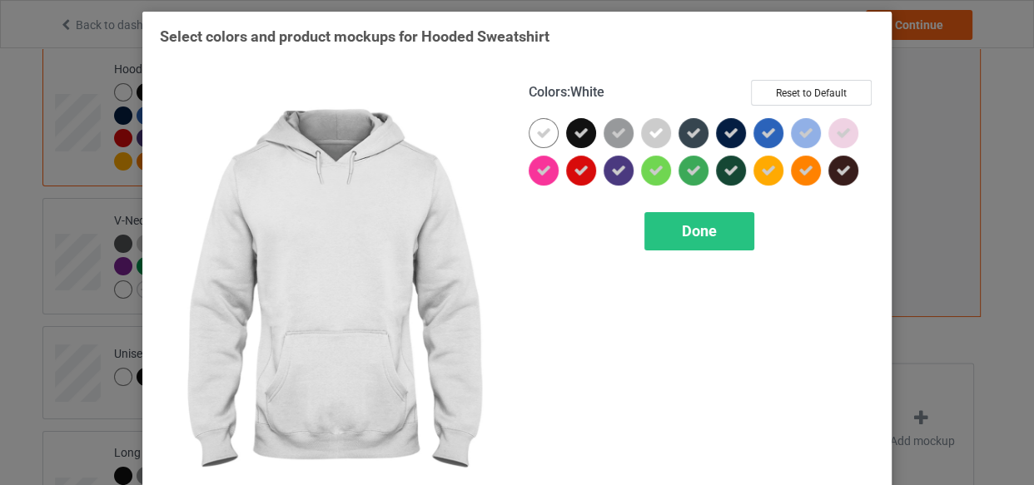
click at [550, 128] on div at bounding box center [544, 133] width 30 height 30
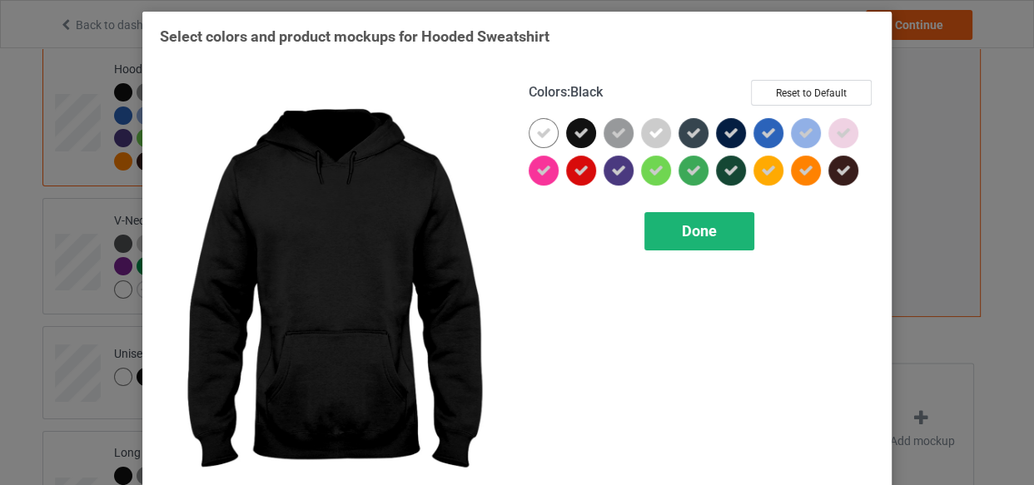
click at [707, 245] on div "Done" at bounding box center [699, 231] width 110 height 38
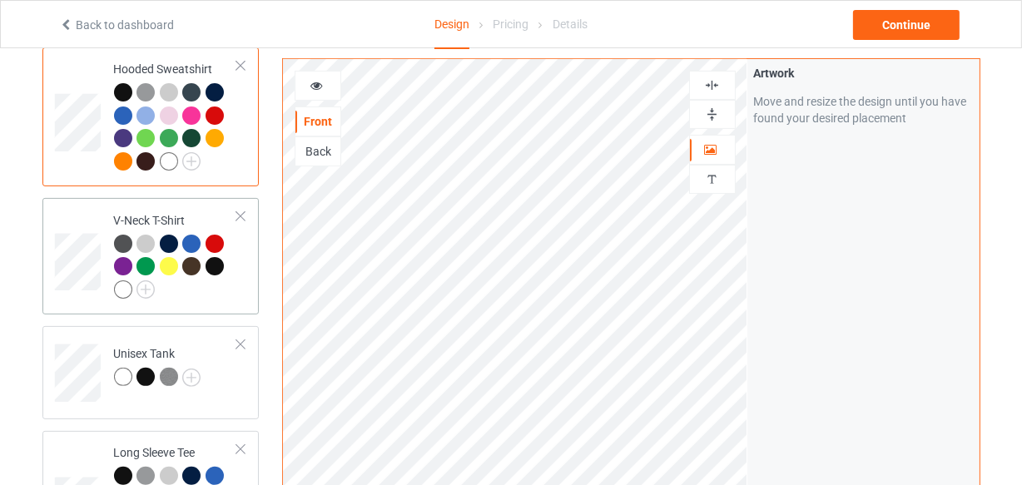
scroll to position [174, 0]
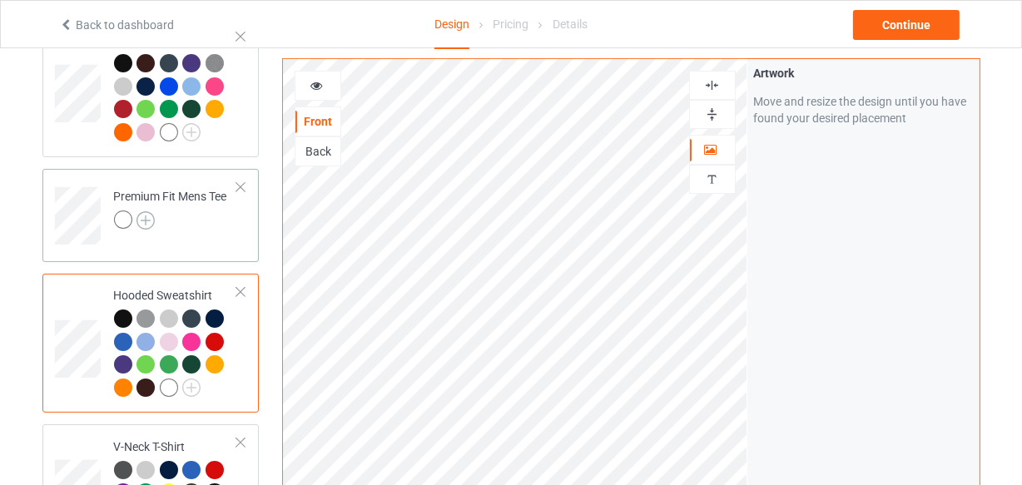
click at [138, 218] on img at bounding box center [146, 220] width 18 height 18
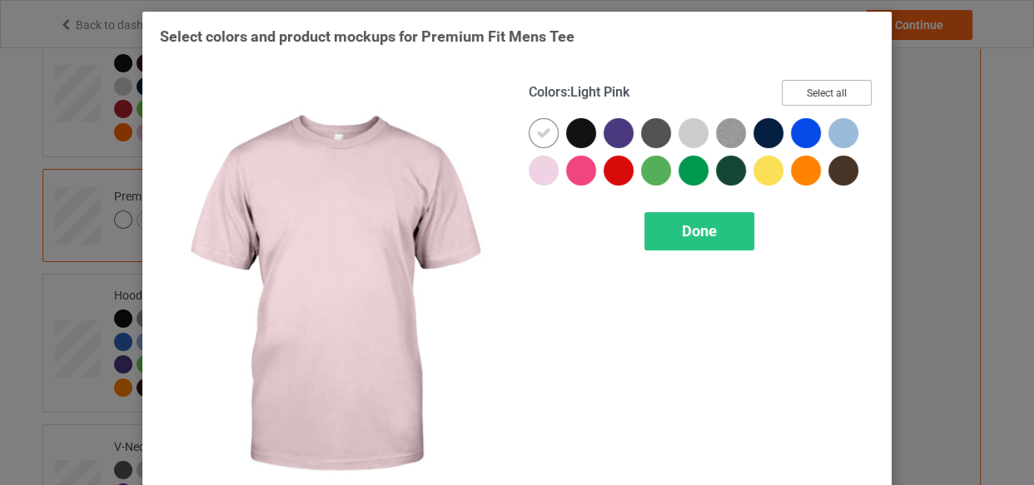
drag, startPoint x: 830, startPoint y: 92, endPoint x: 560, endPoint y: 134, distance: 273.1
click at [830, 91] on button "Select all" at bounding box center [827, 93] width 90 height 26
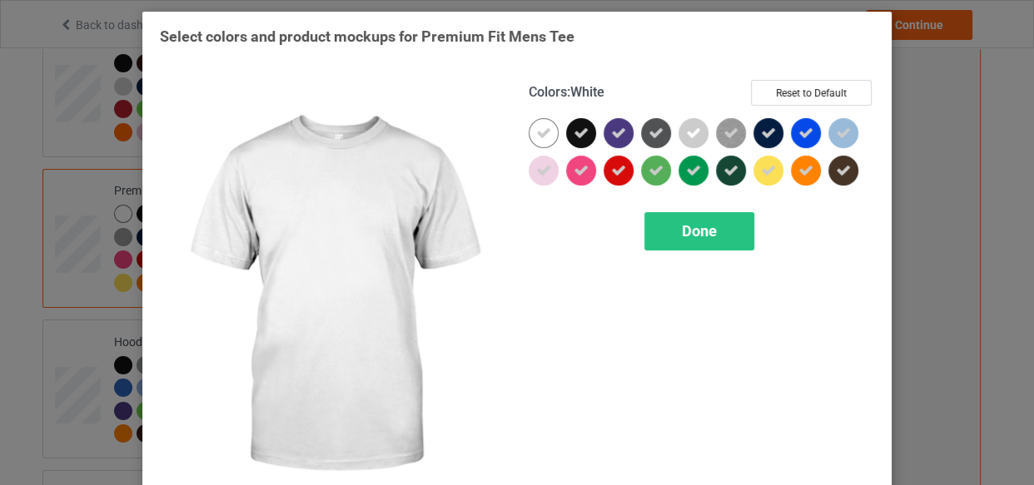
click at [541, 139] on icon at bounding box center [543, 133] width 15 height 15
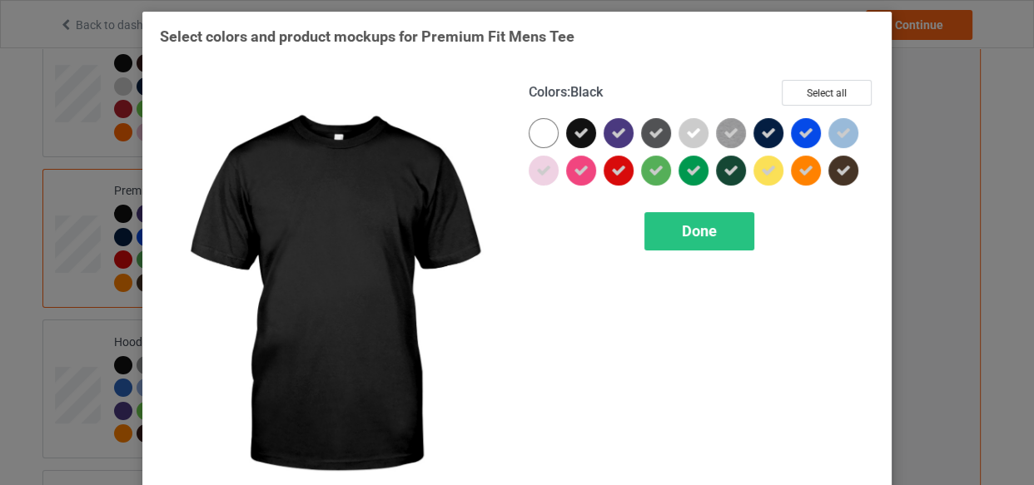
click at [567, 137] on div at bounding box center [581, 133] width 30 height 30
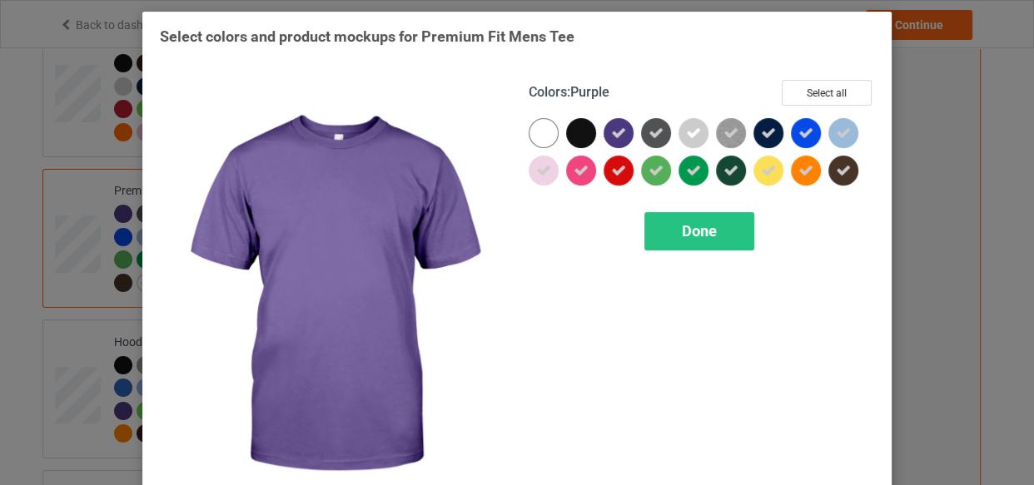
click at [611, 133] on icon at bounding box center [618, 133] width 15 height 15
click at [608, 133] on div at bounding box center [619, 133] width 30 height 30
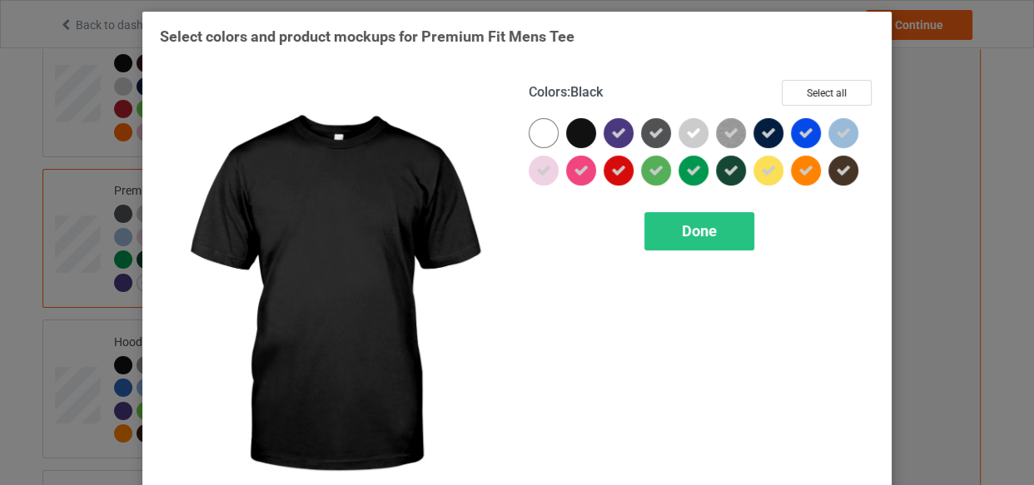
click at [583, 129] on div at bounding box center [581, 133] width 30 height 30
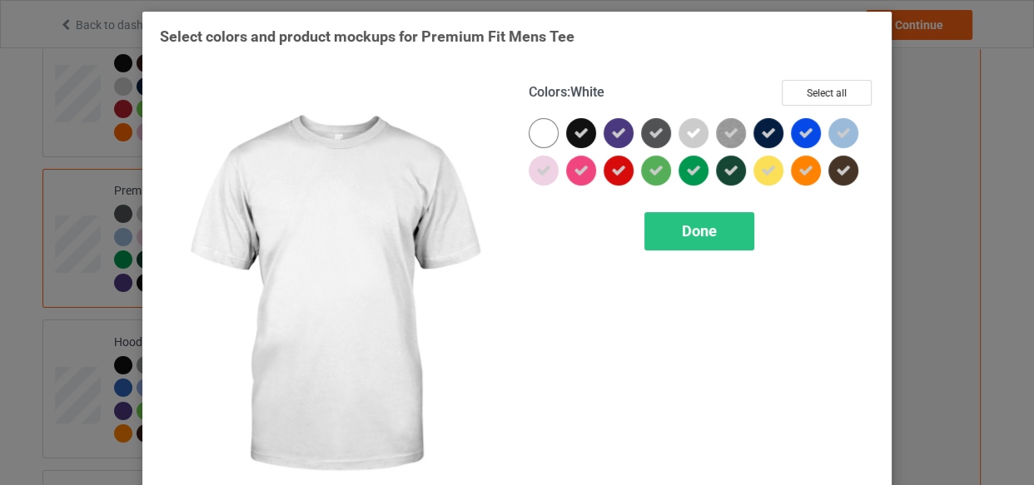
click at [545, 128] on div at bounding box center [544, 133] width 30 height 30
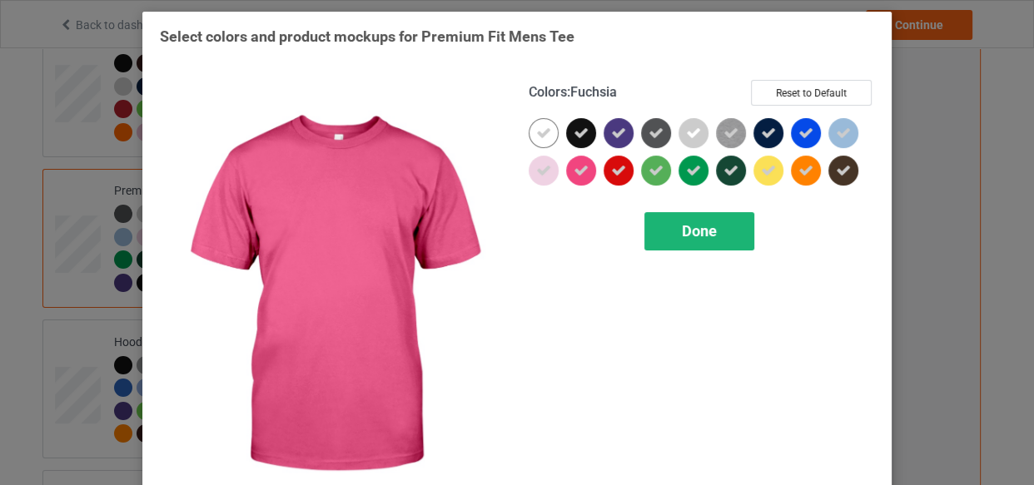
click at [658, 221] on div "Done" at bounding box center [699, 231] width 110 height 38
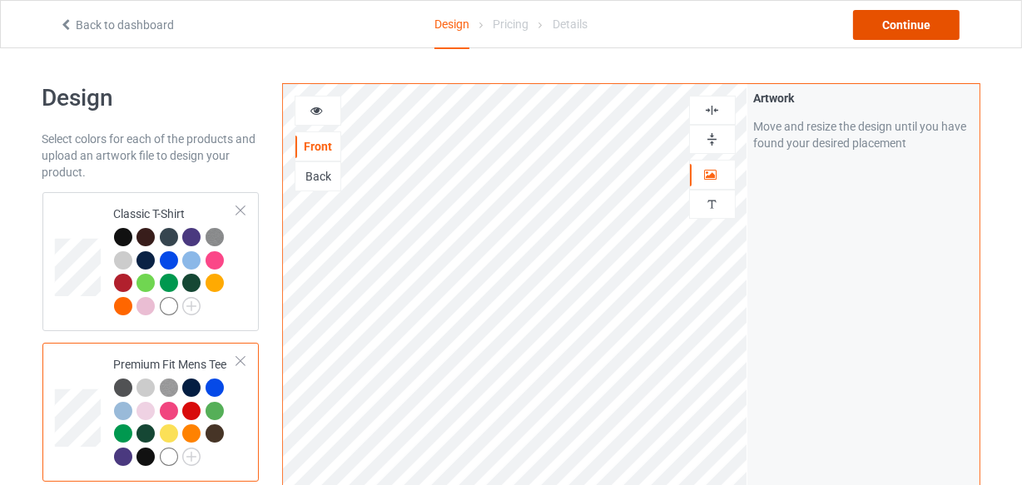
click at [903, 29] on div "Continue" at bounding box center [906, 25] width 107 height 30
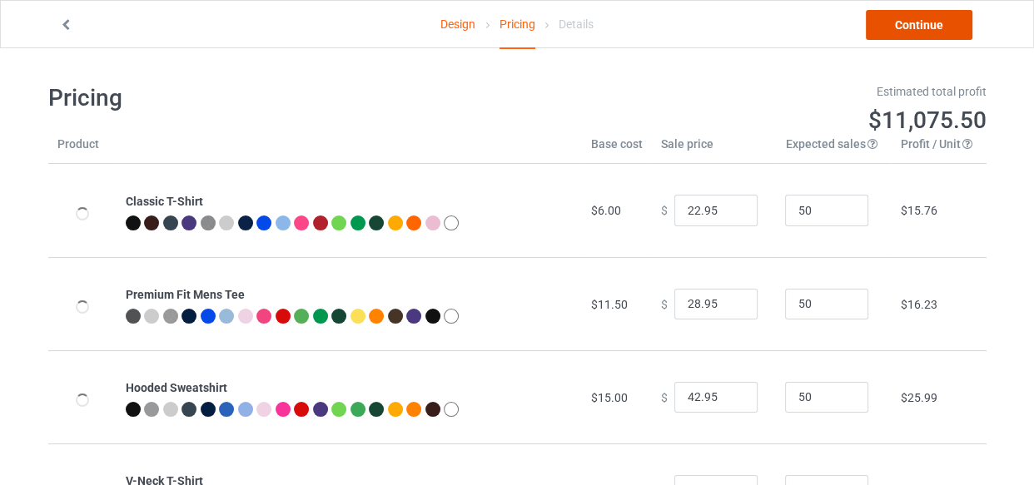
click at [903, 29] on link "Continue" at bounding box center [919, 25] width 107 height 30
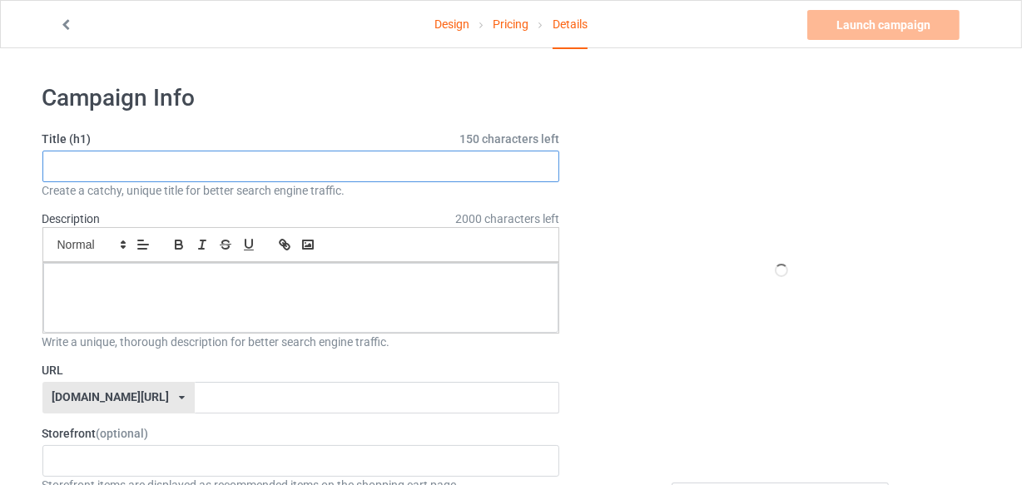
click at [266, 160] on input "text" at bounding box center [301, 167] width 518 height 32
paste input "Funny coffee teach repeat"
type input "Funny coffee teach repeat"
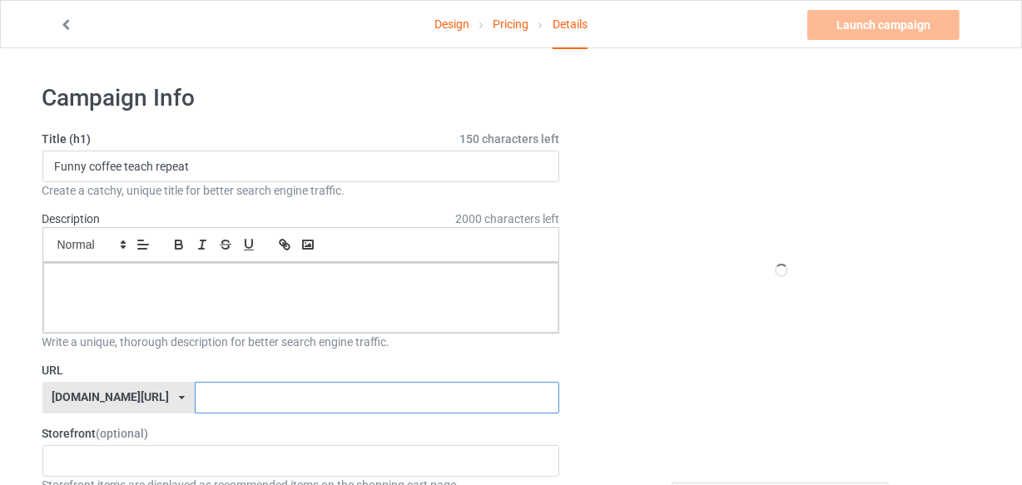
click at [254, 403] on input "text" at bounding box center [377, 398] width 365 height 32
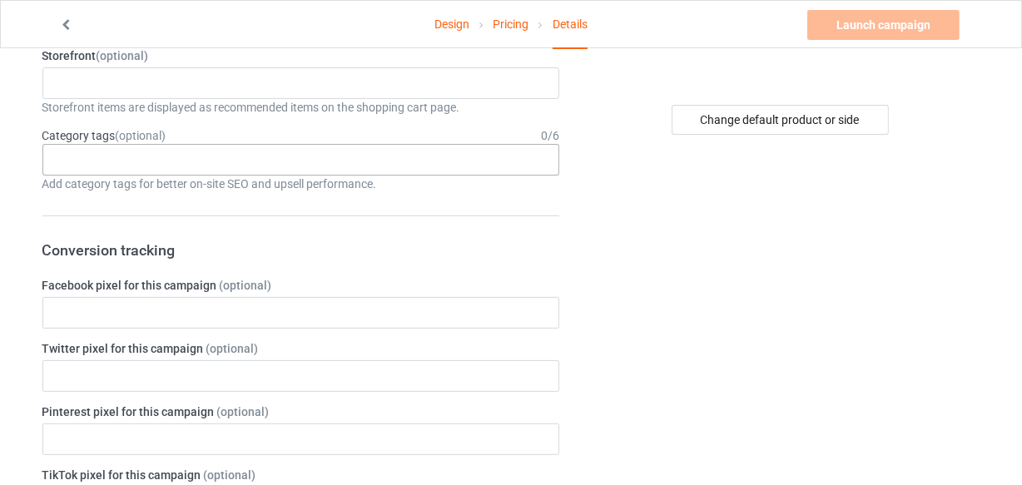
type input "teacherlifex7"
click at [280, 159] on div "Age > [DEMOGRAPHIC_DATA] > 1 Age > [DEMOGRAPHIC_DATA] Months > 1 Month Age > [D…" at bounding box center [301, 160] width 518 height 32
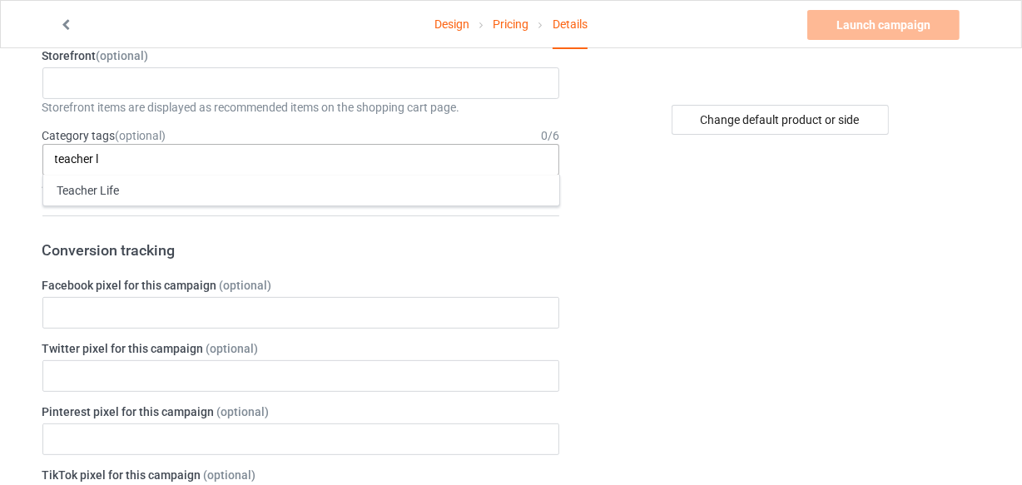
type input "teacher l"
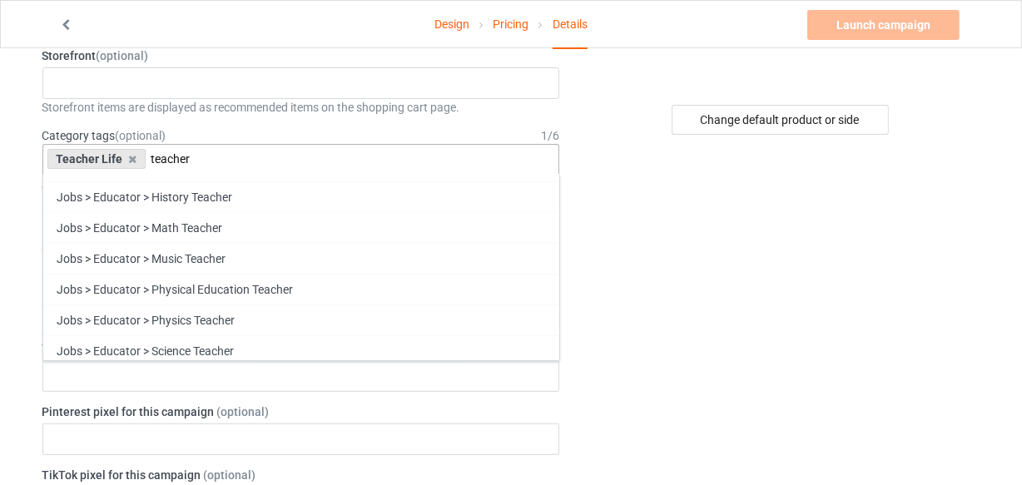
scroll to position [275, 0]
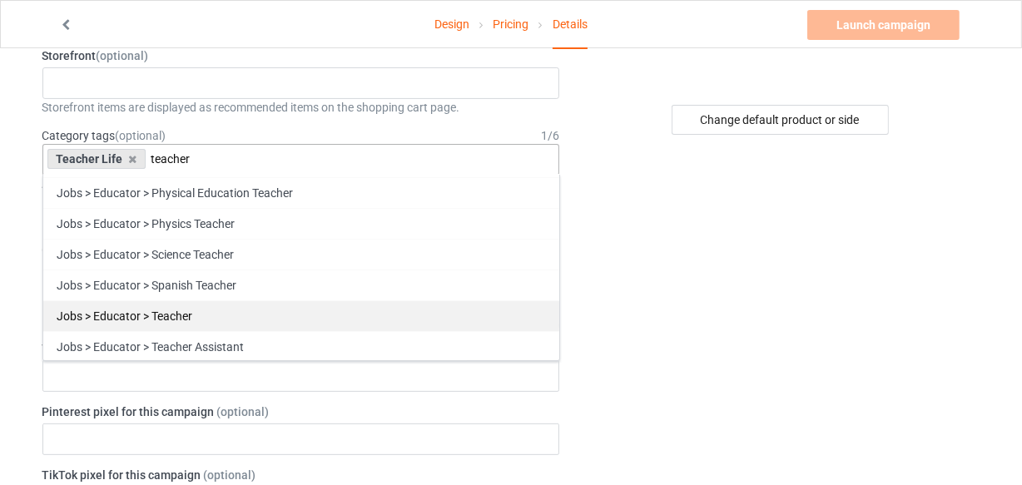
type input "teacher"
click at [282, 308] on div "Jobs > Educator > Teacher" at bounding box center [301, 316] width 516 height 31
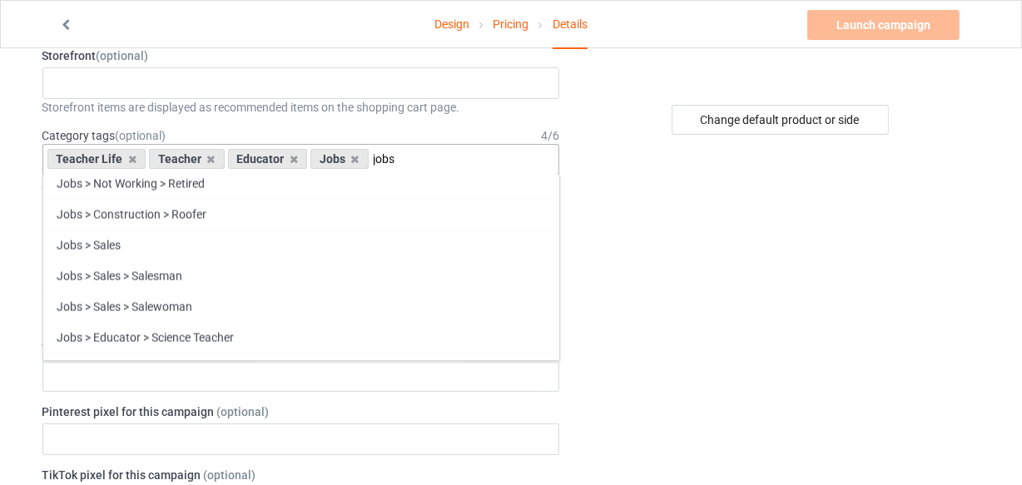
scroll to position [6604, 0]
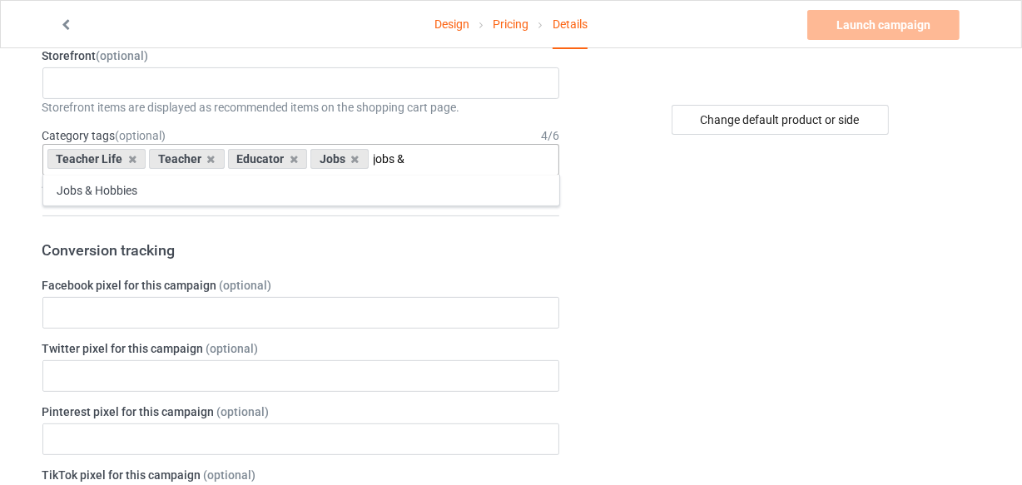
type input "jobs &"
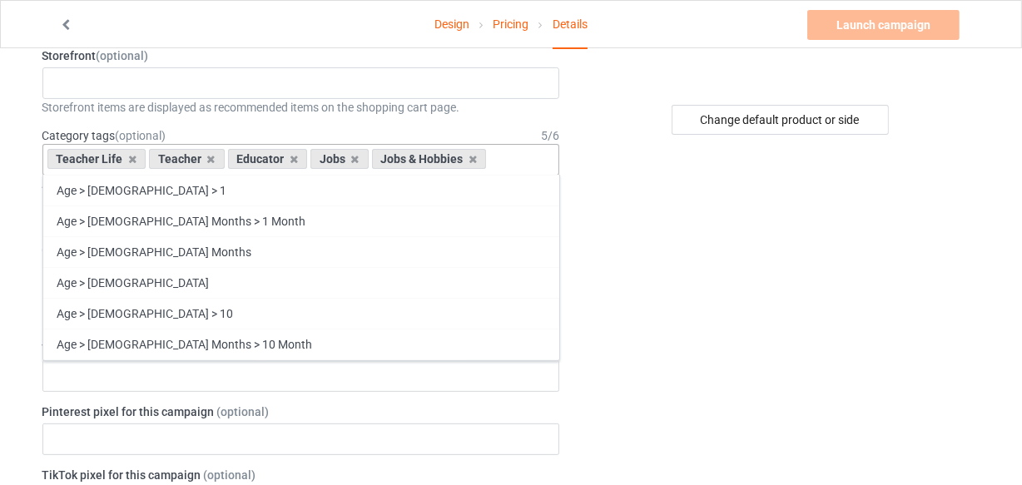
click at [291, 142] on div "Category tags (optional) 5 / 6" at bounding box center [301, 135] width 518 height 17
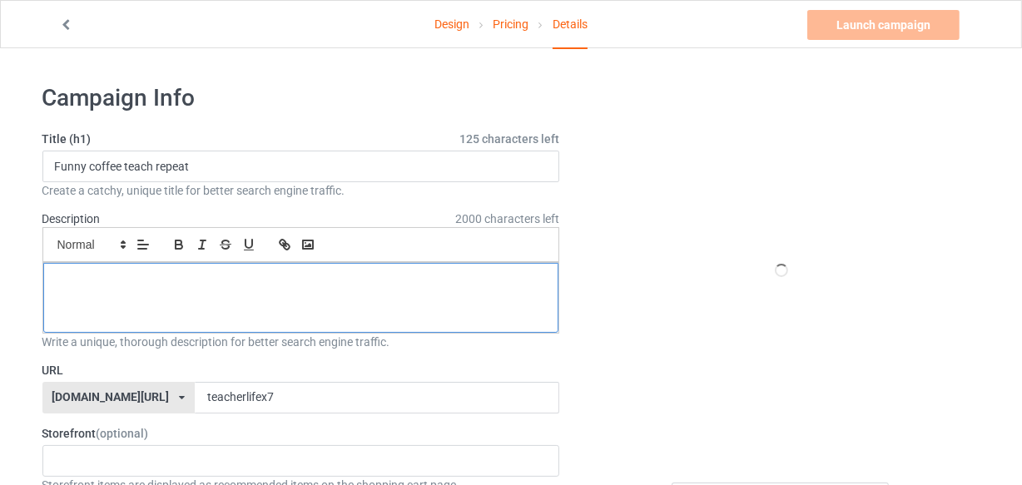
click at [211, 293] on div at bounding box center [301, 298] width 516 height 70
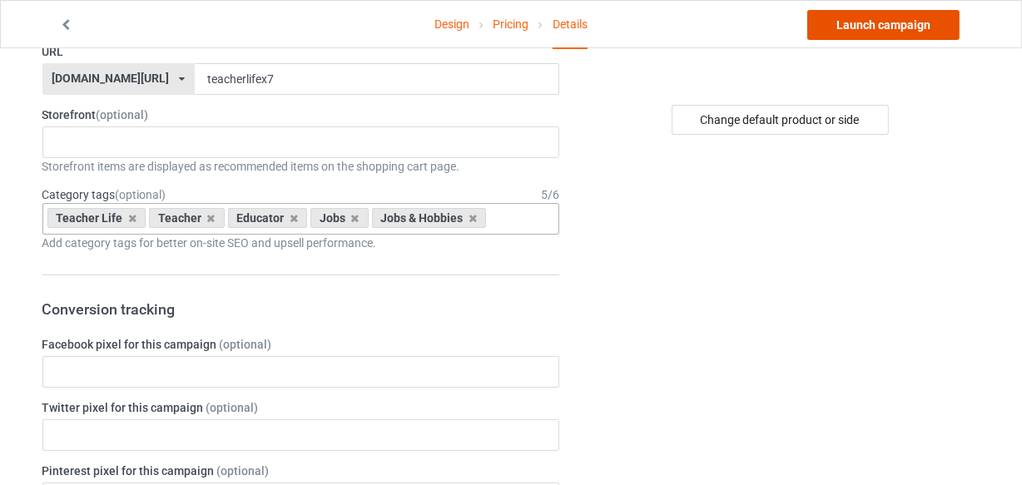
click at [895, 27] on link "Launch campaign" at bounding box center [884, 25] width 152 height 30
